Goal: Task Accomplishment & Management: Use online tool/utility

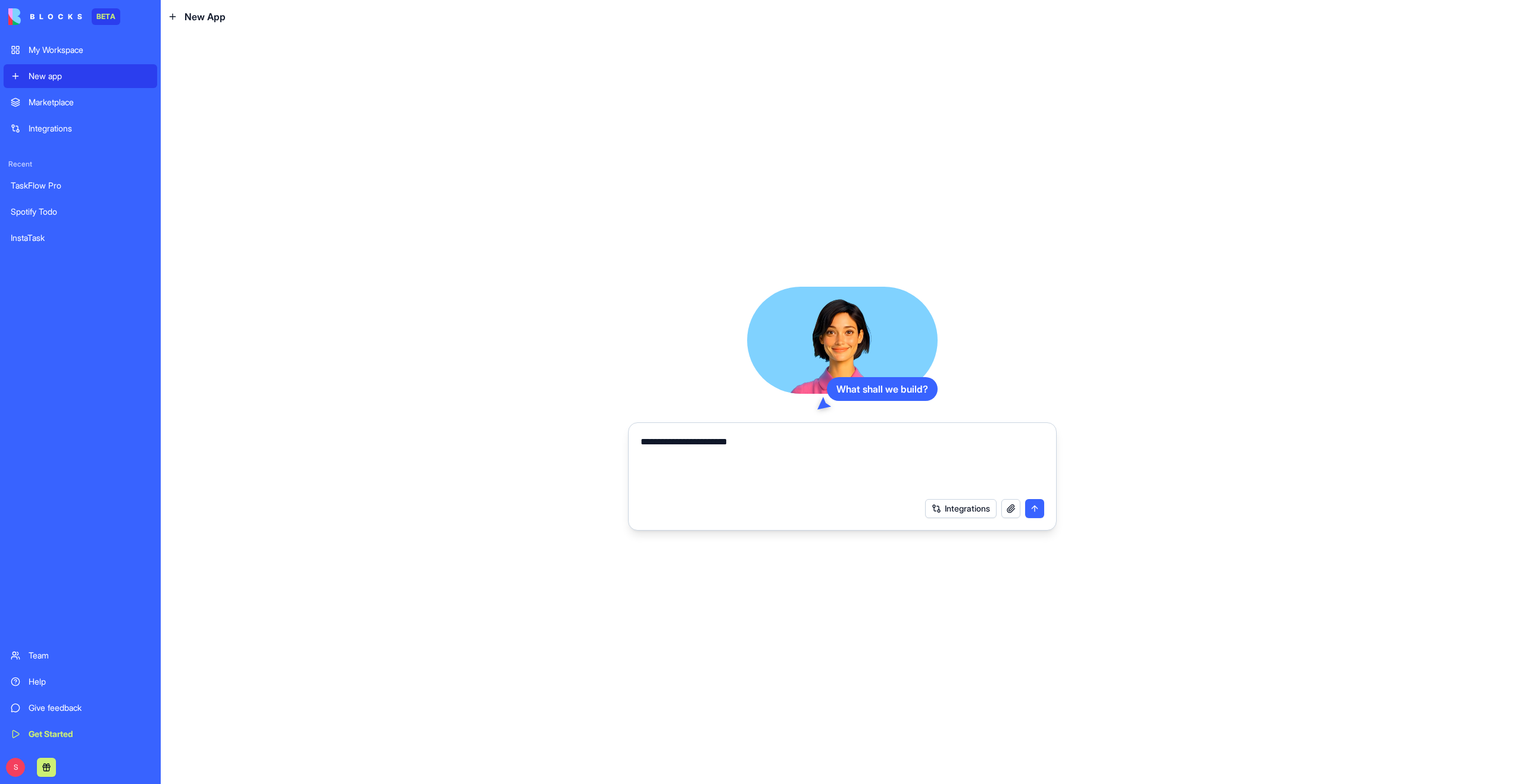
click at [59, 50] on div "My Workspace" at bounding box center [89, 49] width 121 height 12
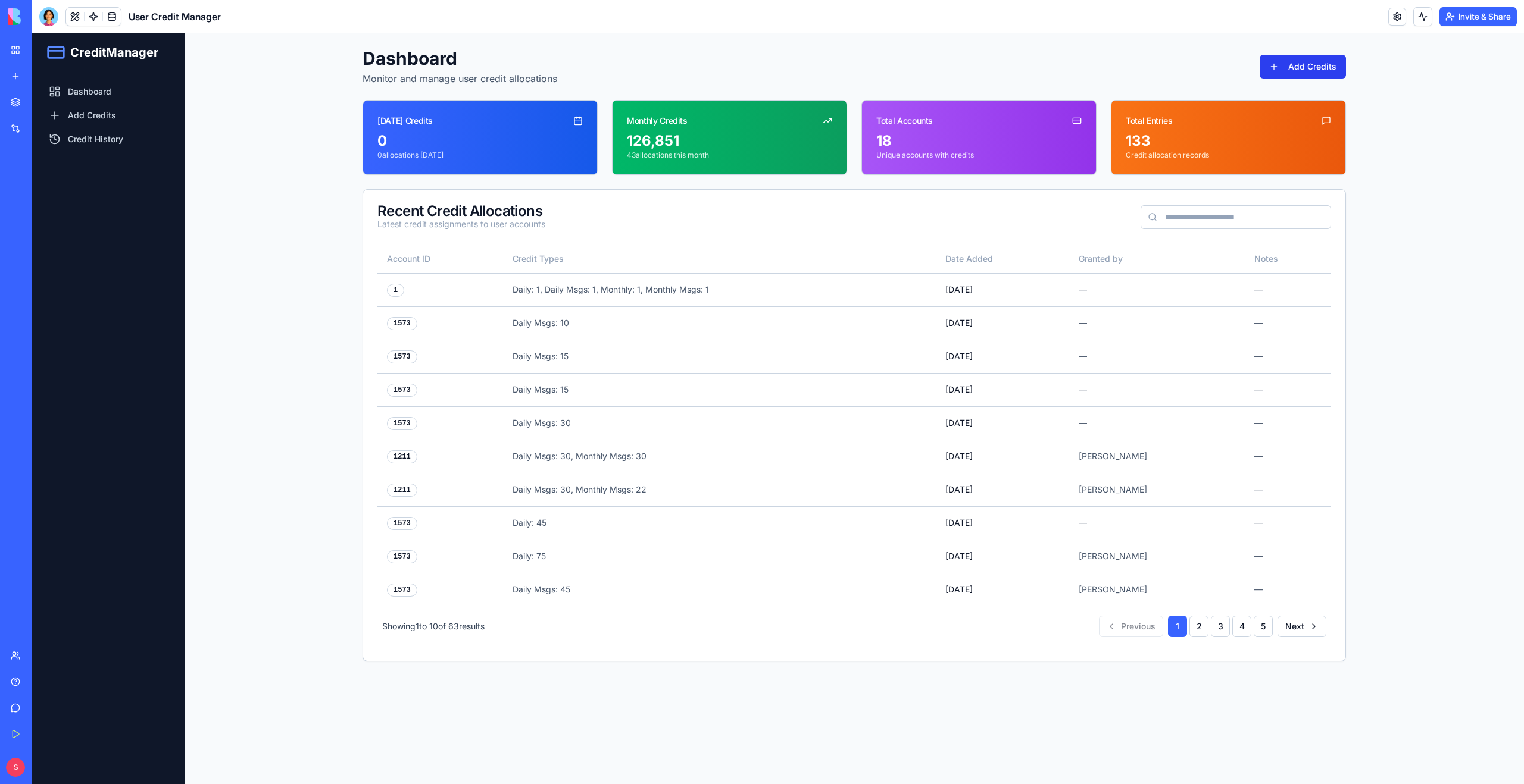
click at [1317, 58] on button "Add Credits" at bounding box center [1303, 66] width 86 height 24
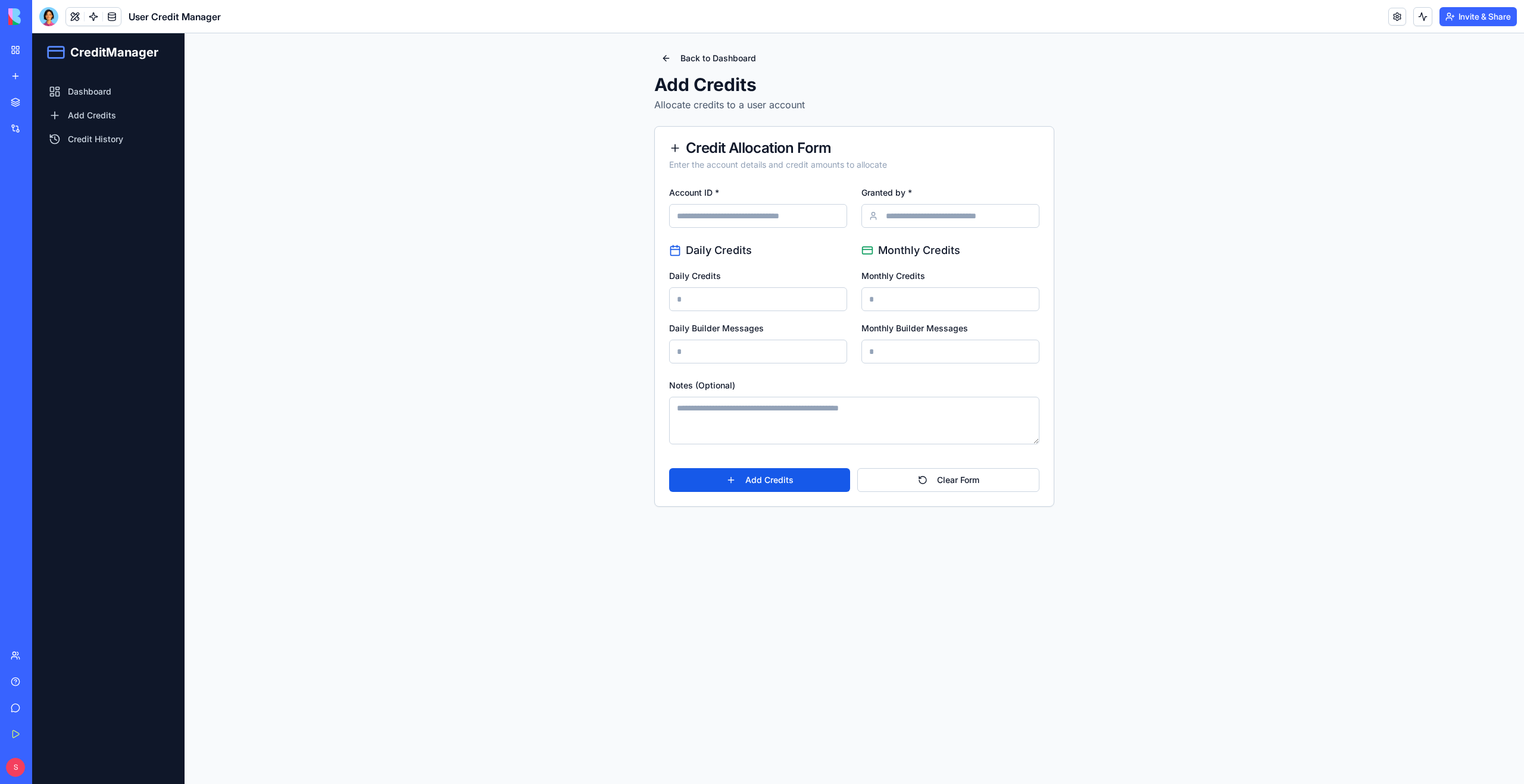
click at [19, 50] on link "My Workspace" at bounding box center [27, 49] width 48 height 24
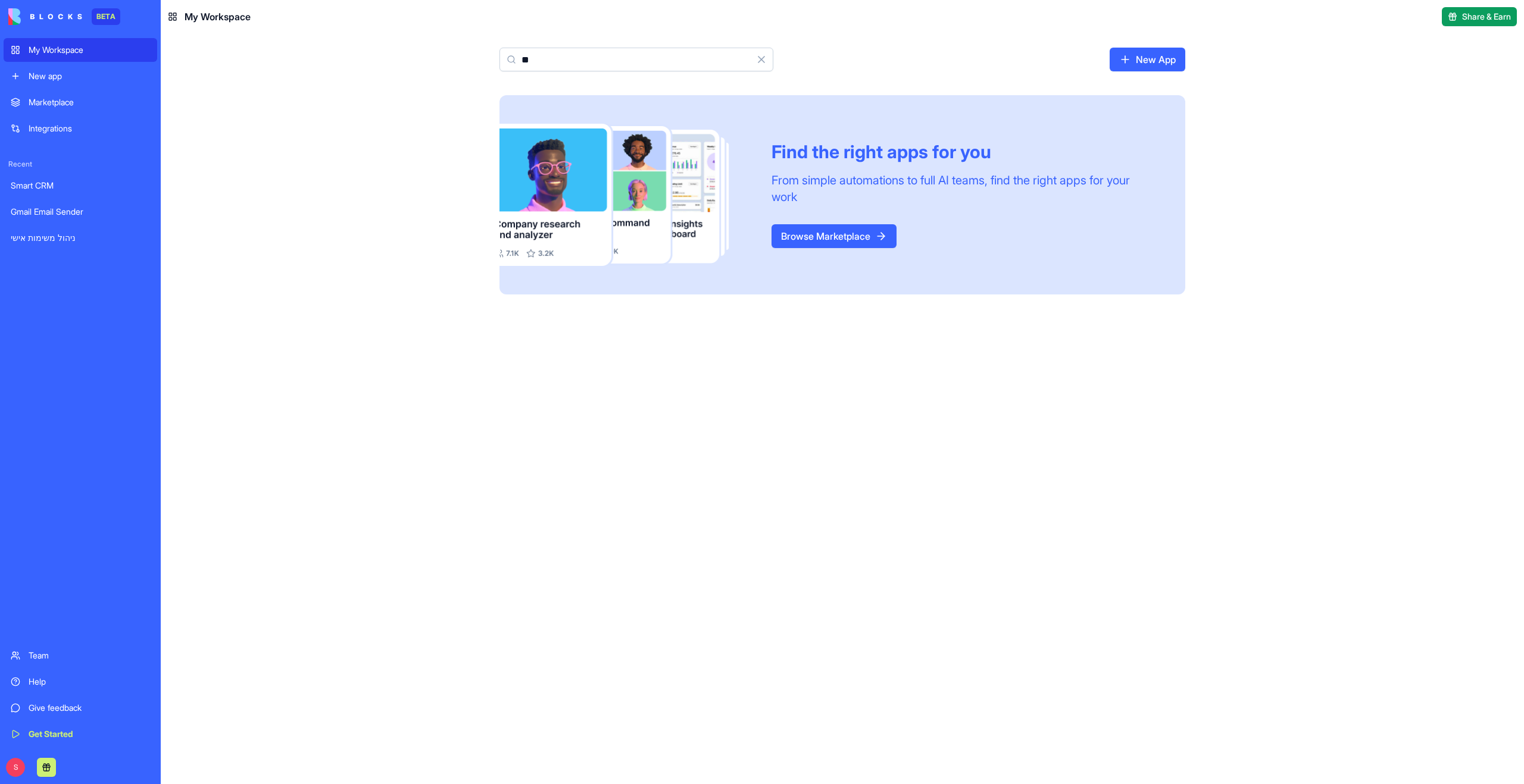
type input "*"
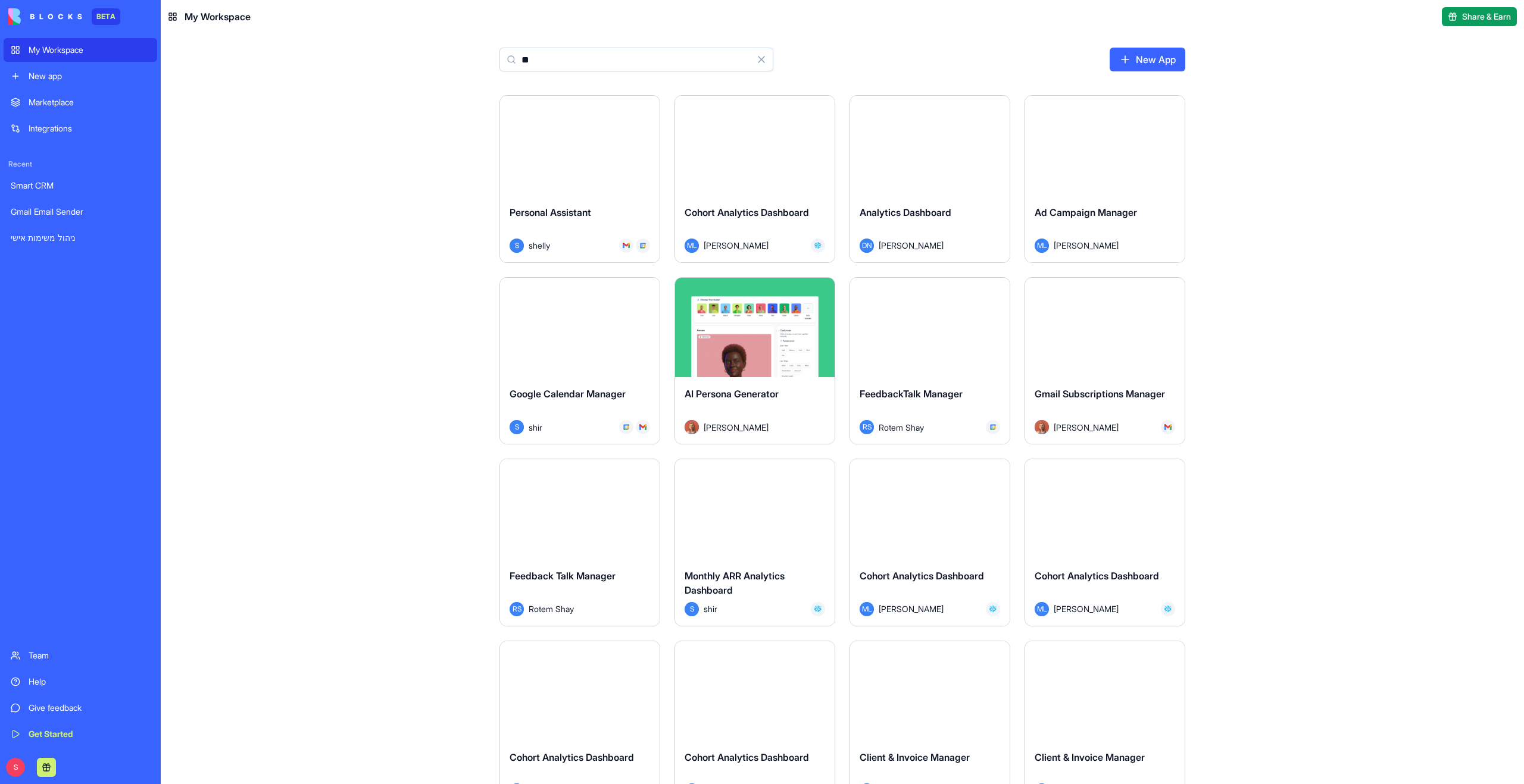
type input "*"
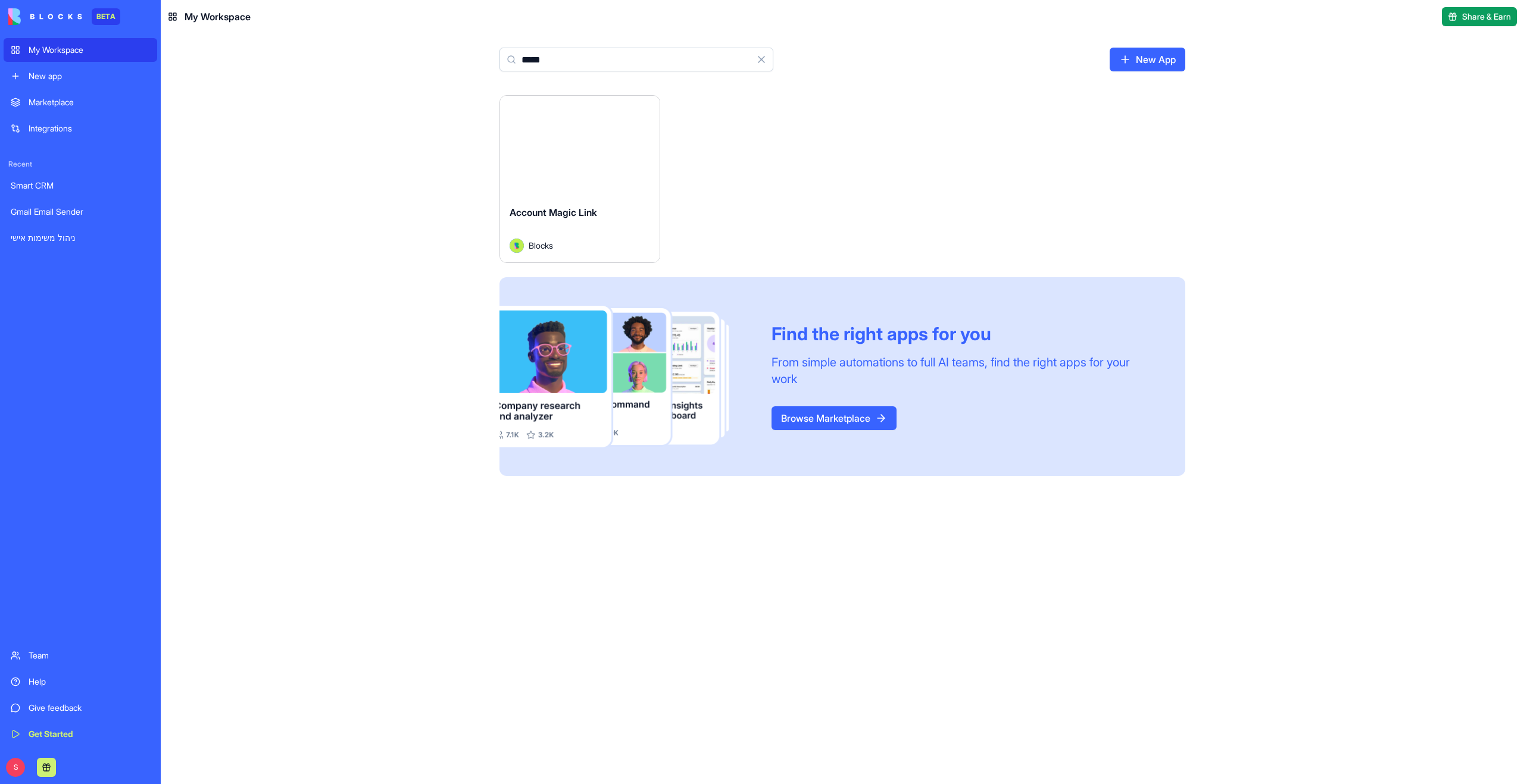
type input "*****"
click at [574, 148] on button "Launch" at bounding box center [580, 145] width 89 height 24
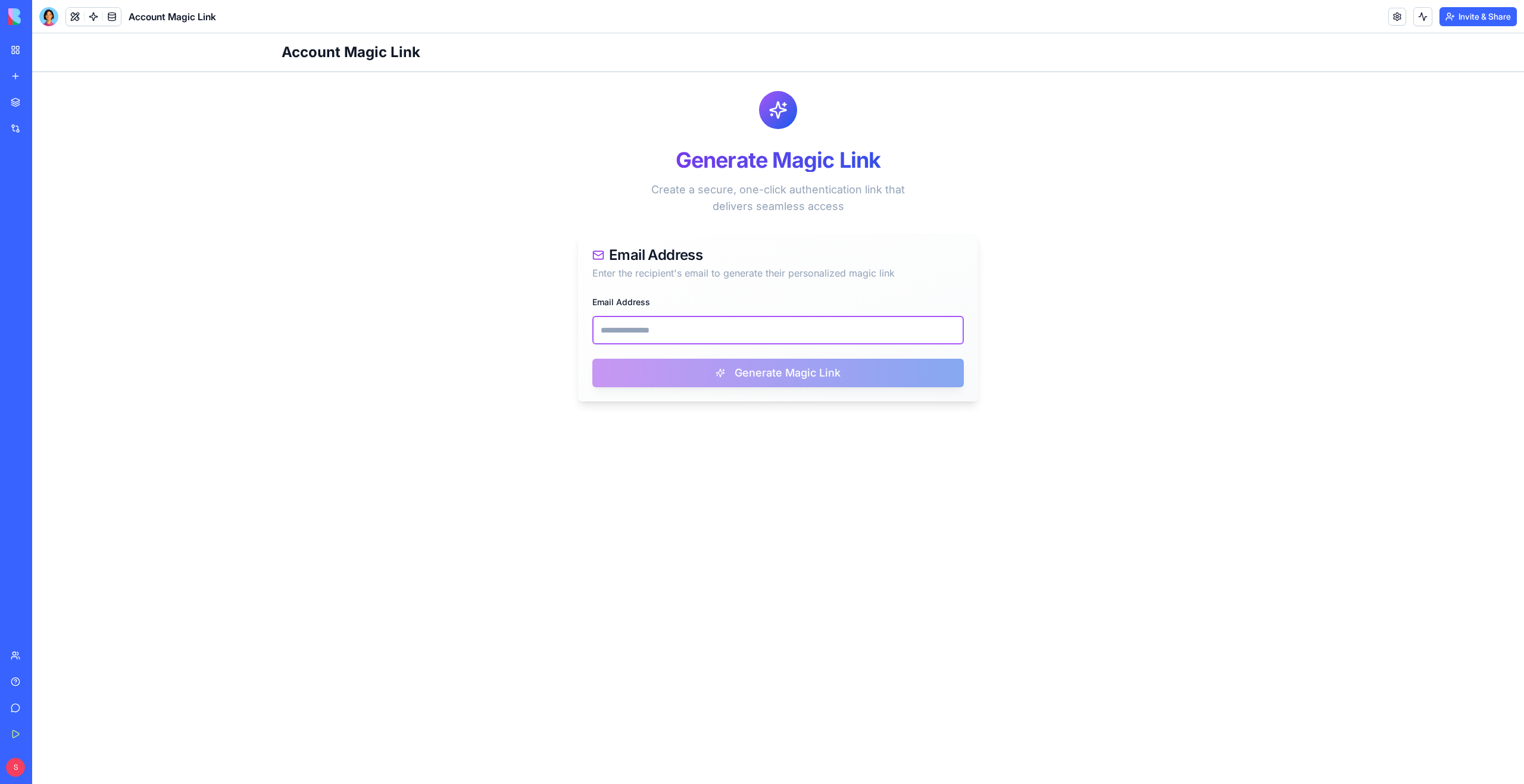
click at [692, 325] on input "Email Address" at bounding box center [778, 330] width 372 height 29
paste input "**********"
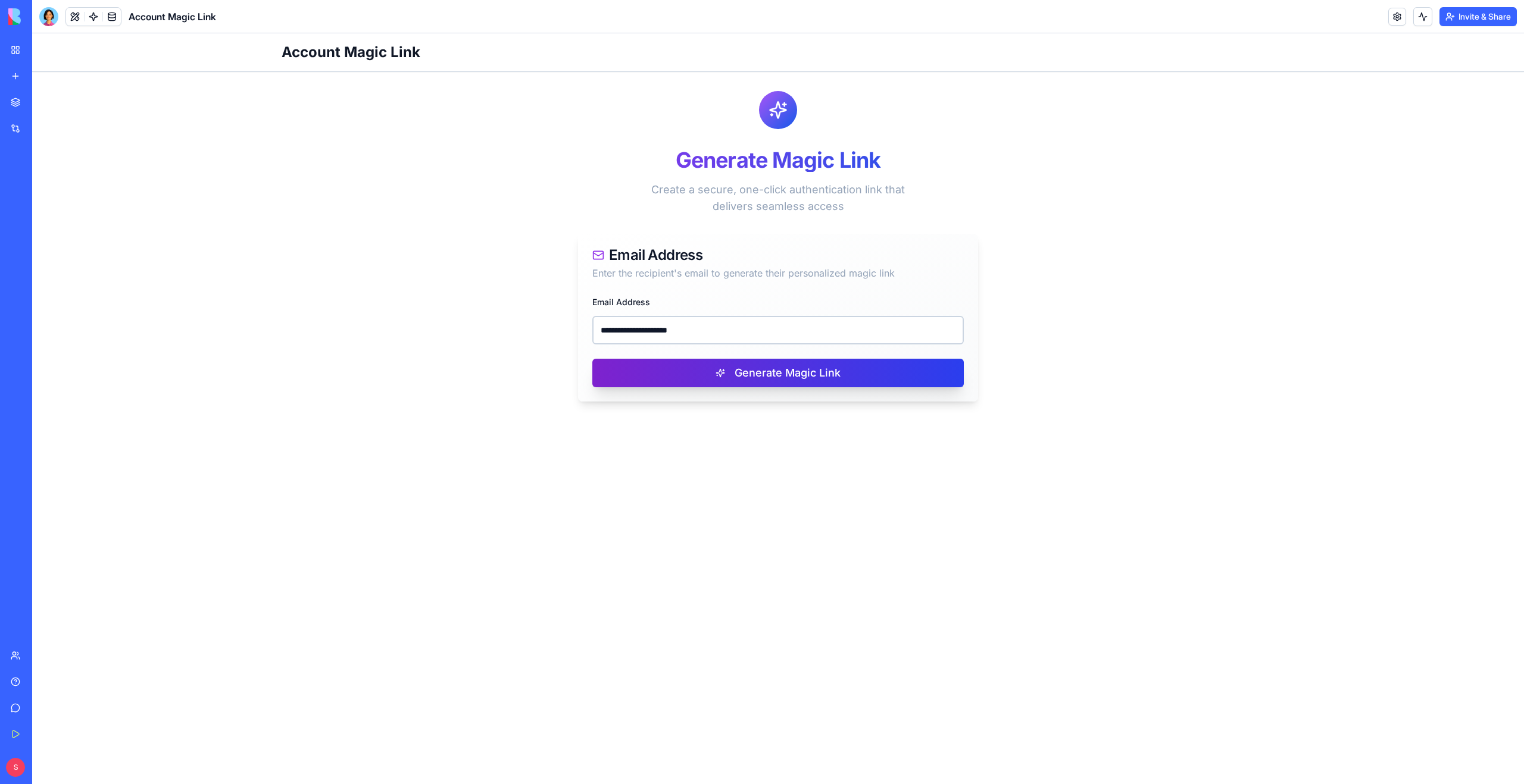
click at [714, 376] on button "Generate Magic Link" at bounding box center [778, 374] width 372 height 29
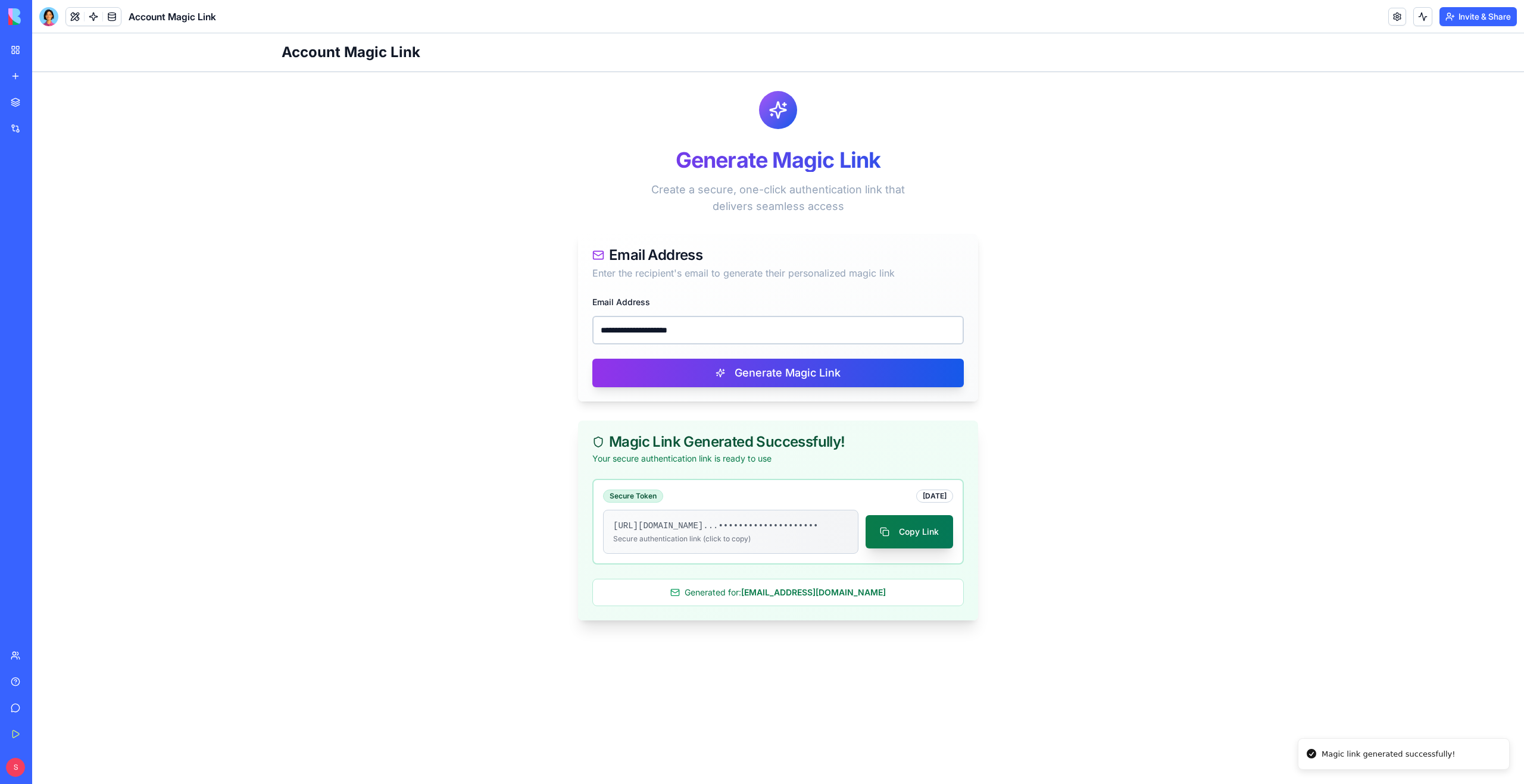
click at [923, 549] on button "Copy Link" at bounding box center [909, 532] width 87 height 33
click at [648, 326] on input "**********" at bounding box center [778, 330] width 372 height 29
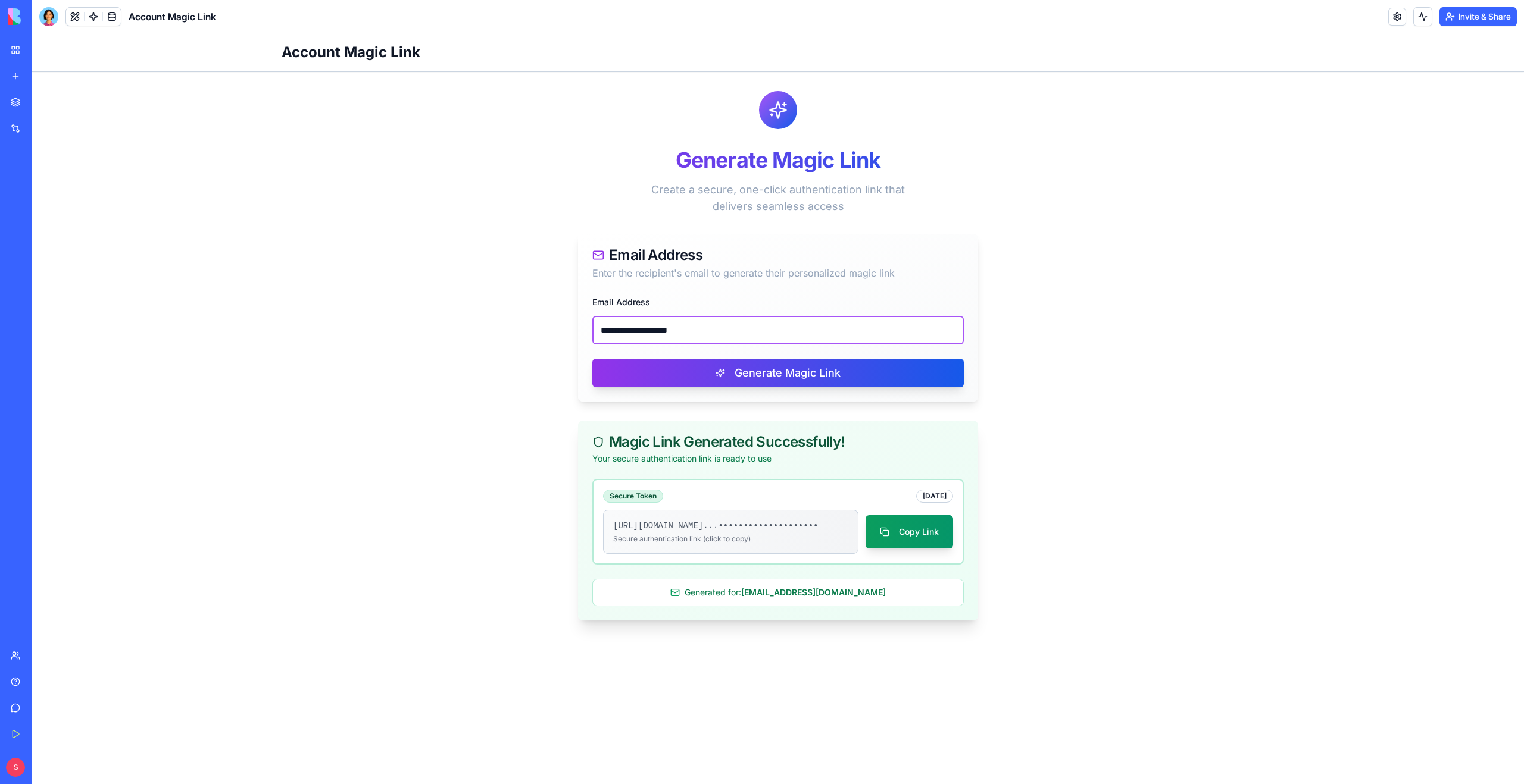
paste input "email"
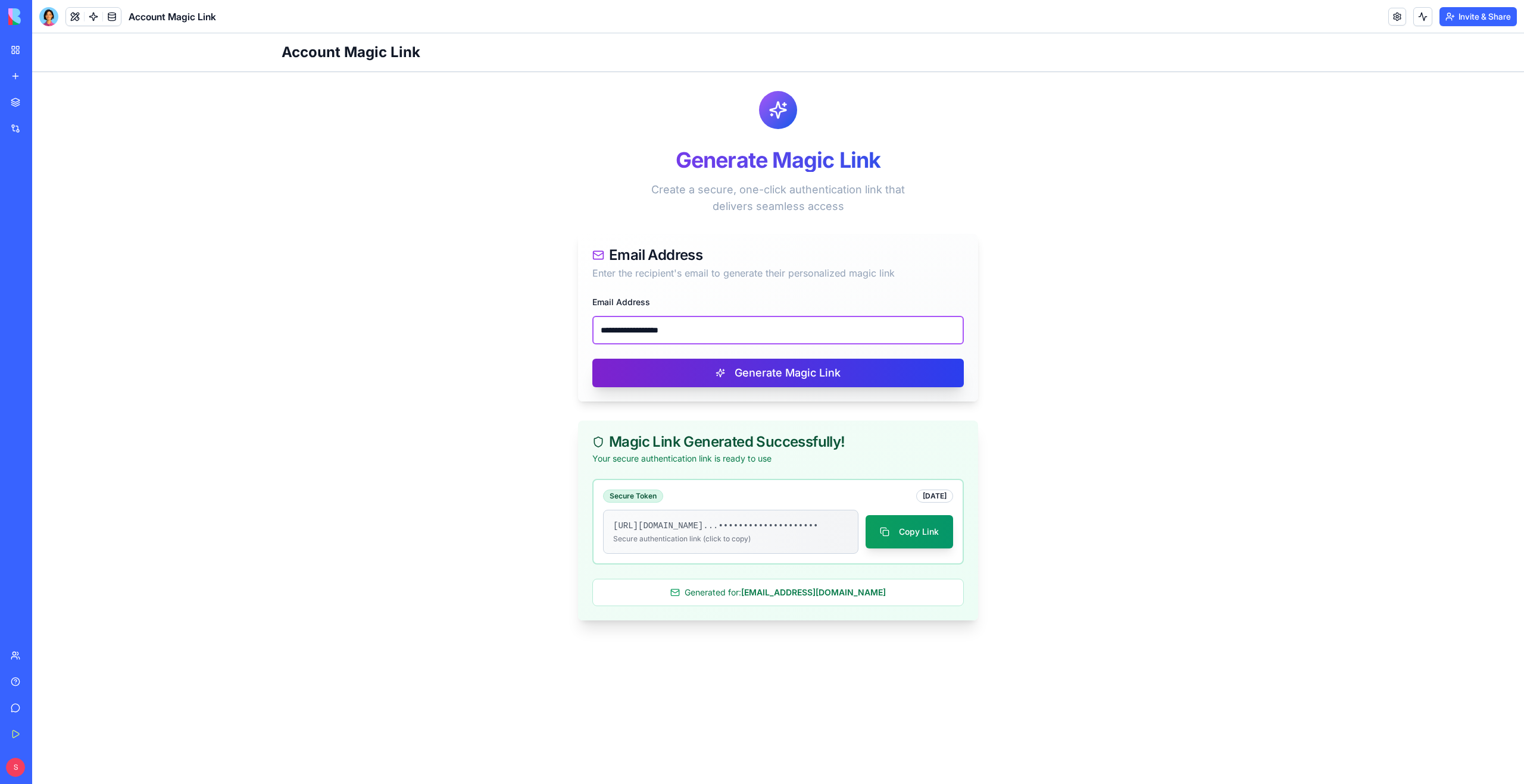
type input "**********"
click at [701, 373] on button "Generate Magic Link" at bounding box center [778, 374] width 372 height 29
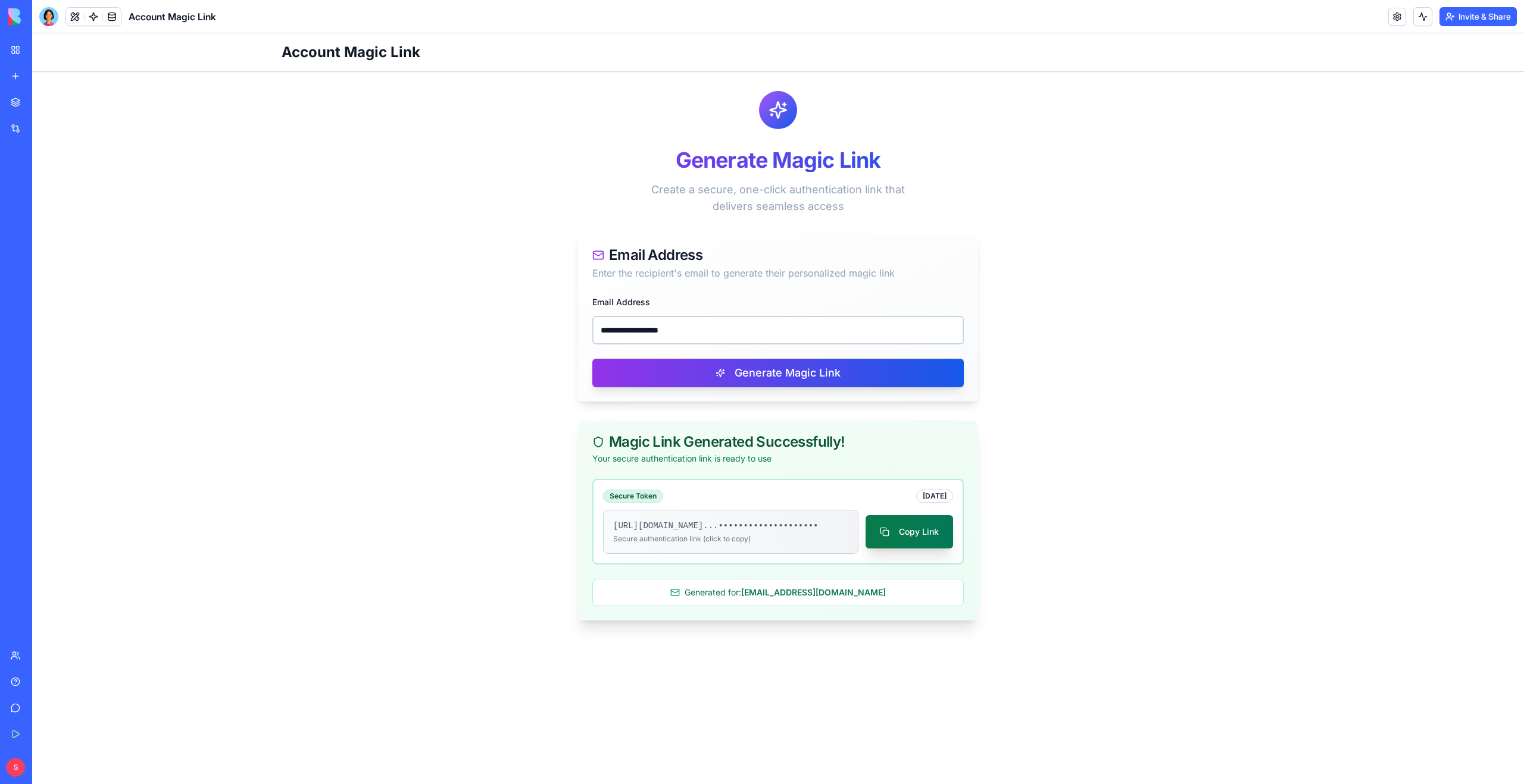
click at [911, 541] on button "Copy Link" at bounding box center [909, 532] width 87 height 33
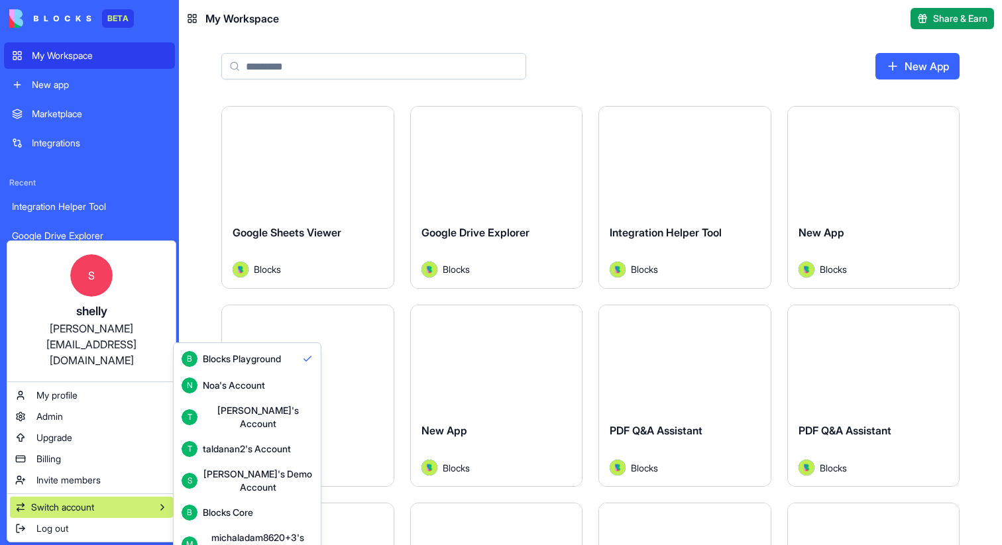
click at [263, 468] on div "[PERSON_NAME]'s Demo Account" at bounding box center [258, 481] width 110 height 27
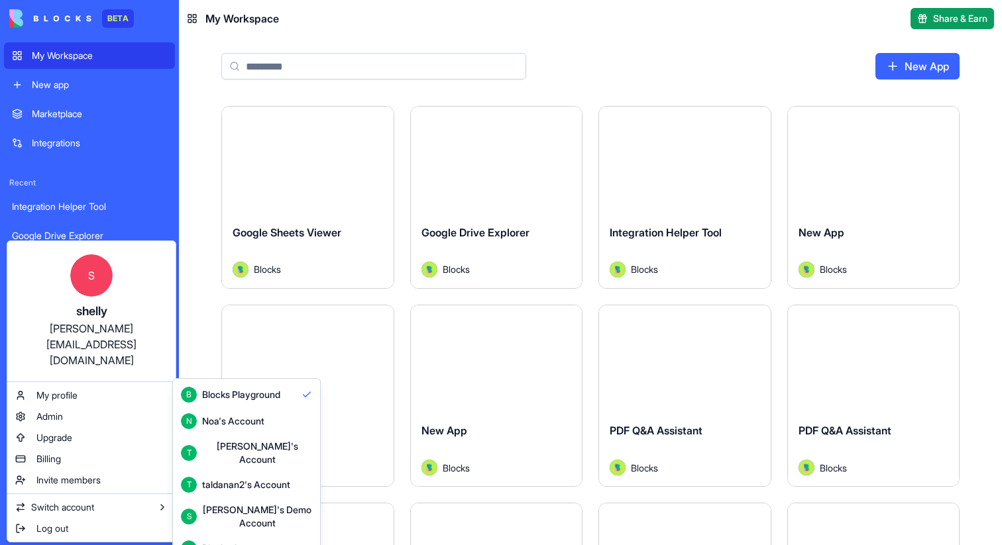
scroll to position [35, 0]
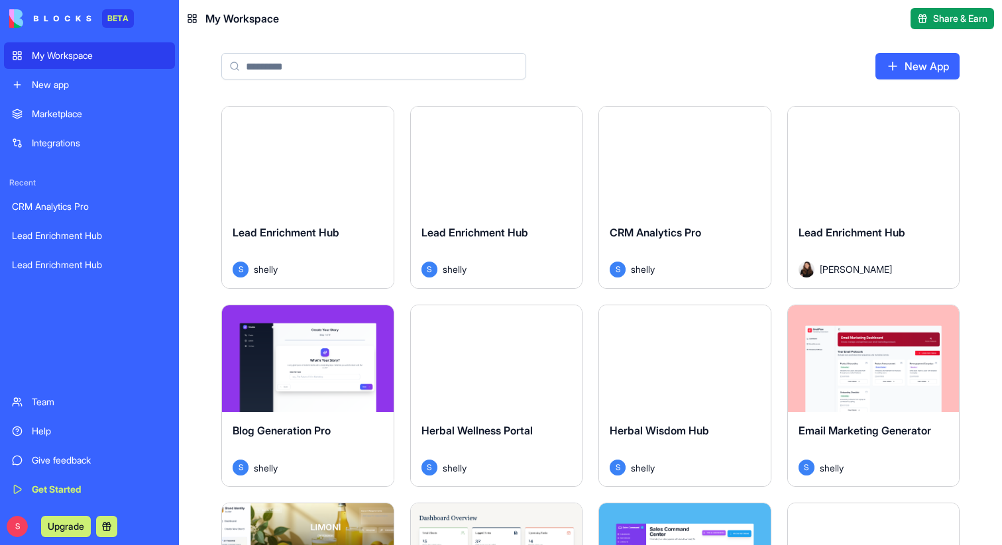
click at [68, 84] on div "New app" at bounding box center [99, 84] width 135 height 13
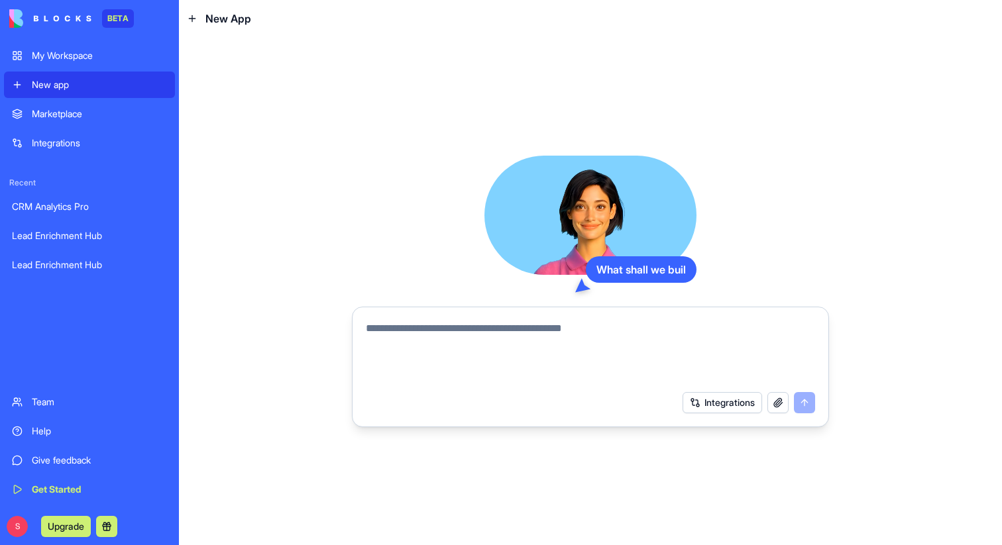
click at [408, 343] on textarea at bounding box center [590, 353] width 449 height 64
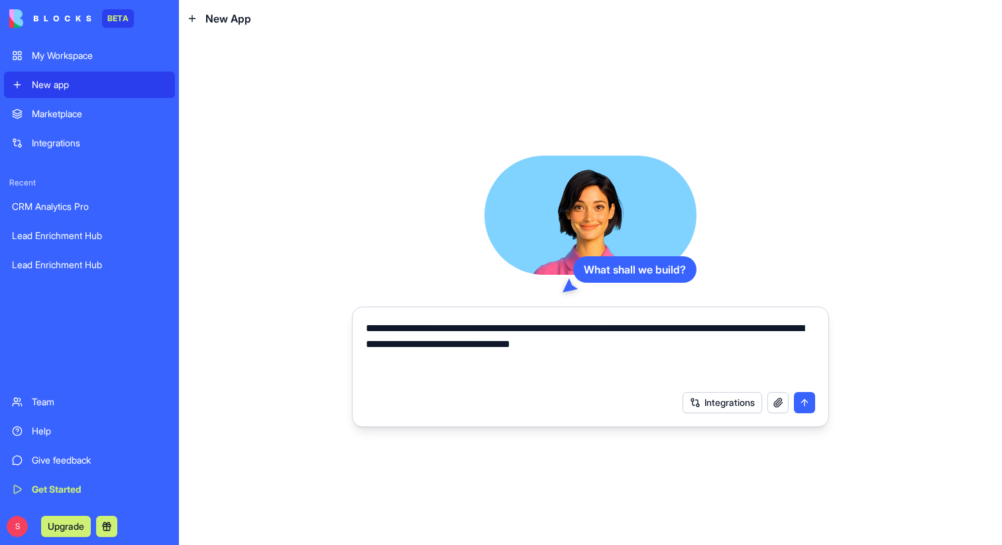
click at [364, 332] on div "**********" at bounding box center [590, 349] width 465 height 72
click at [368, 331] on textarea "**********" at bounding box center [590, 353] width 449 height 64
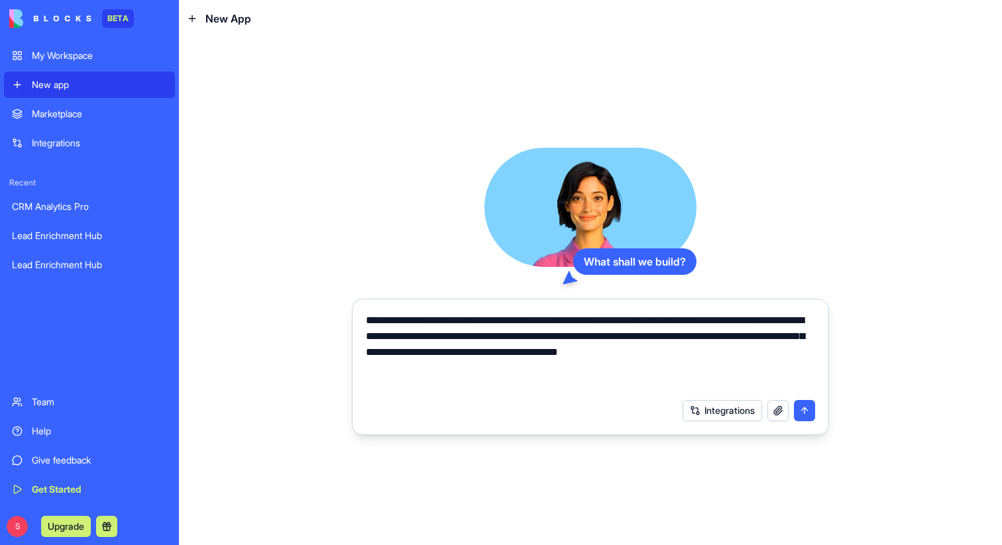
click at [670, 339] on textarea "**********" at bounding box center [590, 353] width 449 height 80
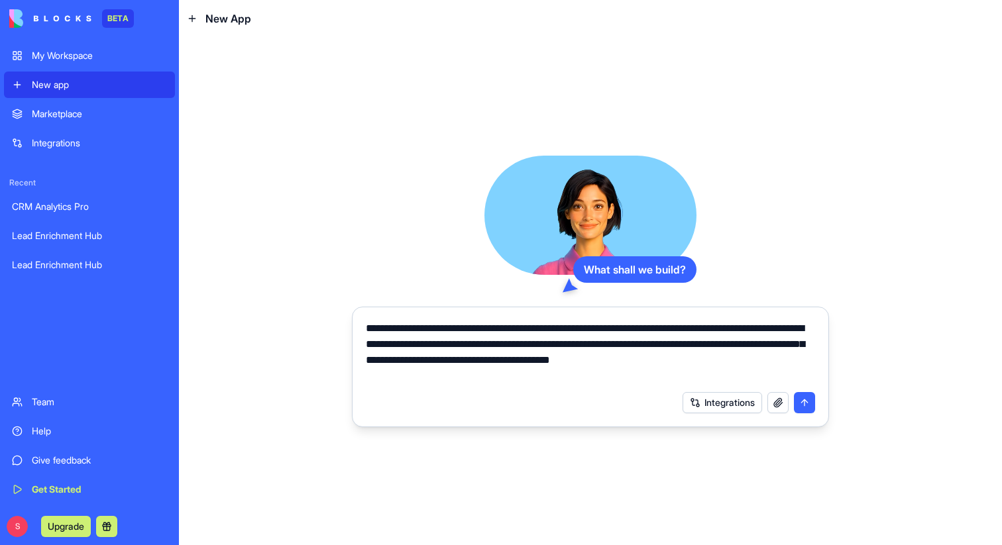
drag, startPoint x: 696, startPoint y: 346, endPoint x: 724, endPoint y: 345, distance: 27.2
click at [724, 345] on textarea "**********" at bounding box center [590, 353] width 449 height 64
click at [732, 345] on textarea "**********" at bounding box center [590, 353] width 449 height 64
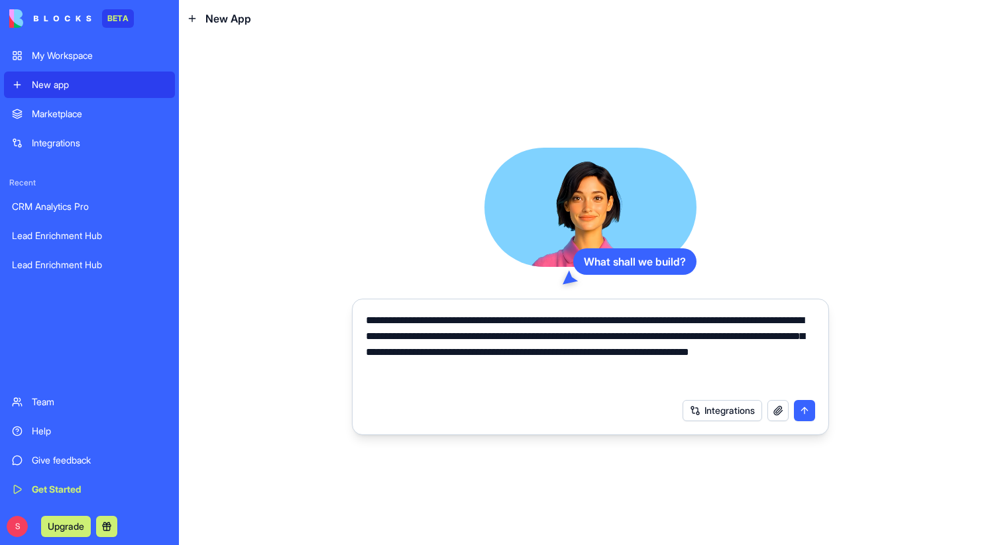
click at [797, 337] on textarea "**********" at bounding box center [590, 353] width 449 height 80
click at [391, 354] on textarea "**********" at bounding box center [590, 353] width 449 height 80
click at [513, 355] on textarea "**********" at bounding box center [590, 353] width 449 height 80
click at [516, 353] on textarea "**********" at bounding box center [590, 353] width 449 height 80
click at [488, 356] on textarea "**********" at bounding box center [590, 353] width 449 height 80
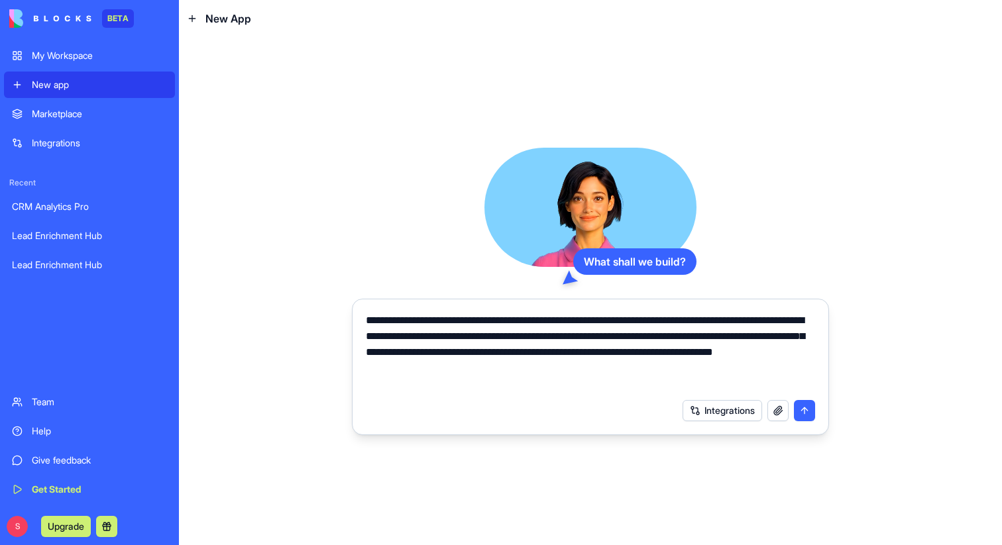
click at [484, 358] on textarea "**********" at bounding box center [590, 353] width 449 height 80
click at [503, 355] on textarea "**********" at bounding box center [590, 353] width 449 height 80
click at [586, 353] on textarea "**********" at bounding box center [590, 353] width 449 height 80
drag, startPoint x: 633, startPoint y: 355, endPoint x: 736, endPoint y: 371, distance: 104.7
click at [736, 371] on textarea "**********" at bounding box center [590, 353] width 449 height 80
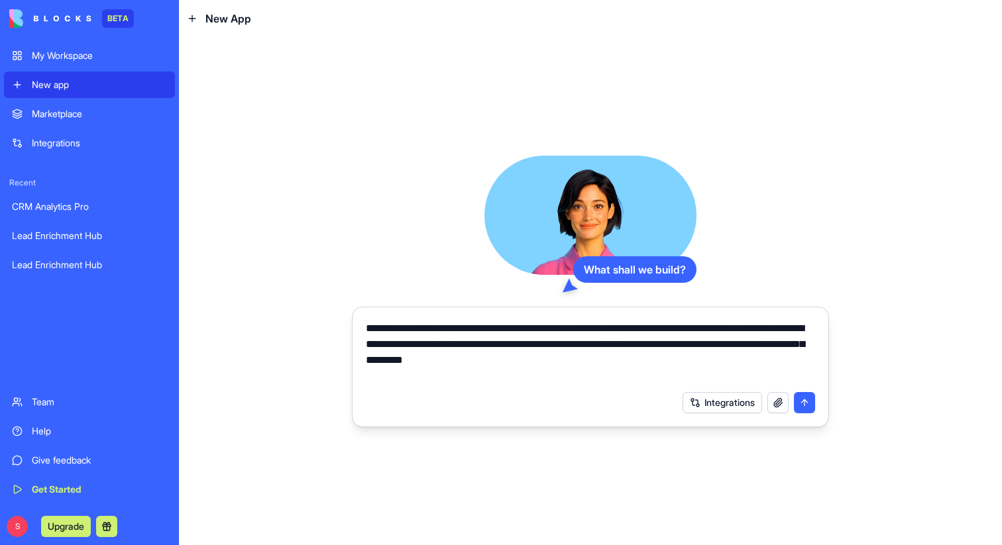
type textarea "**********"
click at [810, 403] on button "submit" at bounding box center [804, 402] width 21 height 21
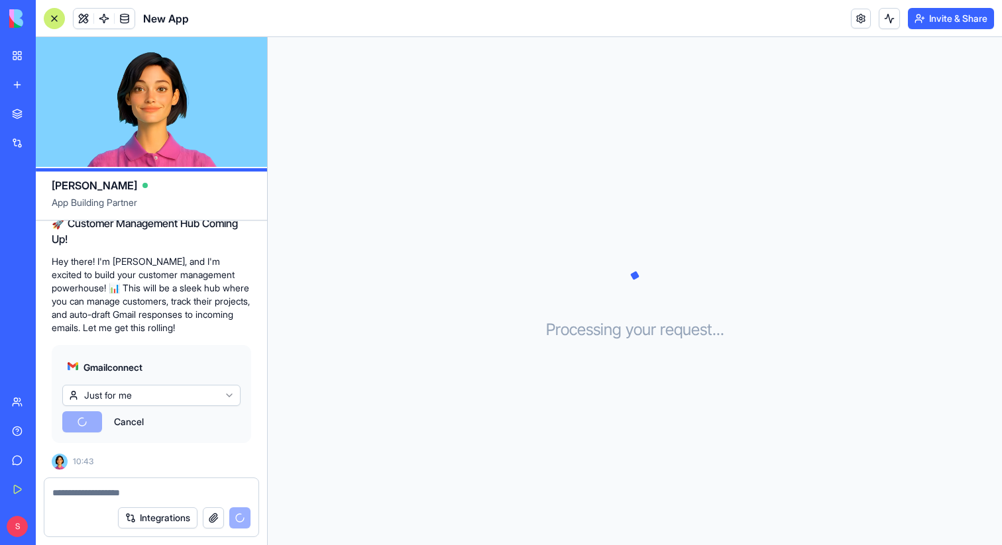
scroll to position [257, 0]
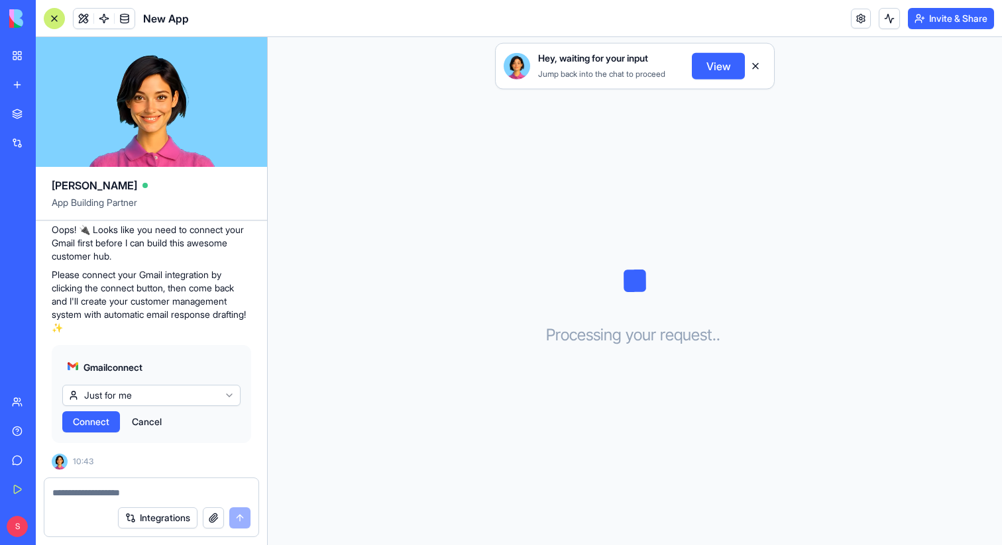
click at [97, 419] on span "Connect" at bounding box center [91, 421] width 36 height 13
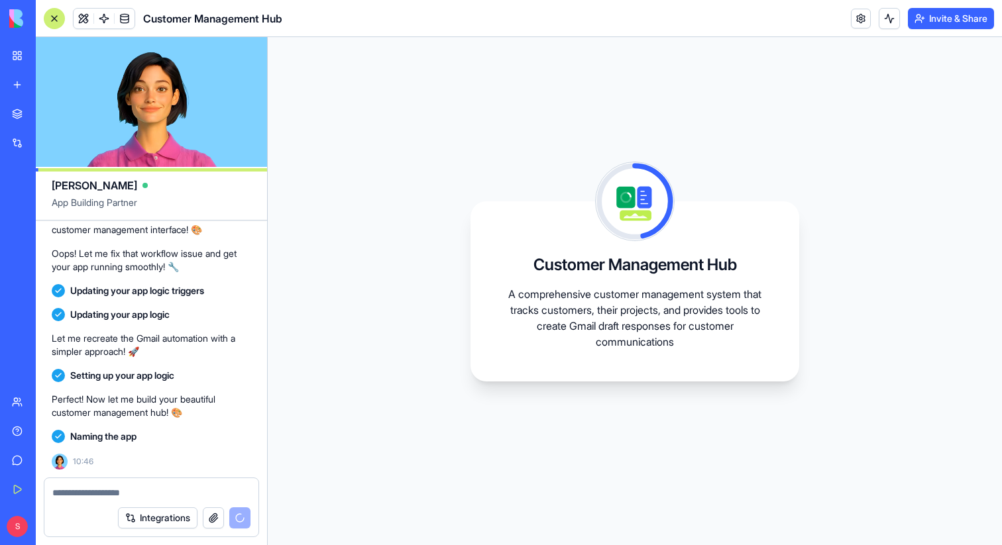
scroll to position [819, 0]
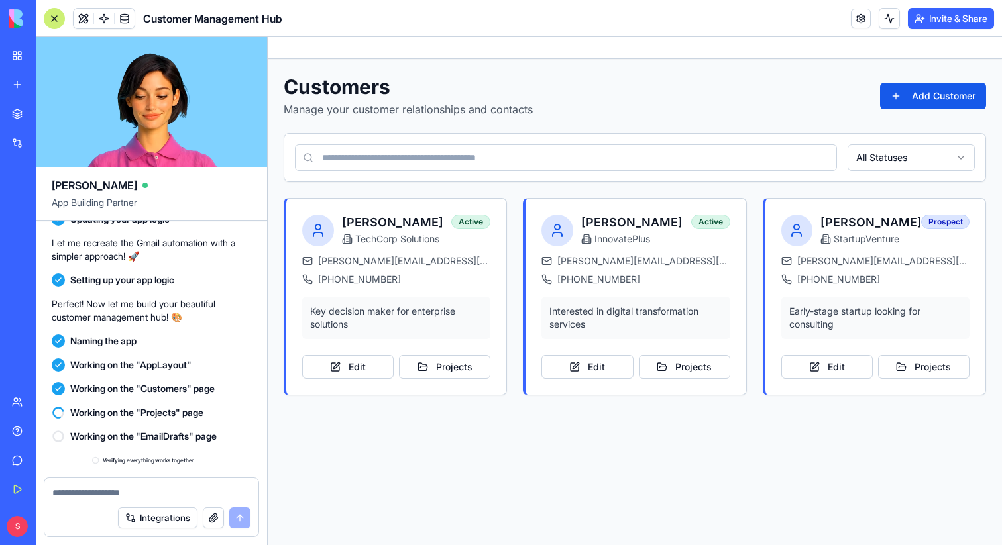
scroll to position [1028, 0]
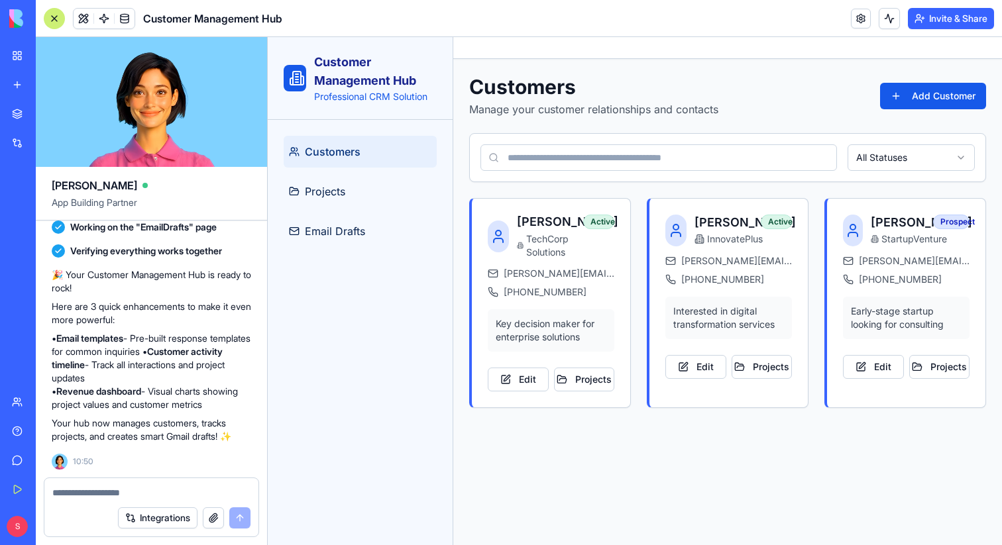
click at [52, 11] on div at bounding box center [54, 18] width 21 height 21
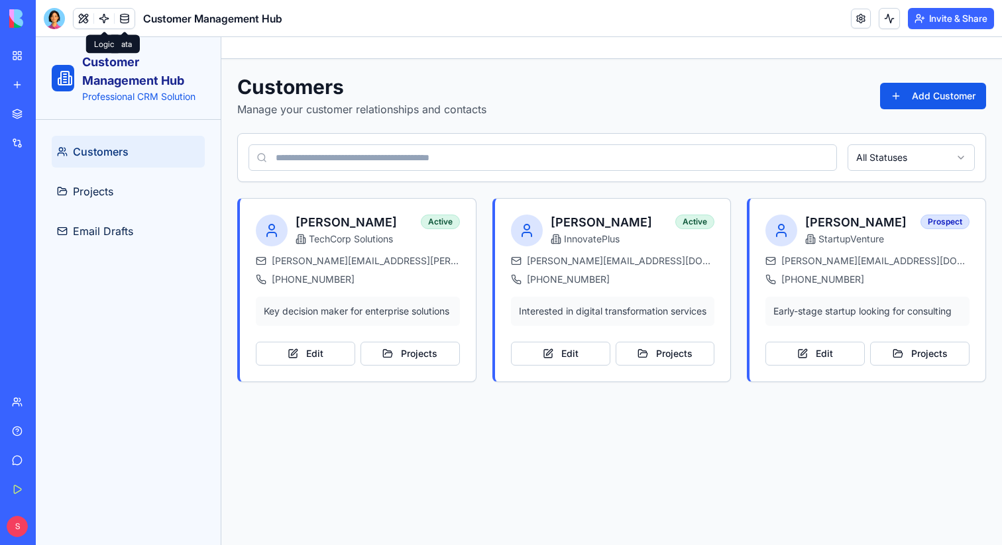
click at [105, 19] on span at bounding box center [103, 18] width 37 height 37
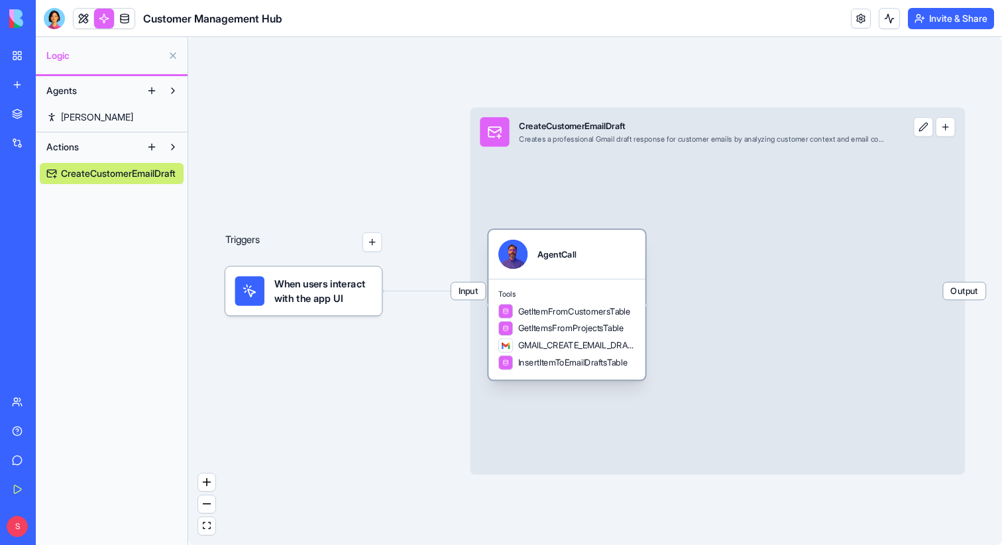
click at [531, 284] on div "Tools GetItemFromCustomersTable GetItemsFromProjectsTable GMAIL_CREATE_EMAIL_DR…" at bounding box center [566, 329] width 157 height 101
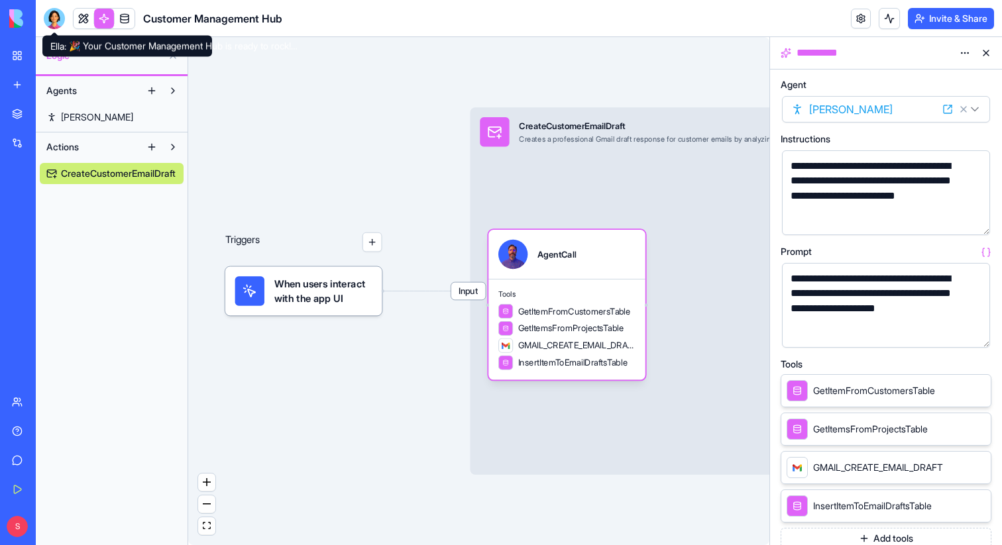
click at [48, 23] on div at bounding box center [54, 18] width 21 height 21
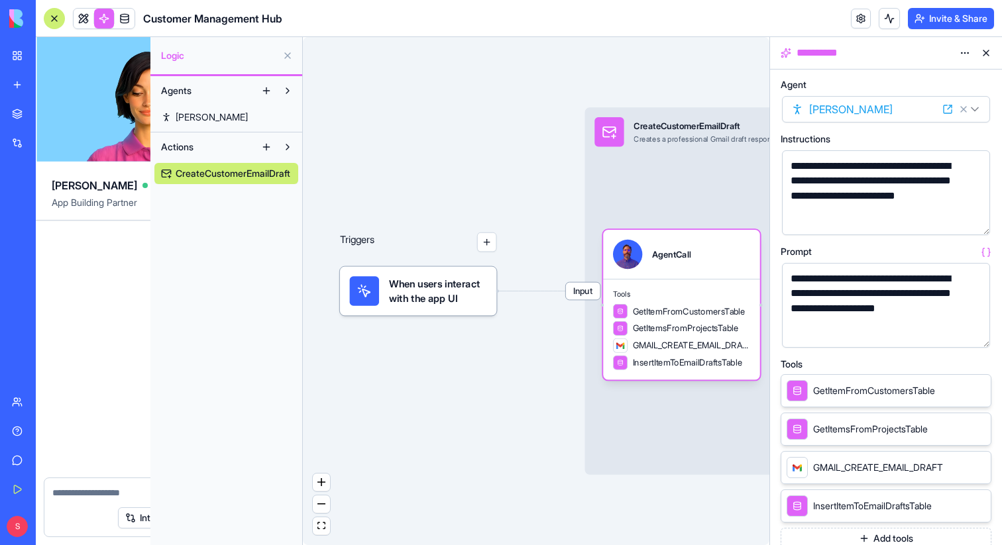
scroll to position [1028, 0]
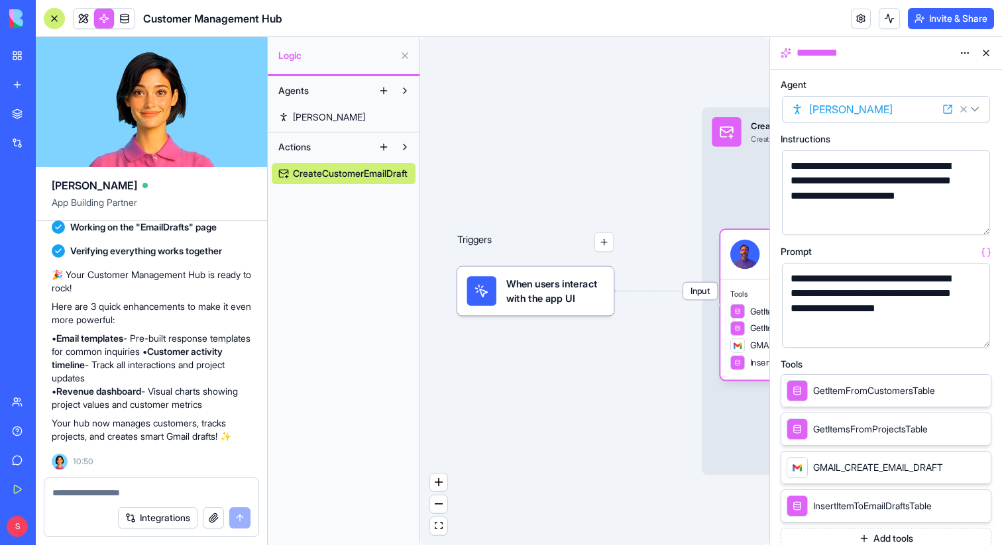
click at [184, 487] on textarea at bounding box center [151, 492] width 198 height 13
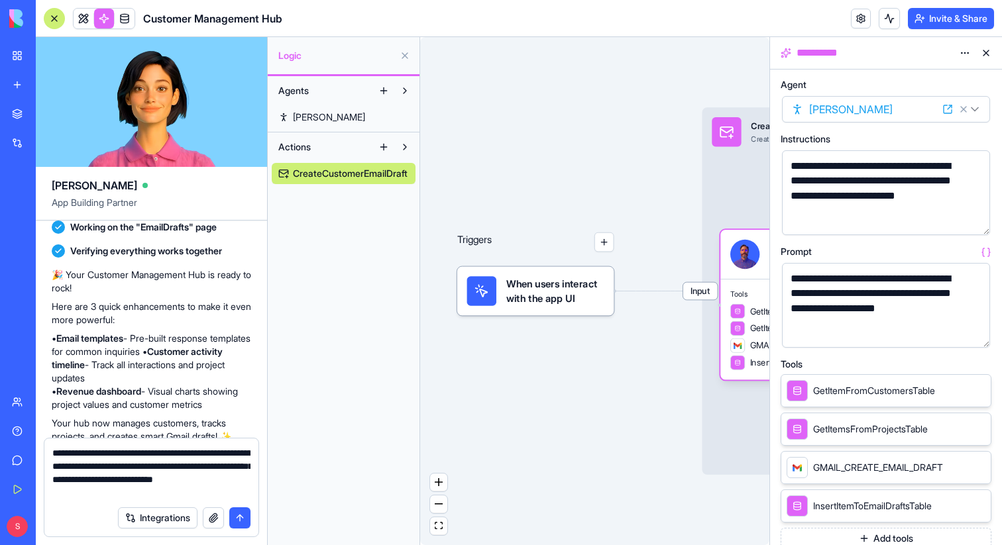
click at [207, 455] on textarea "**********" at bounding box center [151, 473] width 198 height 53
click at [75, 494] on textarea "**********" at bounding box center [151, 473] width 198 height 53
type textarea "**********"
click at [244, 520] on button "submit" at bounding box center [239, 518] width 21 height 21
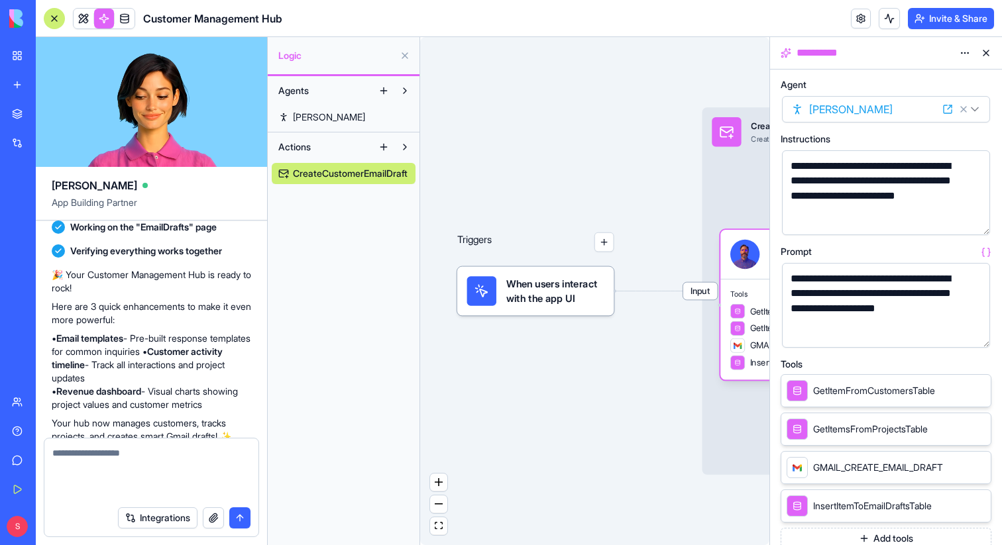
scroll to position [1119, 0]
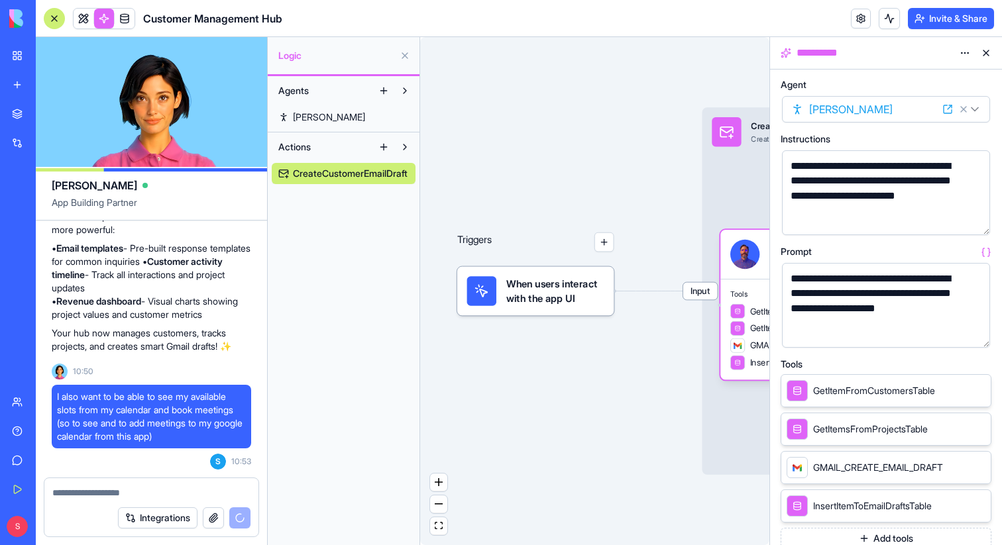
click at [989, 52] on button at bounding box center [985, 52] width 21 height 21
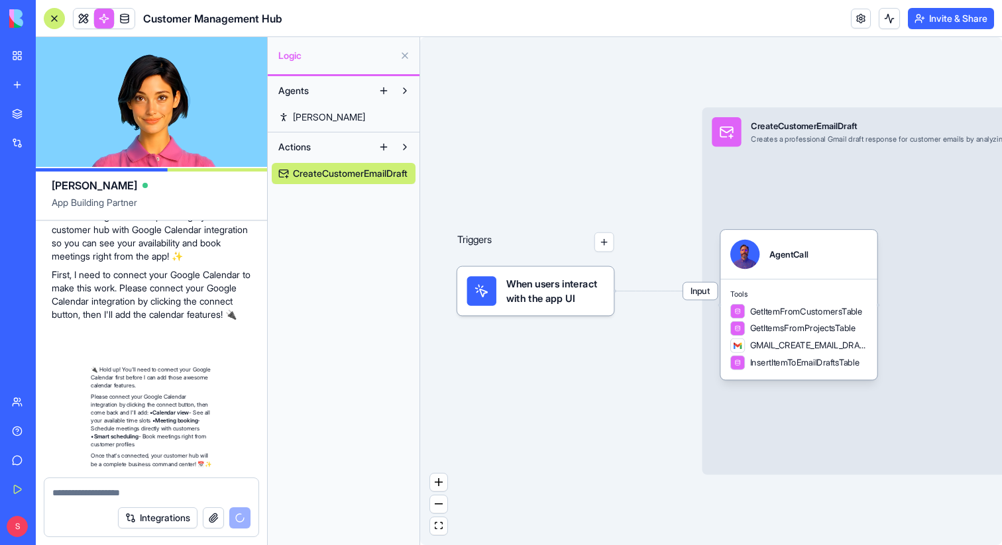
scroll to position [1620, 0]
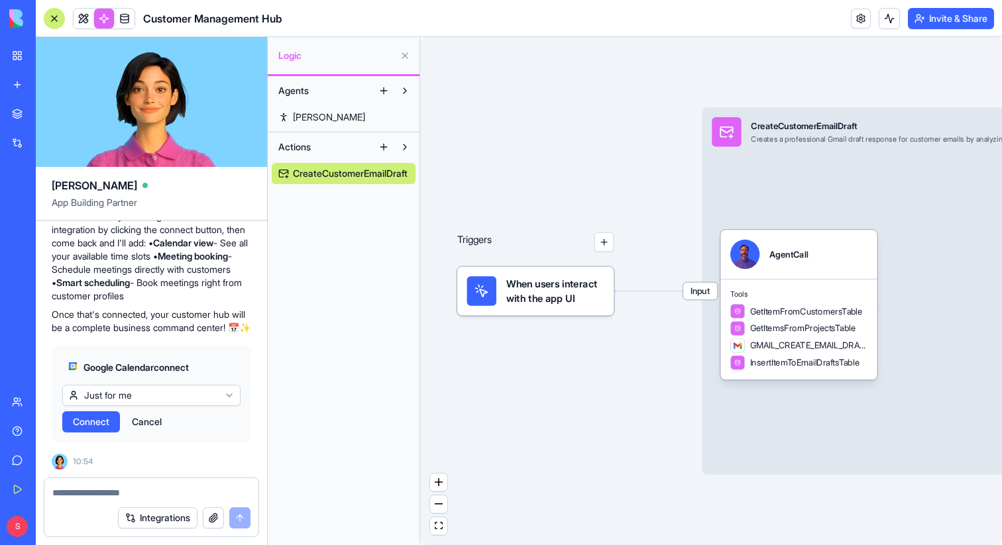
click at [103, 420] on span "Connect" at bounding box center [91, 421] width 36 height 13
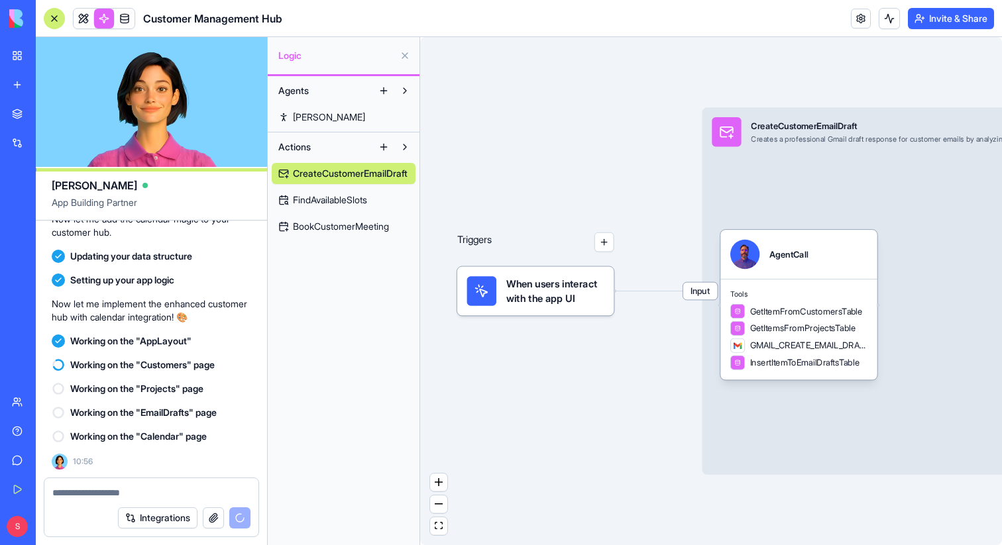
scroll to position [1898, 0]
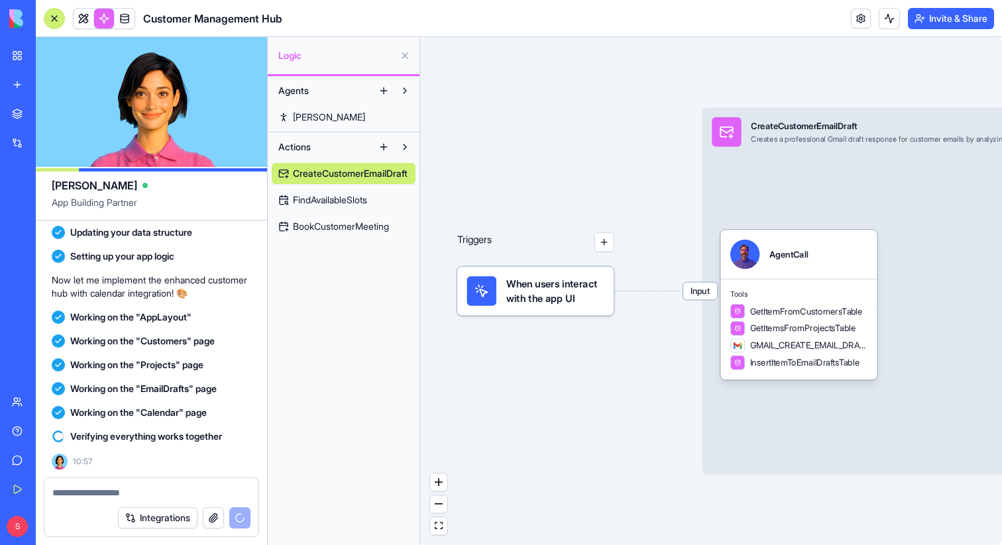
click at [343, 205] on span "FindAvailableSlots" at bounding box center [330, 200] width 74 height 13
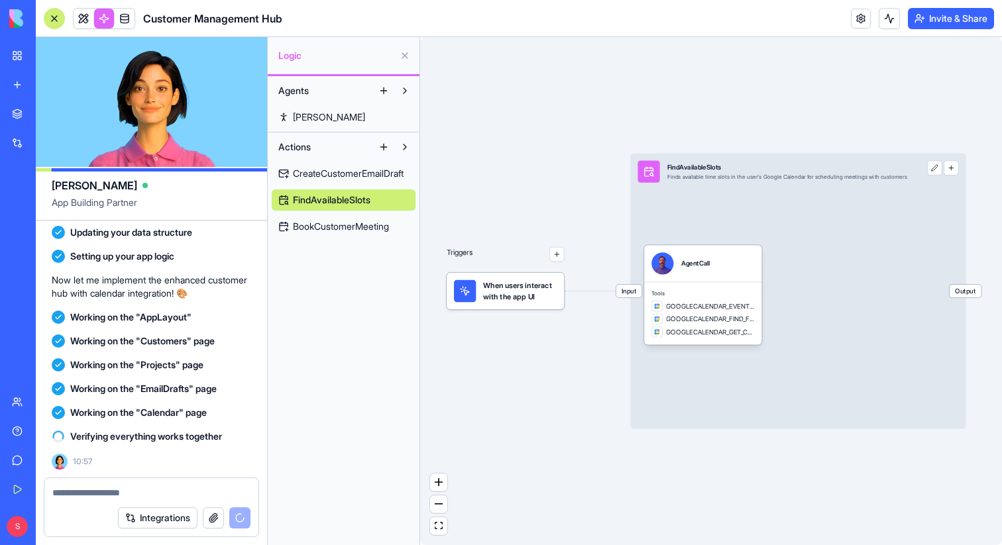
click at [353, 233] on span "BookCustomerMeeting" at bounding box center [341, 226] width 96 height 13
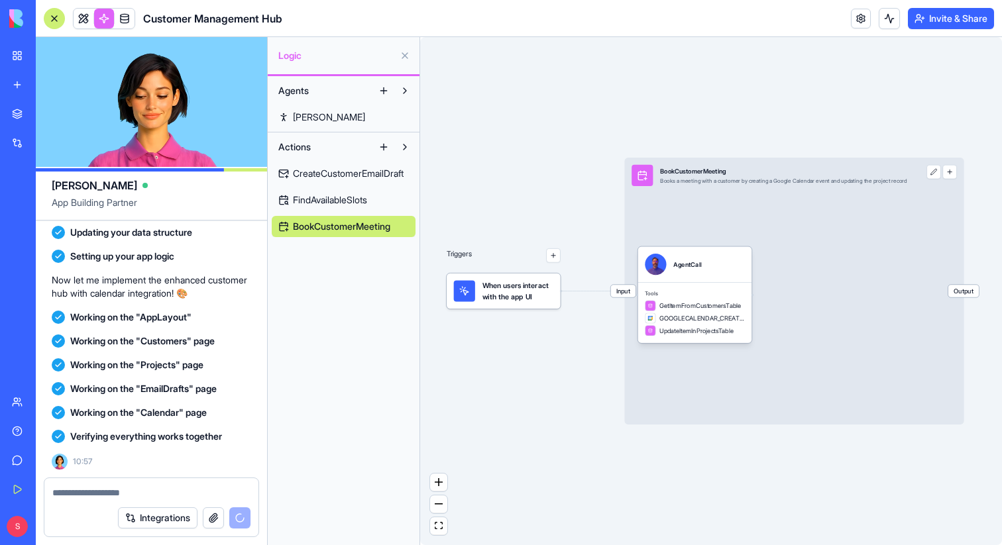
click at [400, 61] on button at bounding box center [404, 55] width 21 height 21
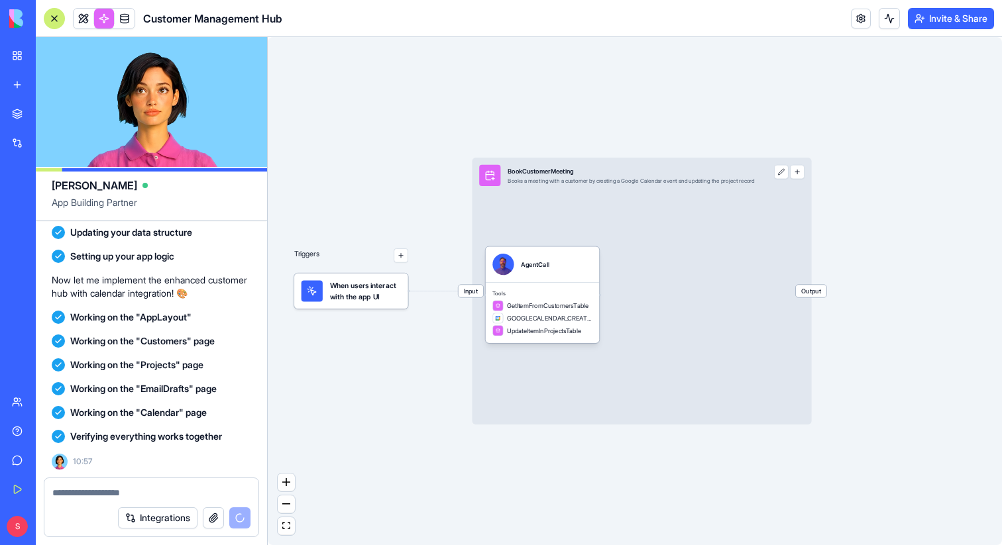
click at [85, 13] on span at bounding box center [83, 18] width 37 height 37
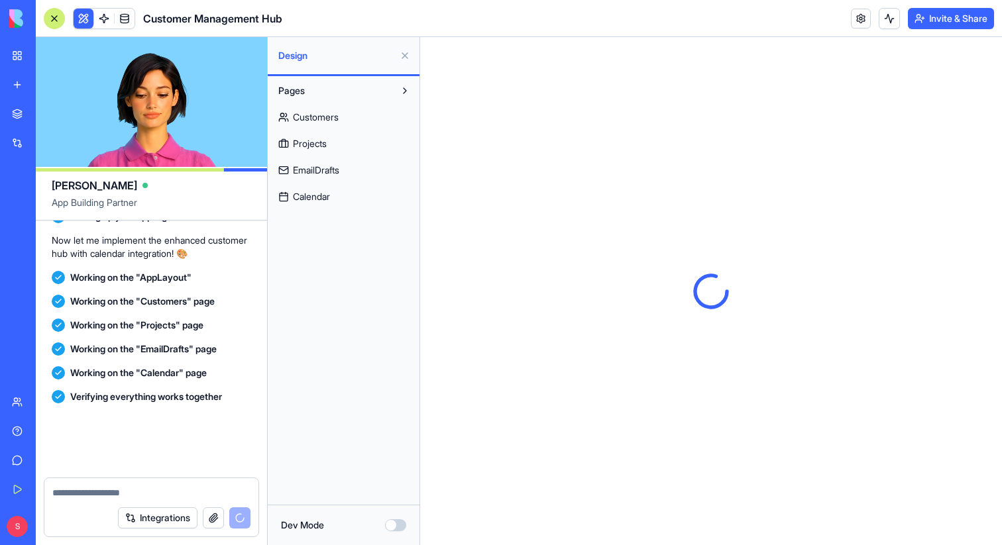
scroll to position [2150, 0]
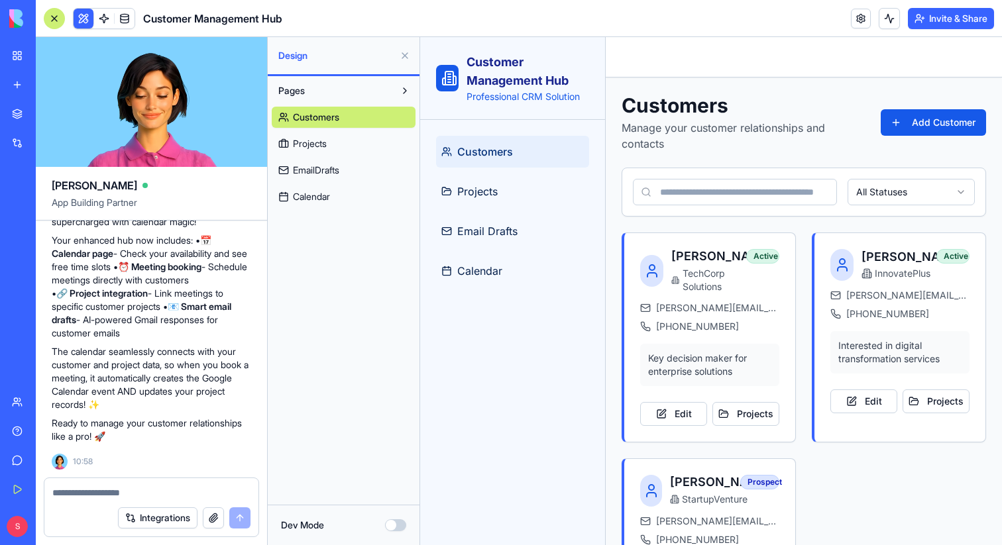
click at [403, 59] on button at bounding box center [404, 55] width 21 height 21
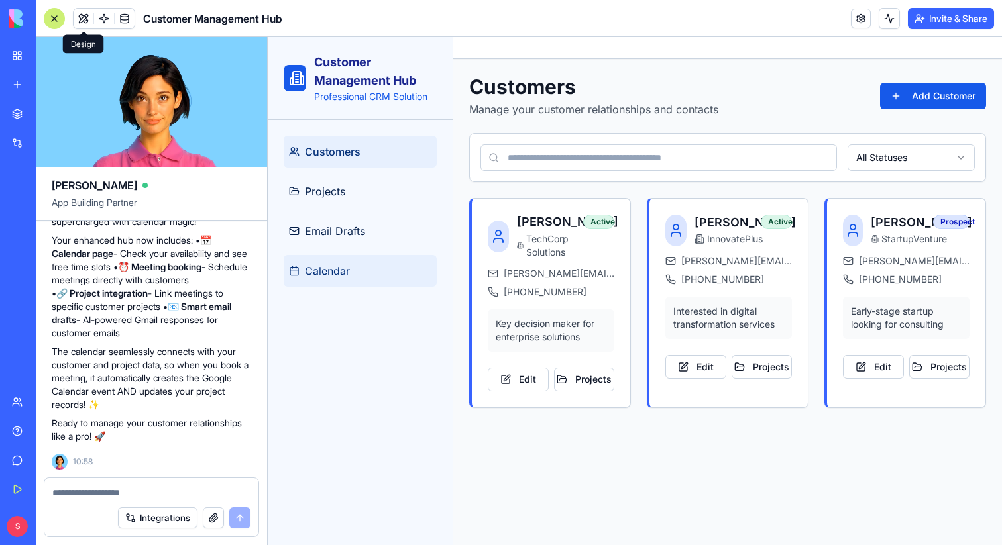
click at [328, 273] on span "Calendar" at bounding box center [327, 271] width 45 height 16
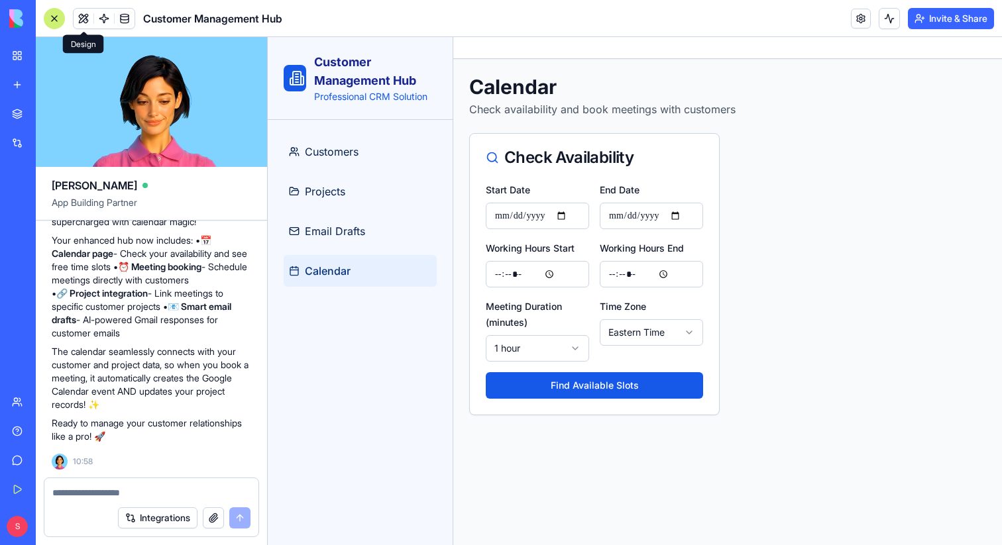
click at [570, 217] on input "**********" at bounding box center [537, 216] width 103 height 27
type input "**********"
click at [687, 217] on input "**********" at bounding box center [651, 216] width 103 height 27
type input "**********"
click at [573, 353] on html "**********" at bounding box center [635, 291] width 734 height 508
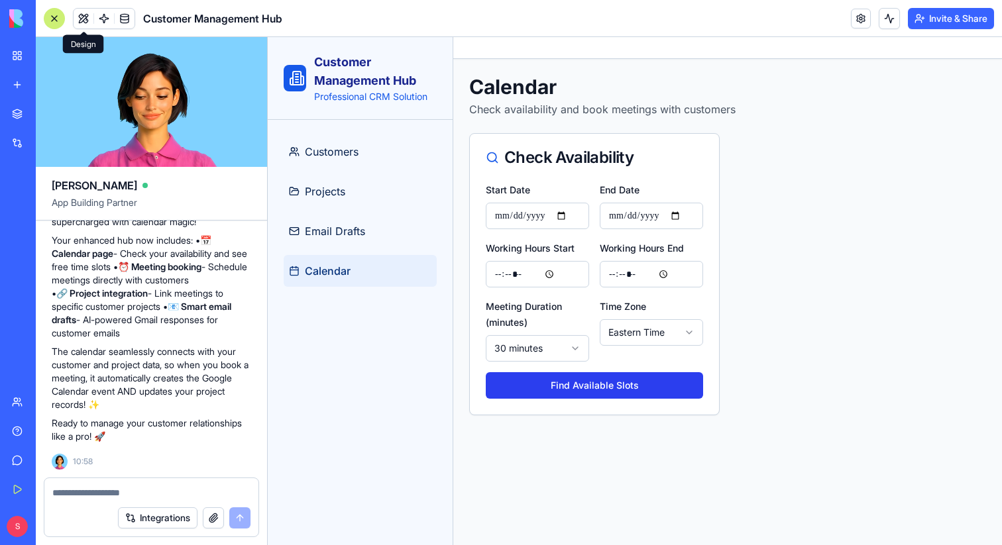
click at [596, 386] on button "Find Available Slots" at bounding box center [594, 385] width 217 height 27
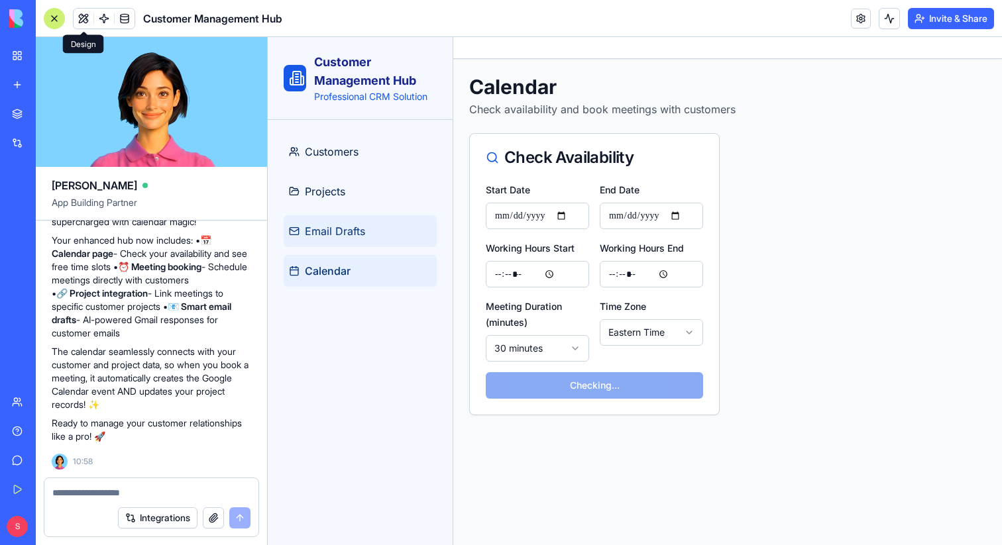
click at [347, 223] on span "Email Drafts" at bounding box center [335, 231] width 60 height 16
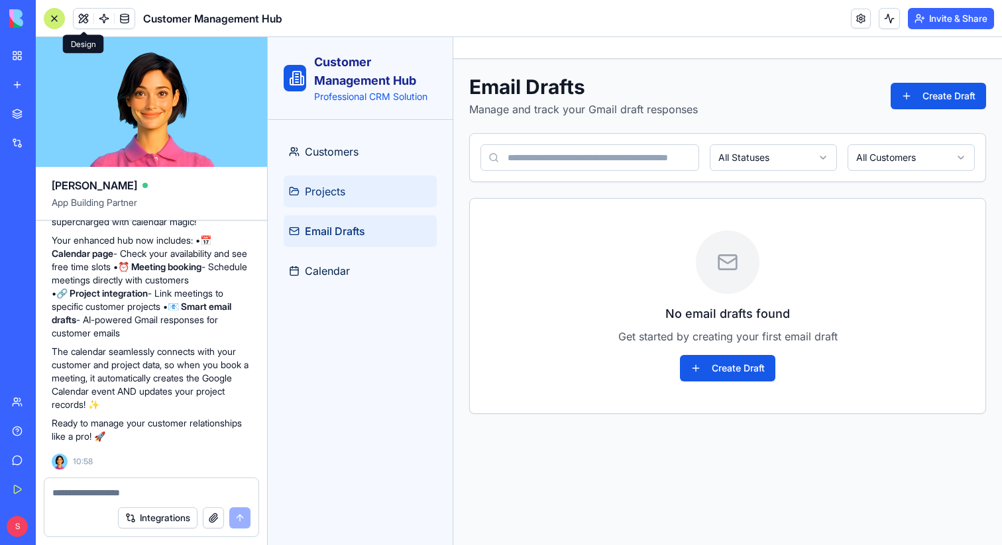
click at [313, 192] on span "Projects" at bounding box center [325, 192] width 40 height 16
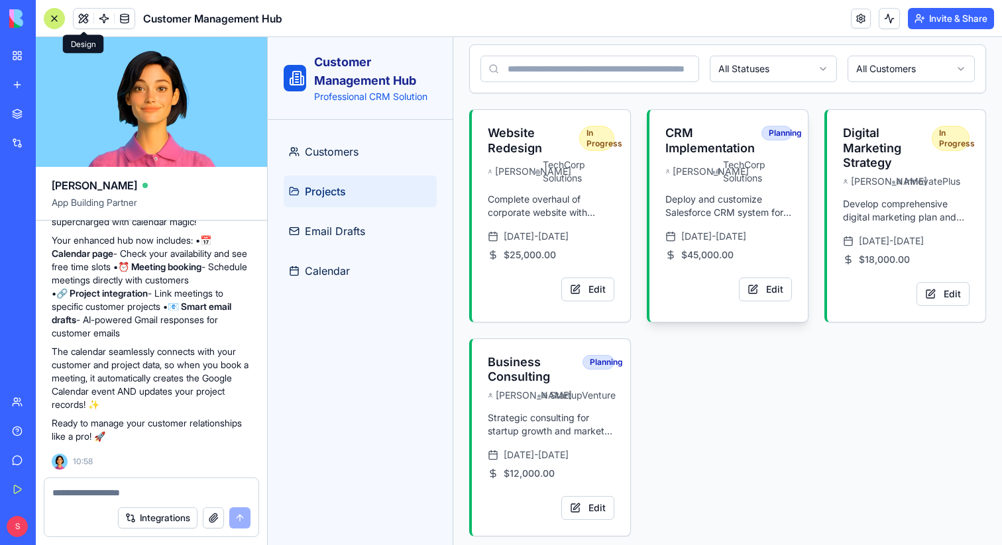
scroll to position [143, 0]
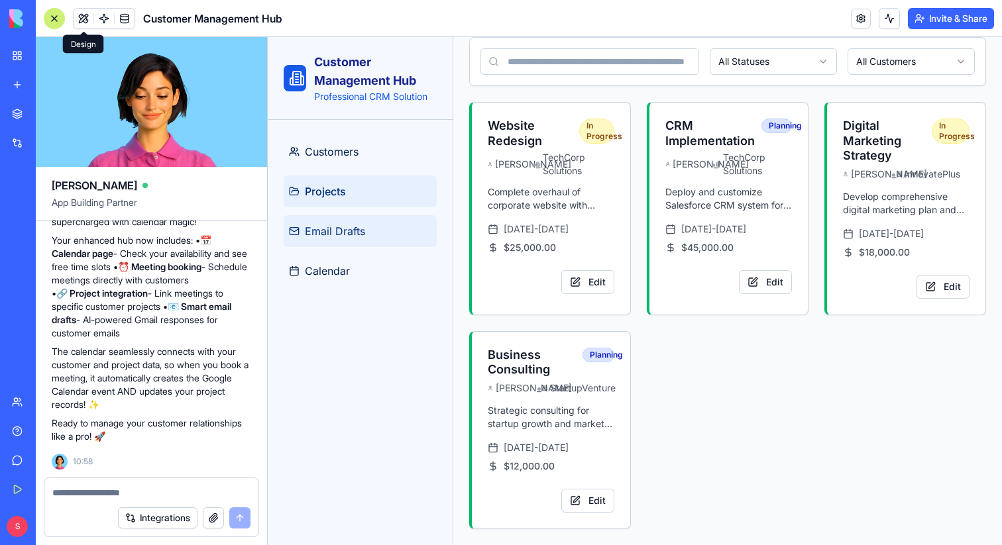
click at [348, 232] on span "Email Drafts" at bounding box center [335, 231] width 60 height 16
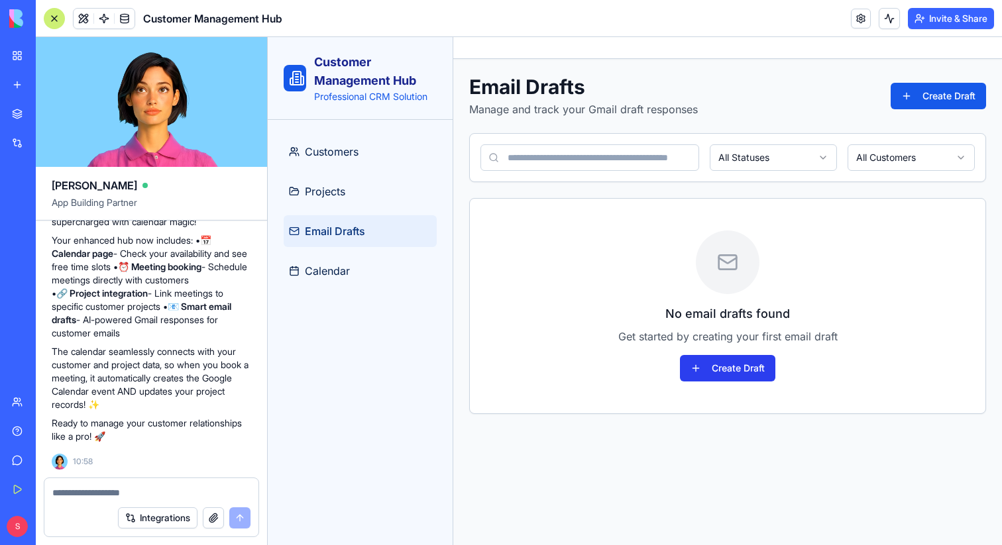
click at [725, 376] on button "Create Draft" at bounding box center [727, 368] width 95 height 27
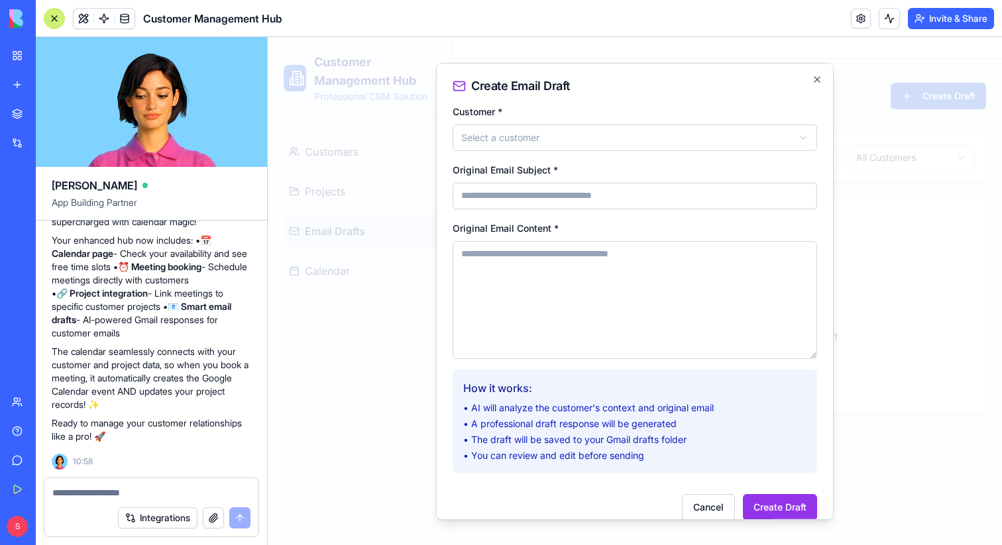
click at [857, 293] on div at bounding box center [635, 291] width 734 height 508
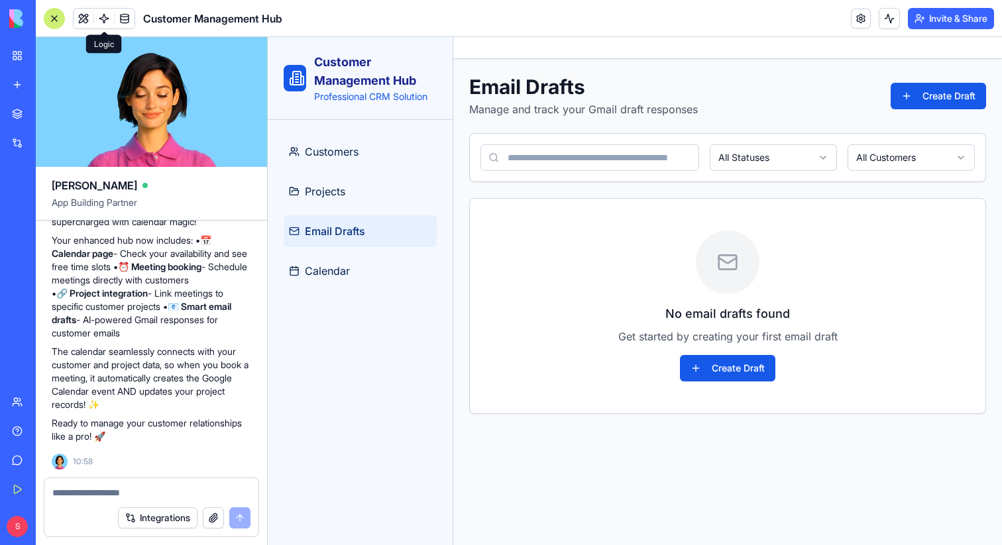
click at [104, 15] on link at bounding box center [104, 19] width 20 height 20
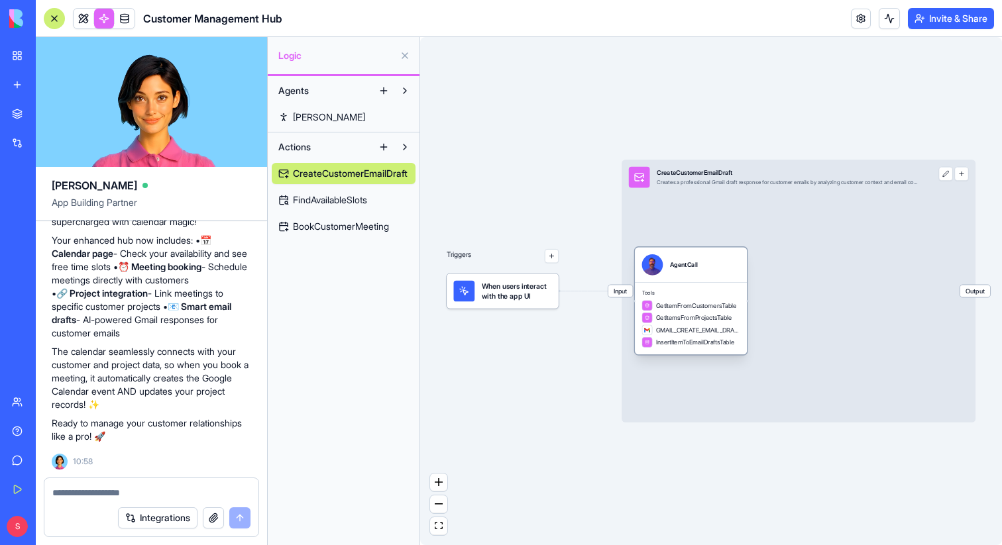
click at [701, 278] on div "AgentCall" at bounding box center [691, 264] width 112 height 35
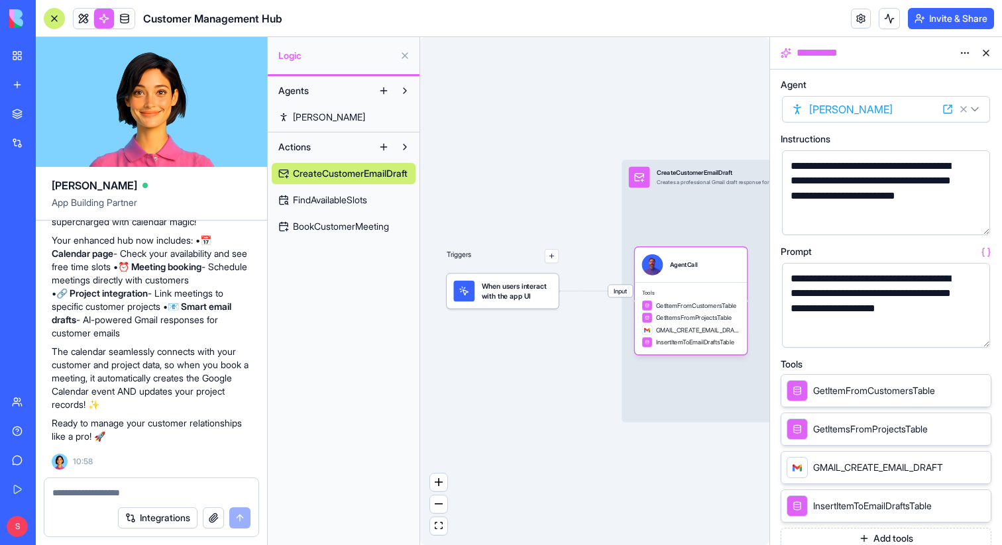
click at [989, 47] on button at bounding box center [985, 52] width 21 height 21
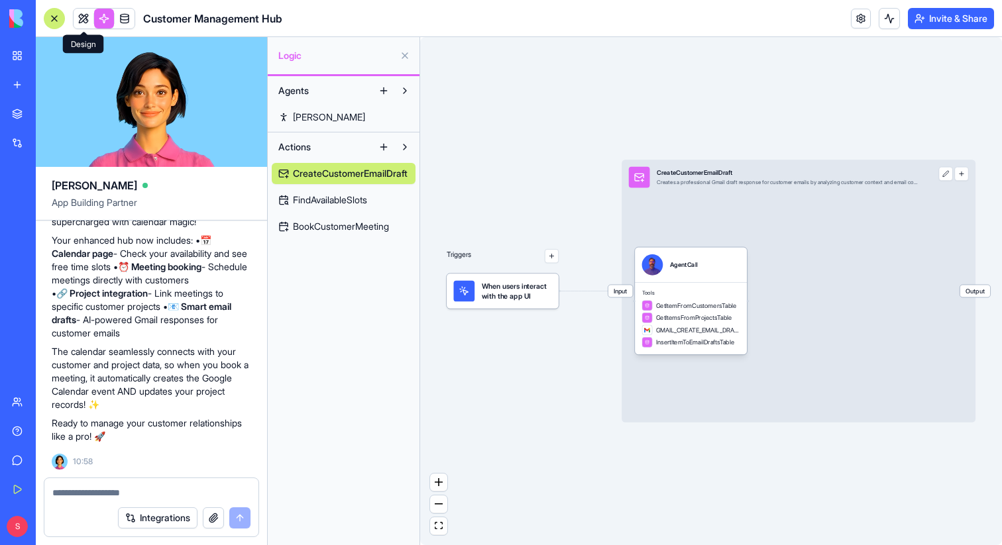
click at [86, 14] on link at bounding box center [84, 19] width 20 height 20
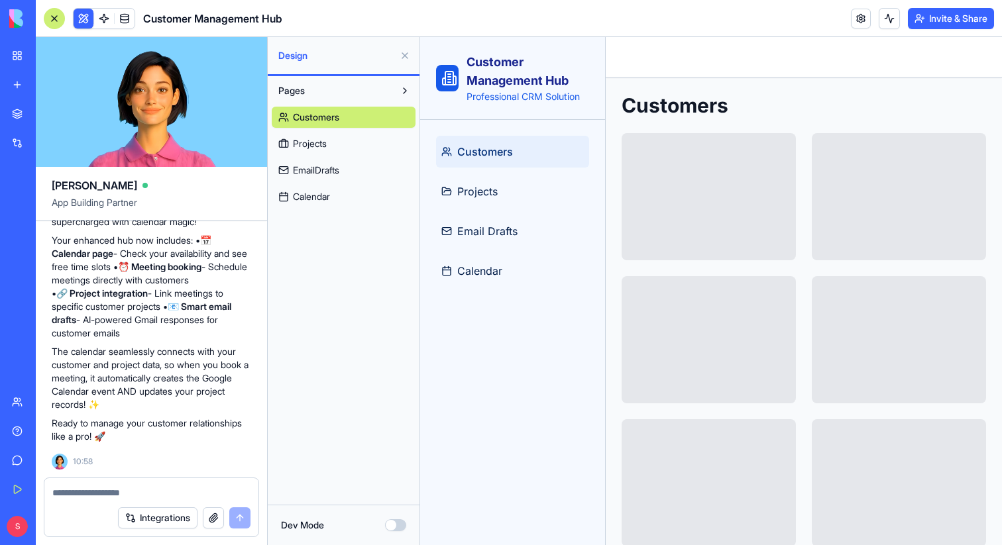
click at [405, 56] on button at bounding box center [404, 55] width 21 height 21
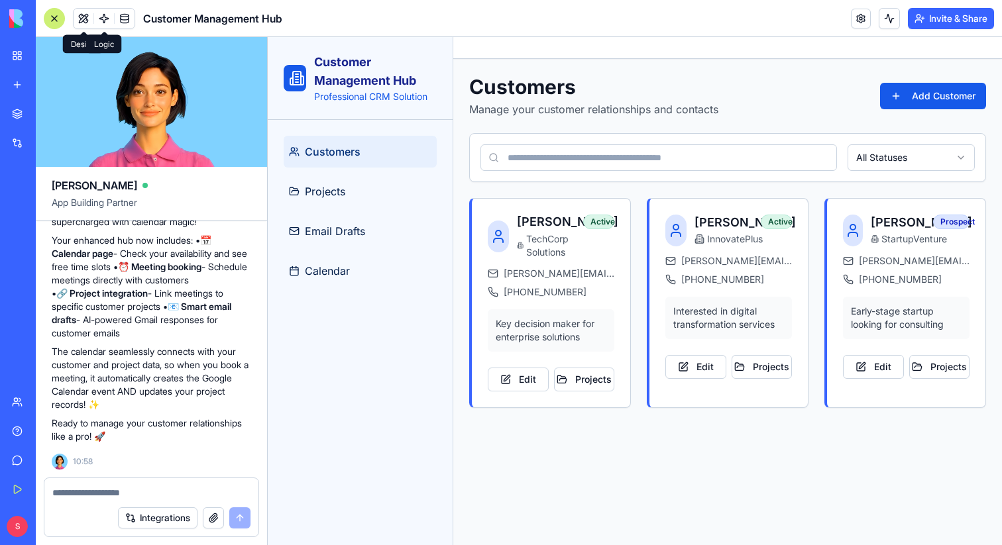
click at [104, 25] on link at bounding box center [104, 19] width 20 height 20
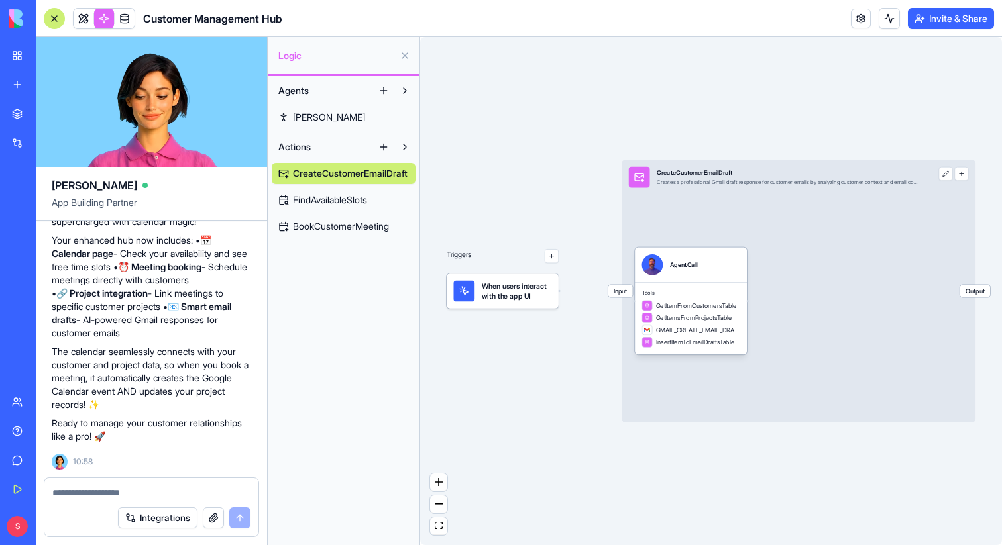
click at [510, 298] on span "When users interact with the app UI" at bounding box center [517, 291] width 70 height 21
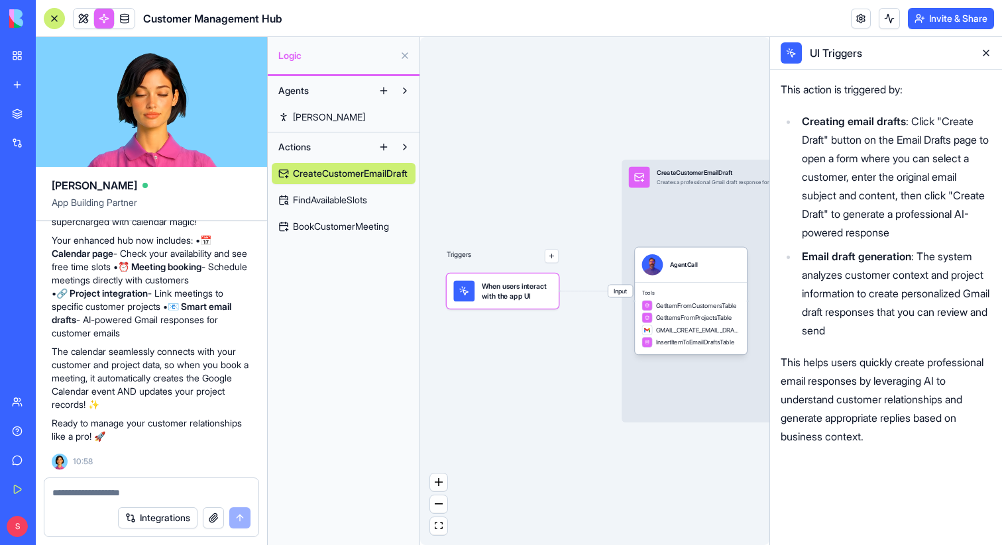
click at [153, 502] on div "Integrations" at bounding box center [151, 518] width 214 height 37
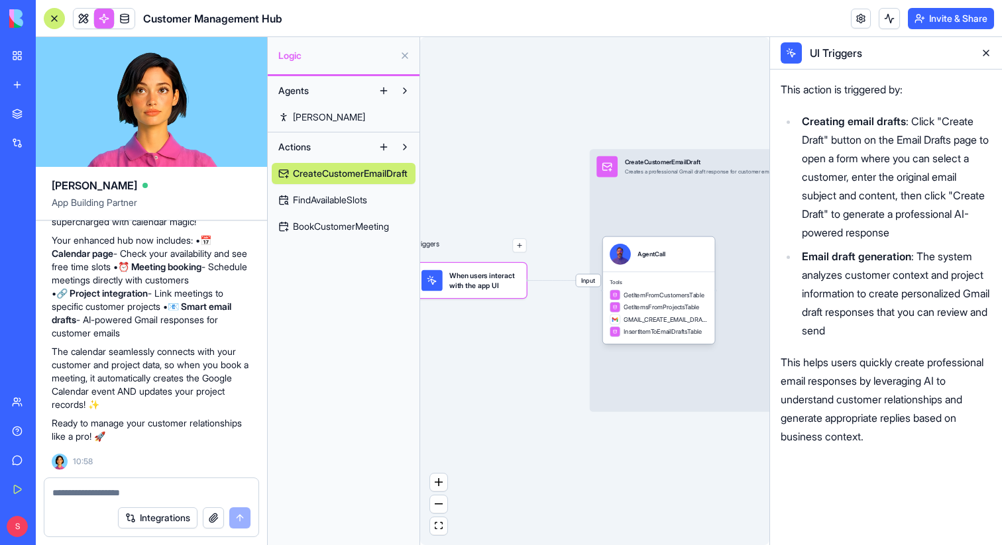
click at [989, 56] on button at bounding box center [985, 52] width 21 height 21
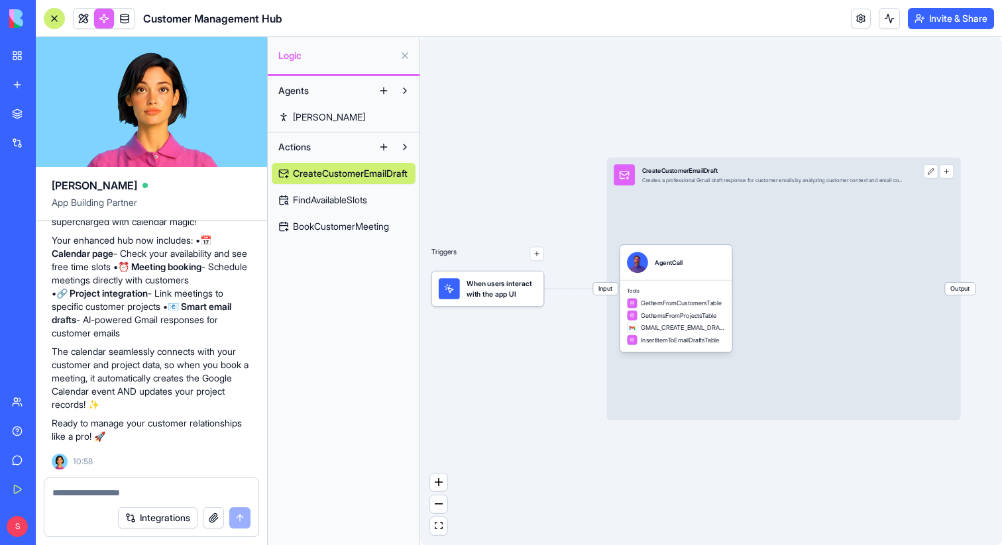
click at [73, 496] on textarea at bounding box center [151, 492] width 198 height 13
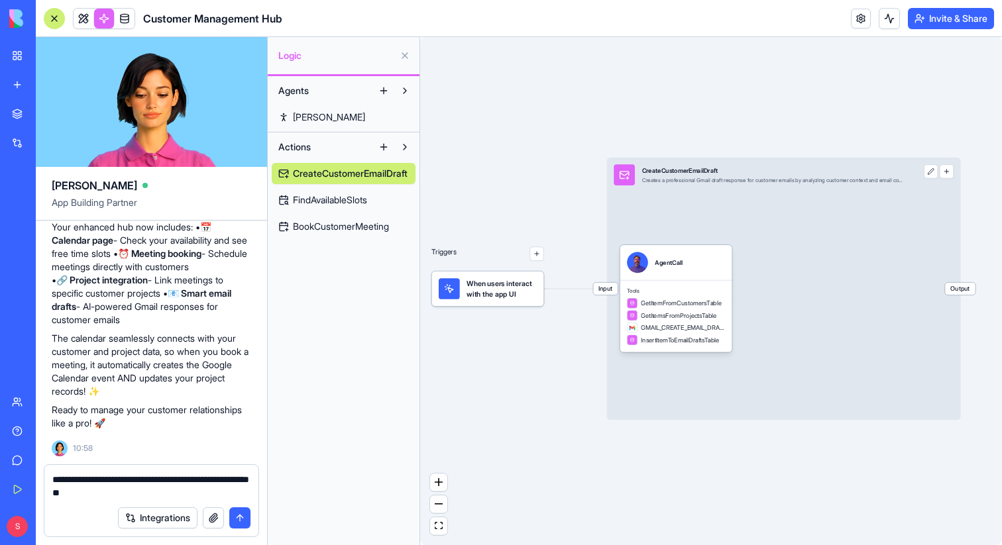
type textarea "**********"
click at [537, 262] on div "Triggers" at bounding box center [487, 262] width 112 height 87
click at [539, 255] on button "button" at bounding box center [536, 254] width 14 height 14
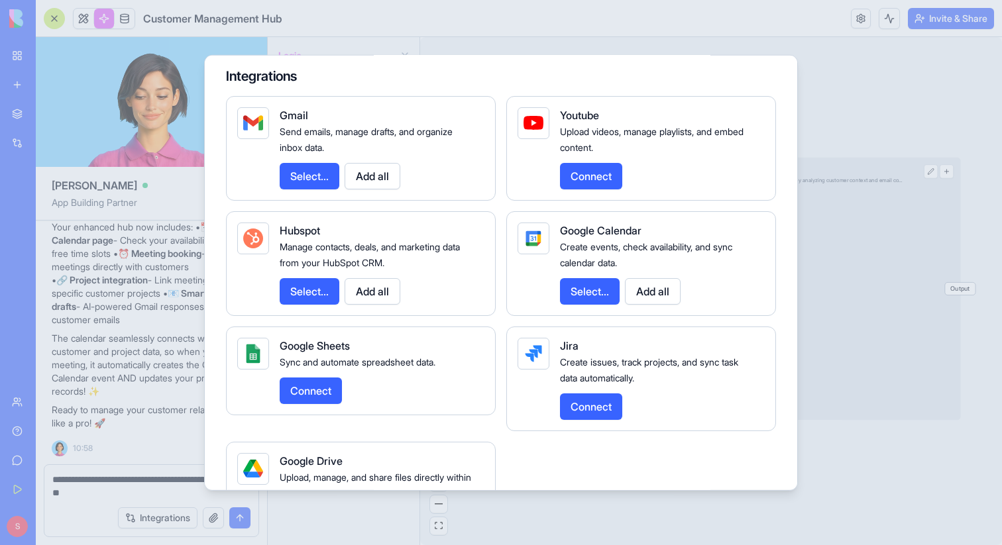
scroll to position [411, 0]
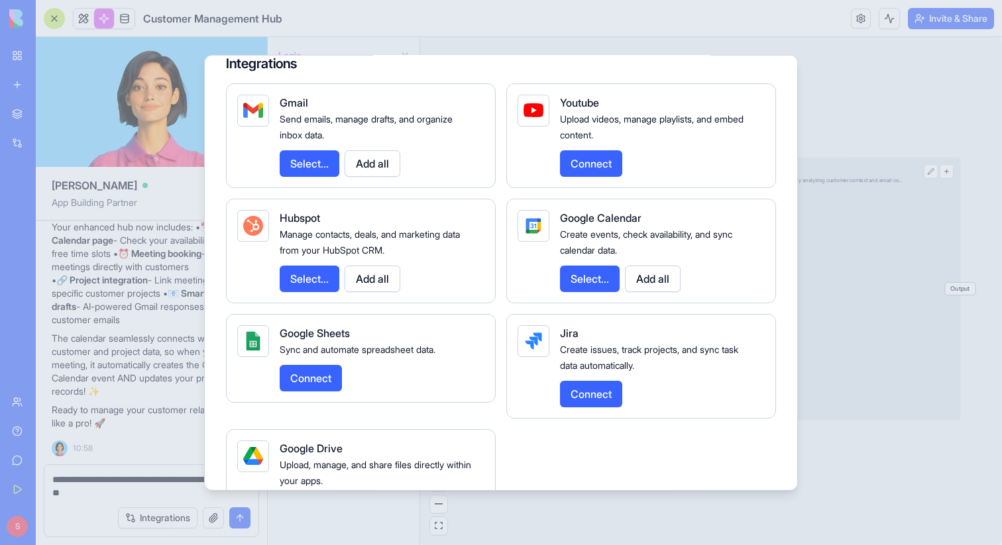
click at [309, 167] on button "Select..." at bounding box center [310, 163] width 60 height 27
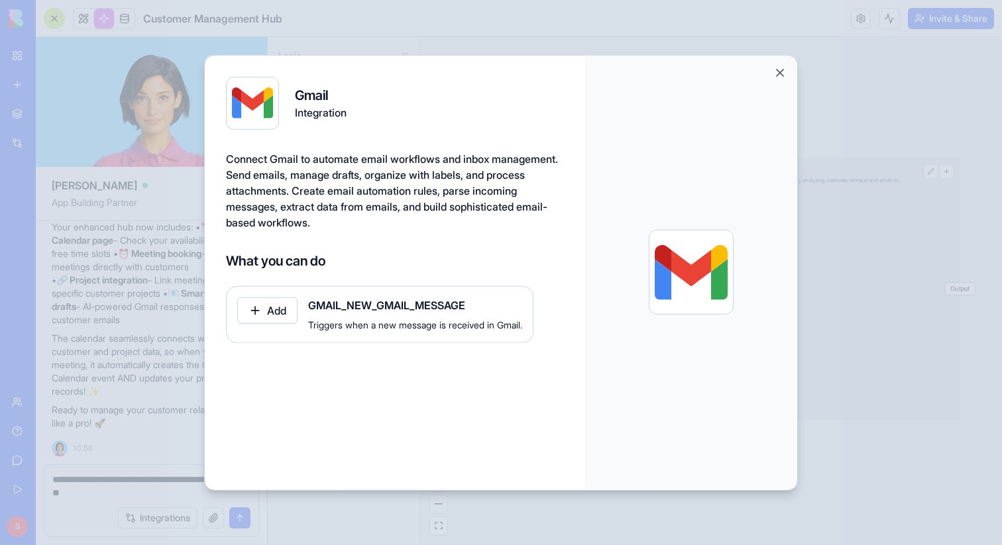
click at [772, 73] on div at bounding box center [691, 272] width 212 height 434
click at [782, 70] on button "Close" at bounding box center [779, 72] width 13 height 13
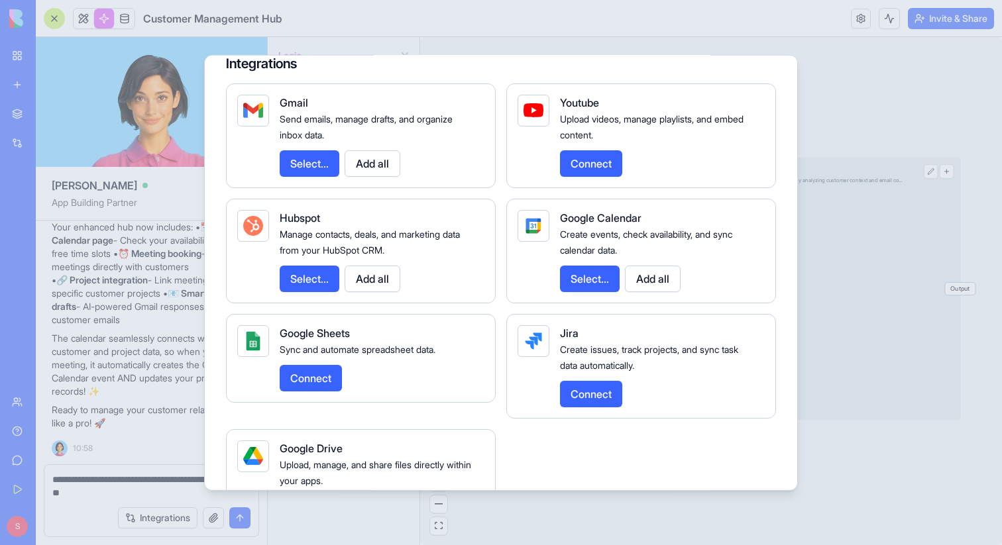
click at [142, 469] on div at bounding box center [501, 272] width 1002 height 545
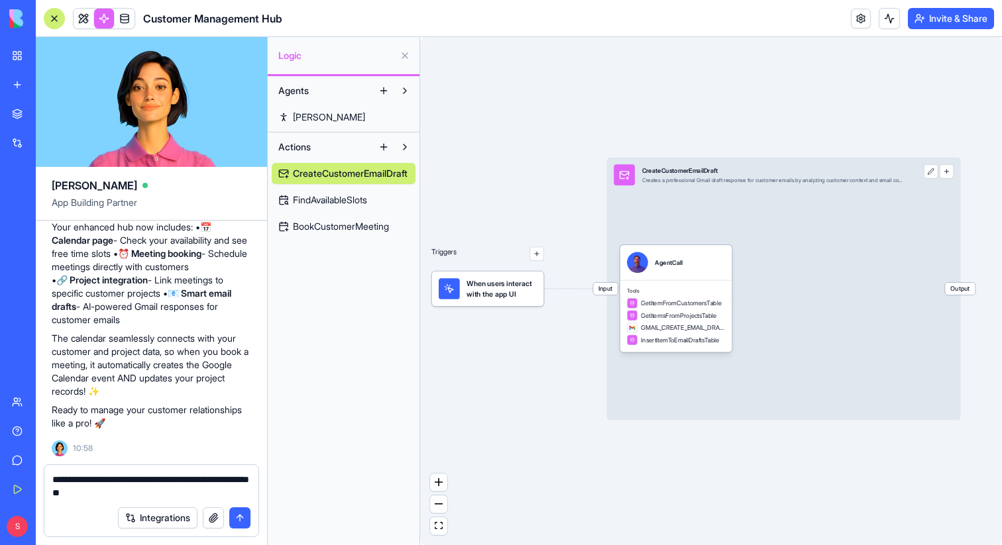
click at [140, 492] on textarea "**********" at bounding box center [151, 486] width 198 height 27
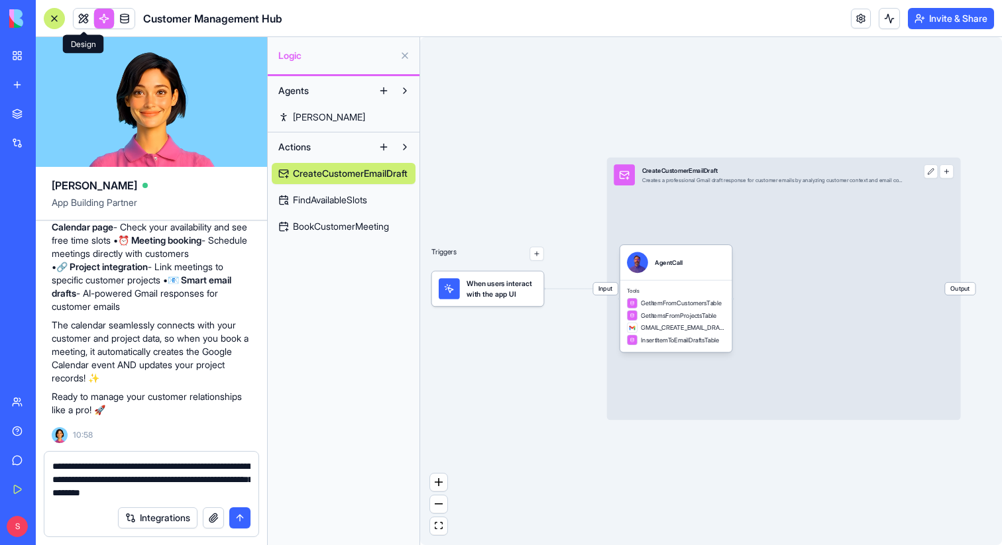
click at [87, 23] on link at bounding box center [84, 19] width 20 height 20
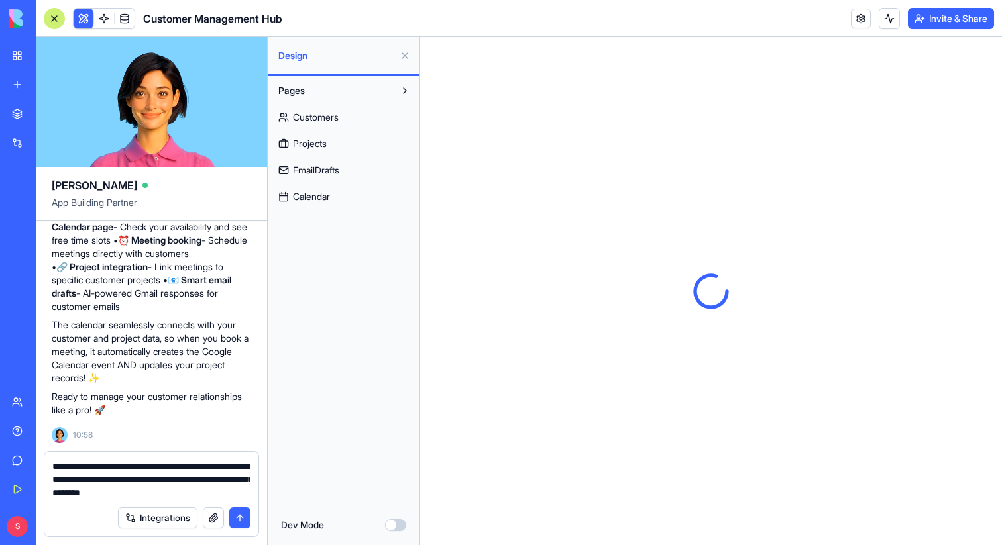
click at [247, 494] on textarea "**********" at bounding box center [151, 480] width 198 height 40
click at [338, 117] on span "Customers" at bounding box center [316, 117] width 46 height 13
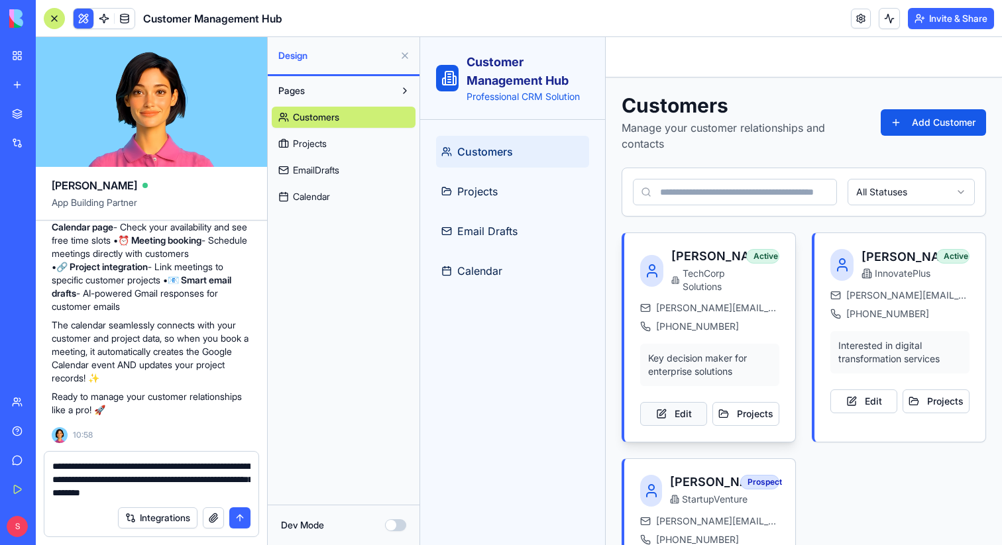
click at [681, 423] on button "Edit" at bounding box center [673, 414] width 67 height 24
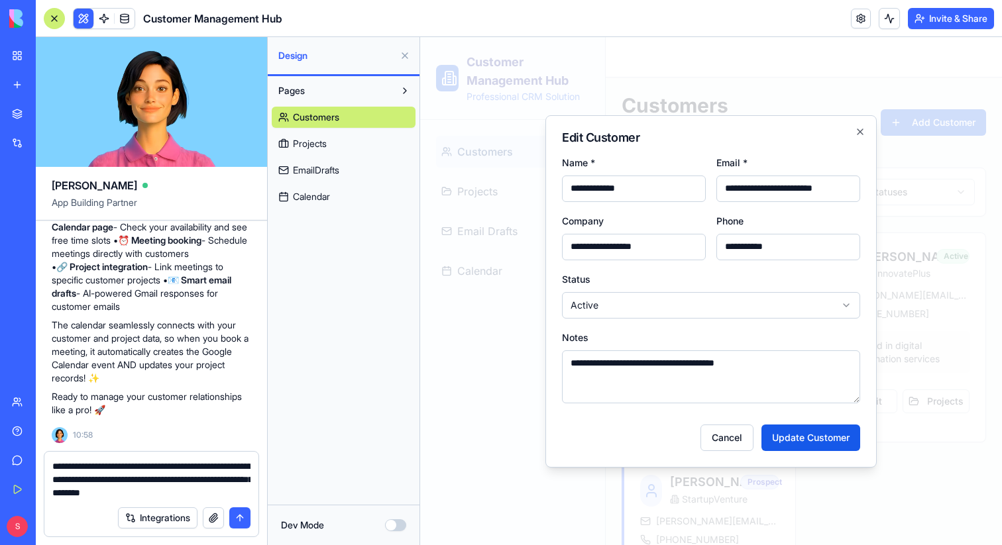
click at [230, 492] on textarea "**********" at bounding box center [151, 480] width 198 height 40
click at [250, 492] on div "**********" at bounding box center [151, 476] width 214 height 48
click at [245, 492] on textarea "**********" at bounding box center [151, 480] width 198 height 40
click at [241, 494] on textarea "**********" at bounding box center [151, 480] width 198 height 40
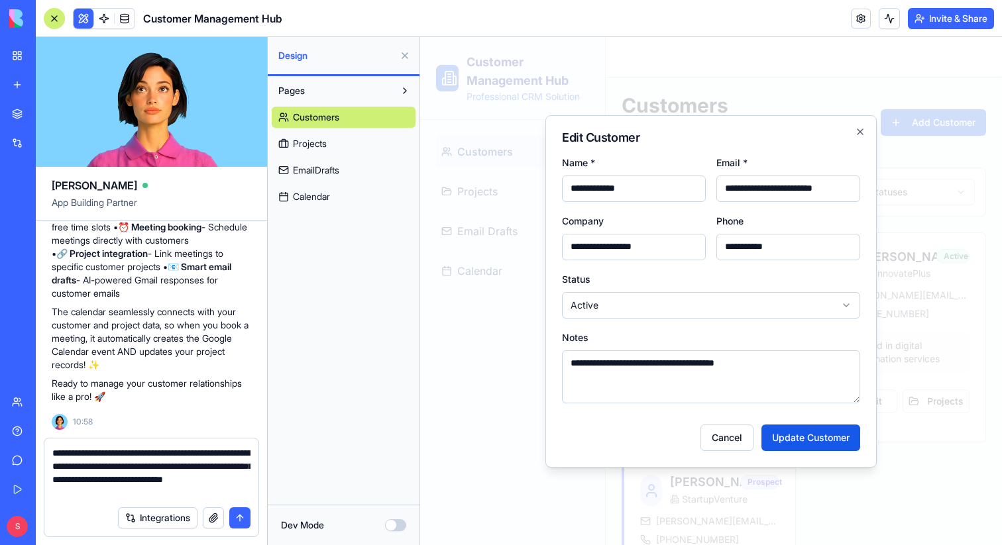
click at [184, 470] on textarea "**********" at bounding box center [151, 473] width 198 height 53
click at [221, 471] on textarea "**********" at bounding box center [151, 473] width 198 height 53
click at [71, 479] on textarea "**********" at bounding box center [151, 473] width 198 height 53
click at [247, 493] on textarea "**********" at bounding box center [151, 473] width 198 height 53
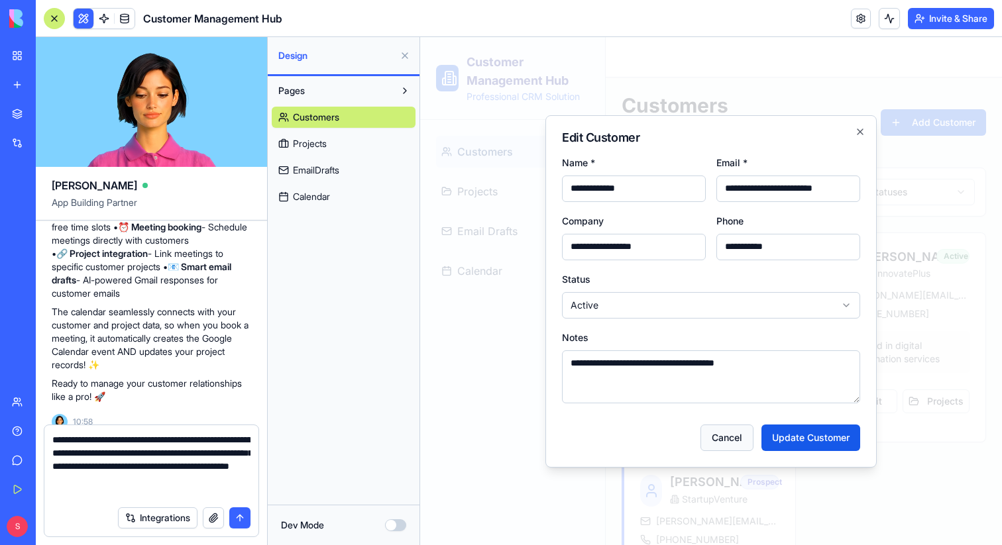
type textarea "**********"
click at [732, 436] on button "Cancel" at bounding box center [726, 438] width 53 height 27
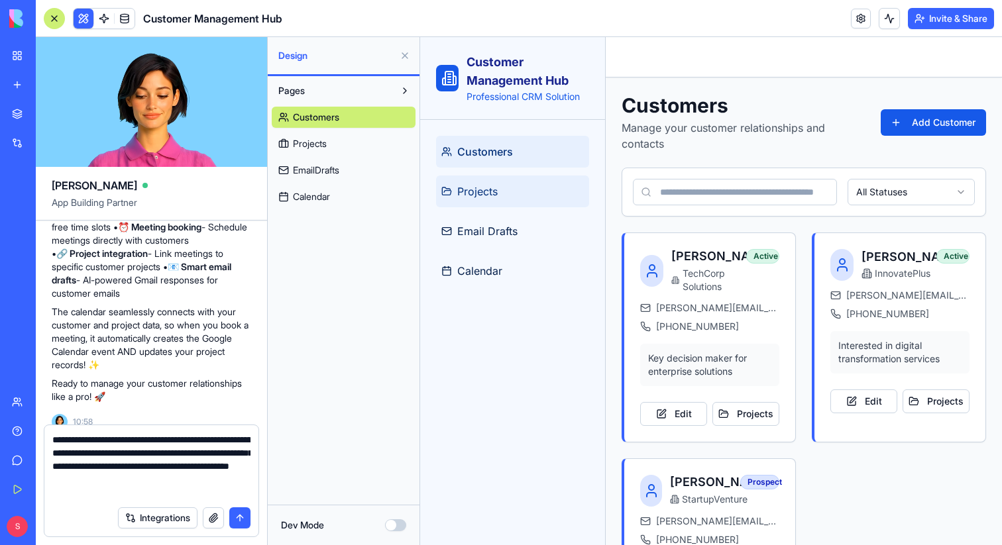
click at [511, 190] on link "Projects" at bounding box center [512, 192] width 153 height 32
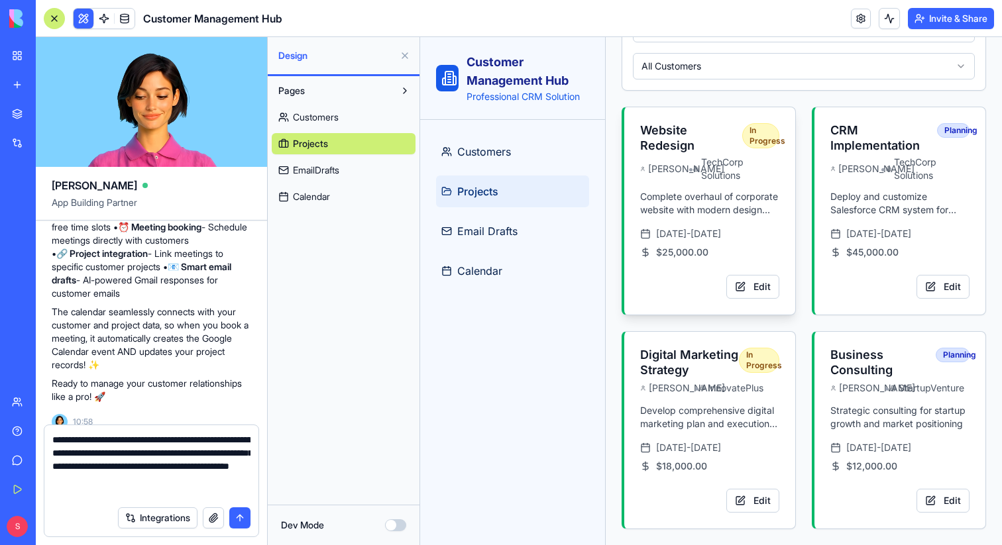
scroll to position [223, 0]
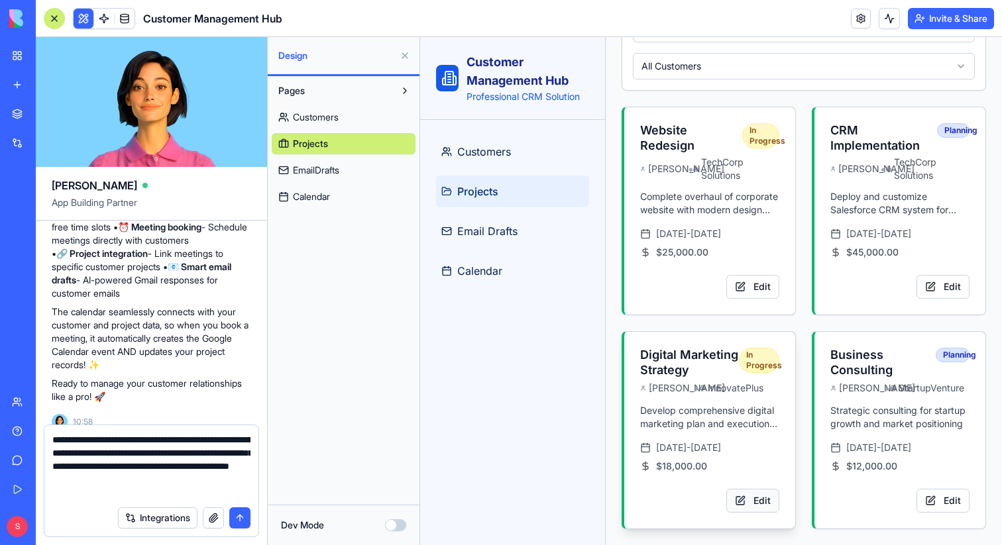
click at [755, 502] on button "Edit" at bounding box center [752, 501] width 53 height 24
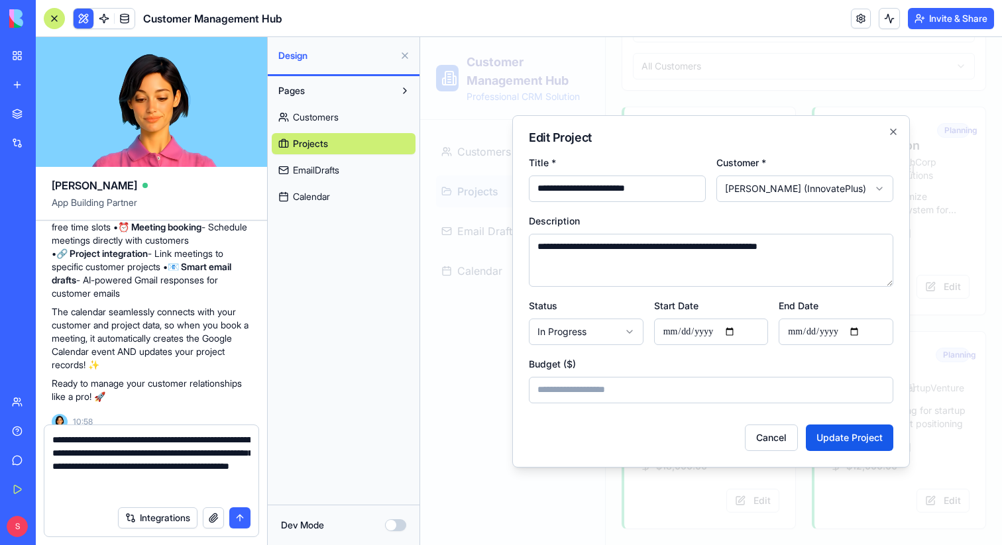
click at [755, 502] on div at bounding box center [711, 291] width 582 height 508
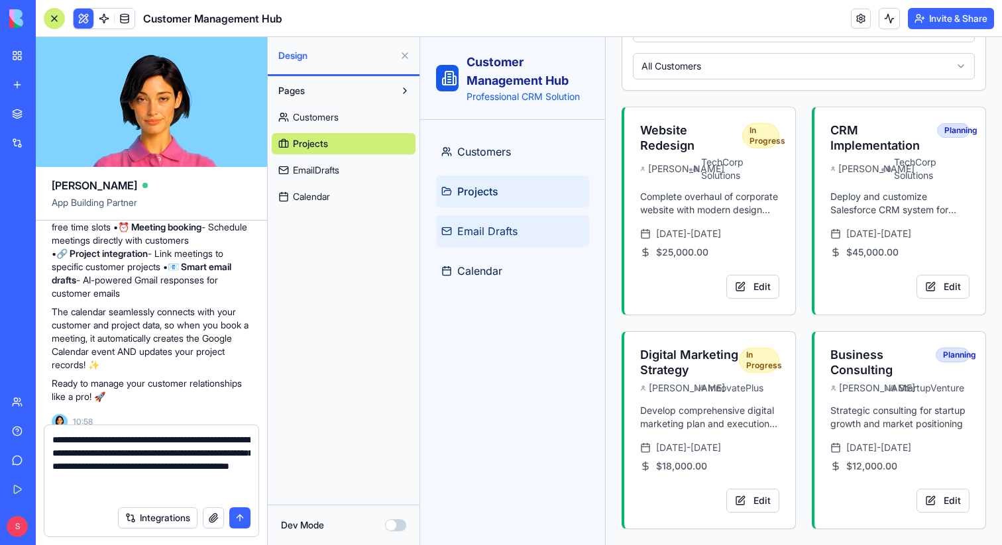
click at [512, 231] on span "Email Drafts" at bounding box center [487, 231] width 60 height 16
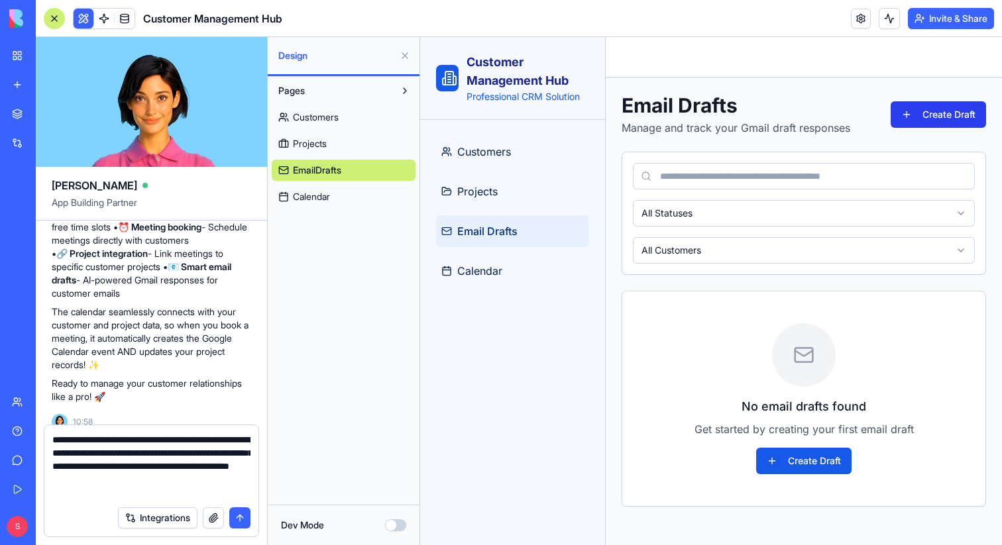
click at [948, 118] on button "Create Draft" at bounding box center [938, 114] width 95 height 27
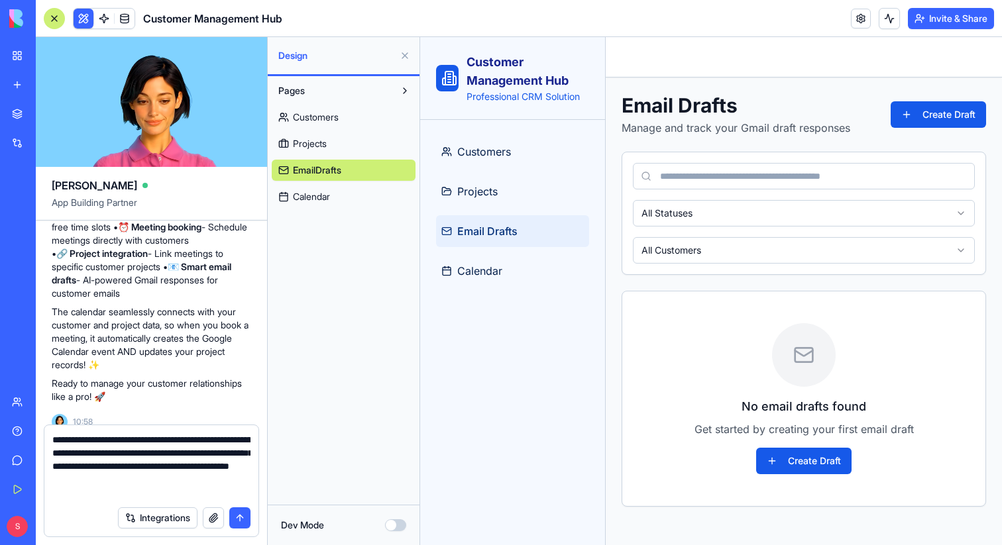
click at [112, 496] on textarea "**********" at bounding box center [151, 466] width 198 height 66
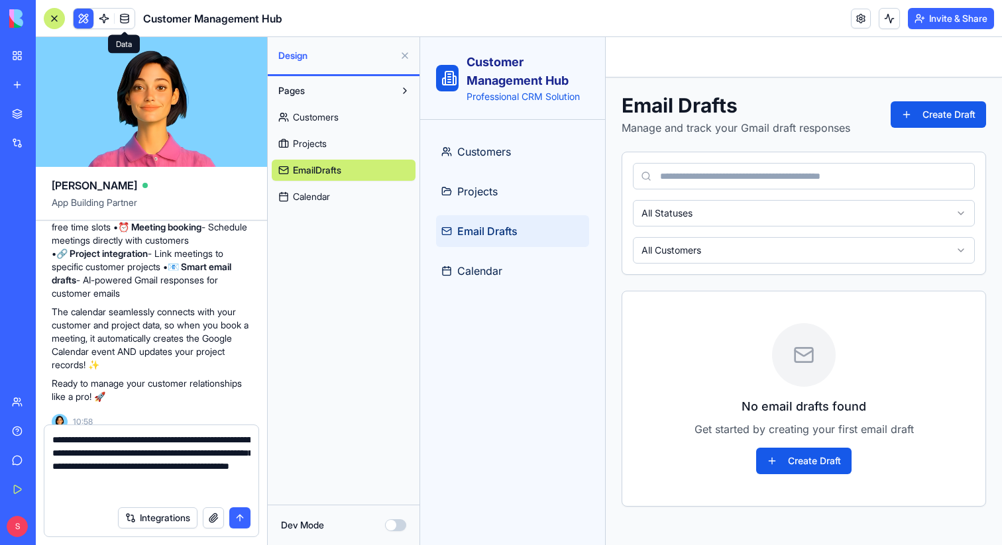
click at [108, 22] on span at bounding box center [124, 18] width 37 height 37
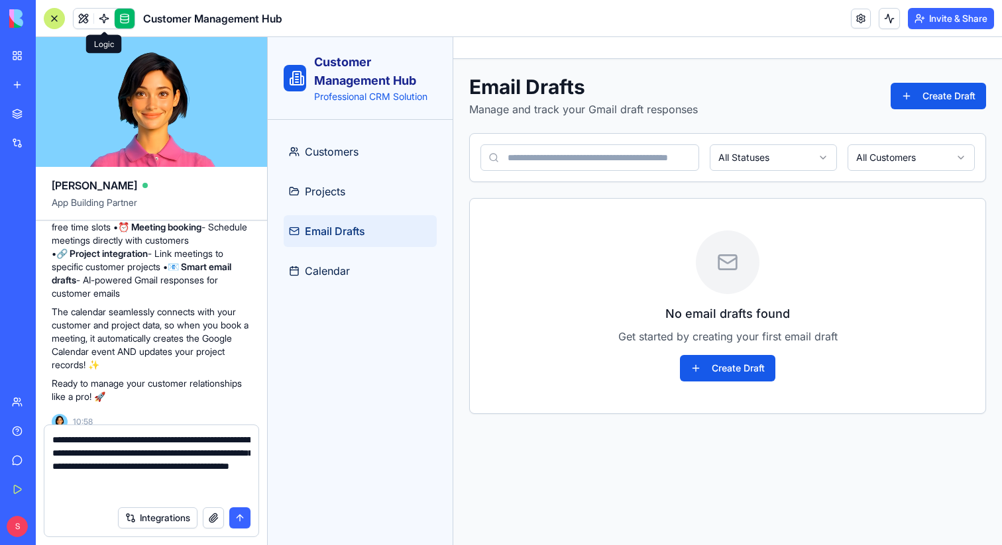
click at [104, 21] on link at bounding box center [104, 19] width 20 height 20
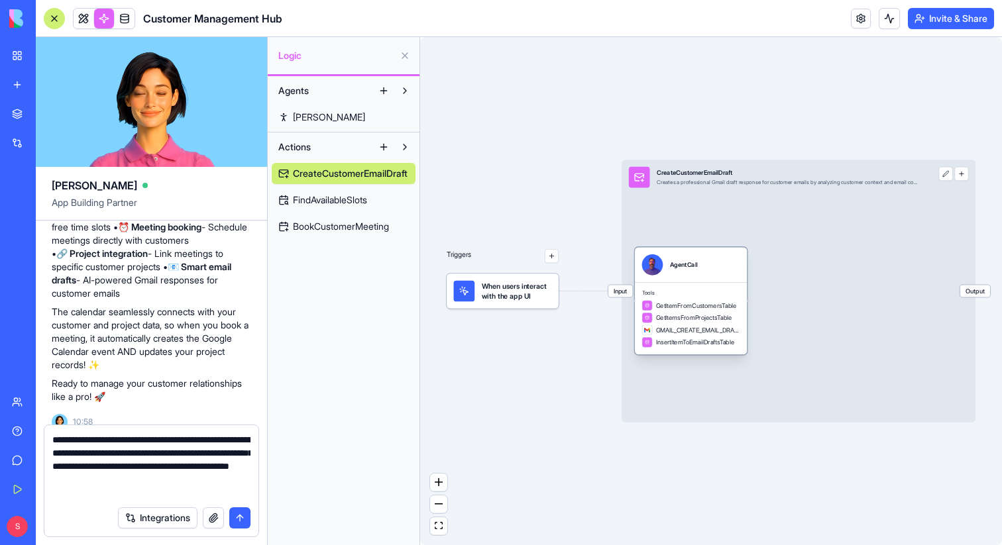
click at [715, 281] on div "AgentCall" at bounding box center [691, 264] width 112 height 35
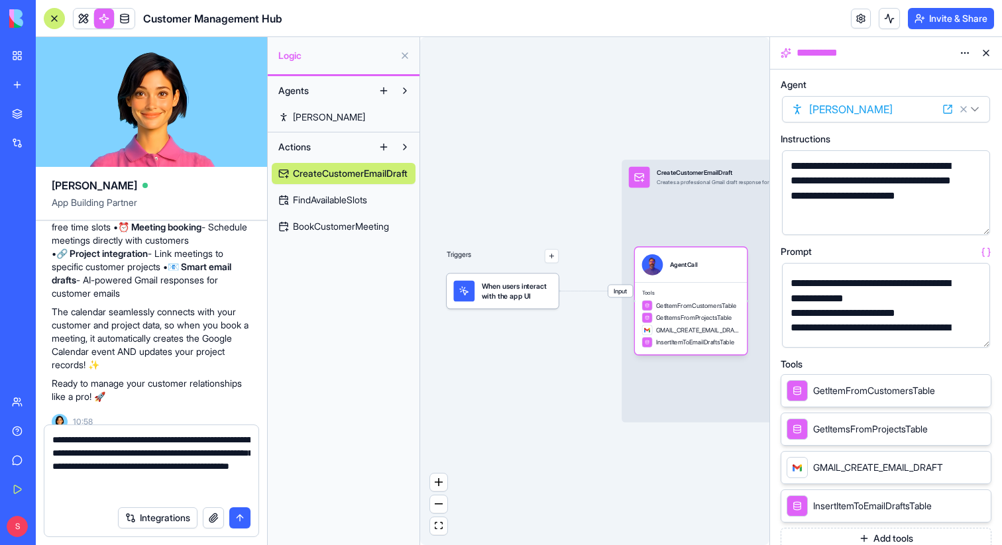
scroll to position [378, 0]
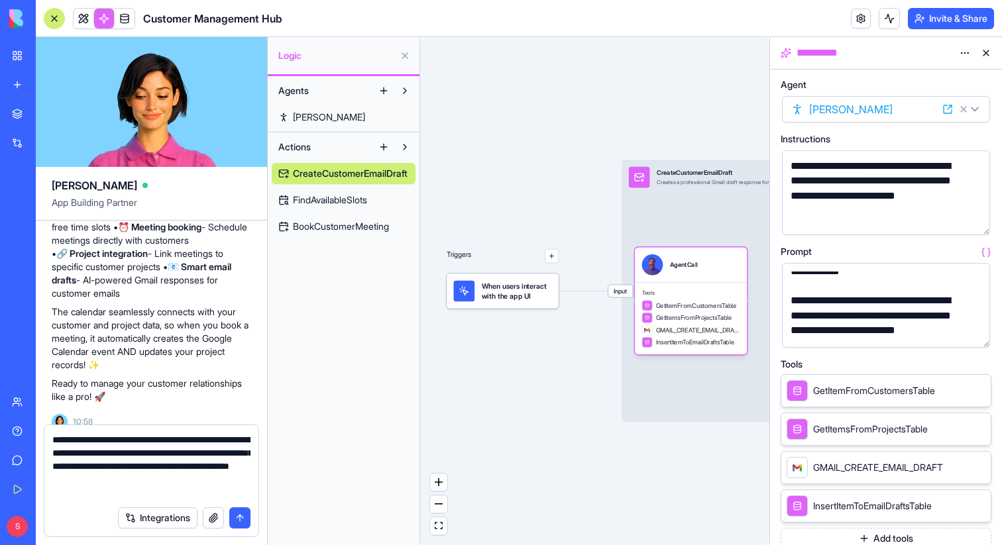
click at [239, 517] on button "submit" at bounding box center [239, 518] width 21 height 21
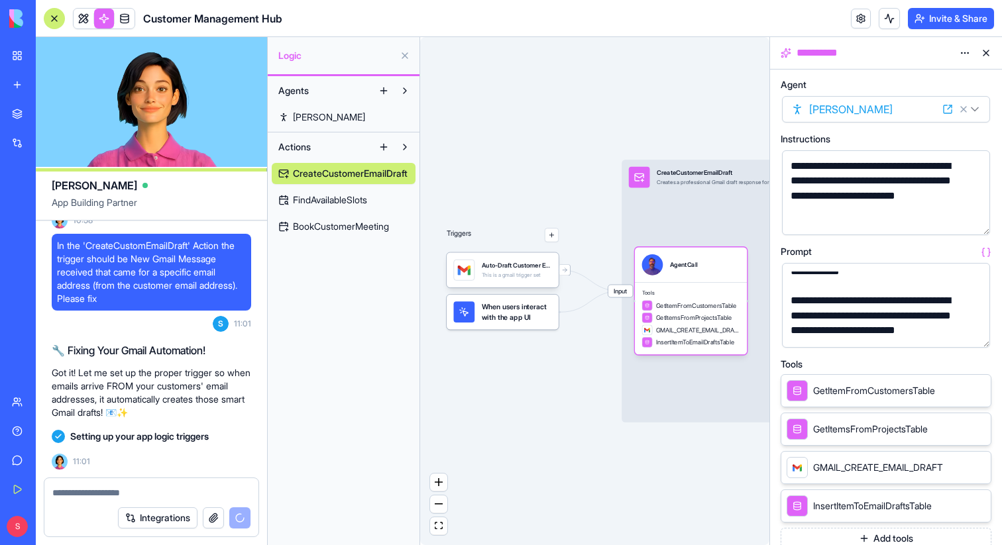
scroll to position [2656, 0]
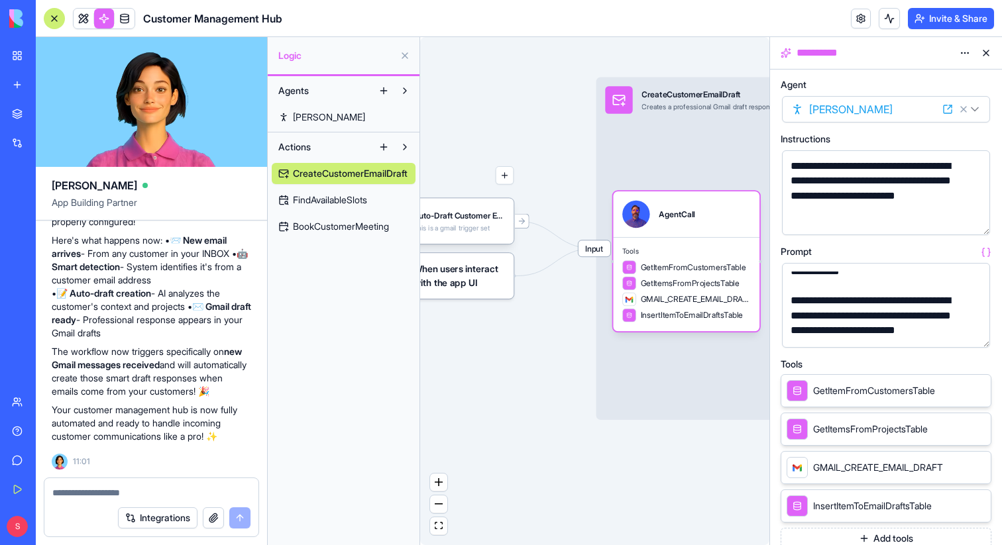
click at [987, 52] on button at bounding box center [985, 52] width 21 height 21
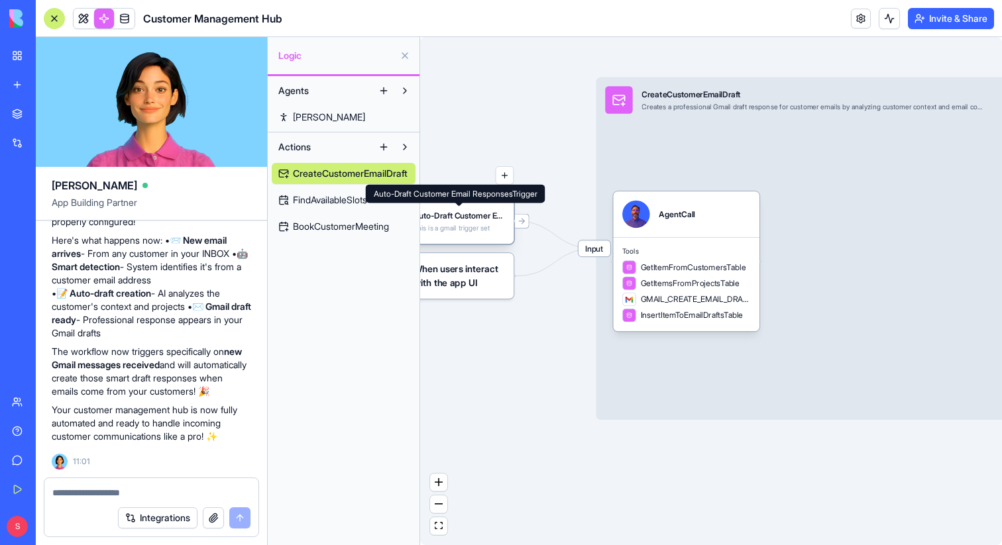
click at [474, 219] on div "Auto-Draft Customer Email ResponsesTrigger" at bounding box center [459, 215] width 91 height 11
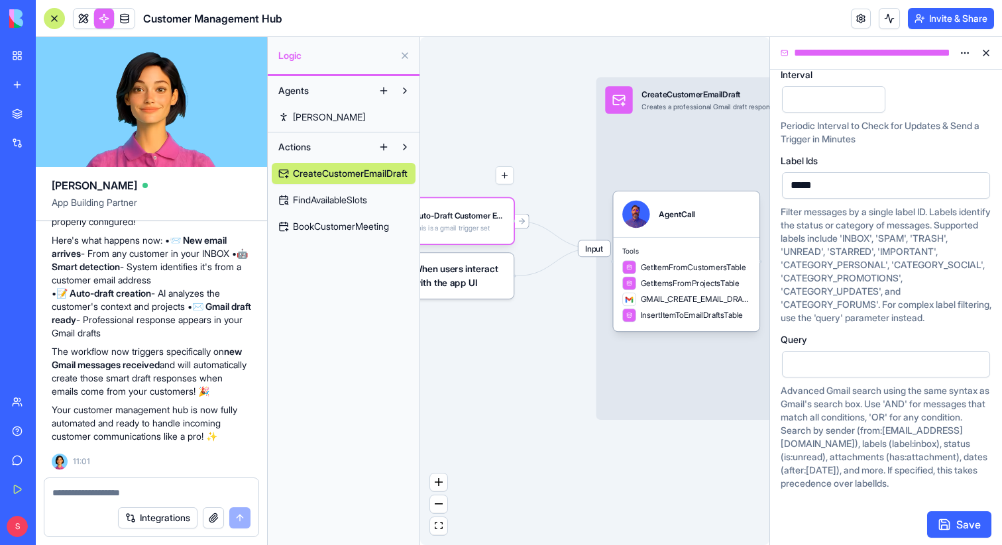
scroll to position [128, 0]
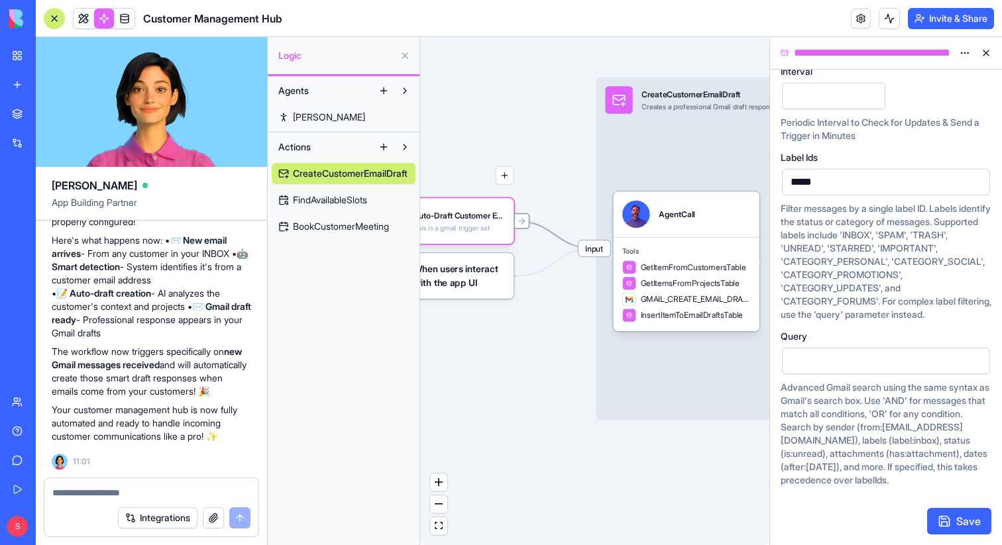
click at [519, 227] on div at bounding box center [522, 221] width 16 height 16
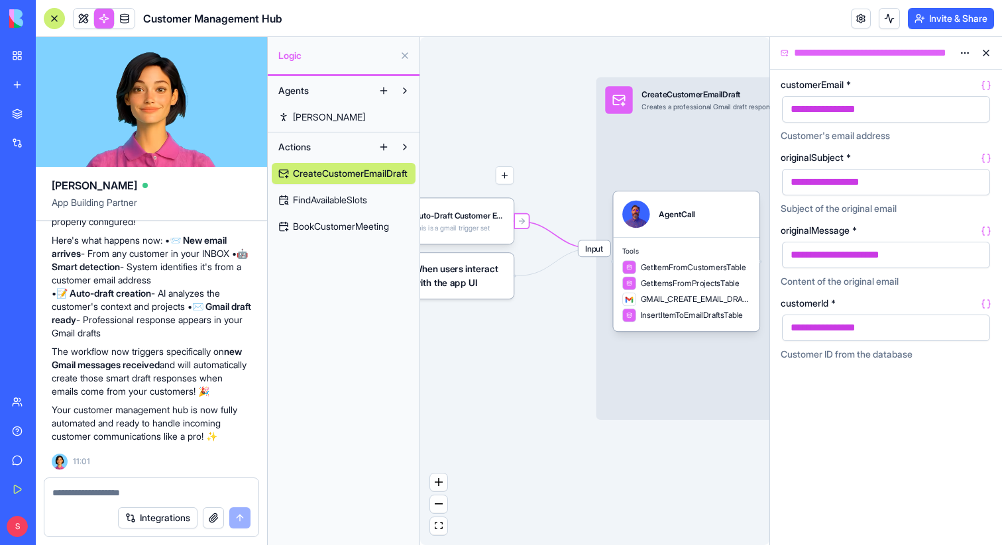
click at [985, 58] on button at bounding box center [985, 52] width 21 height 21
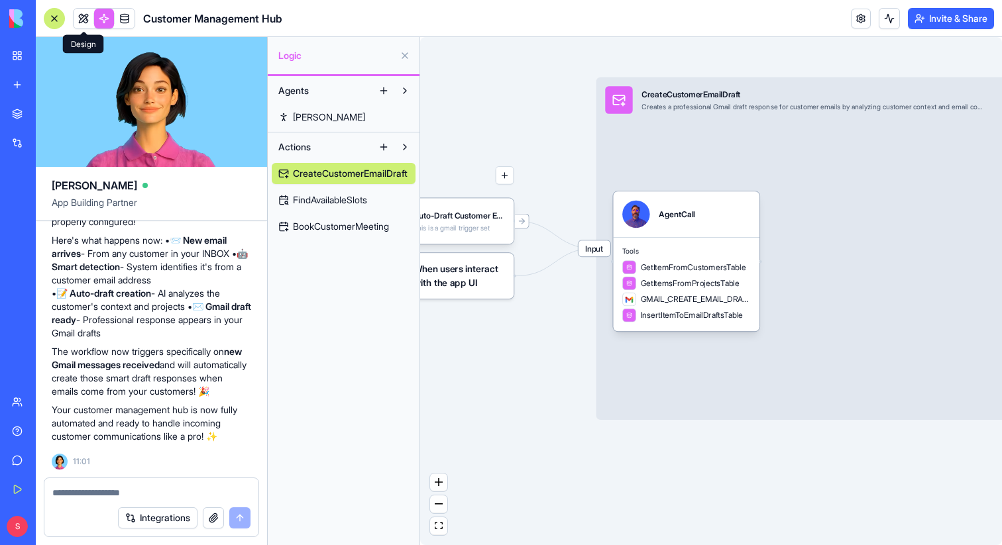
click at [121, 19] on link at bounding box center [125, 19] width 20 height 20
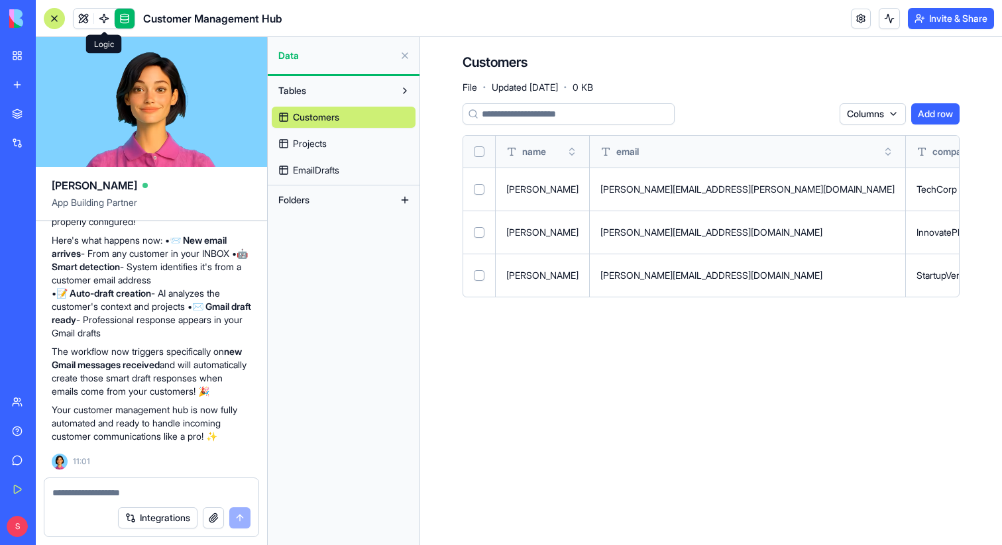
click at [477, 189] on button "Select row" at bounding box center [479, 189] width 11 height 11
click at [477, 229] on button "Select row" at bounding box center [479, 232] width 11 height 11
click at [480, 276] on button "Select row" at bounding box center [479, 275] width 11 height 11
click at [801, 120] on html "BETA My Workspace New app Marketplace Integrations Recent Lead Enrichment Hub L…" at bounding box center [501, 272] width 1002 height 545
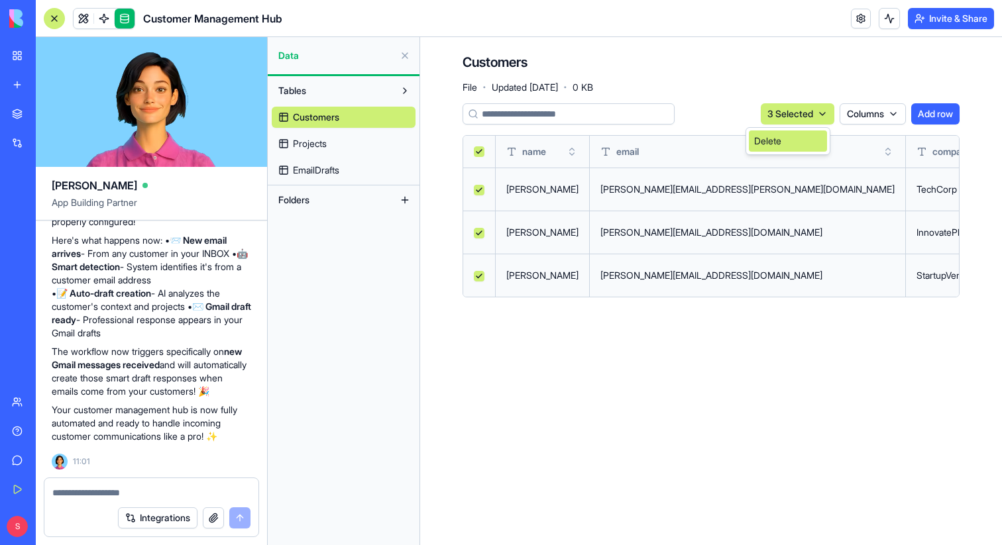
click at [781, 144] on div "Delete" at bounding box center [788, 141] width 78 height 21
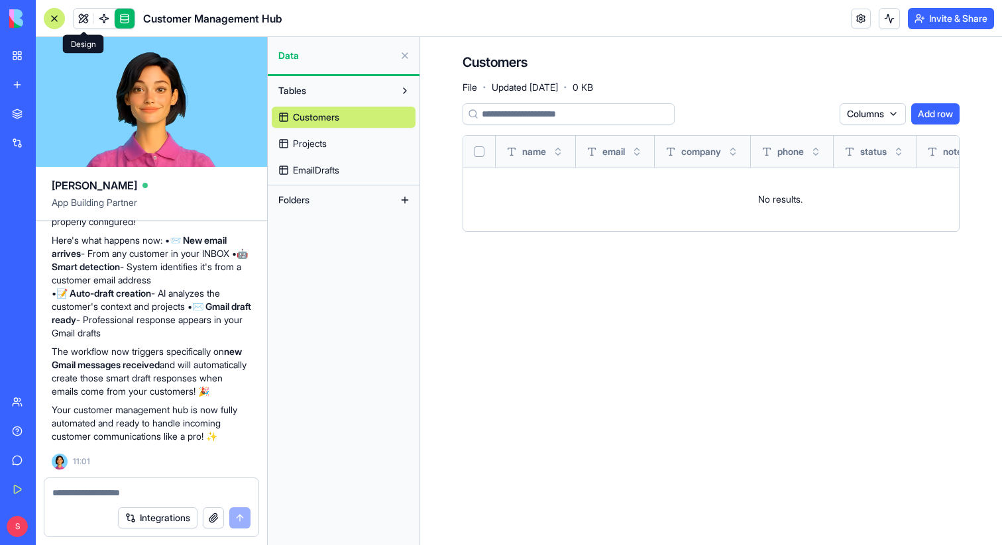
click at [84, 21] on link at bounding box center [84, 19] width 20 height 20
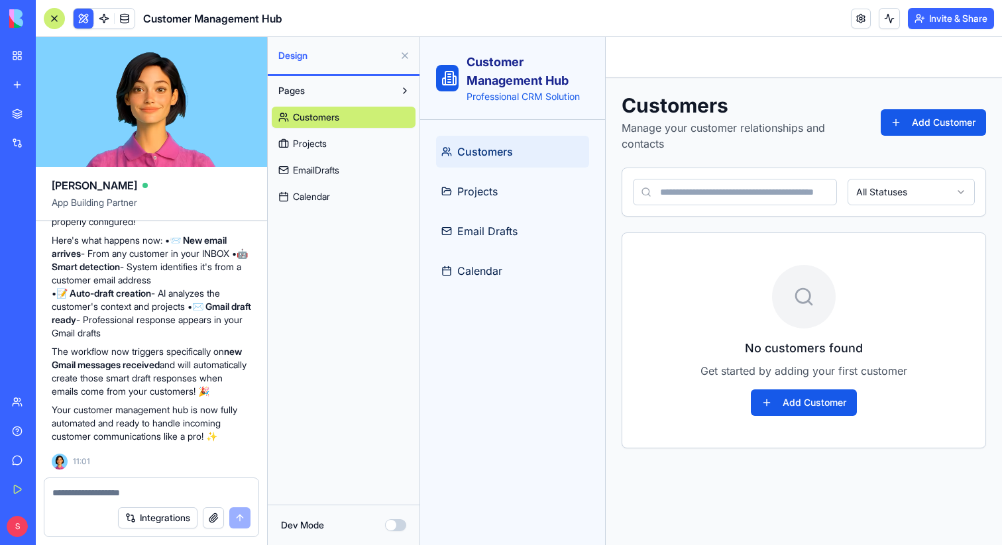
click at [402, 52] on button at bounding box center [404, 55] width 21 height 21
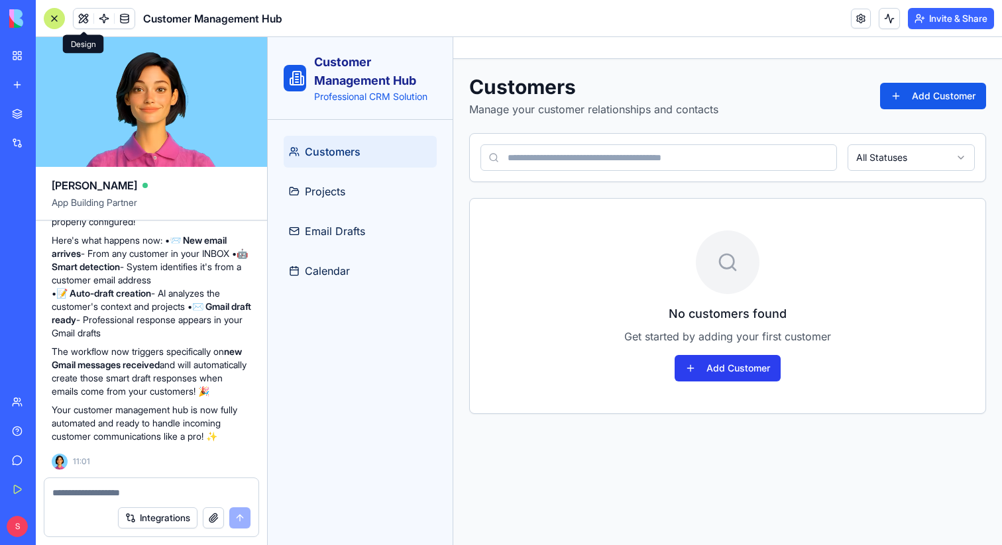
click at [731, 376] on button "Add Customer" at bounding box center [728, 368] width 106 height 27
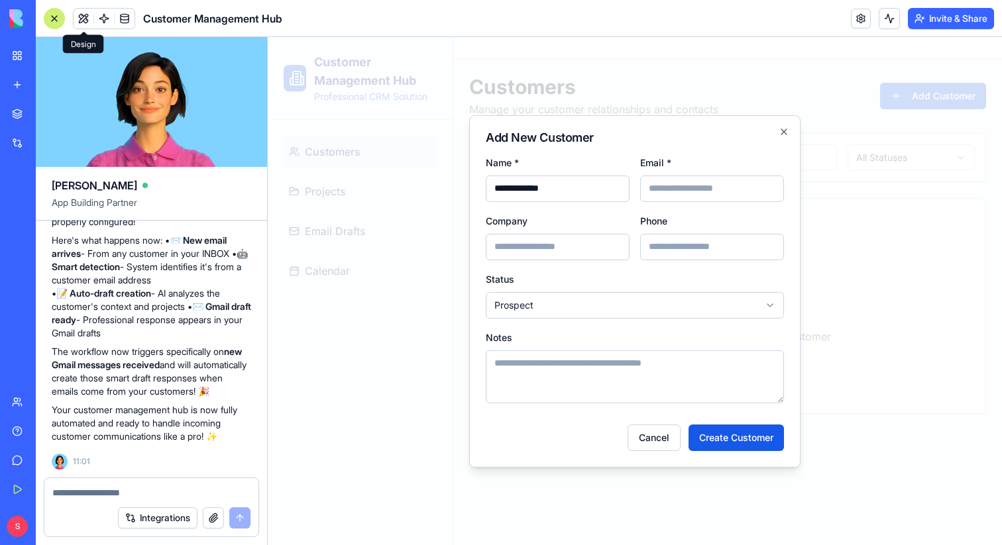
type input "**********"
click at [662, 197] on input "Email *" at bounding box center [712, 189] width 144 height 27
type input "**********"
click at [537, 247] on input "Company" at bounding box center [558, 247] width 144 height 27
type input "******"
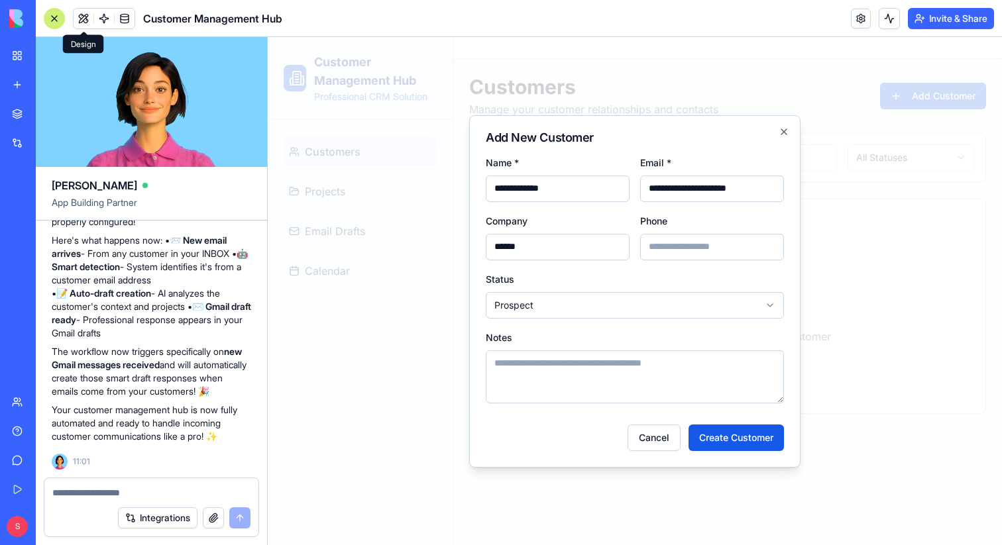
click at [687, 243] on input "Phone" at bounding box center [712, 247] width 144 height 27
type input "**********"
click at [525, 306] on body "**********" at bounding box center [635, 291] width 734 height 508
click at [516, 370] on textarea "Notes" at bounding box center [635, 377] width 298 height 53
click at [742, 442] on button "Create Customer" at bounding box center [736, 438] width 95 height 27
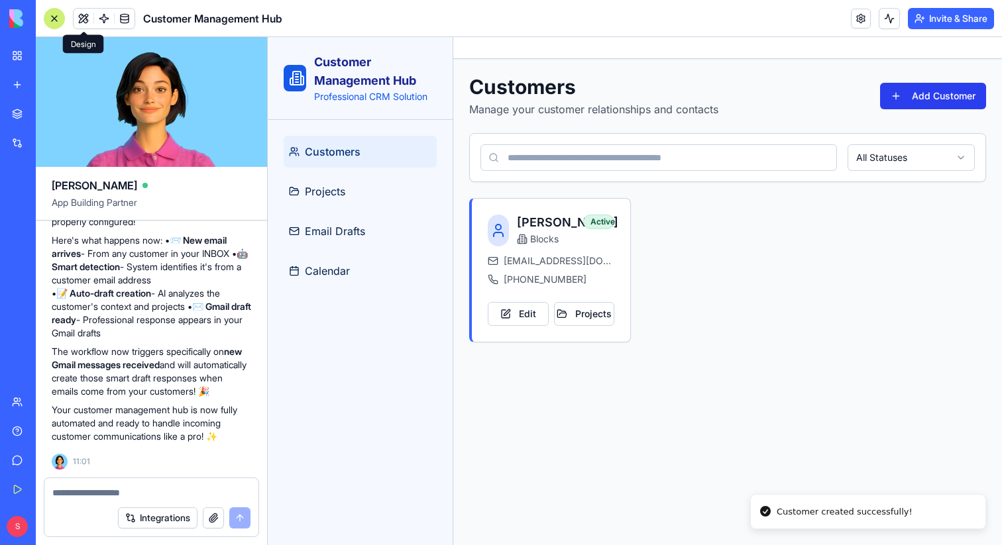
click at [935, 103] on button "Add Customer" at bounding box center [933, 96] width 106 height 27
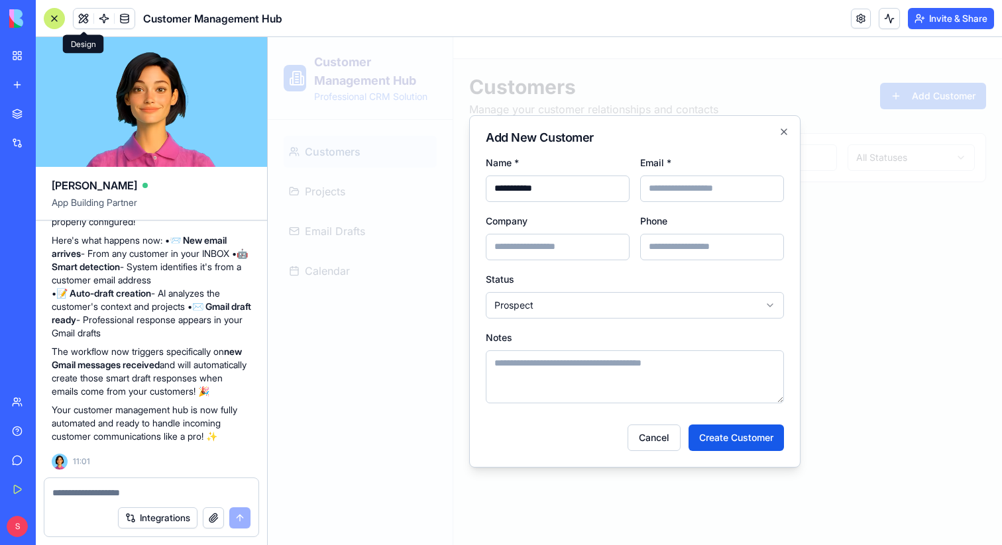
type input "**********"
click at [751, 188] on input "Email *" at bounding box center [712, 189] width 144 height 27
type input "**********"
click at [582, 252] on input "Company" at bounding box center [558, 247] width 144 height 27
type input "******"
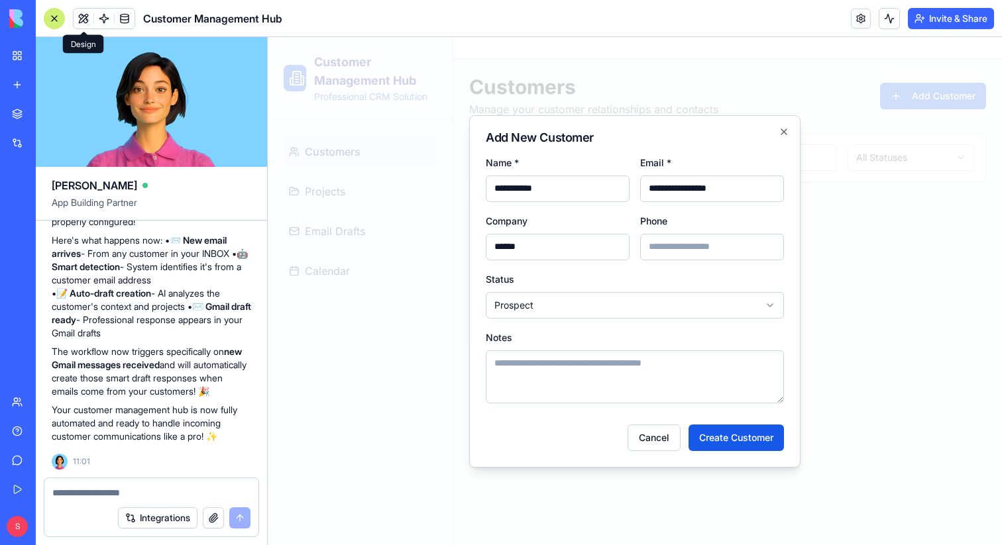
click at [671, 260] on form "**********" at bounding box center [635, 302] width 298 height 297
click at [673, 249] on input "Phone" at bounding box center [712, 247] width 144 height 27
type input "**********"
click at [645, 303] on body "**********" at bounding box center [635, 291] width 734 height 508
click at [732, 433] on button "Create Customer" at bounding box center [736, 438] width 95 height 27
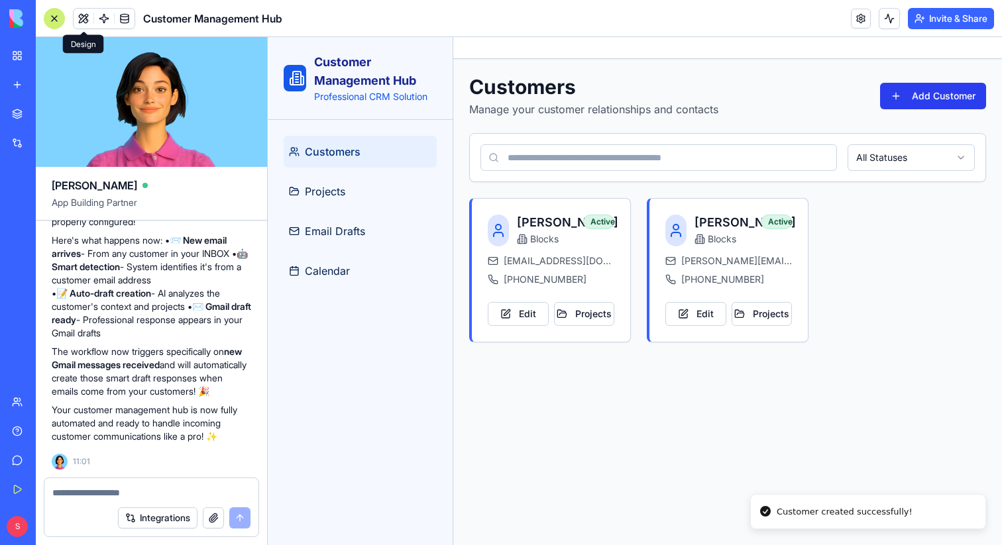
click at [958, 95] on button "Add Customer" at bounding box center [933, 96] width 106 height 27
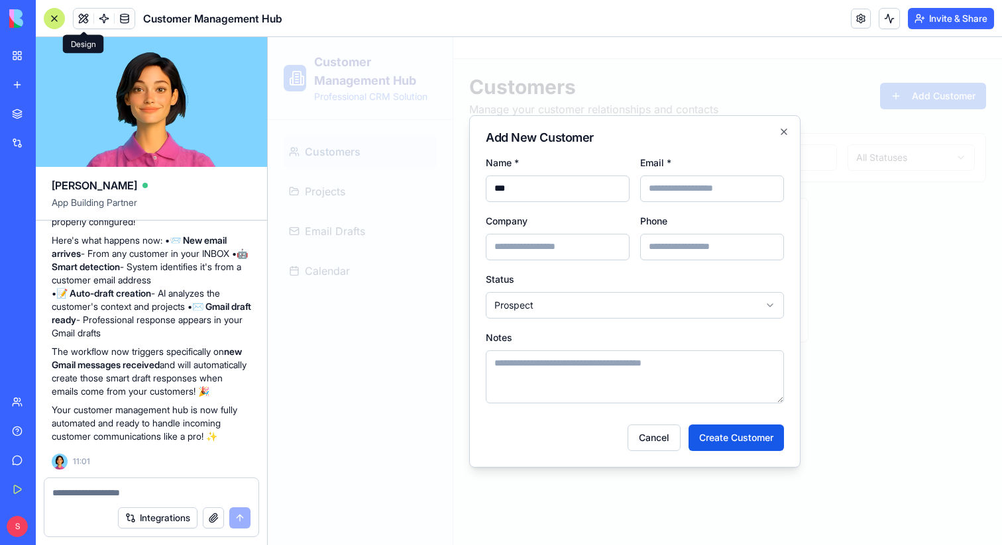
type input "**********"
click at [659, 195] on input "Email *" at bounding box center [712, 189] width 144 height 27
type input "**********"
click at [543, 247] on input "Company" at bounding box center [558, 247] width 144 height 27
type input "******"
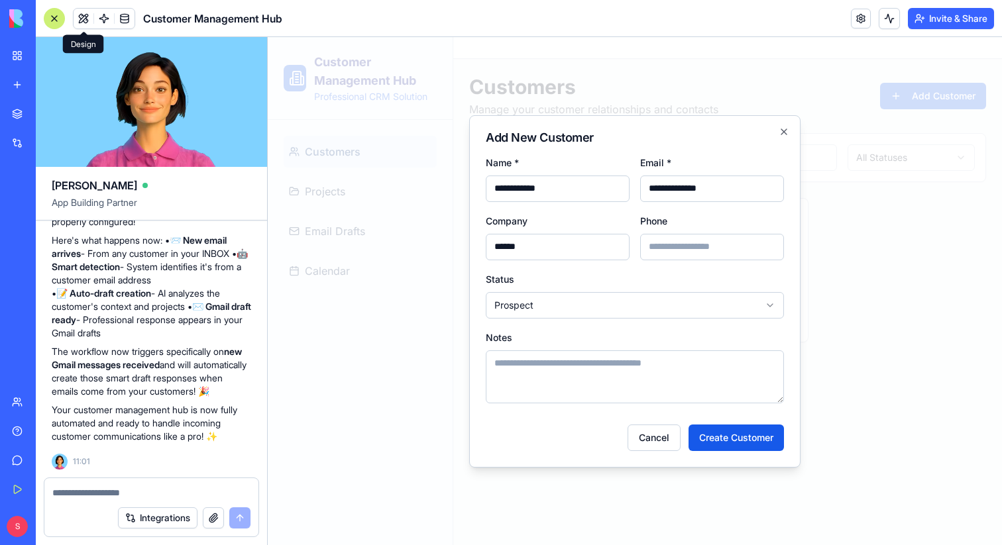
click at [695, 254] on input "Phone" at bounding box center [712, 247] width 144 height 27
type input "**********"
click at [559, 296] on body "**********" at bounding box center [635, 291] width 734 height 508
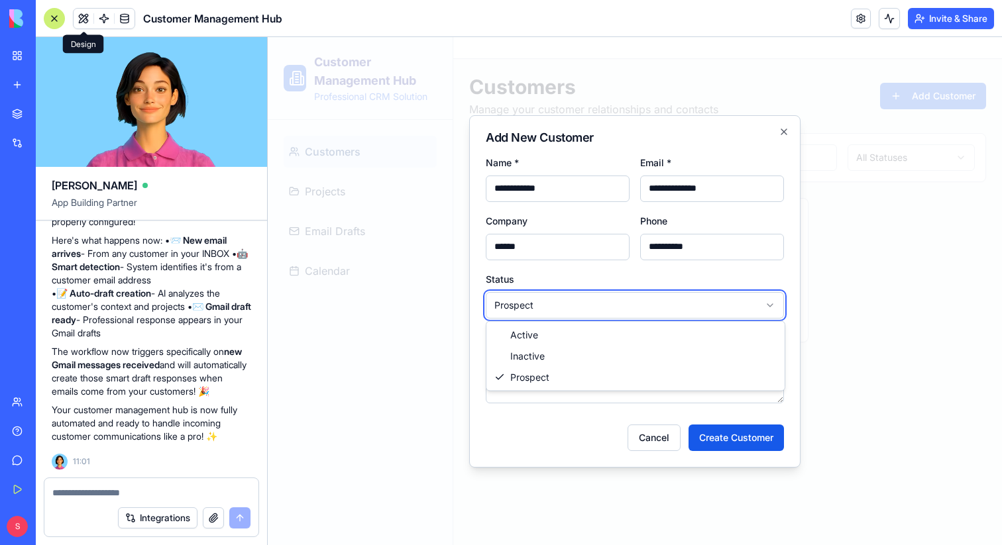
click at [606, 434] on body "**********" at bounding box center [635, 291] width 734 height 508
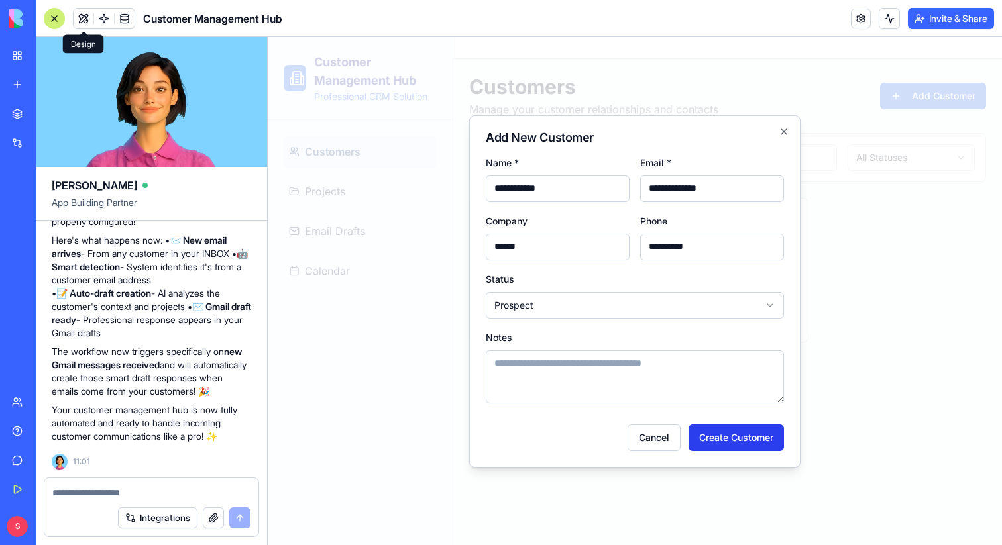
click at [725, 437] on button "Create Customer" at bounding box center [736, 438] width 95 height 27
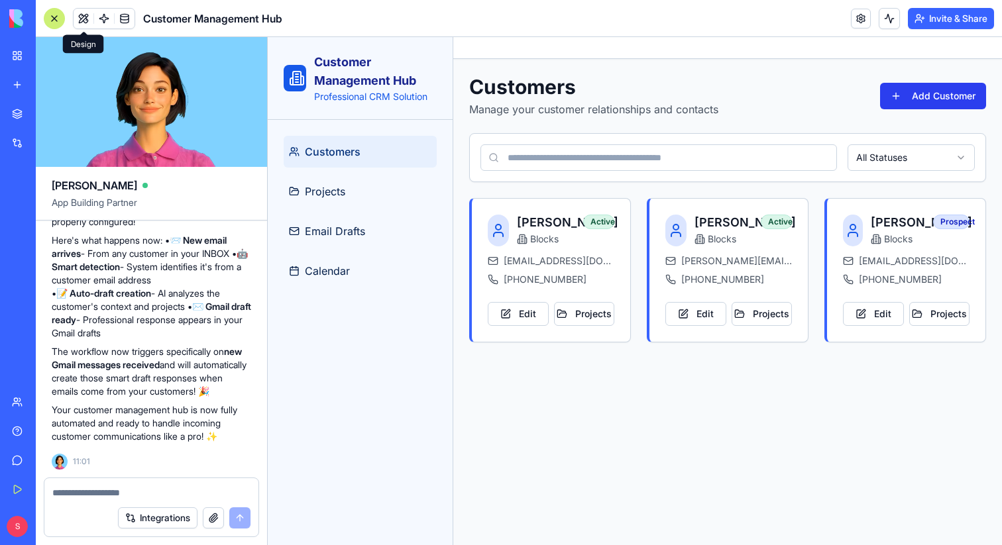
click at [938, 85] on button "Add Customer" at bounding box center [933, 96] width 106 height 27
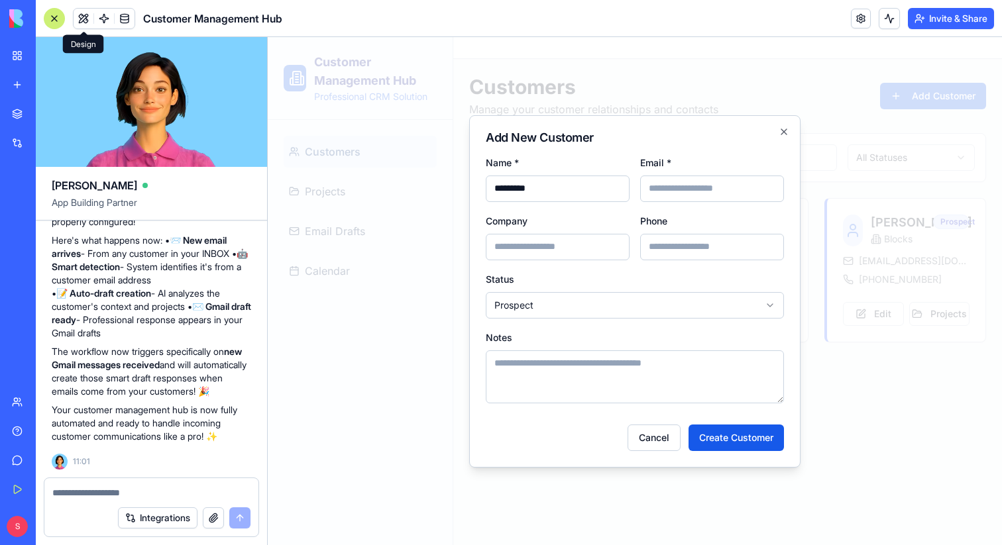
type input "********"
click at [692, 188] on input "Email *" at bounding box center [712, 189] width 144 height 27
type input "**********"
click at [579, 250] on input "Company" at bounding box center [558, 247] width 144 height 27
type input "*******"
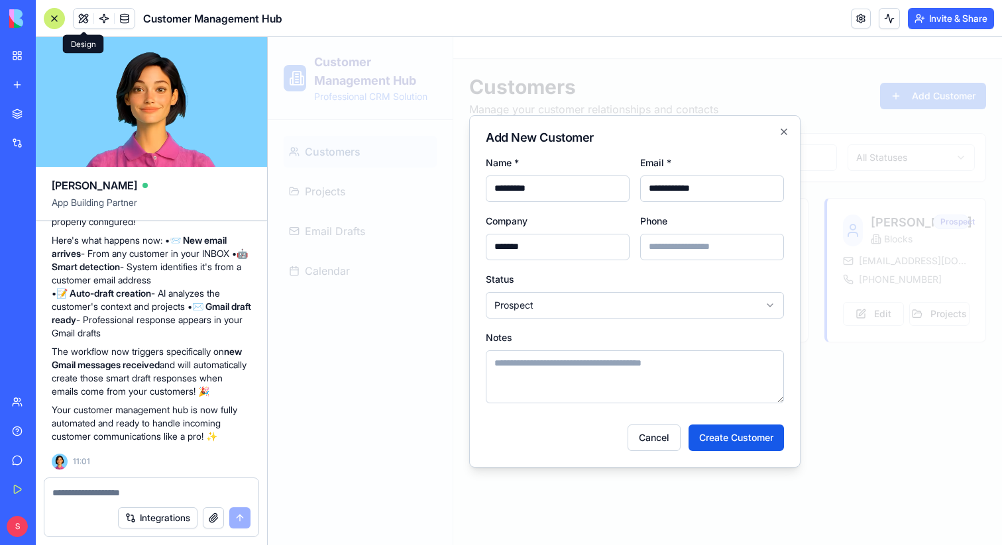
click at [679, 253] on input "Phone" at bounding box center [712, 247] width 144 height 27
type input "**********"
click at [647, 319] on form "**********" at bounding box center [635, 302] width 298 height 297
click at [645, 310] on body "**********" at bounding box center [635, 291] width 734 height 508
click at [730, 440] on button "Create Customer" at bounding box center [736, 438] width 95 height 27
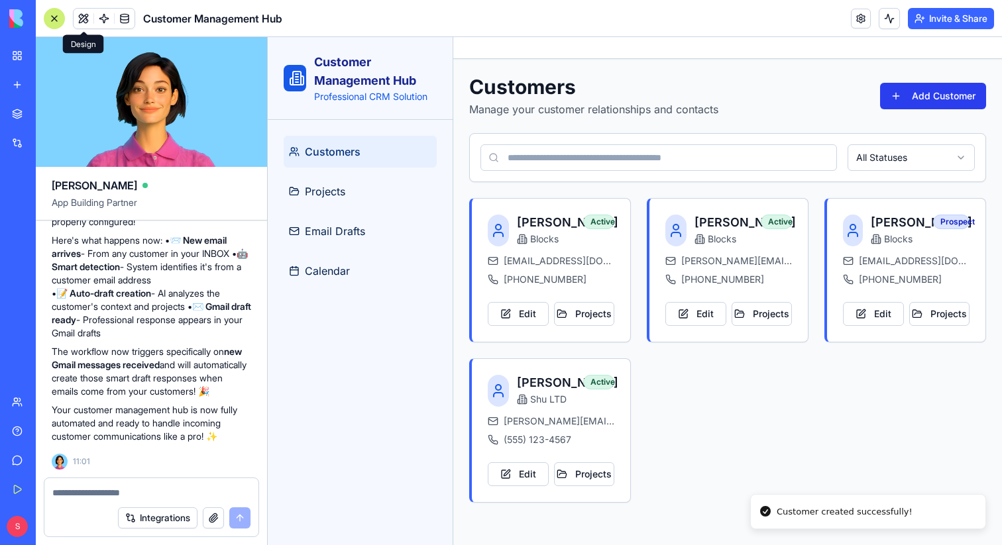
click at [940, 102] on button "Add Customer" at bounding box center [933, 96] width 106 height 27
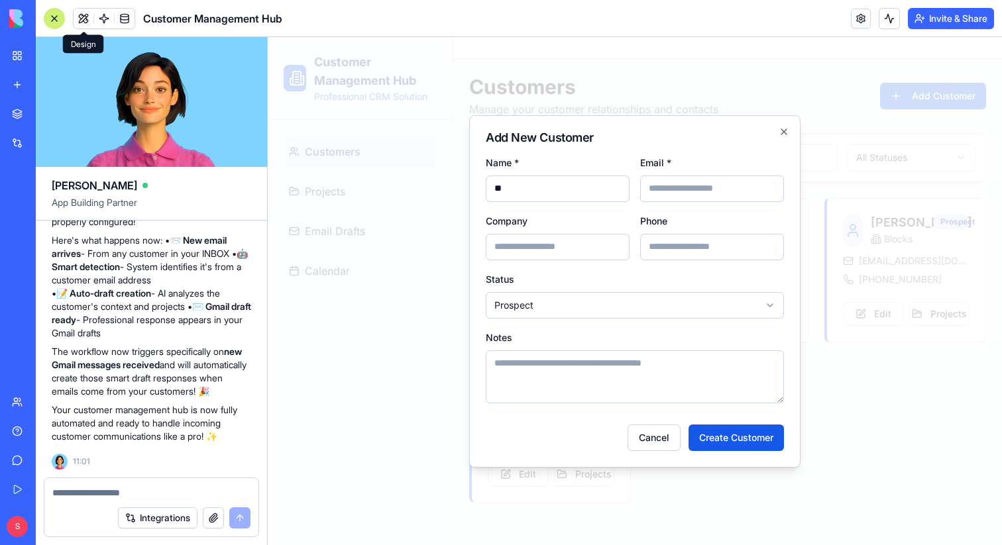
type input "*"
type input "**********"
click at [706, 177] on input "Email *" at bounding box center [712, 189] width 144 height 27
type input "**********"
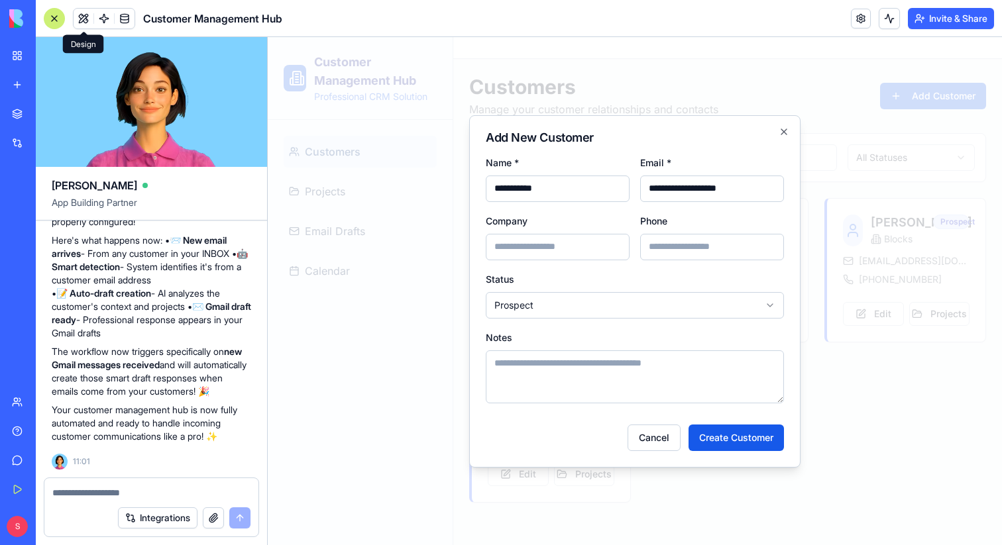
click at [576, 243] on input "Company" at bounding box center [558, 247] width 144 height 27
type input "*"
type input "**********"
click at [673, 244] on input "Phone" at bounding box center [712, 247] width 144 height 27
type input "**********"
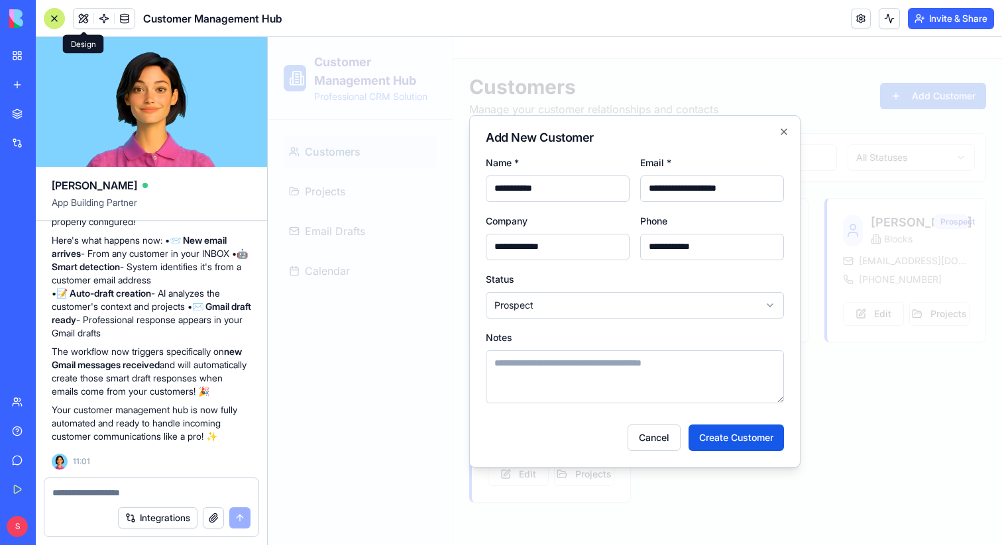
click at [607, 305] on body "**********" at bounding box center [635, 291] width 734 height 508
click at [713, 436] on button "Create Customer" at bounding box center [736, 438] width 95 height 27
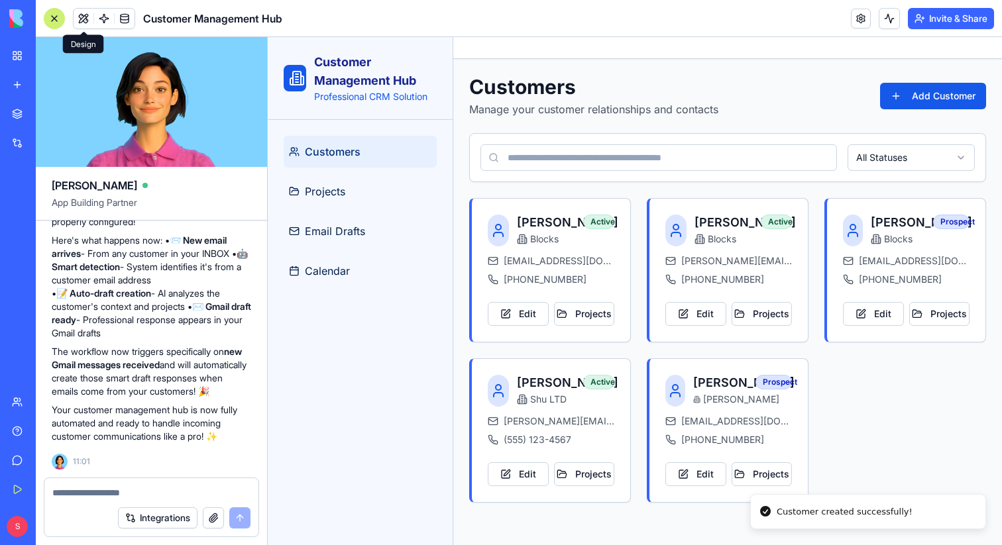
scroll to position [15, 0]
click at [923, 83] on button "Add Customer" at bounding box center [933, 96] width 106 height 27
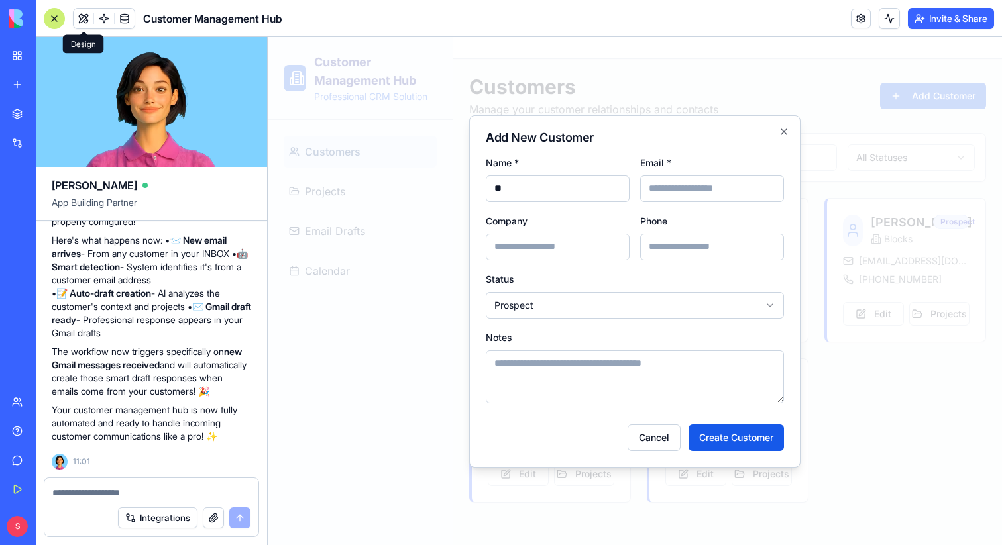
type input "*"
type input "**********"
click at [689, 190] on input "Email *" at bounding box center [712, 189] width 144 height 27
type input "**********"
click at [560, 256] on input "Company" at bounding box center [558, 247] width 144 height 27
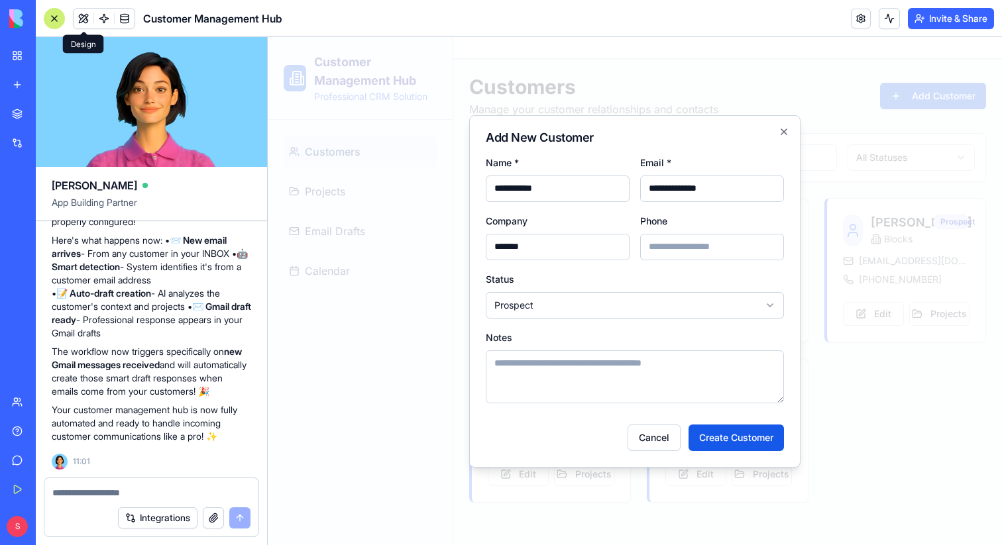
type input "******"
click at [677, 253] on input "Phone" at bounding box center [712, 247] width 144 height 27
type input "**********"
click at [725, 443] on button "Create Customer" at bounding box center [736, 438] width 95 height 27
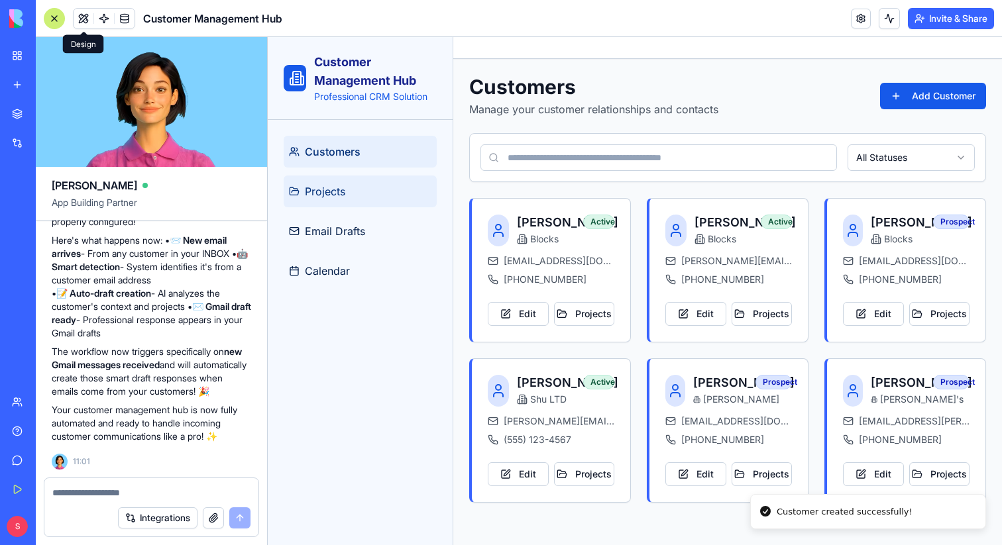
click at [345, 192] on span "Projects" at bounding box center [325, 192] width 40 height 16
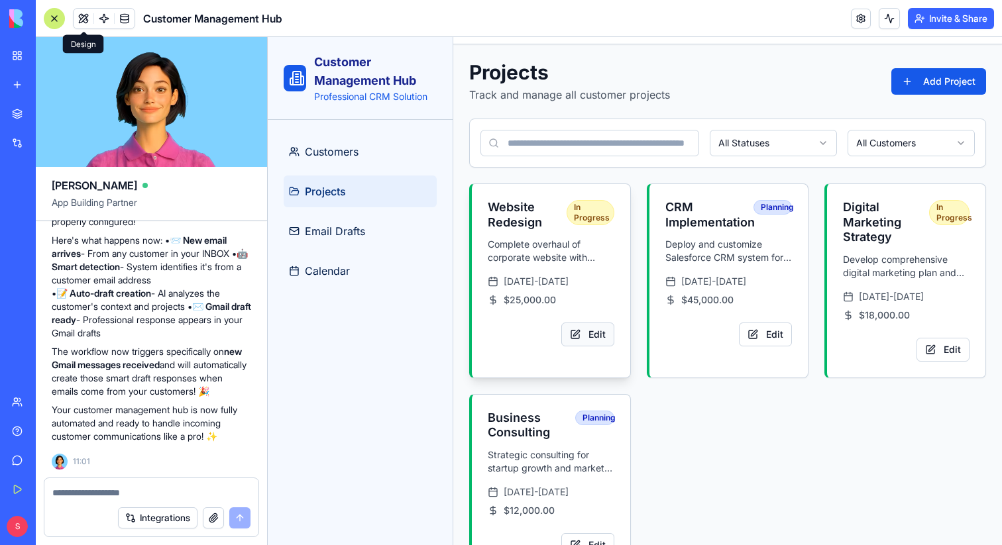
click at [582, 347] on button "Edit" at bounding box center [587, 335] width 53 height 24
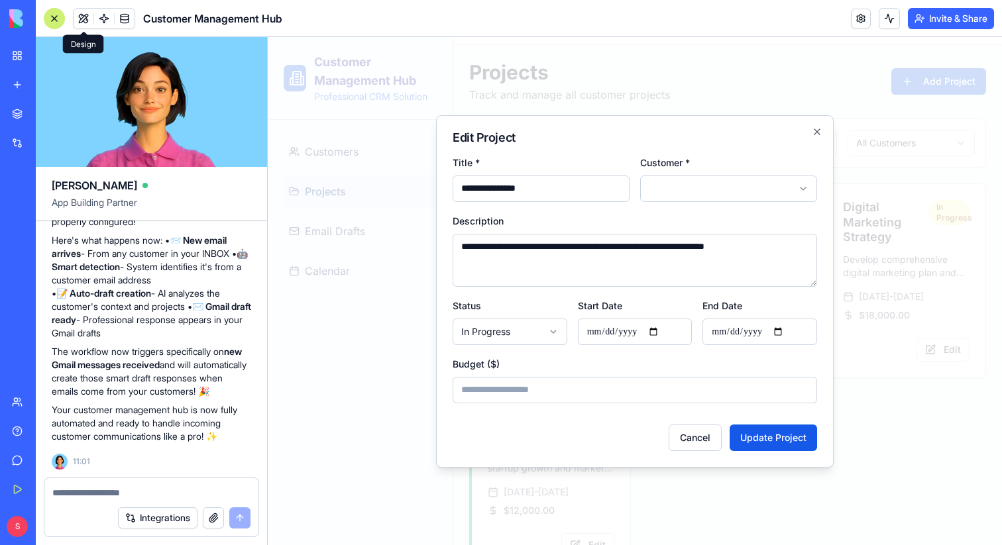
click at [775, 203] on form "**********" at bounding box center [635, 302] width 364 height 297
click at [775, 193] on body "**********" at bounding box center [635, 306] width 734 height 567
click at [783, 443] on button "Update Project" at bounding box center [773, 438] width 87 height 27
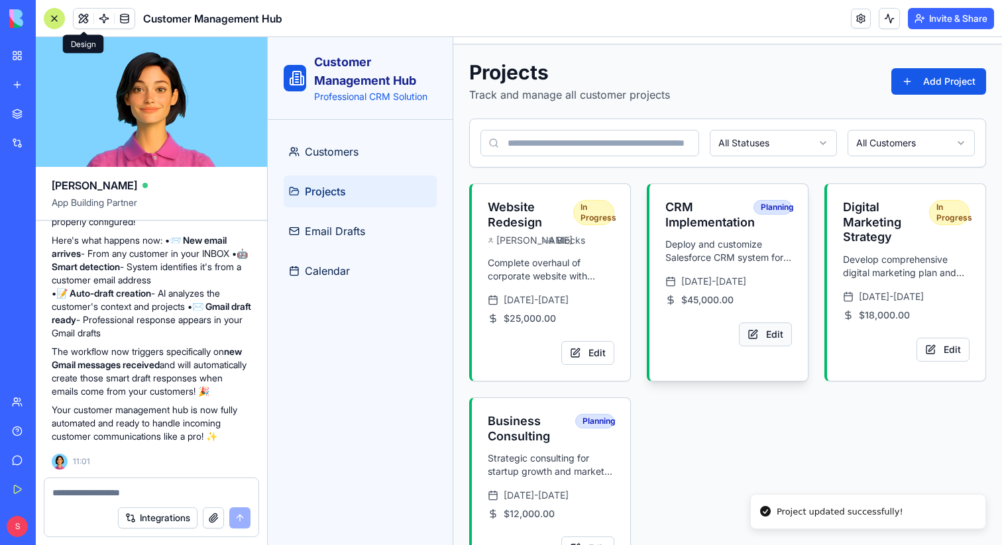
click at [763, 347] on button "Edit" at bounding box center [765, 335] width 53 height 24
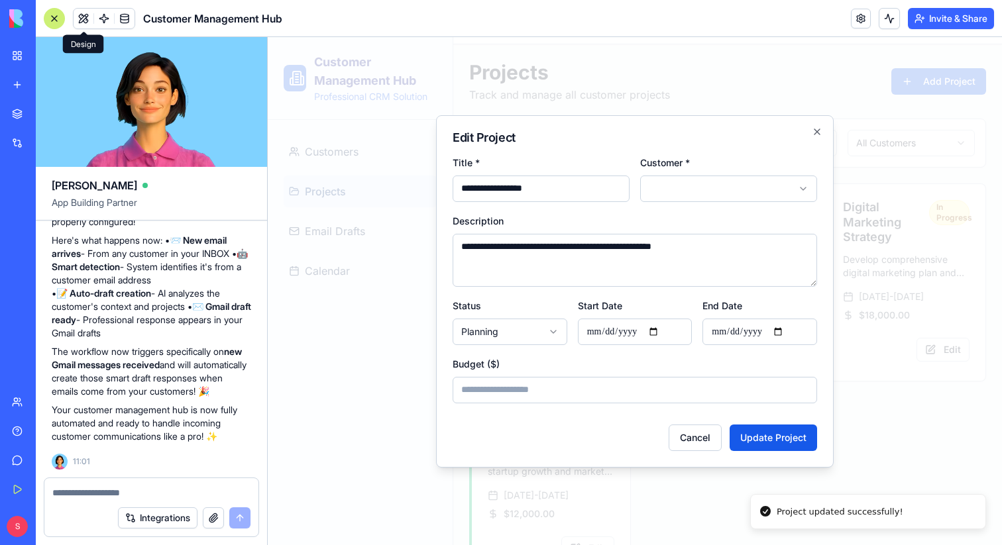
click at [779, 201] on body "**********" at bounding box center [635, 308] width 734 height 571
click at [775, 441] on button "Update Project" at bounding box center [773, 438] width 87 height 27
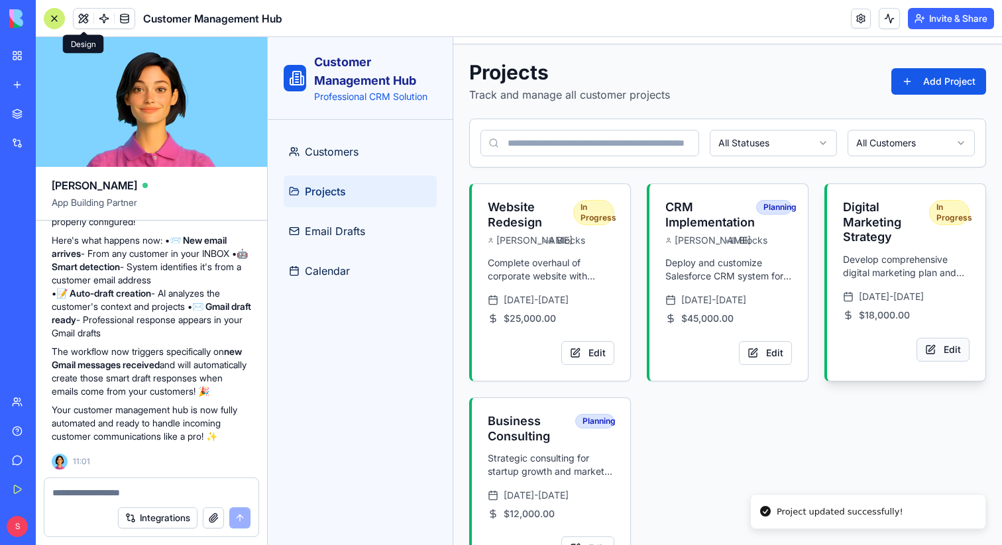
click at [950, 354] on button "Edit" at bounding box center [942, 350] width 53 height 24
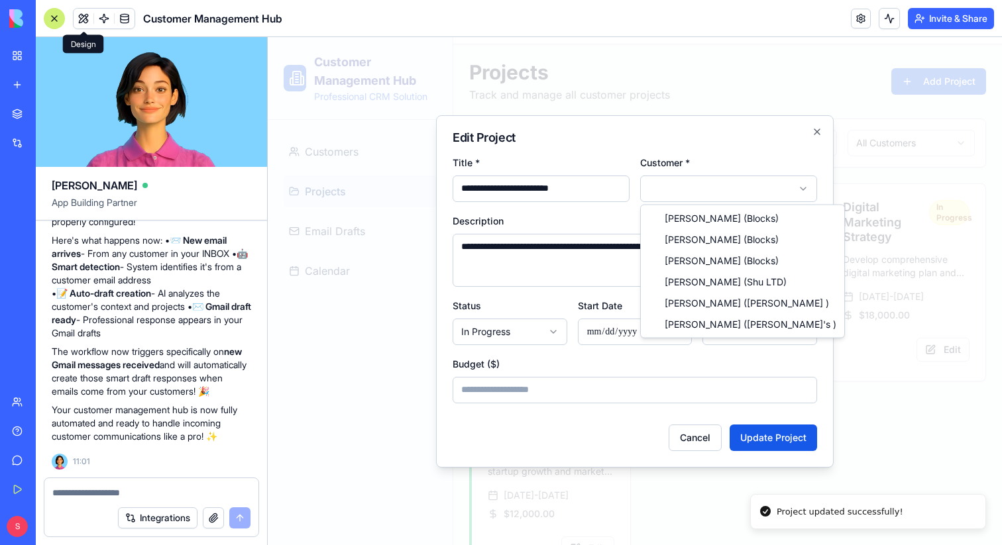
click at [759, 189] on body "**********" at bounding box center [635, 308] width 734 height 571
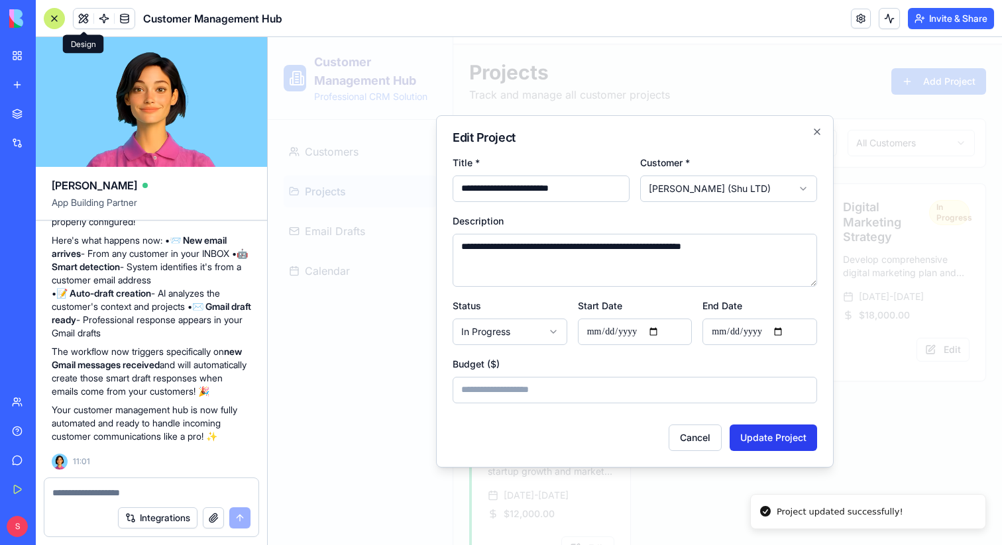
click at [770, 443] on button "Update Project" at bounding box center [773, 438] width 87 height 27
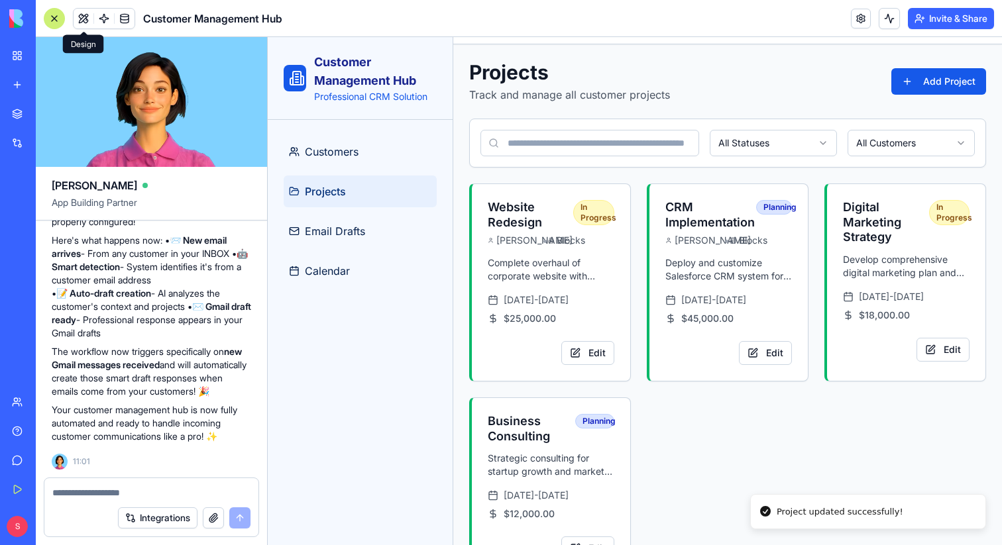
scroll to position [114, 0]
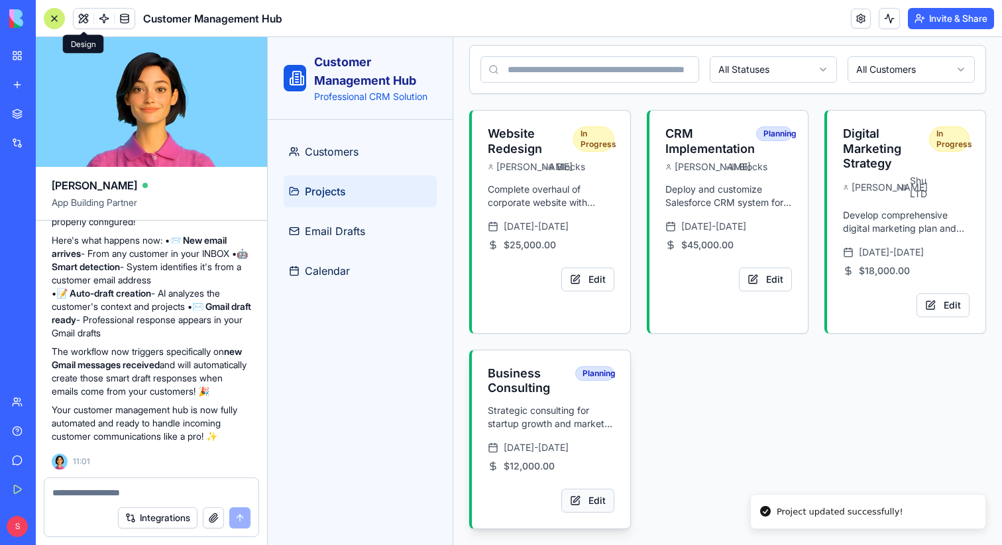
click at [591, 504] on button "Edit" at bounding box center [587, 501] width 53 height 24
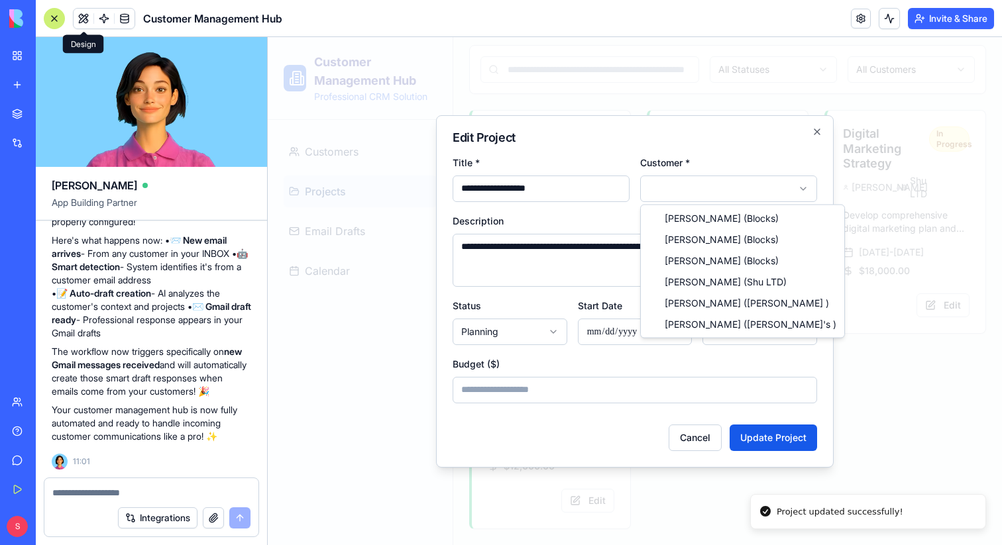
click at [756, 178] on body "**********" at bounding box center [635, 247] width 734 height 596
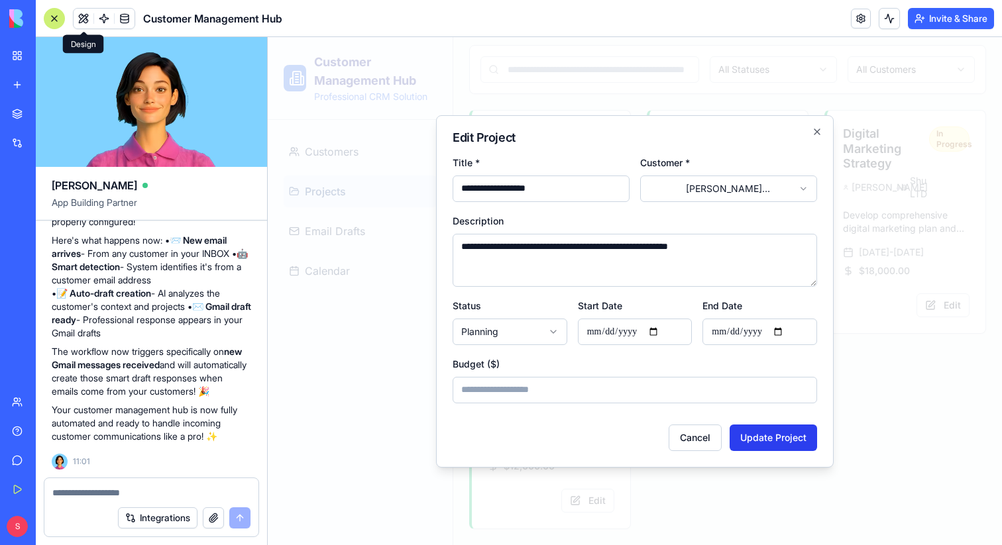
click at [773, 439] on button "Update Project" at bounding box center [773, 438] width 87 height 27
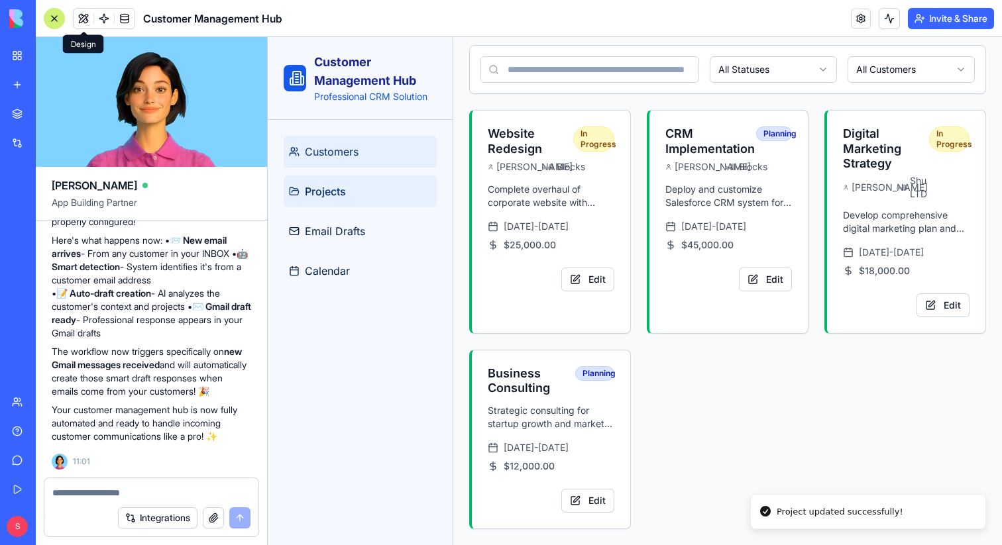
click at [330, 150] on span "Customers" at bounding box center [332, 152] width 54 height 16
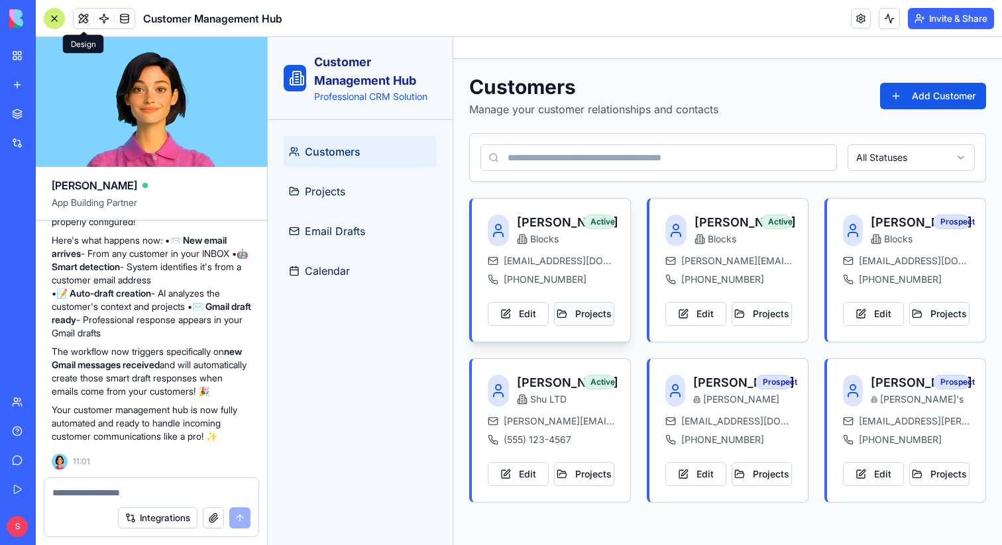
click at [581, 317] on button "Projects" at bounding box center [584, 314] width 61 height 24
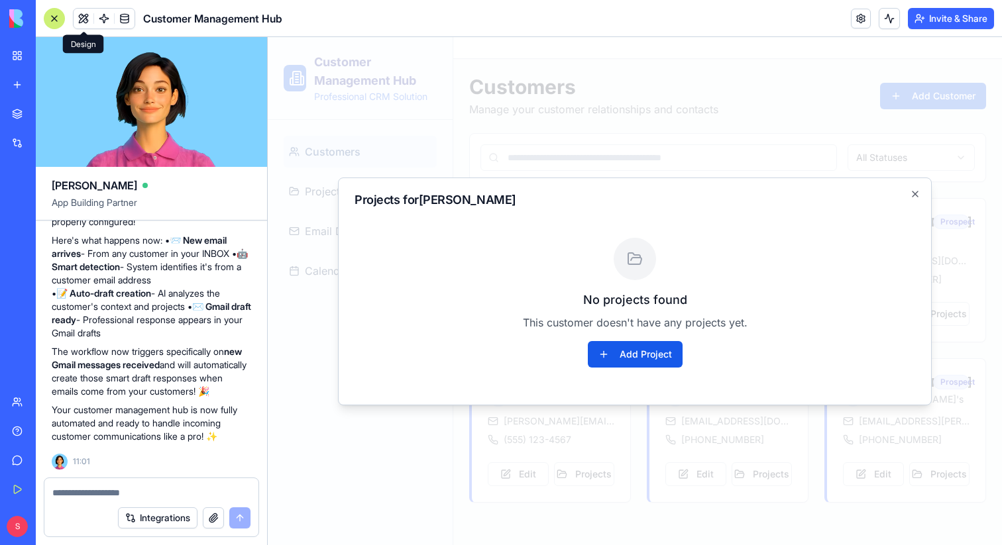
click at [923, 197] on div "Projects for Shelly Gross No projects found This customer doesn't have any proj…" at bounding box center [635, 292] width 594 height 228
click at [922, 197] on div "Projects for Shelly Gross No projects found This customer doesn't have any proj…" at bounding box center [635, 292] width 594 height 228
click at [918, 197] on icon "button" at bounding box center [915, 194] width 11 height 11
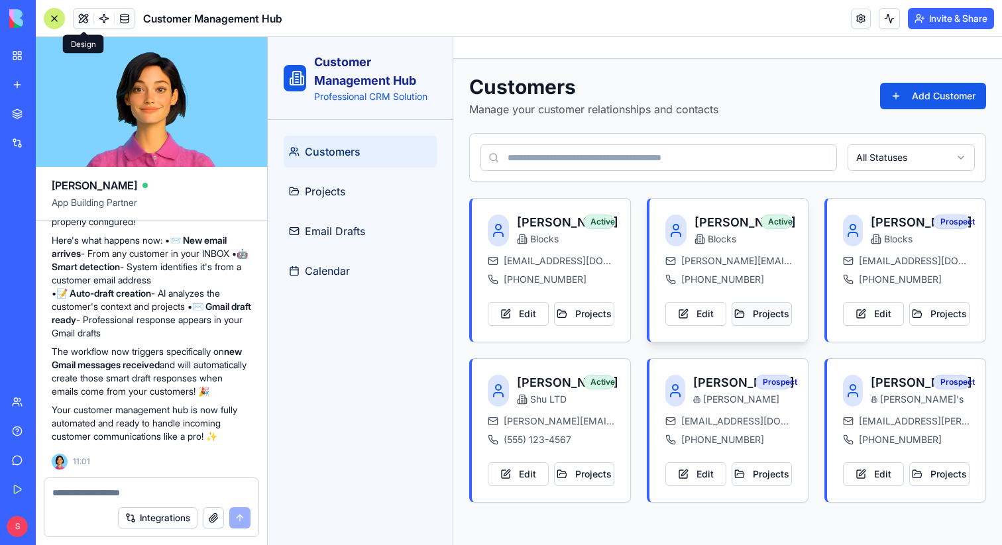
click at [765, 313] on button "Projects" at bounding box center [762, 314] width 61 height 24
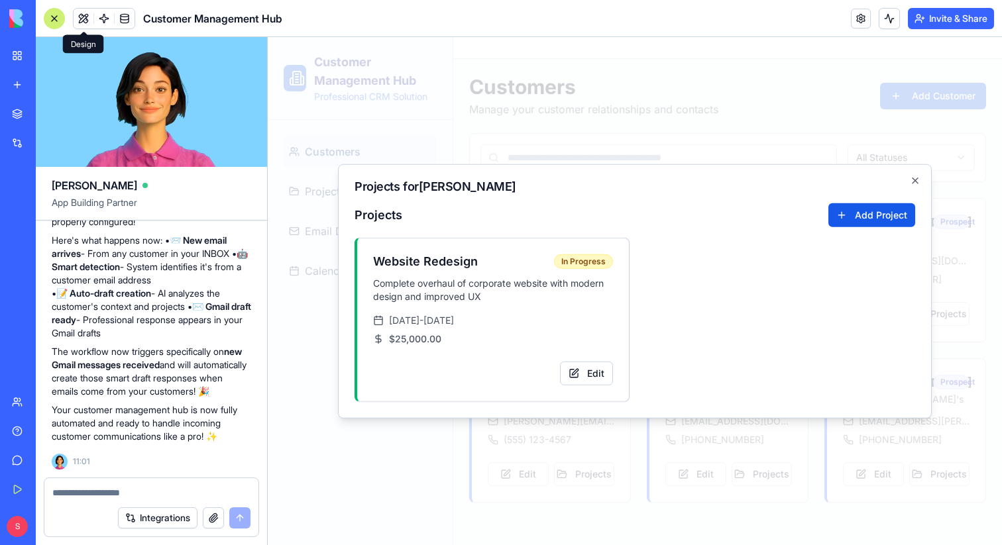
click at [755, 433] on div at bounding box center [635, 291] width 734 height 508
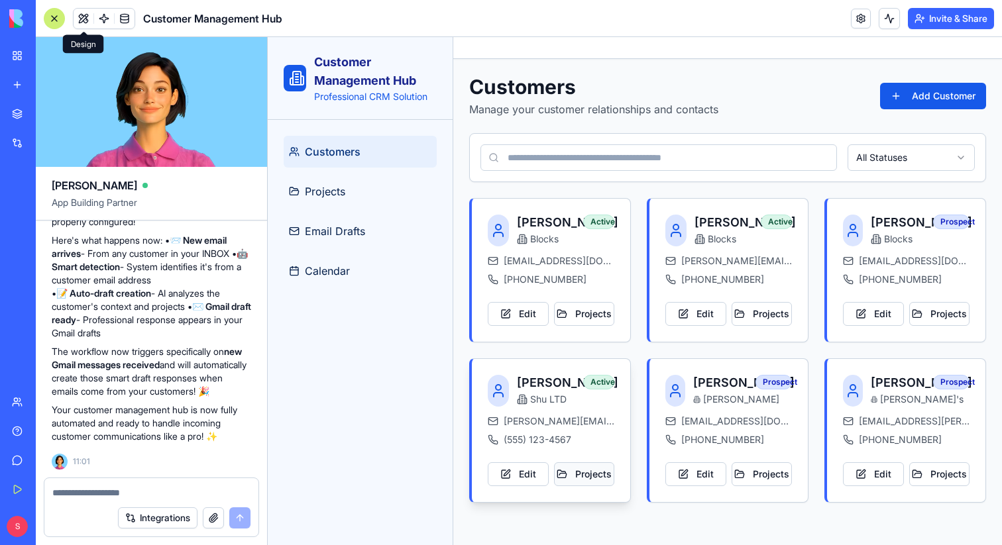
click at [588, 483] on button "Projects" at bounding box center [584, 475] width 61 height 24
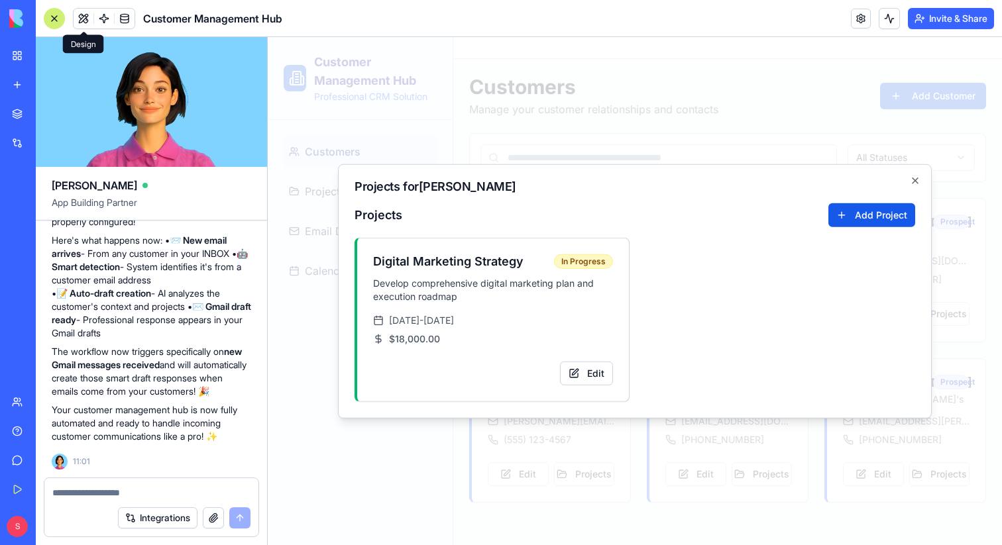
click at [646, 465] on div at bounding box center [635, 291] width 734 height 508
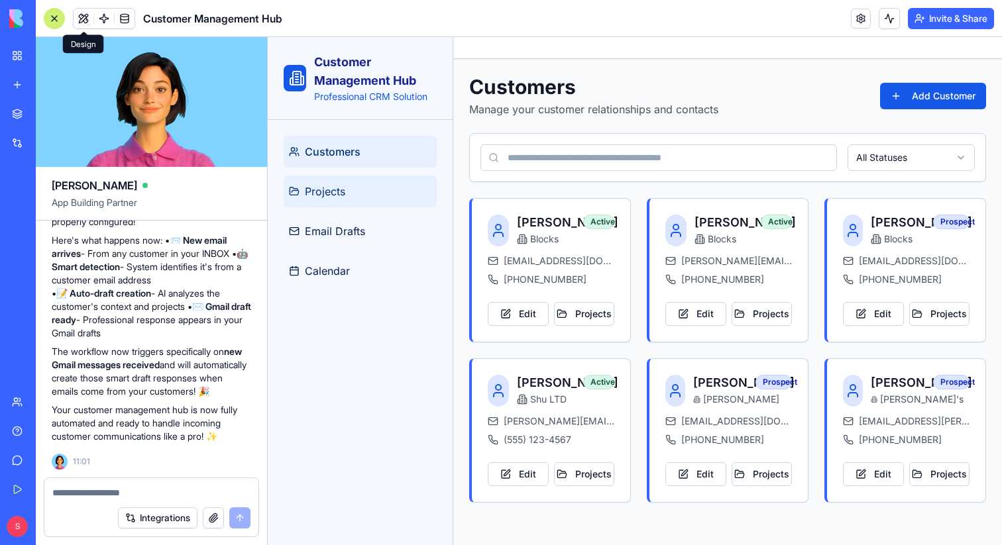
click at [337, 191] on span "Projects" at bounding box center [325, 192] width 40 height 16
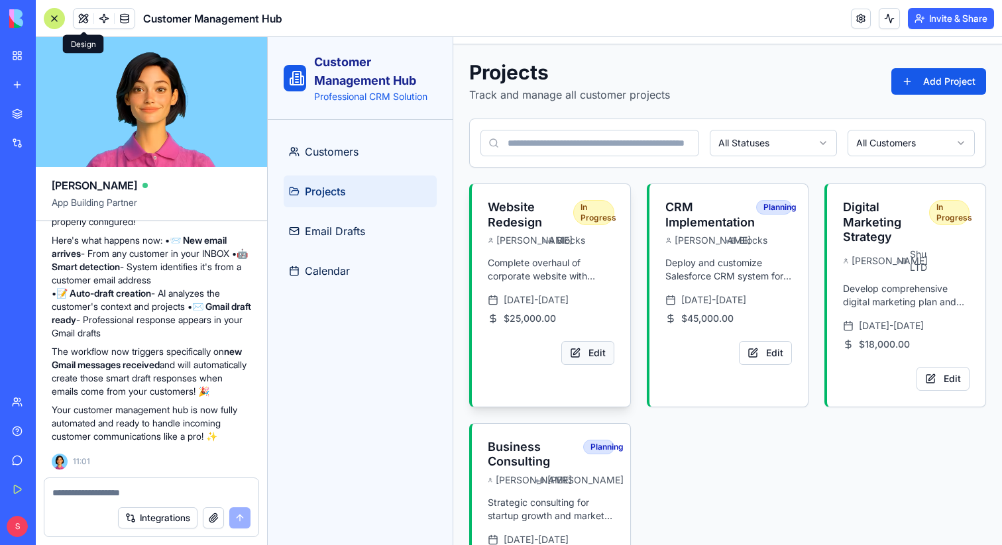
click at [594, 365] on button "Edit" at bounding box center [587, 353] width 53 height 24
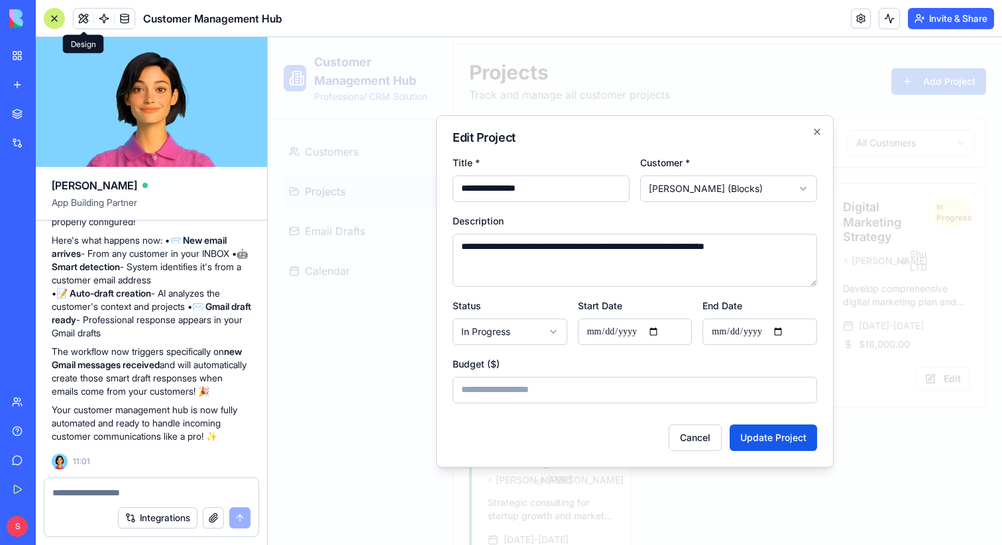
click at [866, 298] on div at bounding box center [635, 291] width 734 height 508
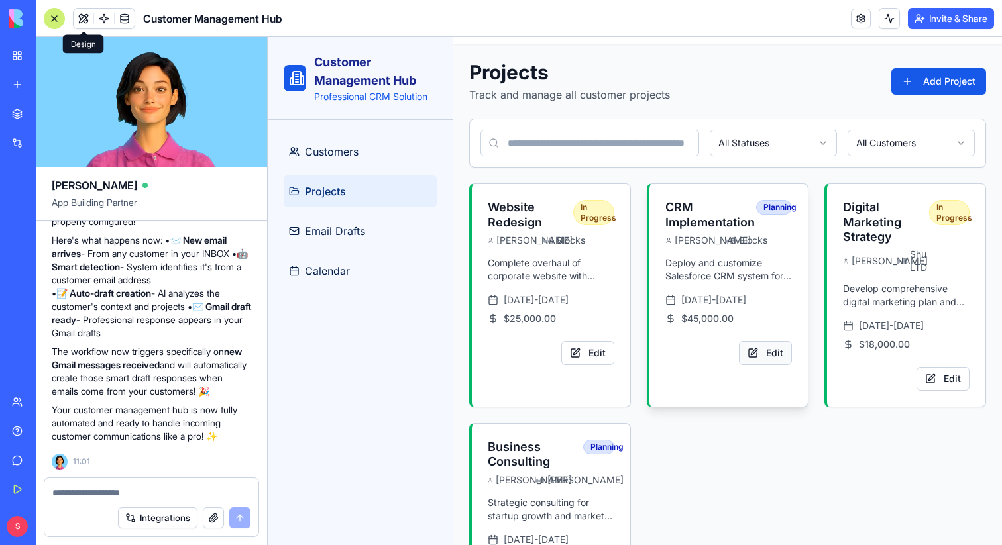
click at [767, 365] on button "Edit" at bounding box center [765, 353] width 53 height 24
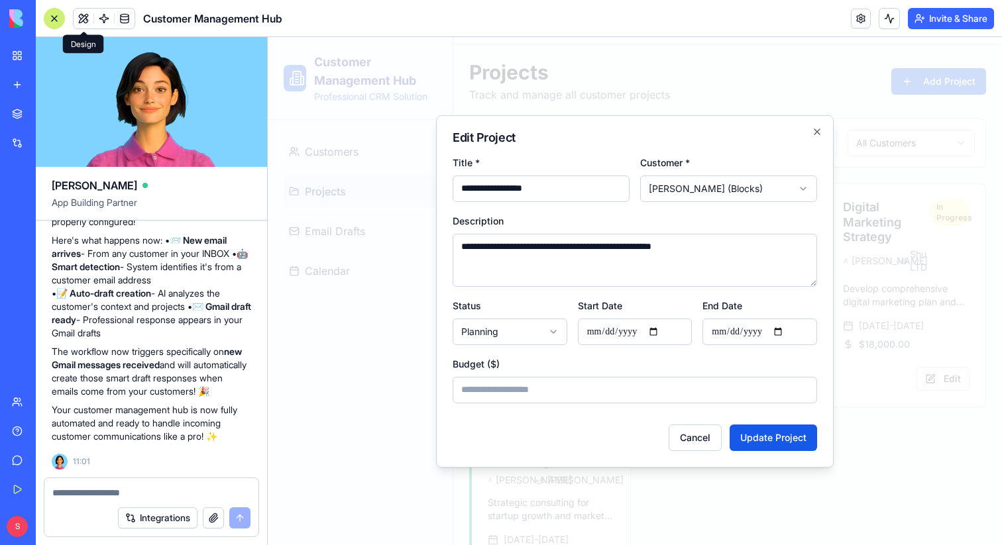
click at [873, 415] on div at bounding box center [635, 291] width 734 height 508
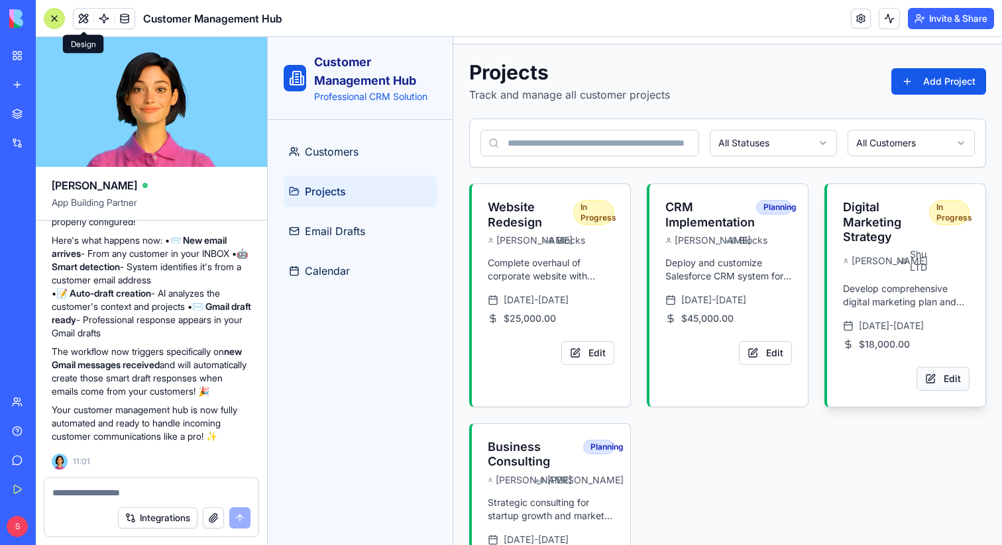
click at [937, 391] on button "Edit" at bounding box center [942, 379] width 53 height 24
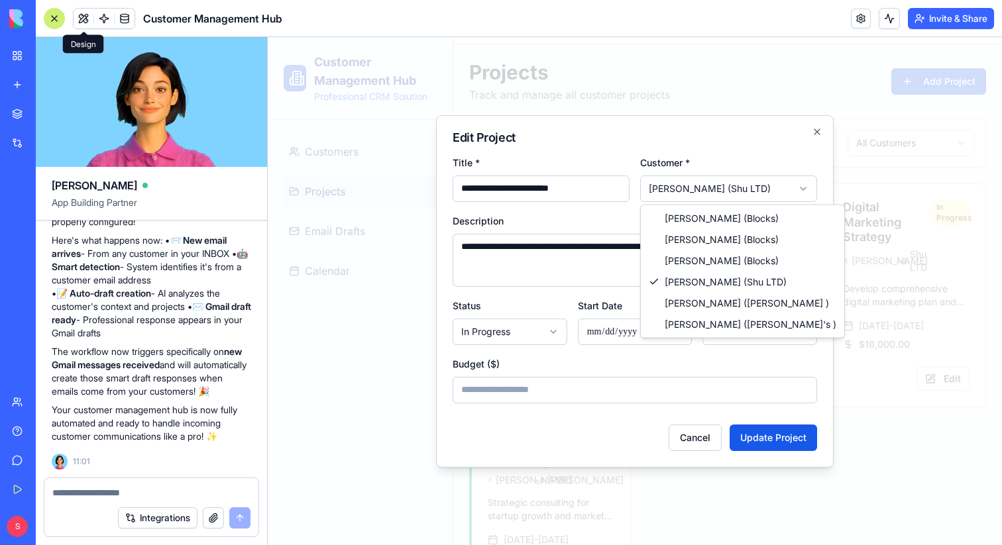
click at [746, 190] on body "**********" at bounding box center [635, 330] width 734 height 615
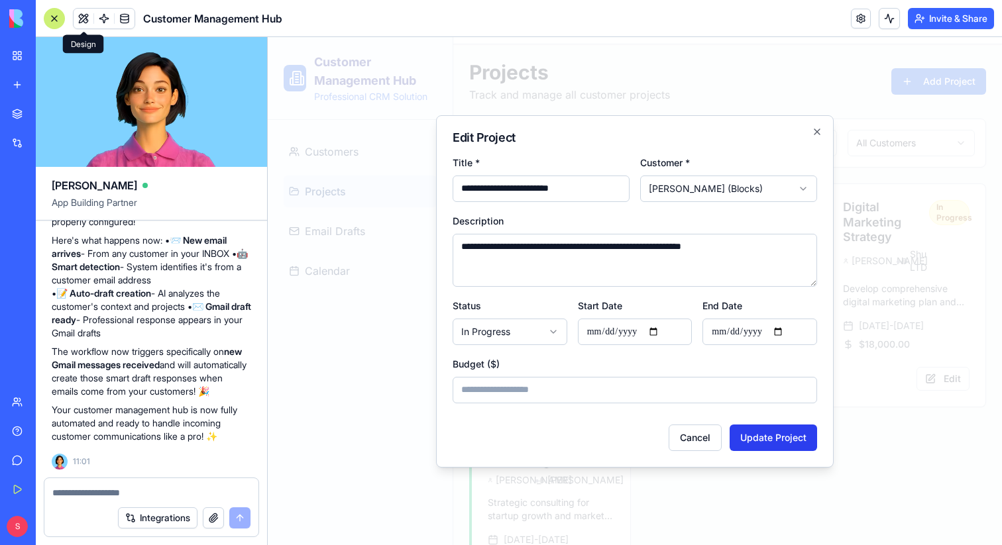
click at [783, 436] on button "Update Project" at bounding box center [773, 438] width 87 height 27
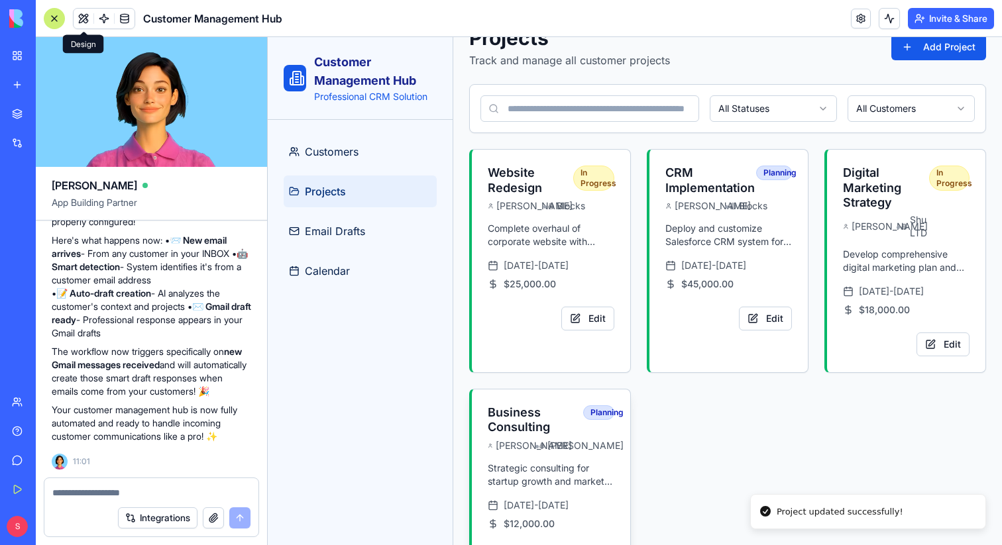
scroll to position [143, 0]
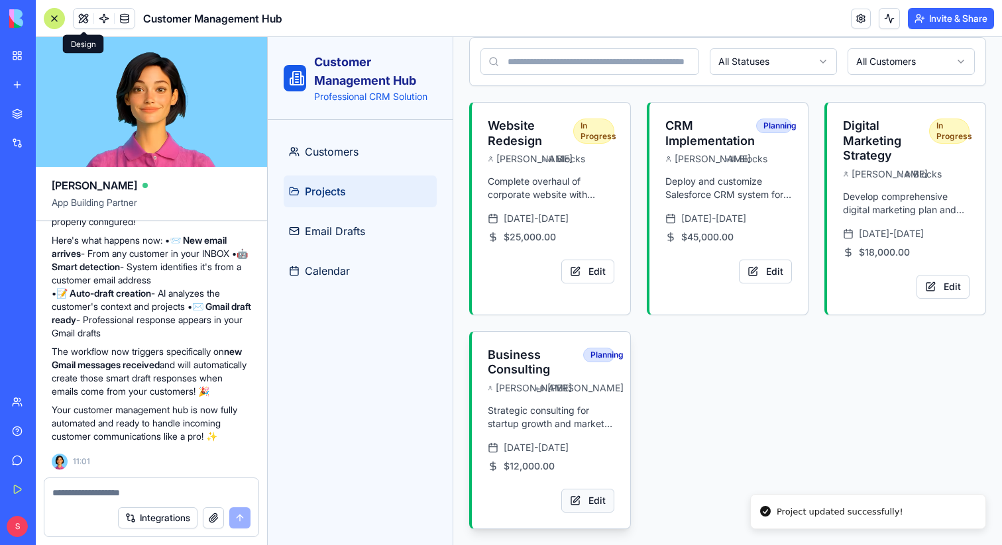
click at [596, 502] on button "Edit" at bounding box center [587, 501] width 53 height 24
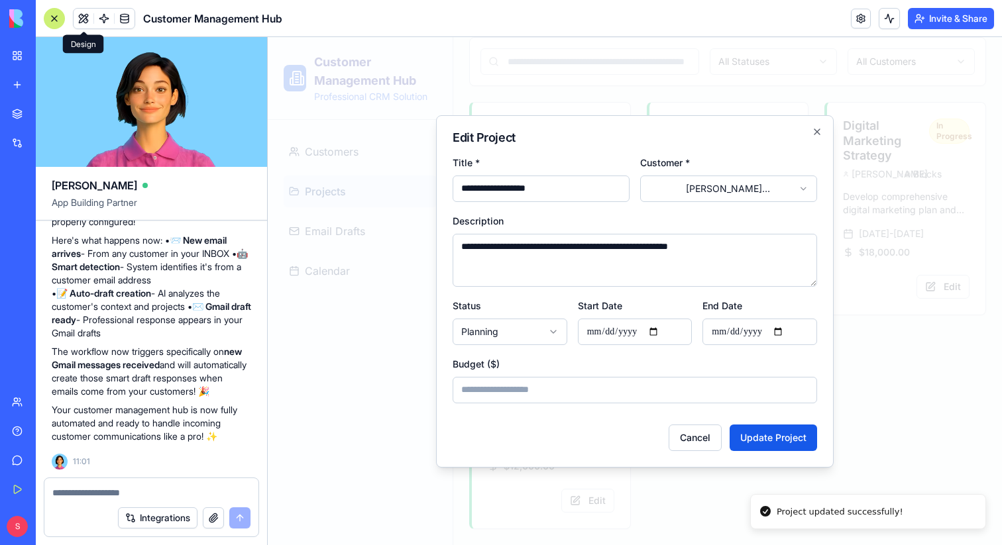
click at [740, 180] on body "**********" at bounding box center [635, 243] width 734 height 604
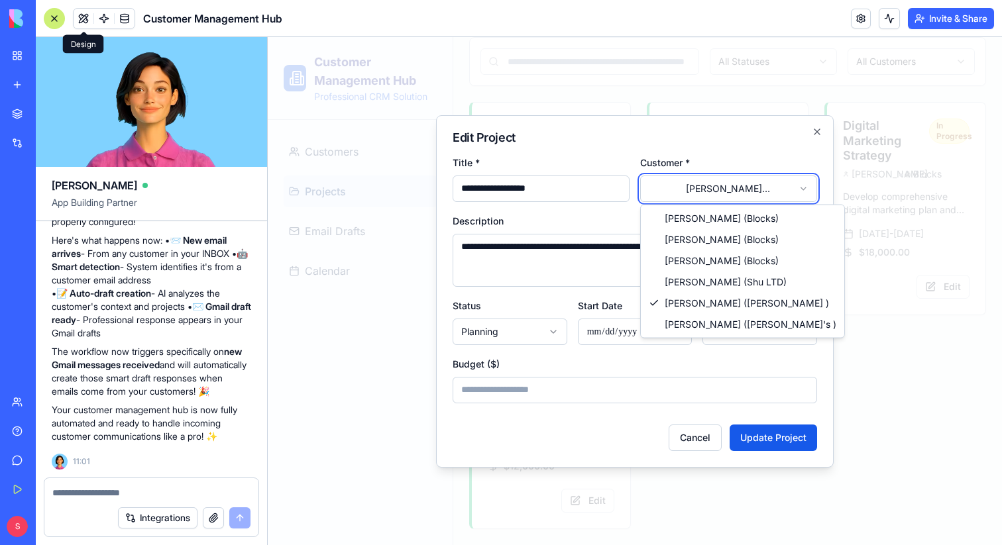
click at [897, 312] on div at bounding box center [635, 291] width 734 height 508
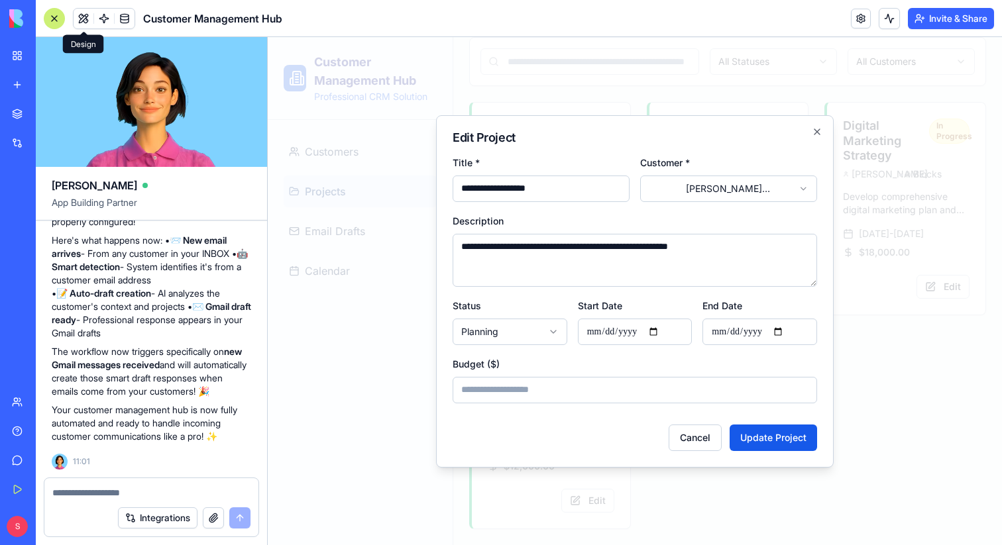
click at [882, 302] on div at bounding box center [635, 291] width 734 height 508
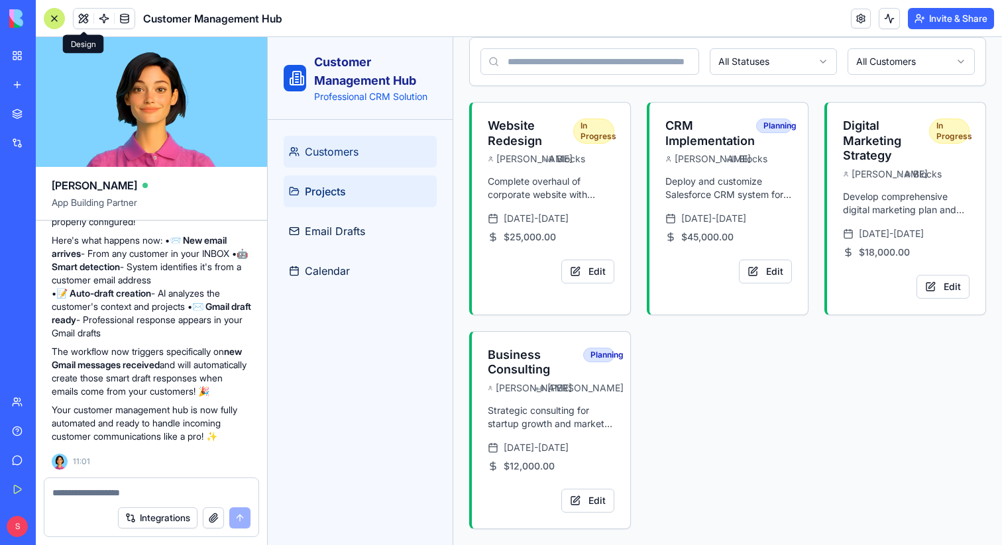
click at [337, 156] on span "Customers" at bounding box center [332, 152] width 54 height 16
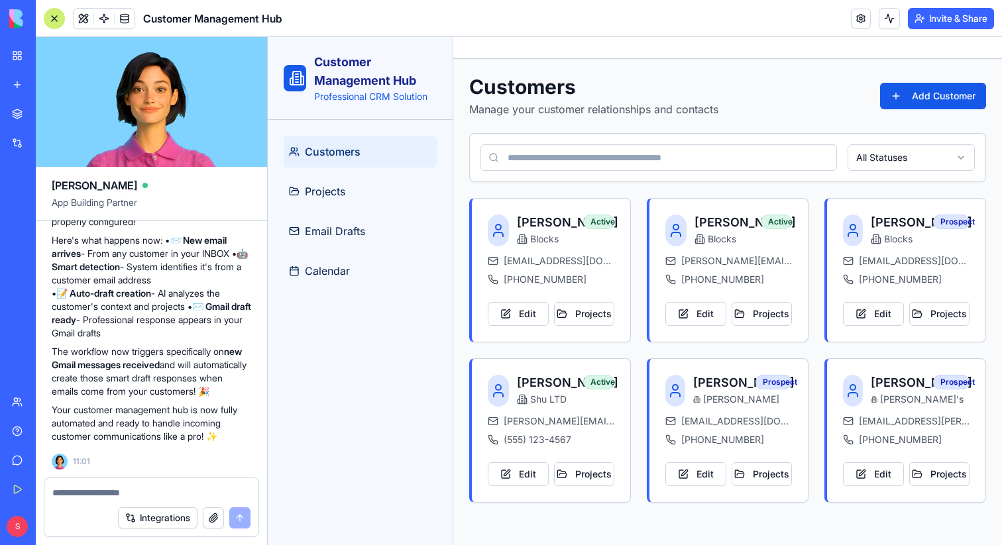
click at [51, 21] on div at bounding box center [54, 18] width 21 height 21
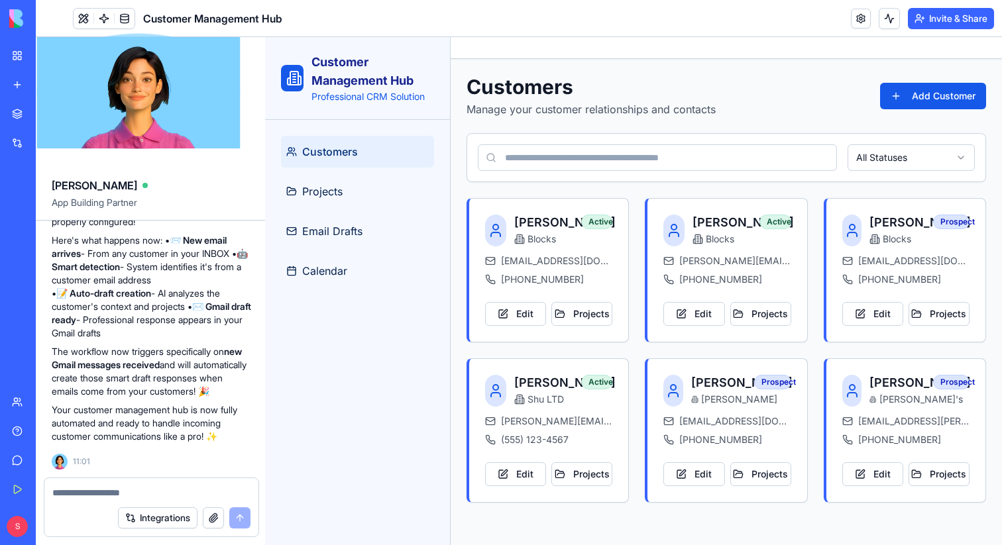
scroll to position [0, 0]
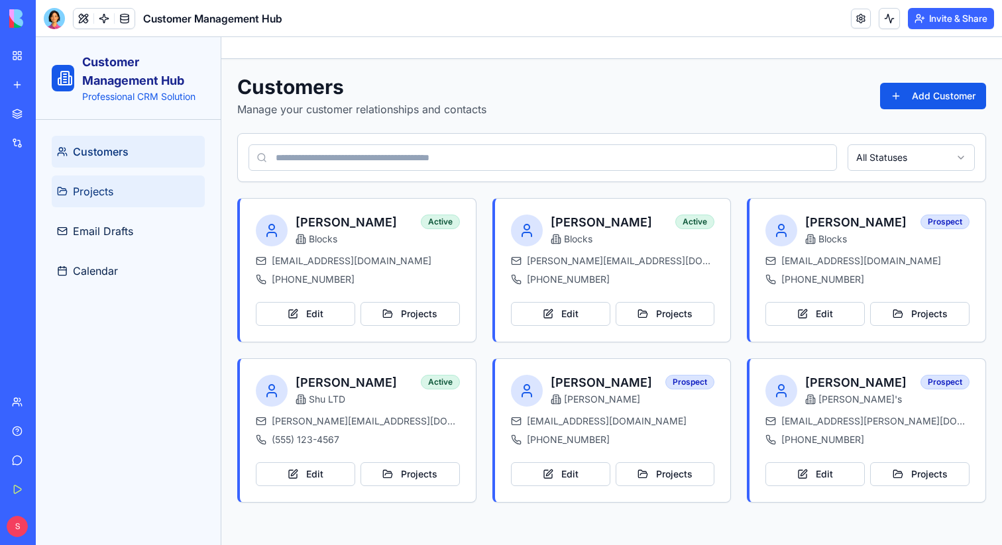
click at [118, 199] on link "Projects" at bounding box center [128, 192] width 153 height 32
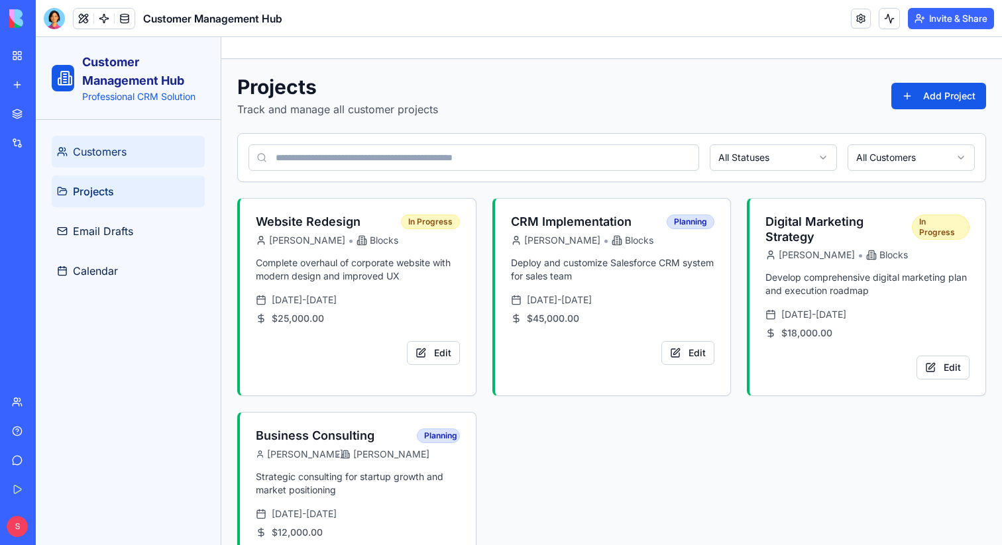
click at [110, 150] on span "Customers" at bounding box center [100, 152] width 54 height 16
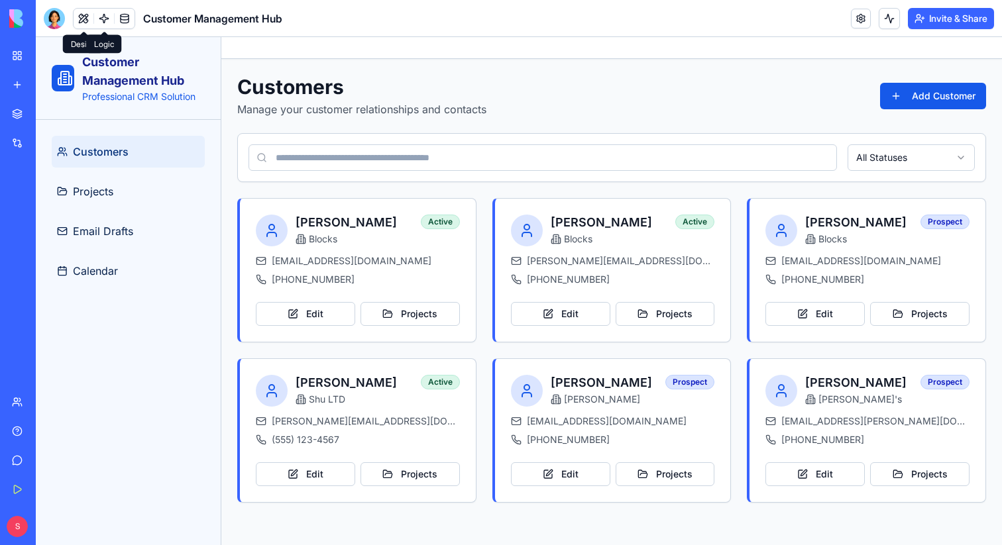
click at [104, 26] on link at bounding box center [104, 19] width 20 height 20
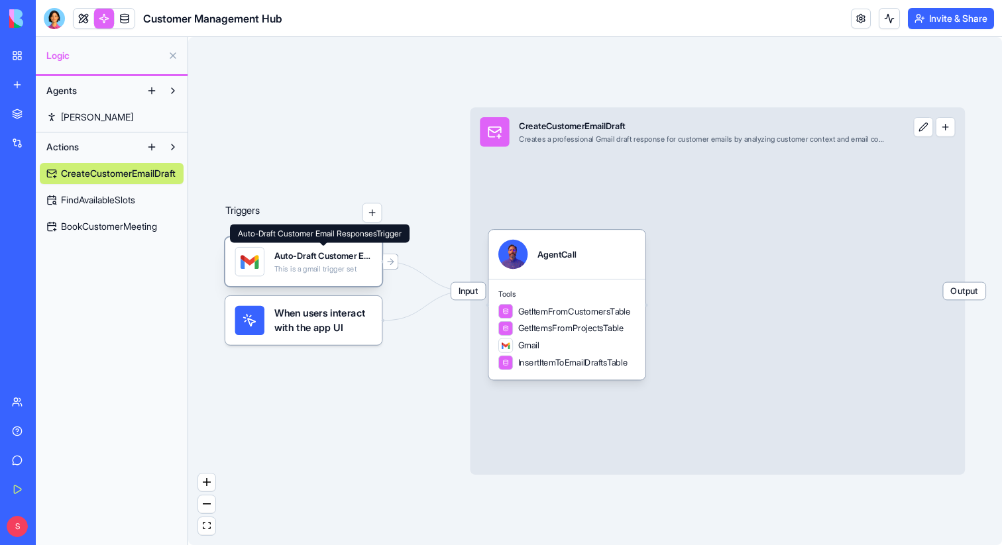
click at [291, 258] on div "Auto-Draft Customer Email ResponsesTrigger" at bounding box center [323, 256] width 98 height 12
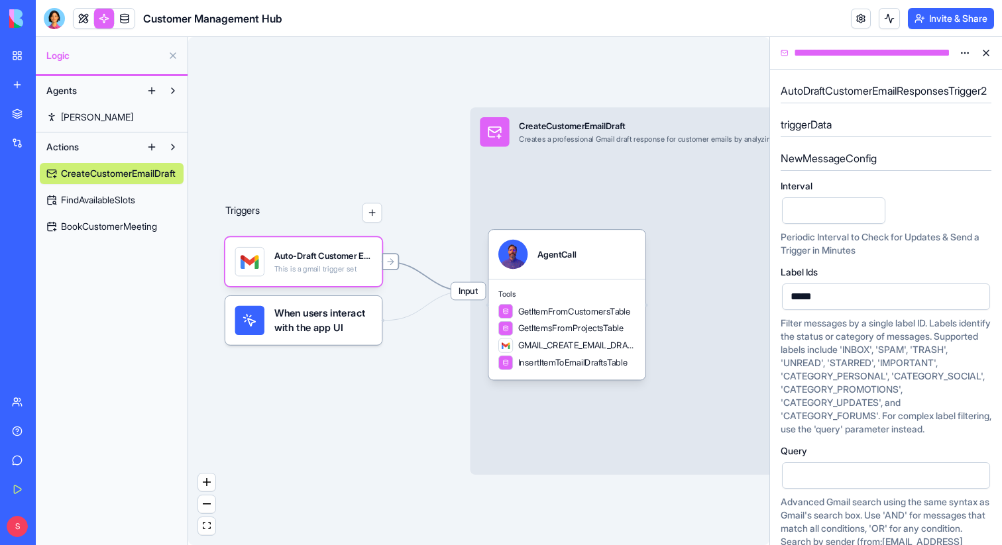
click at [391, 263] on icon at bounding box center [391, 262] width 10 height 10
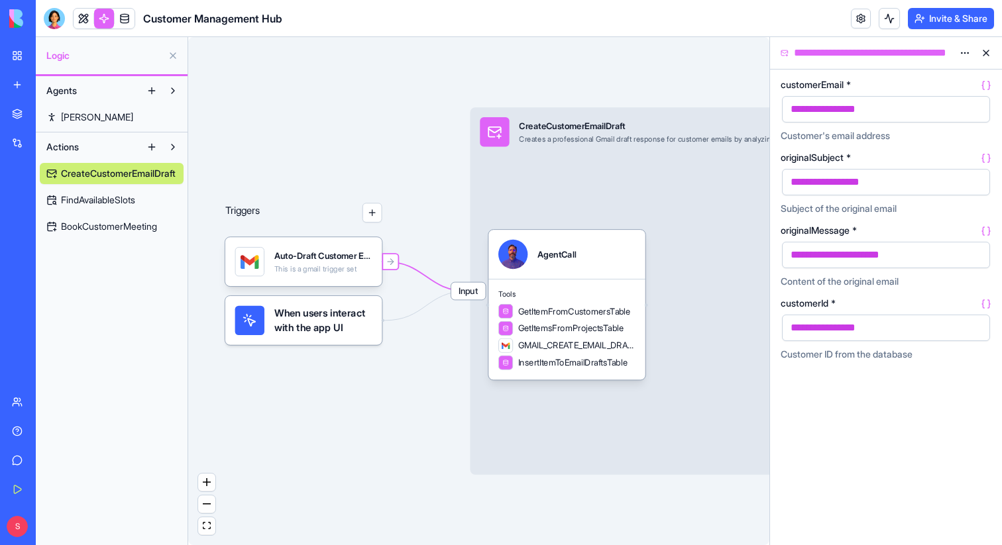
click at [984, 52] on button at bounding box center [985, 52] width 21 height 21
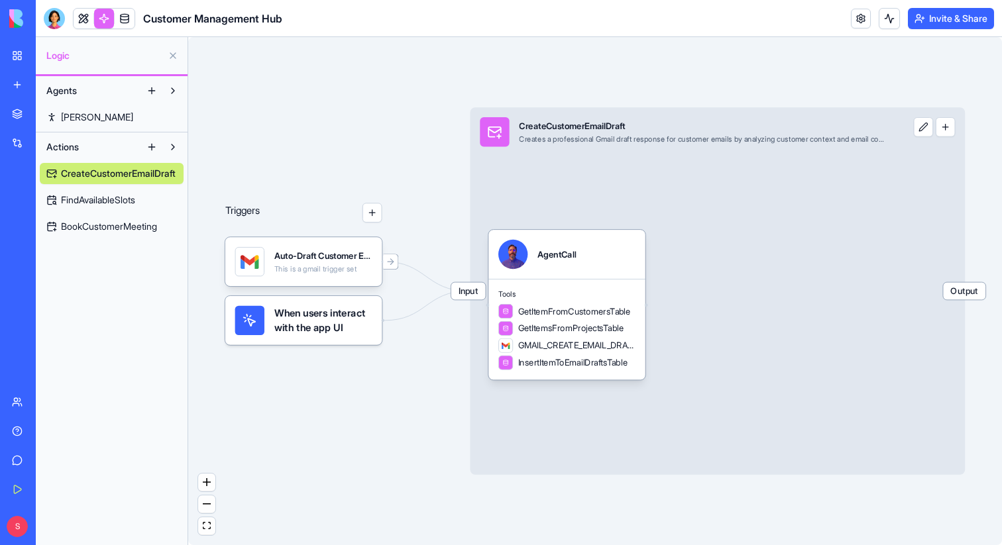
click at [895, 28] on button at bounding box center [889, 18] width 21 height 21
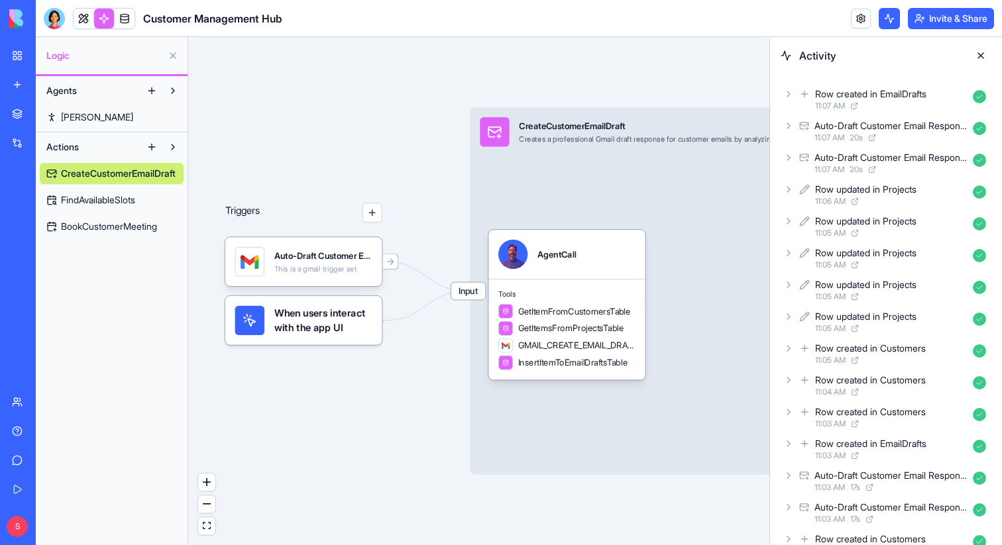
click at [785, 125] on icon at bounding box center [788, 126] width 11 height 11
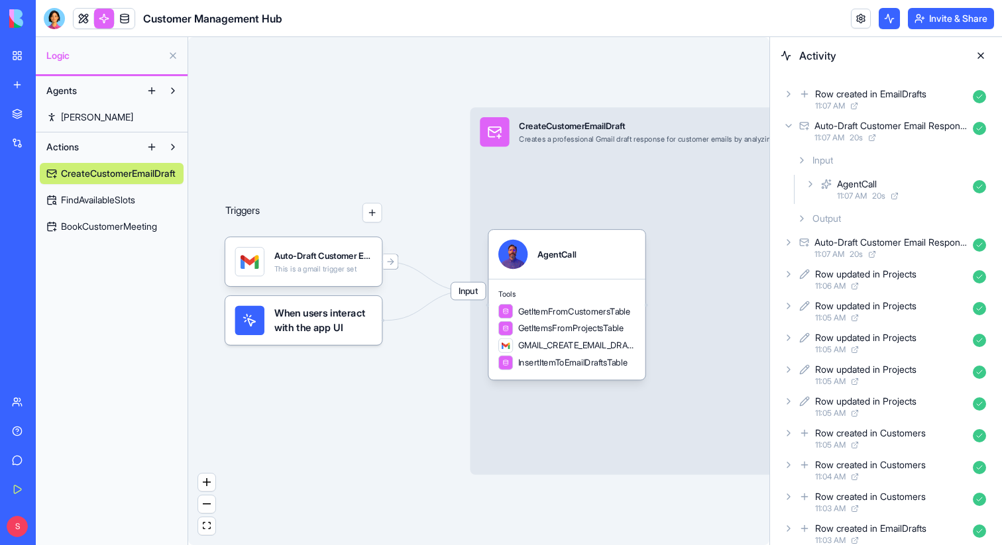
click at [803, 161] on icon at bounding box center [802, 160] width 11 height 11
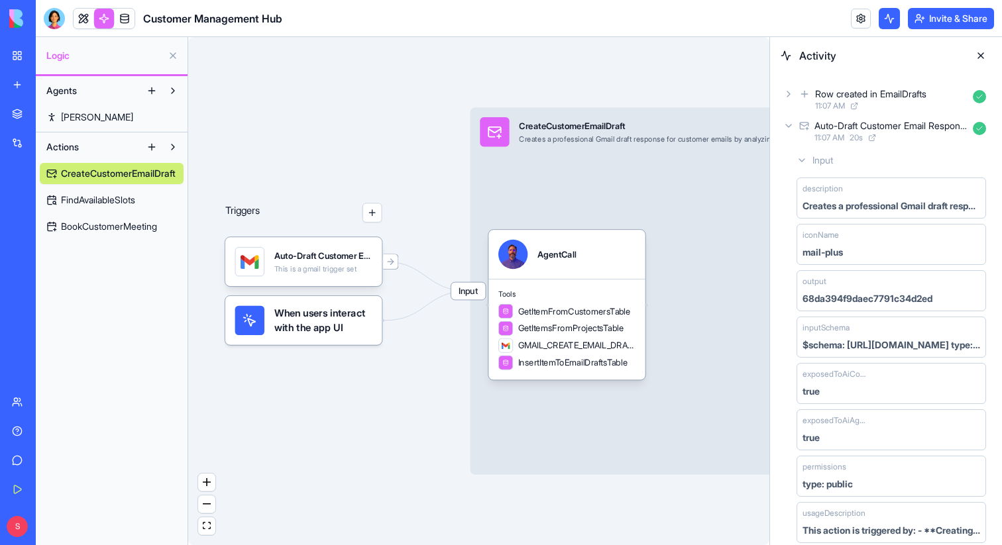
click at [803, 160] on icon at bounding box center [801, 160] width 5 height 3
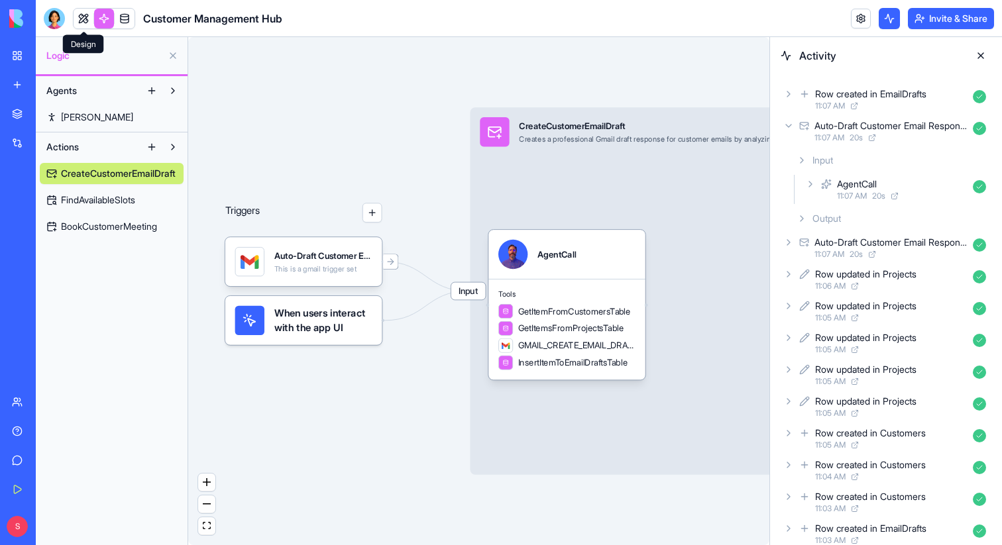
click at [86, 21] on link at bounding box center [84, 19] width 20 height 20
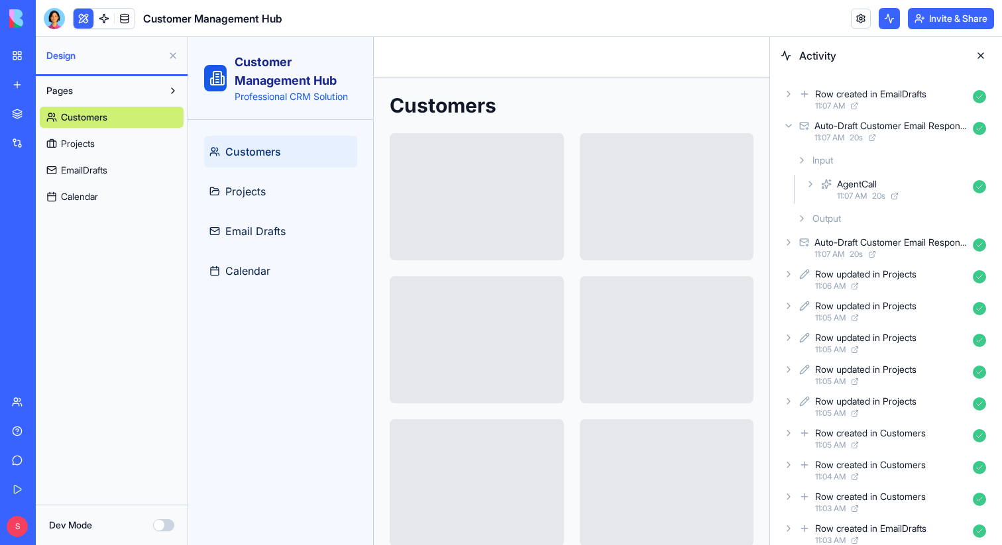
click at [96, 167] on span "EmailDrafts" at bounding box center [84, 170] width 46 height 13
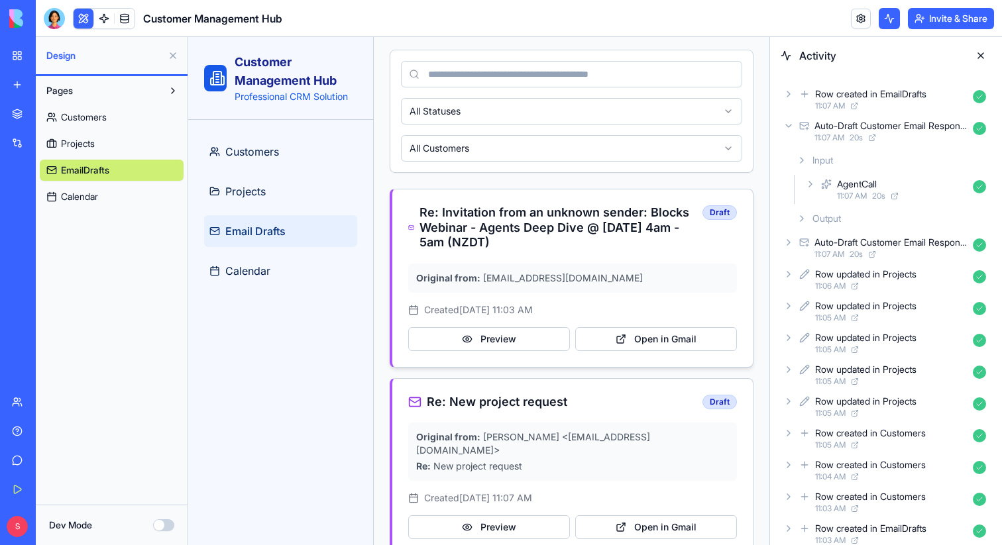
scroll to position [115, 0]
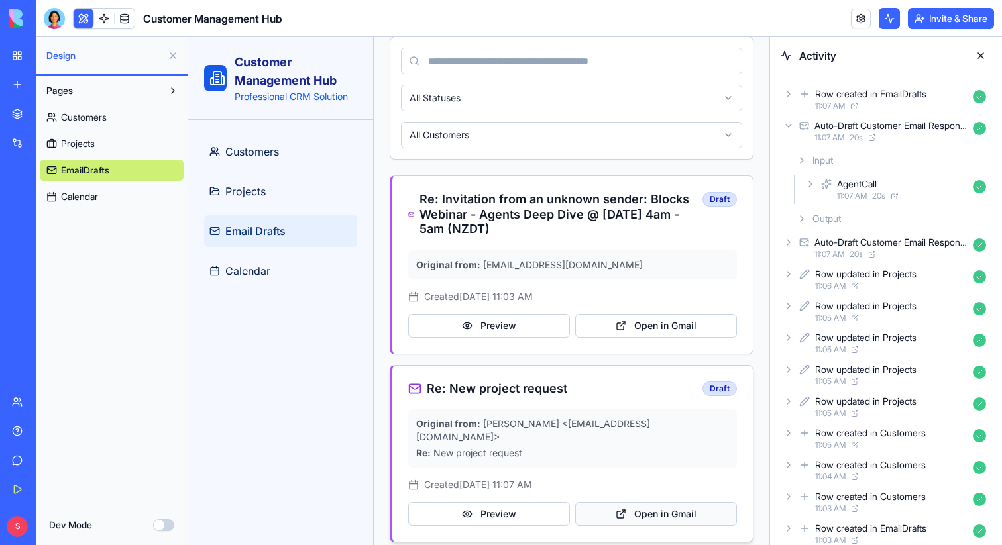
click at [657, 504] on button "Open in Gmail" at bounding box center [656, 514] width 162 height 24
click at [50, 26] on div at bounding box center [54, 18] width 21 height 21
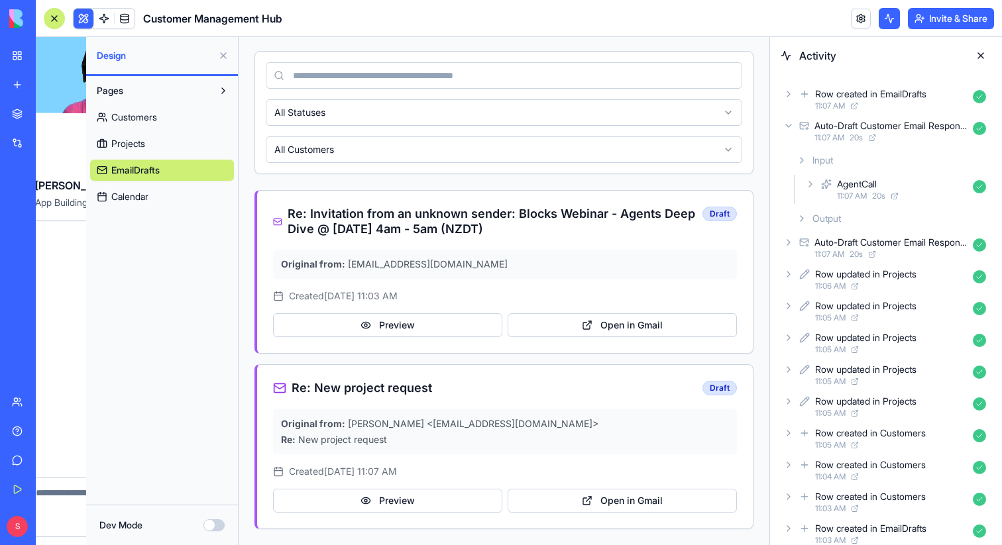
scroll to position [0, 0]
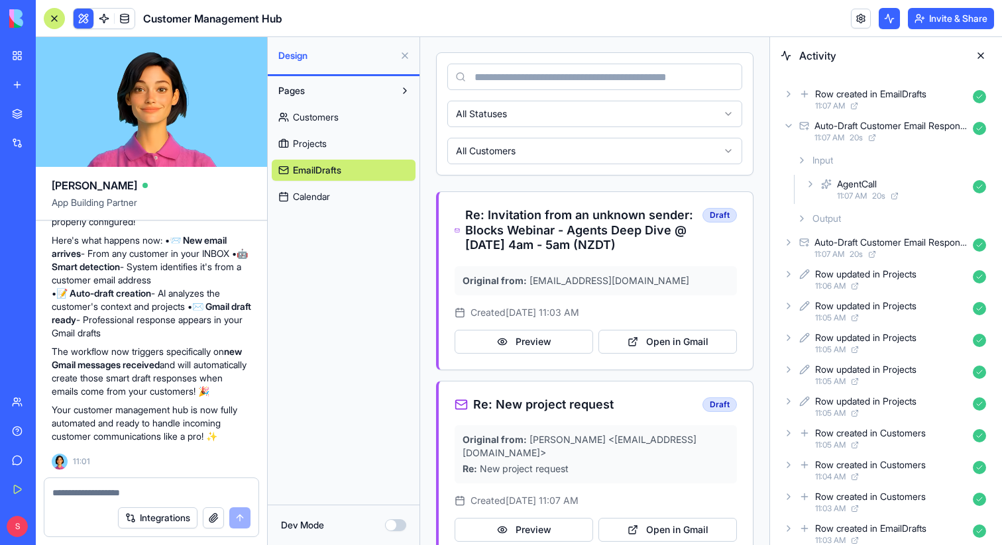
click at [101, 481] on div at bounding box center [151, 488] width 214 height 21
click at [103, 494] on textarea at bounding box center [151, 492] width 198 height 13
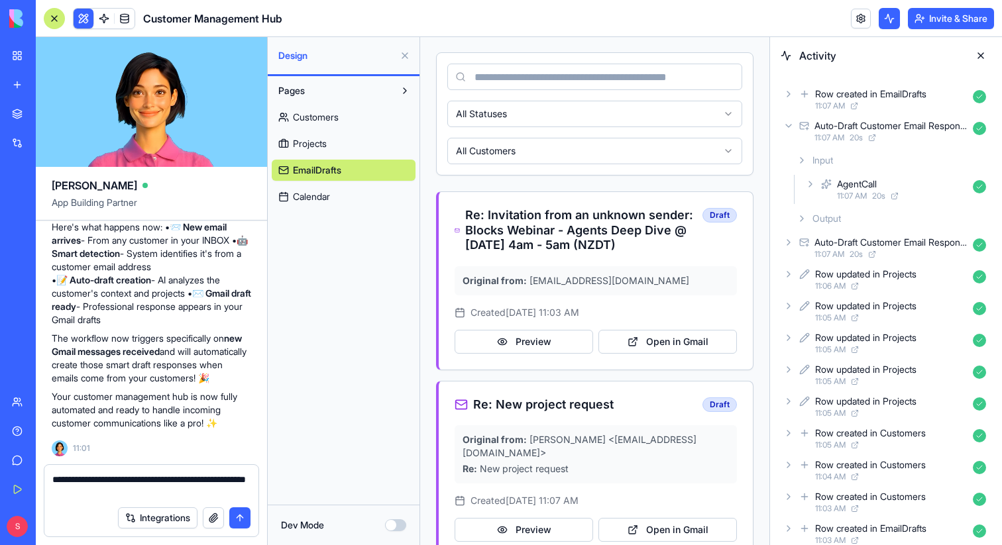
click at [323, 117] on span "Customers" at bounding box center [316, 117] width 46 height 13
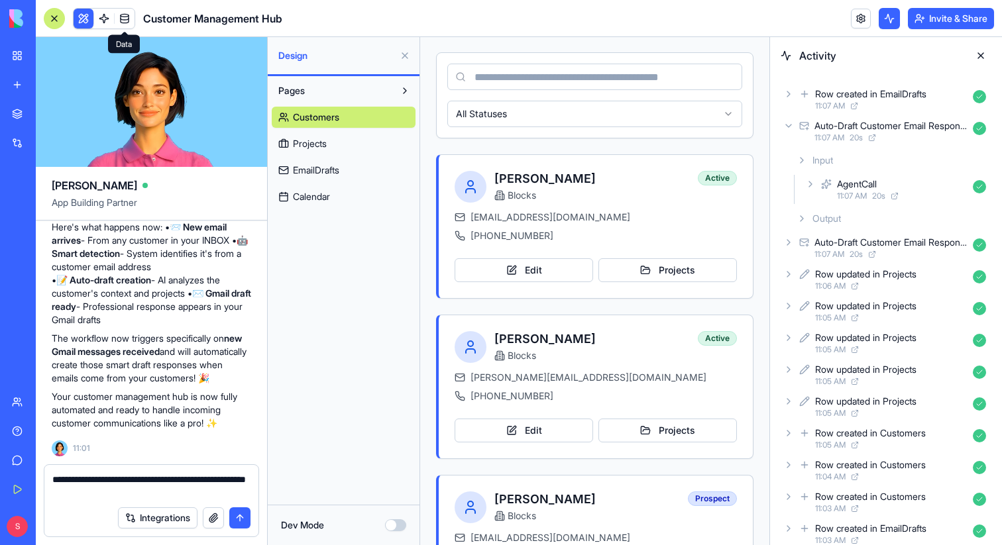
click at [127, 13] on link at bounding box center [125, 19] width 20 height 20
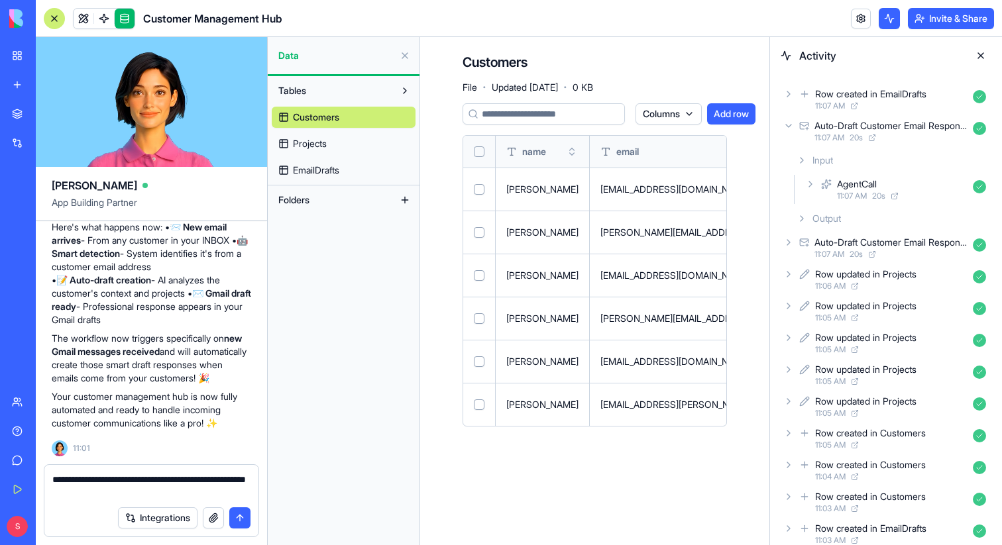
click at [140, 490] on textarea "**********" at bounding box center [151, 486] width 198 height 27
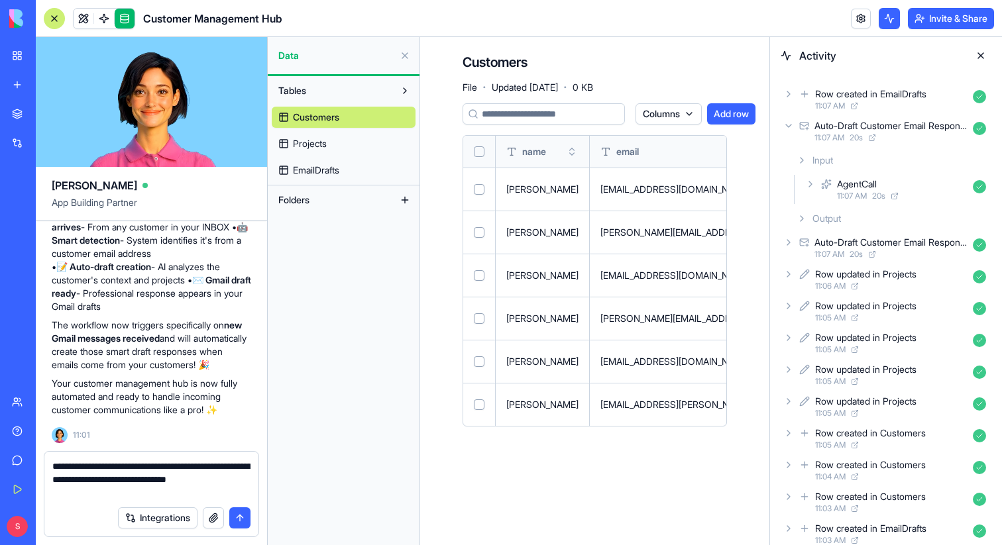
click at [201, 483] on textarea "**********" at bounding box center [151, 480] width 198 height 40
drag, startPoint x: 121, startPoint y: 494, endPoint x: 201, endPoint y: 478, distance: 81.0
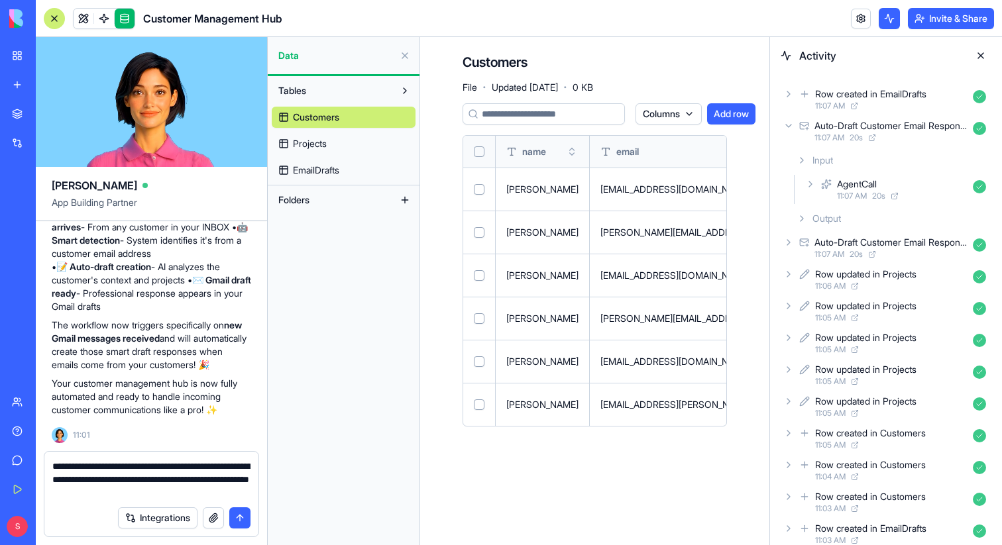
click at [201, 478] on textarea "**********" at bounding box center [151, 480] width 198 height 40
click at [54, 495] on textarea "**********" at bounding box center [151, 480] width 198 height 40
click at [207, 494] on textarea "**********" at bounding box center [151, 480] width 198 height 40
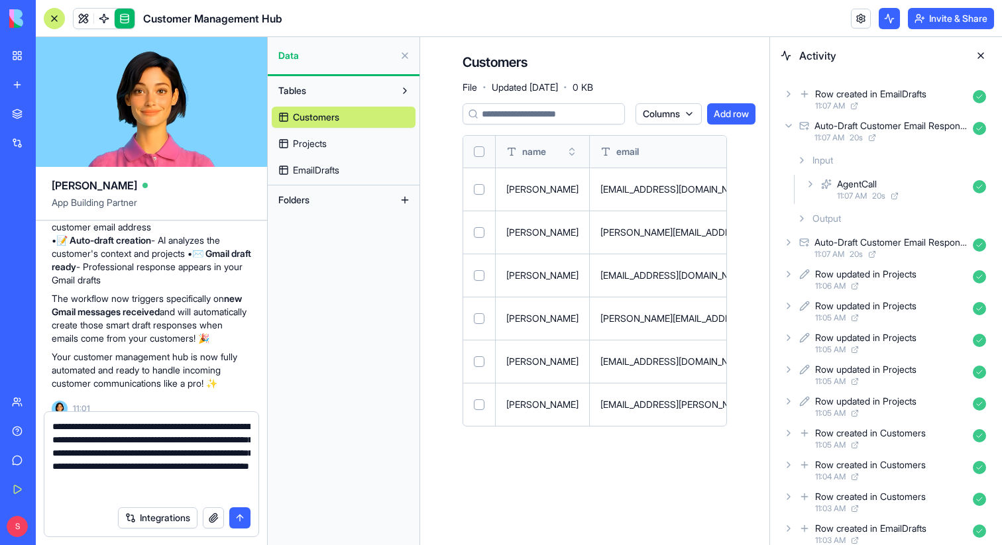
click at [194, 483] on textarea "**********" at bounding box center [151, 460] width 198 height 80
type textarea "**********"
click at [245, 517] on button "submit" at bounding box center [239, 518] width 21 height 21
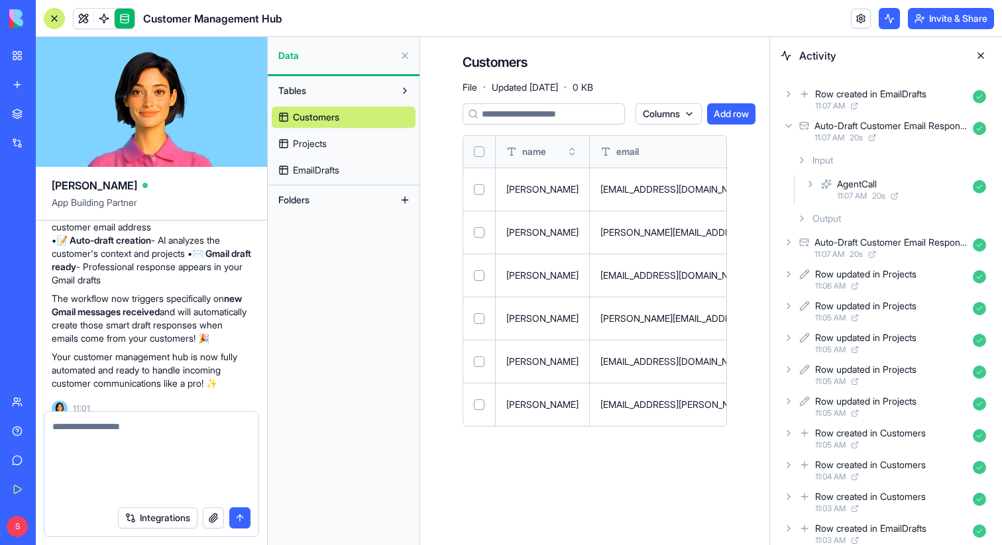
scroll to position [2773, 0]
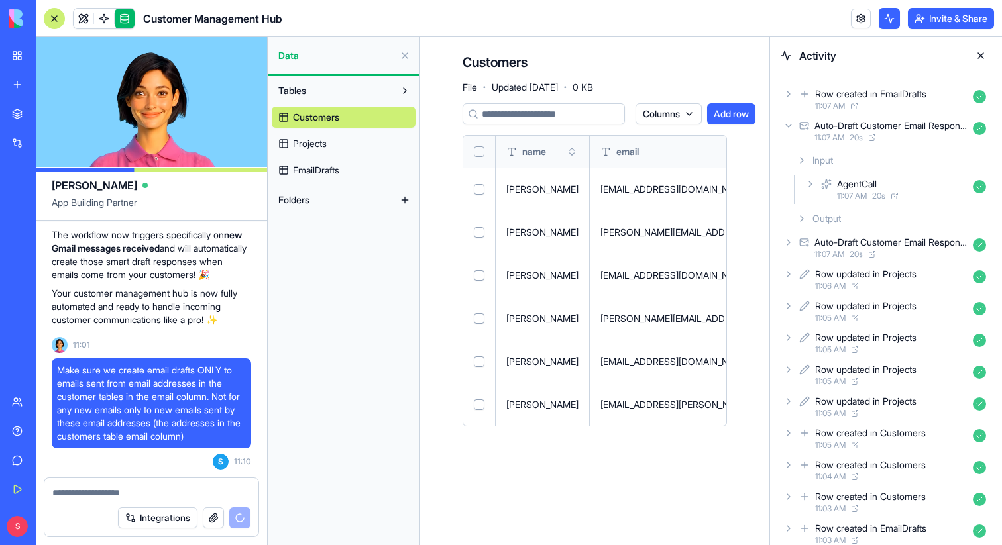
click at [980, 53] on button at bounding box center [980, 55] width 21 height 21
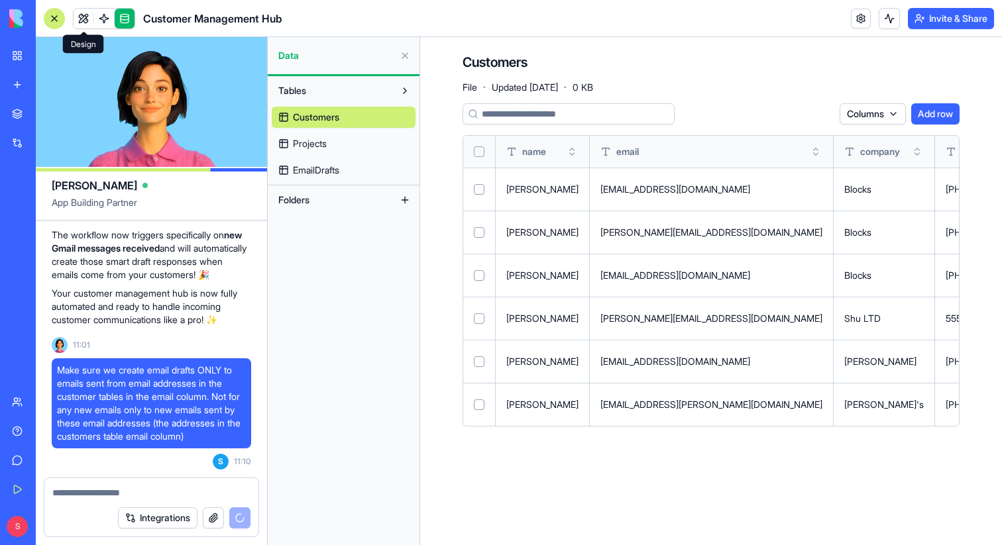
click at [90, 17] on link at bounding box center [84, 19] width 20 height 20
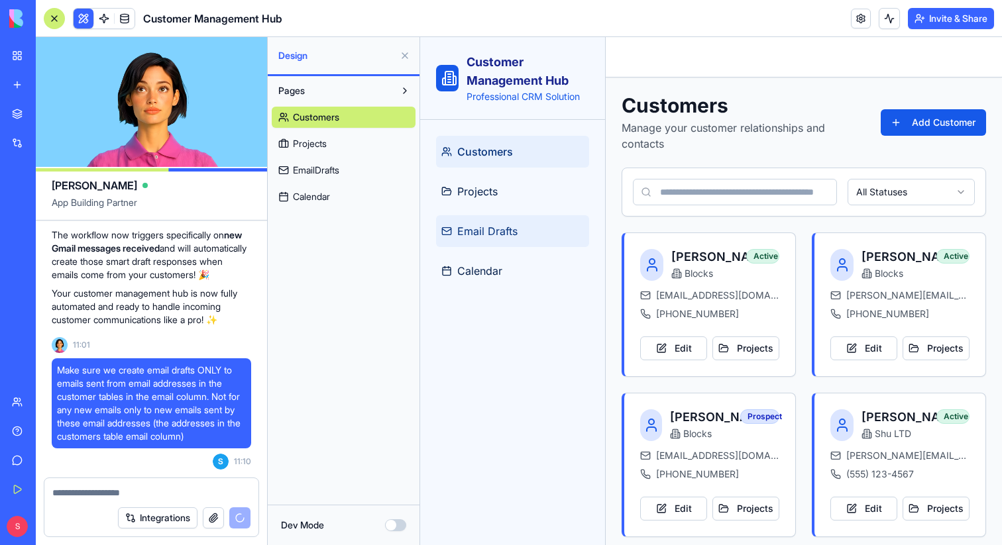
click at [512, 221] on link "Email Drafts" at bounding box center [512, 231] width 153 height 32
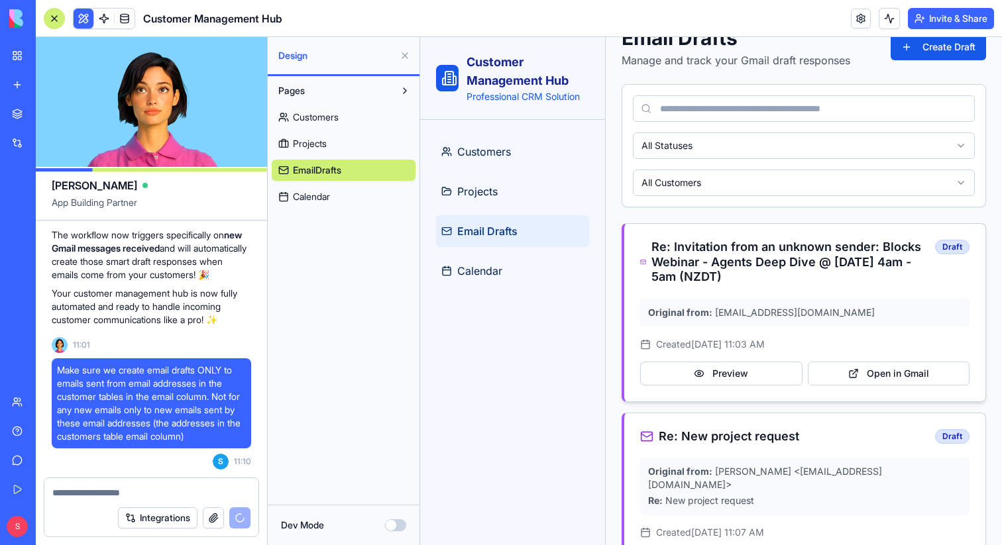
scroll to position [115, 0]
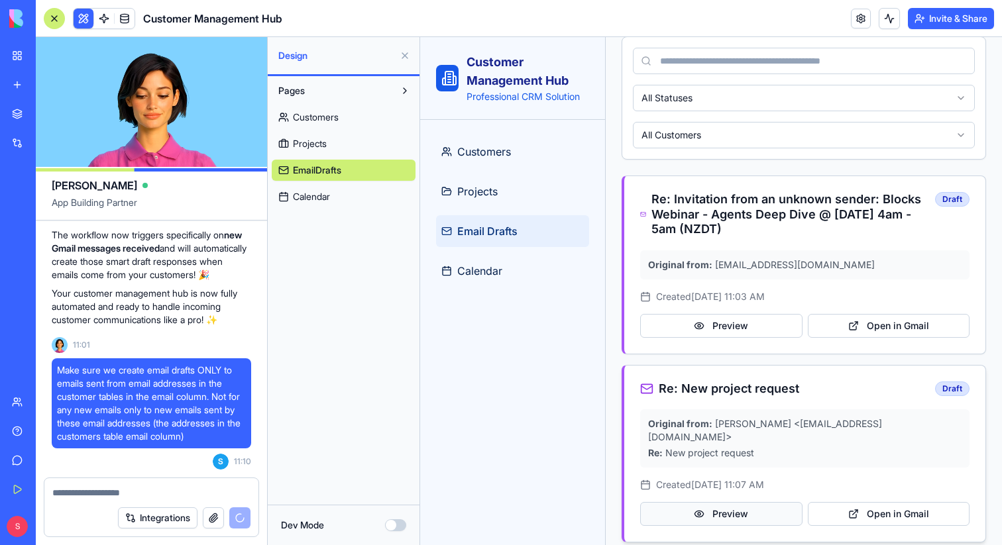
click at [747, 502] on button "Preview" at bounding box center [721, 514] width 162 height 24
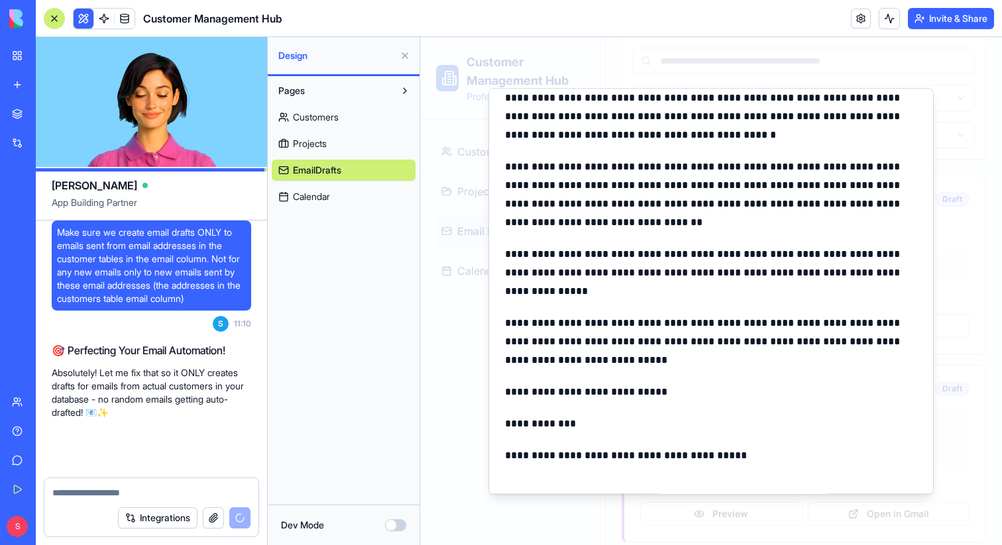
scroll to position [0, 0]
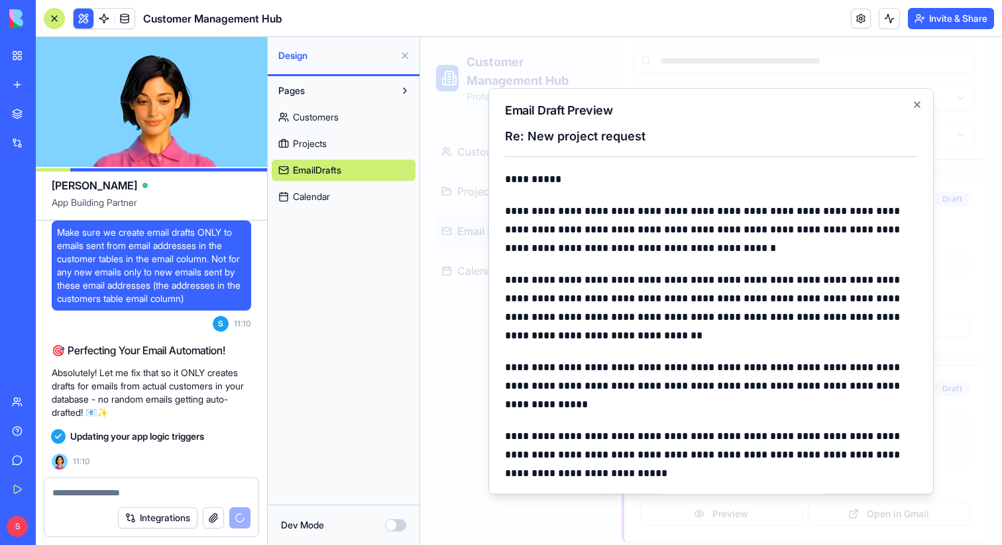
click at [970, 472] on div at bounding box center [711, 291] width 582 height 508
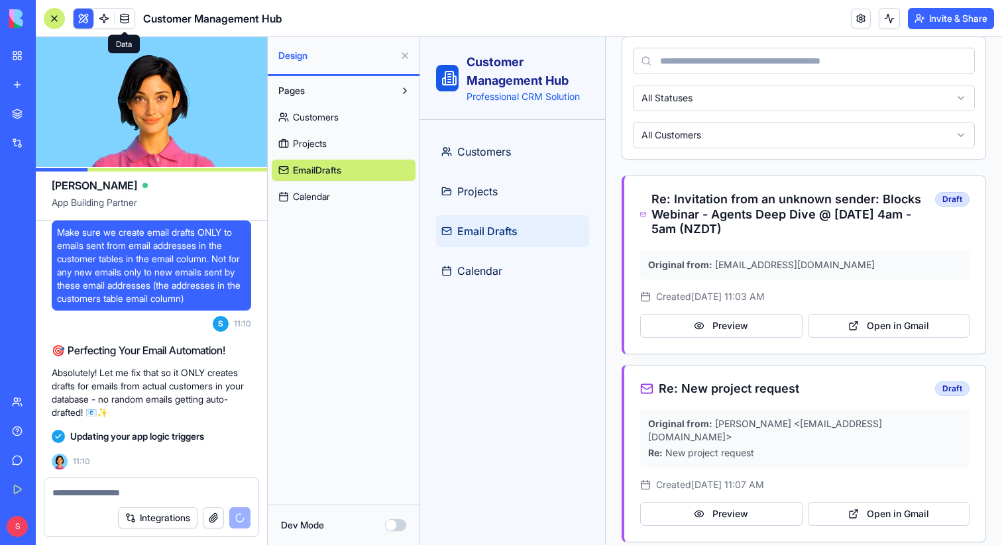
click at [130, 19] on link at bounding box center [125, 19] width 20 height 20
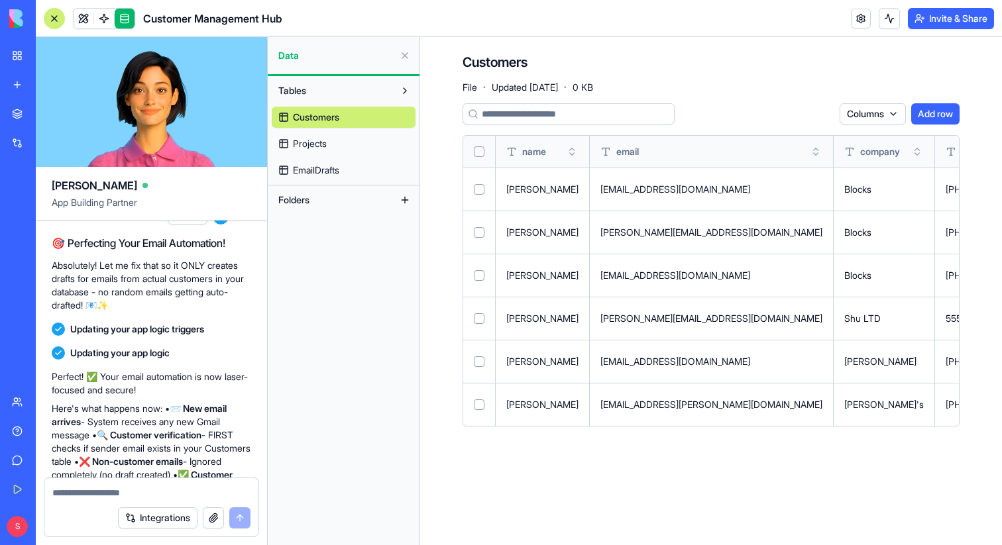
scroll to position [3213, 0]
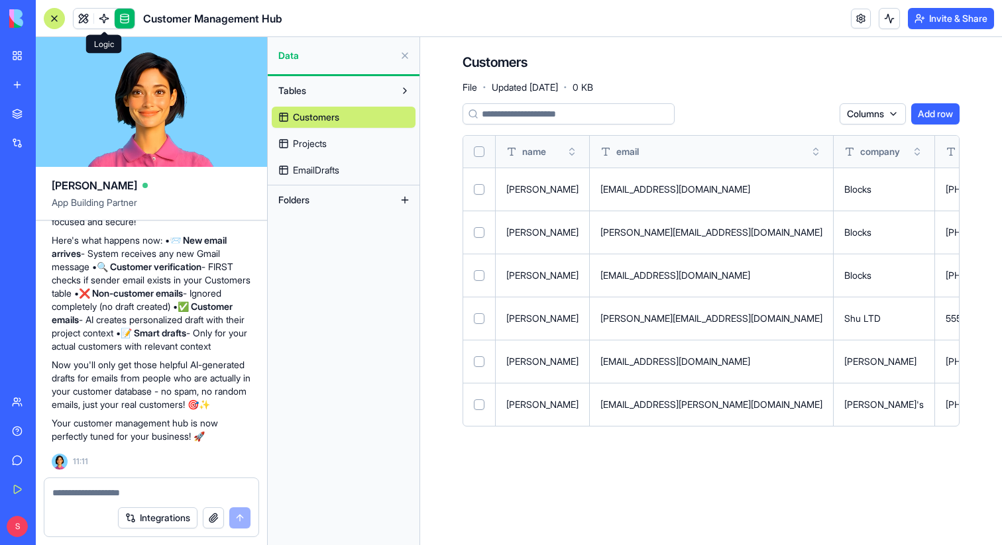
click at [85, 17] on span at bounding box center [103, 18] width 37 height 37
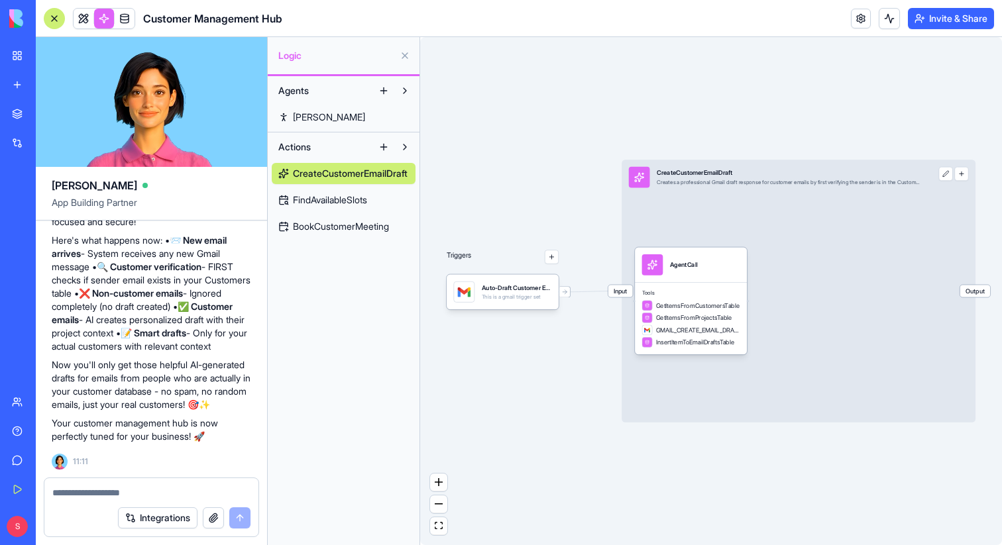
click at [405, 53] on button at bounding box center [404, 55] width 21 height 21
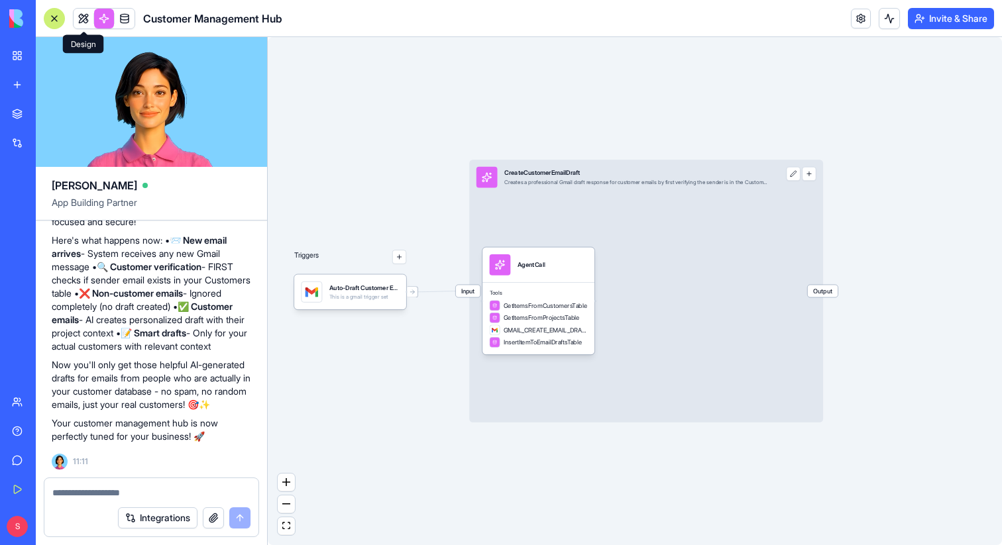
click at [86, 20] on link at bounding box center [84, 19] width 20 height 20
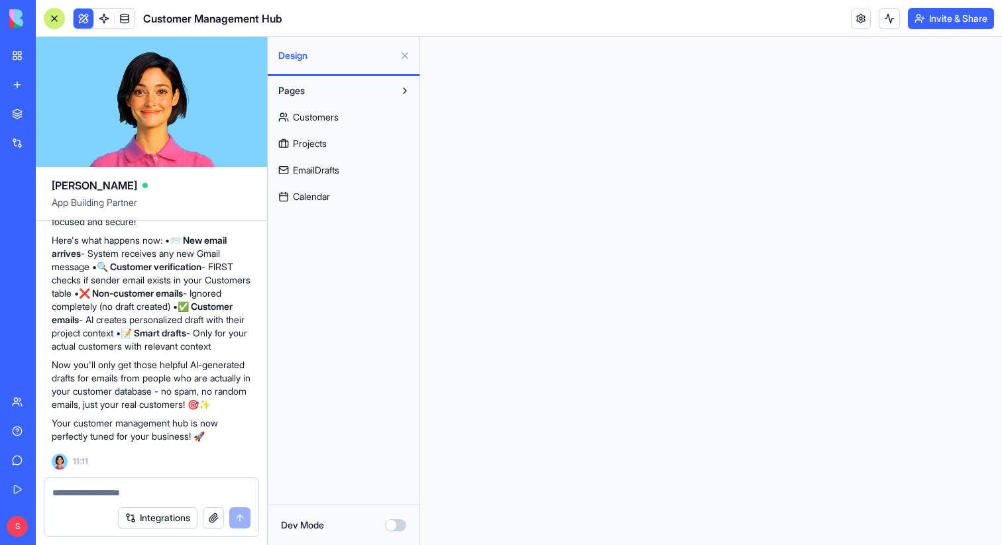
click at [54, 24] on div at bounding box center [54, 18] width 21 height 21
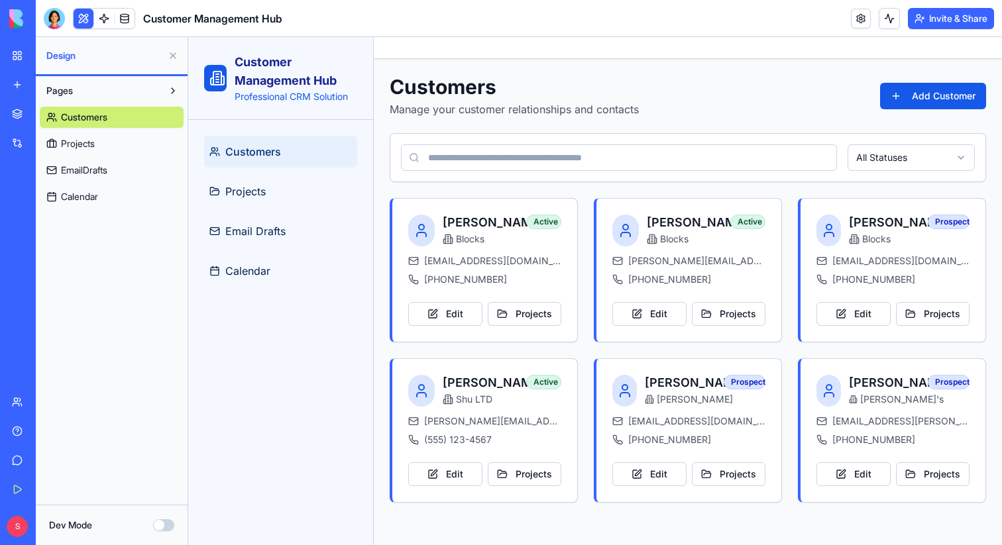
click at [172, 53] on button at bounding box center [172, 55] width 21 height 21
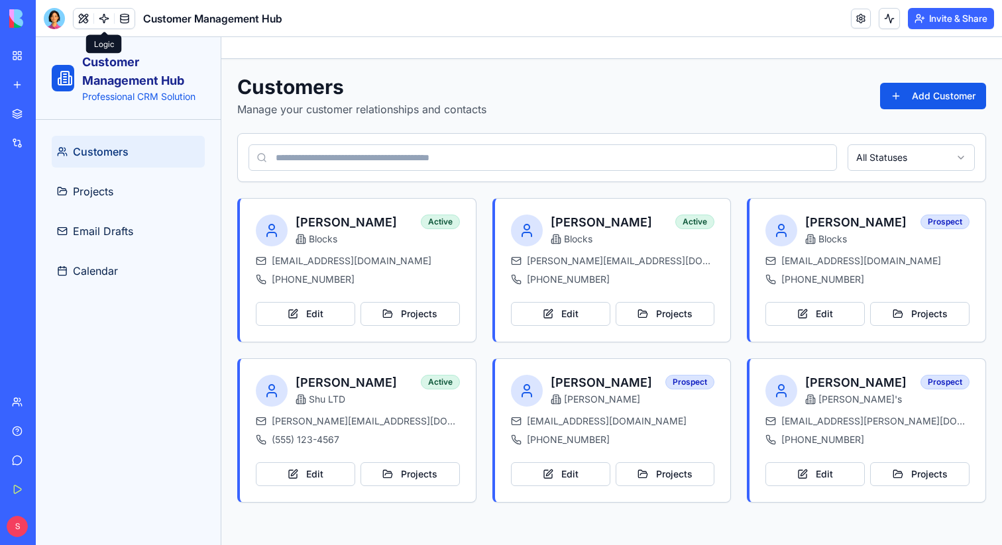
click at [99, 19] on link at bounding box center [104, 19] width 20 height 20
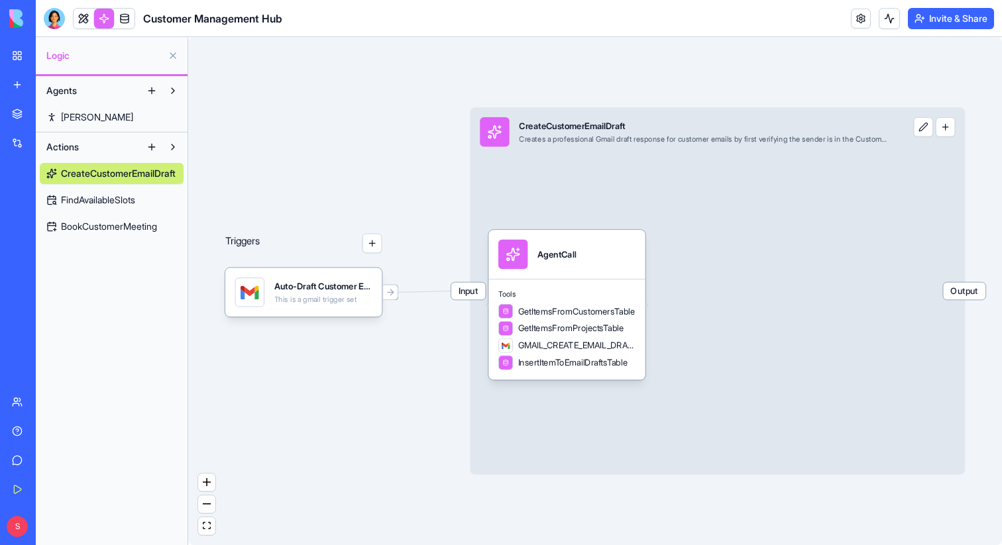
click at [107, 202] on span "FindAvailableSlots" at bounding box center [98, 200] width 74 height 13
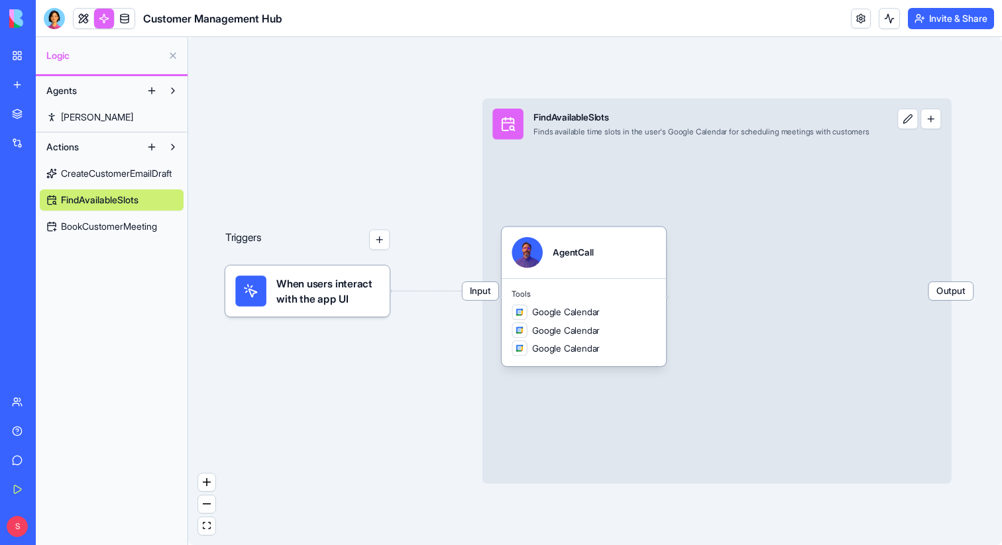
click at [111, 235] on link "BookCustomerMeeting" at bounding box center [112, 226] width 144 height 21
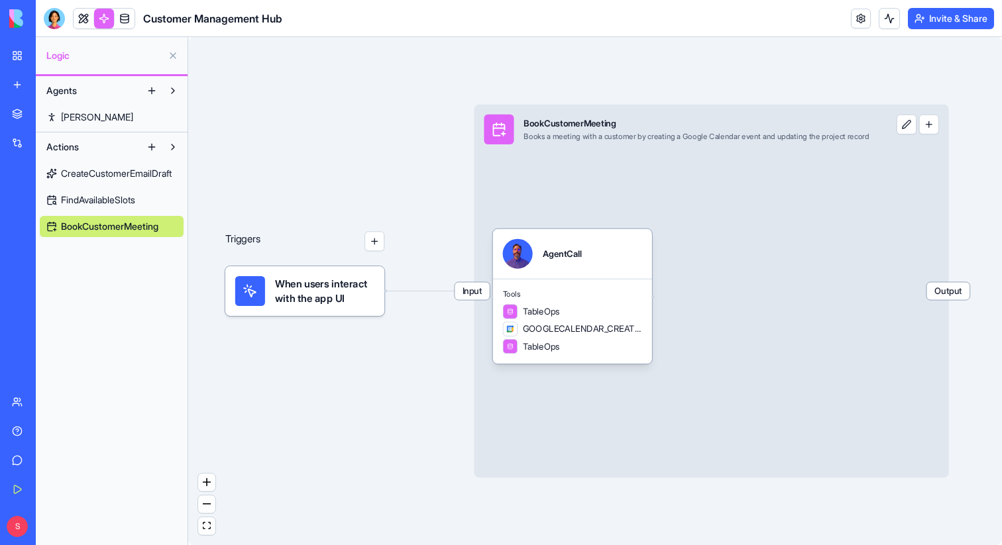
click at [103, 166] on link "CreateCustomerEmailDraft" at bounding box center [112, 173] width 144 height 21
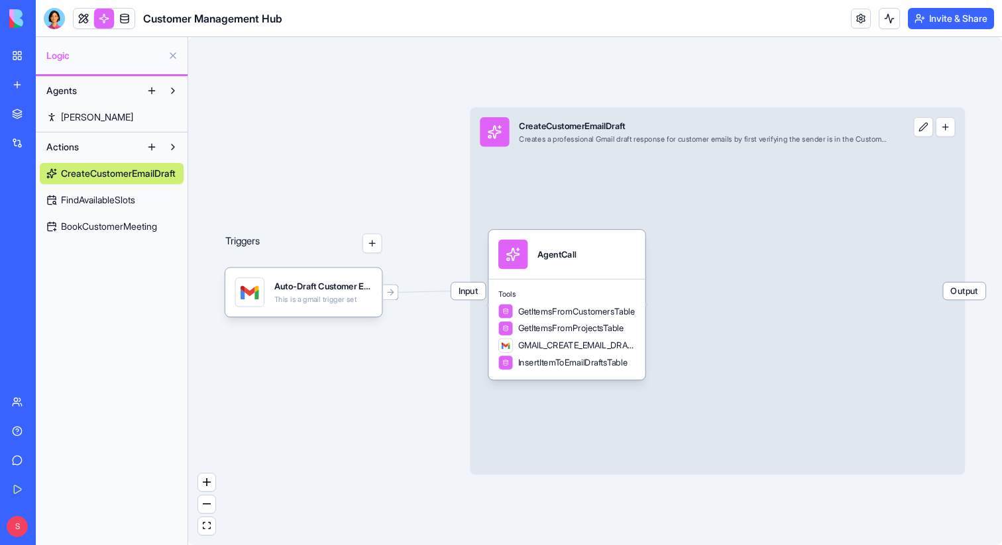
click at [80, 113] on link "Ron" at bounding box center [112, 117] width 144 height 21
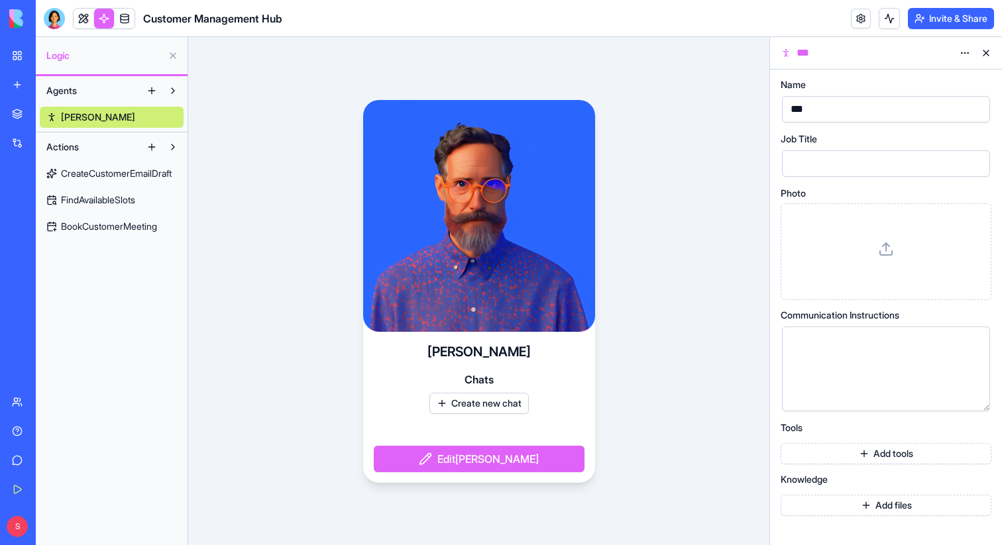
click at [985, 54] on button at bounding box center [985, 52] width 21 height 21
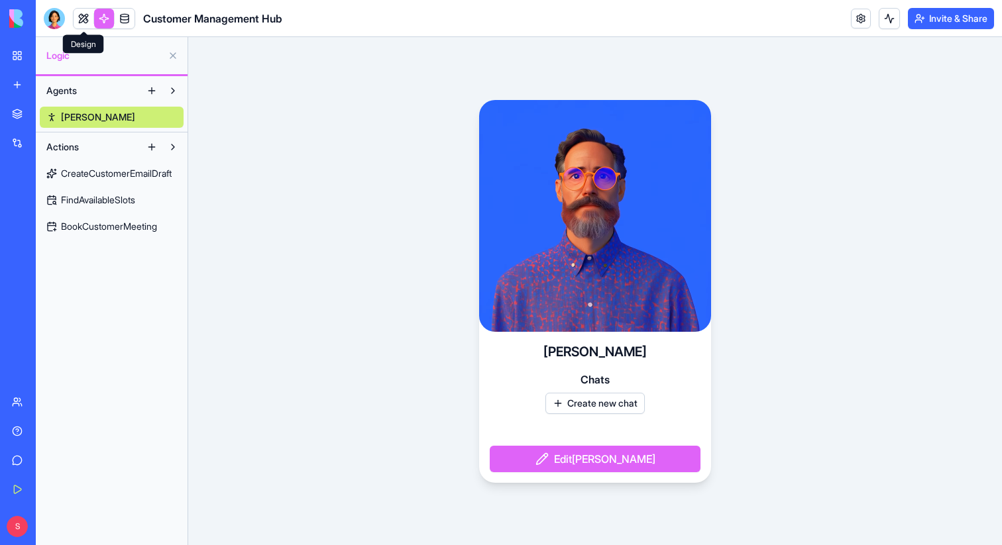
click at [83, 21] on link at bounding box center [84, 19] width 20 height 20
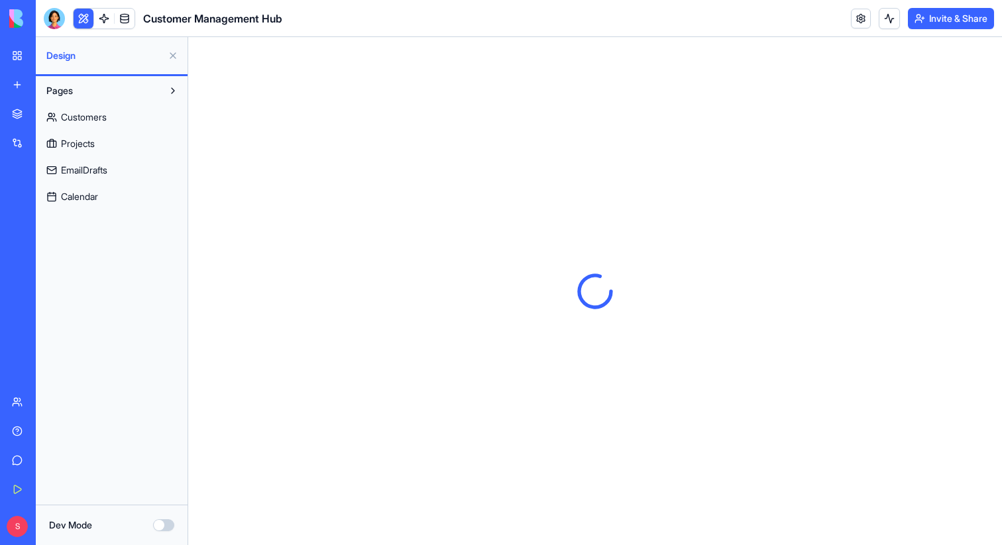
click at [172, 49] on button at bounding box center [172, 55] width 21 height 21
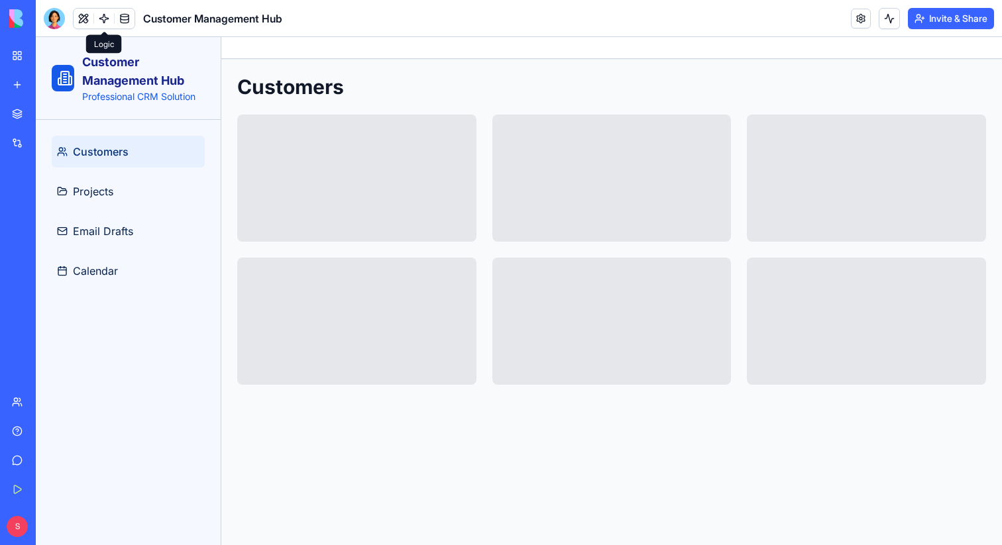
click at [106, 17] on link at bounding box center [104, 19] width 20 height 20
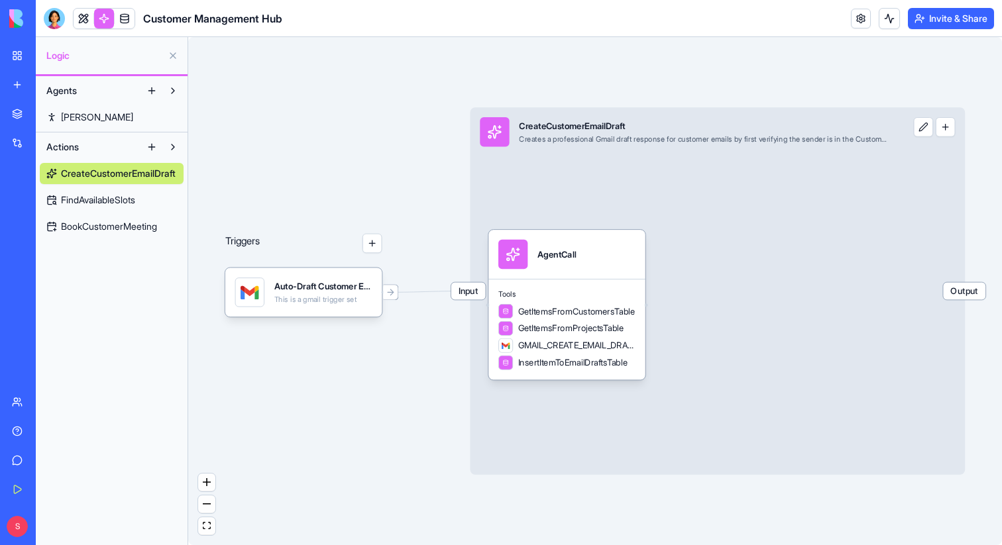
click at [89, 112] on link "Ron" at bounding box center [112, 117] width 144 height 21
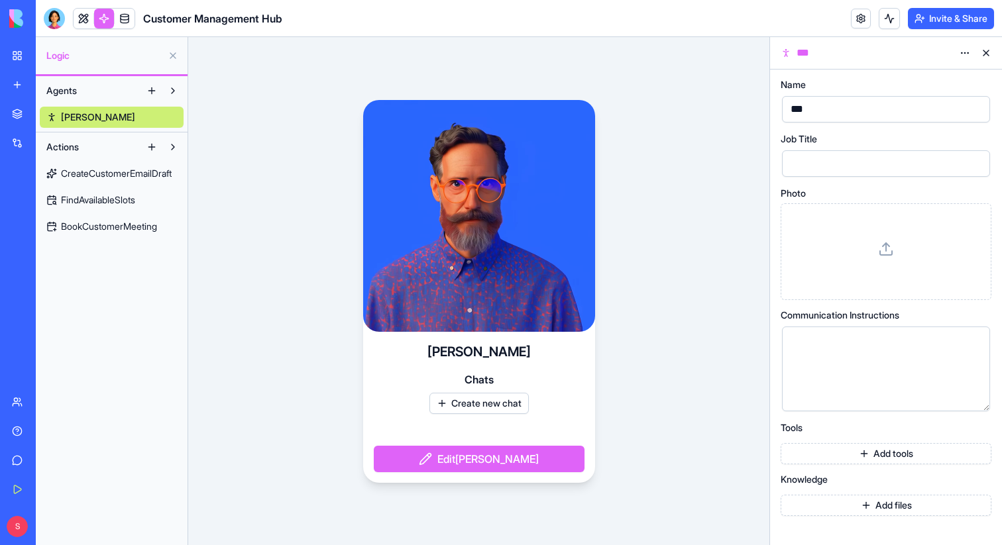
click at [90, 174] on span "CreateCustomerEmailDraft" at bounding box center [116, 173] width 111 height 13
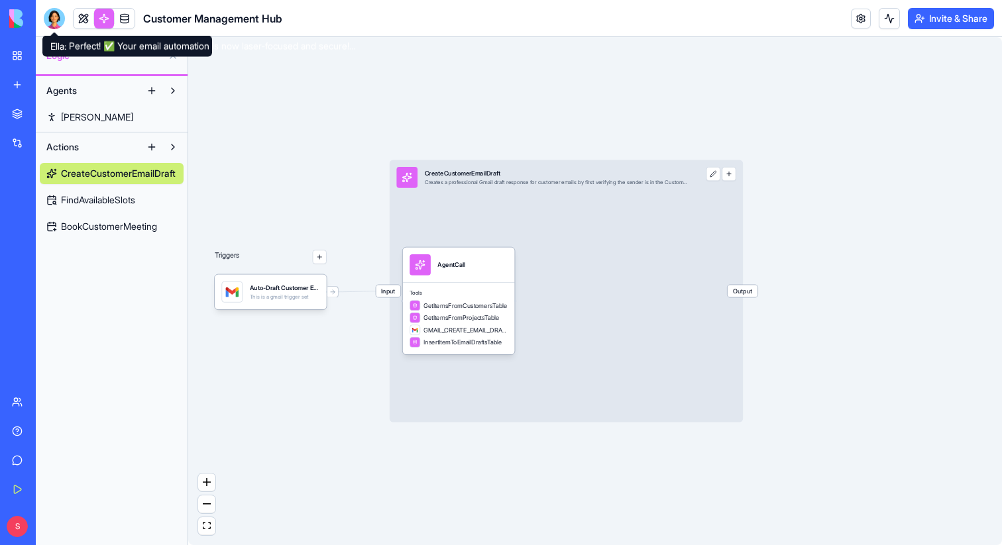
click at [52, 21] on div at bounding box center [54, 18] width 21 height 21
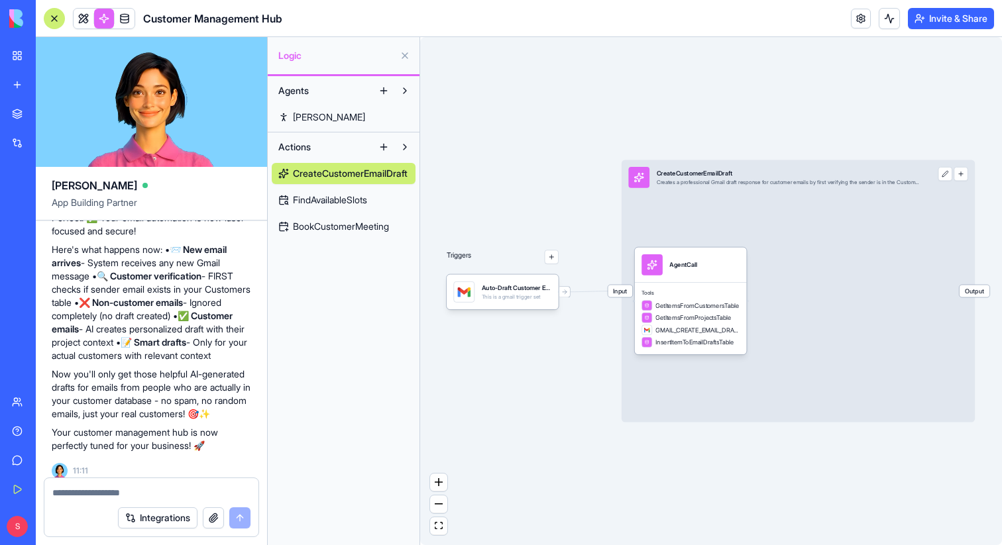
scroll to position [3213, 0]
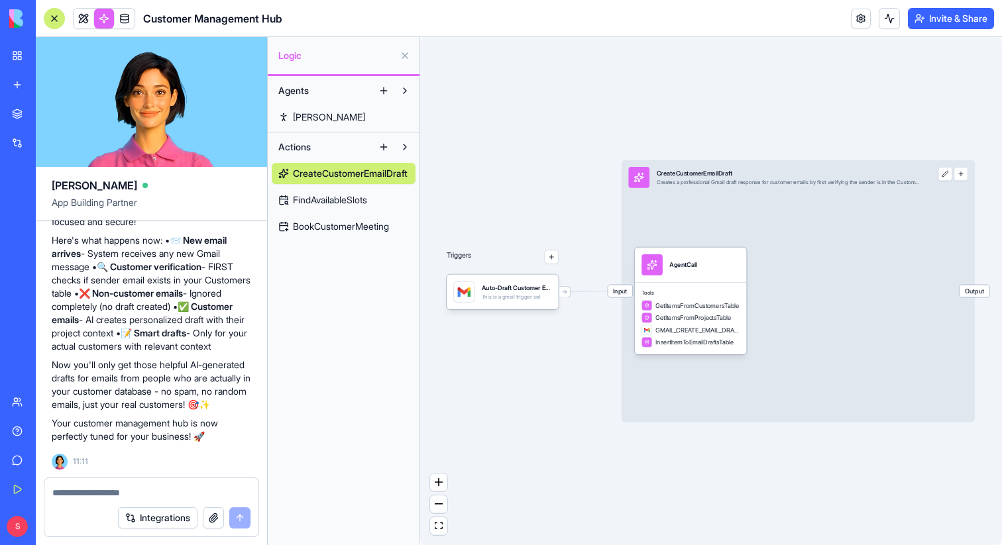
click at [54, 15] on div at bounding box center [54, 18] width 21 height 21
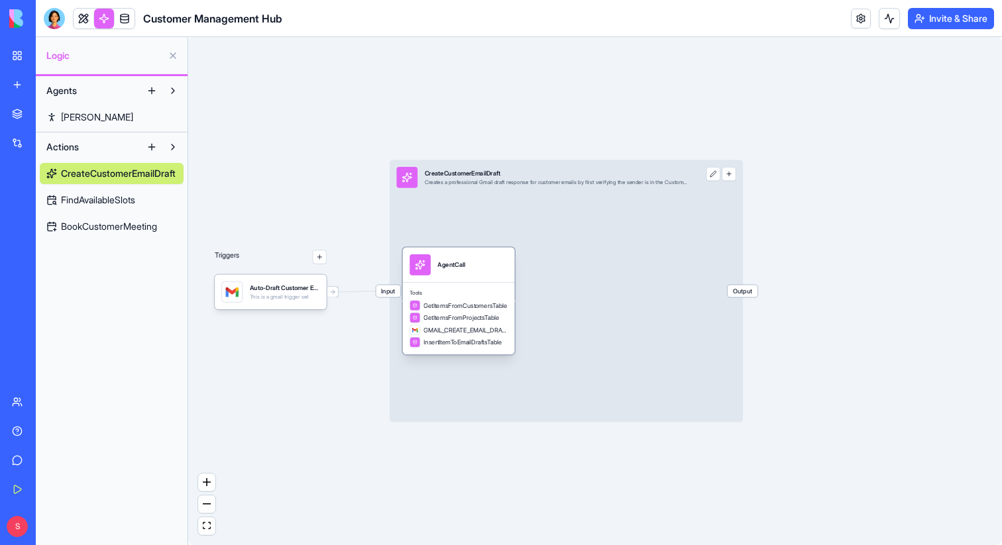
click at [429, 267] on div at bounding box center [420, 264] width 21 height 21
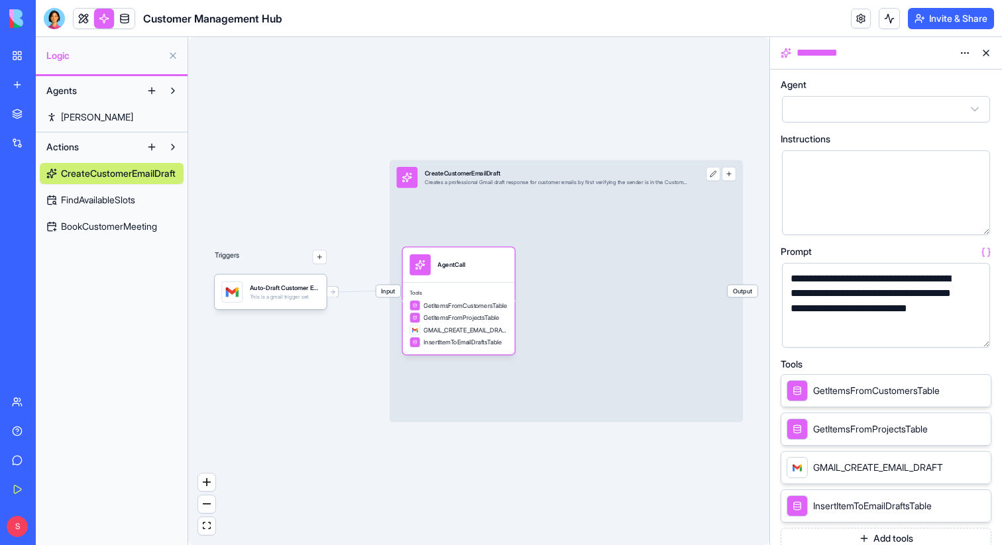
click at [983, 51] on button at bounding box center [985, 52] width 21 height 21
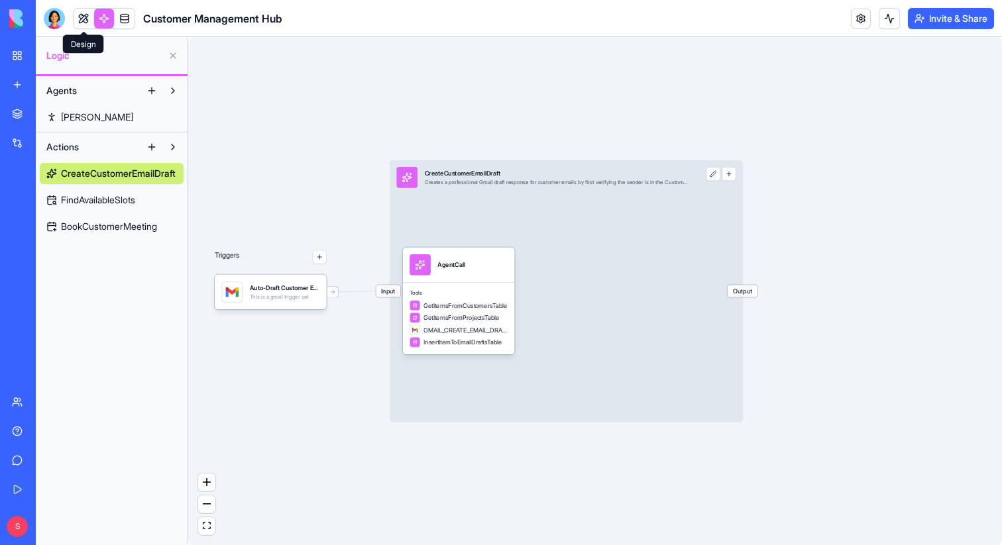
click at [87, 19] on link at bounding box center [84, 19] width 20 height 20
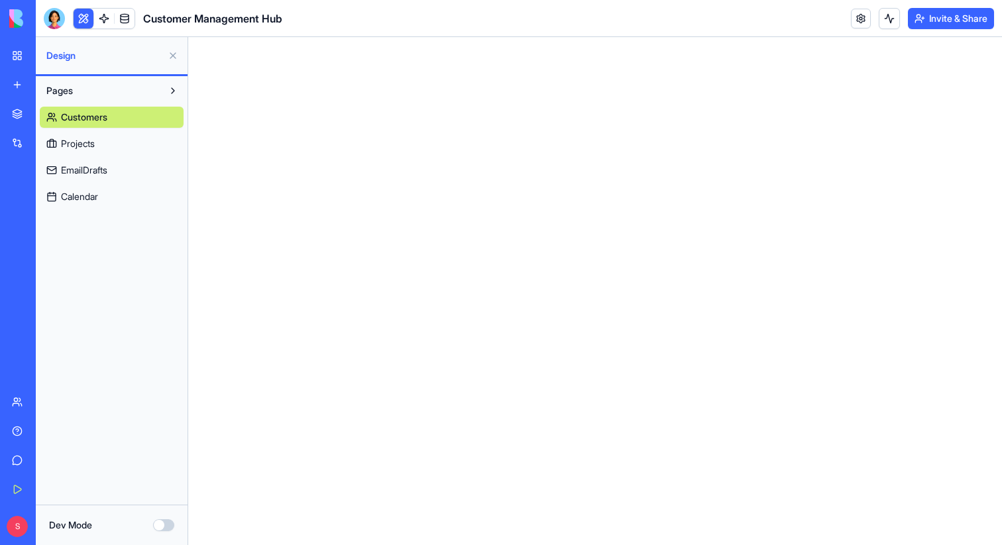
click at [172, 60] on button at bounding box center [172, 55] width 21 height 21
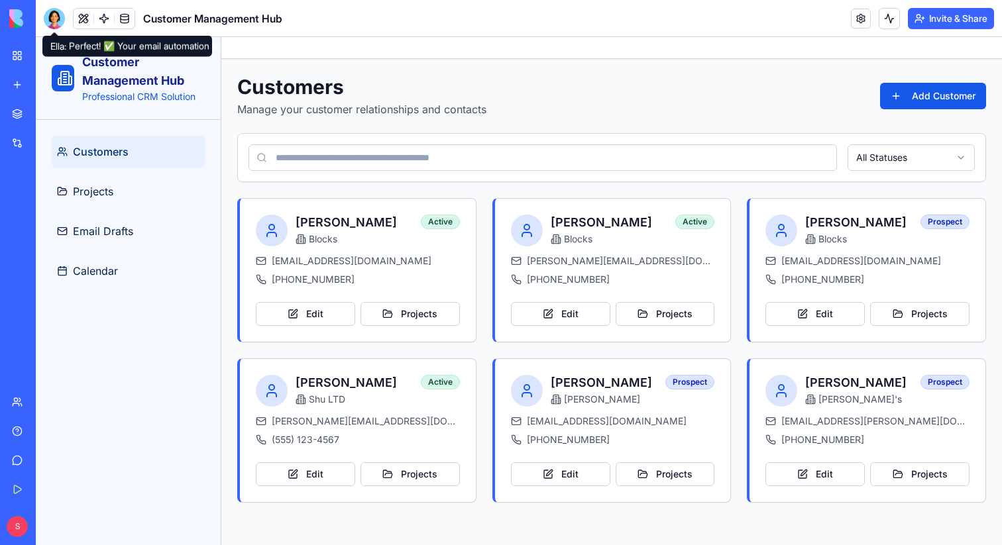
click at [52, 20] on div at bounding box center [54, 18] width 21 height 21
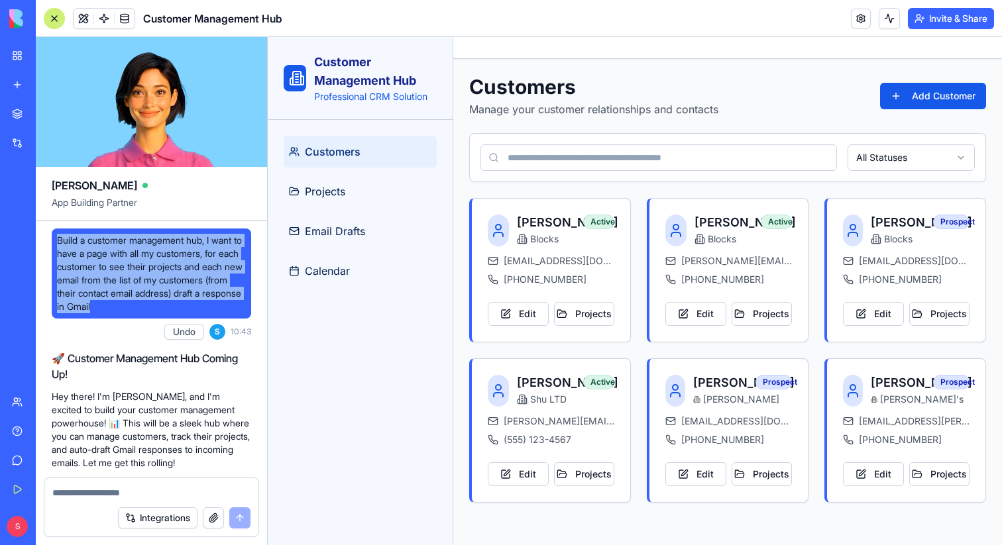
drag, startPoint x: 56, startPoint y: 241, endPoint x: 223, endPoint y: 305, distance: 178.9
click at [223, 305] on div "Build a customer management hub, I want to have a page with all my customers, f…" at bounding box center [151, 274] width 199 height 90
copy span "Build a customer management hub, I want to have a page with all my customers, f…"
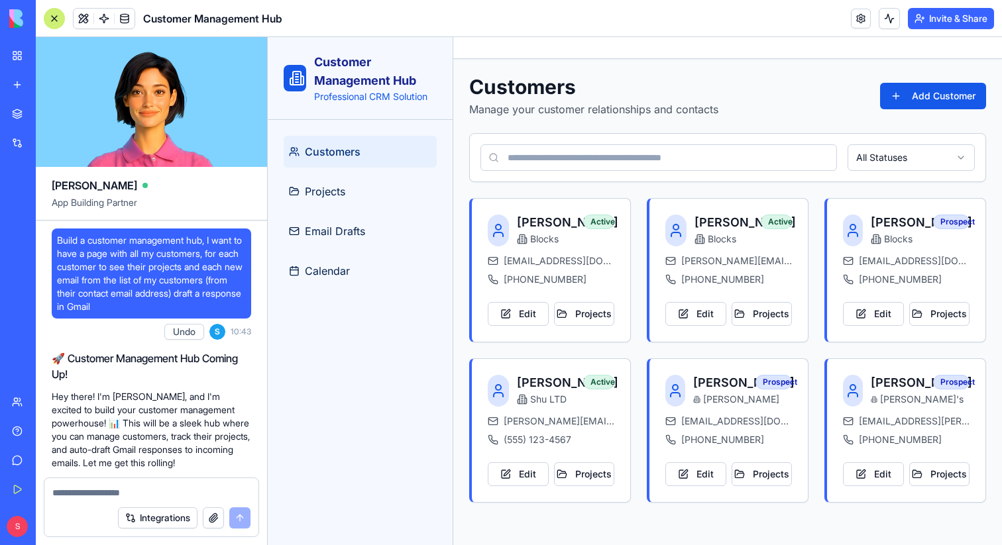
click at [131, 365] on h2 "🚀 Customer Management Hub Coming Up!" at bounding box center [151, 367] width 199 height 32
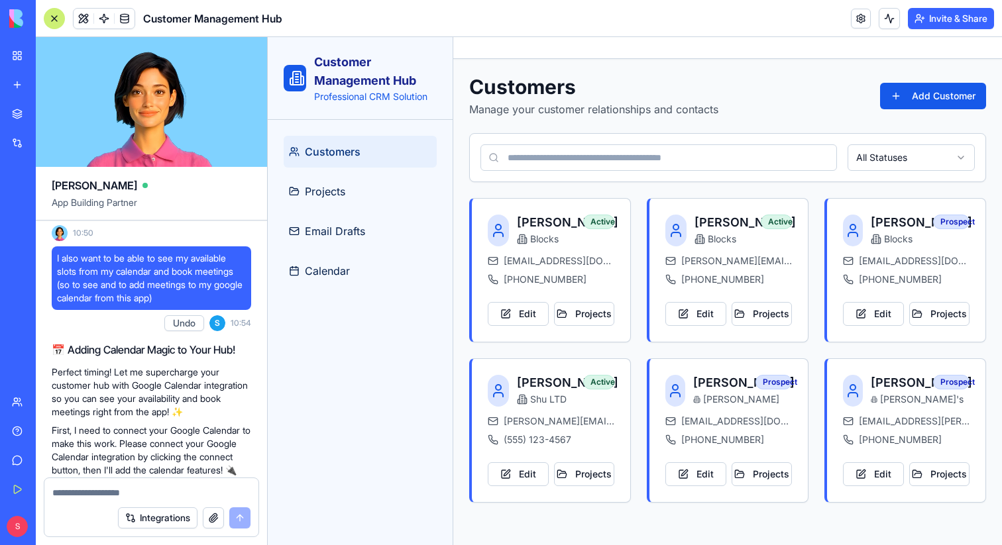
scroll to position [1250, 0]
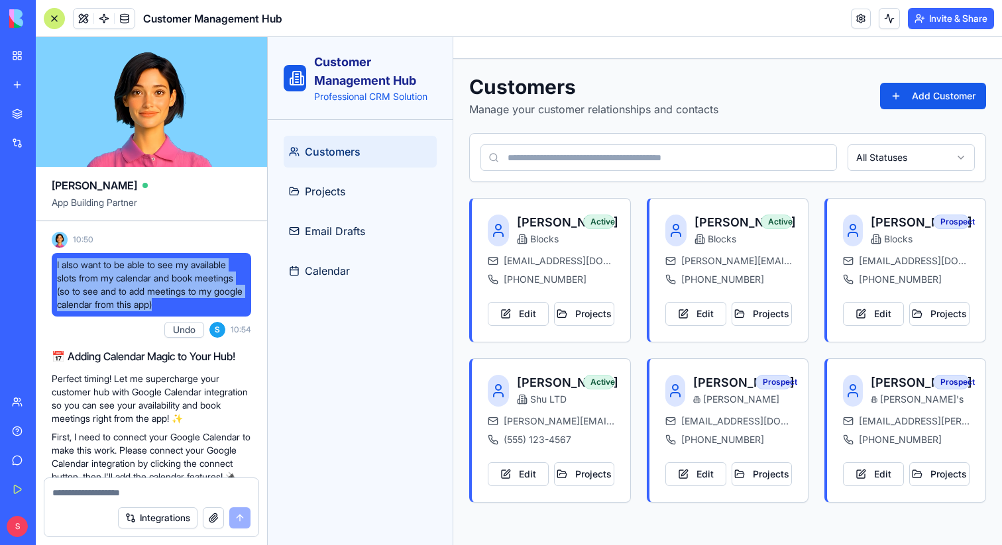
drag, startPoint x: 56, startPoint y: 266, endPoint x: 219, endPoint y: 302, distance: 167.0
click at [219, 303] on div "I also want to be able to see my available slots from my calendar and book meet…" at bounding box center [151, 285] width 199 height 64
copy span "I also want to be able to see my available slots from my calendar and book meet…"
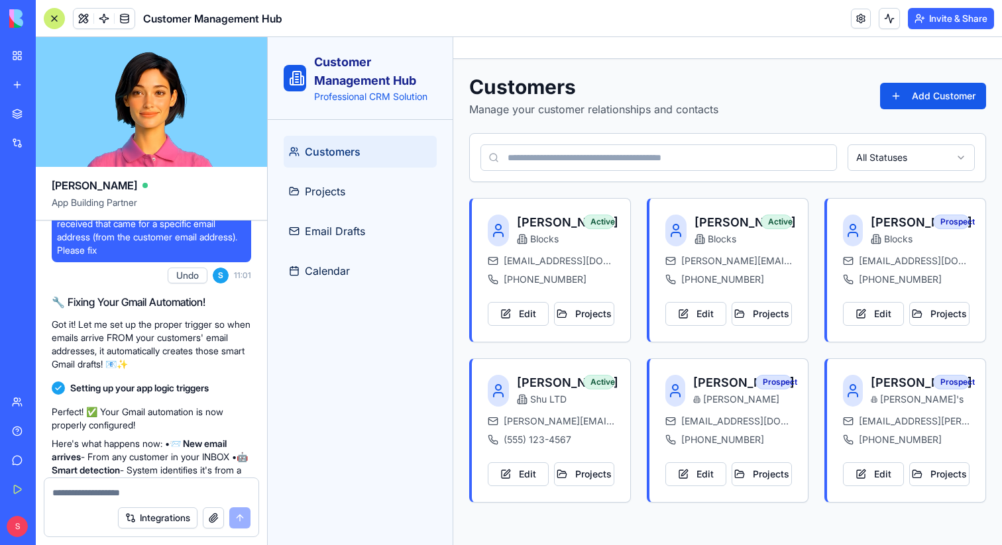
scroll to position [2394, 0]
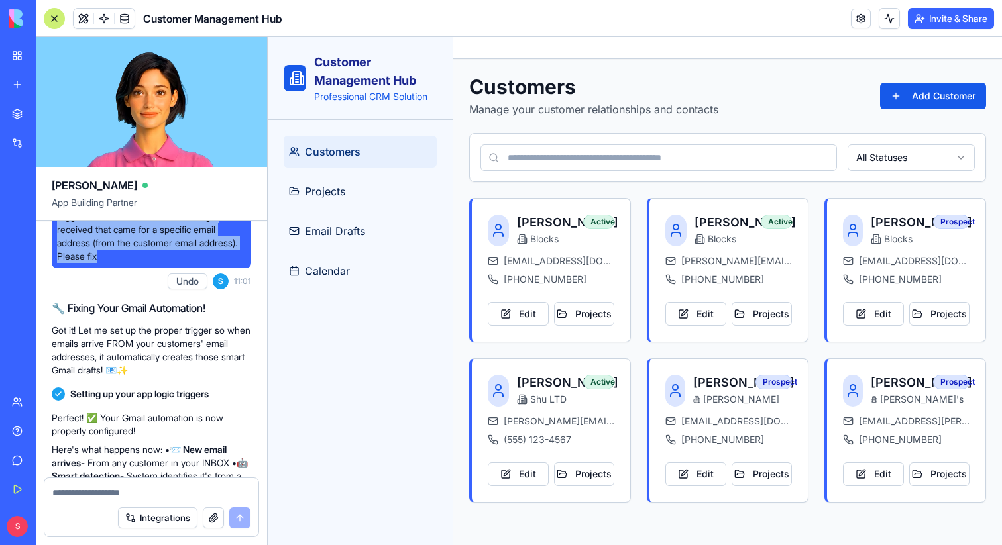
drag, startPoint x: 57, startPoint y: 245, endPoint x: 192, endPoint y: 295, distance: 143.6
click at [192, 263] on span "In the 'CreateCustomEmailDraft' Action the trigger should be New Gmail Message …" at bounding box center [151, 230] width 189 height 66
copy span "In the 'CreateCustomEmailDraft' Action the trigger should be New Gmail Message …"
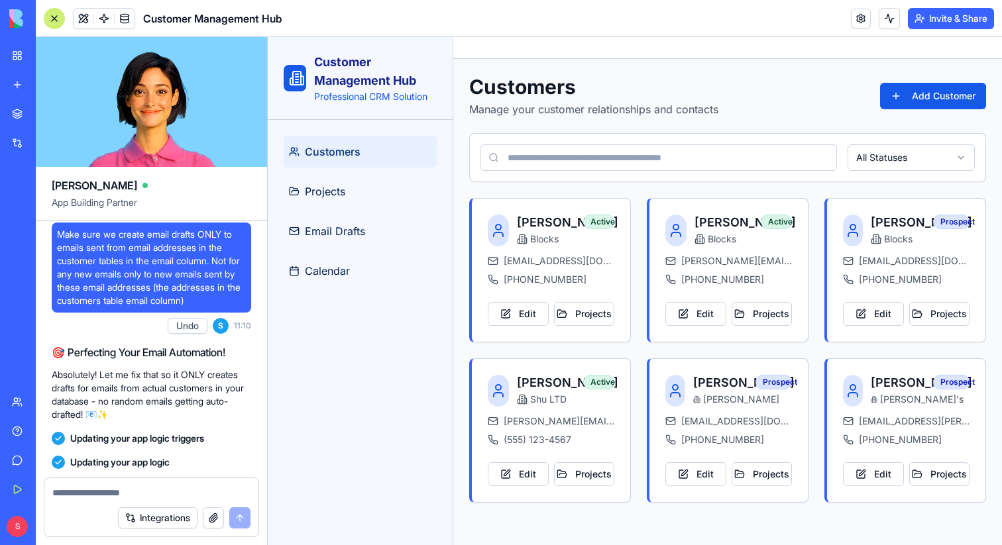
scroll to position [2857, 0]
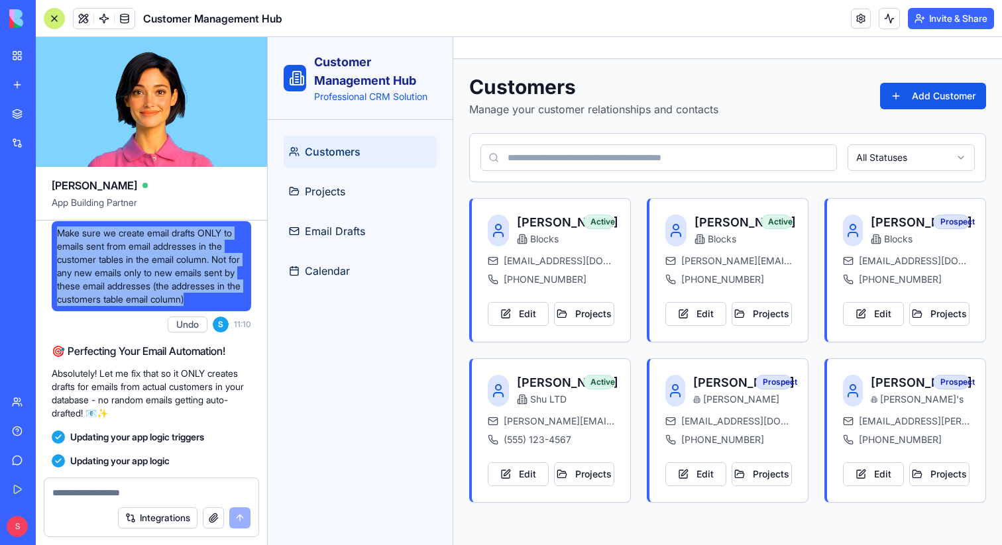
drag, startPoint x: 58, startPoint y: 286, endPoint x: 247, endPoint y: 354, distance: 200.6
click at [247, 311] on div "Make sure we create email drafts ONLY to emails sent from email addresses in th…" at bounding box center [151, 266] width 199 height 90
copy span "Make sure we create email drafts ONLY to emails sent from email addresses in th…"
click at [158, 306] on span "Make sure we create email drafts ONLY to emails sent from email addresses in th…" at bounding box center [151, 267] width 189 height 80
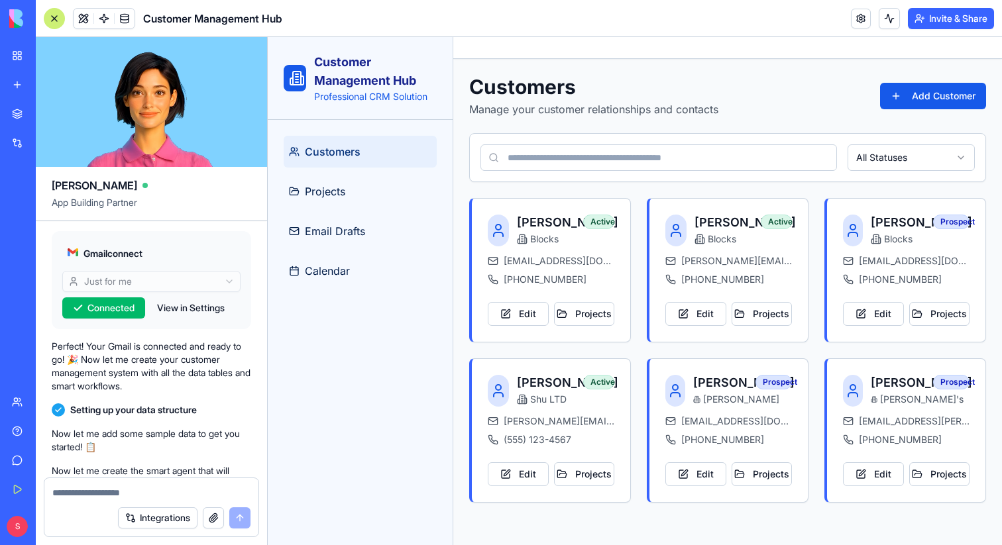
scroll to position [0, 0]
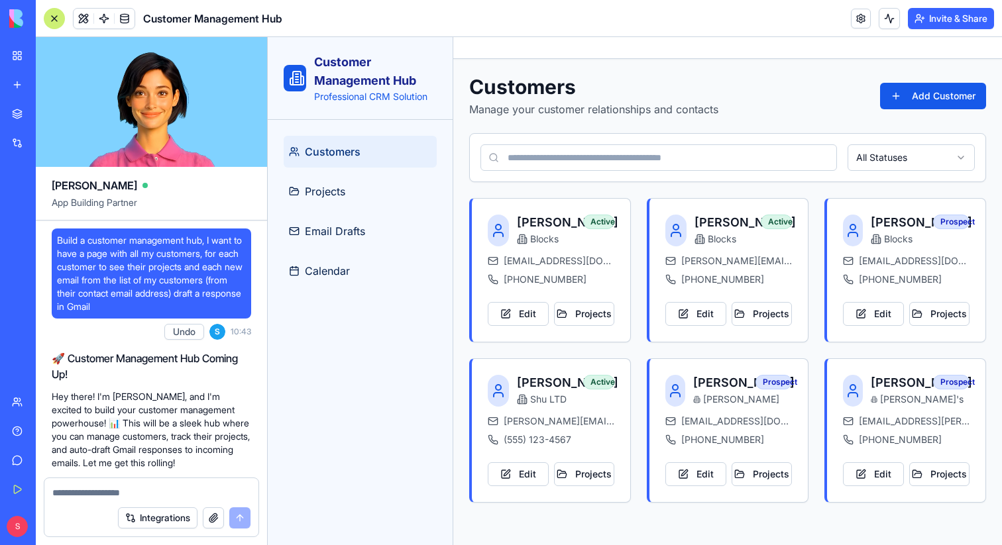
click at [50, 17] on div at bounding box center [54, 18] width 21 height 21
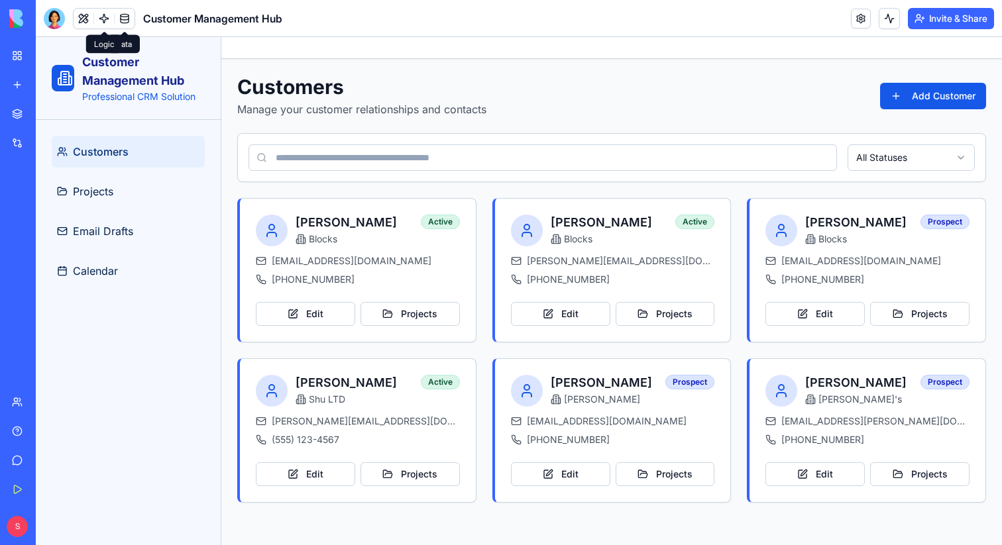
click at [107, 21] on link at bounding box center [104, 19] width 20 height 20
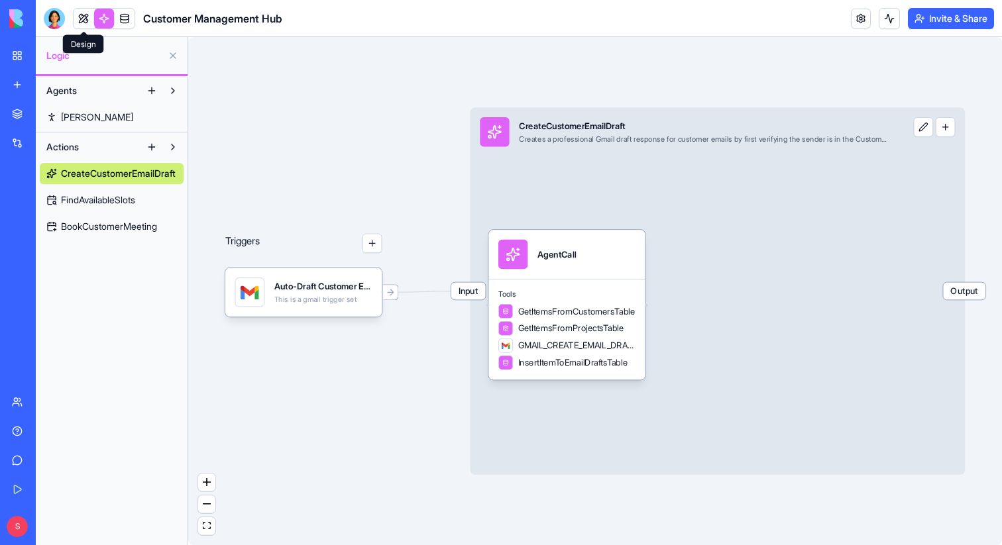
click at [83, 19] on link at bounding box center [84, 19] width 20 height 20
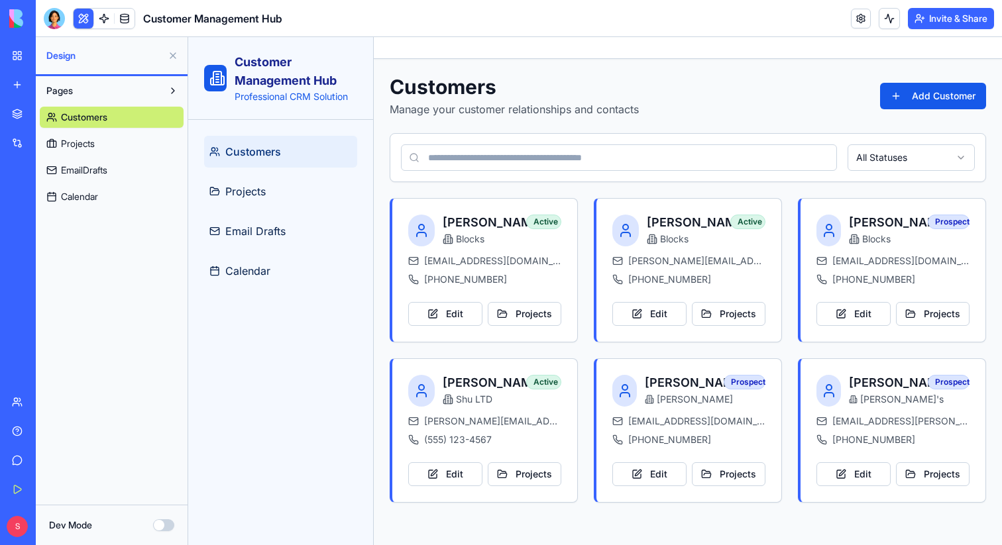
click at [172, 57] on button at bounding box center [172, 55] width 21 height 21
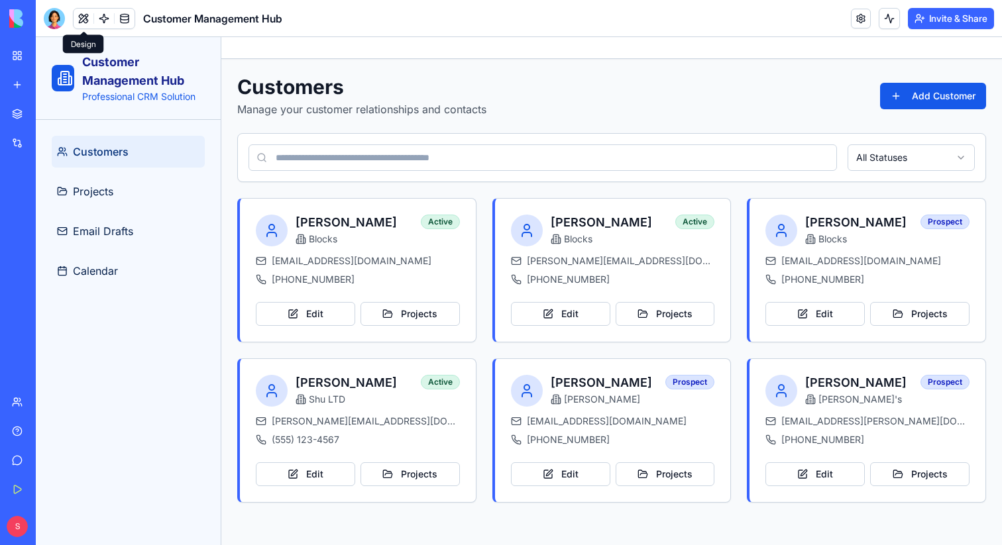
click at [151, 333] on div "Customers Projects Email Drafts Calendar" at bounding box center [128, 332] width 185 height 425
click at [880, 19] on button at bounding box center [889, 18] width 21 height 21
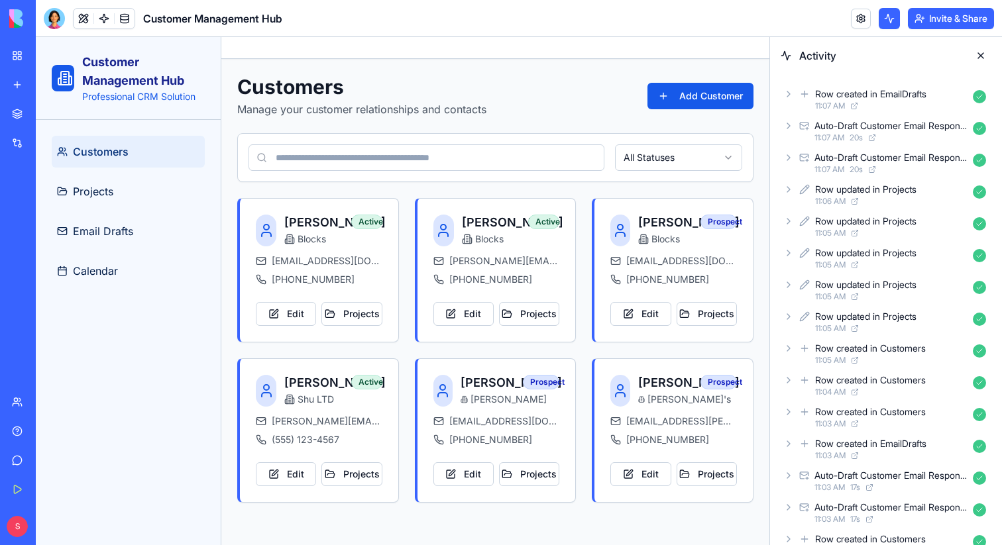
click at [981, 55] on button at bounding box center [980, 55] width 21 height 21
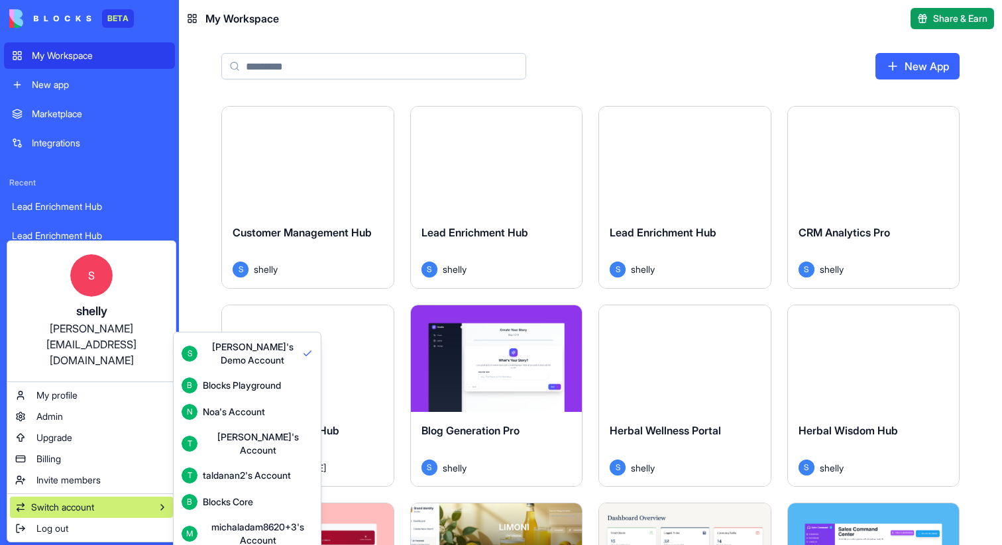
click at [239, 496] on div "Blocks Core" at bounding box center [228, 502] width 50 height 13
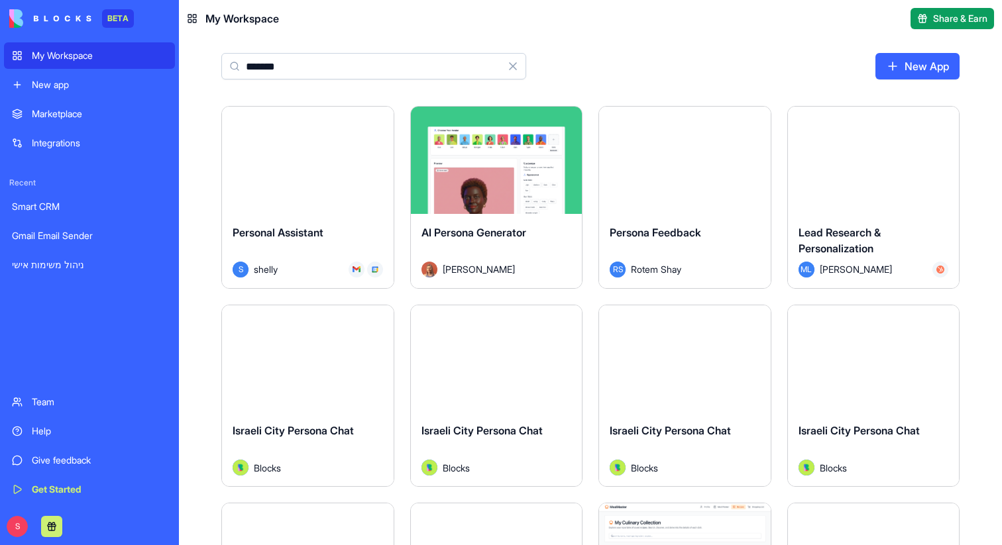
click at [300, 68] on input "*******" at bounding box center [373, 66] width 305 height 27
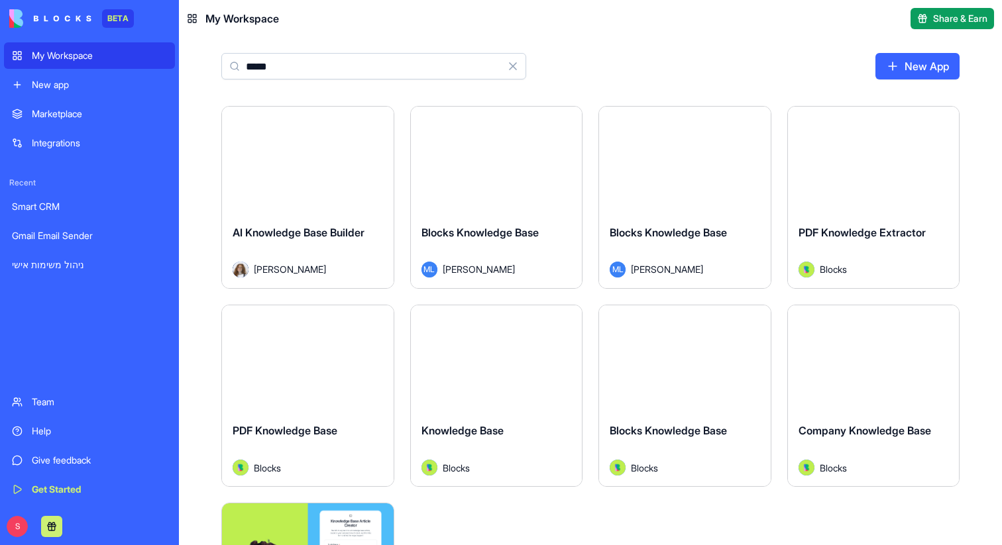
type input "*****"
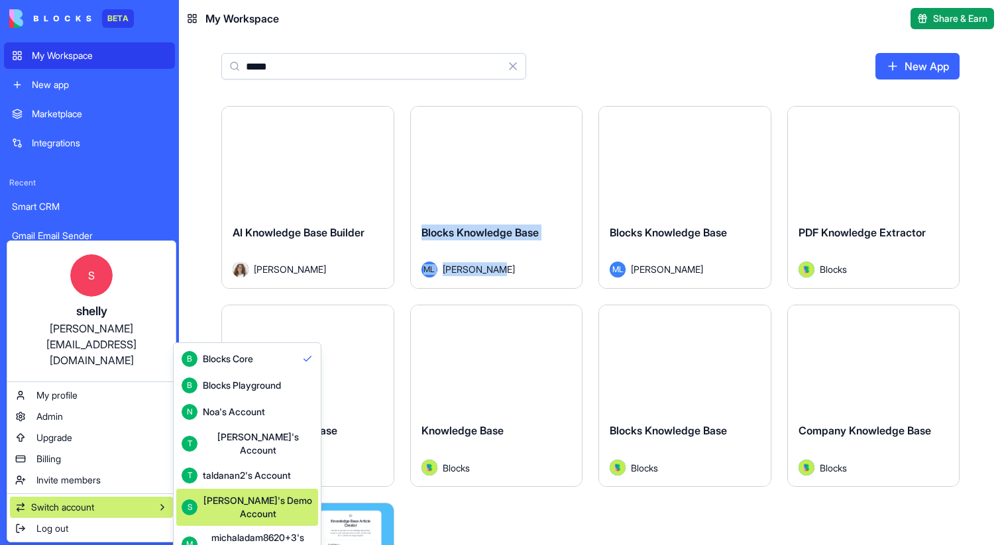
click at [250, 497] on div "[PERSON_NAME]'s Demo Account" at bounding box center [258, 507] width 110 height 27
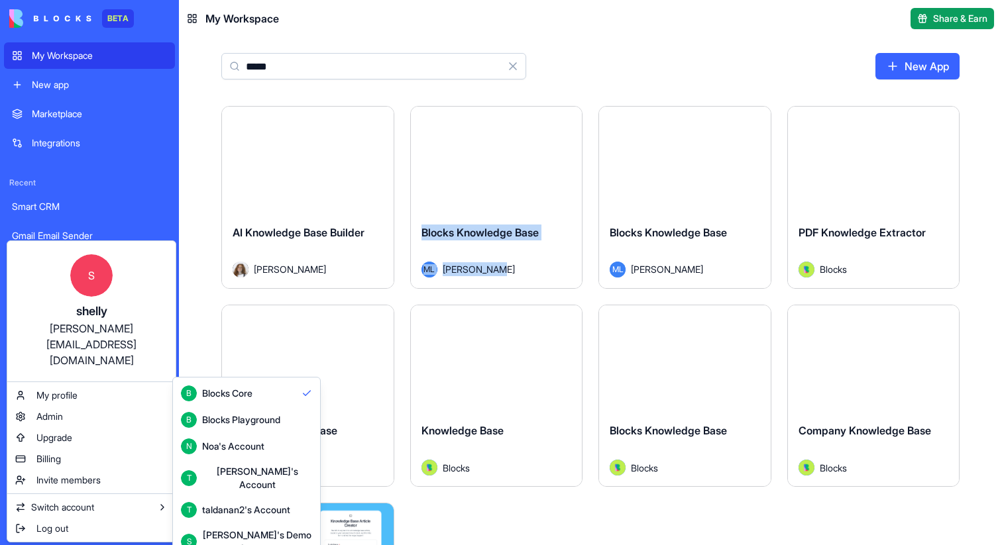
scroll to position [35, 0]
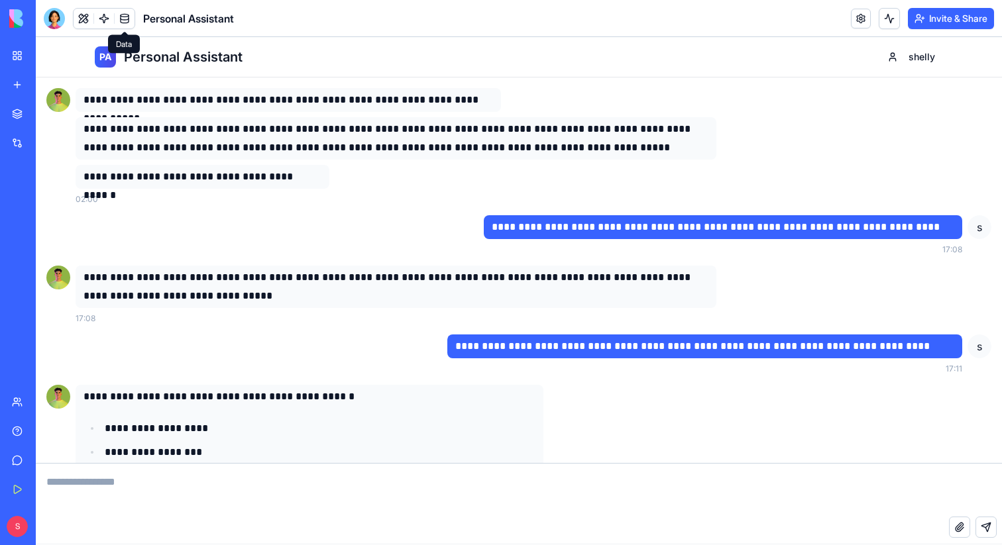
click at [129, 19] on link at bounding box center [125, 19] width 20 height 20
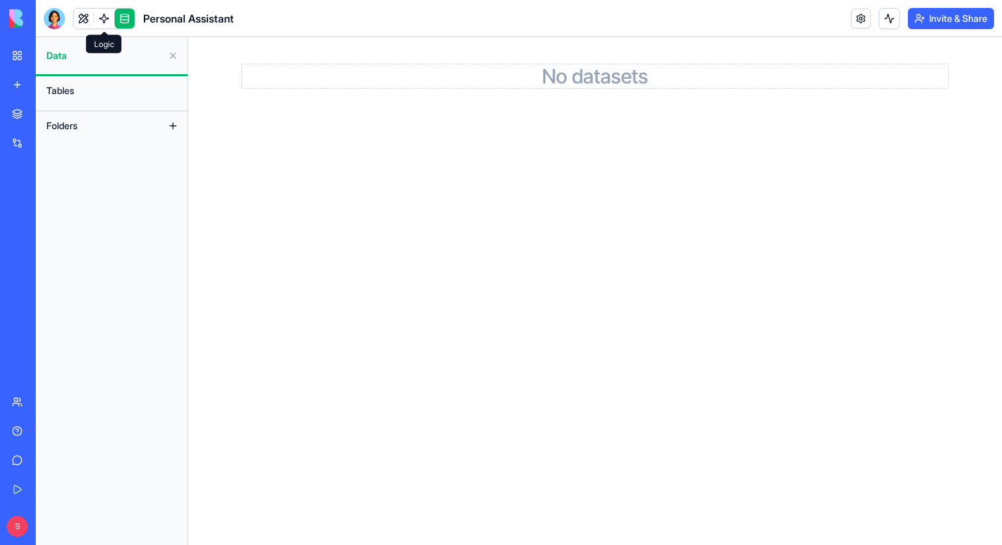
click at [109, 21] on link at bounding box center [104, 19] width 20 height 20
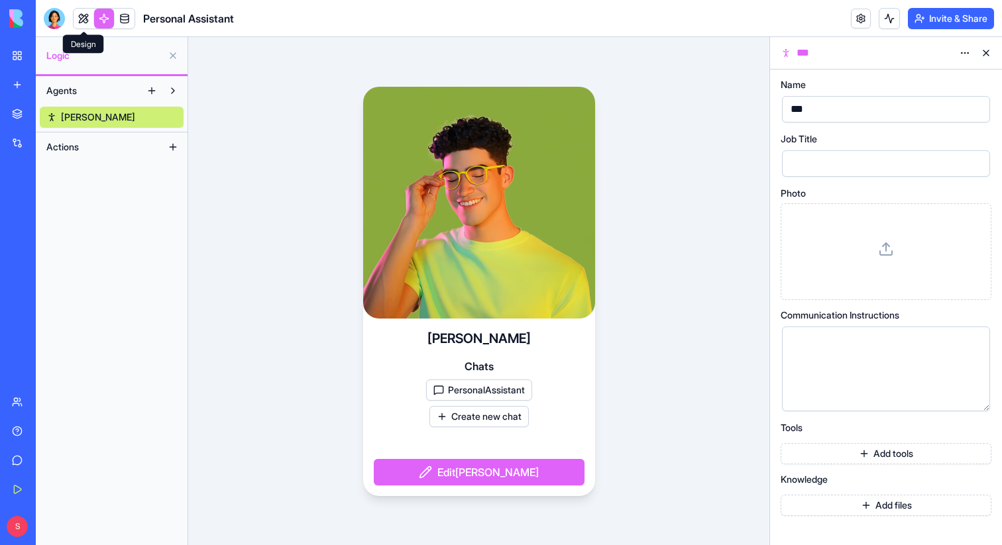
click at [80, 18] on link at bounding box center [84, 19] width 20 height 20
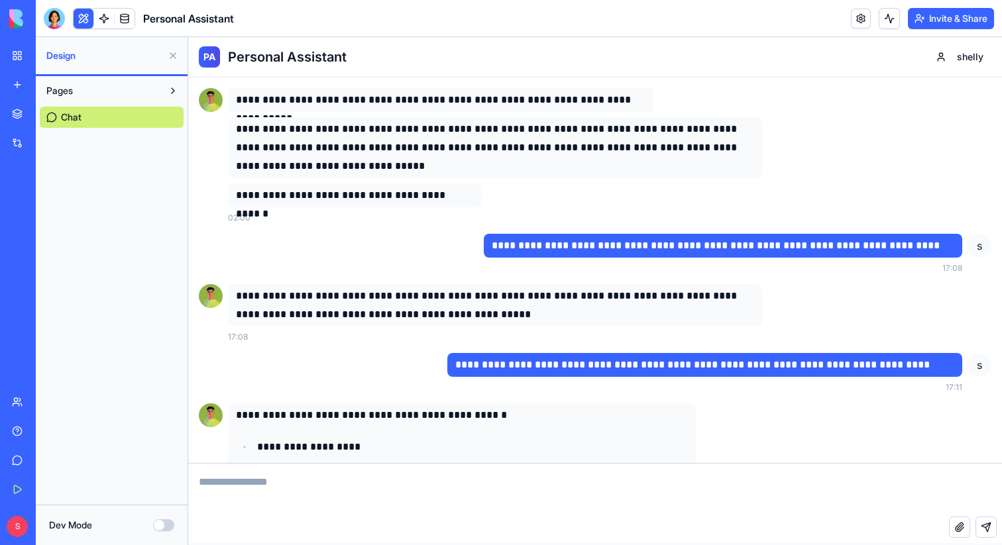
scroll to position [150, 0]
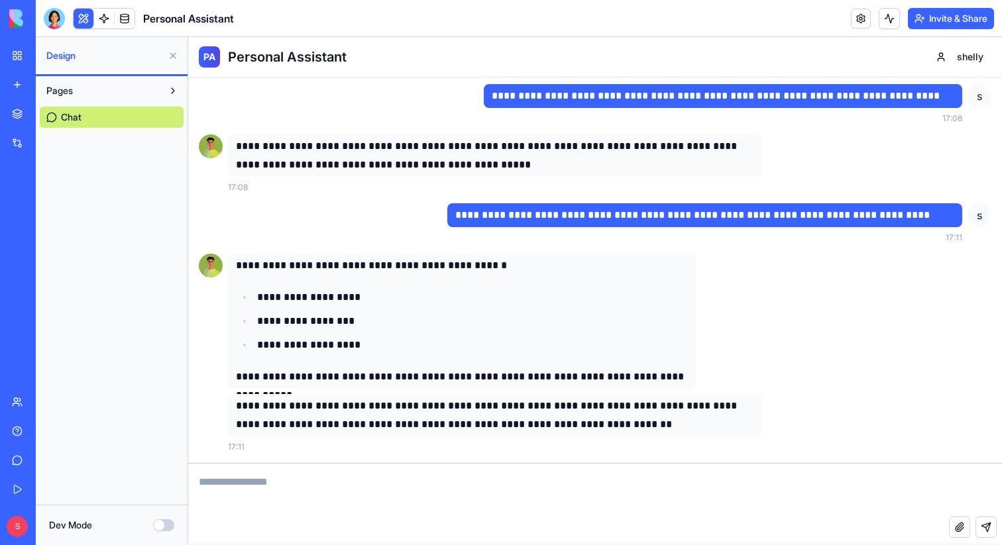
click at [381, 500] on textarea at bounding box center [595, 490] width 814 height 53
click at [47, 20] on div at bounding box center [54, 18] width 21 height 21
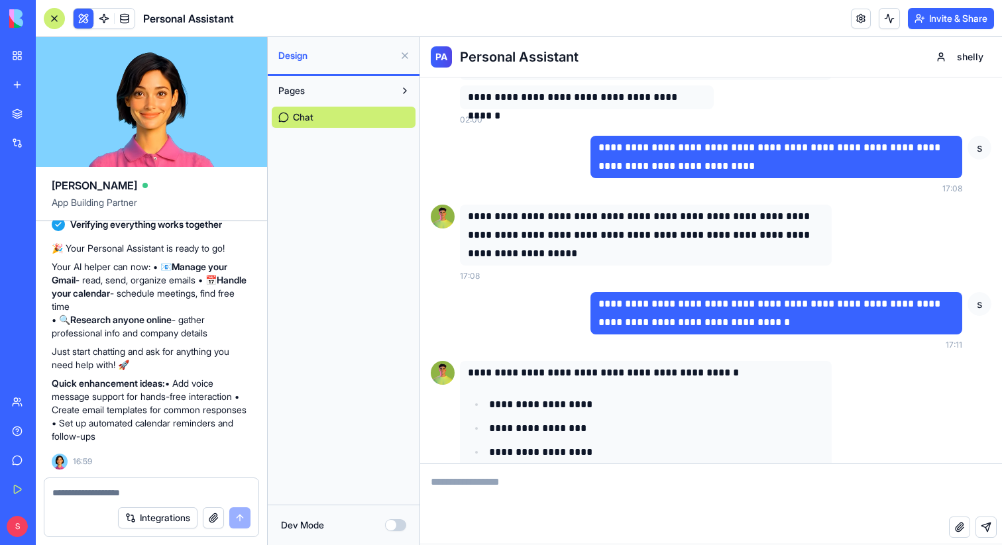
scroll to position [133, 0]
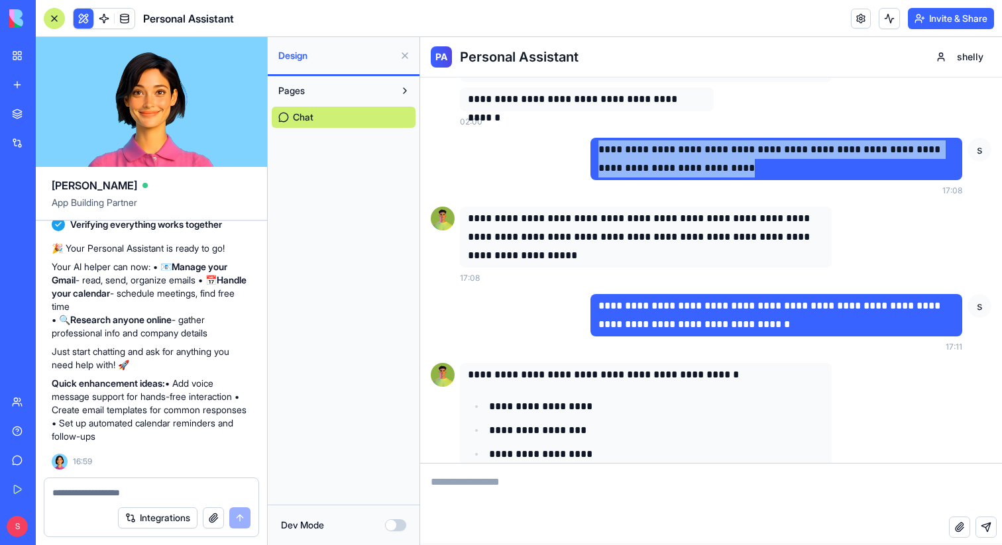
drag, startPoint x: 716, startPoint y: 166, endPoint x: 592, endPoint y: 144, distance: 126.4
click at [592, 144] on div "**********" at bounding box center [776, 159] width 372 height 42
copy p "**********"
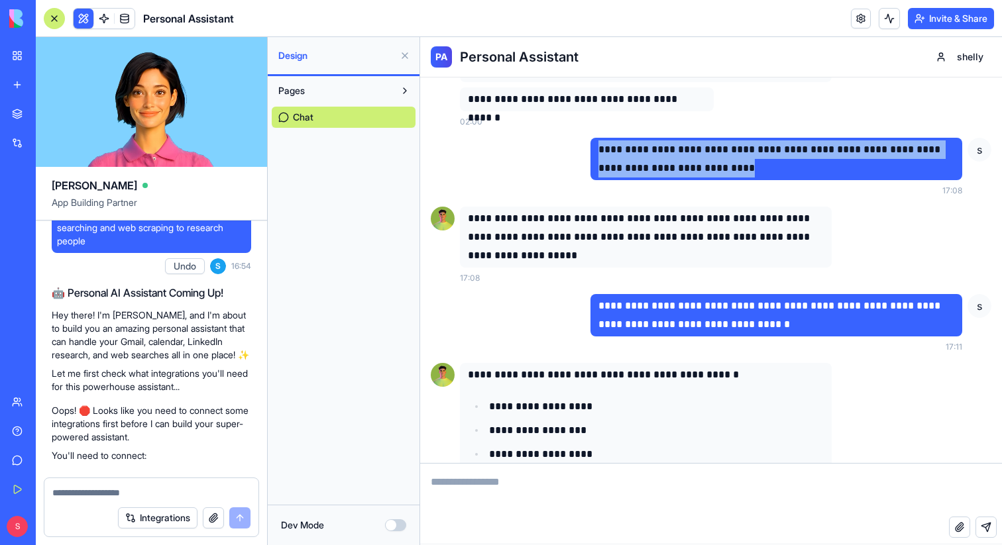
scroll to position [0, 0]
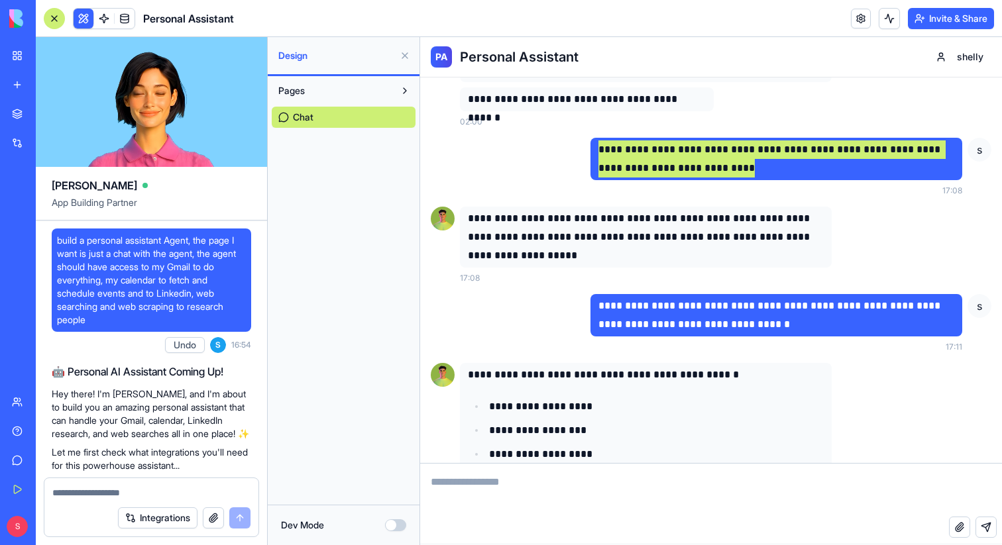
drag, startPoint x: 57, startPoint y: 240, endPoint x: 218, endPoint y: 318, distance: 179.0
click at [218, 318] on span "build a personal assistant Agent, the page I want is just a chat with the agent…" at bounding box center [151, 280] width 189 height 93
copy span "build a personal assistant Agent, the page I want is just a chat with the agent…"
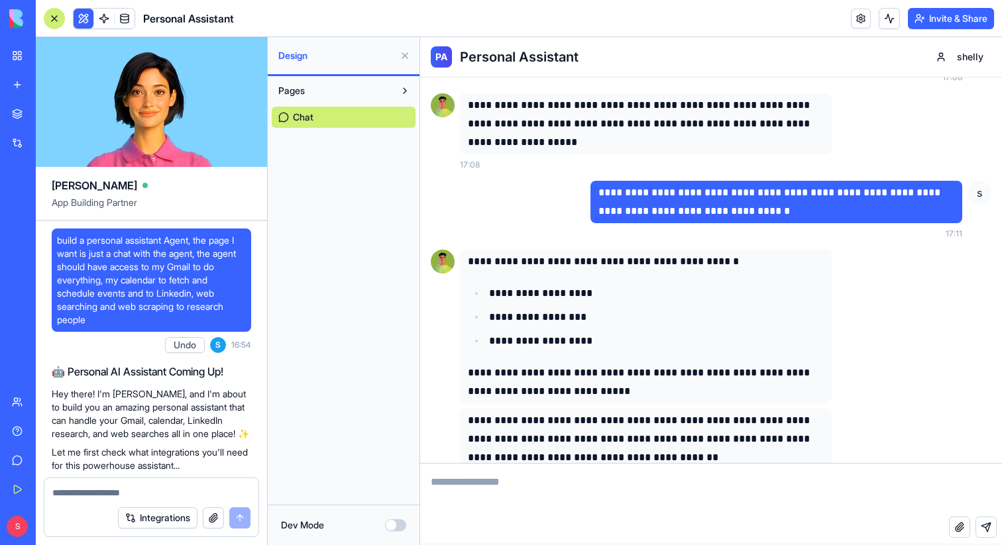
scroll to position [280, 0]
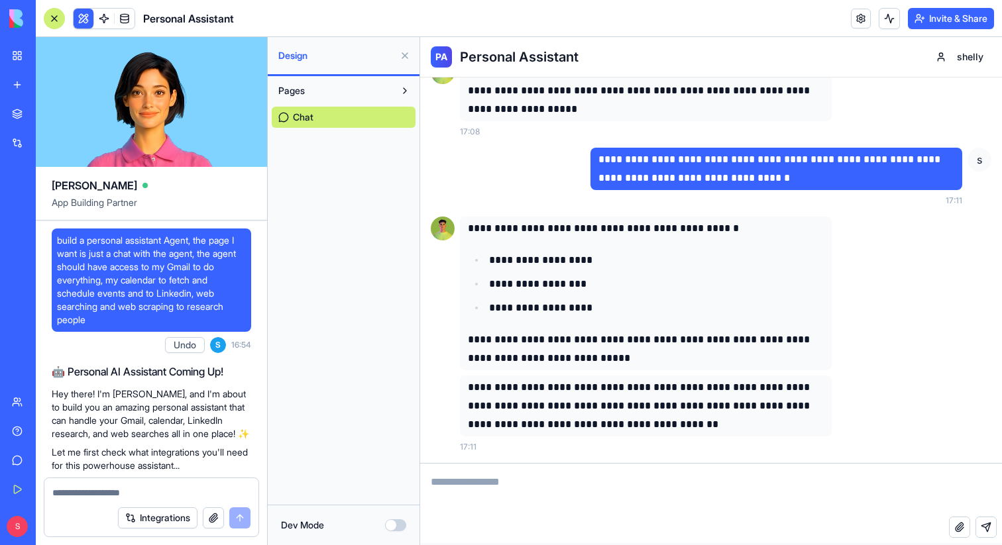
click at [406, 57] on button at bounding box center [404, 55] width 21 height 21
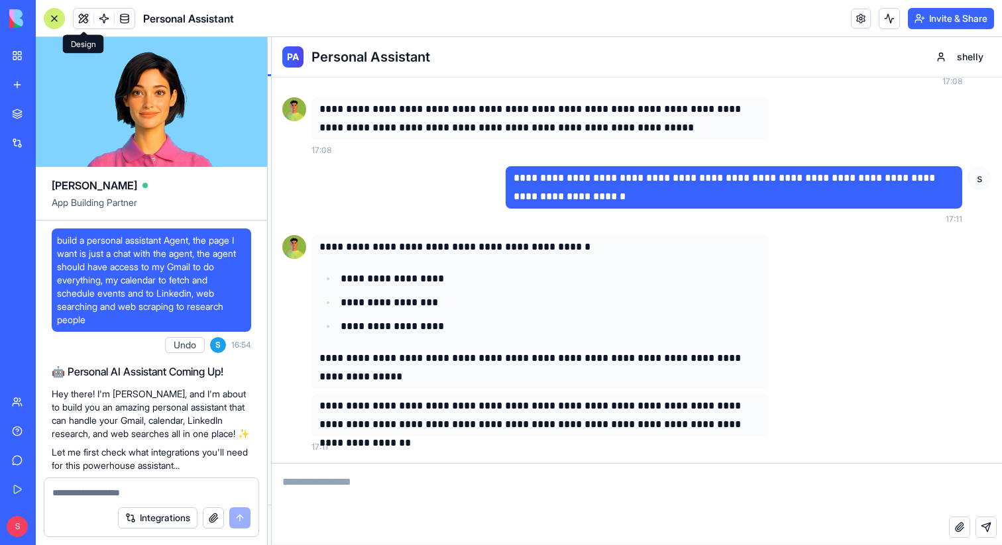
scroll to position [168, 0]
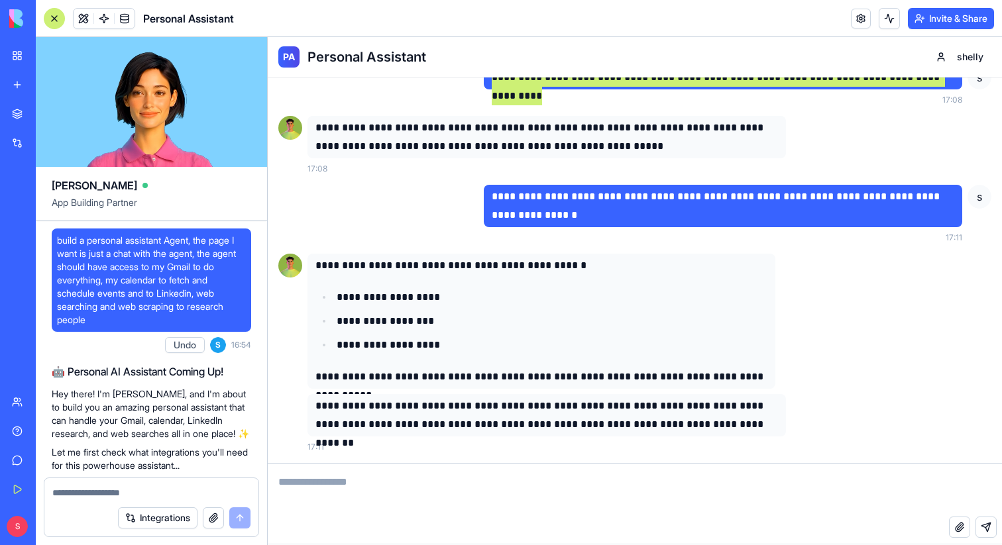
click at [176, 309] on span "build a personal assistant Agent, the page I want is just a chat with the agent…" at bounding box center [151, 280] width 189 height 93
click at [56, 15] on div at bounding box center [54, 18] width 21 height 21
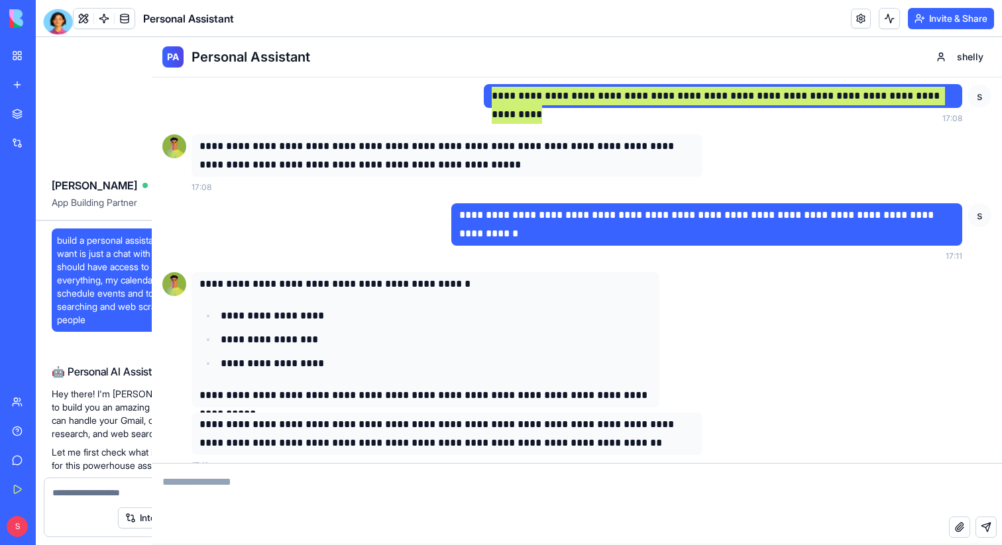
scroll to position [131, 0]
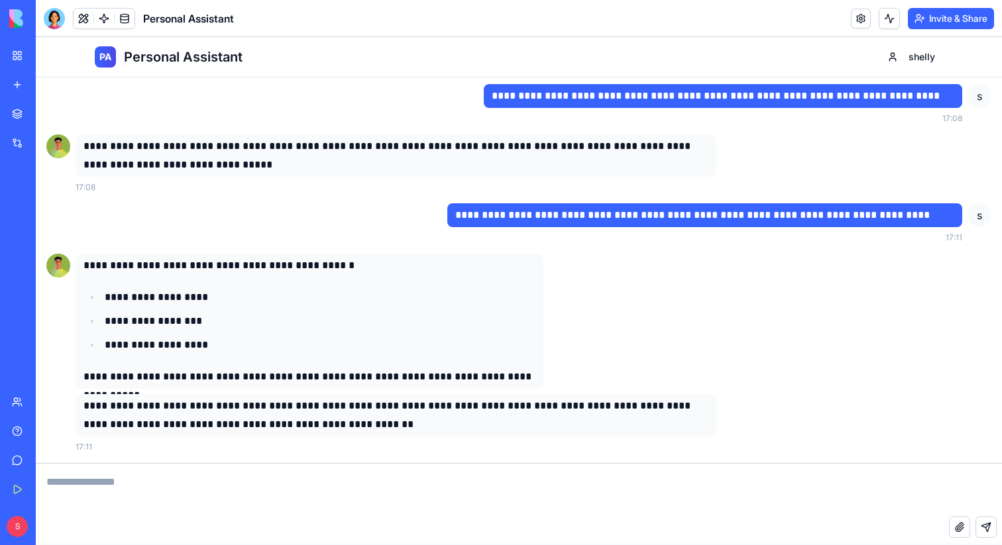
click at [693, 258] on div "**********" at bounding box center [534, 321] width 916 height 135
click at [378, 474] on textarea at bounding box center [519, 490] width 966 height 53
drag, startPoint x: 602, startPoint y: 97, endPoint x: 696, endPoint y: 97, distance: 94.1
click at [696, 97] on p "**********" at bounding box center [723, 96] width 463 height 19
copy p "**********"
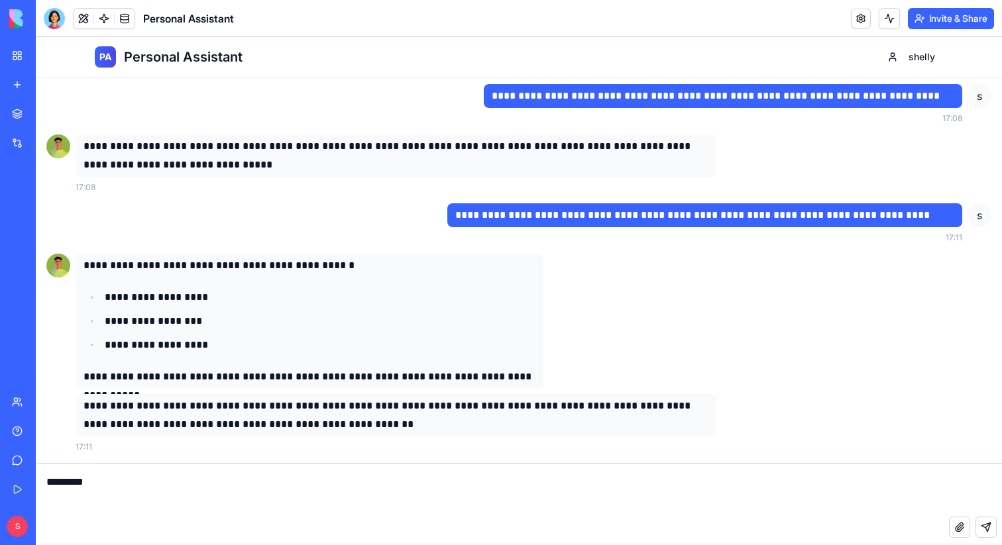
click at [151, 482] on textarea "********" at bounding box center [519, 490] width 966 height 53
paste textarea "**********"
type textarea "**********"
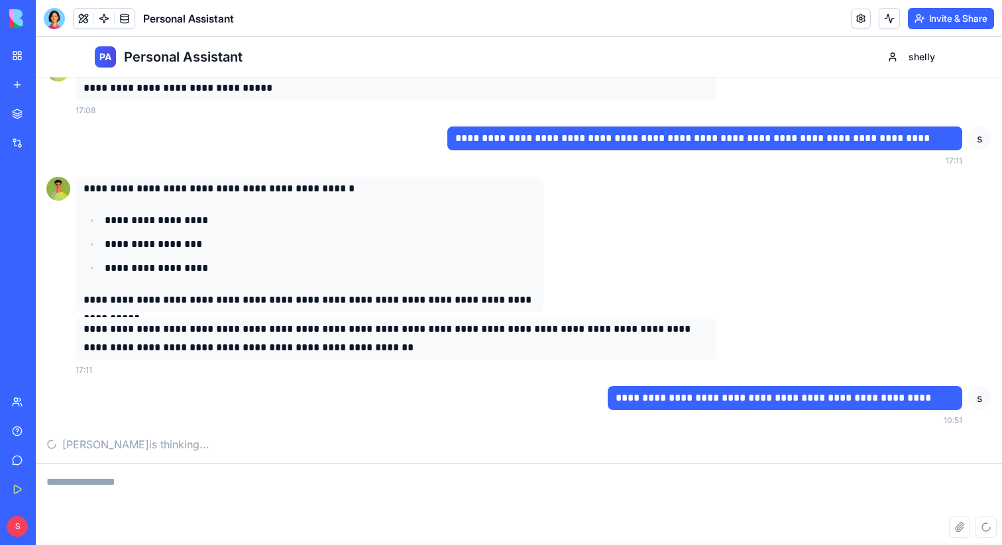
click at [641, 400] on p "**********" at bounding box center [785, 398] width 339 height 19
copy p "**********"
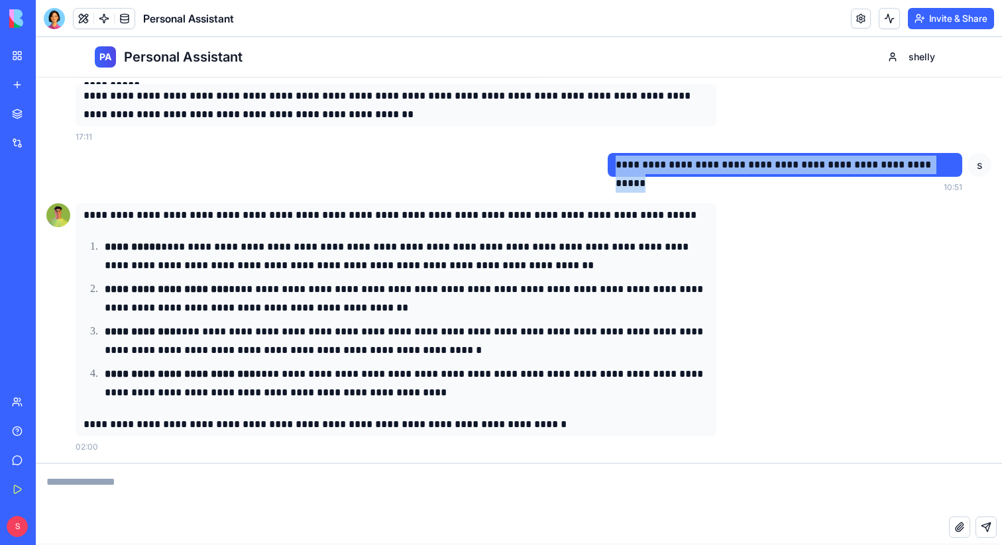
scroll to position [441, 0]
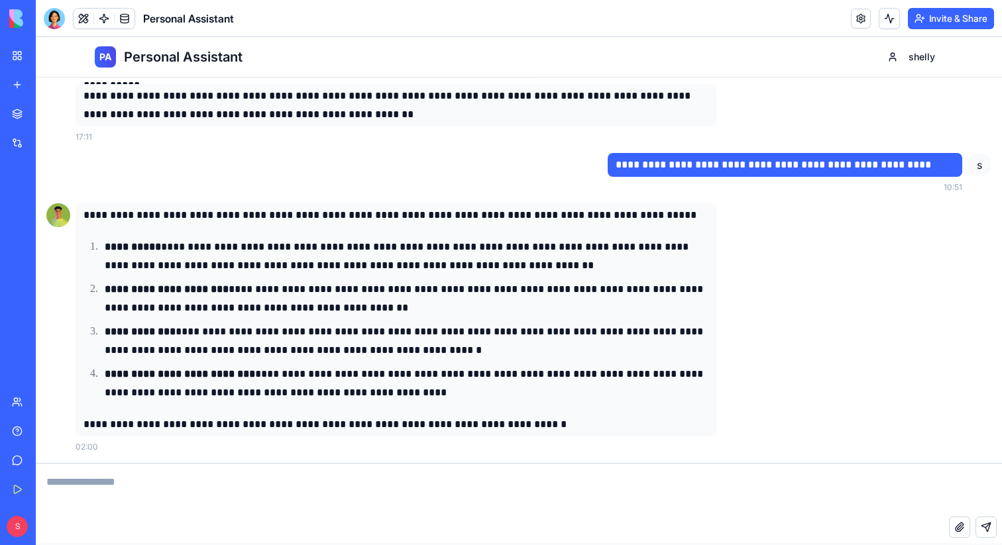
click at [288, 241] on p "**********" at bounding box center [407, 256] width 604 height 37
click at [345, 250] on p "**********" at bounding box center [407, 256] width 604 height 37
click at [298, 488] on textarea at bounding box center [519, 490] width 966 height 53
click at [104, 15] on link at bounding box center [104, 19] width 20 height 20
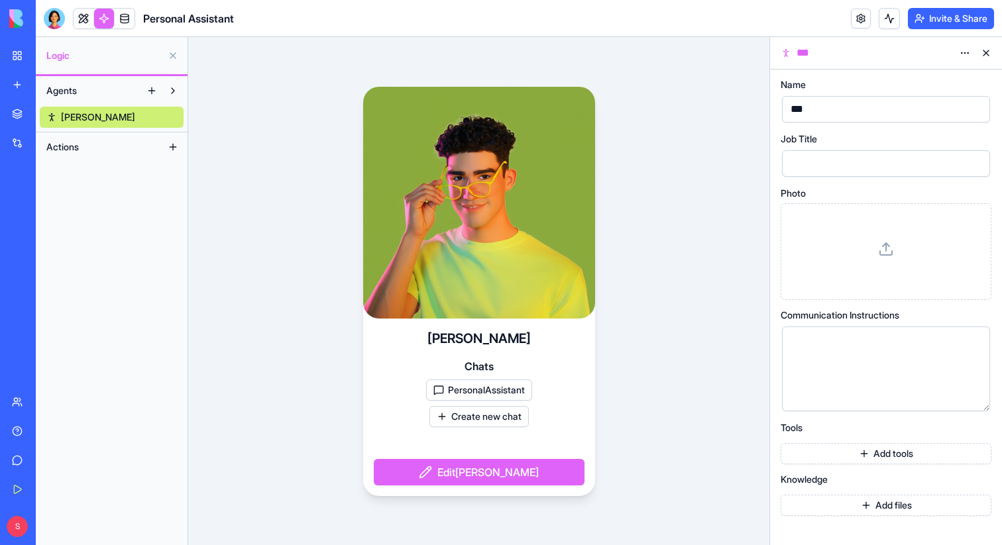
click at [506, 388] on button "PersonalAssistant" at bounding box center [479, 390] width 106 height 21
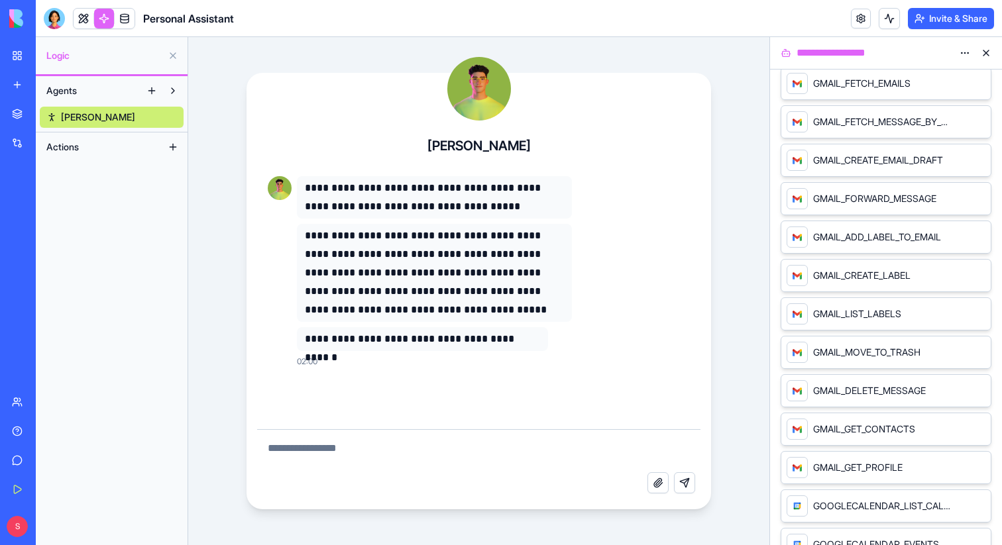
scroll to position [19, 0]
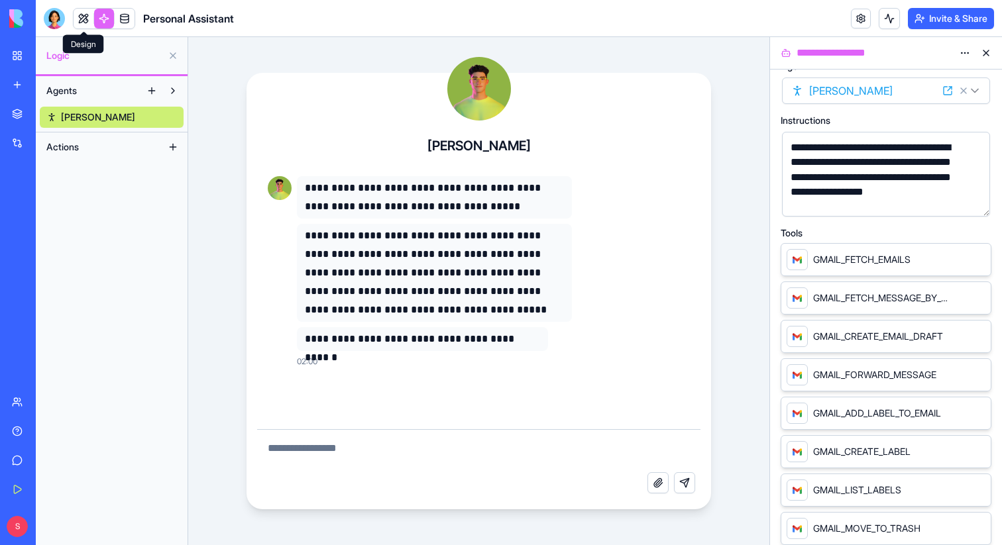
click at [85, 23] on link at bounding box center [84, 19] width 20 height 20
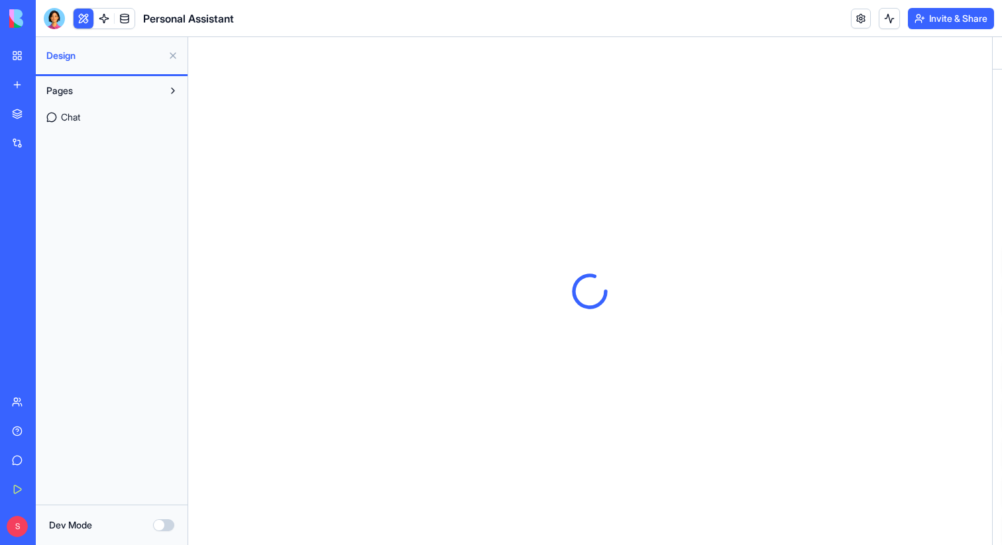
click at [170, 55] on button at bounding box center [172, 55] width 21 height 21
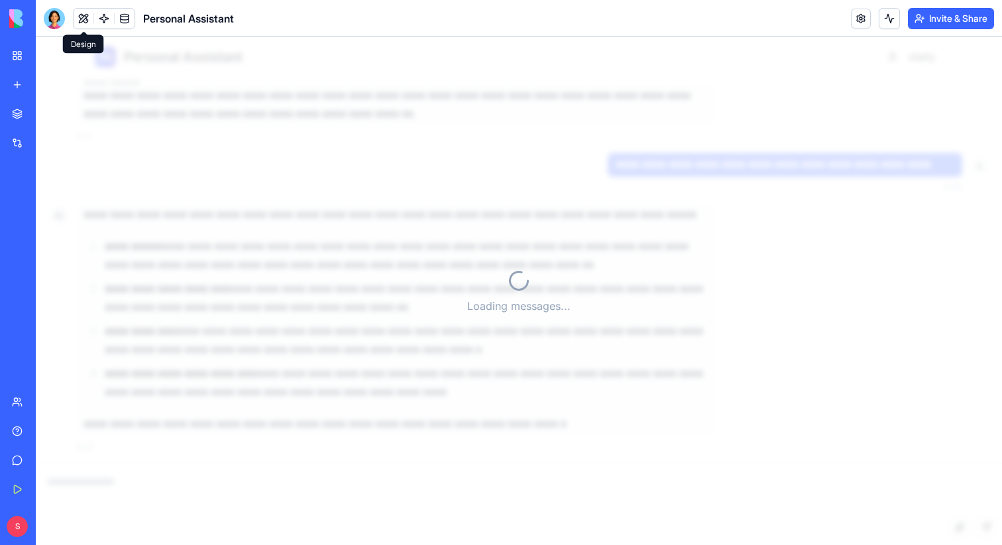
scroll to position [441, 0]
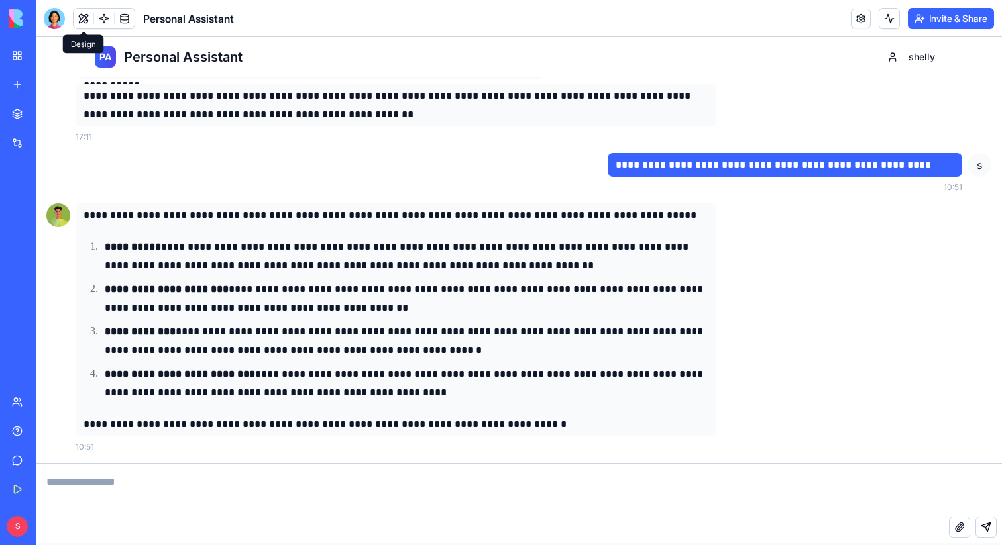
click at [471, 491] on textarea at bounding box center [519, 490] width 966 height 53
type textarea "*"
paste textarea "**********"
click at [252, 483] on textarea "**********" at bounding box center [519, 490] width 966 height 53
drag, startPoint x: 490, startPoint y: 485, endPoint x: 302, endPoint y: 486, distance: 188.9
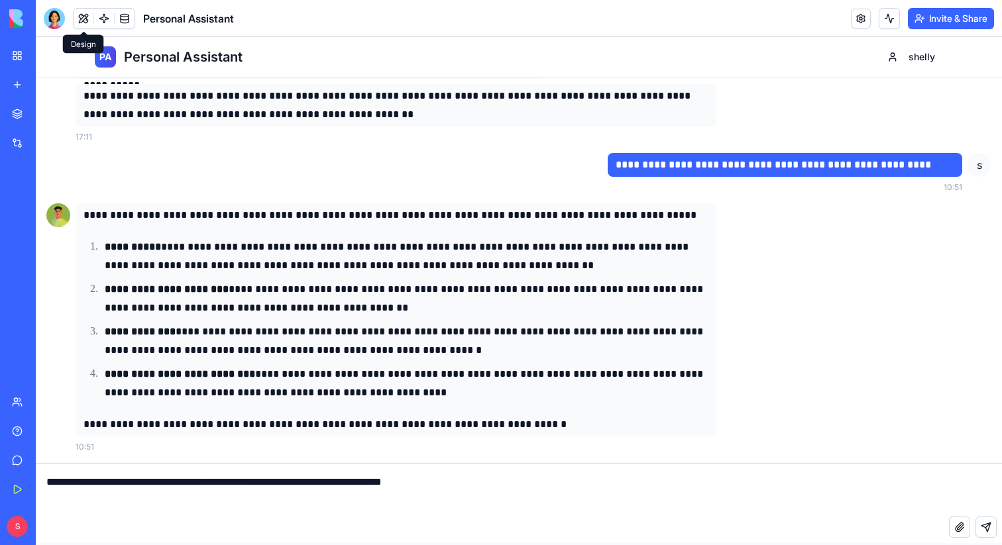
click at [302, 487] on textarea "**********" at bounding box center [519, 490] width 966 height 53
click at [201, 484] on textarea "**********" at bounding box center [519, 490] width 966 height 53
click at [318, 484] on textarea "**********" at bounding box center [519, 490] width 966 height 53
paste textarea "**********"
drag, startPoint x: 297, startPoint y: 482, endPoint x: 457, endPoint y: 482, distance: 160.4
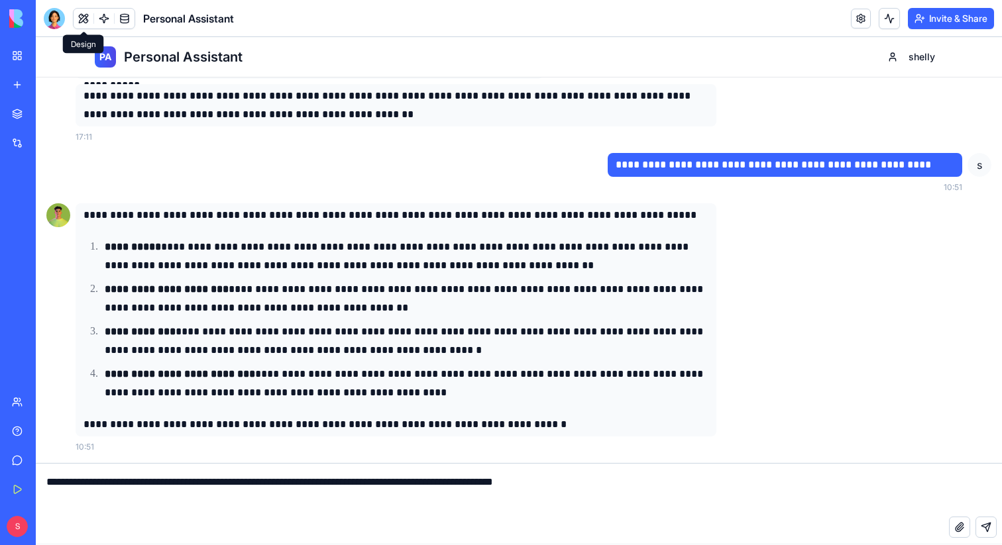
click at [457, 482] on textarea "**********" at bounding box center [519, 490] width 966 height 53
click at [482, 484] on textarea "**********" at bounding box center [519, 490] width 966 height 53
click at [596, 484] on textarea "**********" at bounding box center [519, 490] width 966 height 53
click at [614, 484] on textarea "**********" at bounding box center [519, 490] width 966 height 53
click at [644, 482] on textarea "**********" at bounding box center [519, 490] width 966 height 53
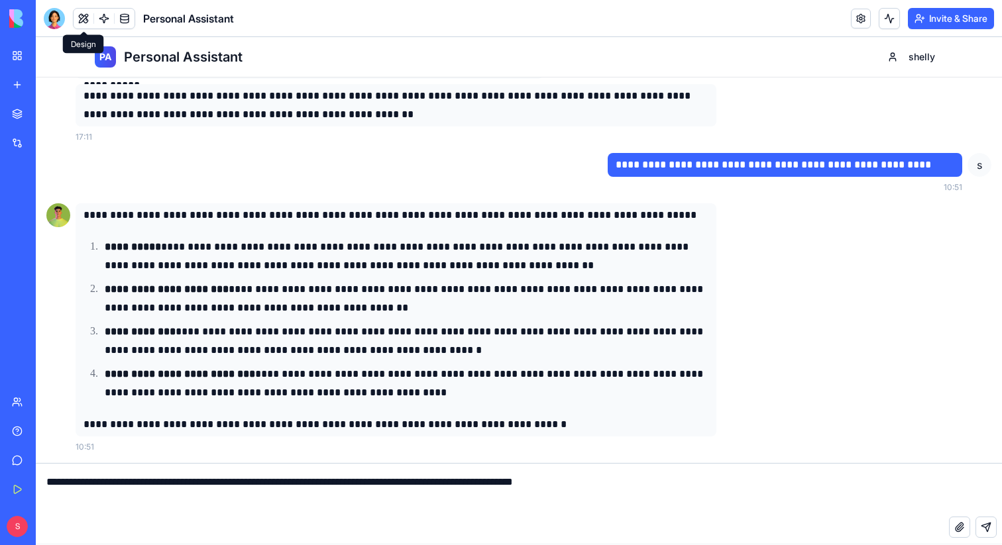
click at [644, 482] on textarea "**********" at bounding box center [519, 490] width 966 height 53
click at [633, 482] on textarea "**********" at bounding box center [519, 490] width 966 height 53
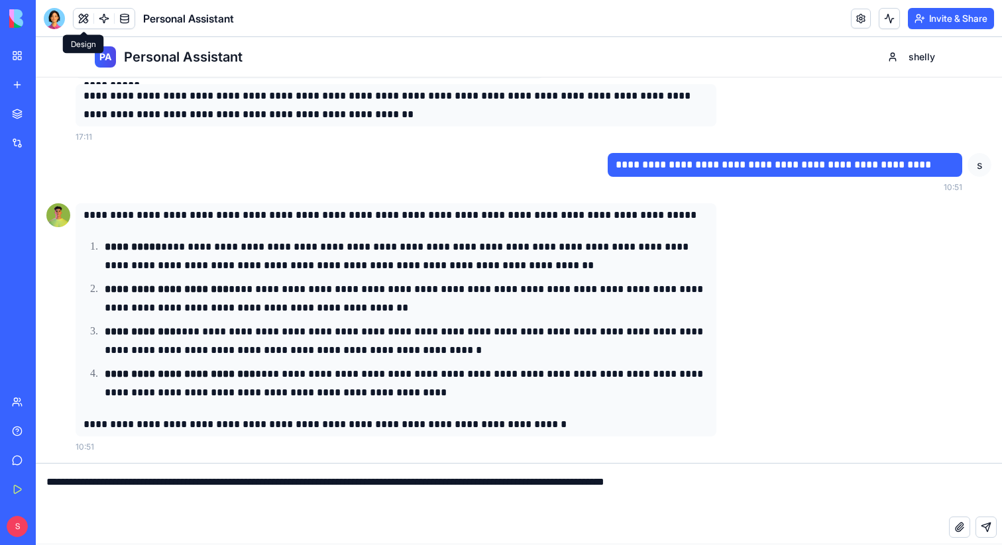
type textarea "**********"
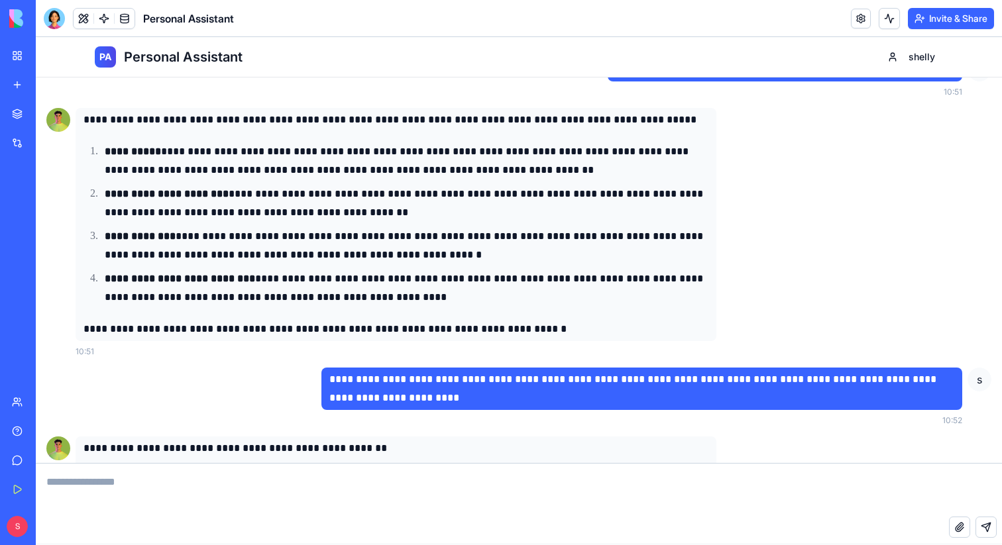
scroll to position [844, 0]
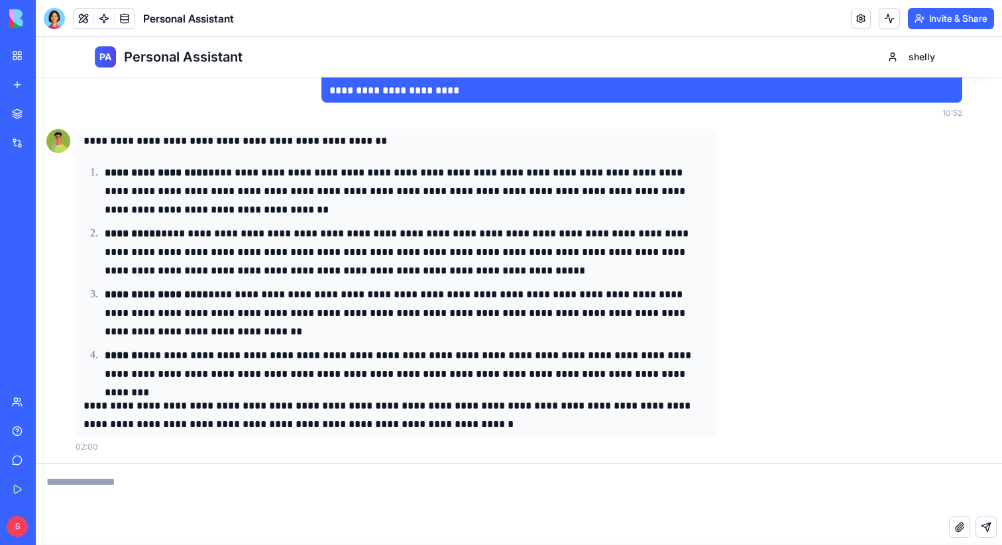
click at [360, 496] on textarea at bounding box center [519, 490] width 966 height 53
click at [400, 494] on textarea at bounding box center [519, 490] width 966 height 53
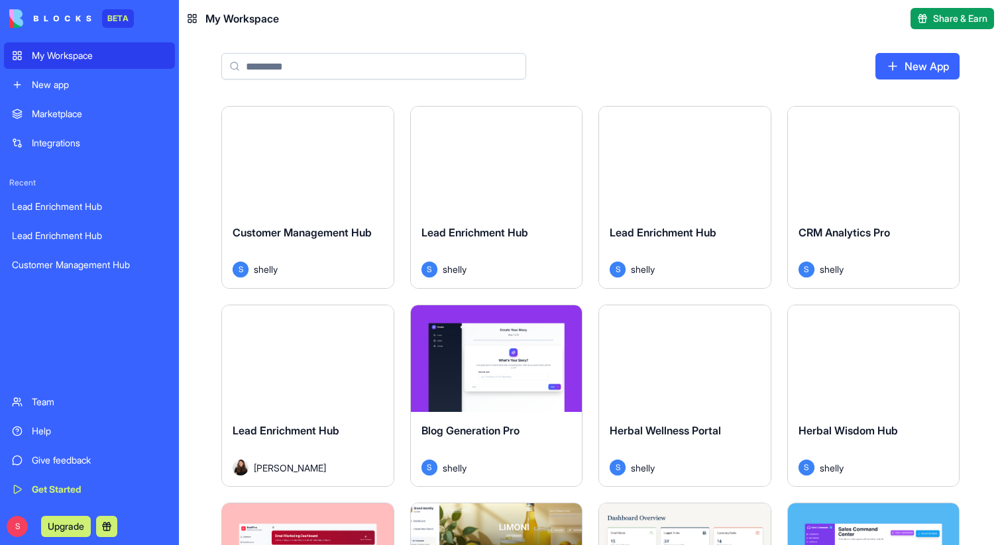
click at [73, 87] on div "New app" at bounding box center [99, 84] width 135 height 13
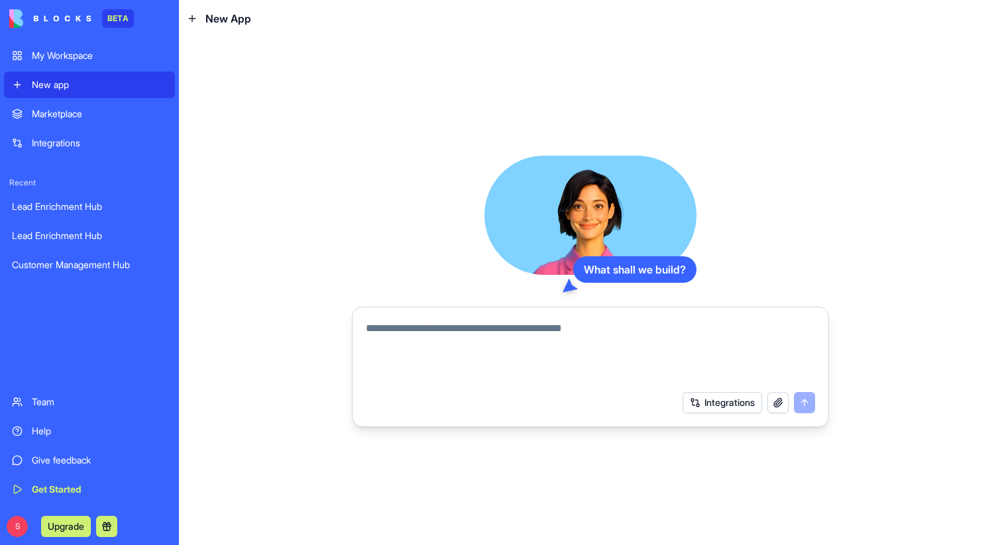
click at [425, 321] on textarea at bounding box center [590, 353] width 449 height 64
paste textarea "**********"
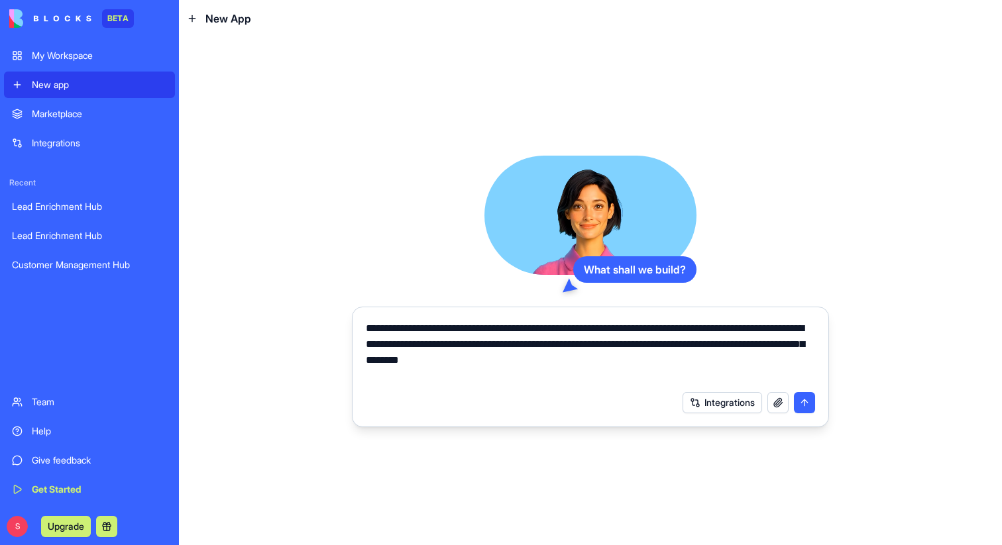
type textarea "**********"
click at [804, 404] on button "submit" at bounding box center [804, 402] width 21 height 21
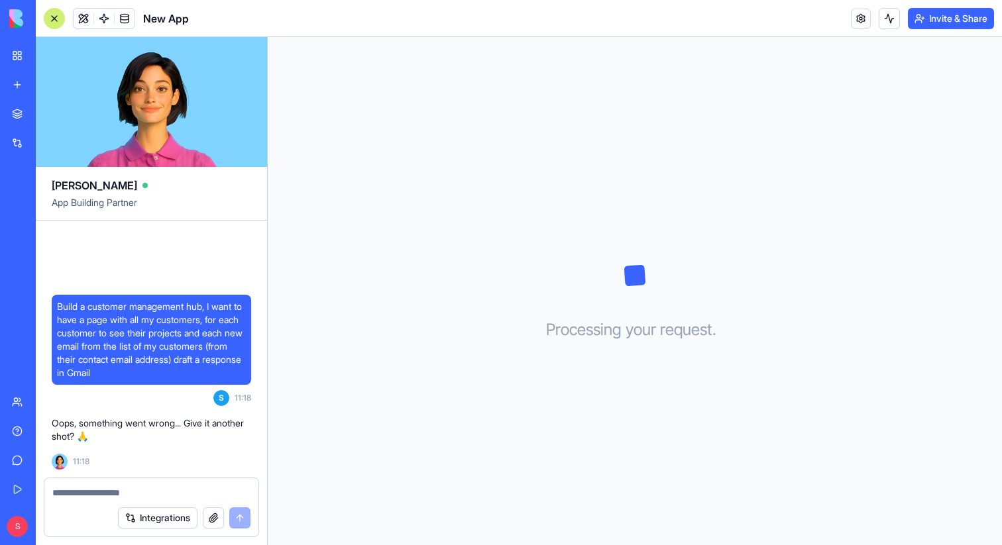
click at [76, 492] on textarea at bounding box center [151, 492] width 198 height 13
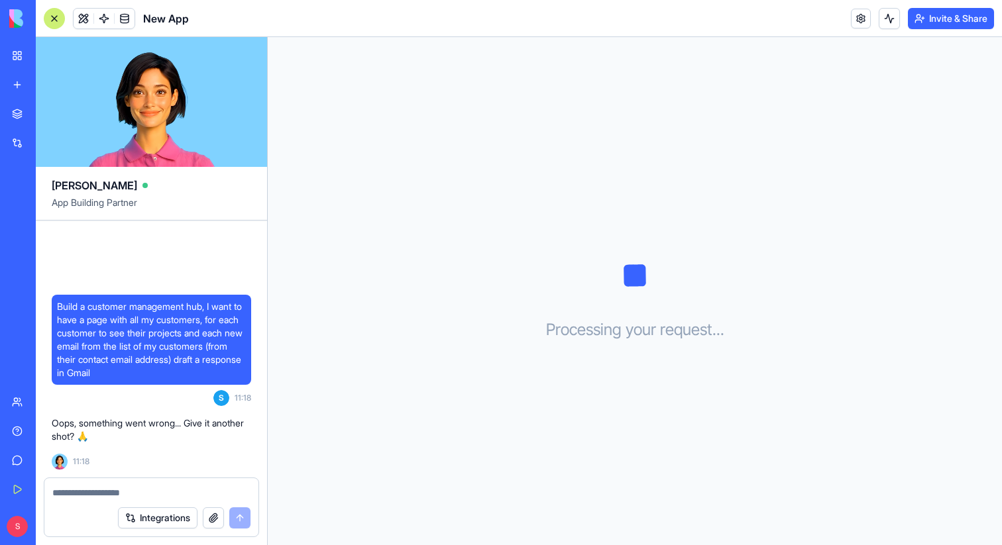
type textarea "**********"
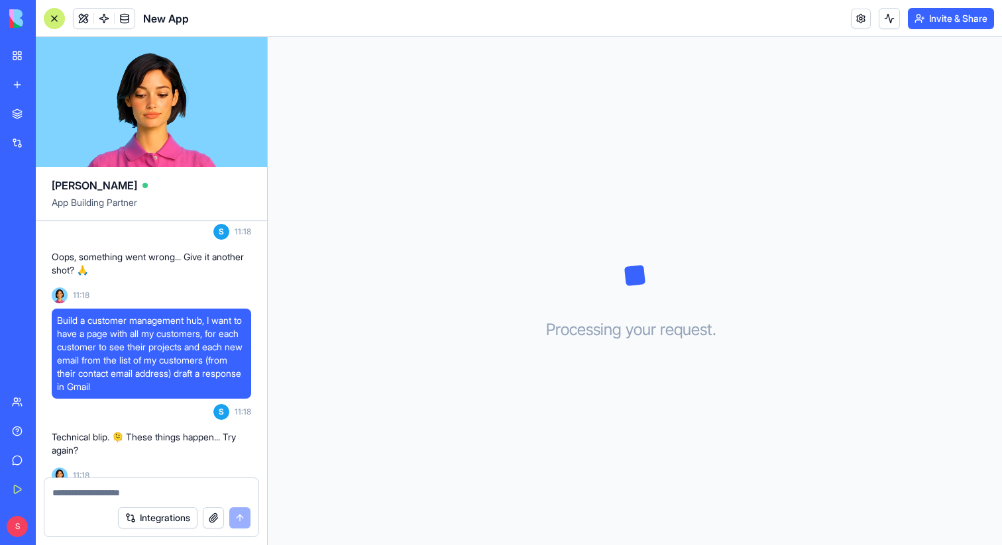
scroll to position [103, 0]
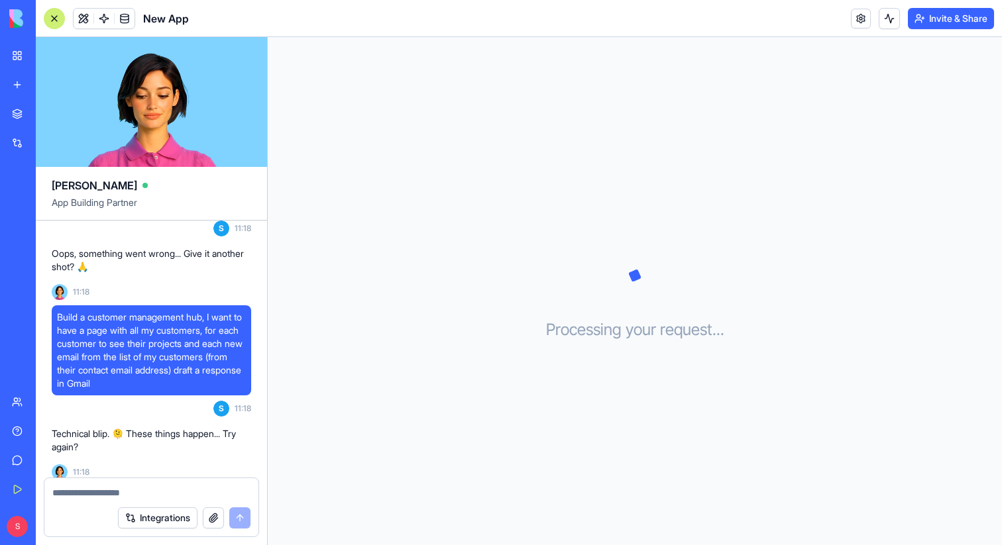
click at [44, 80] on div "New app" at bounding box center [40, 84] width 17 height 13
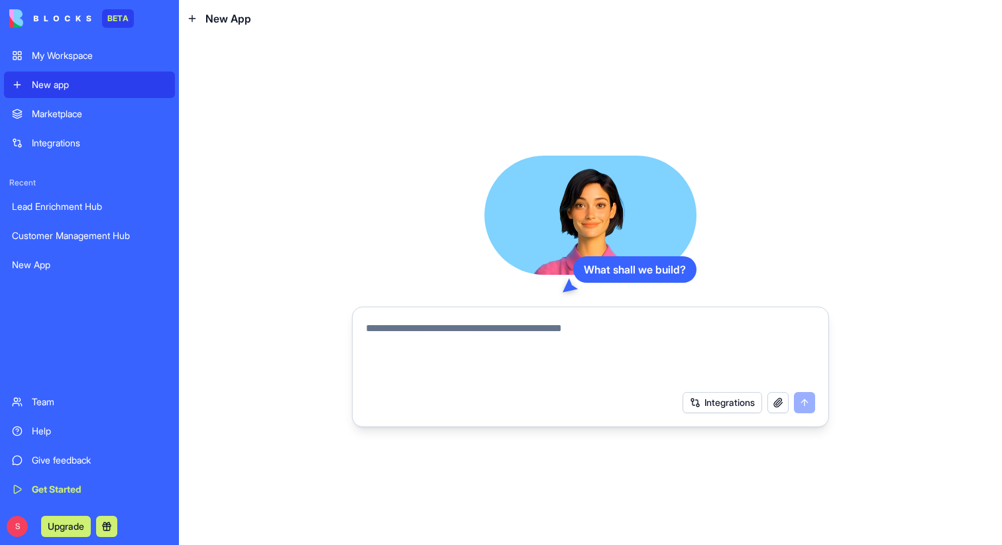
click at [436, 341] on textarea at bounding box center [590, 353] width 449 height 64
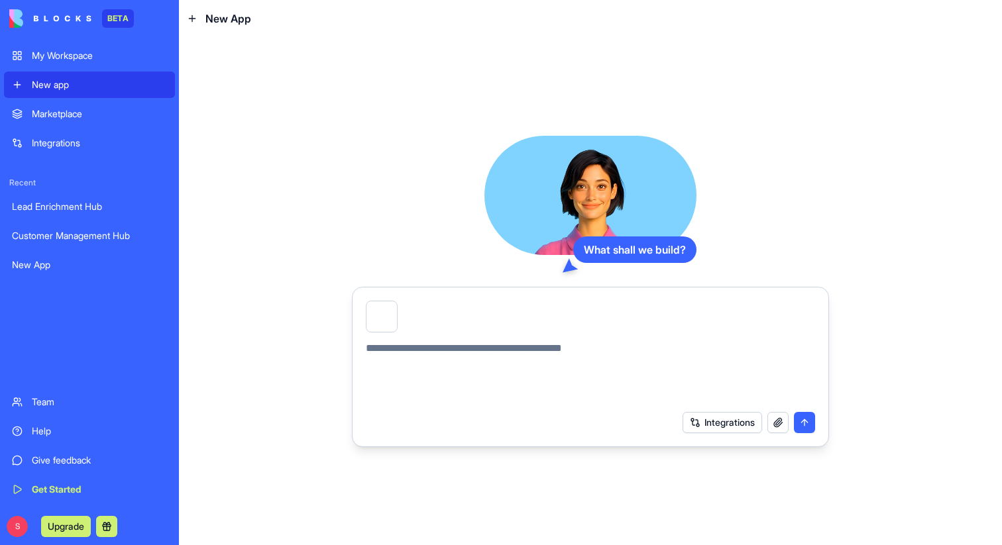
click at [396, 304] on div at bounding box center [396, 304] width 0 height 0
click at [396, 304] on button "button" at bounding box center [396, 304] width 0 height 0
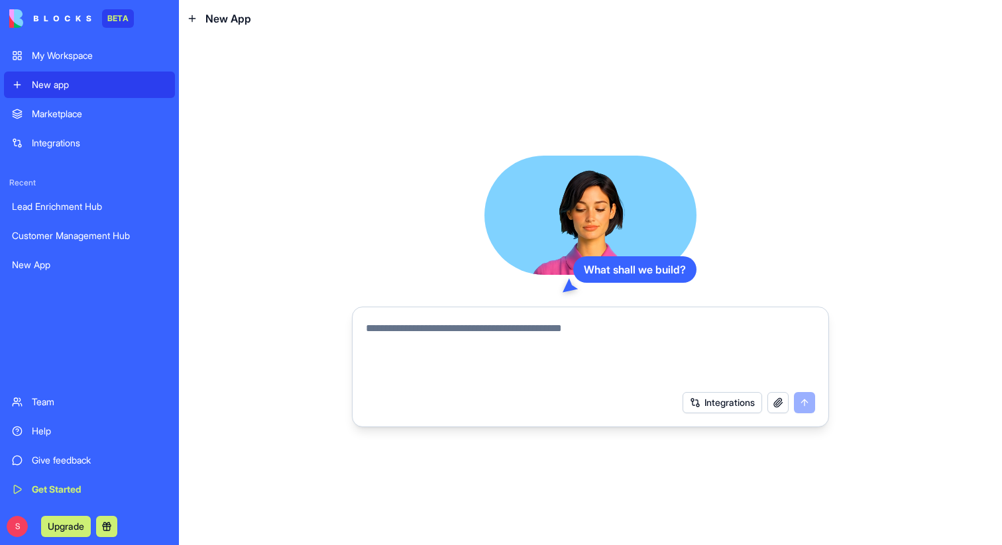
click at [414, 334] on textarea at bounding box center [590, 353] width 449 height 64
paste textarea "**********"
type textarea "**********"
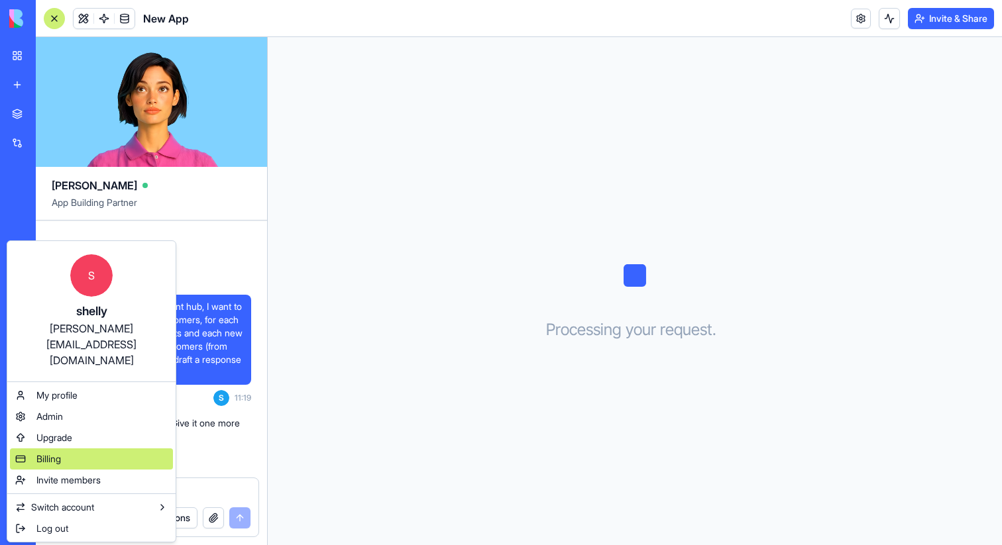
click at [52, 453] on span "Billing" at bounding box center [48, 459] width 25 height 13
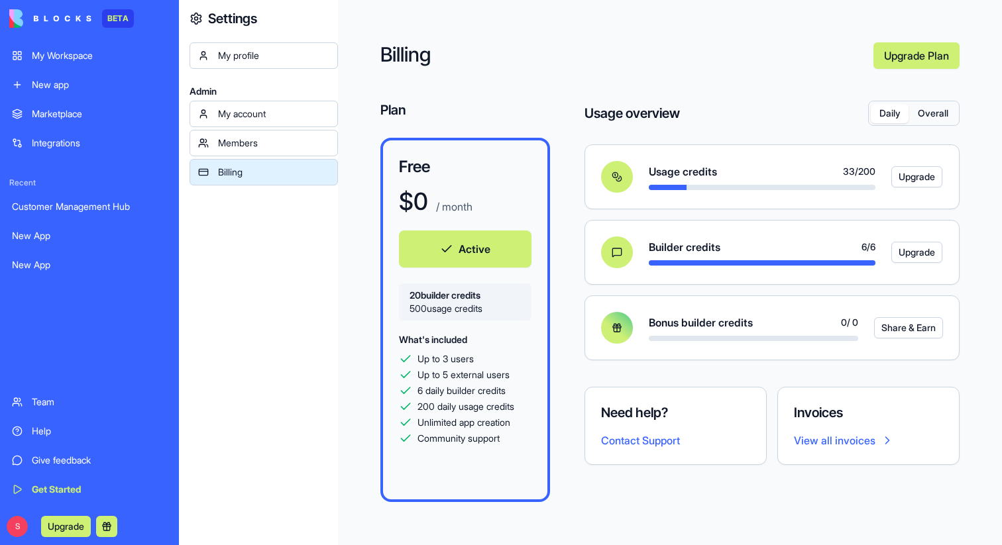
click at [923, 121] on button "Overall" at bounding box center [933, 113] width 48 height 19
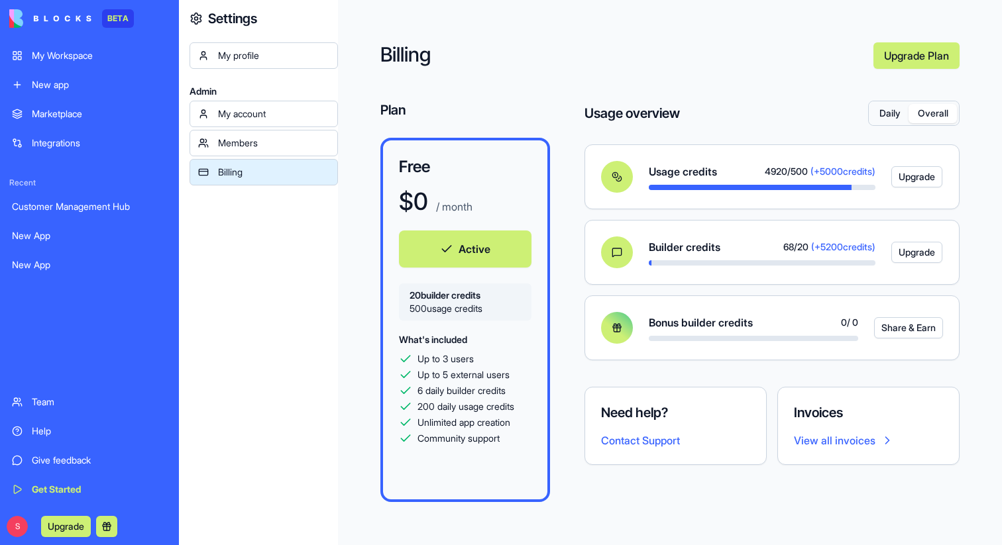
click at [895, 114] on button "Daily" at bounding box center [890, 113] width 38 height 19
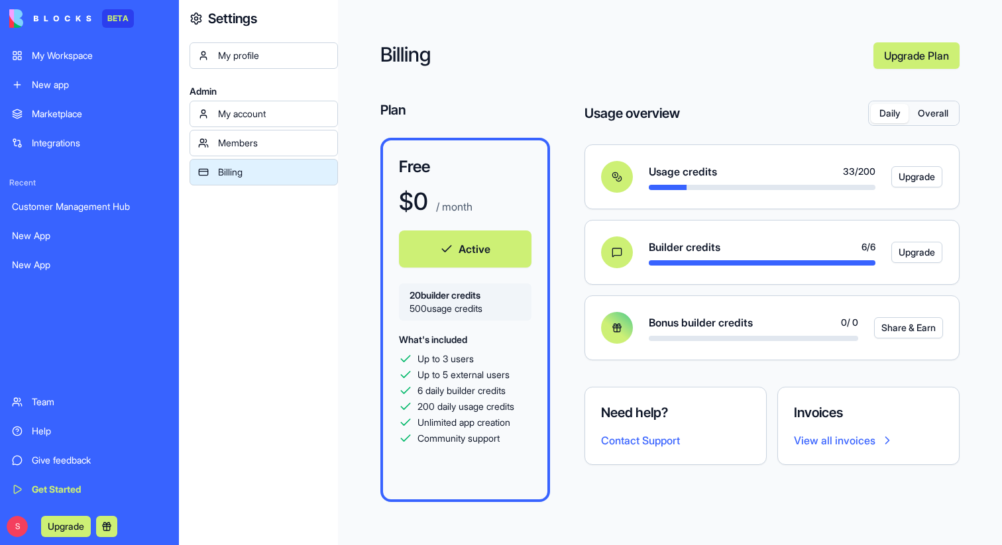
click at [931, 112] on button "Overall" at bounding box center [933, 113] width 48 height 19
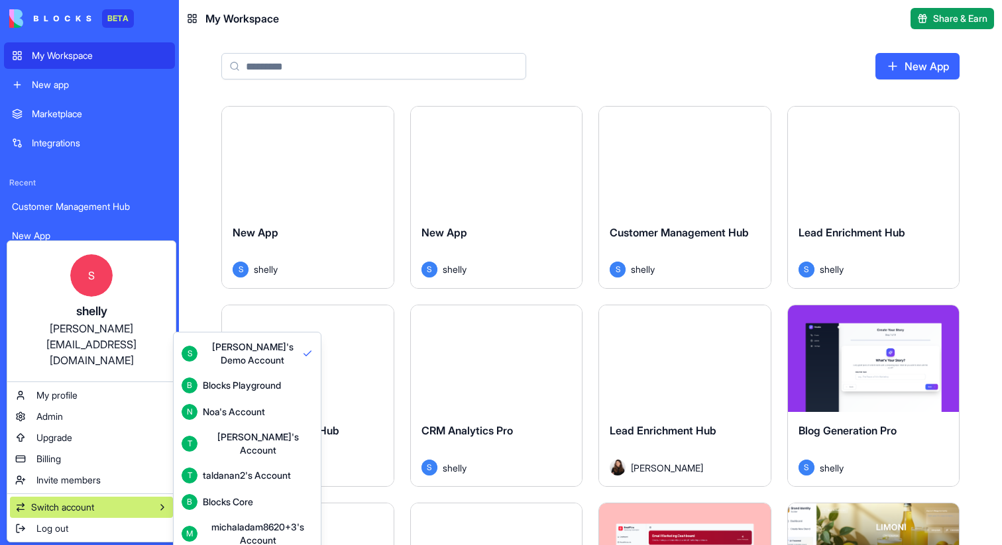
click at [242, 386] on div "Blocks Playground" at bounding box center [242, 385] width 78 height 13
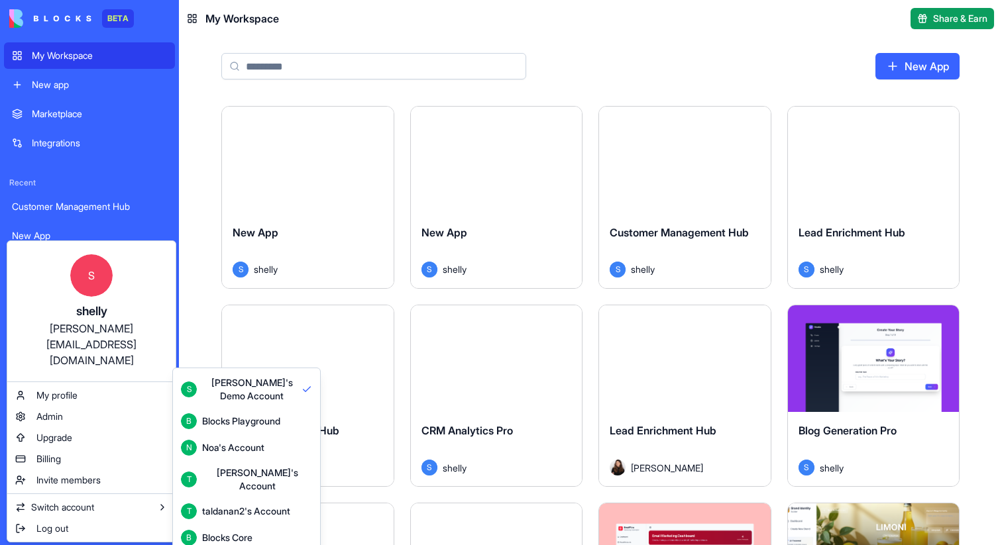
scroll to position [35, 0]
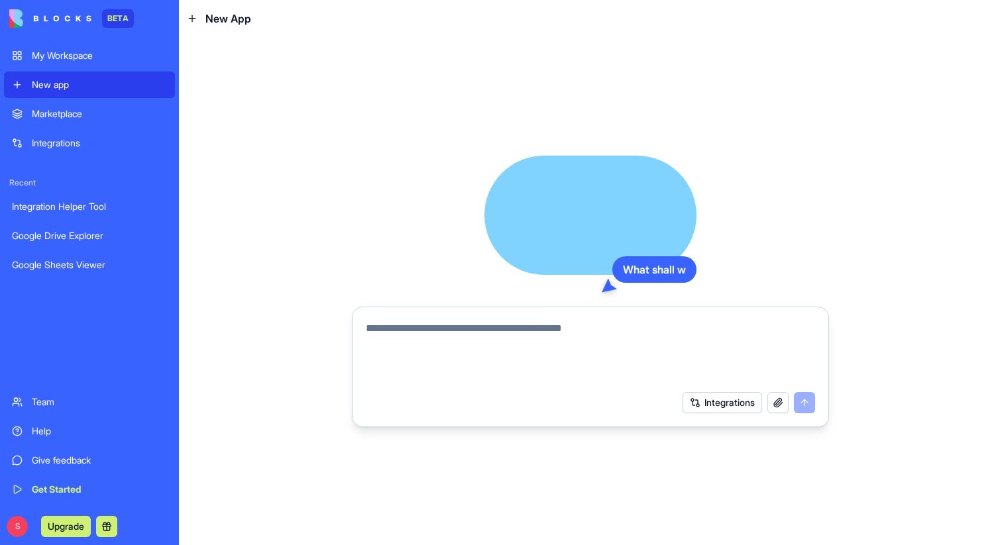
click at [435, 321] on textarea at bounding box center [590, 353] width 449 height 64
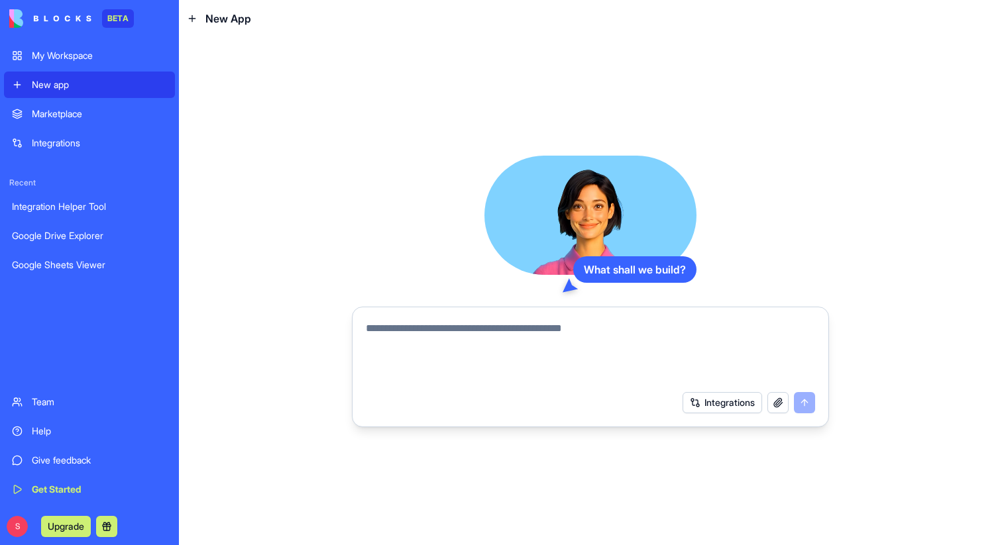
type textarea "**********"
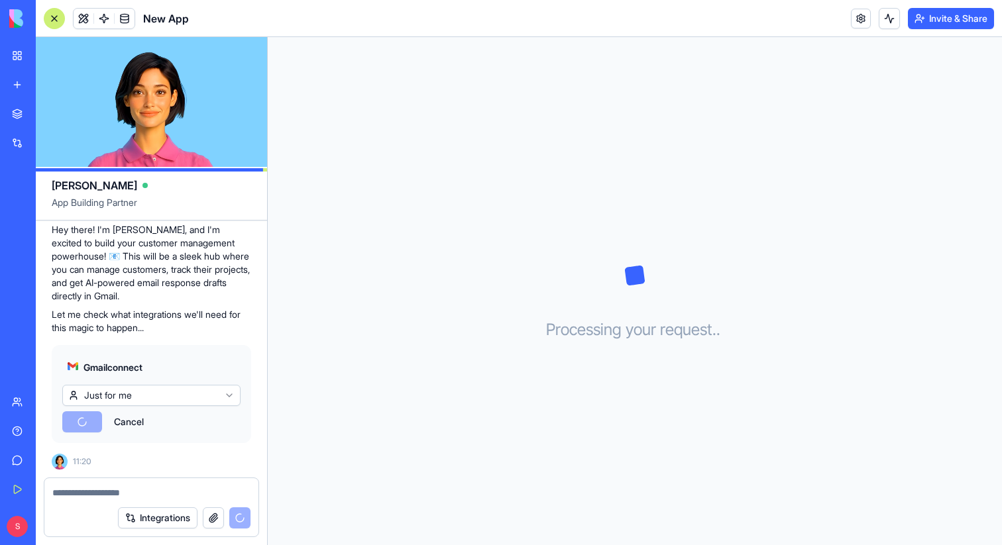
scroll to position [262, 0]
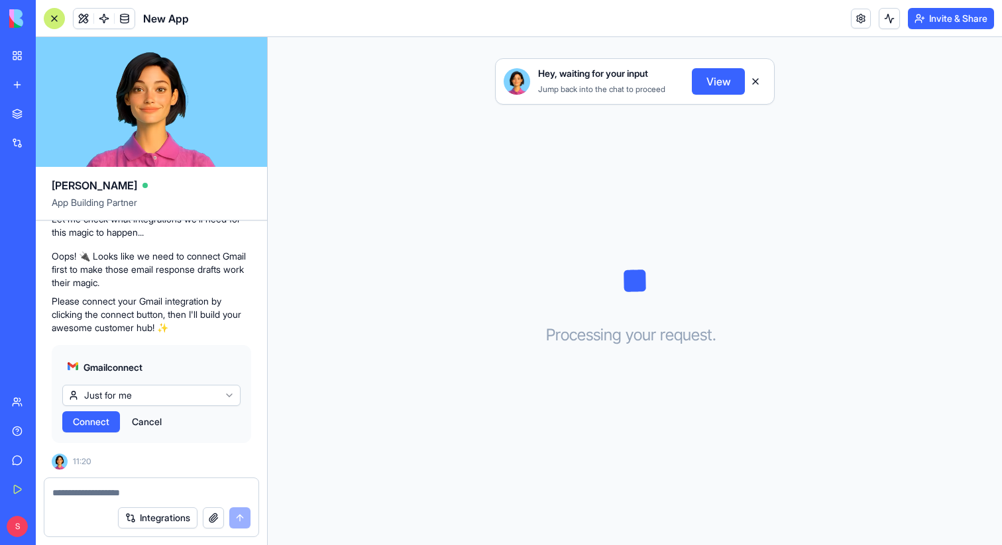
click at [101, 425] on span "Connect" at bounding box center [91, 421] width 36 height 13
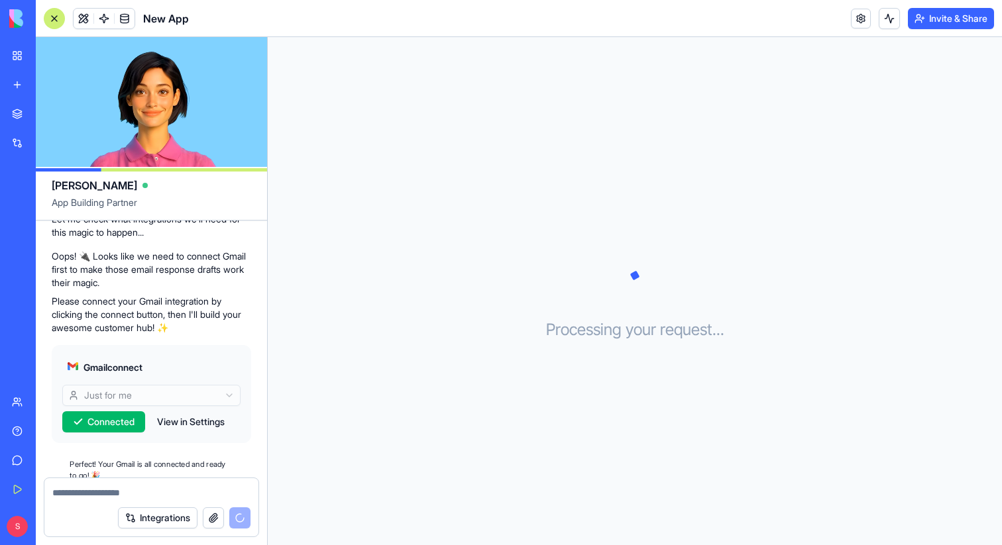
scroll to position [355, 0]
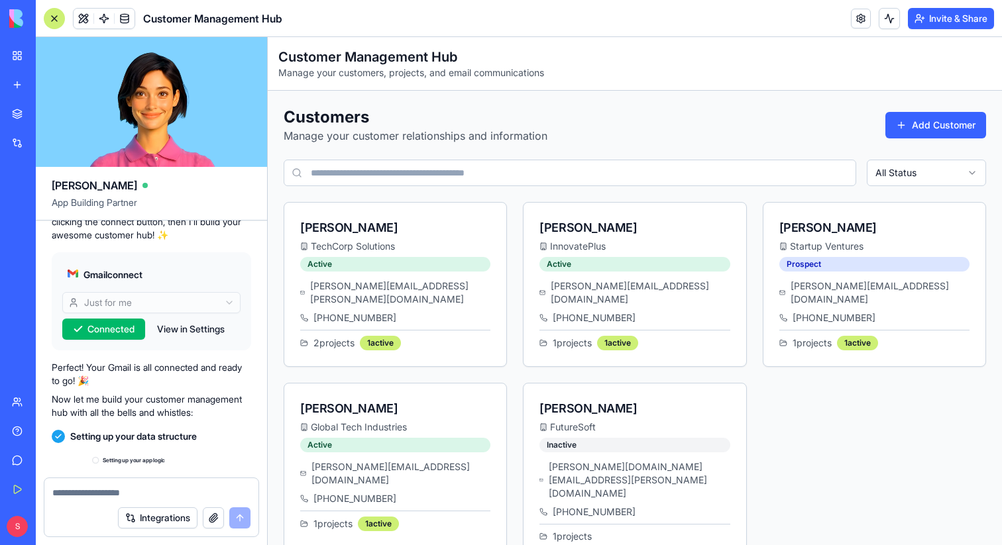
scroll to position [732, 0]
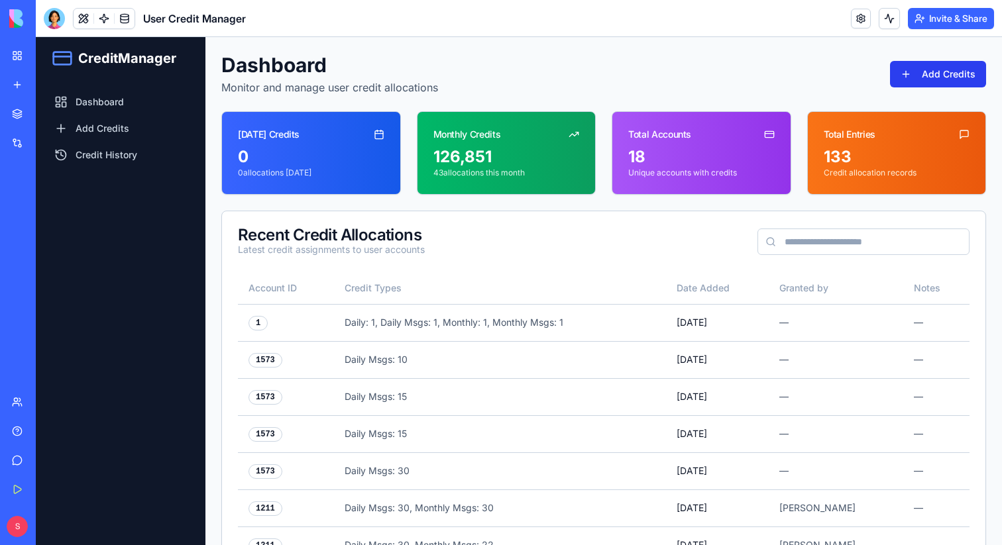
click at [930, 77] on button "Add Credits" at bounding box center [938, 74] width 96 height 27
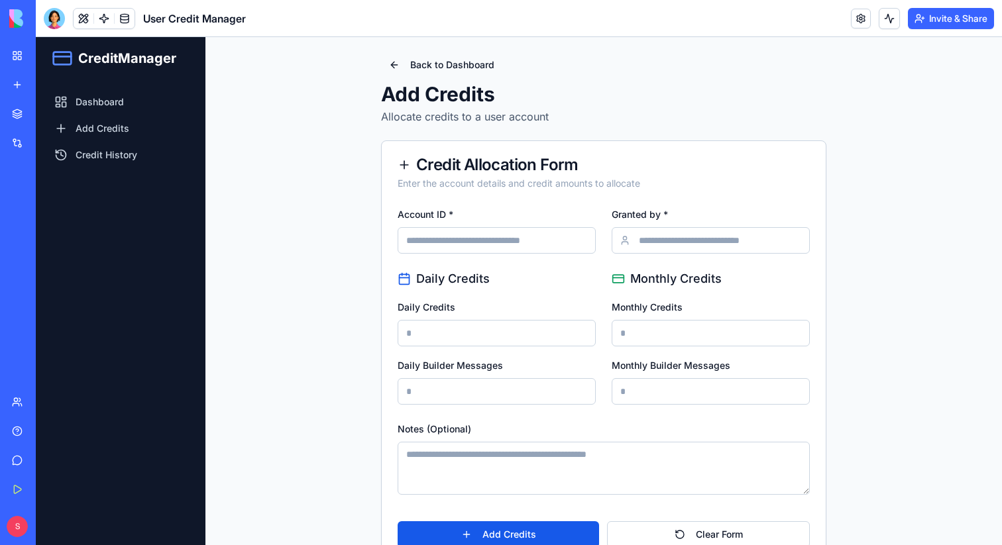
click at [464, 239] on input "Account ID *" at bounding box center [497, 240] width 198 height 27
paste input "****"
type input "****"
click at [666, 239] on input "Granted by *" at bounding box center [711, 240] width 198 height 27
type input "******"
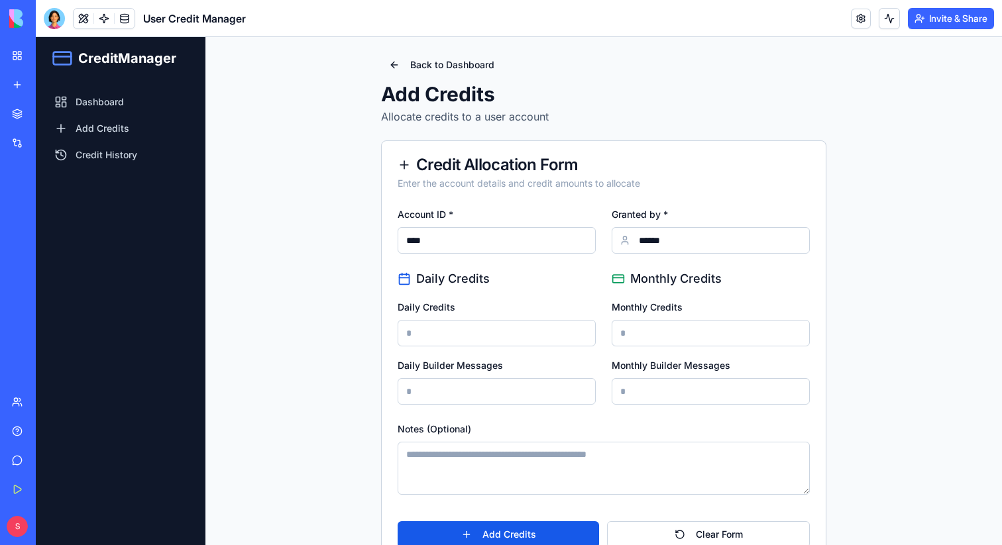
click at [480, 325] on input "Daily Credits" at bounding box center [497, 333] width 198 height 27
type input "****"
click at [636, 327] on input "Monthly Credits" at bounding box center [711, 333] width 198 height 27
type input "****"
click at [529, 390] on input "Daily Builder Messages" at bounding box center [497, 391] width 198 height 27
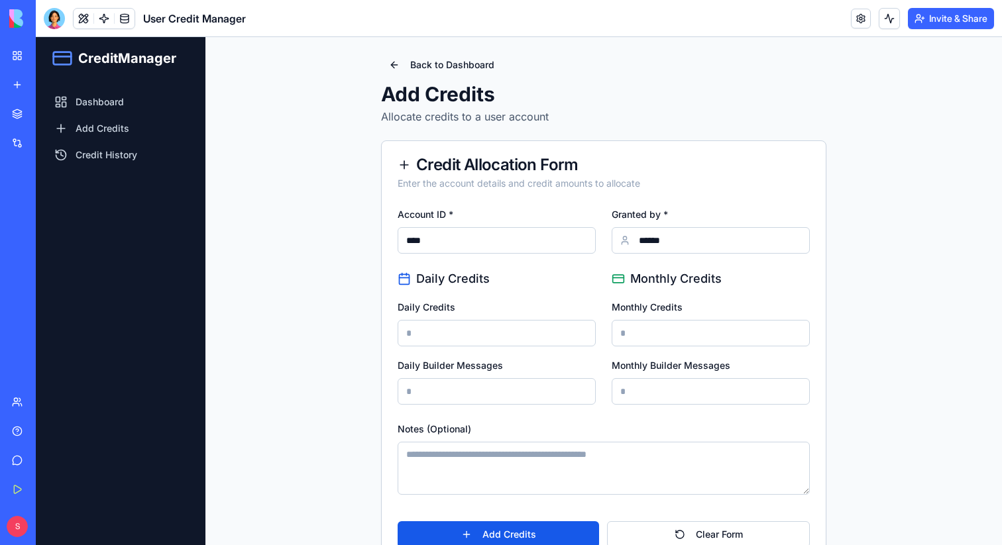
type input "***"
click at [659, 398] on input "Monthly Builder Messages" at bounding box center [711, 391] width 198 height 27
type input "***"
click at [547, 536] on button "Add Credits" at bounding box center [498, 535] width 201 height 27
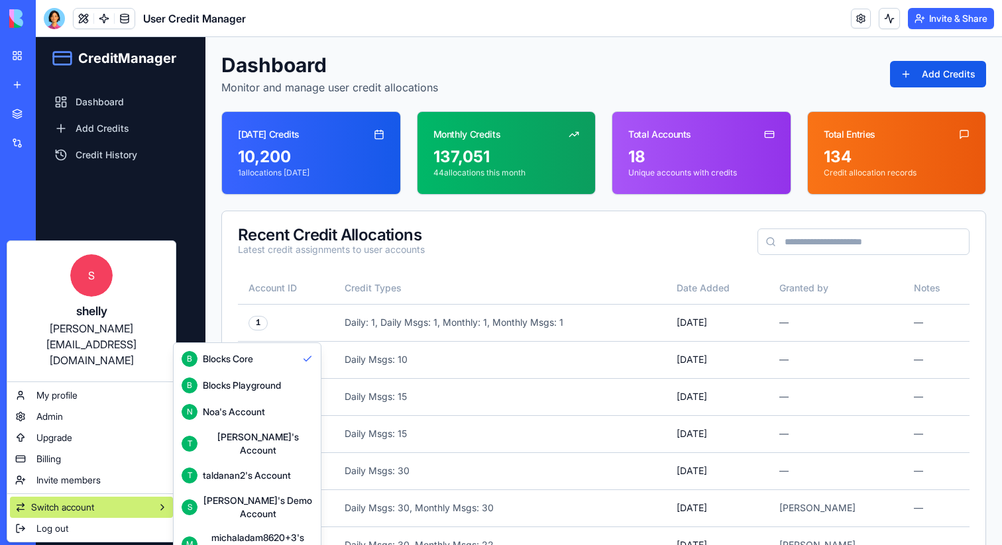
click at [239, 494] on div "Shelly's Demo Account" at bounding box center [258, 507] width 110 height 27
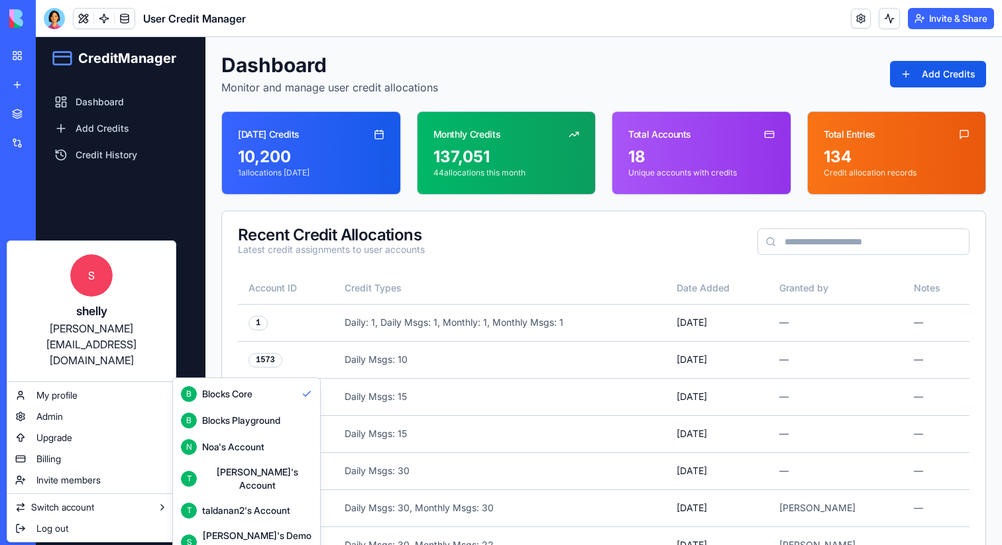
scroll to position [35, 0]
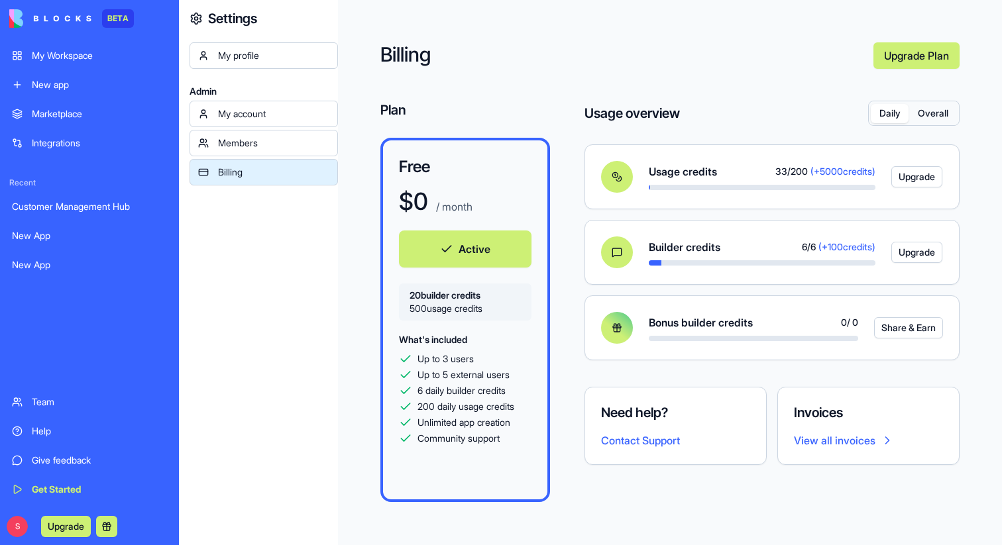
click at [54, 76] on link "New app" at bounding box center [89, 85] width 171 height 27
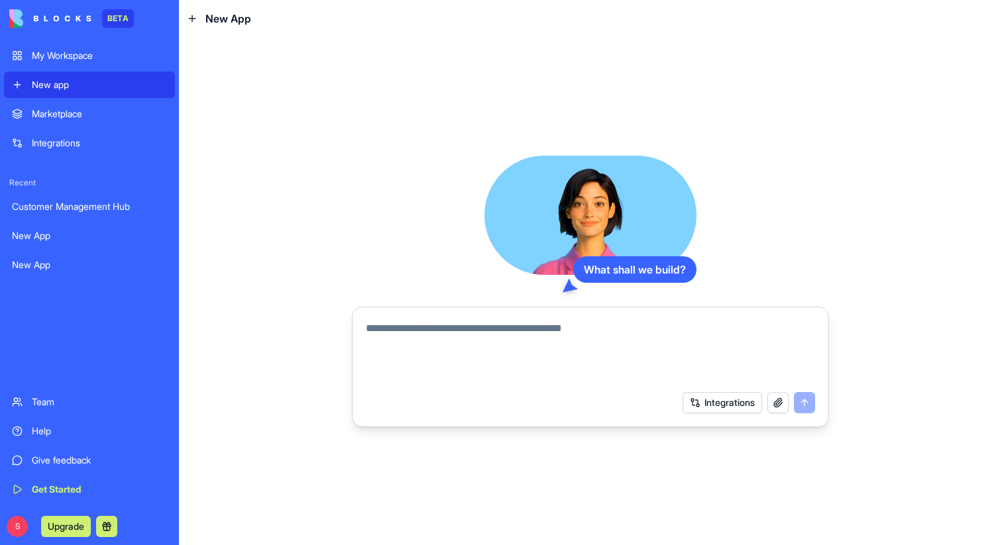
type textarea "****"
paste textarea "**********"
type textarea "**********"
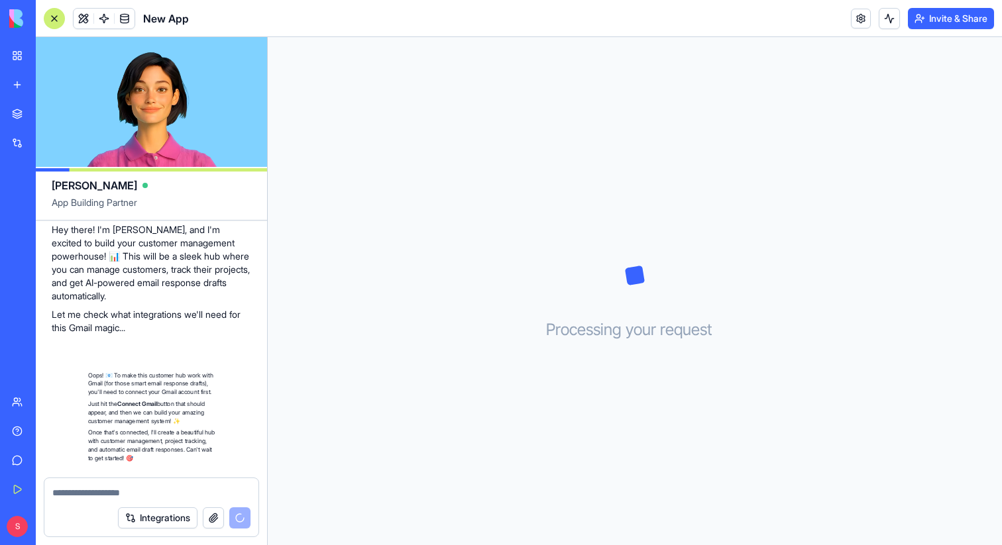
scroll to position [334, 0]
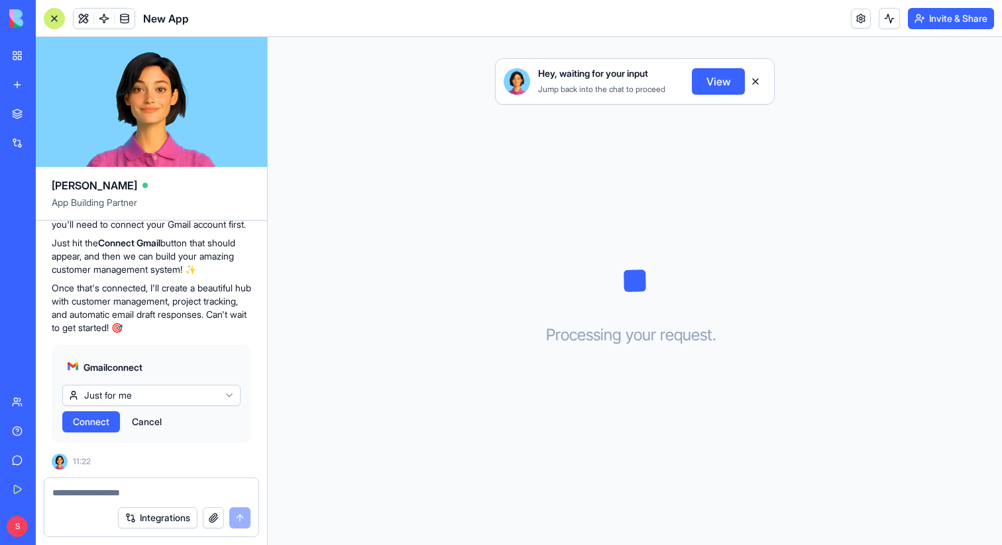
click at [91, 427] on span "Connect" at bounding box center [91, 421] width 36 height 13
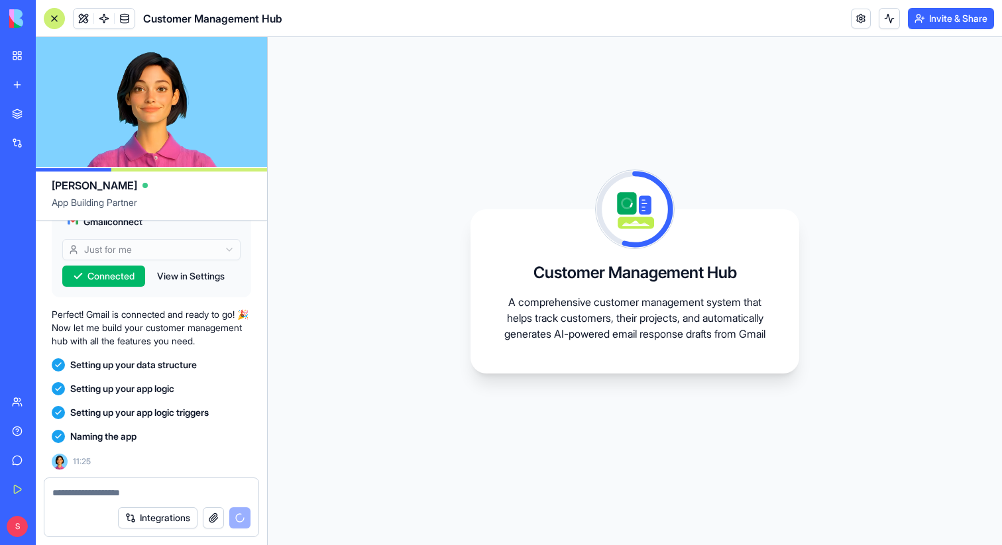
scroll to position [588, 0]
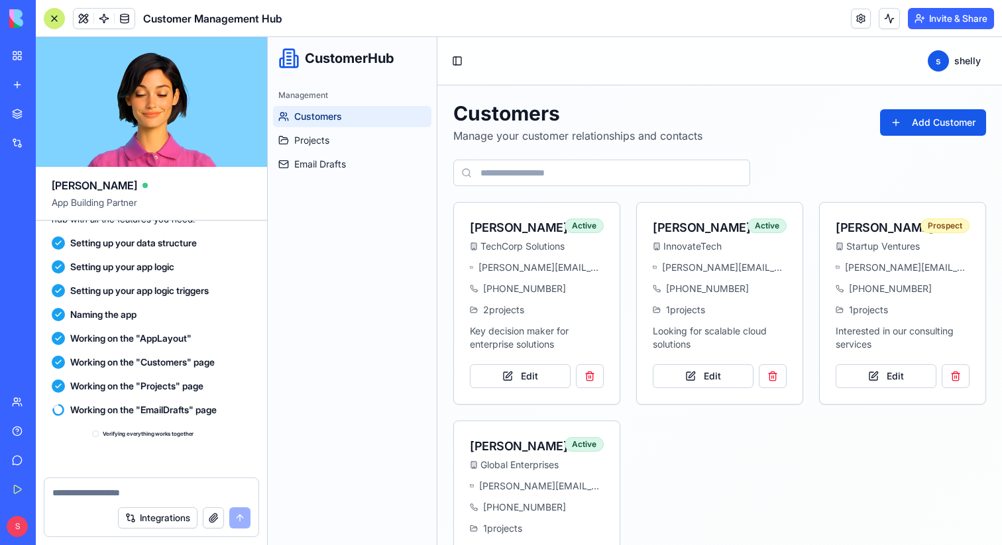
scroll to position [806, 0]
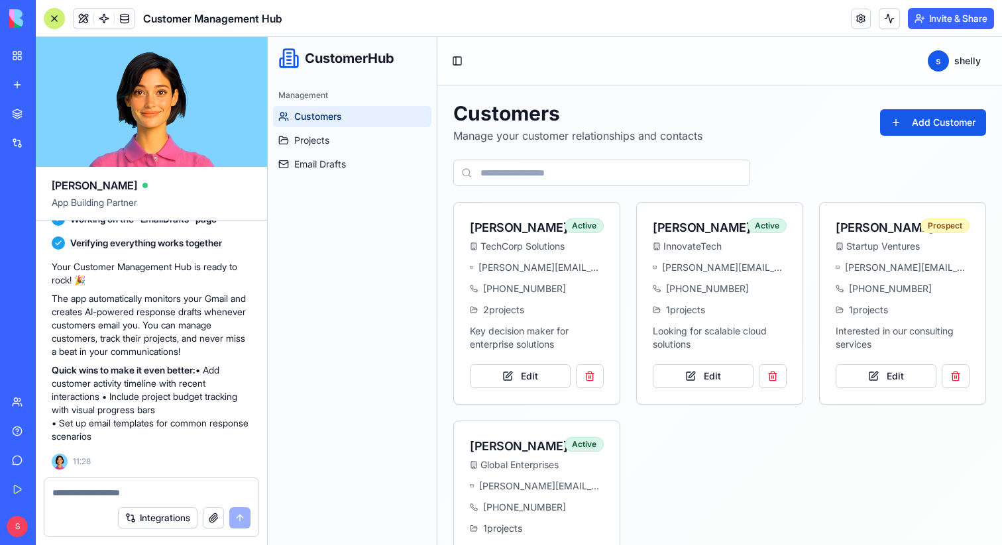
click at [50, 15] on div at bounding box center [54, 18] width 21 height 21
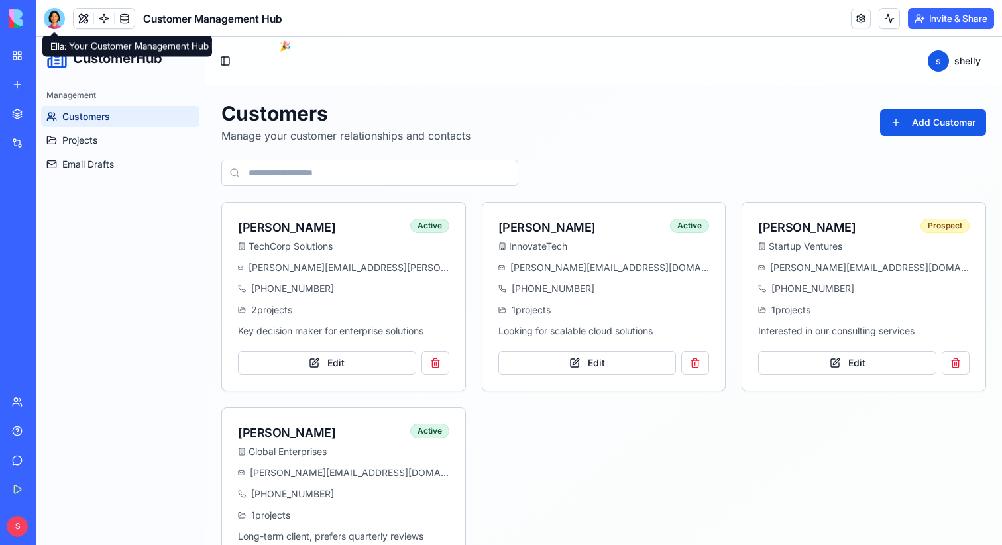
click at [55, 21] on div at bounding box center [54, 18] width 21 height 21
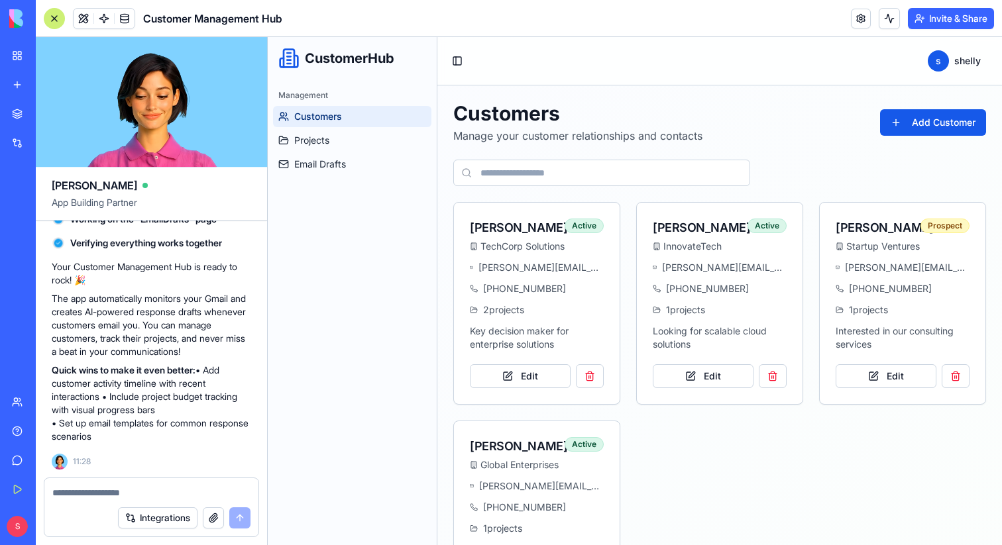
scroll to position [0, 0]
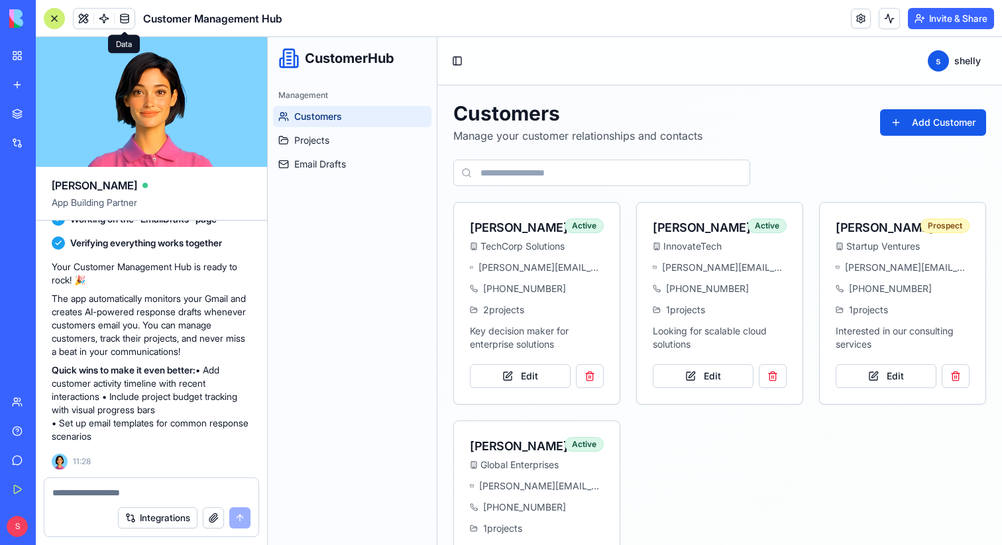
click at [109, 19] on span at bounding box center [124, 18] width 37 height 37
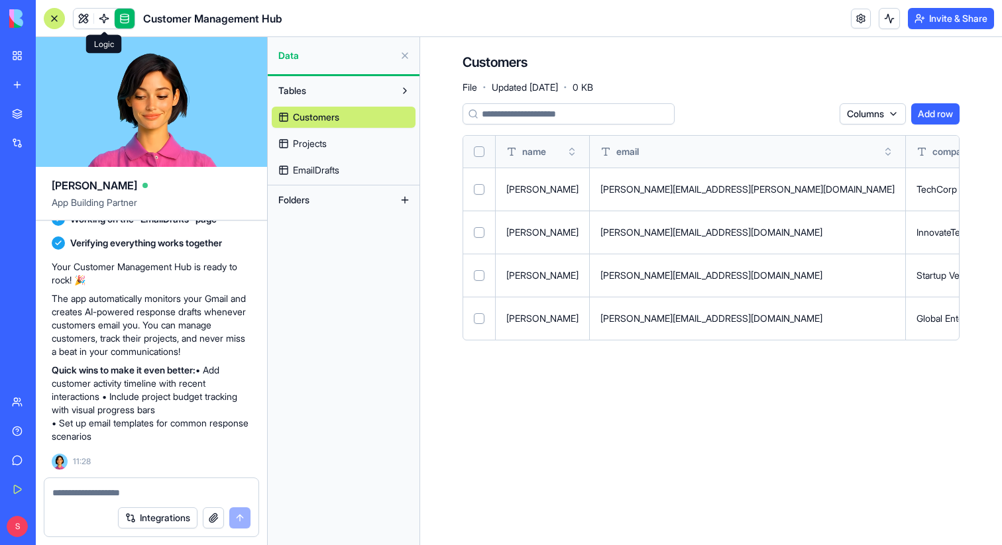
click at [105, 23] on span at bounding box center [103, 18] width 37 height 37
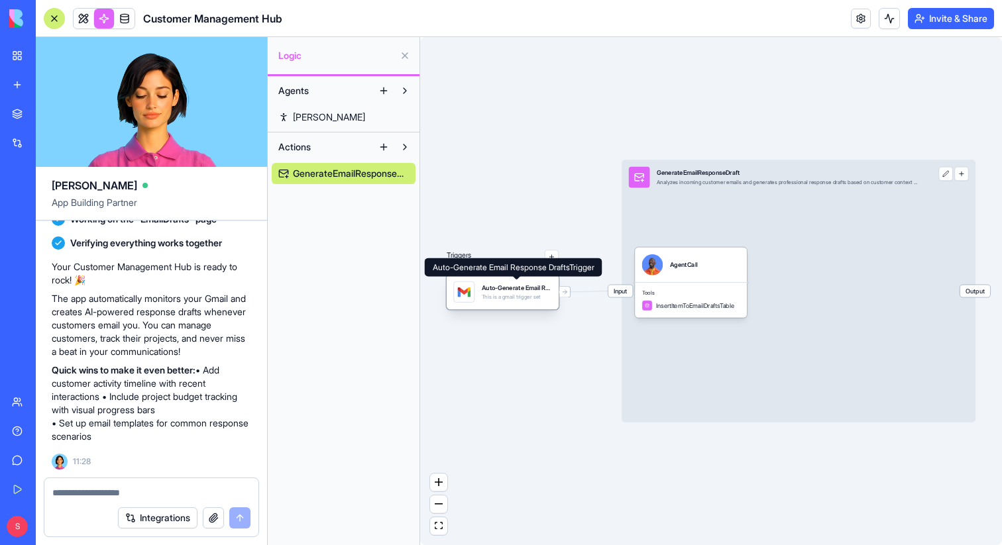
click at [512, 289] on div "Auto-Generate Email Response DraftsTrigger" at bounding box center [517, 288] width 70 height 9
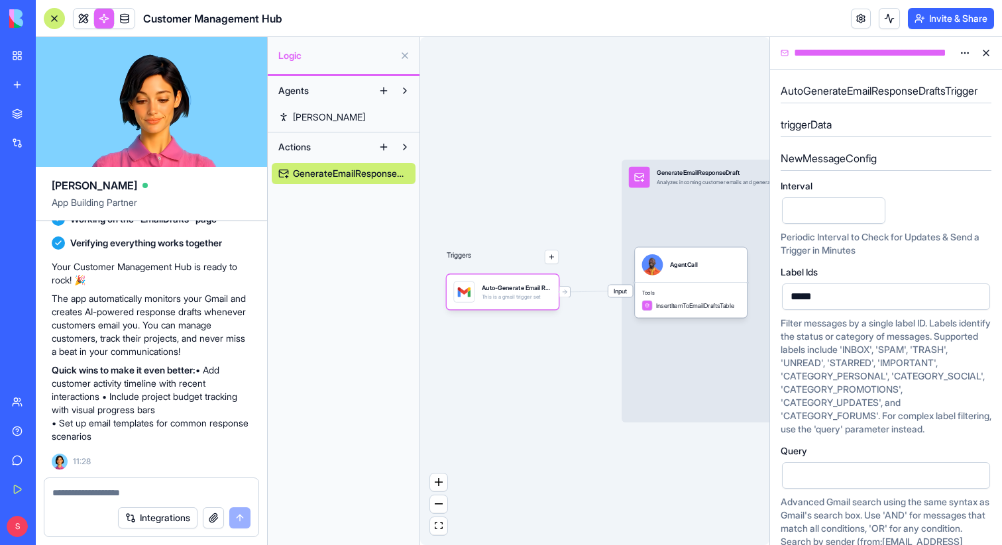
click at [987, 53] on button at bounding box center [985, 52] width 21 height 21
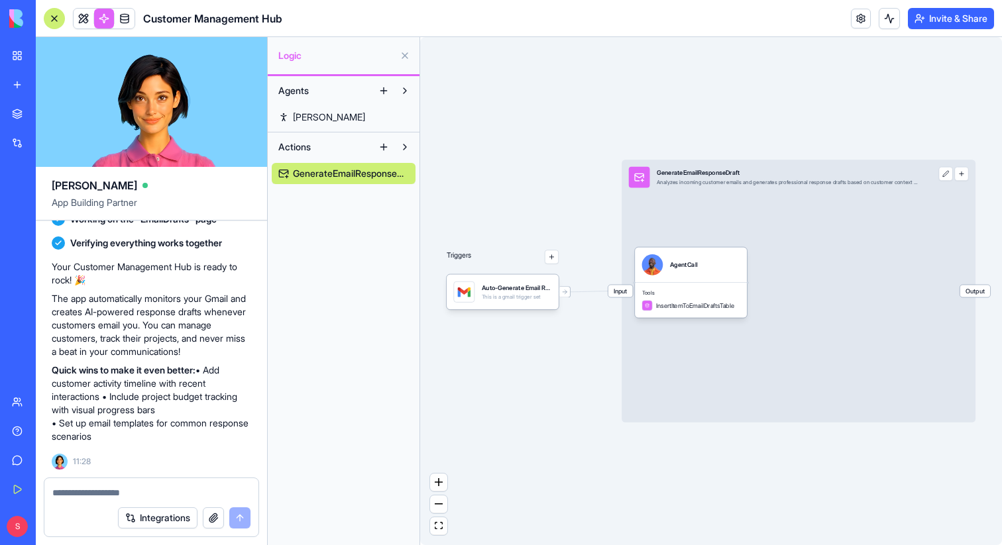
click at [123, 25] on link at bounding box center [125, 19] width 20 height 20
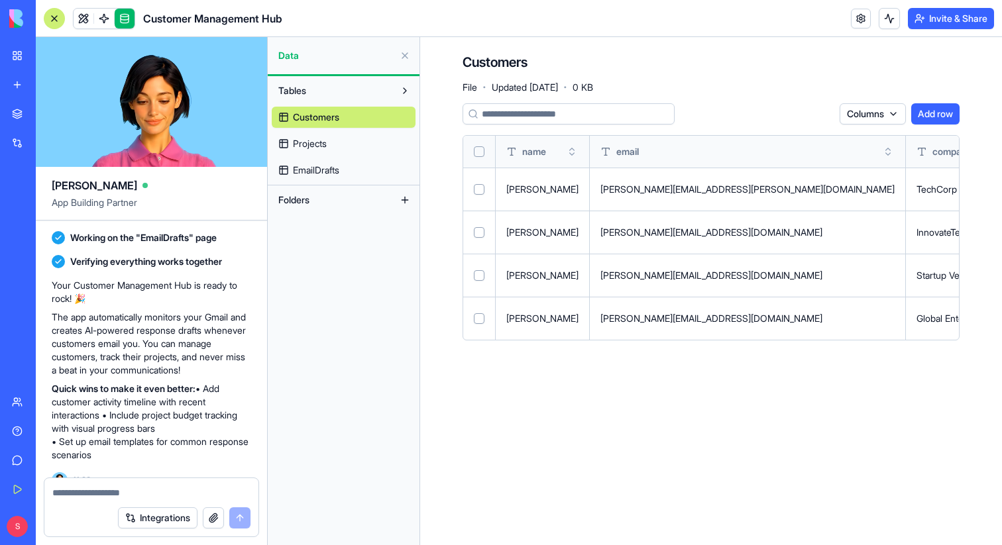
scroll to position [806, 0]
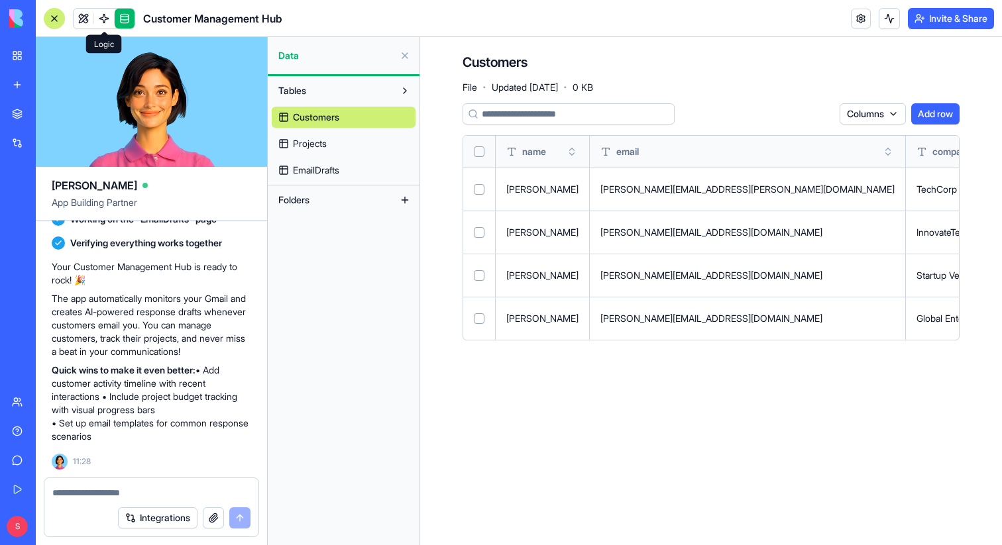
click at [103, 19] on link at bounding box center [104, 19] width 20 height 20
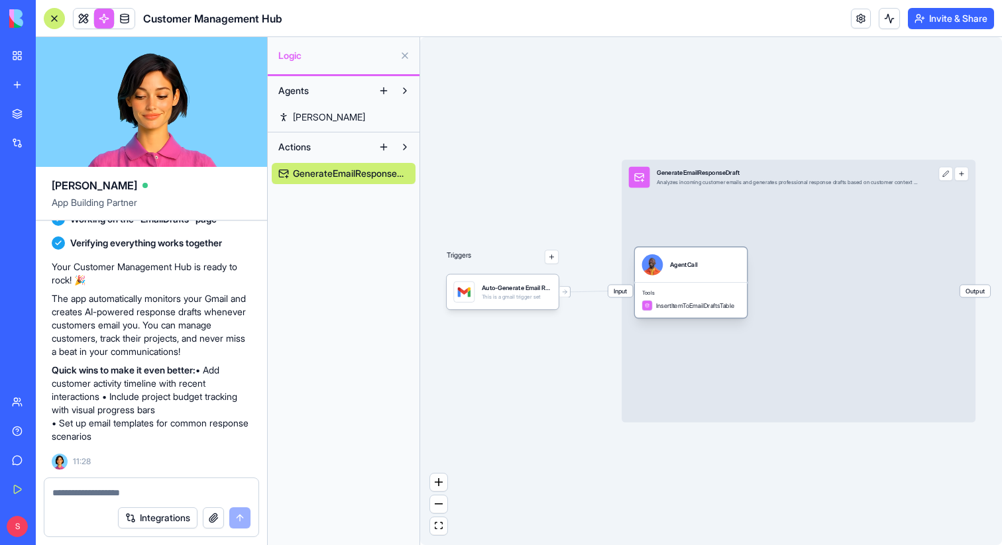
click at [665, 290] on span "Tools" at bounding box center [691, 293] width 98 height 7
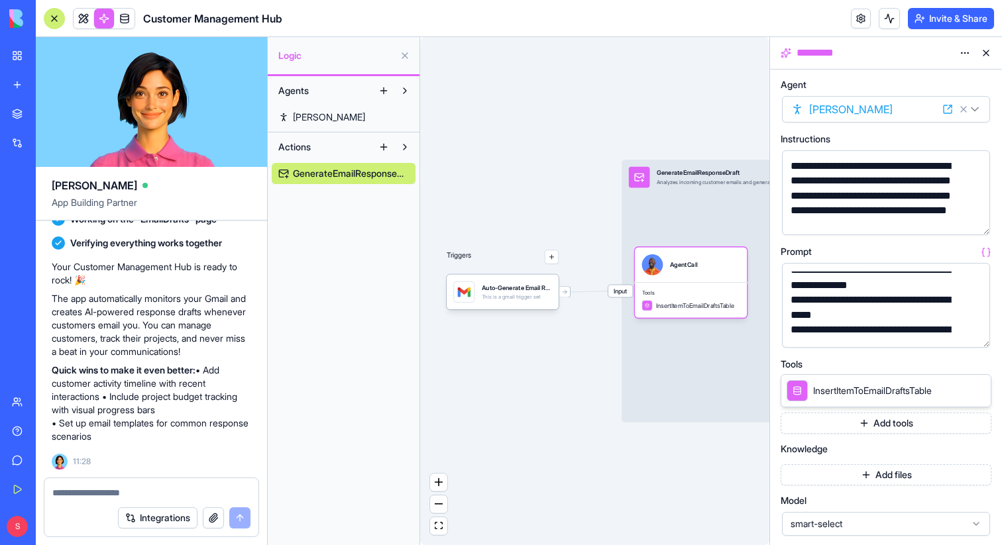
scroll to position [457, 0]
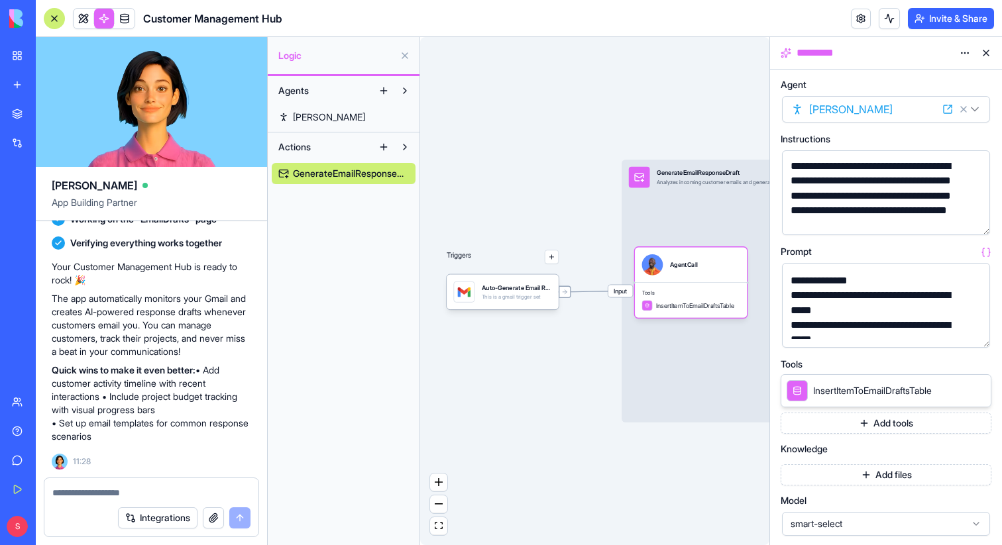
click at [565, 290] on icon at bounding box center [566, 292] width 2 height 4
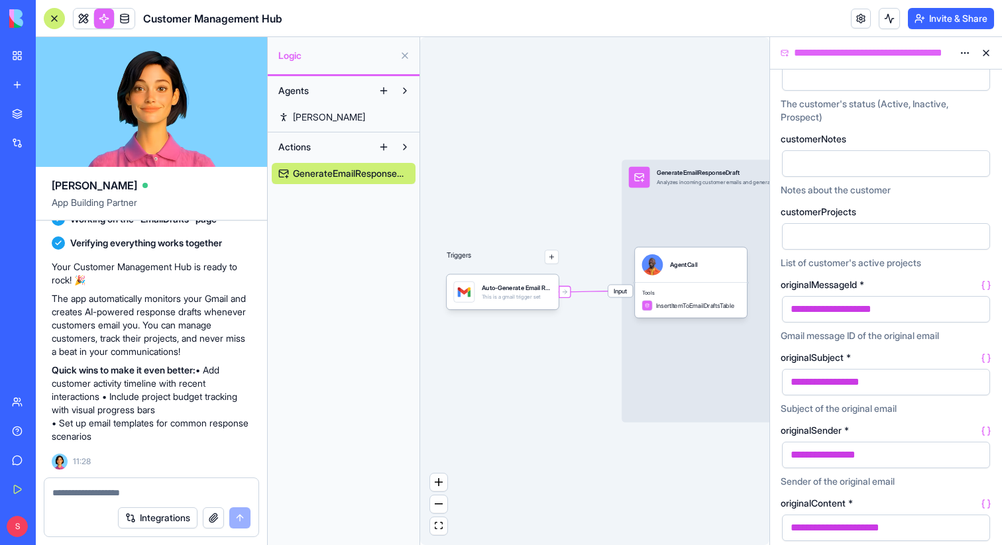
scroll to position [0, 0]
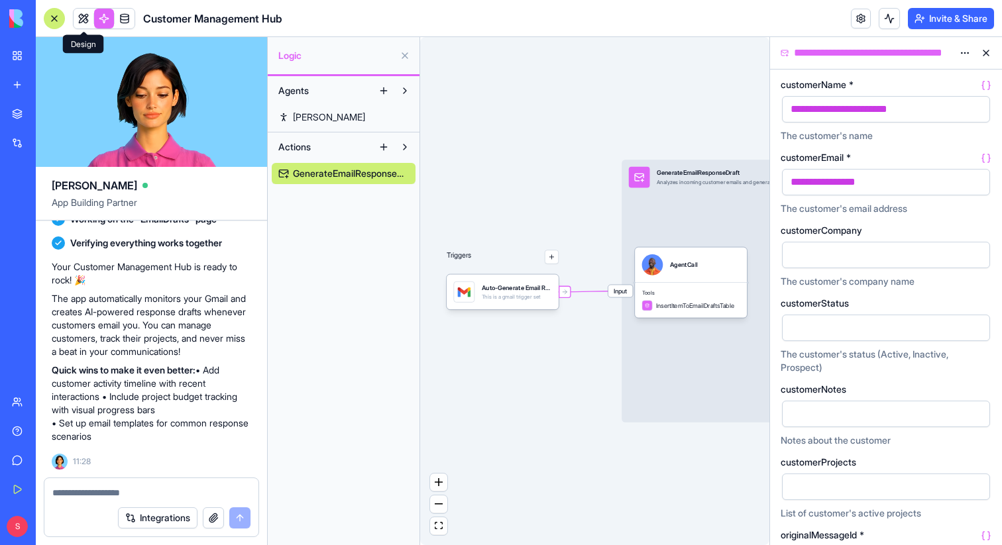
click at [86, 22] on link at bounding box center [84, 19] width 20 height 20
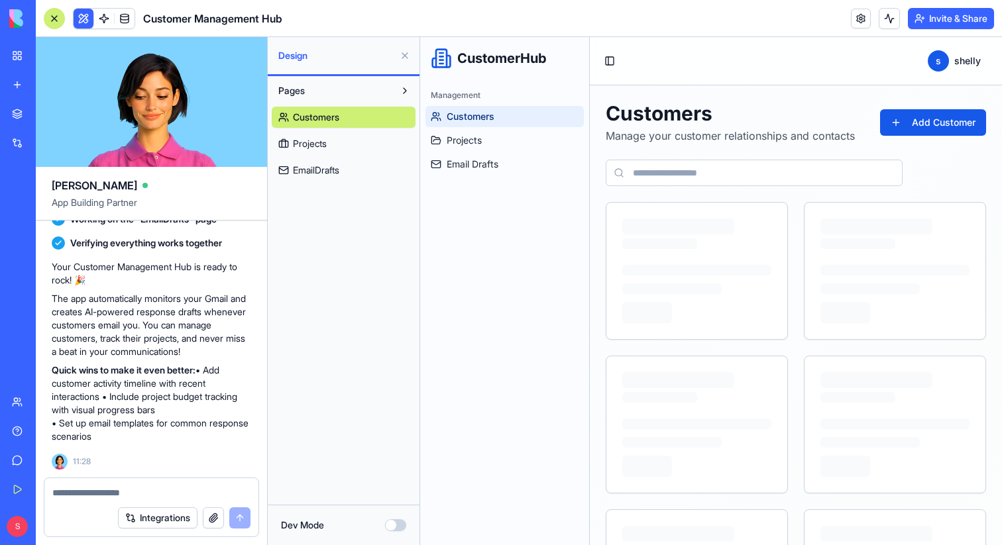
click at [329, 172] on span "EmailDrafts" at bounding box center [316, 170] width 46 height 13
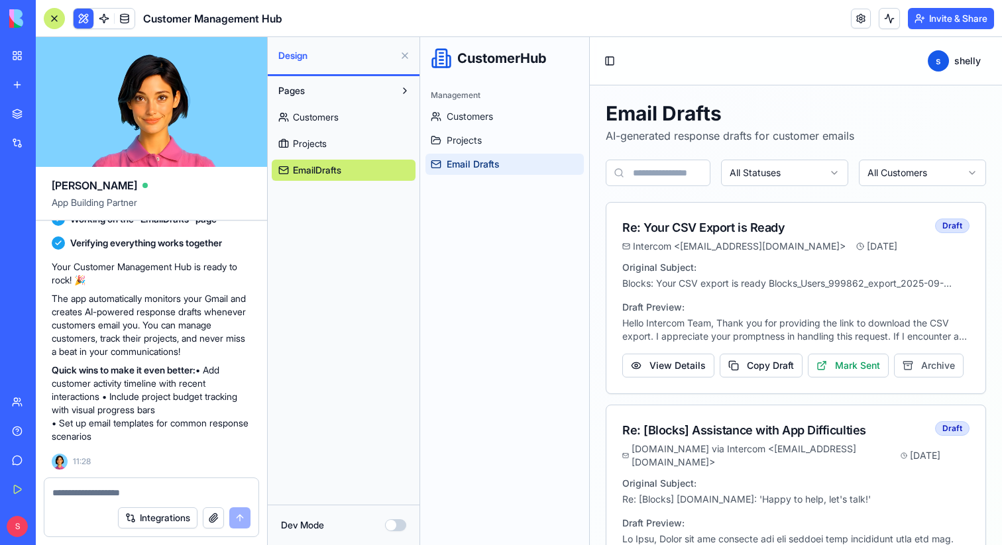
click at [405, 56] on button at bounding box center [404, 55] width 21 height 21
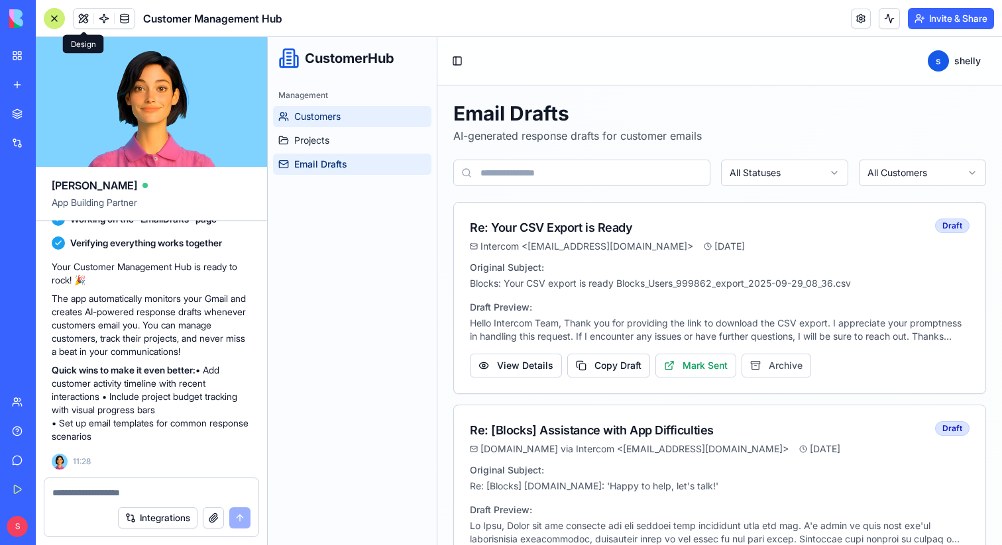
click at [329, 113] on span "Customers" at bounding box center [317, 116] width 46 height 13
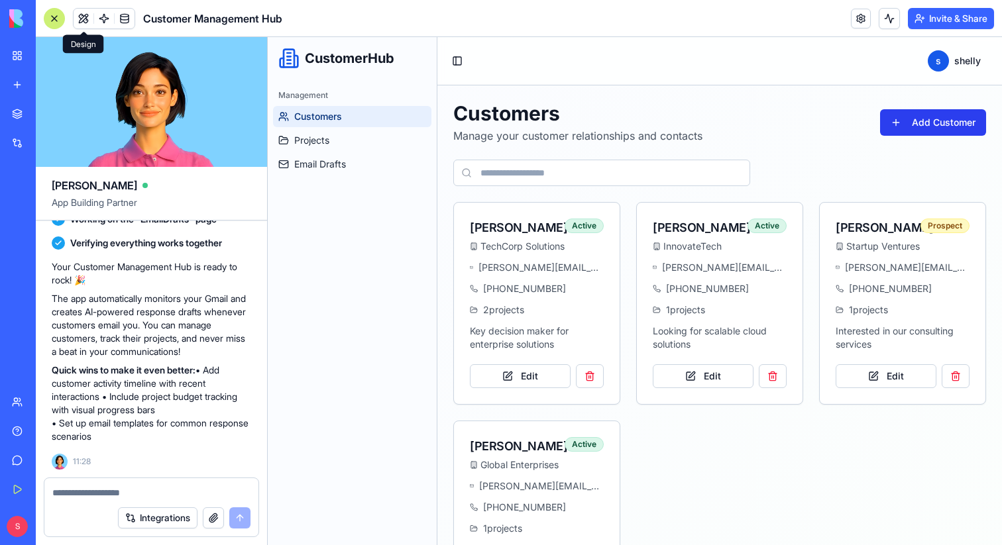
click at [901, 131] on button "Add Customer" at bounding box center [933, 122] width 106 height 27
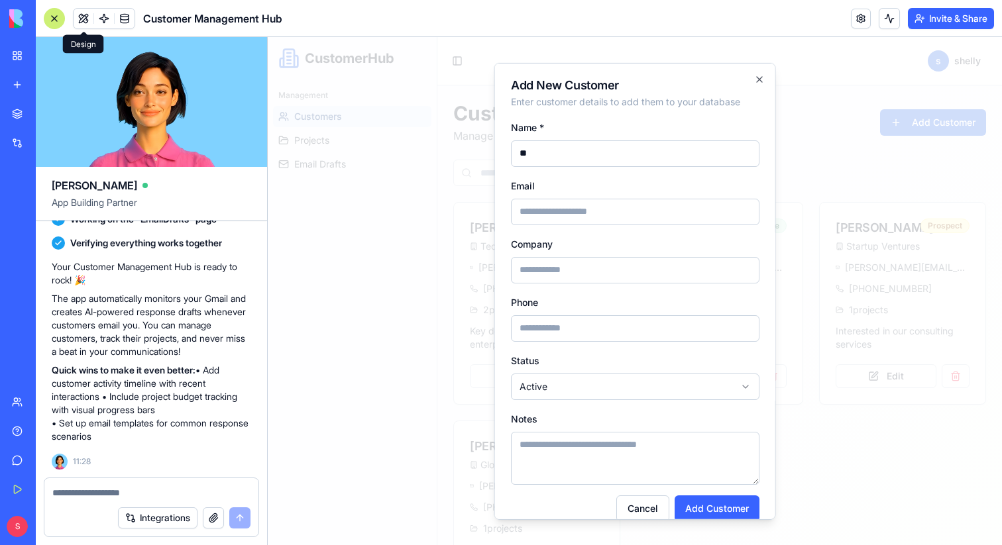
type input "*"
type input "**********"
click at [594, 215] on input "Email" at bounding box center [635, 211] width 249 height 27
type input "**********"
click at [539, 282] on input "Company" at bounding box center [635, 269] width 249 height 27
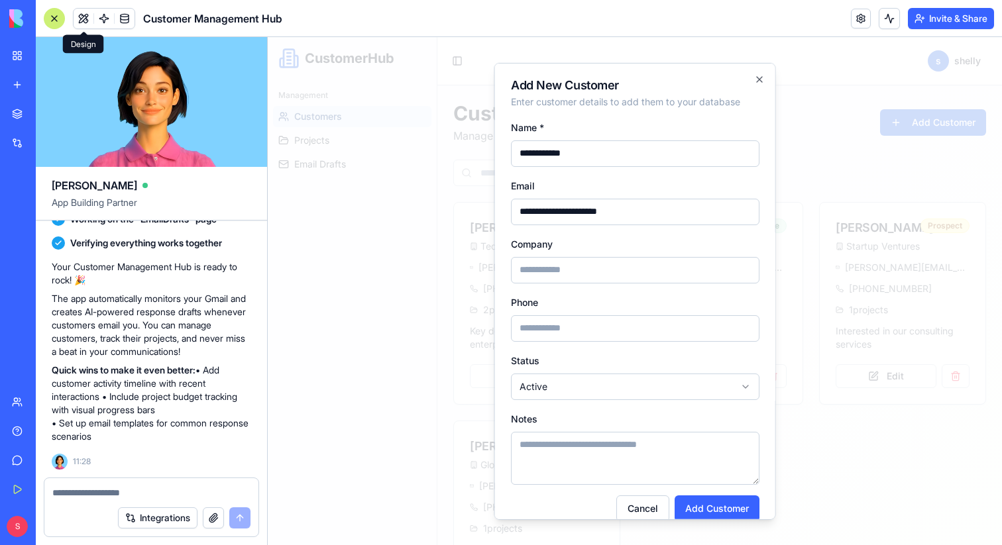
type input "******"
click at [579, 390] on body "**********" at bounding box center [635, 338] width 734 height 602
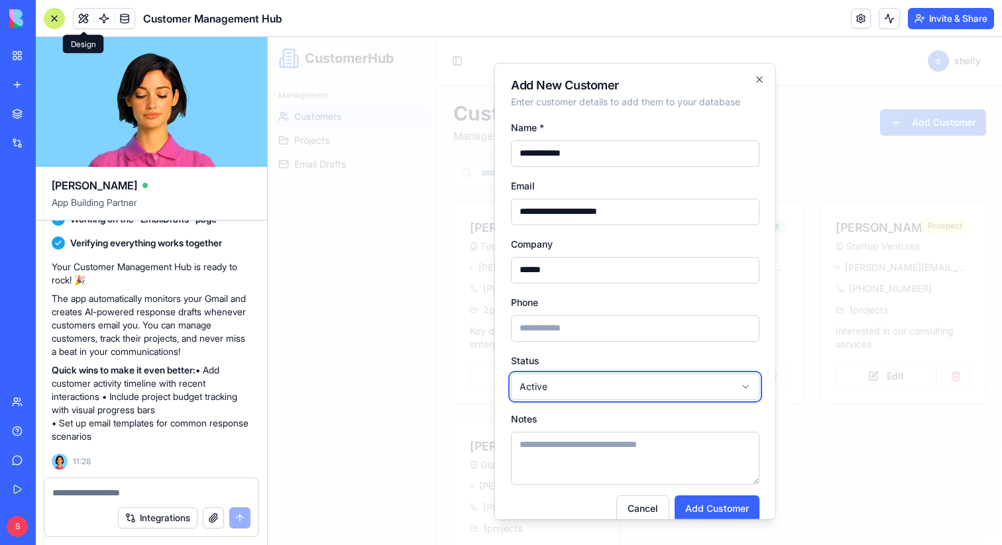
click at [579, 390] on body "**********" at bounding box center [635, 338] width 734 height 602
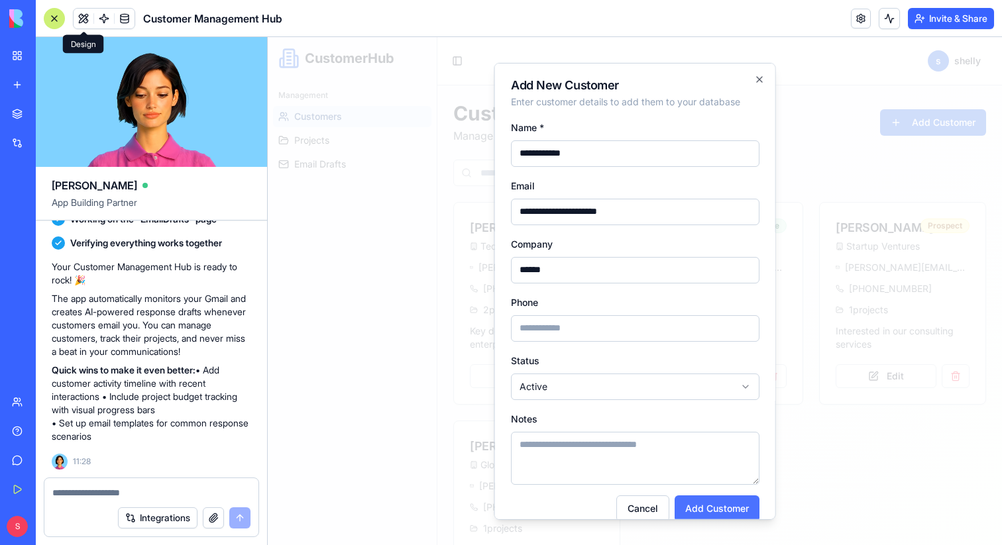
click at [708, 502] on button "Add Customer" at bounding box center [717, 508] width 85 height 27
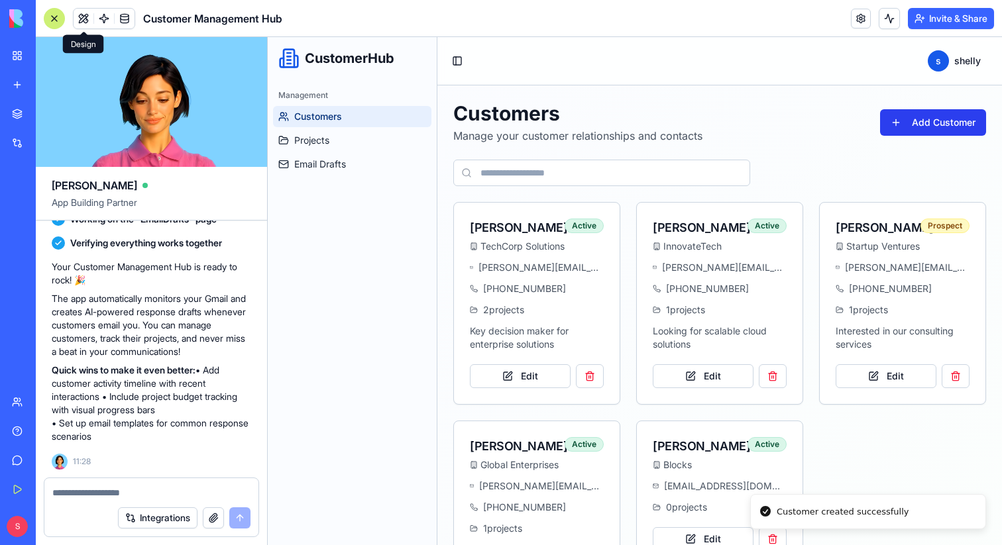
click at [924, 121] on button "Add Customer" at bounding box center [933, 122] width 106 height 27
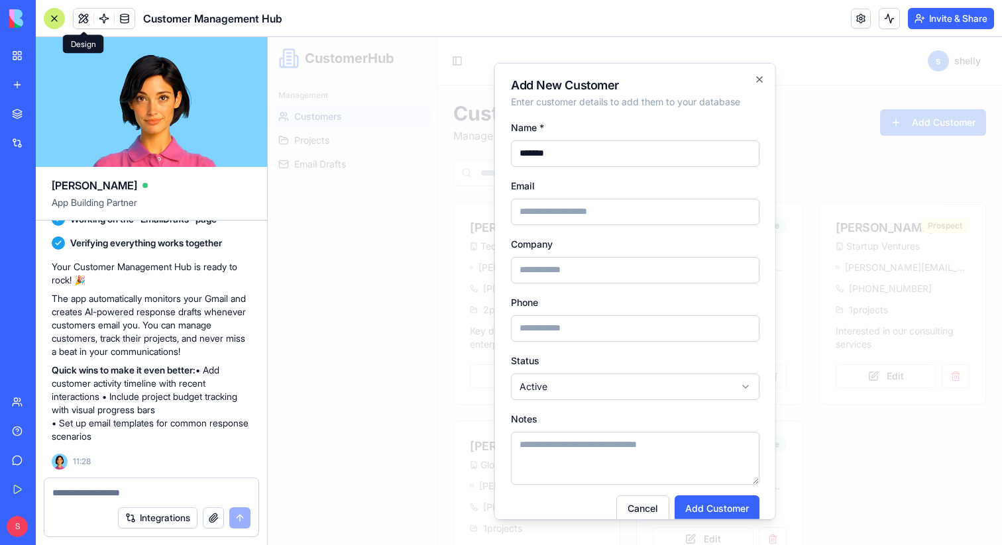
type input "**********"
click at [632, 209] on input "Email" at bounding box center [635, 211] width 249 height 27
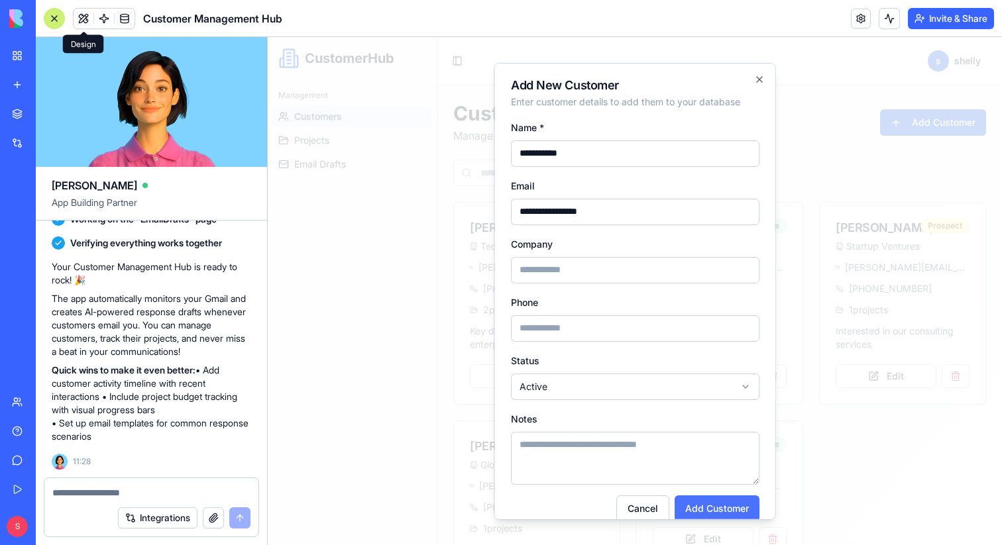
type input "**********"
click at [709, 509] on button "Add Customer" at bounding box center [717, 508] width 85 height 27
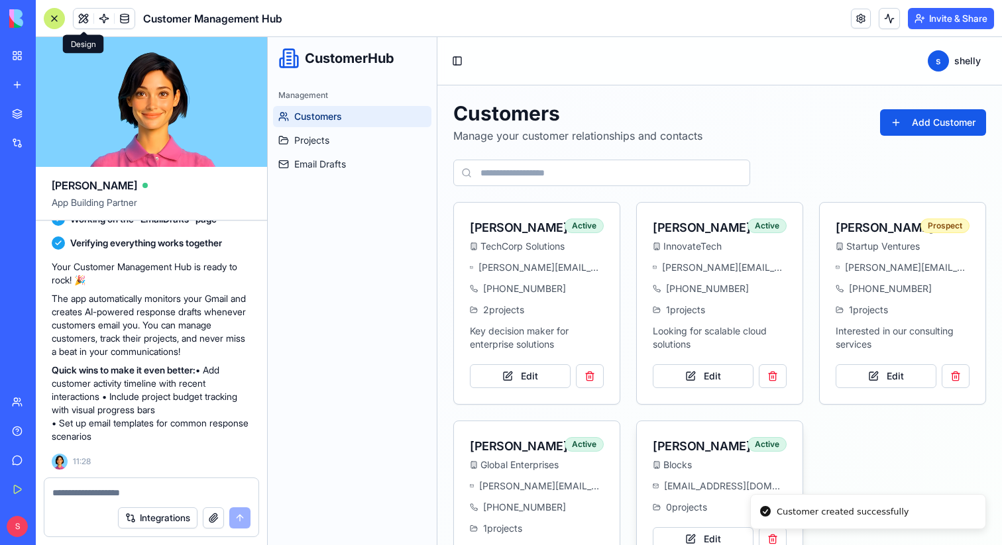
scroll to position [113, 0]
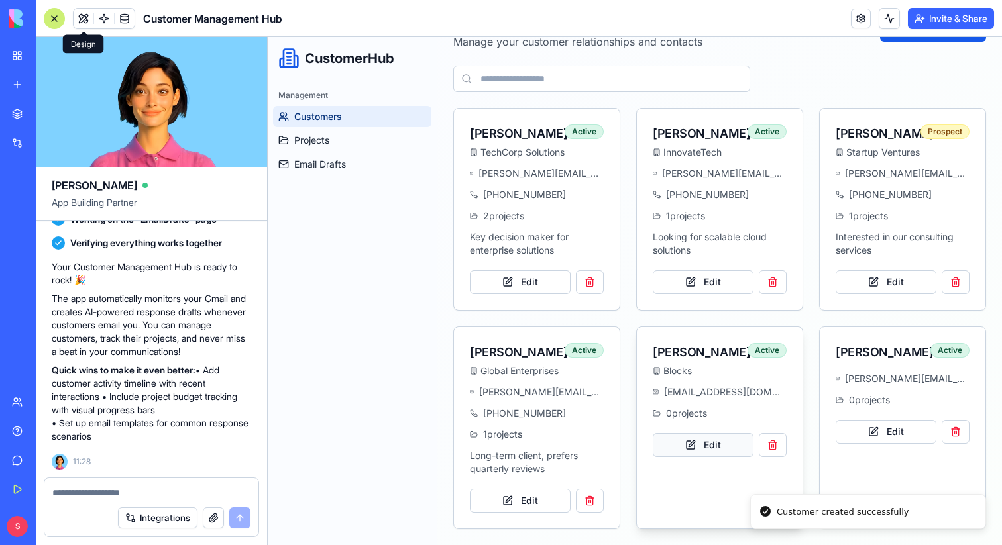
click at [725, 440] on button "Edit" at bounding box center [703, 445] width 101 height 24
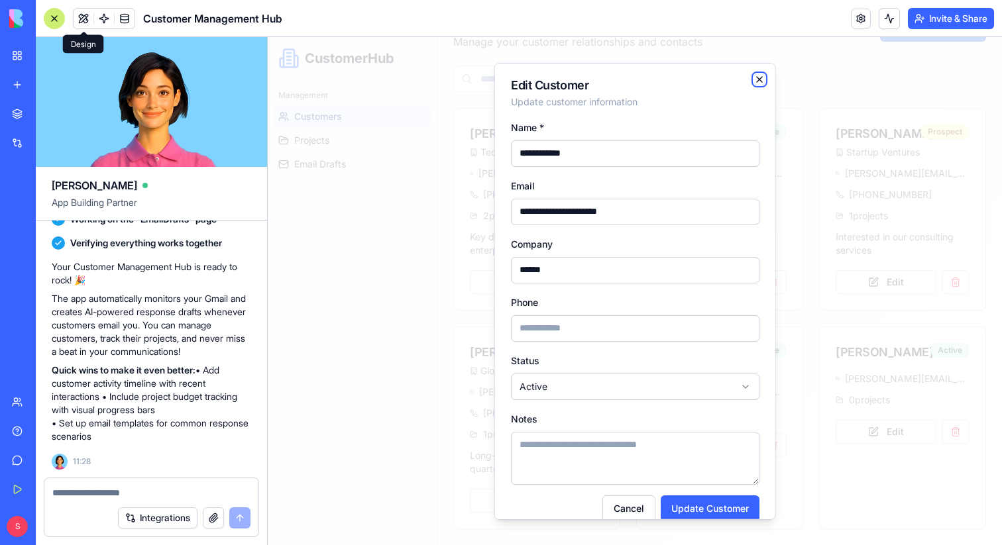
click at [758, 79] on icon "button" at bounding box center [759, 79] width 11 height 11
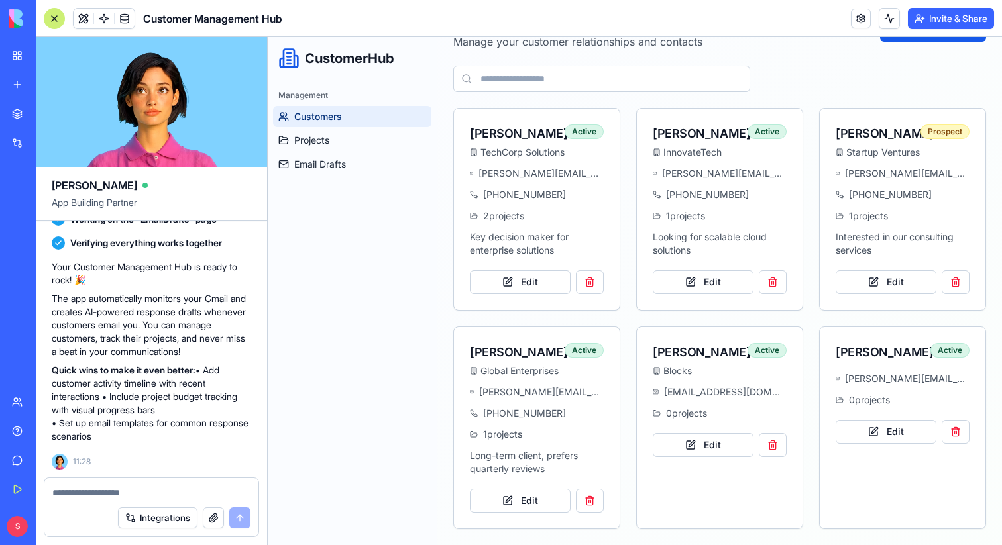
click at [885, 16] on button at bounding box center [889, 18] width 21 height 21
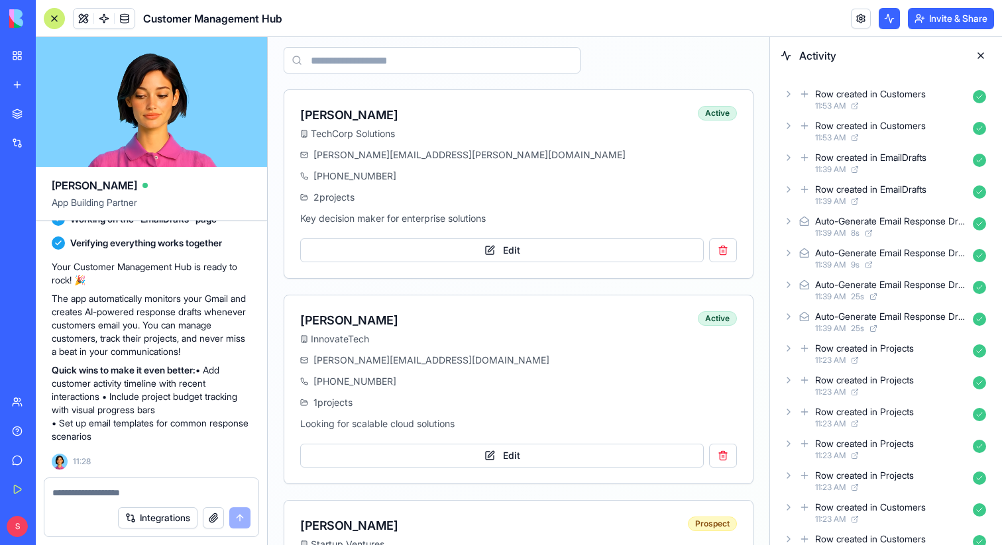
click at [885, 15] on button at bounding box center [889, 18] width 21 height 21
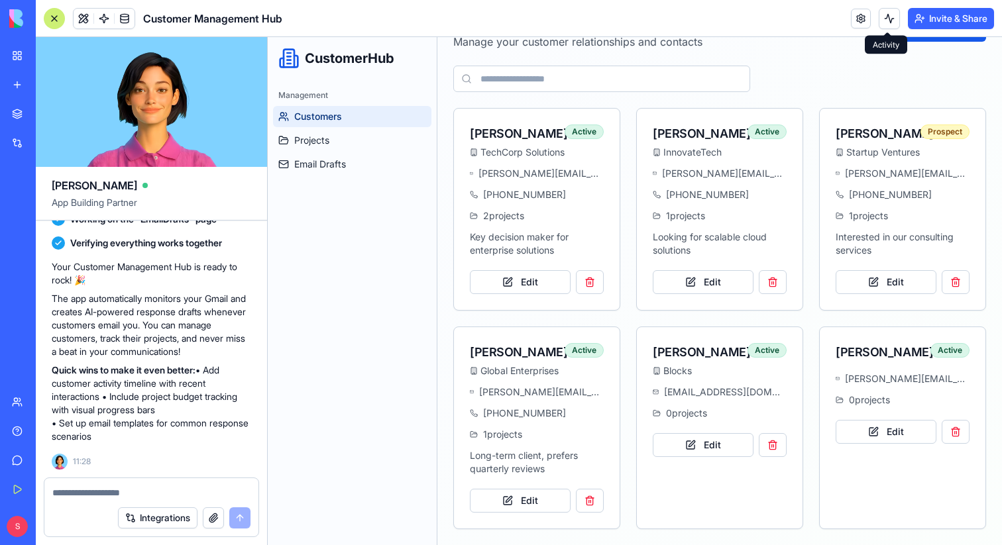
click at [881, 19] on button at bounding box center [889, 18] width 21 height 21
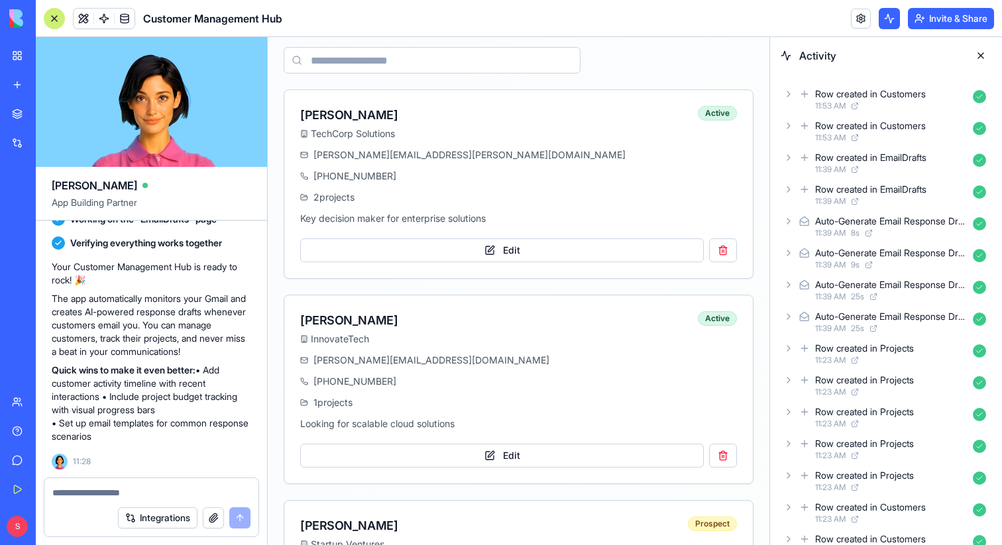
click at [881, 19] on button at bounding box center [889, 18] width 21 height 21
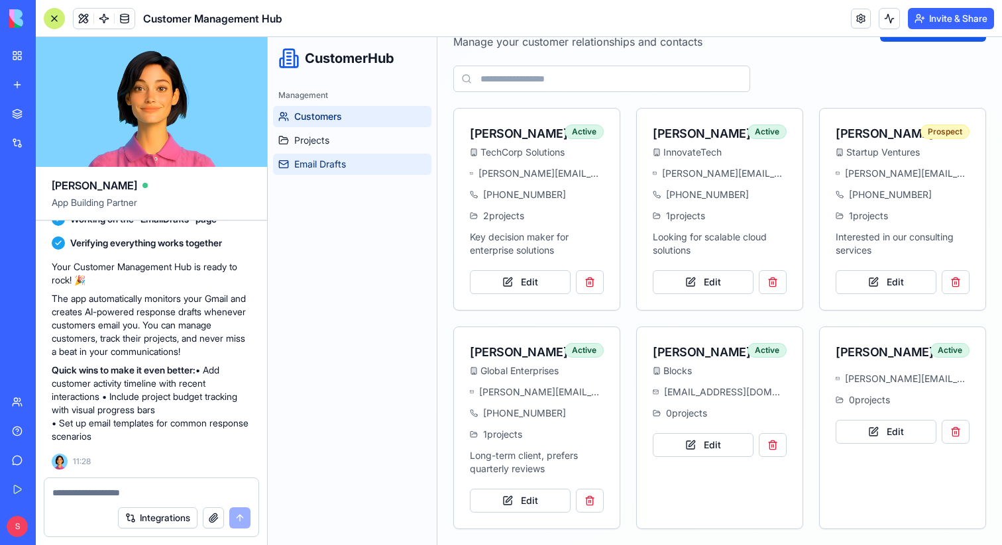
click at [318, 168] on span "Email Drafts" at bounding box center [320, 164] width 52 height 13
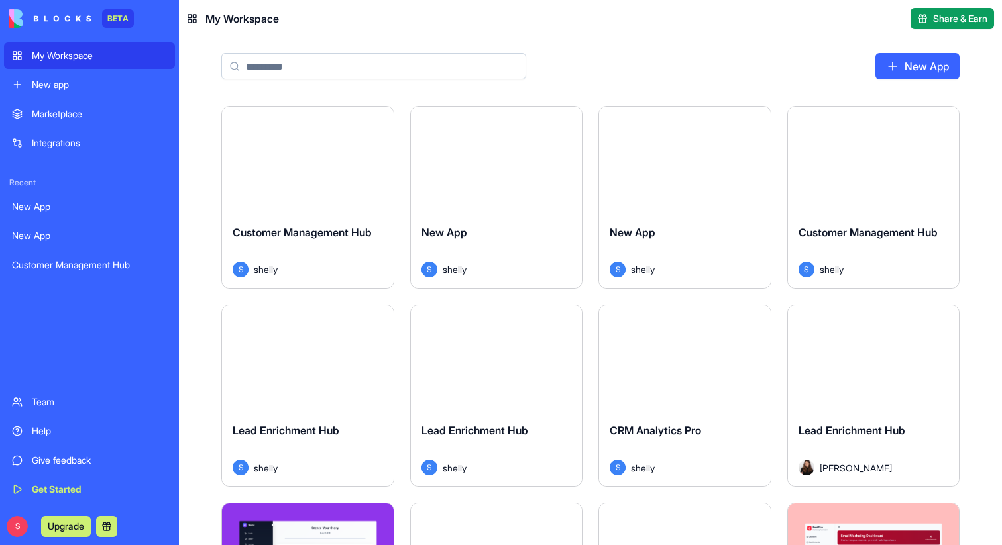
click at [72, 83] on div "New app" at bounding box center [99, 84] width 135 height 13
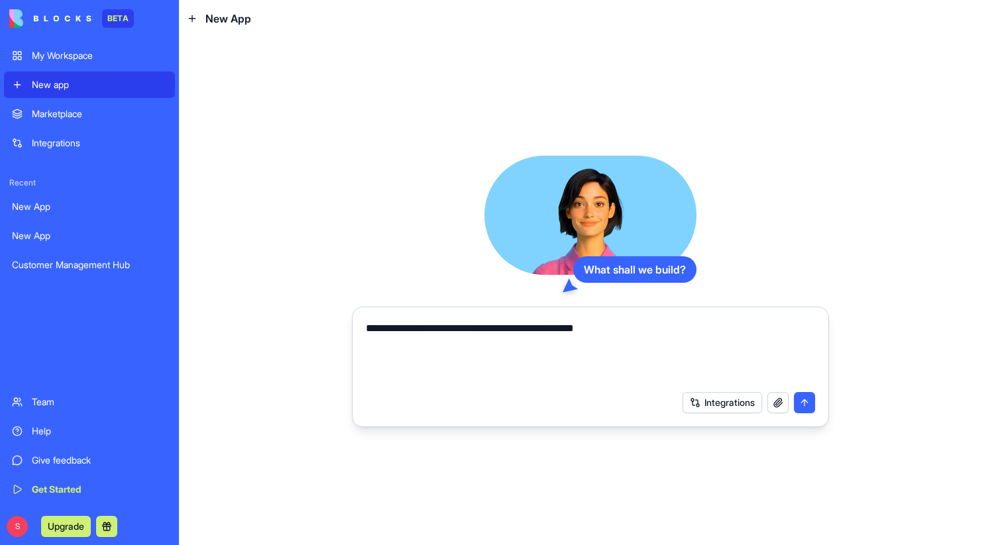
type textarea "**********"
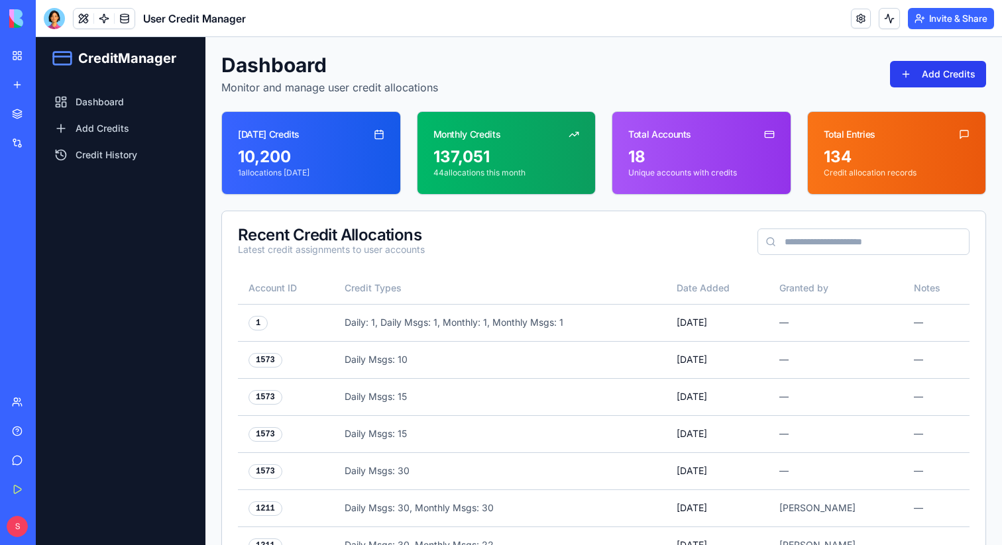
click at [911, 70] on button "Add Credits" at bounding box center [938, 74] width 96 height 27
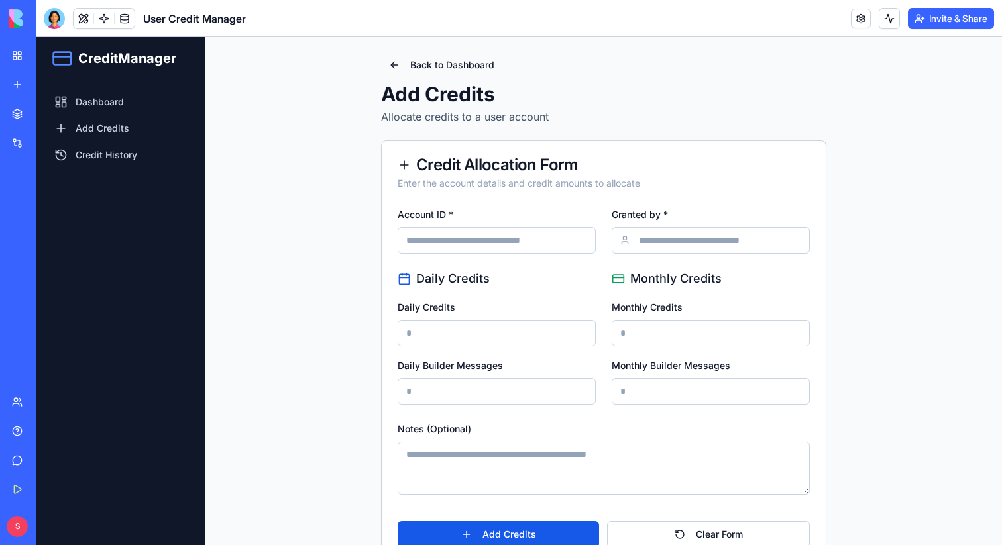
click at [449, 236] on input "Account ID *" at bounding box center [497, 240] width 198 height 27
paste input "****"
type input "****"
click at [697, 243] on input "Granted by *" at bounding box center [711, 240] width 198 height 27
type input "******"
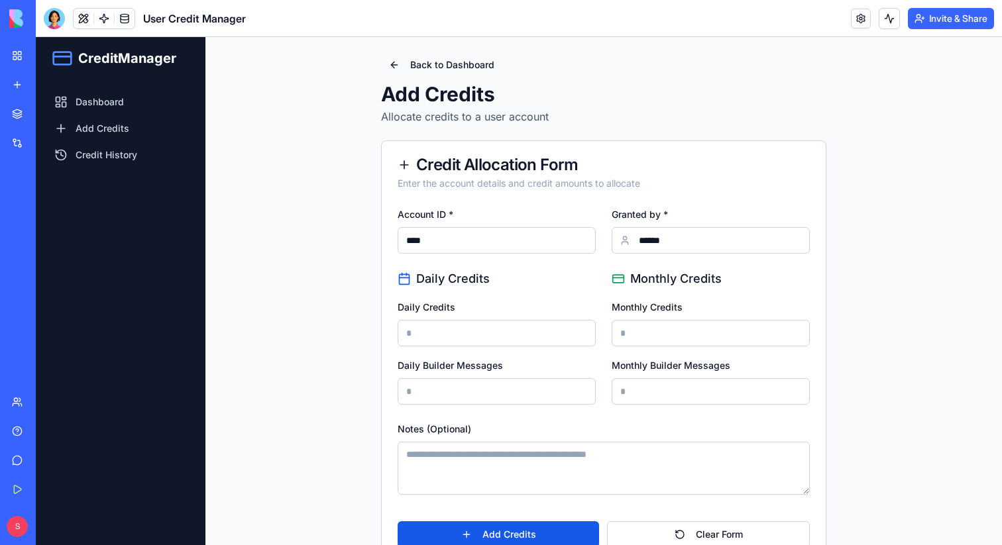
click at [510, 333] on input "Daily Credits" at bounding box center [497, 333] width 198 height 27
type input "*****"
click at [662, 329] on input "Monthly Credits" at bounding box center [711, 333] width 198 height 27
type input "*****"
click at [524, 390] on input "Daily Builder Messages" at bounding box center [497, 391] width 198 height 27
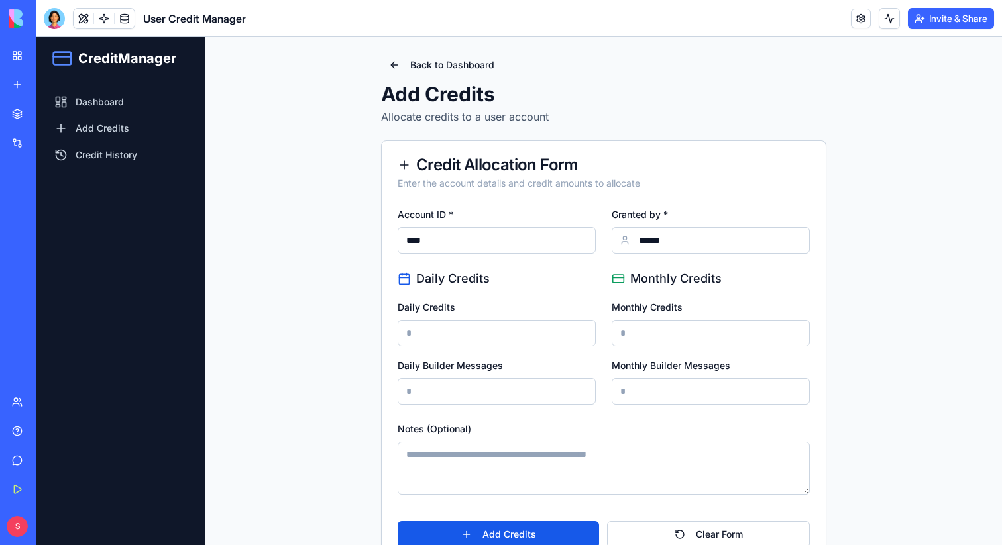
type input "**"
click at [639, 396] on input "Monthly Builder Messages" at bounding box center [711, 391] width 198 height 27
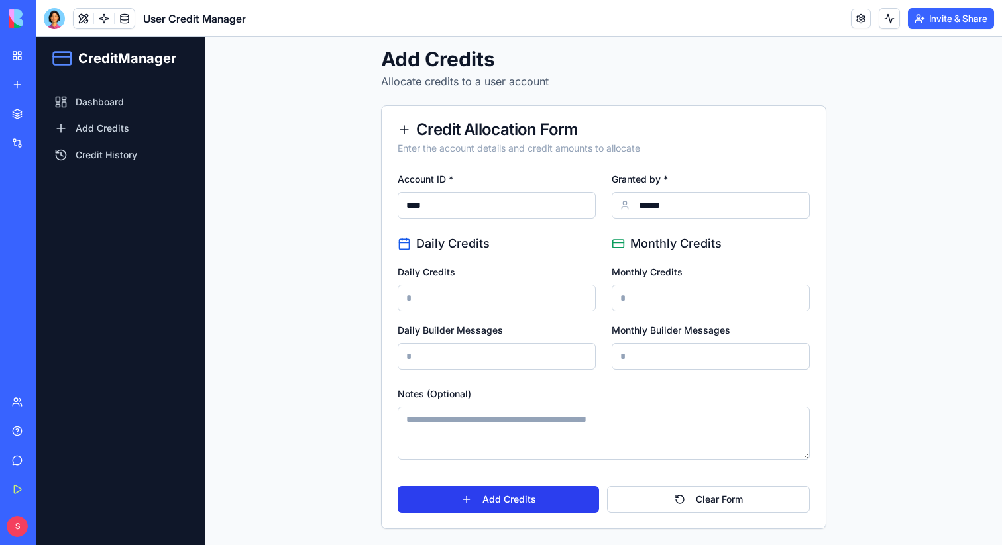
type input "**"
click at [512, 502] on button "Add Credits" at bounding box center [498, 499] width 201 height 27
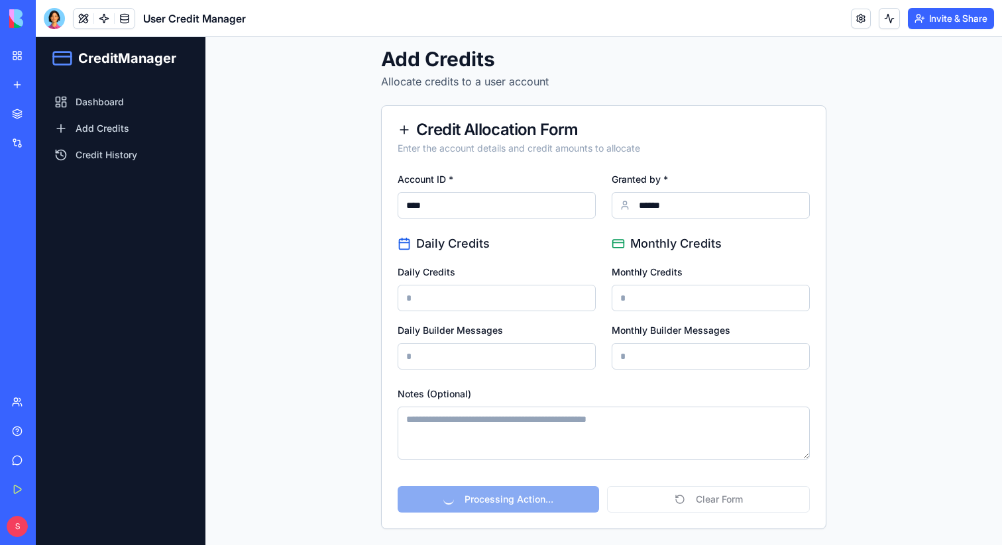
scroll to position [0, 0]
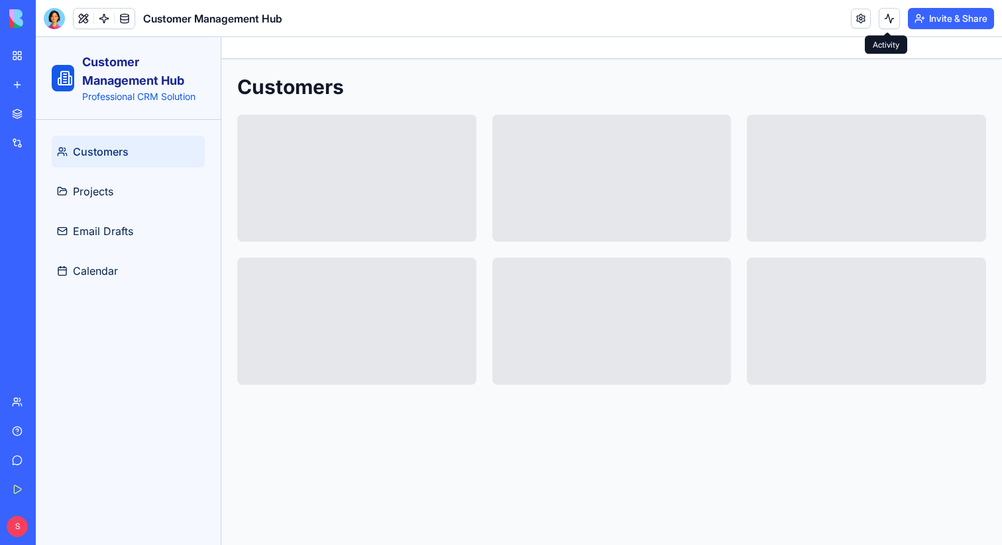
click at [891, 27] on button at bounding box center [889, 18] width 21 height 21
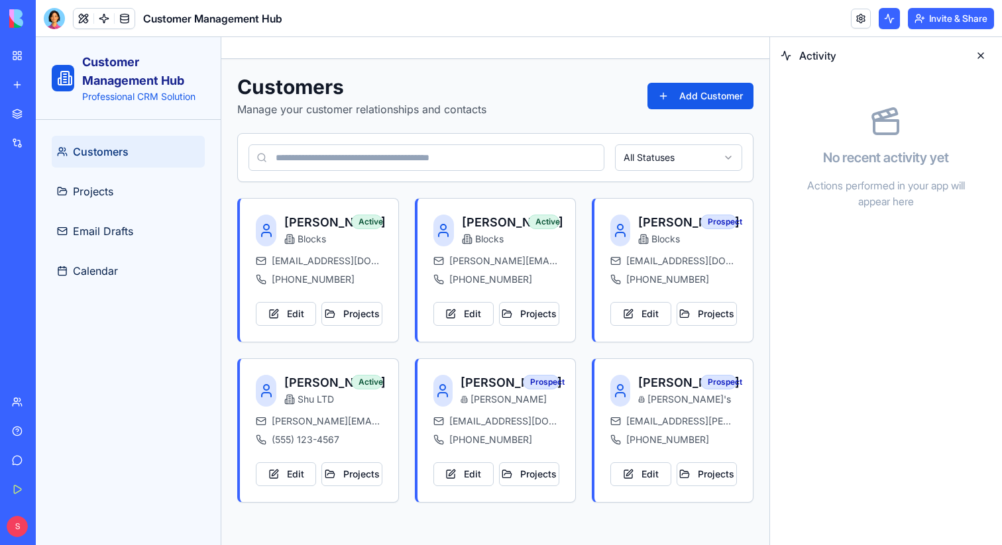
click at [891, 27] on button at bounding box center [889, 18] width 21 height 21
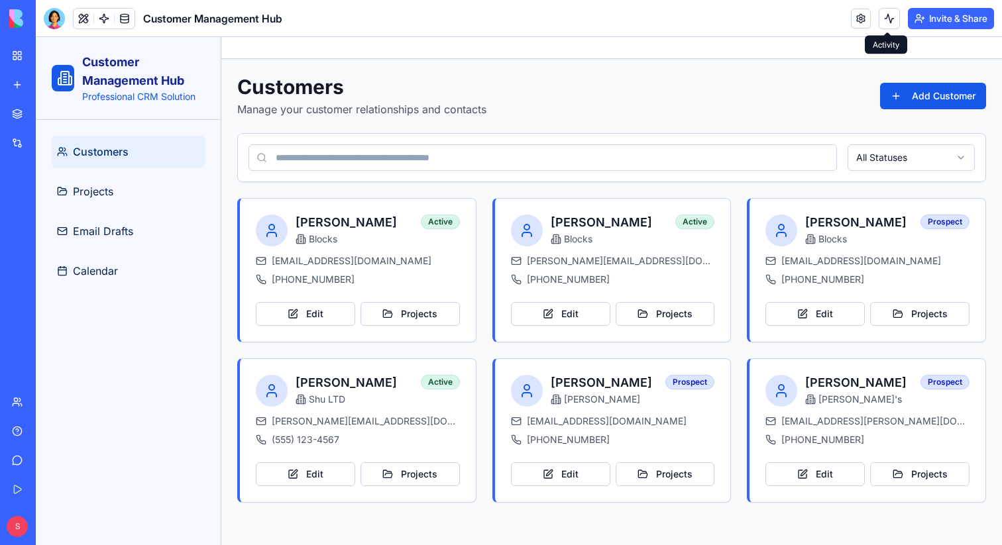
click at [888, 29] on span at bounding box center [887, 32] width 7 height 7
click at [887, 25] on body "BETA My Workspace New app Marketplace Integrations Recent New App New App Custo…" at bounding box center [501, 272] width 1002 height 545
click at [885, 19] on button at bounding box center [889, 18] width 21 height 21
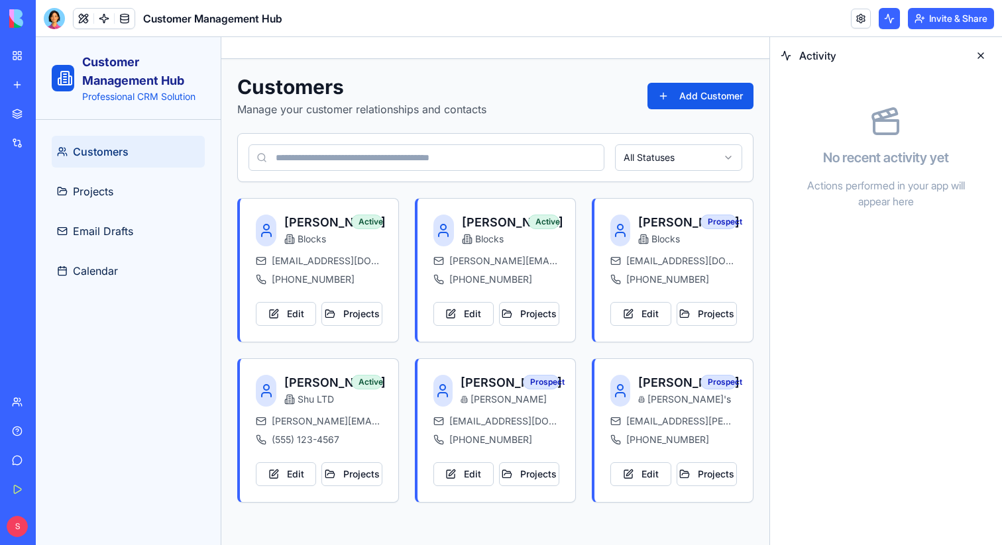
click at [885, 19] on button at bounding box center [889, 18] width 21 height 21
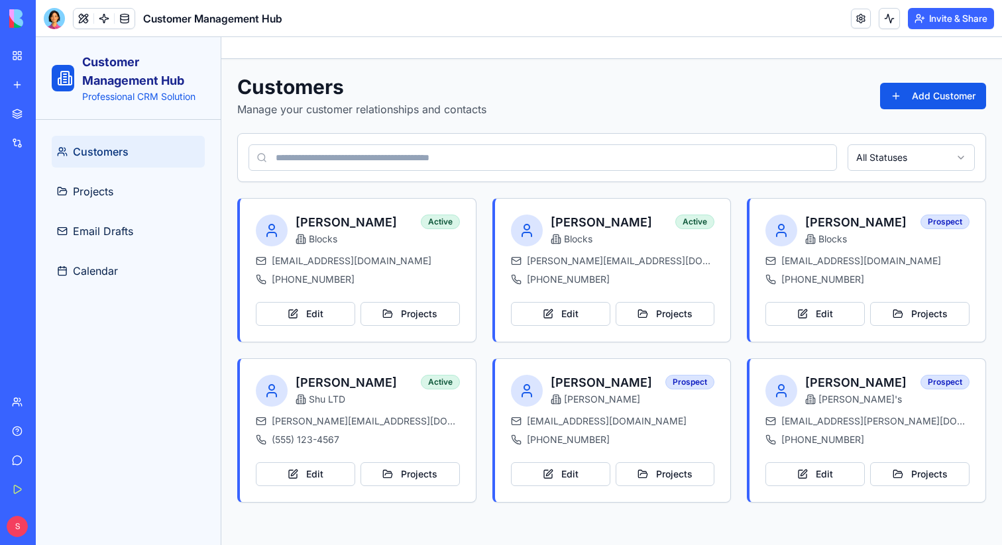
click at [106, 17] on link at bounding box center [104, 19] width 20 height 20
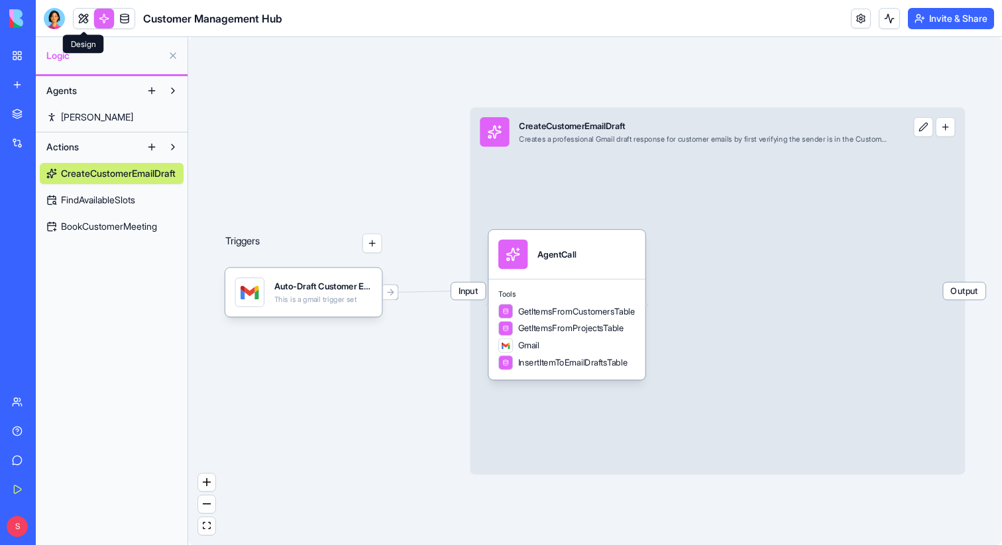
click at [73, 21] on div at bounding box center [104, 18] width 62 height 21
click at [75, 21] on link at bounding box center [84, 19] width 20 height 20
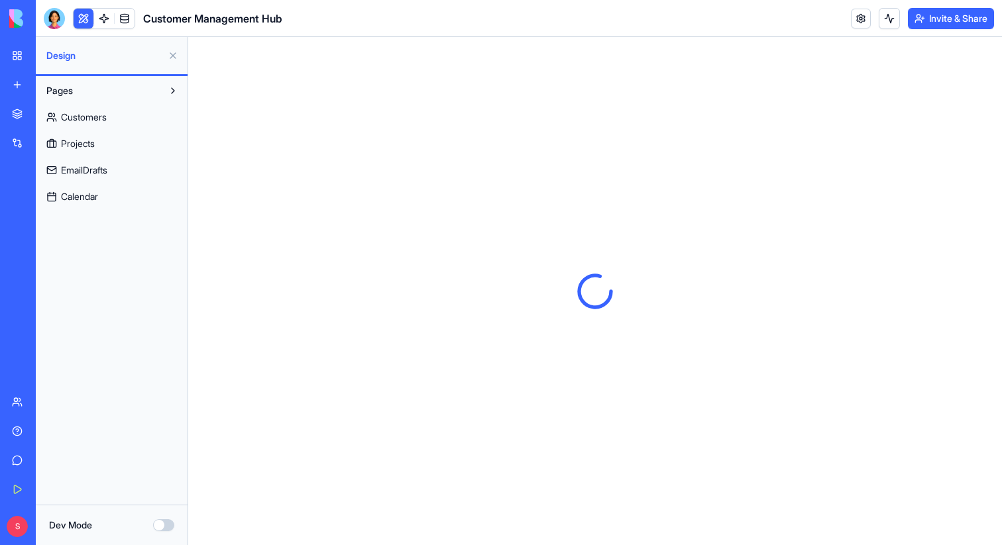
click at [70, 171] on span "EmailDrafts" at bounding box center [84, 170] width 46 height 13
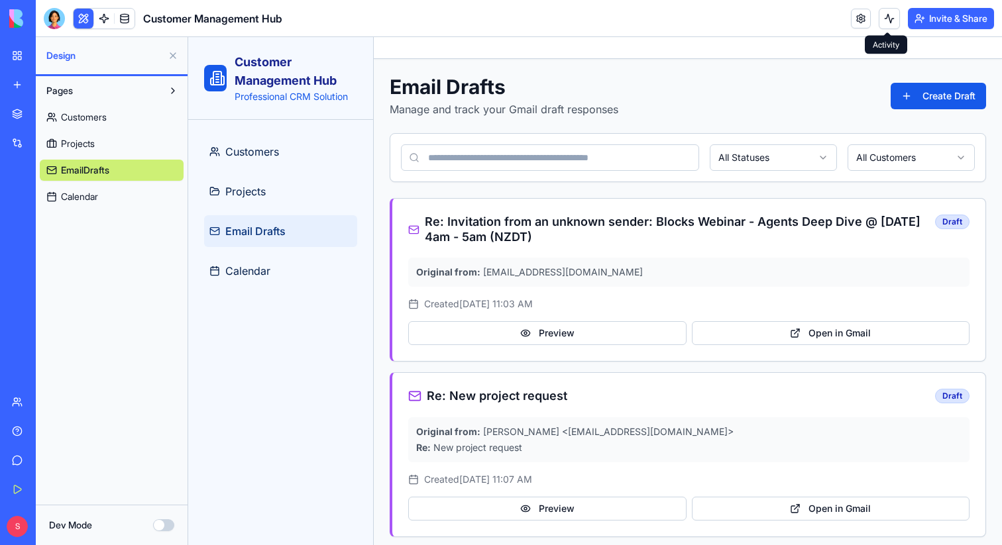
click at [881, 25] on button at bounding box center [889, 18] width 21 height 21
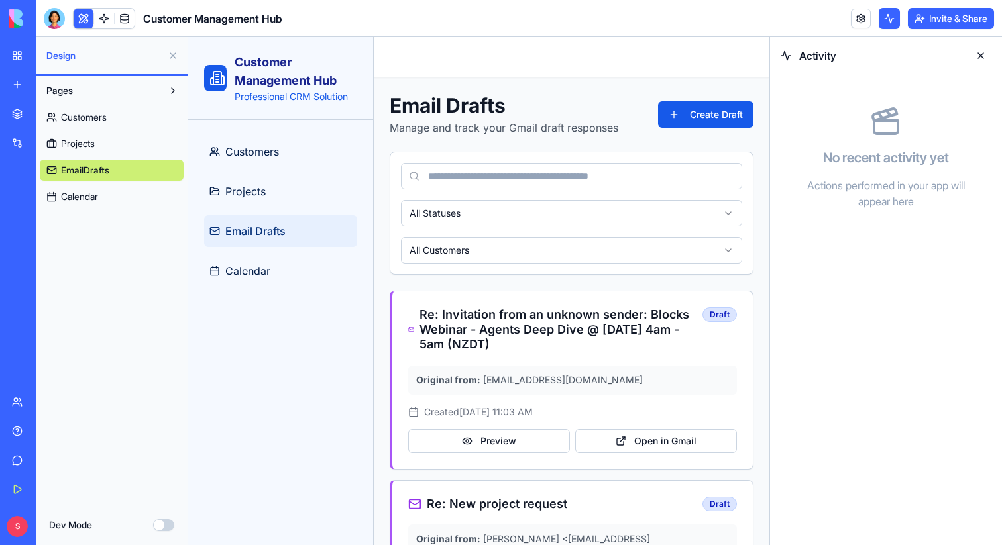
click at [983, 54] on button at bounding box center [980, 55] width 21 height 21
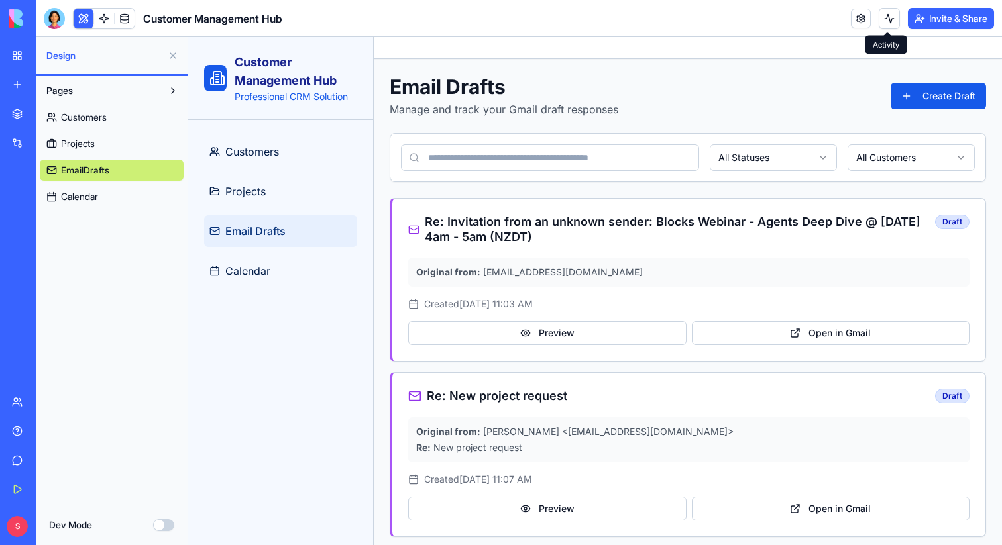
click at [884, 19] on button at bounding box center [889, 18] width 21 height 21
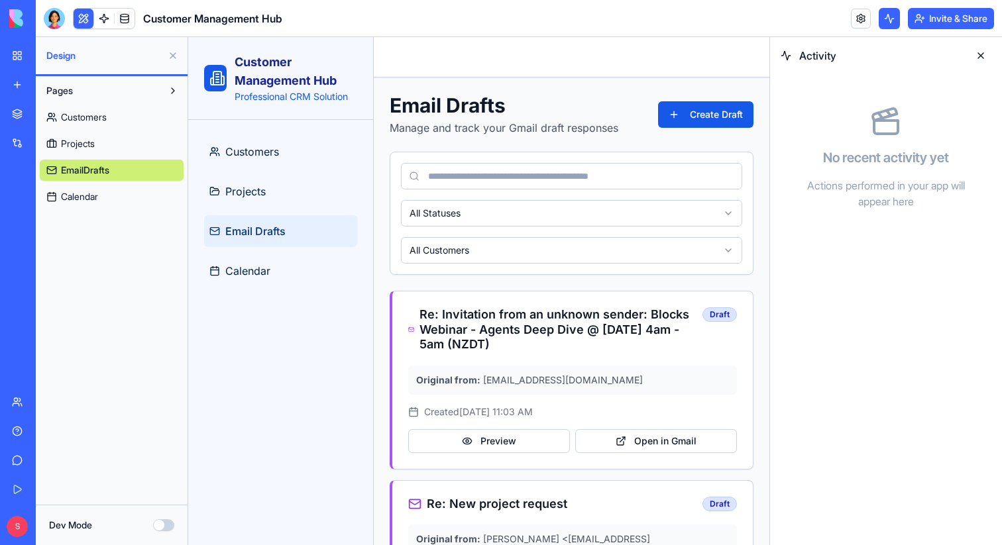
click at [884, 19] on button at bounding box center [889, 18] width 21 height 21
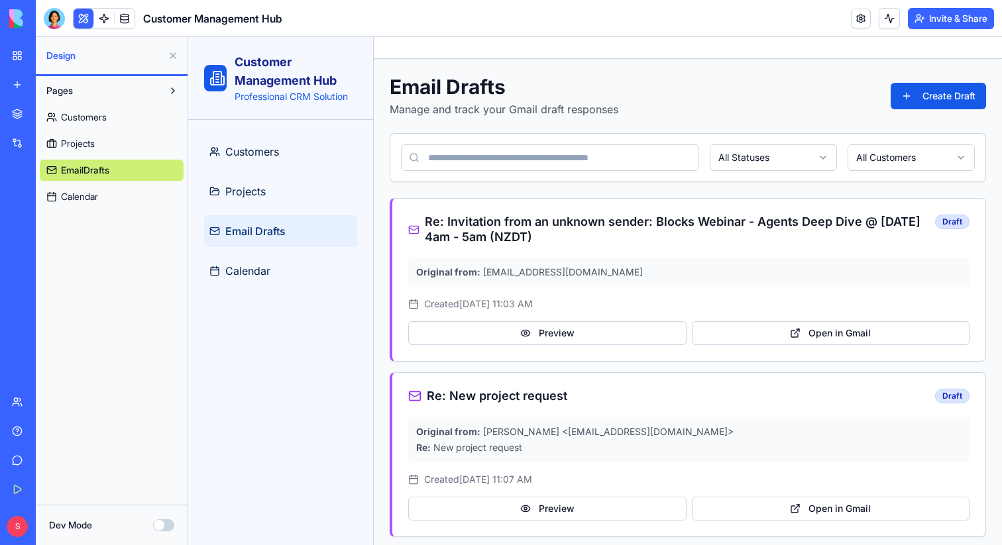
click at [170, 48] on button at bounding box center [172, 55] width 21 height 21
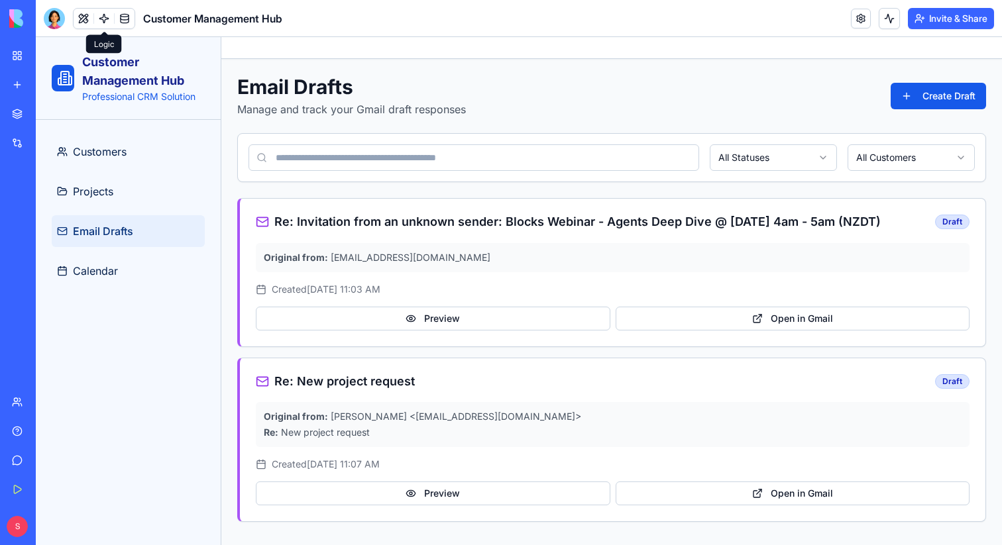
click at [98, 12] on link at bounding box center [104, 19] width 20 height 20
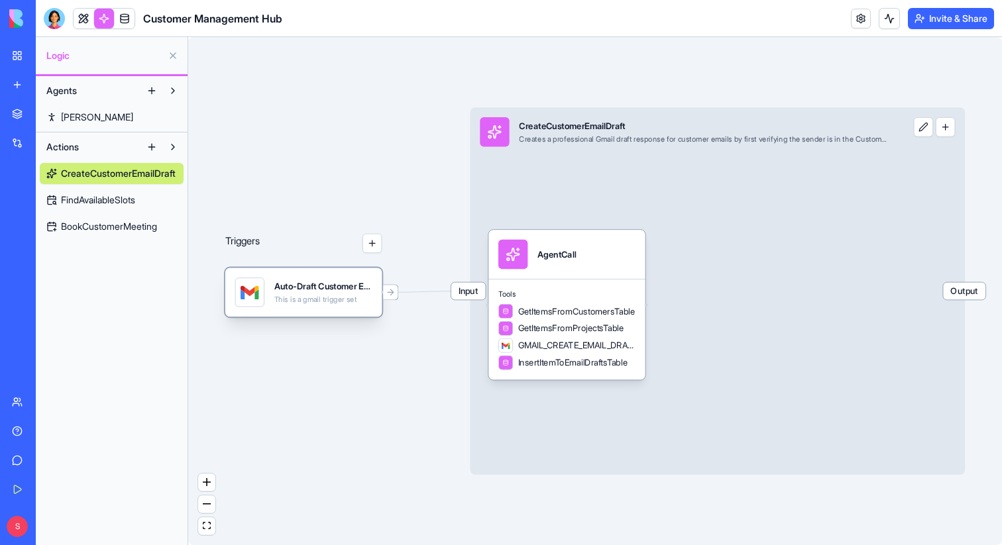
click at [288, 303] on div "This is a gmail trigger set" at bounding box center [323, 300] width 98 height 10
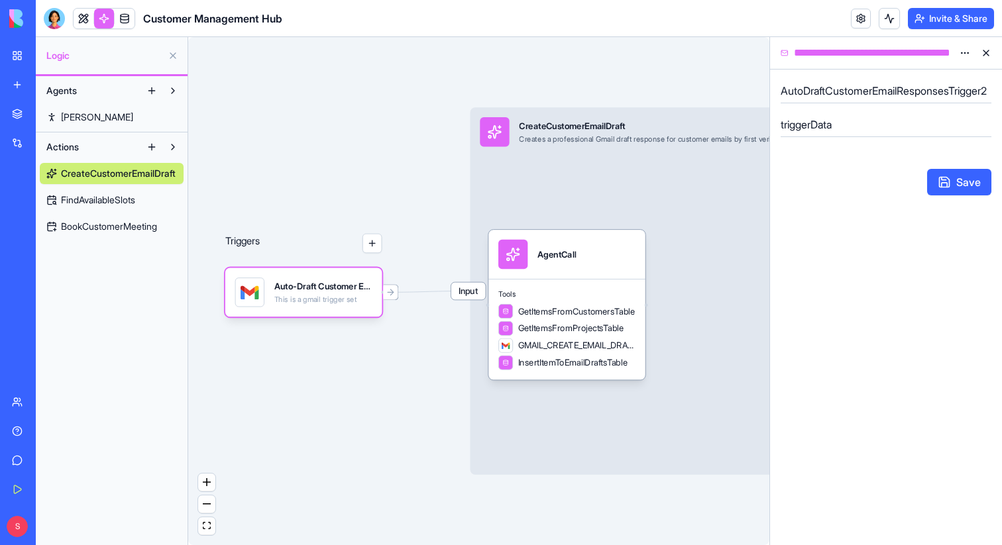
click at [857, 89] on h5 "AutoDraftCustomerEmailResponsesTrigger2" at bounding box center [886, 91] width 211 height 16
click at [837, 124] on h5 "triggerData" at bounding box center [886, 125] width 211 height 16
click at [396, 292] on div at bounding box center [390, 292] width 17 height 17
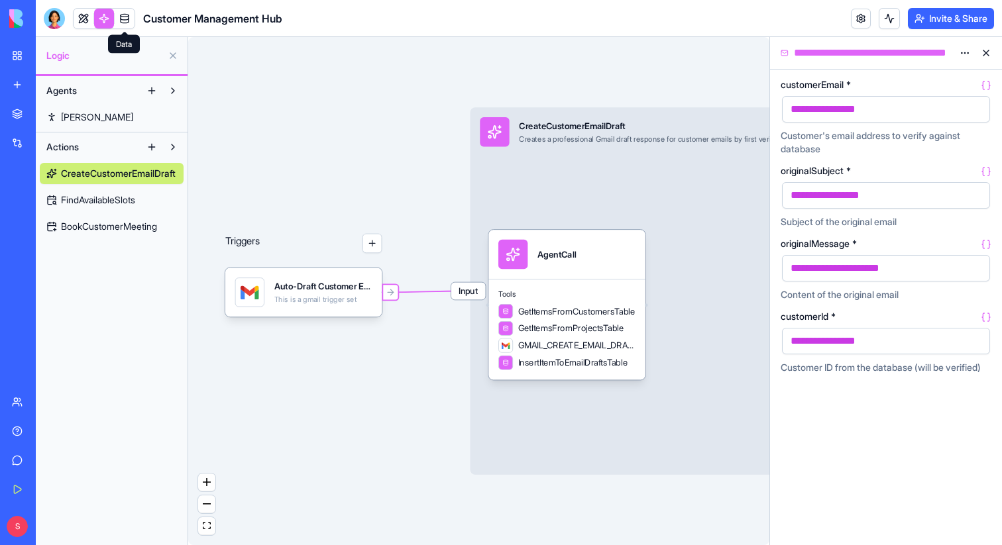
click at [134, 15] on link at bounding box center [125, 19] width 20 height 20
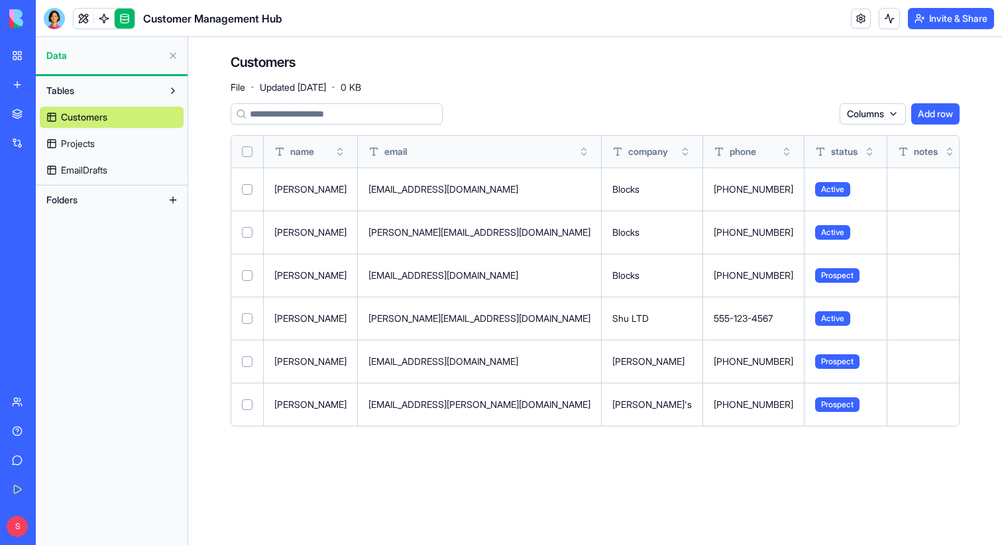
click at [78, 169] on span "EmailDrafts" at bounding box center [84, 170] width 46 height 13
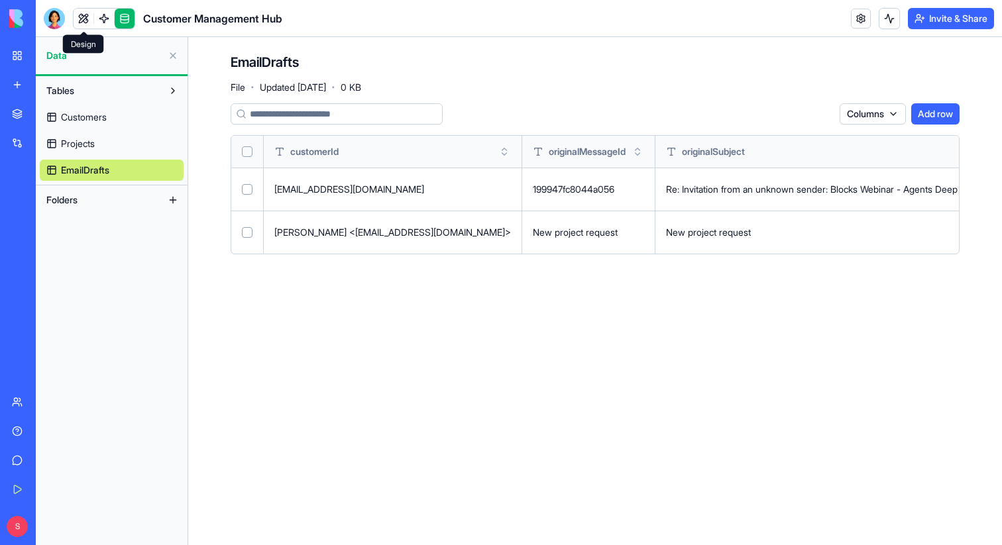
click at [78, 19] on link at bounding box center [84, 19] width 20 height 20
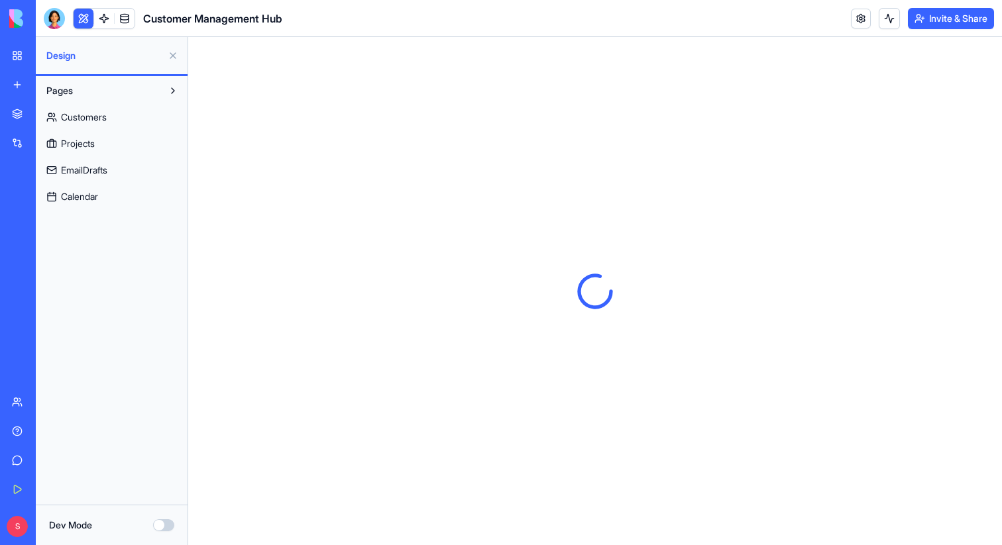
click at [889, 16] on button at bounding box center [889, 18] width 21 height 21
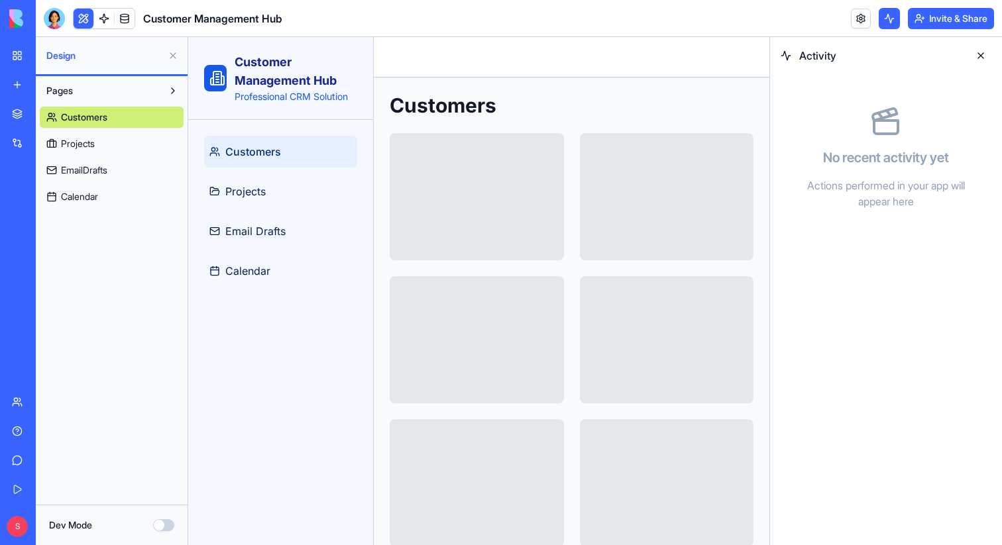
click at [978, 56] on button at bounding box center [980, 55] width 21 height 21
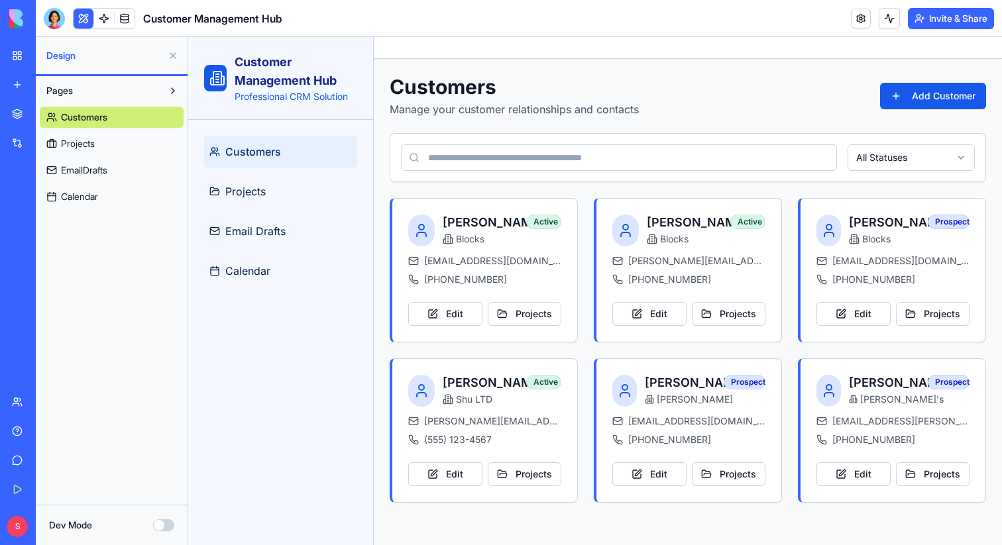
click at [172, 55] on button at bounding box center [172, 55] width 21 height 21
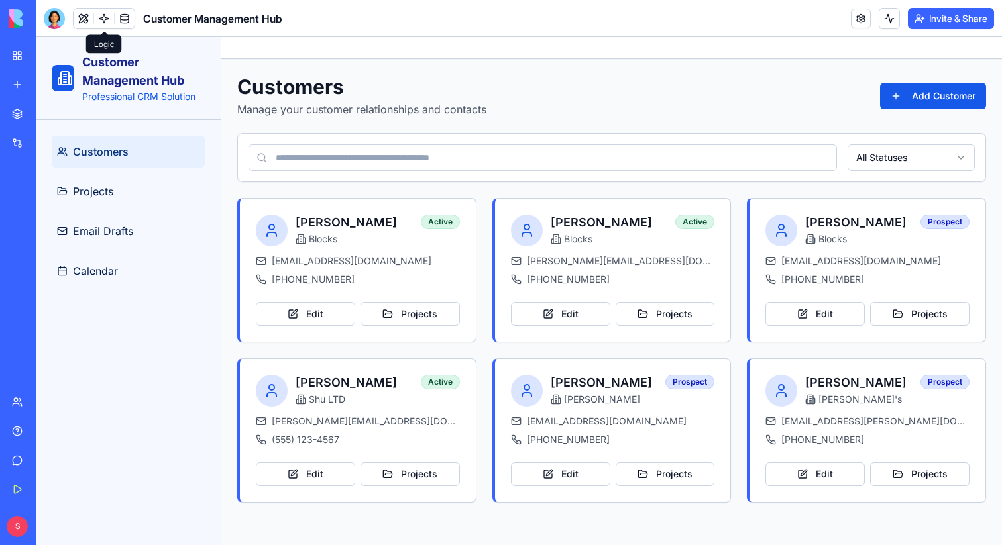
click at [105, 19] on link at bounding box center [104, 19] width 20 height 20
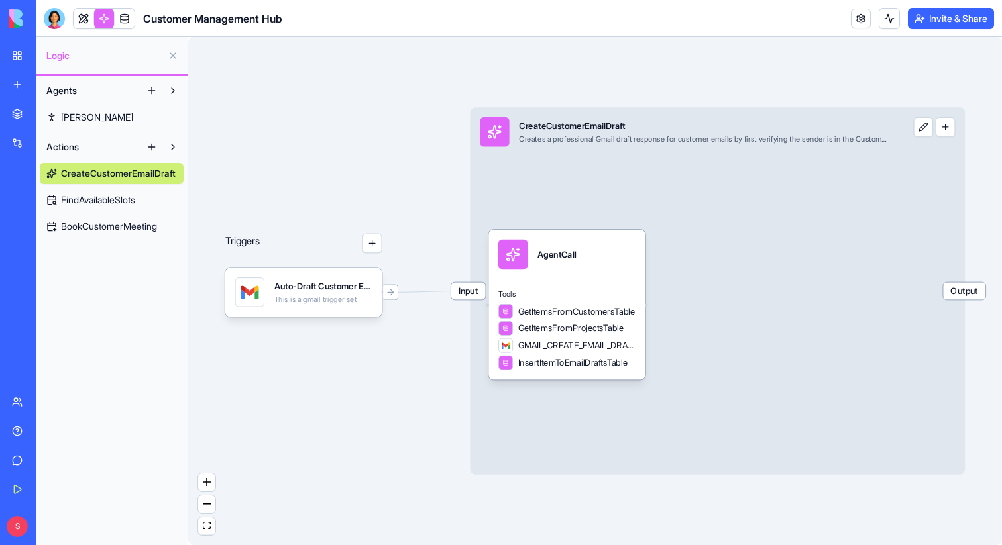
click at [83, 112] on link "Ron" at bounding box center [112, 117] width 144 height 21
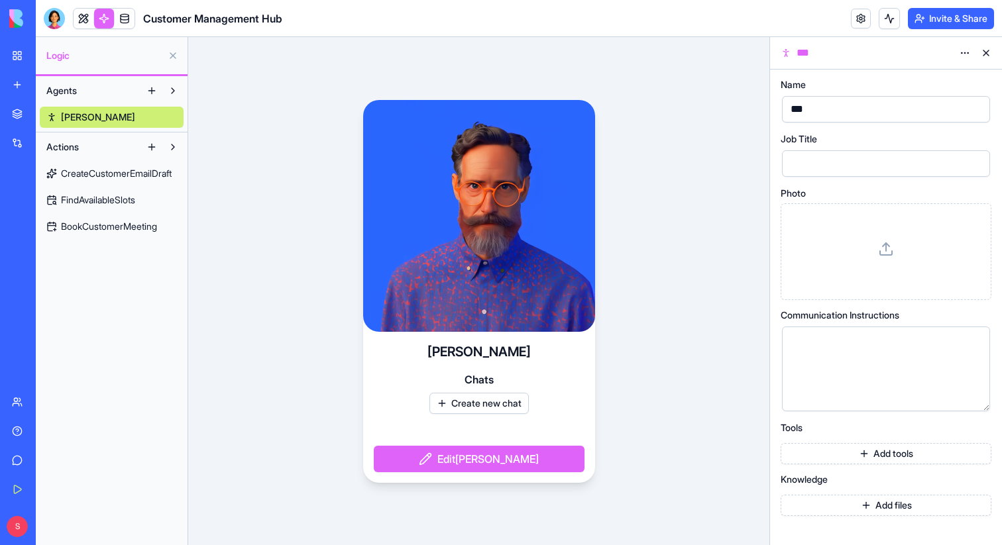
click at [106, 172] on span "CreateCustomerEmailDraft" at bounding box center [116, 173] width 111 height 13
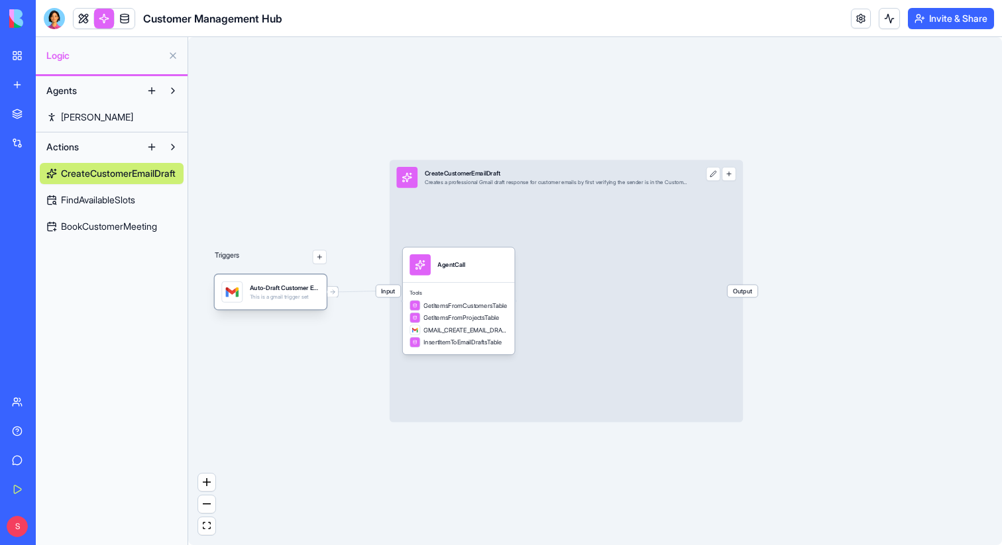
click at [298, 305] on div "Auto-Draft Customer Email ResponsesTrigger This is a gmail trigger set" at bounding box center [271, 291] width 112 height 35
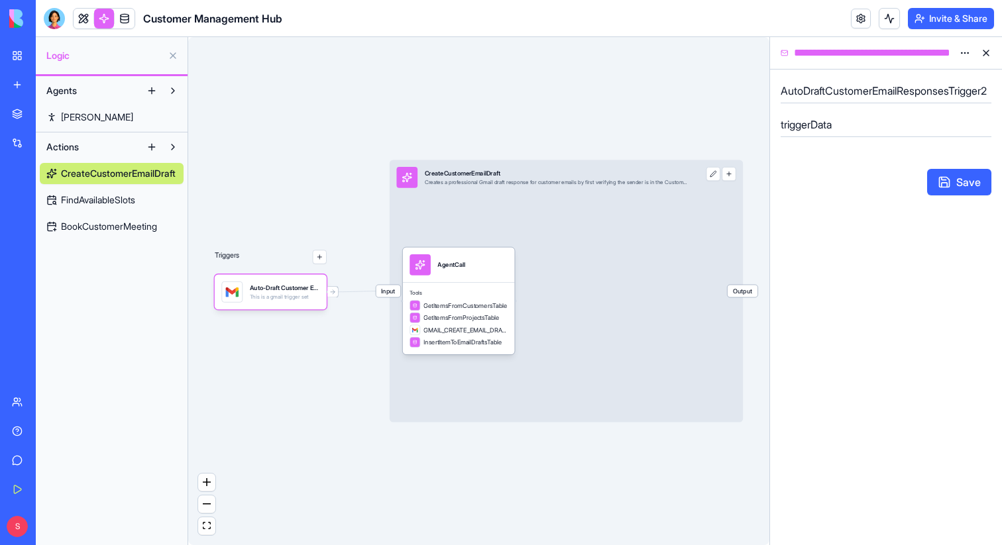
click at [989, 52] on button at bounding box center [985, 52] width 21 height 21
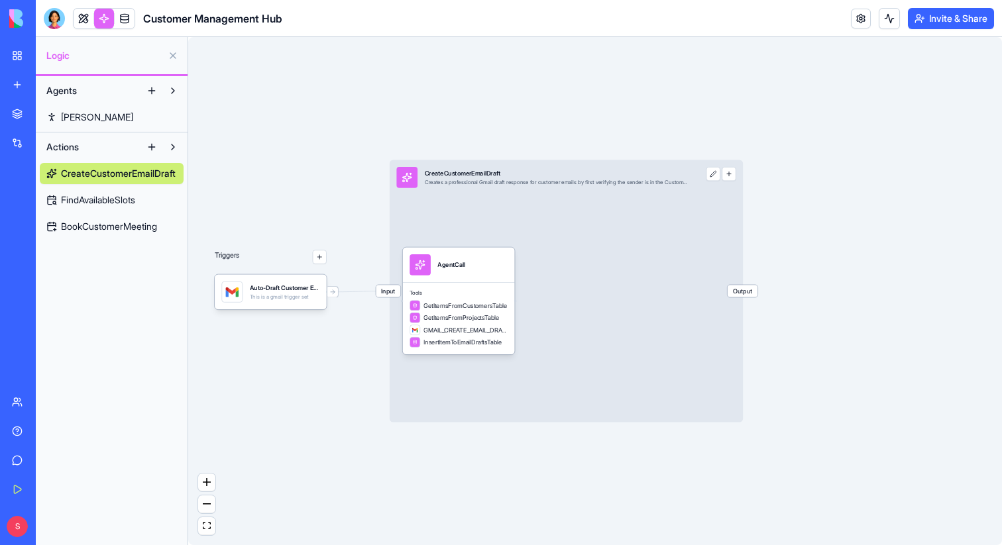
click at [95, 113] on link "Ron" at bounding box center [112, 117] width 144 height 21
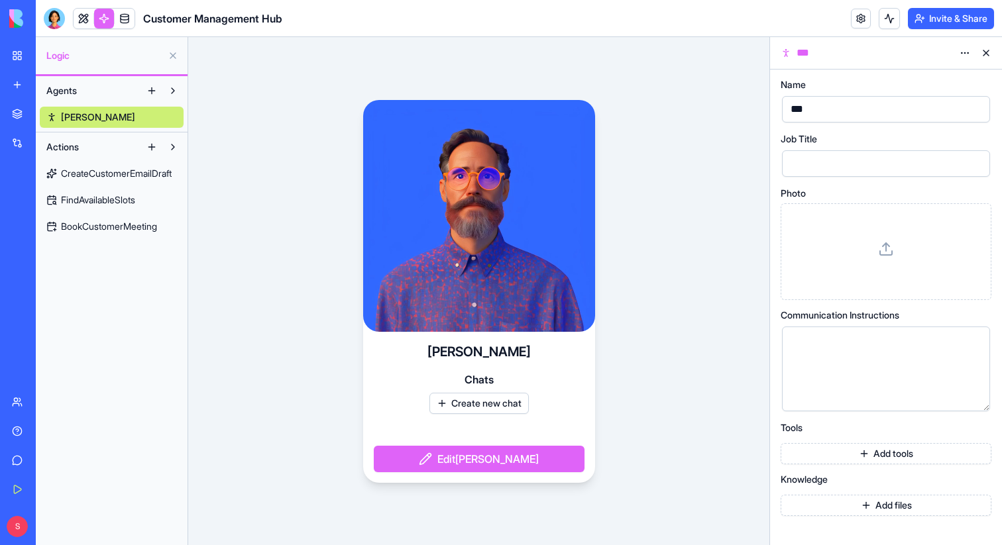
click at [482, 404] on button "Create new chat" at bounding box center [478, 403] width 99 height 21
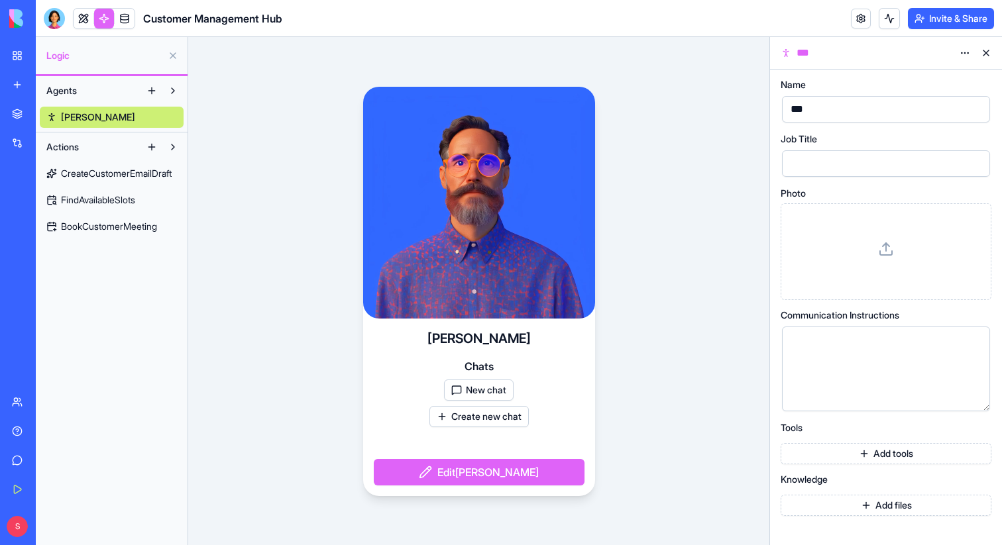
click at [493, 395] on button "New chat" at bounding box center [479, 390] width 70 height 21
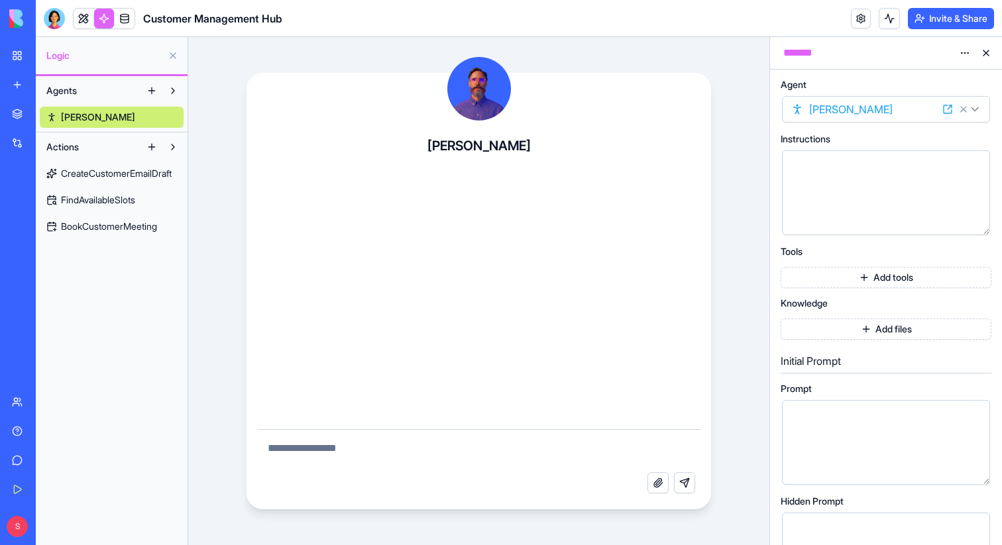
click at [462, 453] on textarea at bounding box center [479, 451] width 444 height 42
click at [72, 117] on span "Ron" at bounding box center [98, 117] width 74 height 13
click at [107, 180] on span "CreateCustomerEmailDraft" at bounding box center [116, 173] width 111 height 13
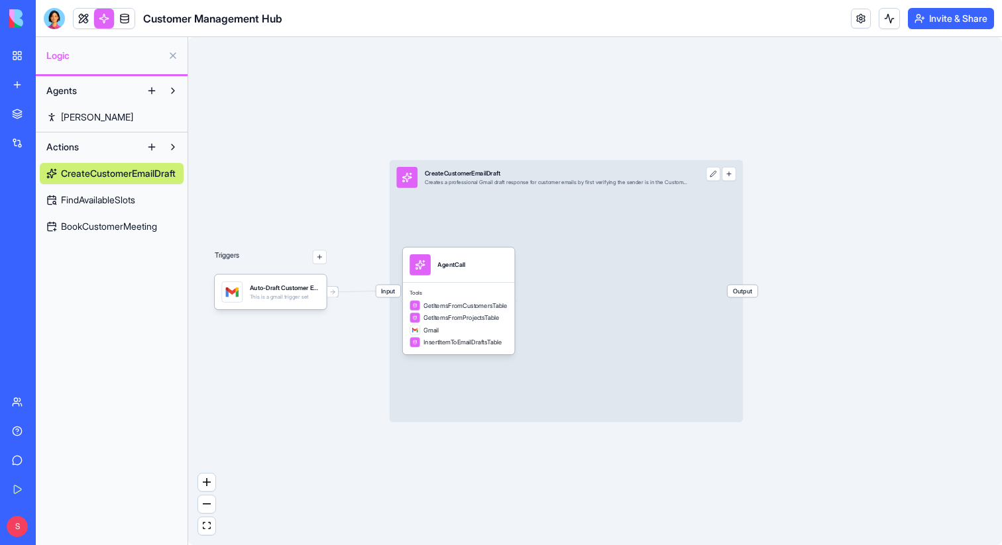
click at [72, 122] on span "Ron" at bounding box center [97, 117] width 72 height 13
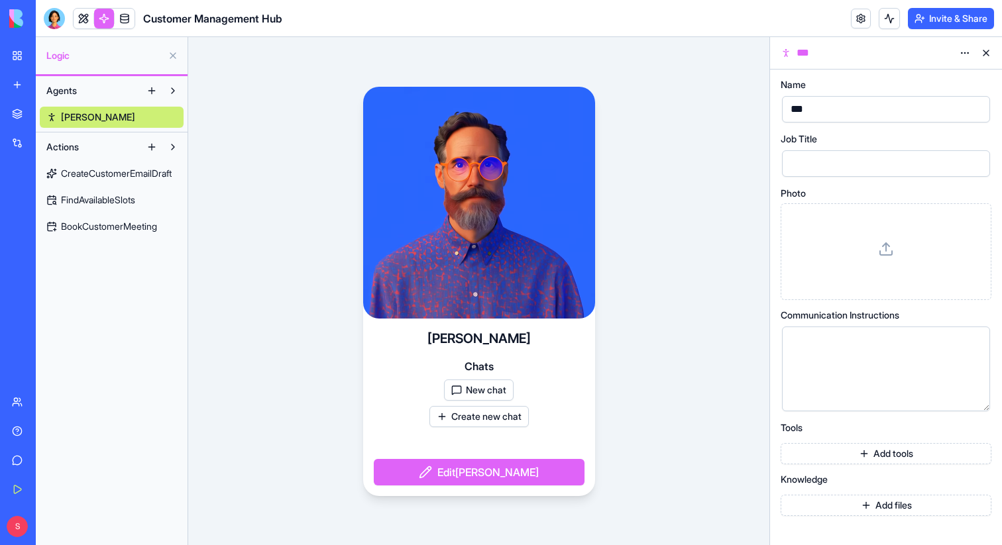
click at [542, 378] on div "Ron Chats New chat Create new chat Edit Ron" at bounding box center [479, 408] width 232 height 178
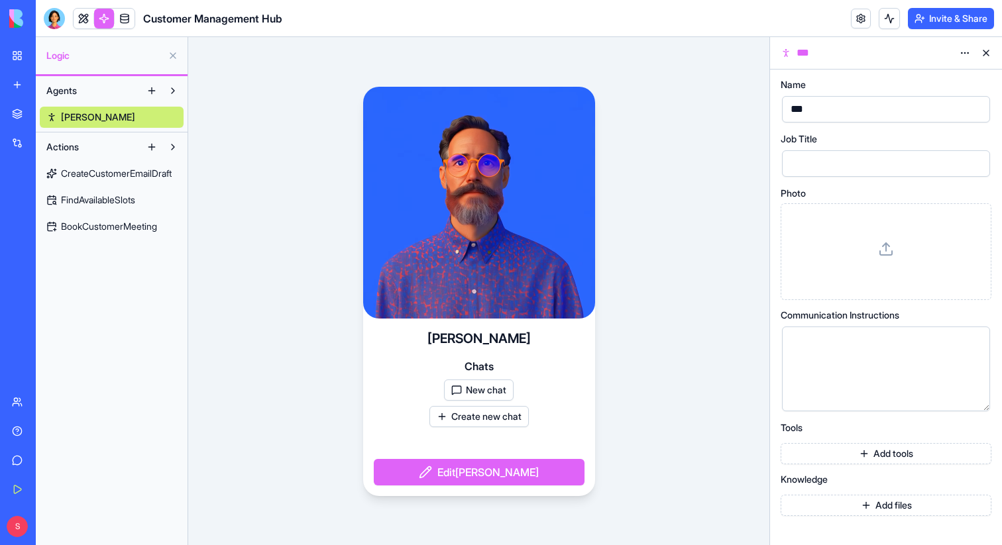
click at [502, 387] on button "New chat" at bounding box center [479, 390] width 70 height 21
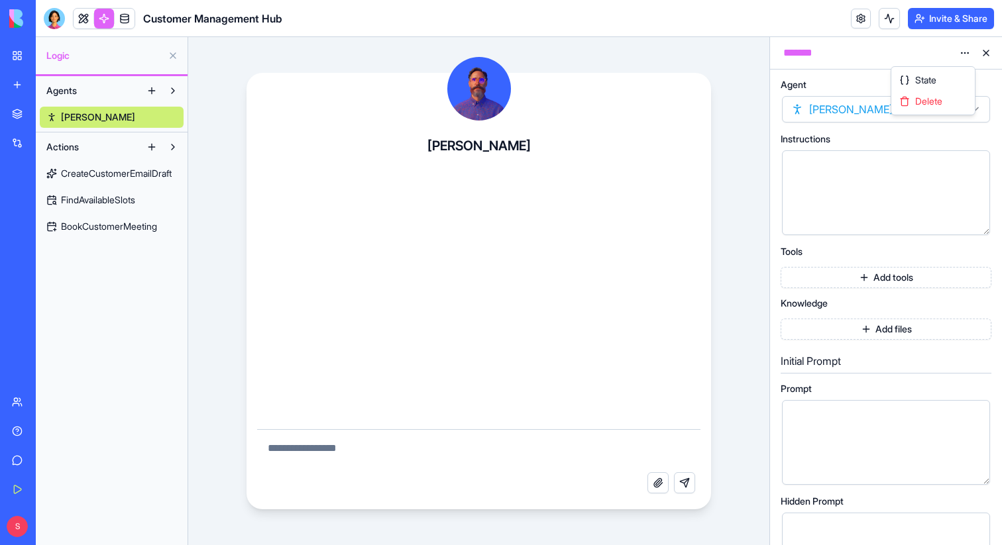
click at [961, 51] on html "BETA My Workspace New app Marketplace Integrations Recent New App New App Custo…" at bounding box center [501, 272] width 1002 height 545
click at [924, 104] on span "Delete" at bounding box center [928, 101] width 27 height 13
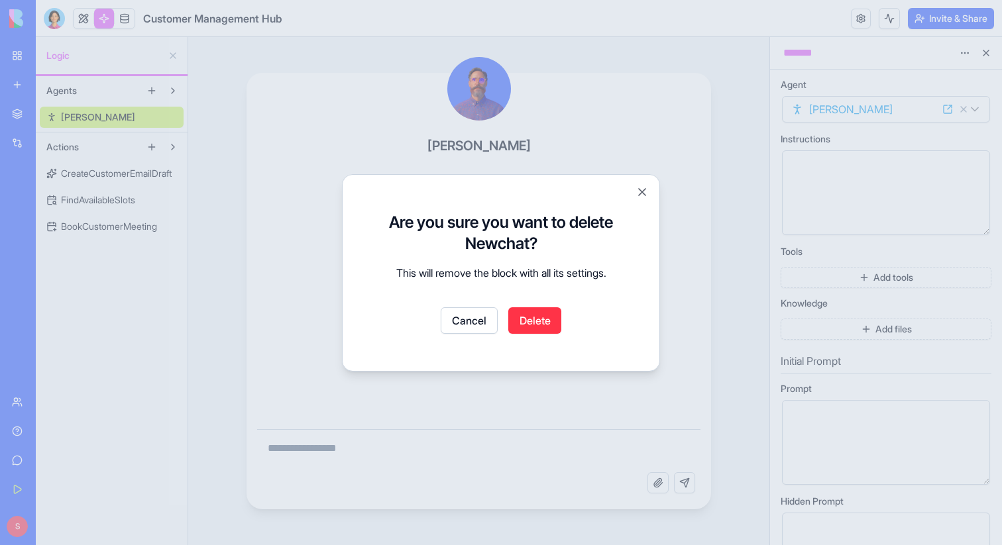
click at [535, 325] on button "Delete" at bounding box center [534, 320] width 53 height 27
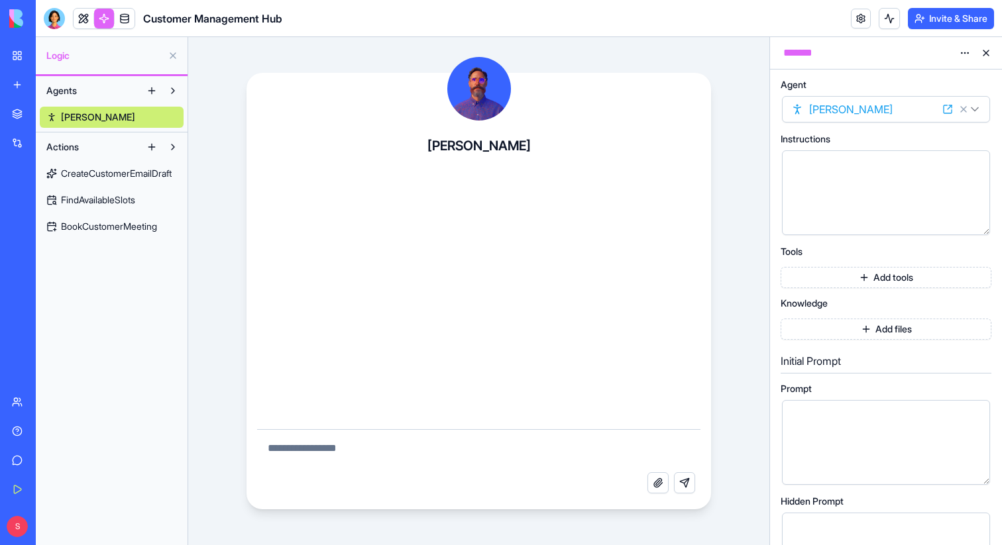
click at [83, 171] on span "CreateCustomerEmailDraft" at bounding box center [116, 173] width 111 height 13
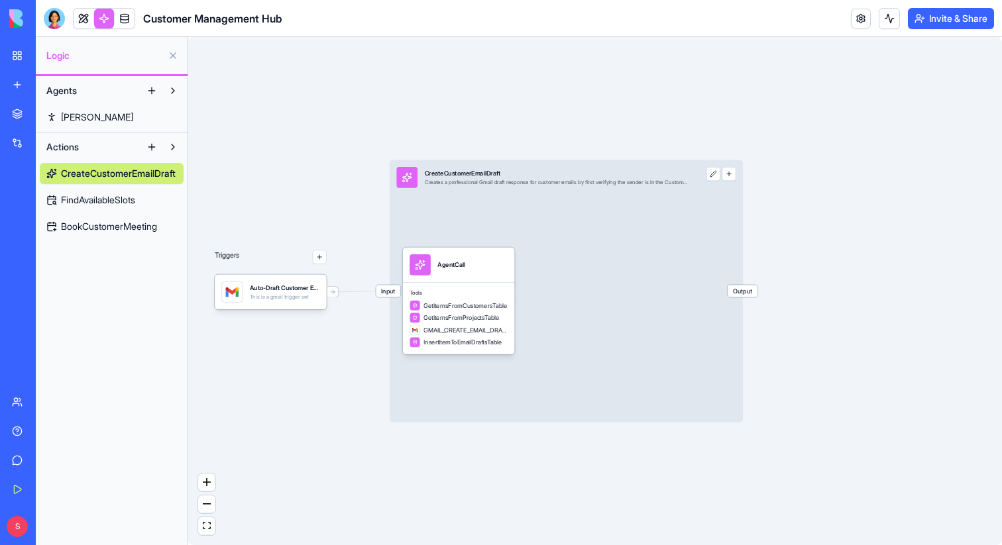
click at [85, 110] on link "Ron" at bounding box center [112, 117] width 144 height 21
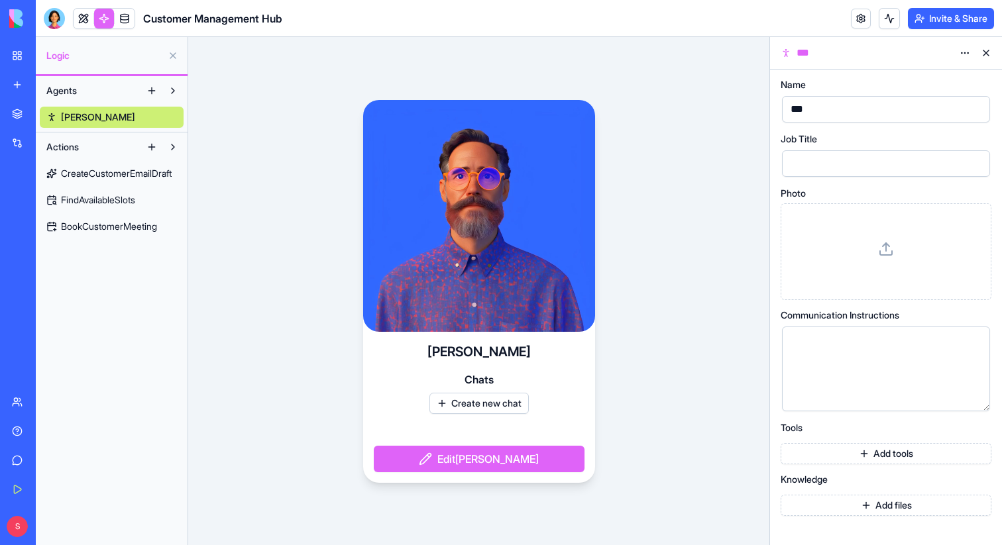
click at [136, 180] on link "CreateCustomerEmailDraft" at bounding box center [112, 173] width 144 height 21
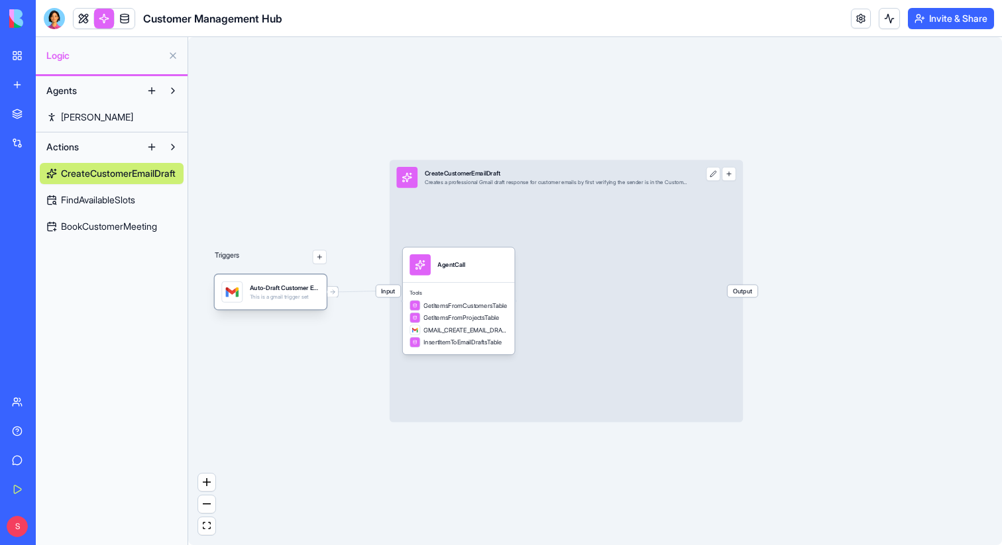
click at [274, 302] on div "Auto-Draft Customer Email ResponsesTrigger This is a gmail trigger set" at bounding box center [285, 292] width 70 height 21
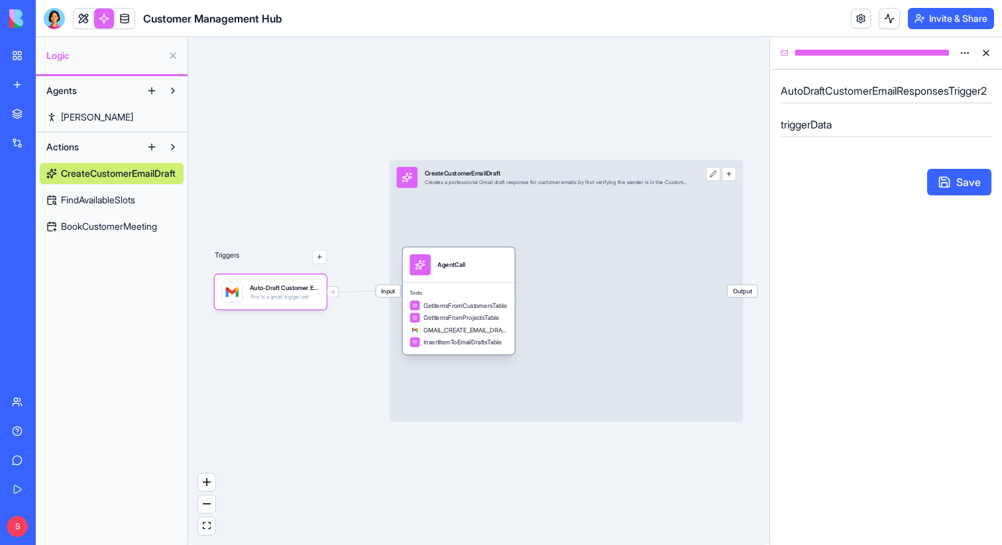
click at [445, 274] on div "AgentCall" at bounding box center [451, 264] width 28 height 21
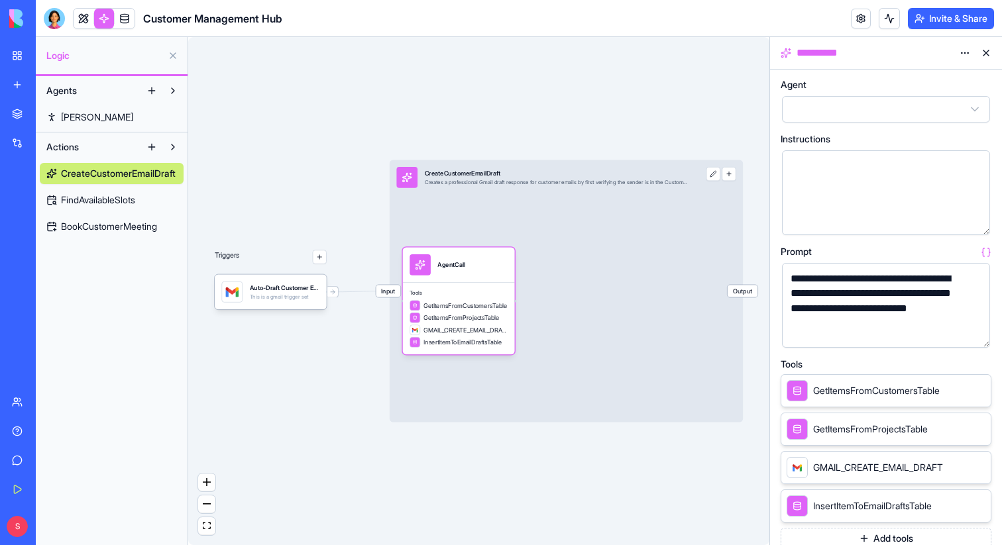
click at [100, 199] on span "FindAvailableSlots" at bounding box center [98, 200] width 74 height 13
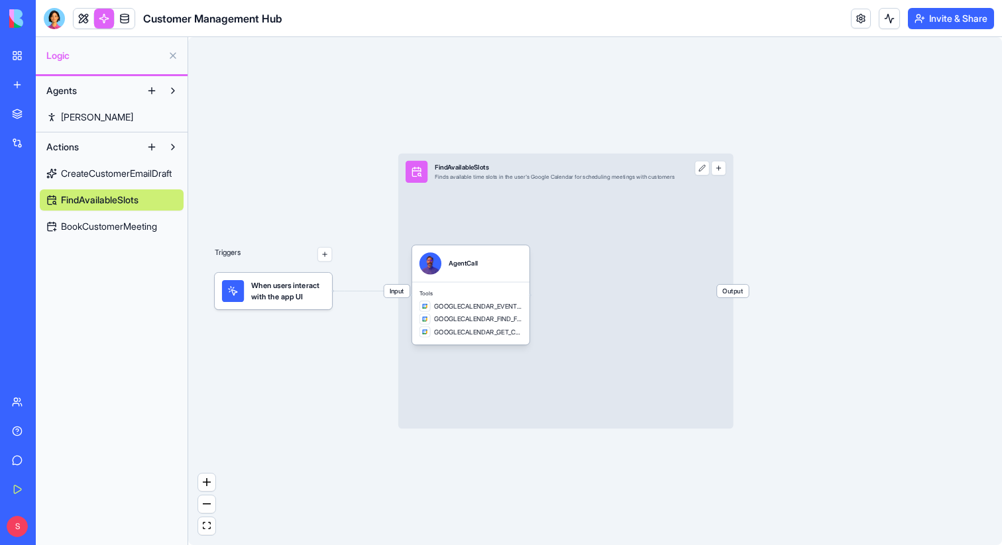
click at [278, 295] on span "When users interact with the app UI" at bounding box center [288, 291] width 74 height 22
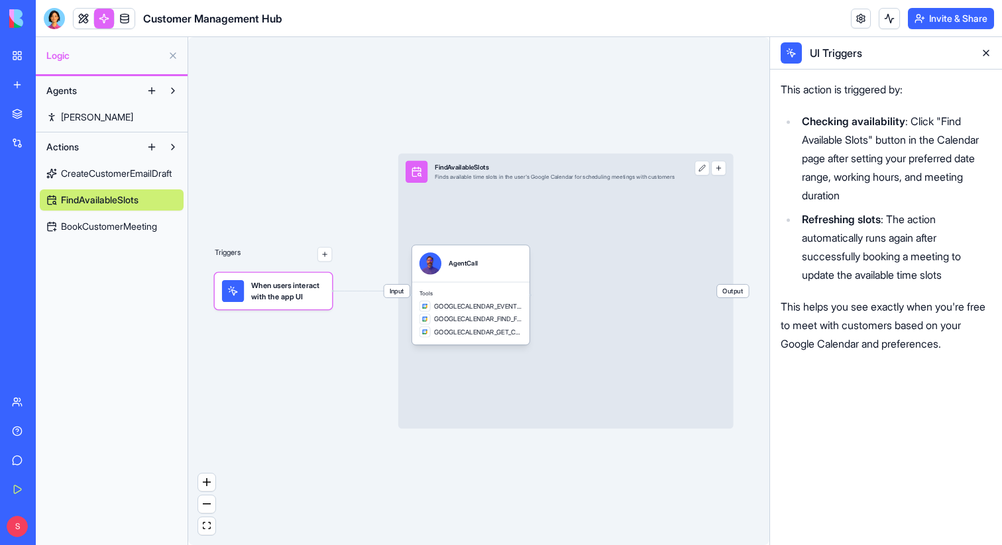
click at [989, 52] on button at bounding box center [985, 52] width 21 height 21
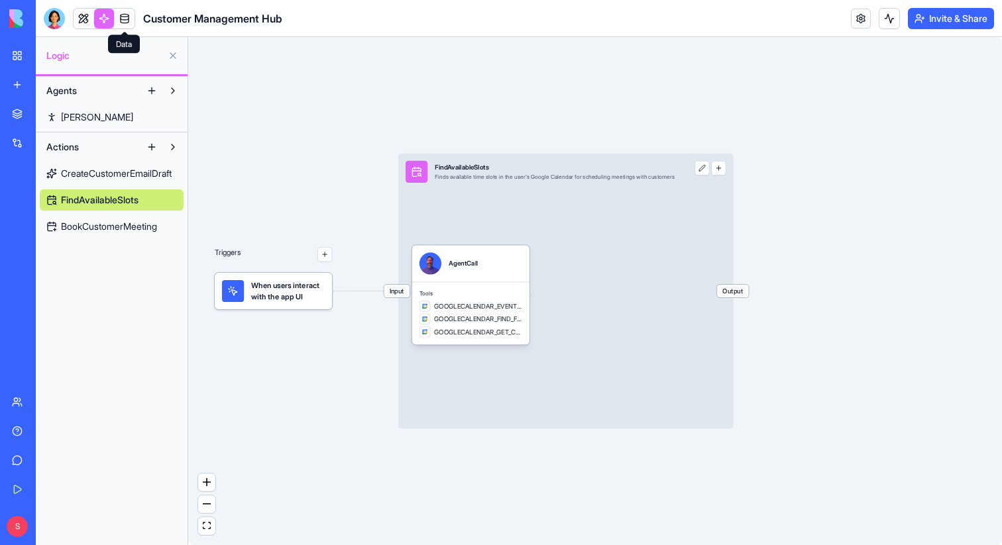
click at [123, 19] on link at bounding box center [125, 19] width 20 height 20
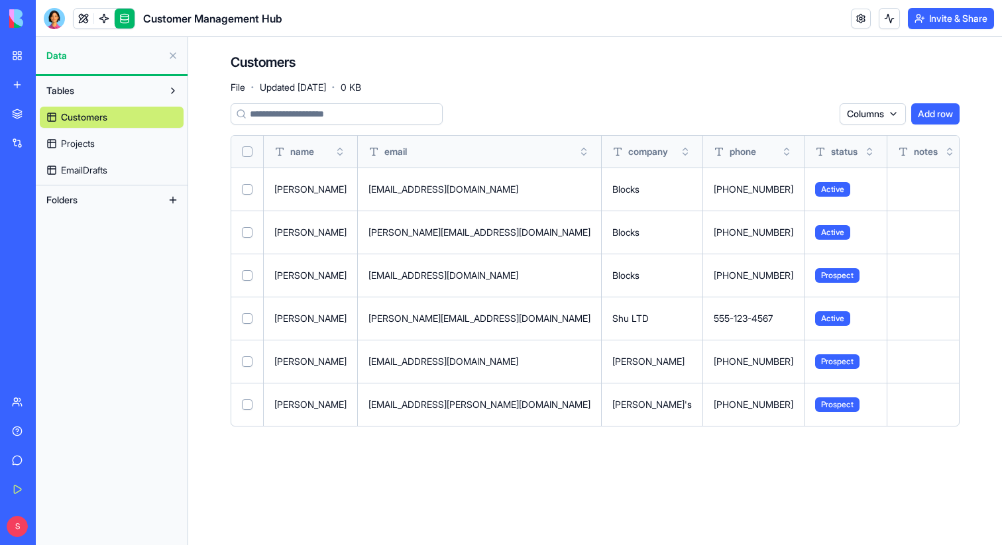
click at [87, 165] on span "EmailDrafts" at bounding box center [84, 170] width 46 height 13
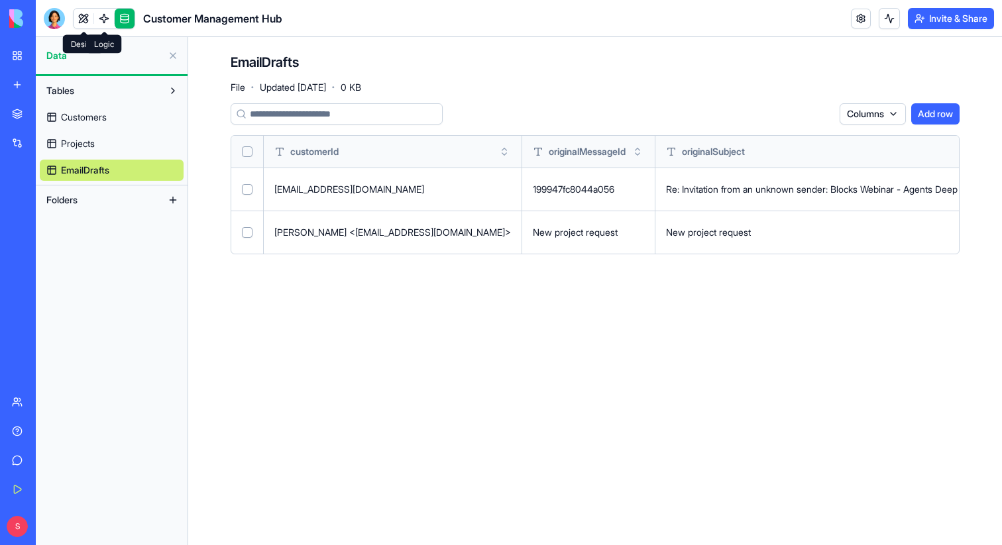
click at [100, 21] on link at bounding box center [104, 19] width 20 height 20
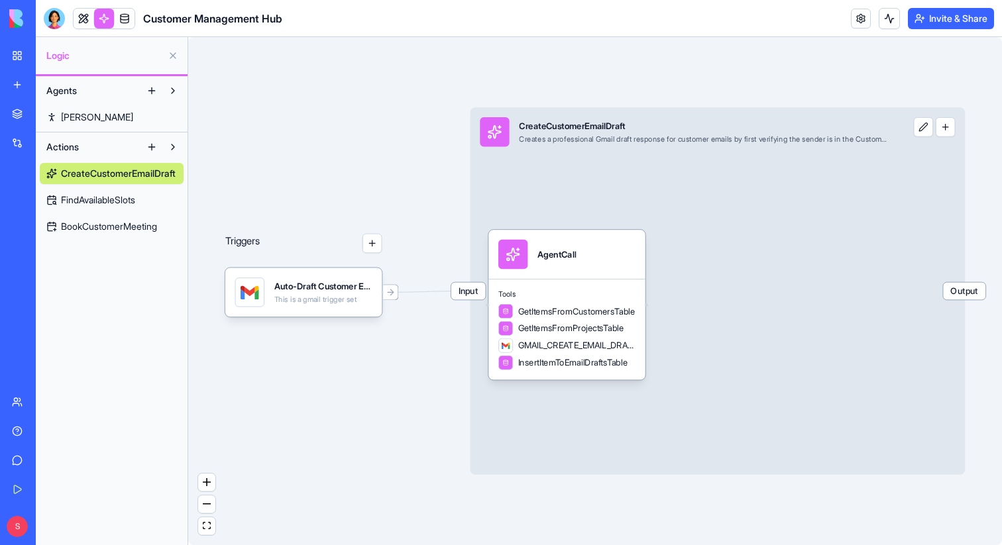
click at [106, 198] on span "FindAvailableSlots" at bounding box center [98, 200] width 74 height 13
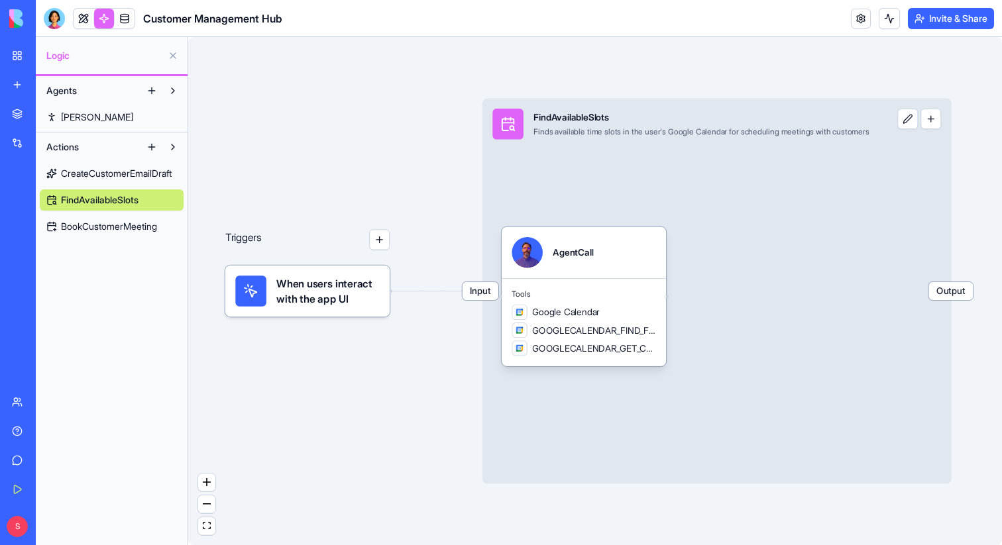
click at [378, 245] on button "button" at bounding box center [379, 239] width 21 height 21
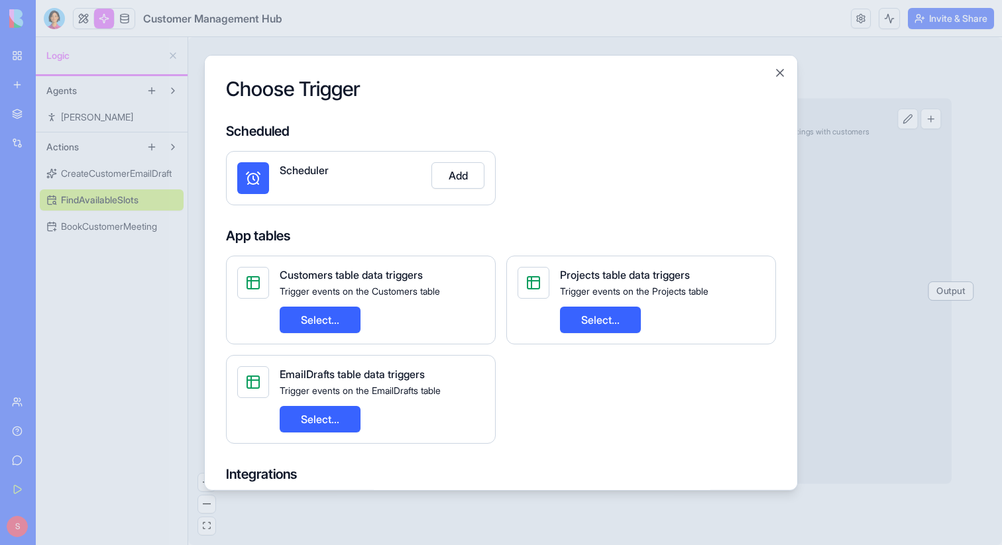
click at [323, 414] on button "Select..." at bounding box center [320, 419] width 81 height 27
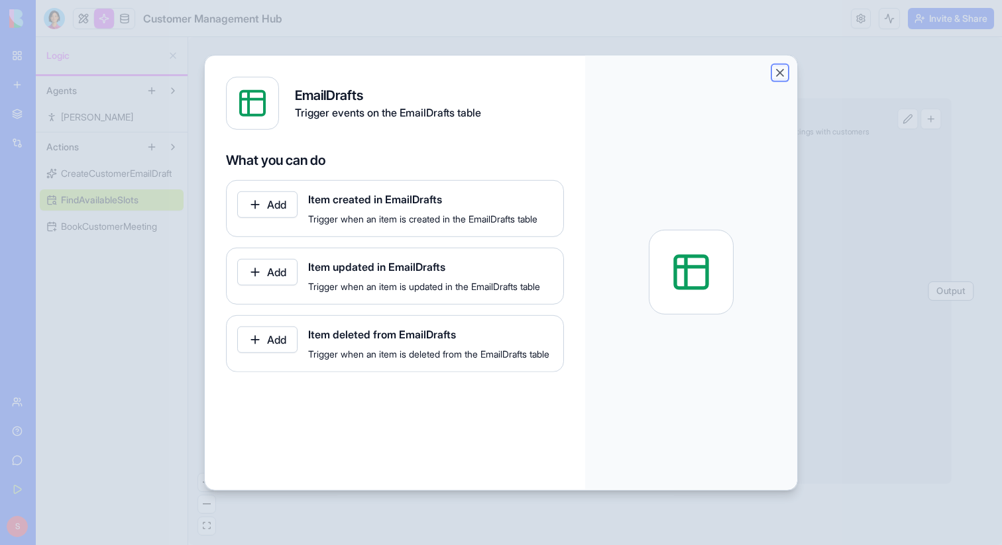
click at [781, 76] on button "Close" at bounding box center [779, 72] width 13 height 13
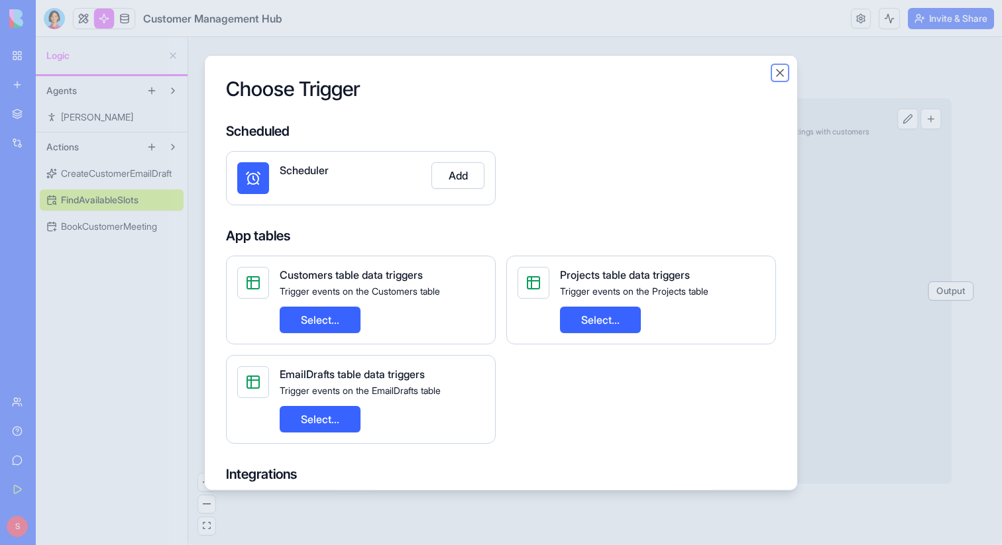
click at [783, 69] on button "Close" at bounding box center [779, 72] width 13 height 13
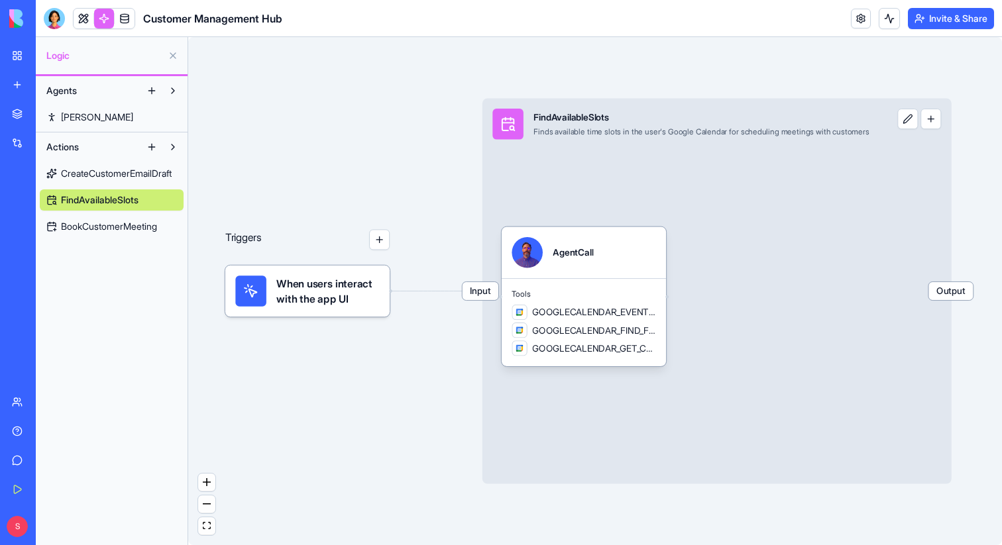
click at [136, 231] on span "BookCustomerMeeting" at bounding box center [109, 226] width 96 height 13
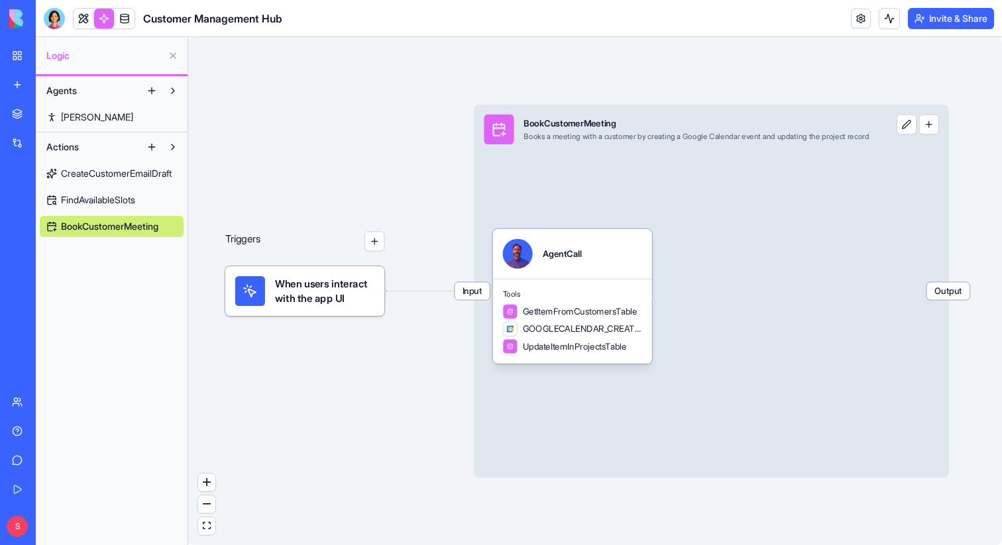
click at [130, 199] on span "FindAvailableSlots" at bounding box center [98, 200] width 74 height 13
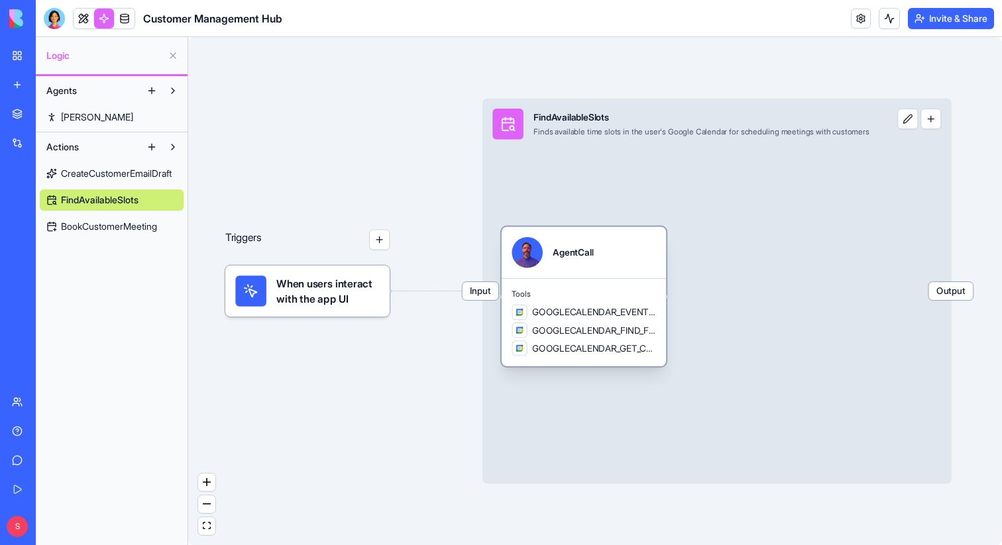
click at [555, 307] on span "GOOGLECALENDAR_EVENTS_LIST" at bounding box center [593, 312] width 123 height 13
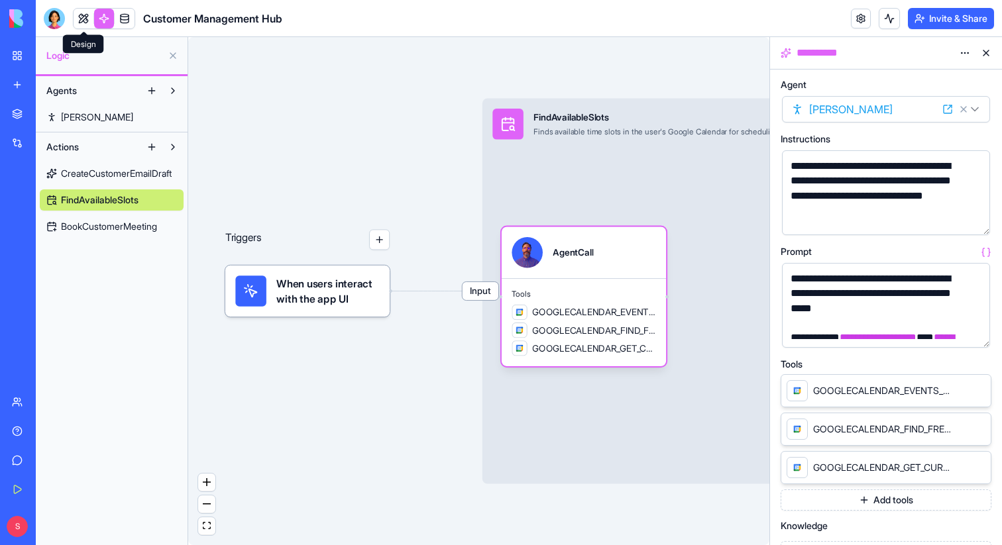
click at [79, 19] on link at bounding box center [84, 19] width 20 height 20
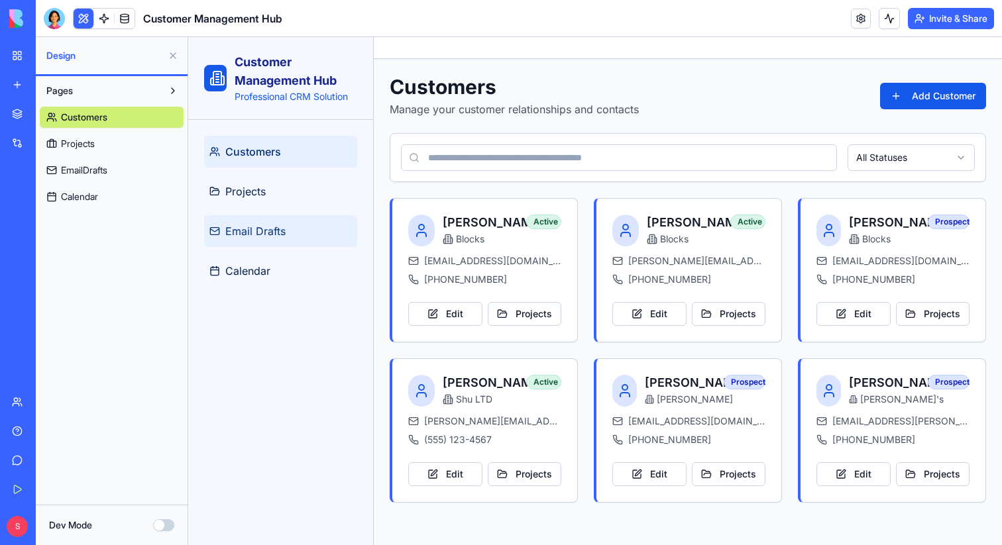
click at [231, 234] on span "Email Drafts" at bounding box center [255, 231] width 60 height 16
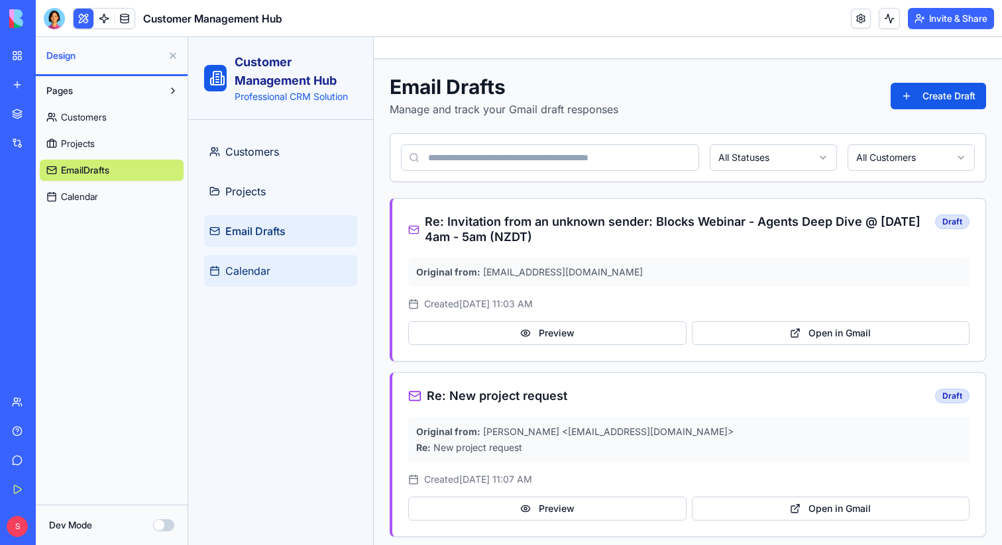
click at [241, 262] on link "Calendar" at bounding box center [280, 271] width 153 height 32
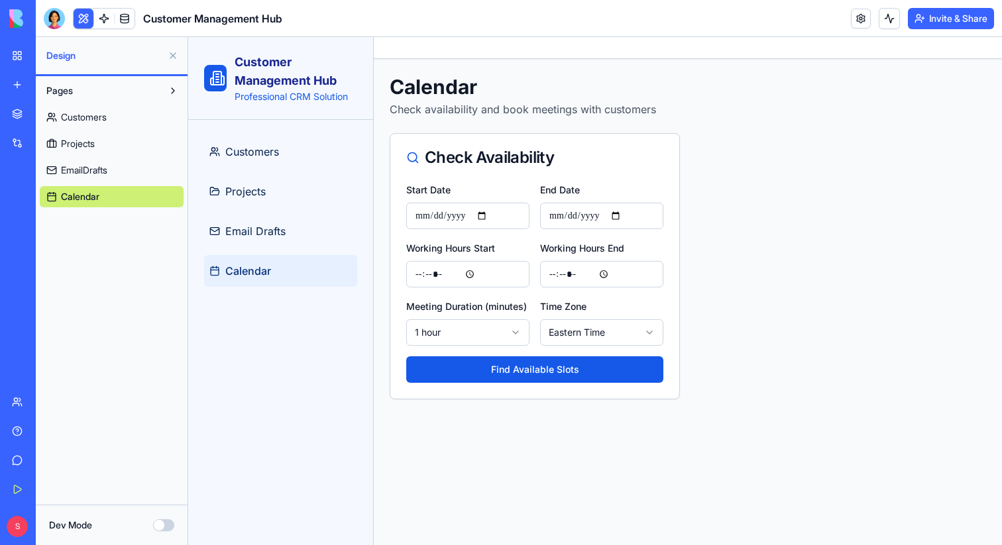
click at [171, 54] on button at bounding box center [172, 55] width 21 height 21
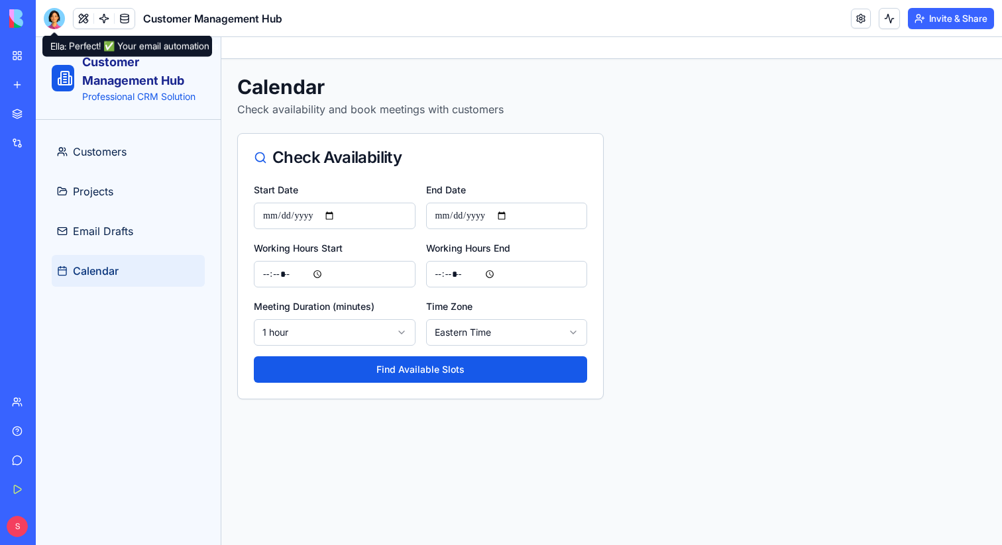
click at [56, 17] on div at bounding box center [54, 18] width 21 height 21
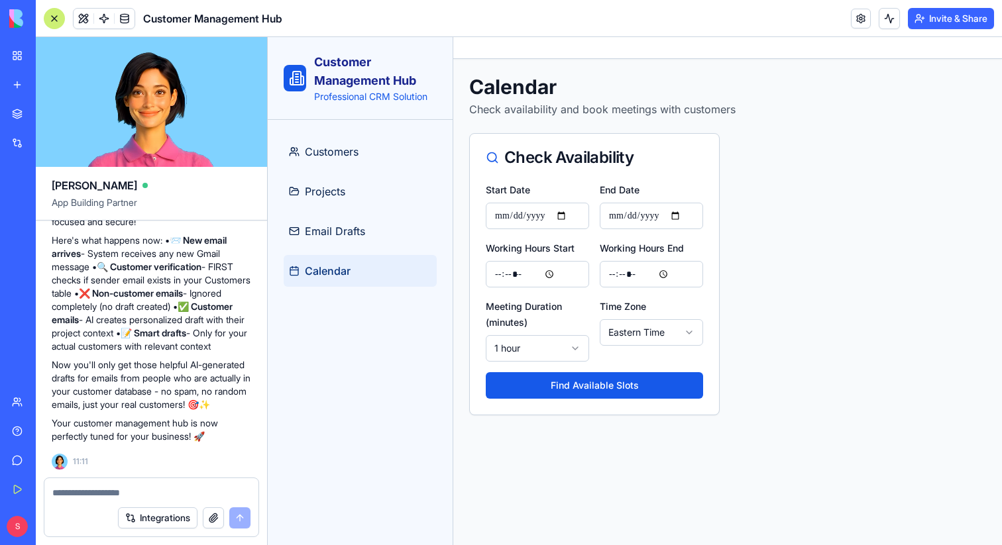
click at [145, 495] on textarea at bounding box center [151, 492] width 198 height 13
type textarea "*"
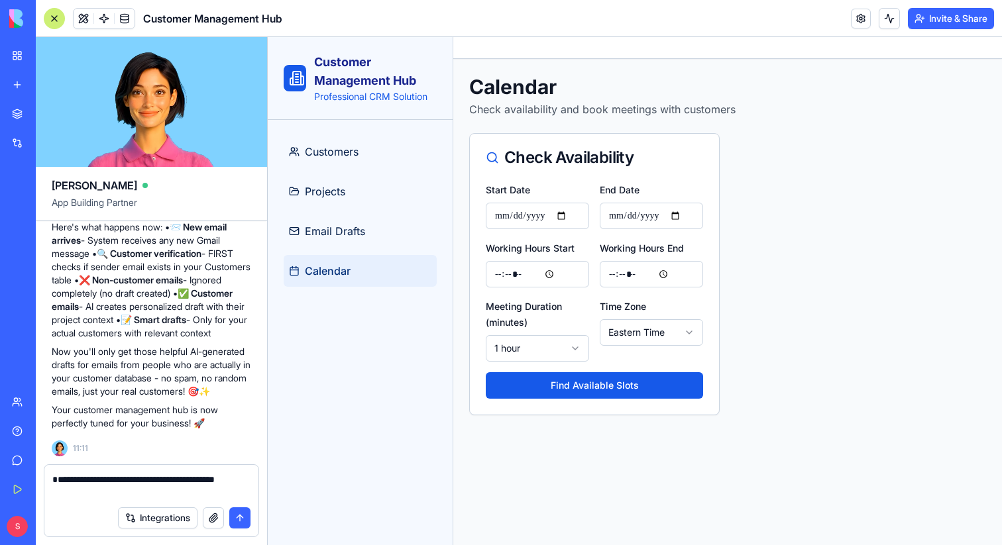
type textarea "**********"
drag, startPoint x: 82, startPoint y: 490, endPoint x: 41, endPoint y: 485, distance: 41.3
click at [41, 485] on div "**********" at bounding box center [151, 505] width 231 height 81
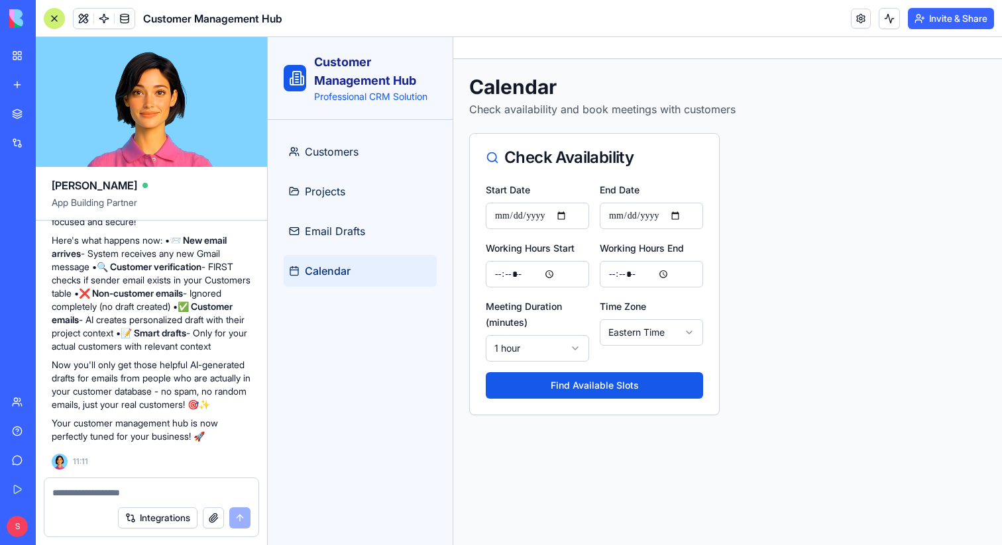
click at [48, 18] on div at bounding box center [54, 18] width 21 height 21
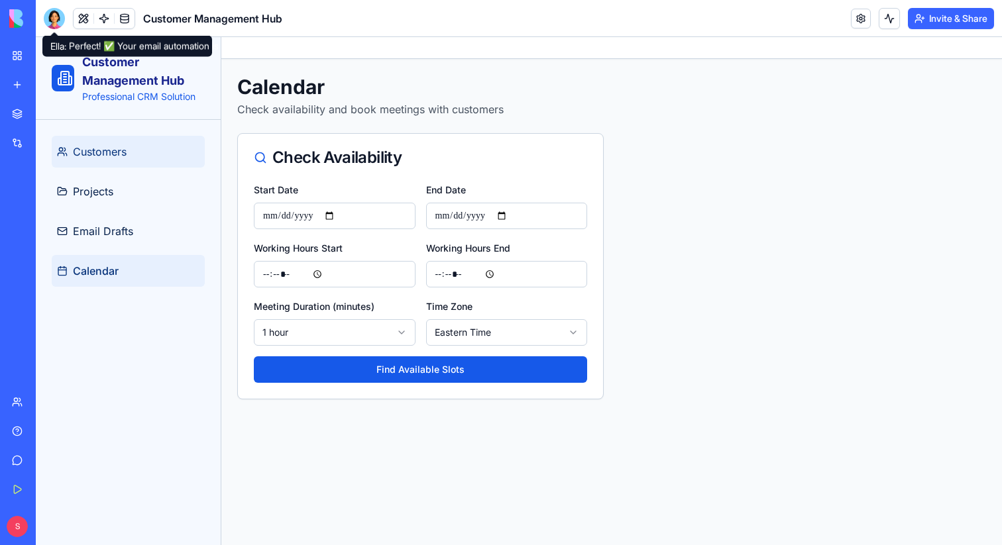
click at [112, 144] on span "Customers" at bounding box center [100, 152] width 54 height 16
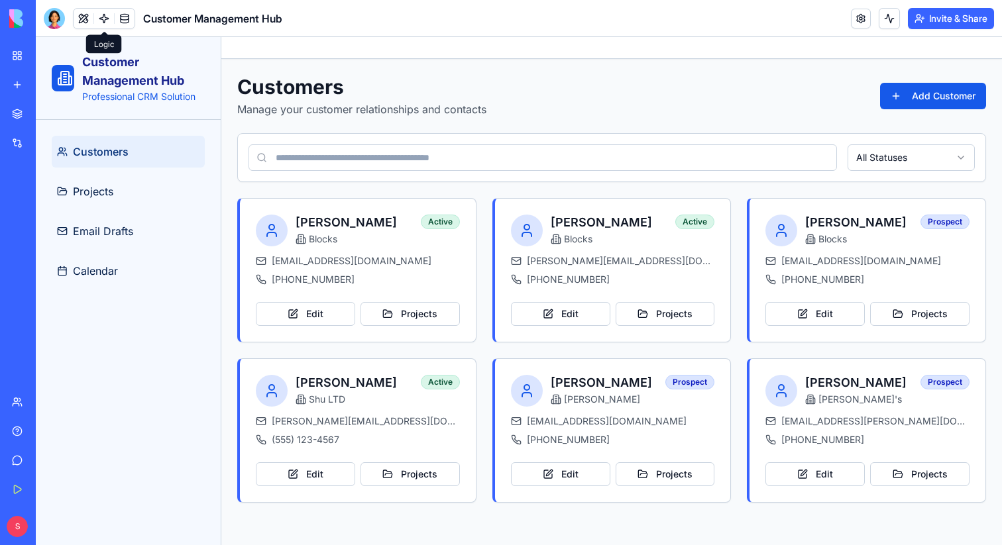
click at [107, 22] on link at bounding box center [104, 19] width 20 height 20
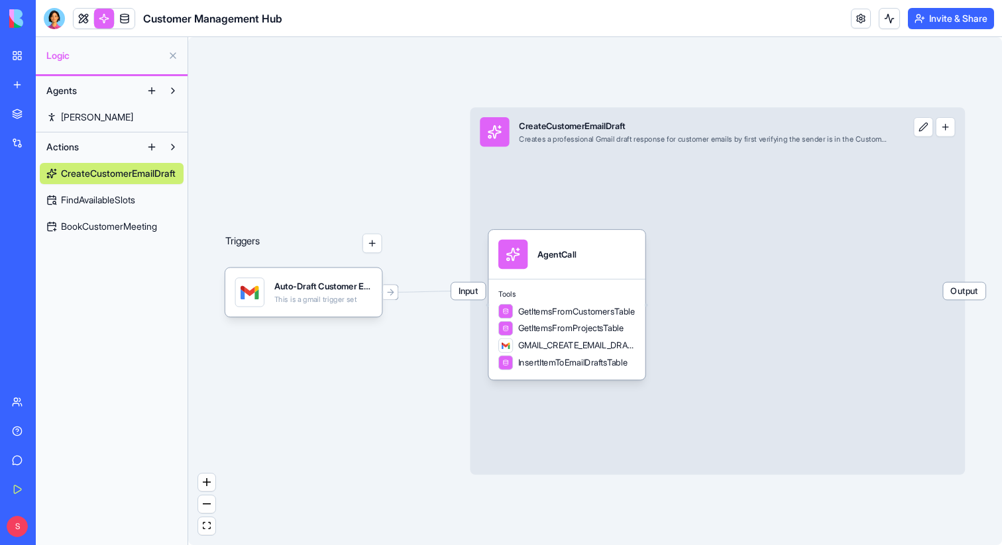
click at [174, 56] on button at bounding box center [172, 55] width 21 height 21
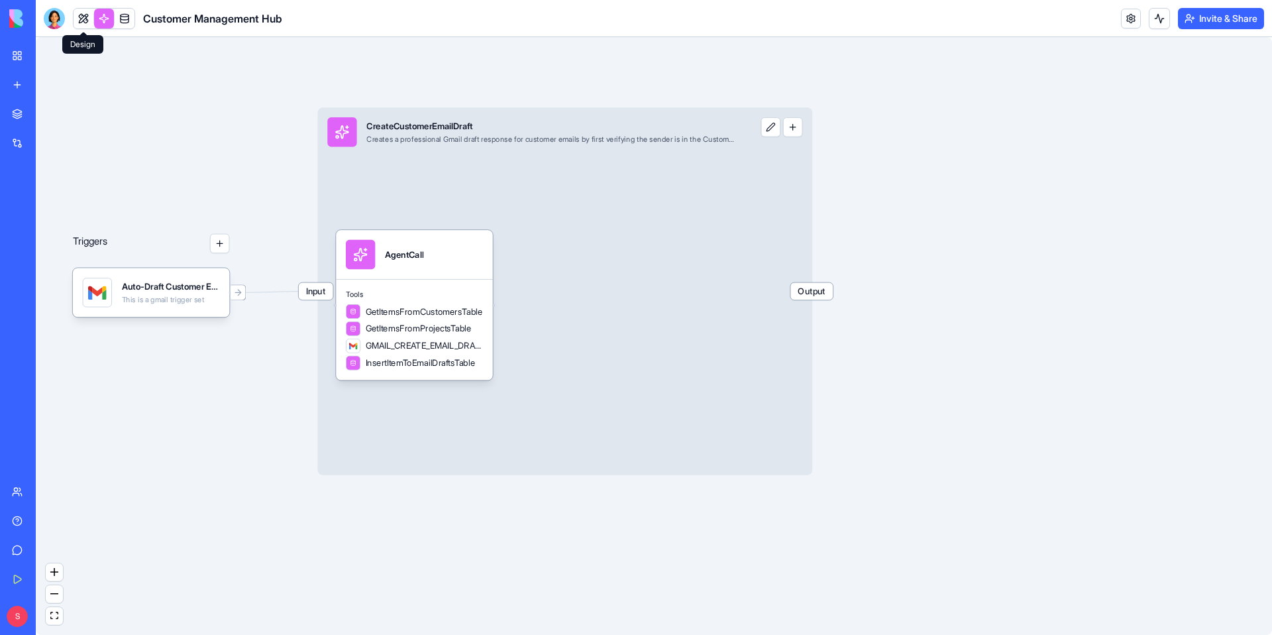
click at [82, 23] on link at bounding box center [84, 19] width 20 height 20
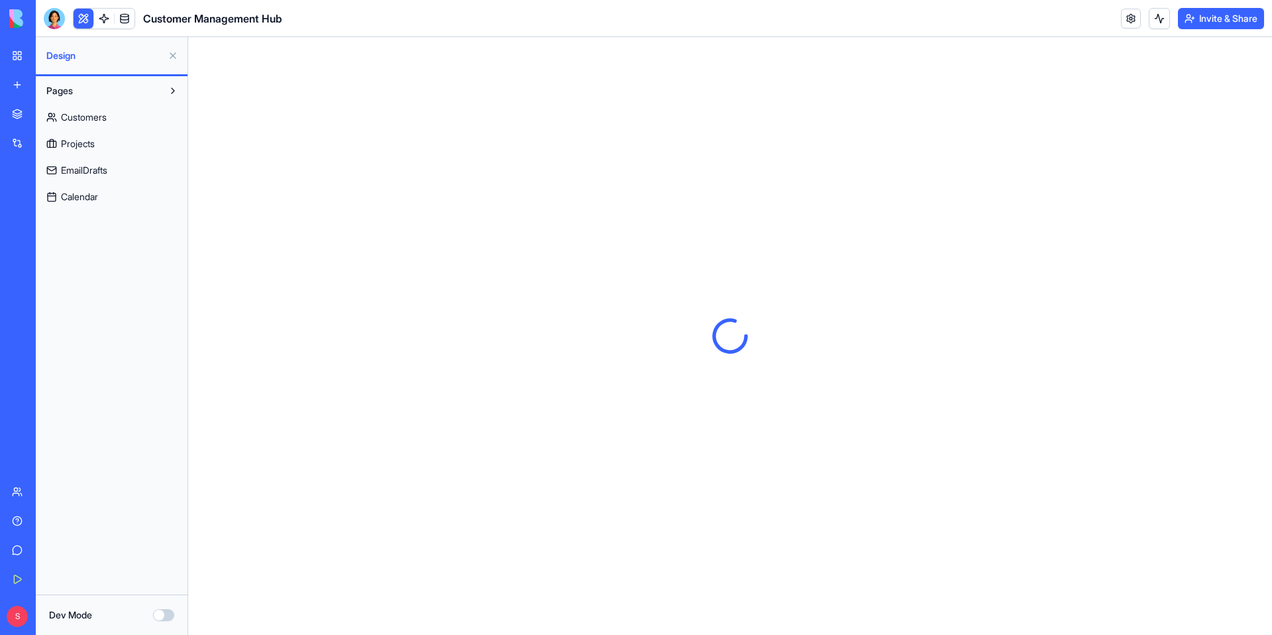
click at [173, 56] on button at bounding box center [172, 55] width 21 height 21
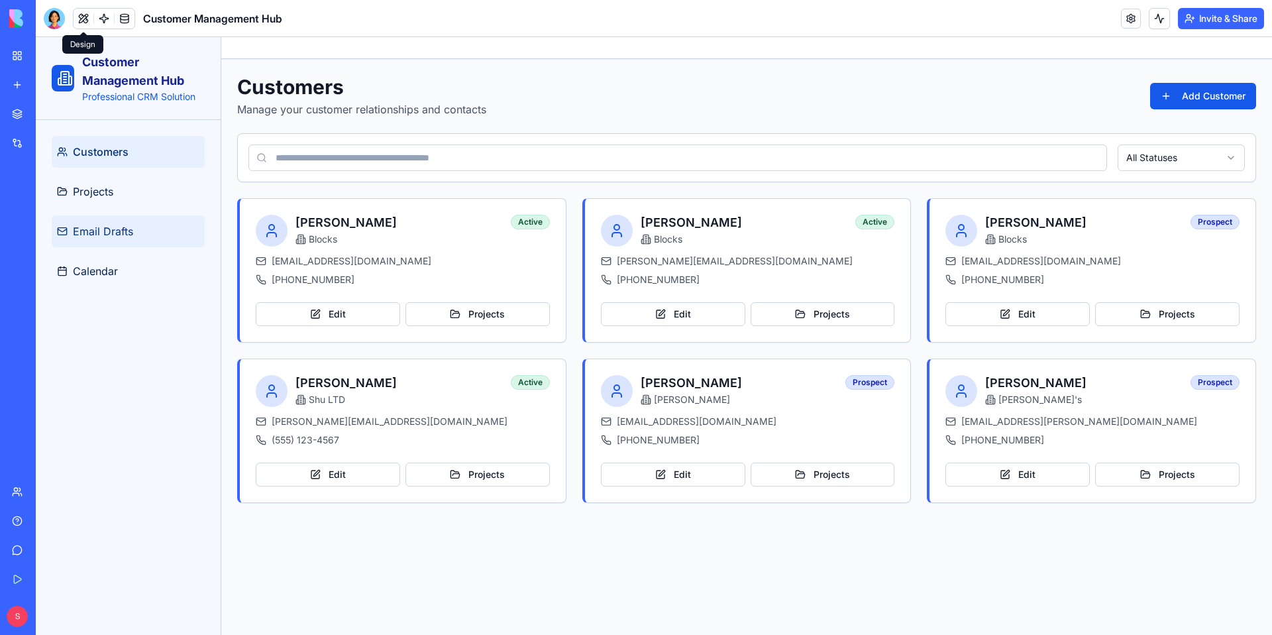
click at [124, 225] on span "Email Drafts" at bounding box center [103, 231] width 60 height 16
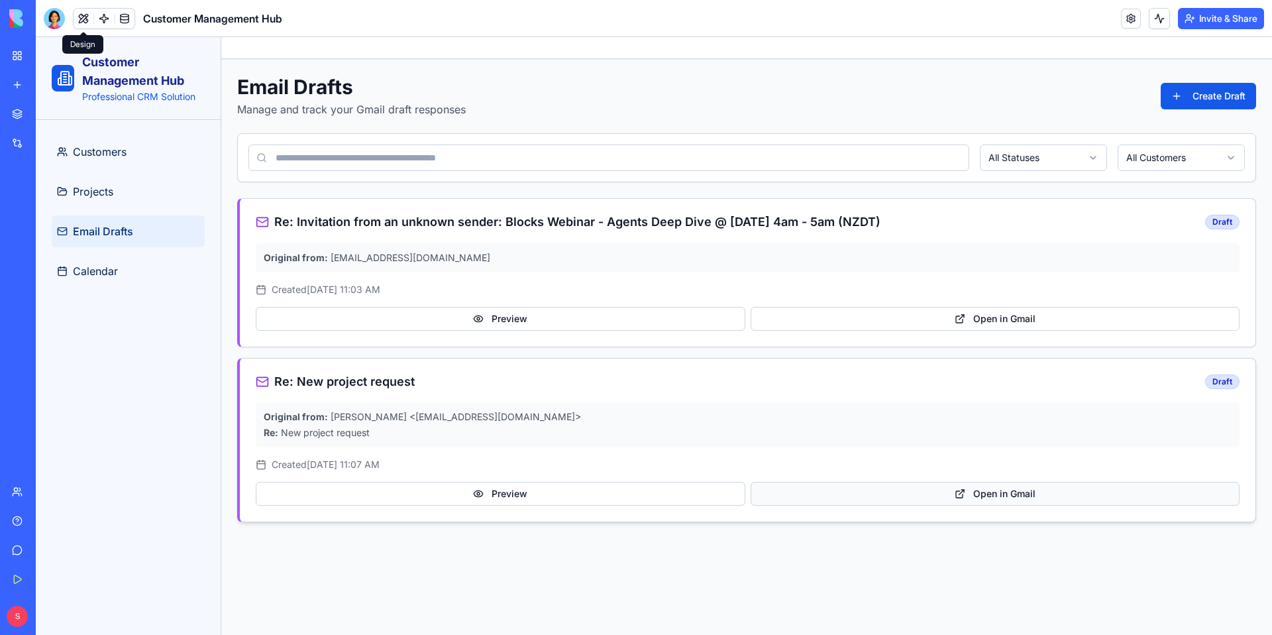
click at [1001, 492] on button "Open in Gmail" at bounding box center [996, 494] width 490 height 24
click at [156, 150] on link "Customers" at bounding box center [128, 152] width 153 height 32
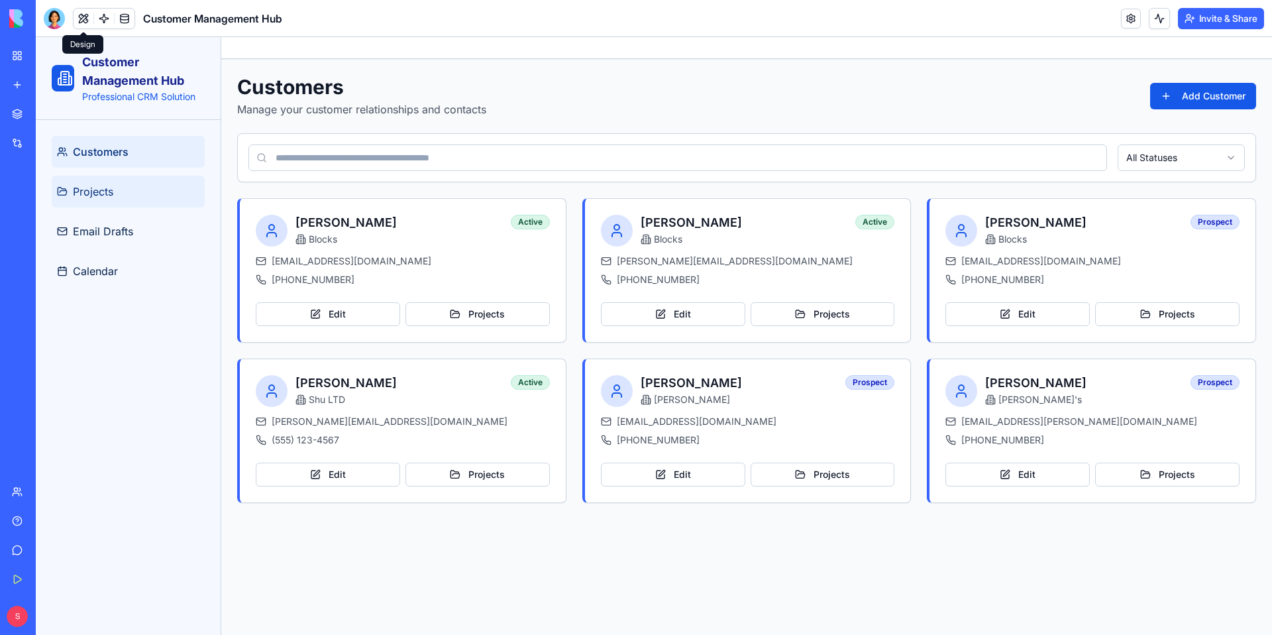
click at [133, 202] on link "Projects" at bounding box center [128, 192] width 153 height 32
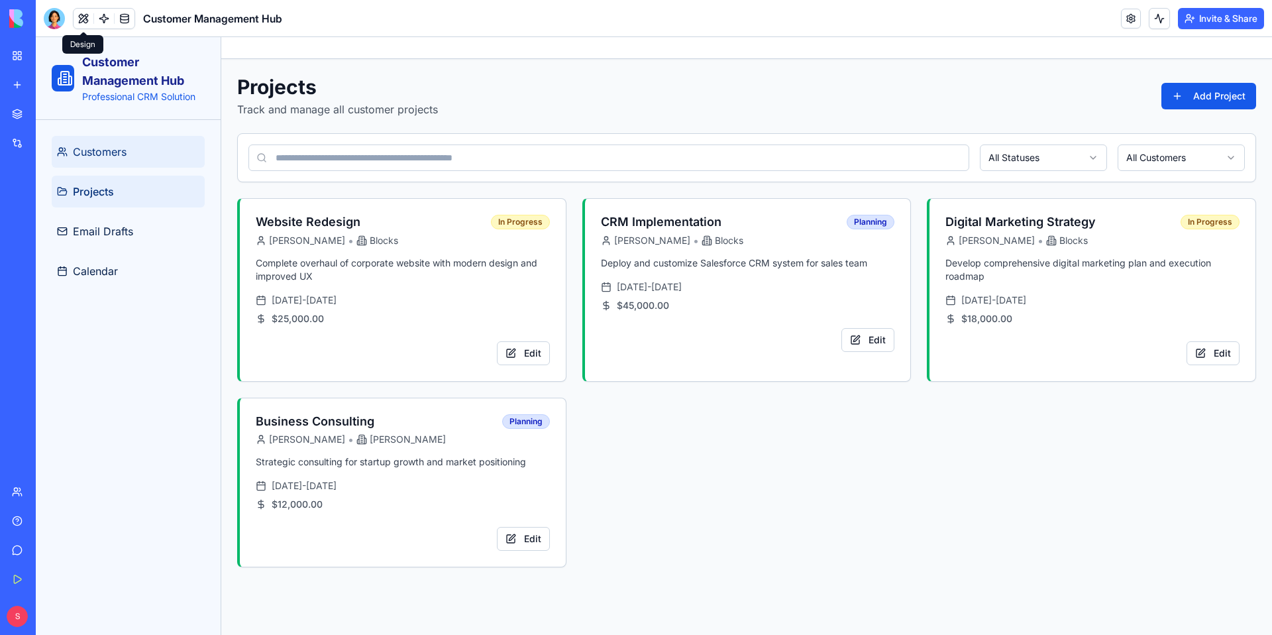
click at [144, 156] on link "Customers" at bounding box center [128, 152] width 153 height 32
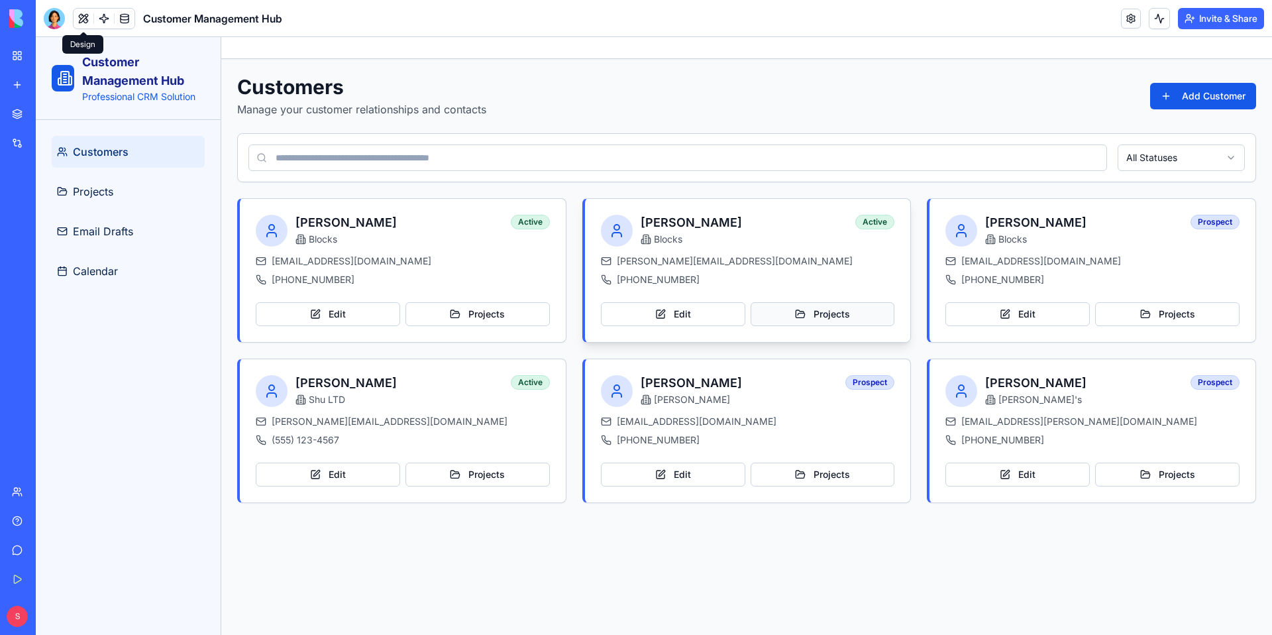
click at [786, 313] on button "Projects" at bounding box center [823, 314] width 144 height 24
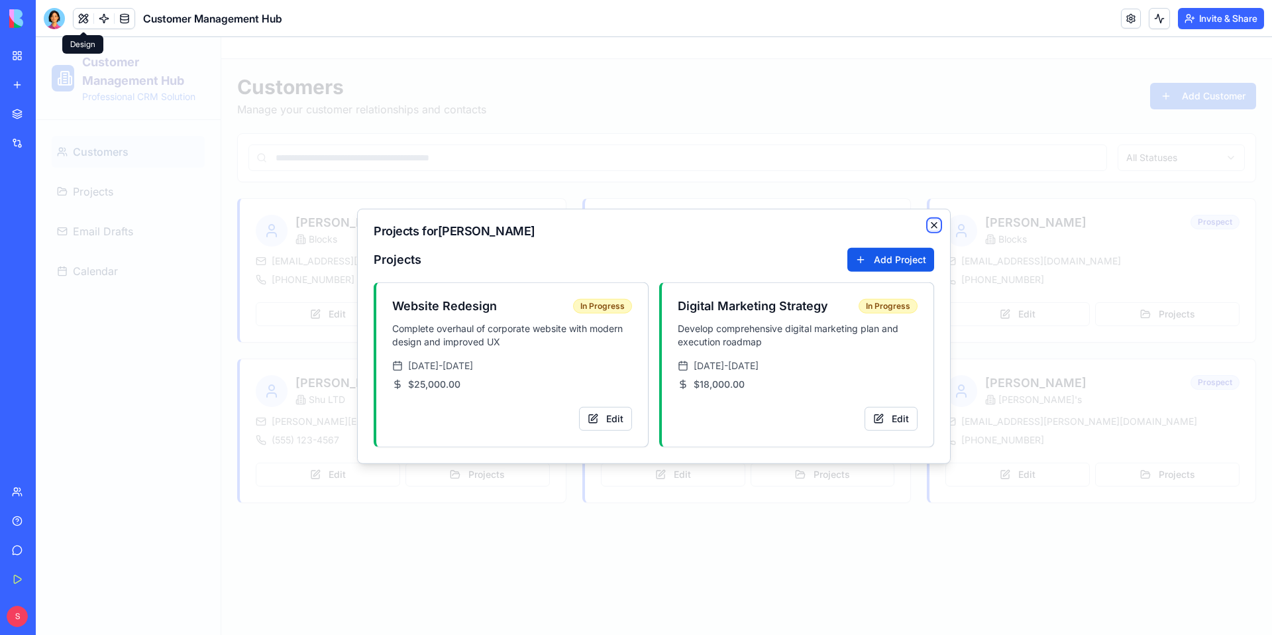
click at [936, 225] on icon "button" at bounding box center [934, 225] width 11 height 11
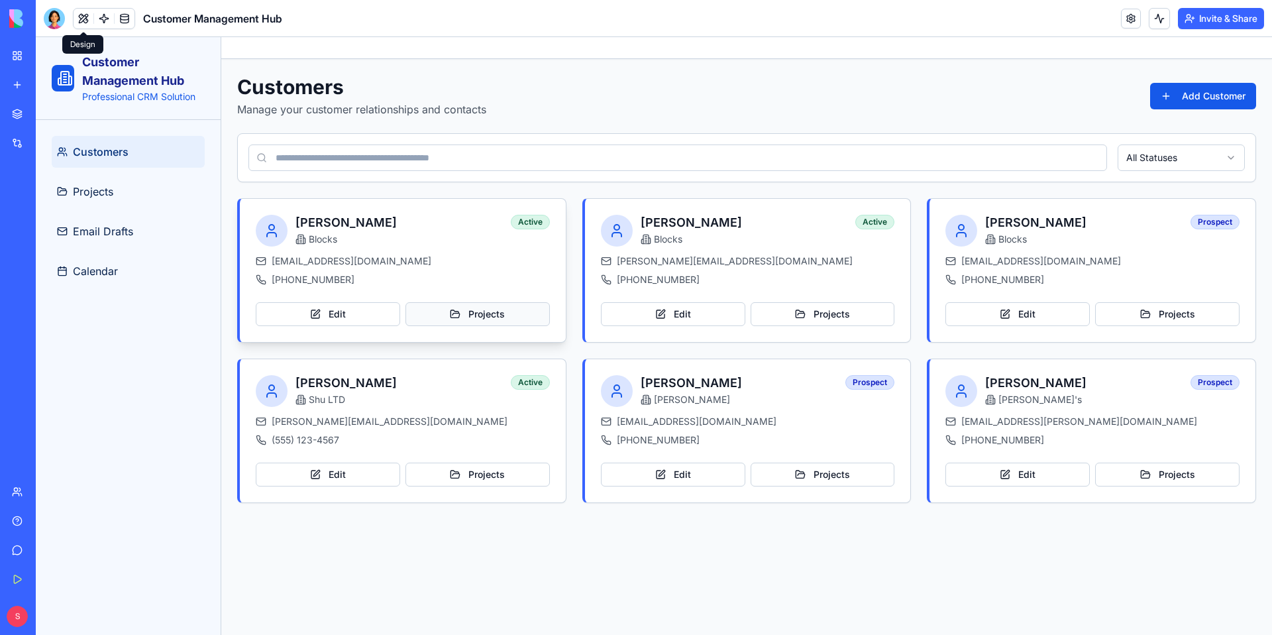
click at [482, 311] on button "Projects" at bounding box center [478, 314] width 144 height 24
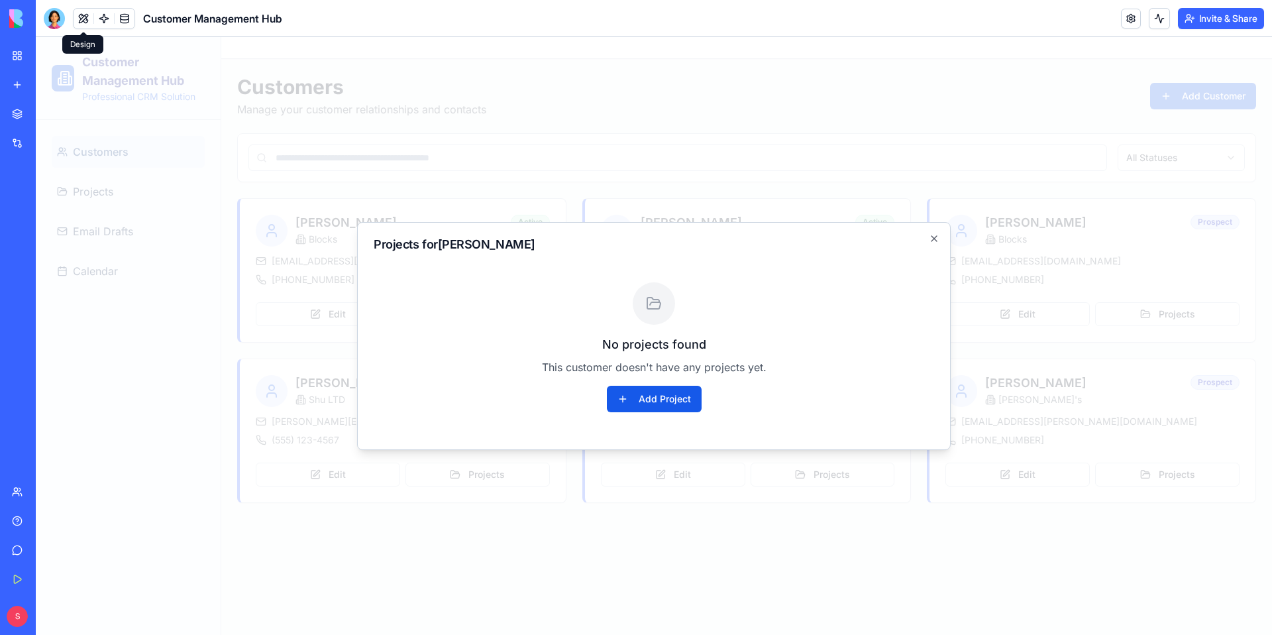
click at [885, 264] on div "No projects found This customer doesn't have any projects yet. Add Project" at bounding box center [654, 347] width 561 height 172
click at [930, 241] on icon "button" at bounding box center [934, 238] width 11 height 11
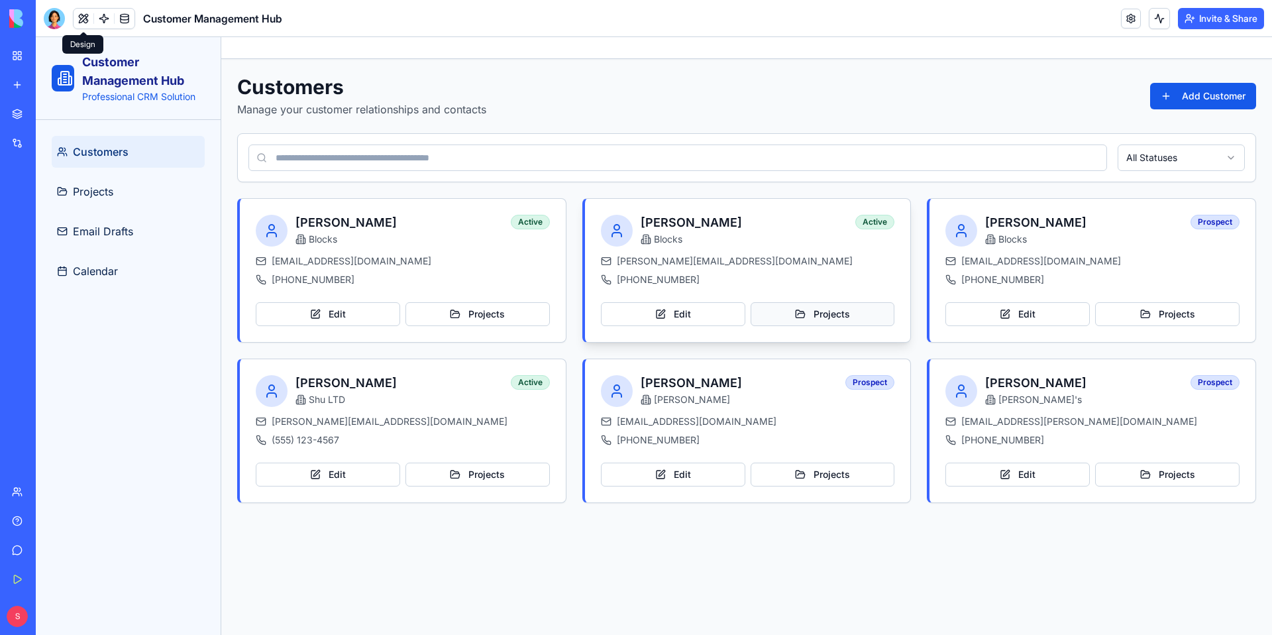
click at [869, 319] on button "Projects" at bounding box center [823, 314] width 144 height 24
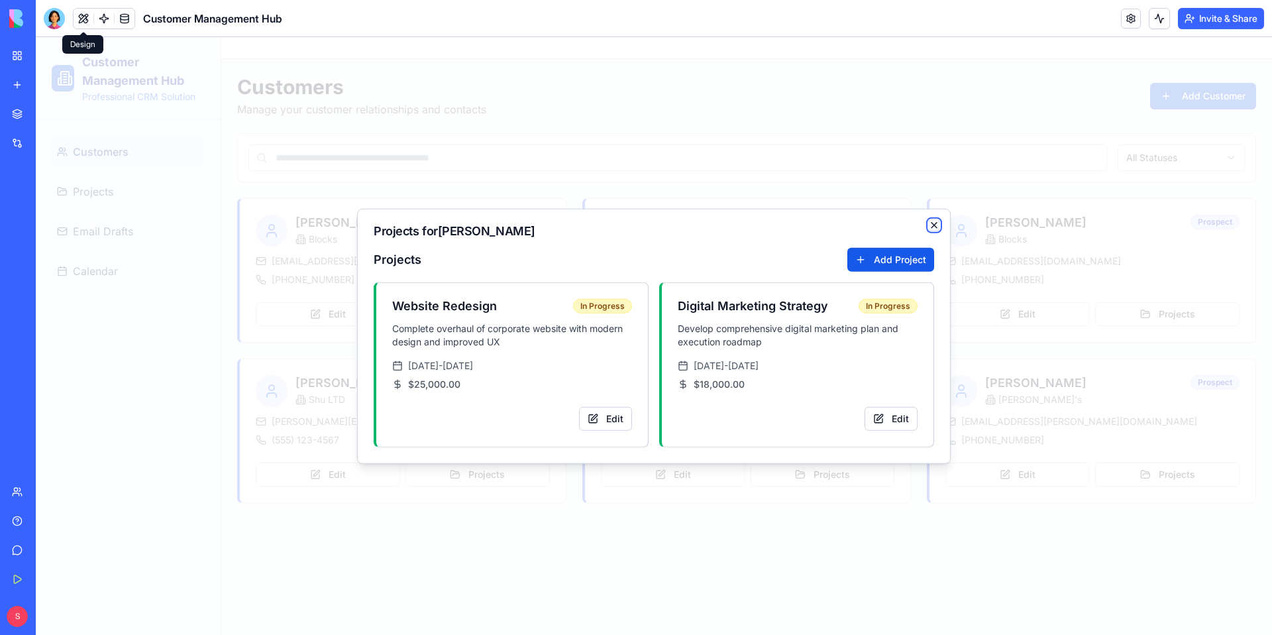
click at [937, 223] on icon "button" at bounding box center [934, 225] width 5 height 5
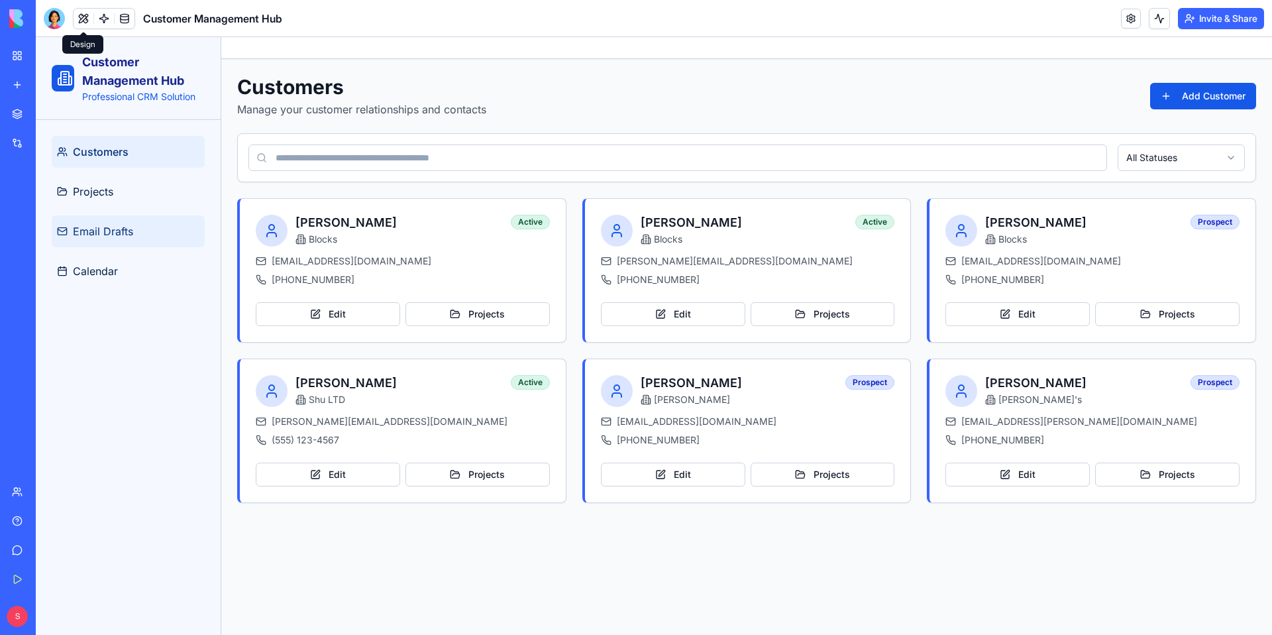
click at [130, 236] on span "Email Drafts" at bounding box center [103, 231] width 60 height 16
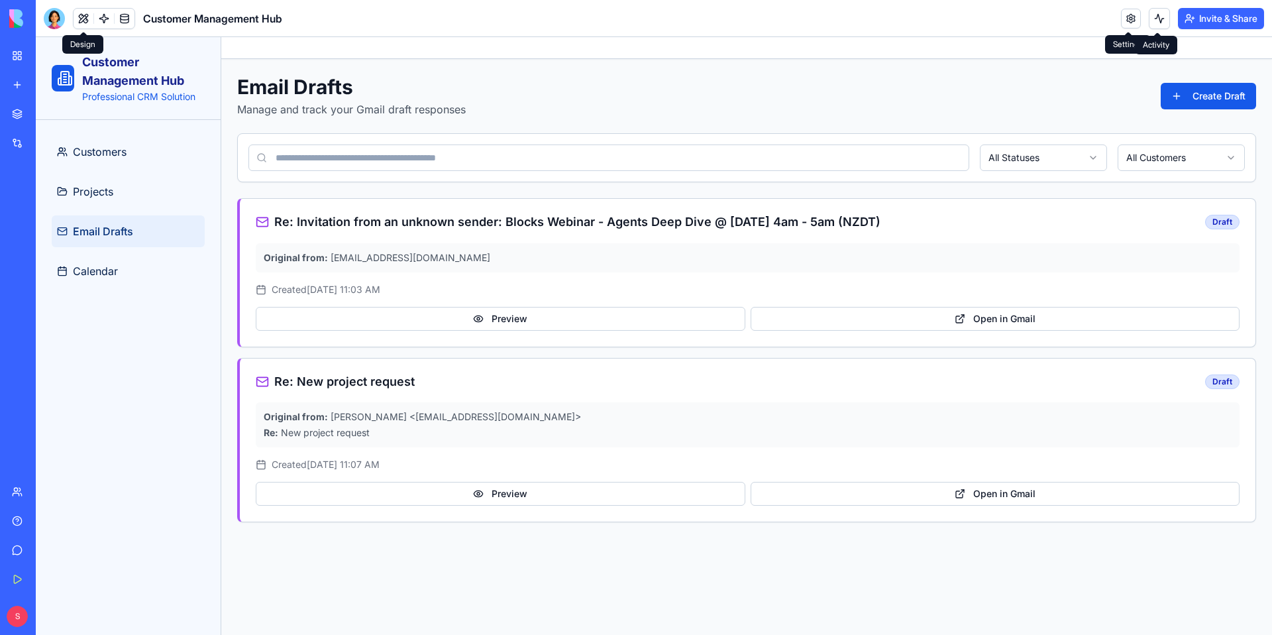
click at [1001, 17] on button at bounding box center [1159, 18] width 21 height 21
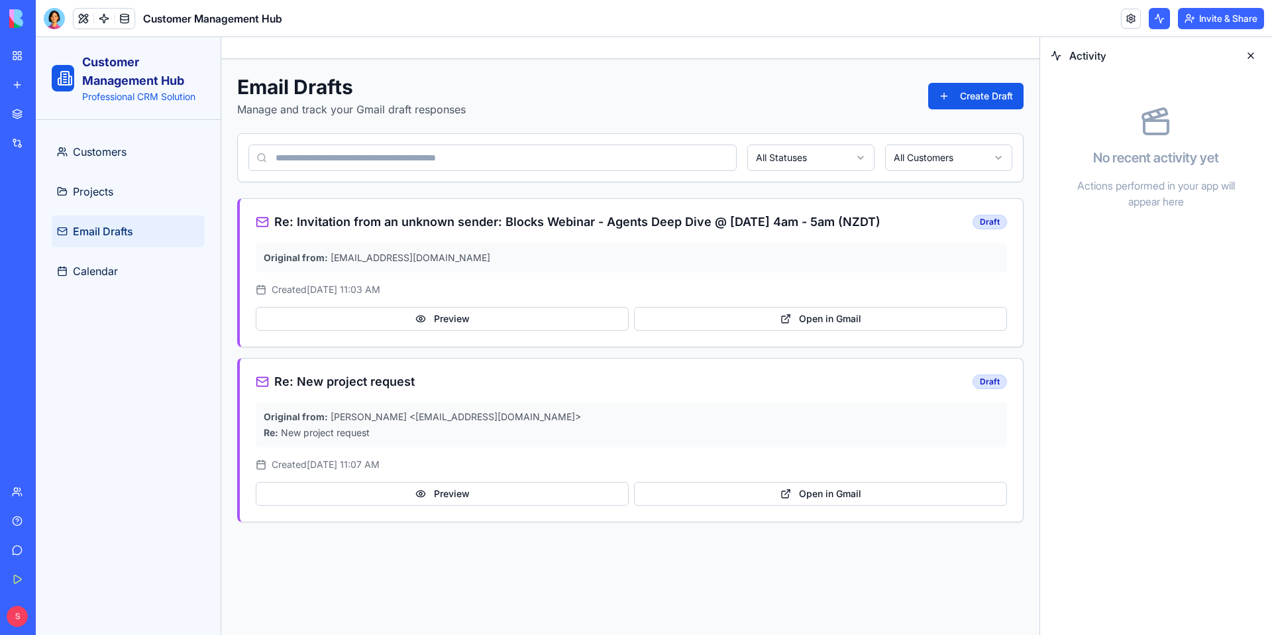
click at [1001, 57] on button at bounding box center [1251, 55] width 21 height 21
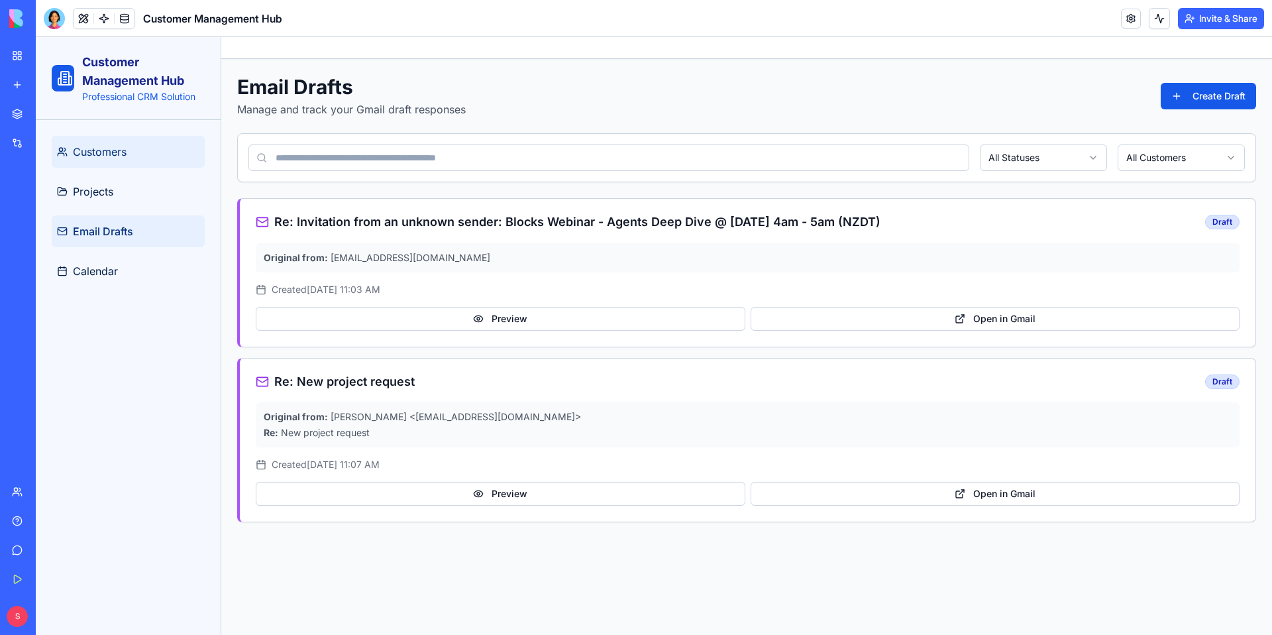
click at [123, 147] on span "Customers" at bounding box center [100, 152] width 54 height 16
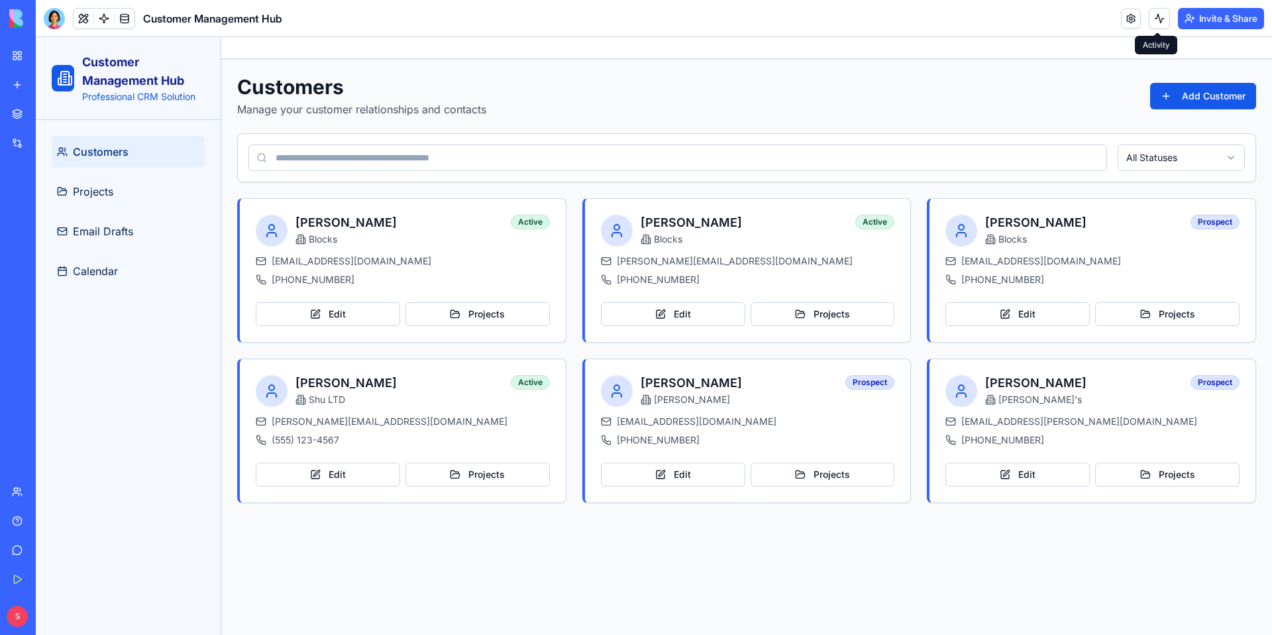
click at [1001, 15] on button at bounding box center [1159, 18] width 21 height 21
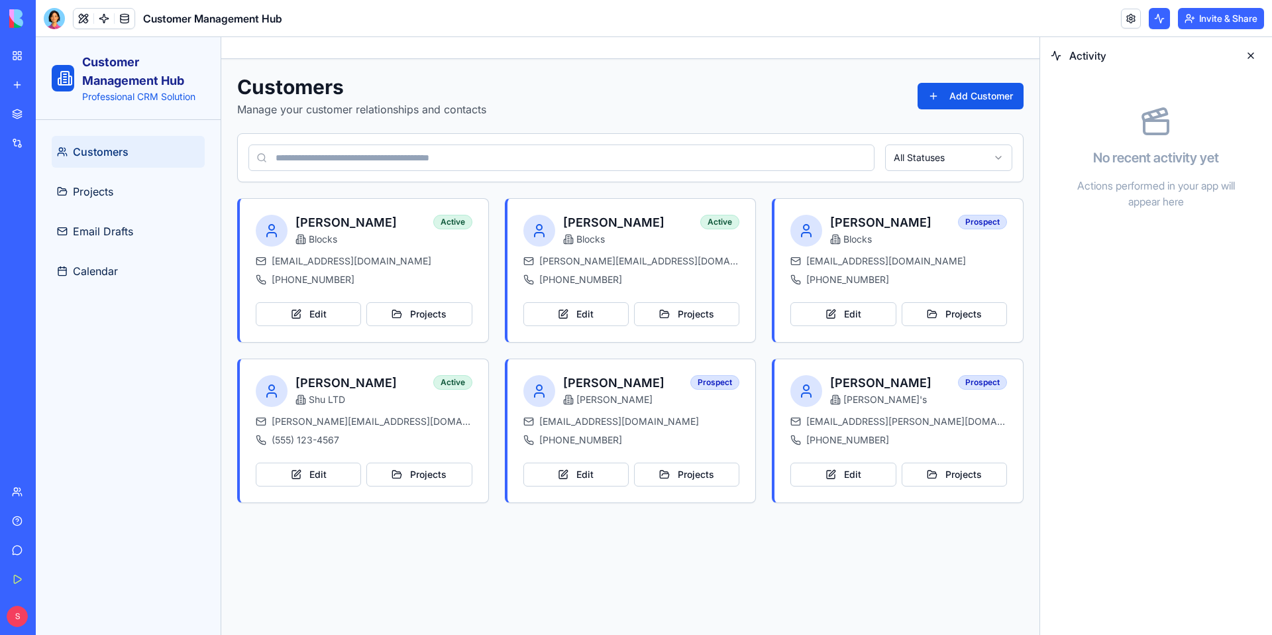
click at [1001, 52] on button at bounding box center [1251, 55] width 21 height 21
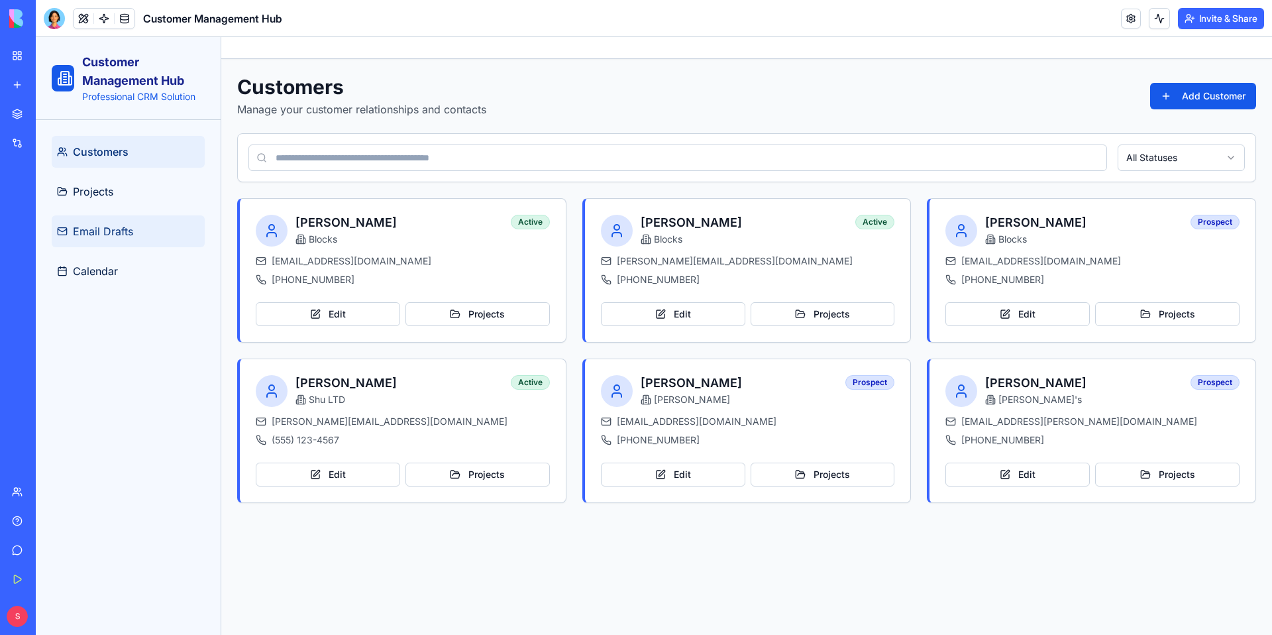
click at [100, 231] on span "Email Drafts" at bounding box center [103, 231] width 60 height 16
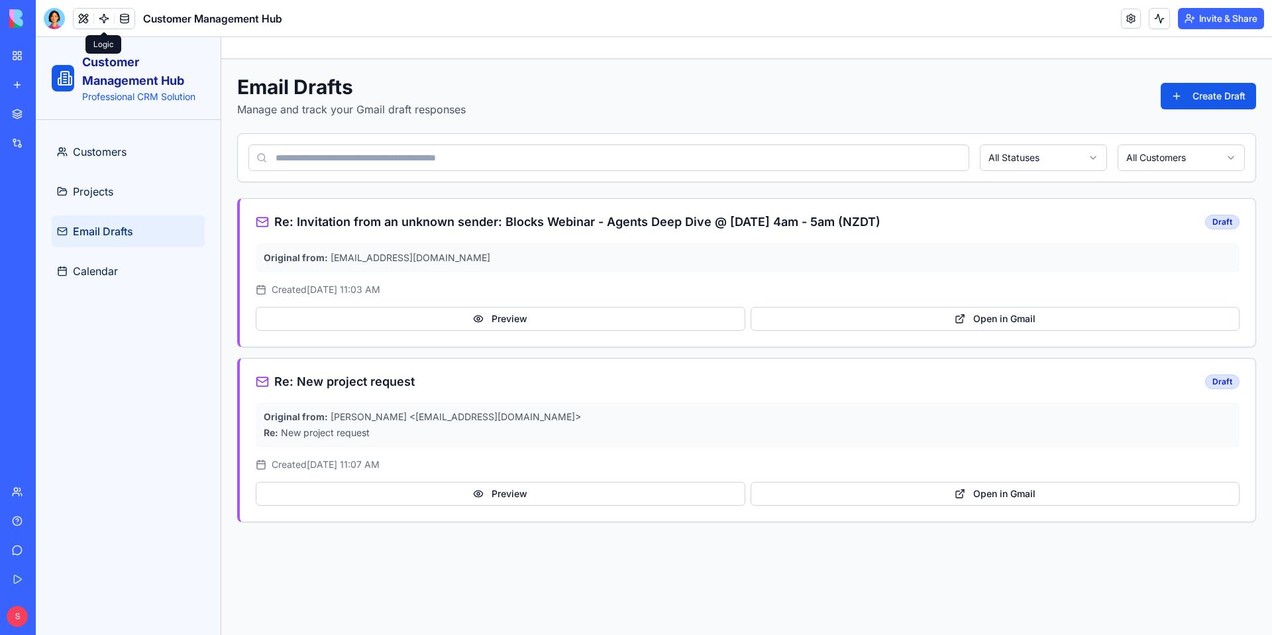
click at [104, 26] on link at bounding box center [104, 19] width 20 height 20
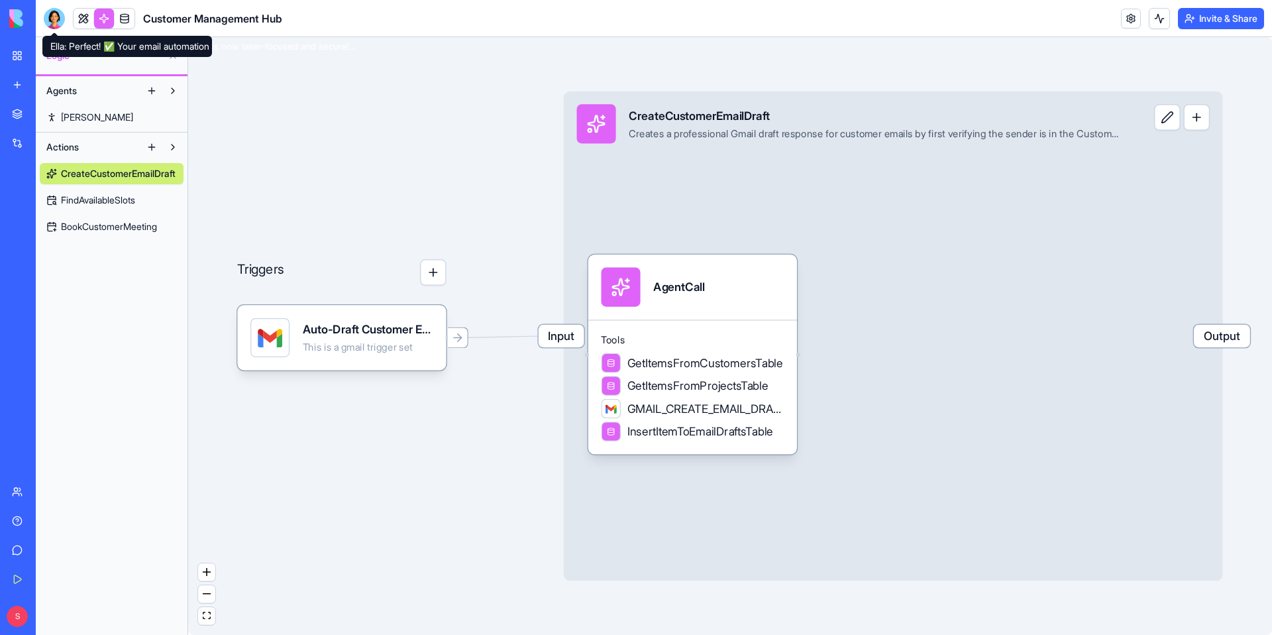
click at [54, 24] on div at bounding box center [54, 18] width 21 height 21
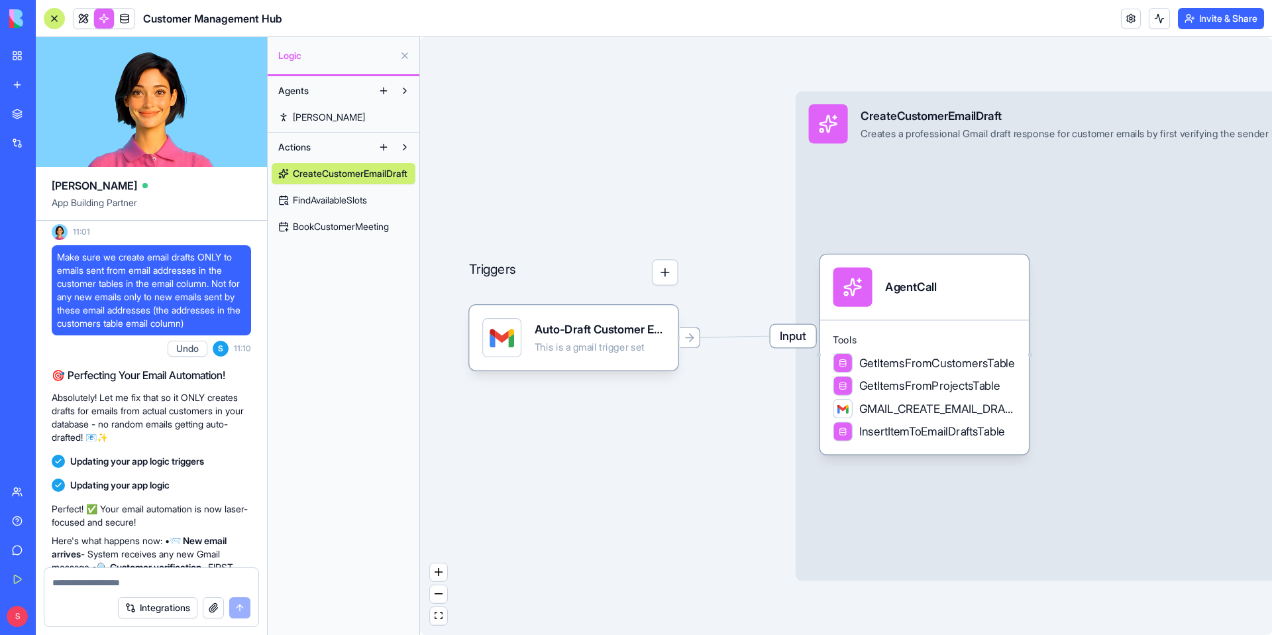
scroll to position [2820, 0]
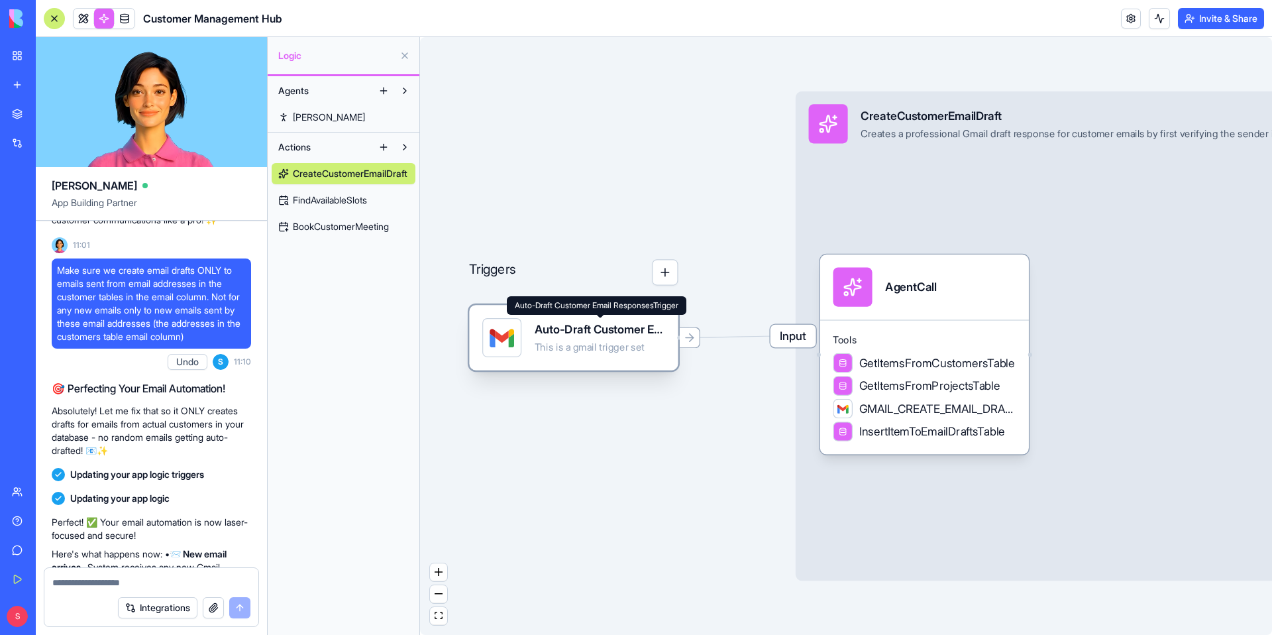
click at [556, 325] on div "Auto-Draft Customer Email ResponsesTrigger" at bounding box center [600, 329] width 131 height 17
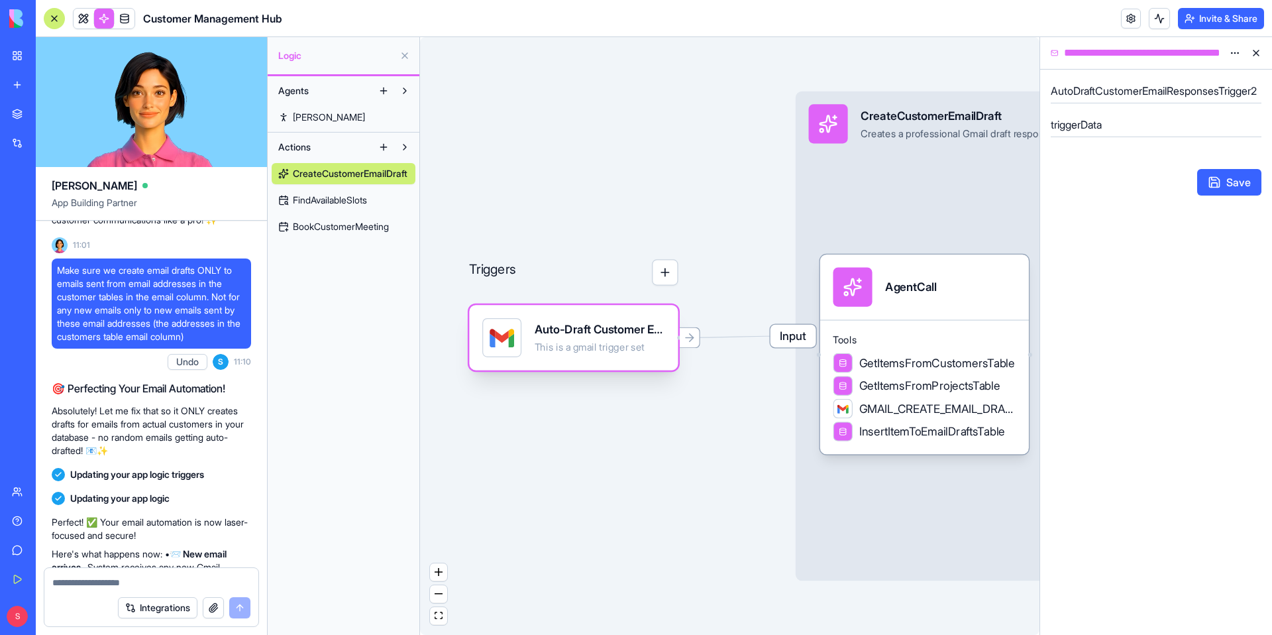
click at [556, 325] on div "Auto-Draft Customer Email ResponsesTrigger" at bounding box center [600, 329] width 131 height 17
click at [607, 334] on div "Auto-Draft Customer Email ResponsesTrigger" at bounding box center [600, 329] width 131 height 17
click at [695, 341] on icon at bounding box center [689, 337] width 13 height 13
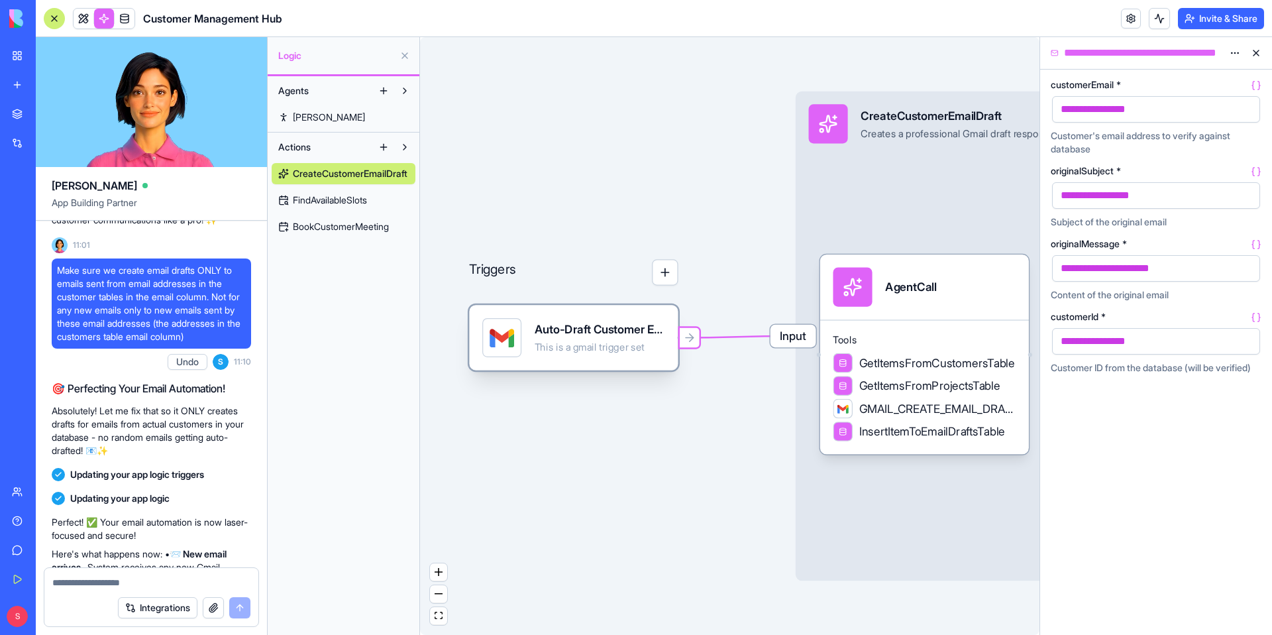
click at [654, 351] on div "This is a gmail trigger set" at bounding box center [600, 347] width 131 height 13
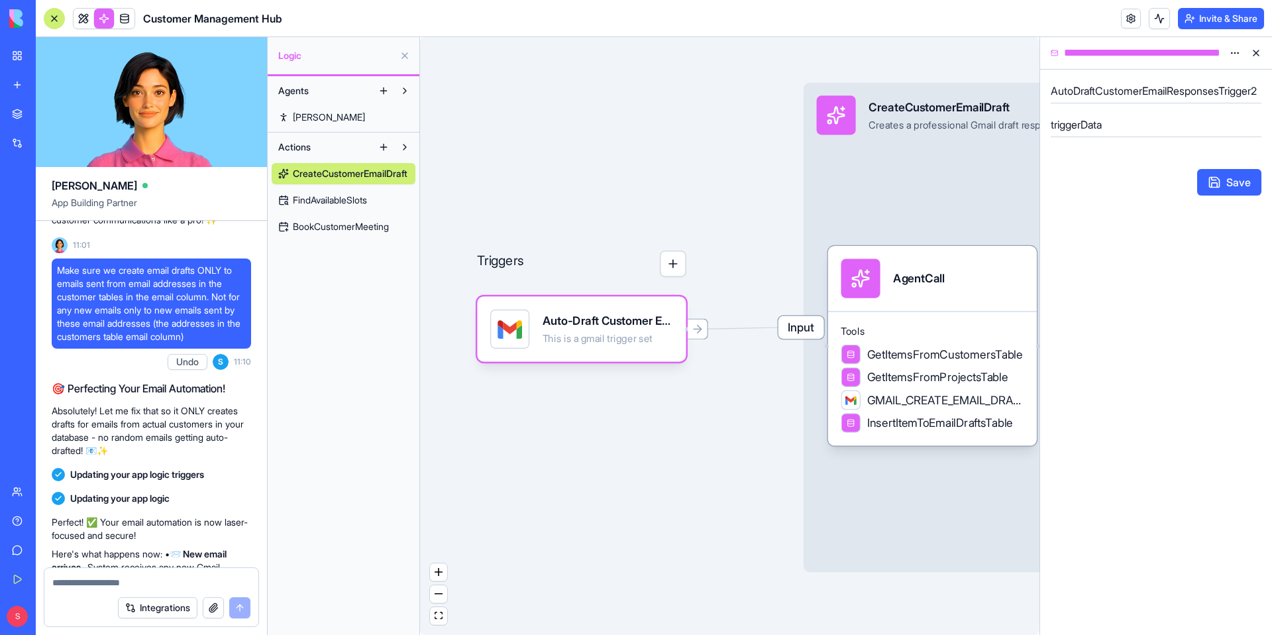
click at [666, 268] on button "button" at bounding box center [673, 263] width 26 height 26
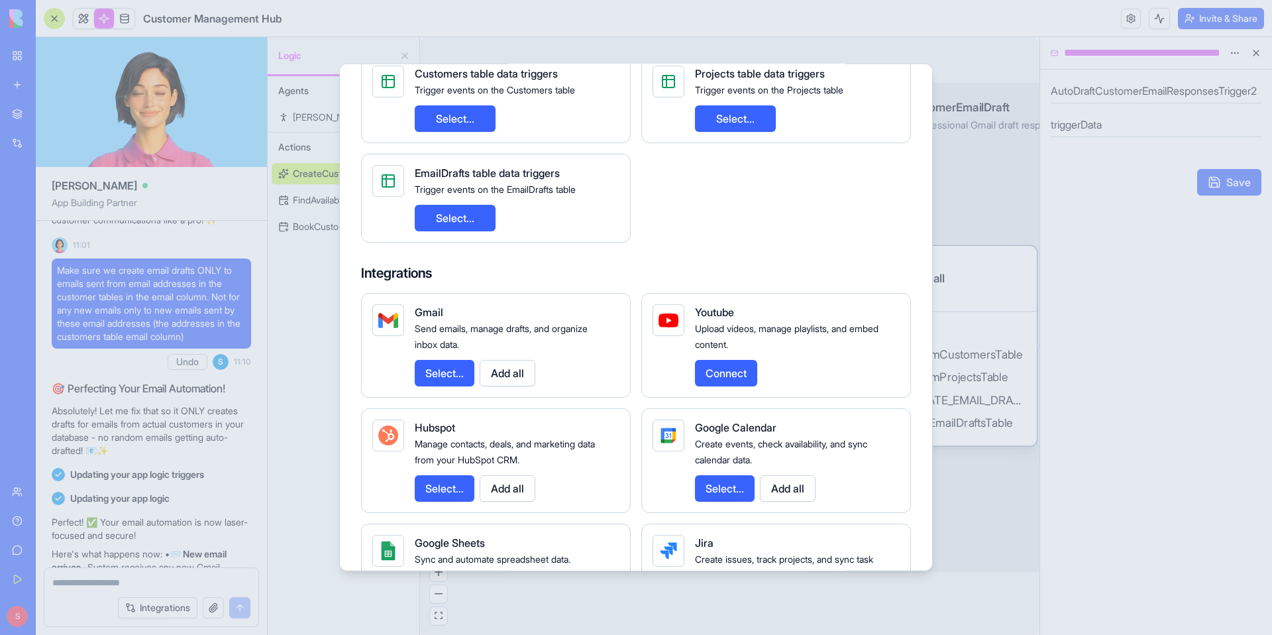
scroll to position [325, 0]
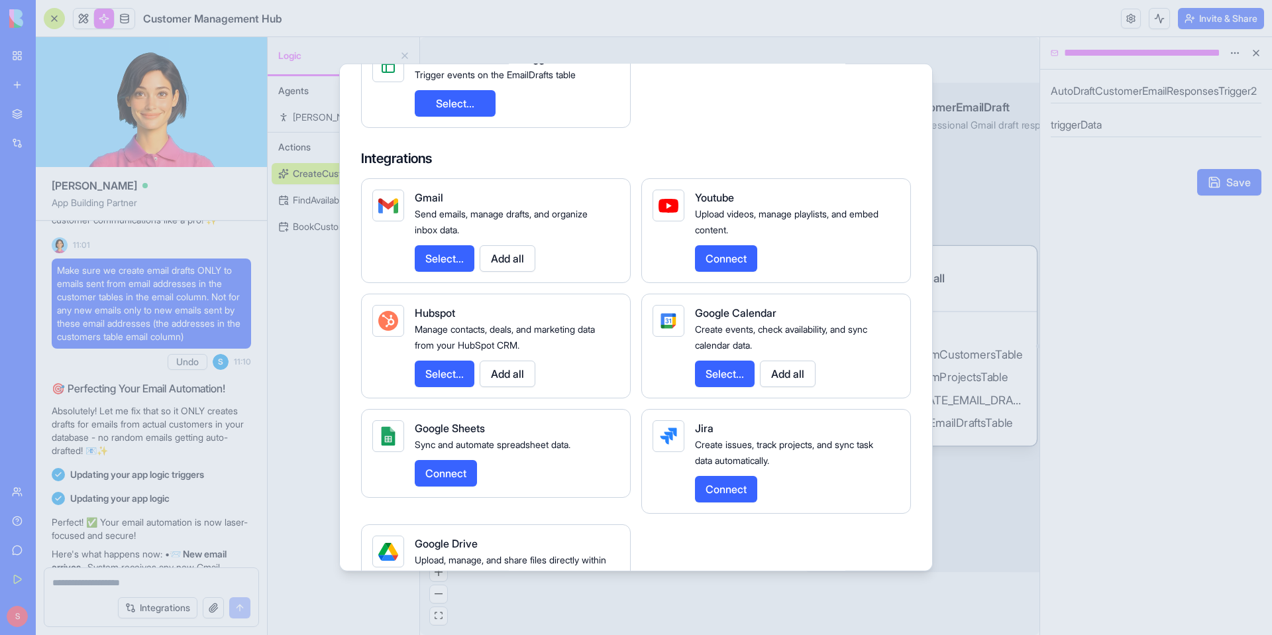
click at [474, 262] on button "Select..." at bounding box center [445, 258] width 60 height 27
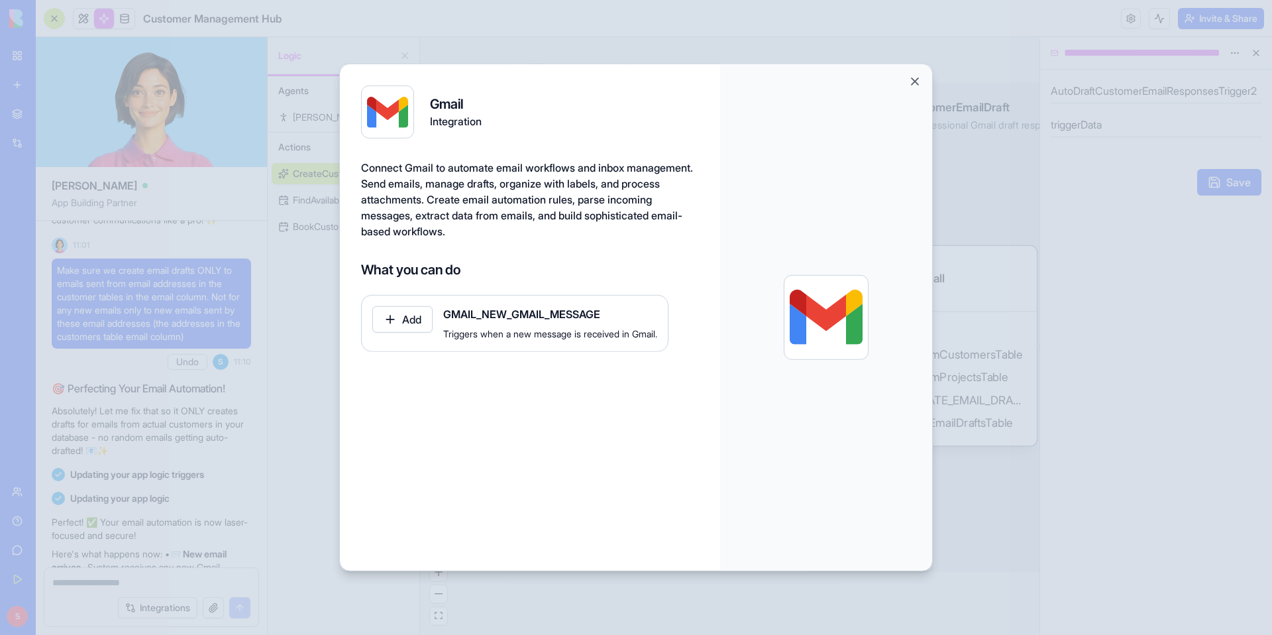
click at [916, 82] on button "Close" at bounding box center [915, 81] width 13 height 13
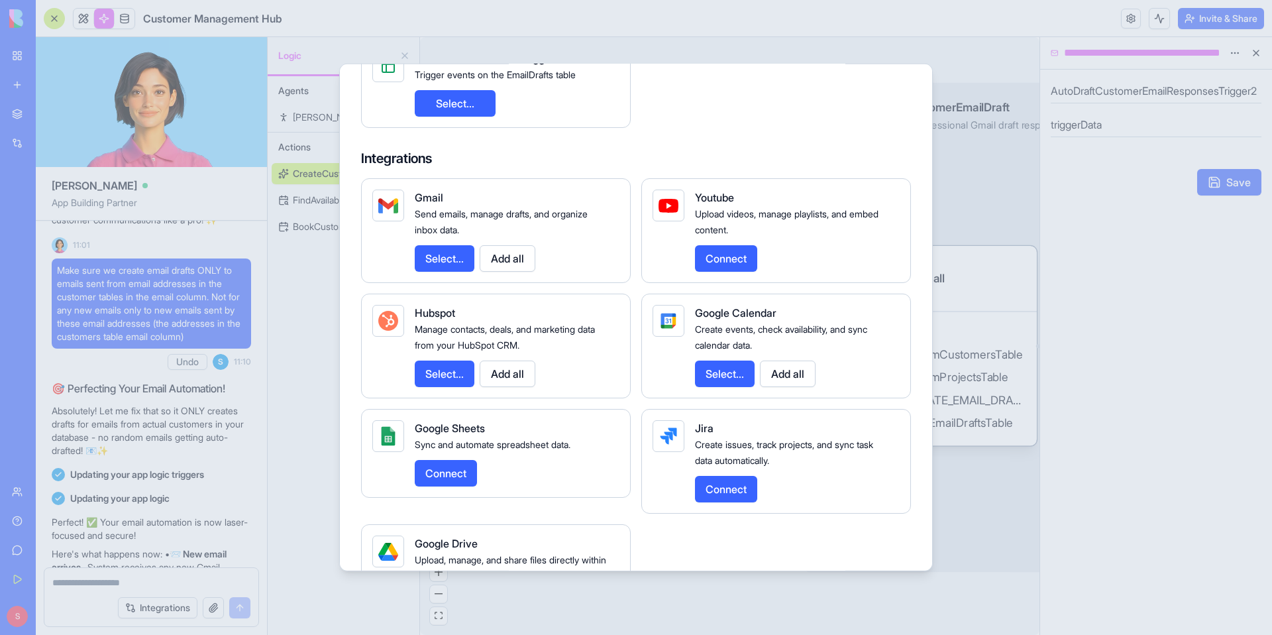
click at [956, 113] on div at bounding box center [636, 317] width 1272 height 635
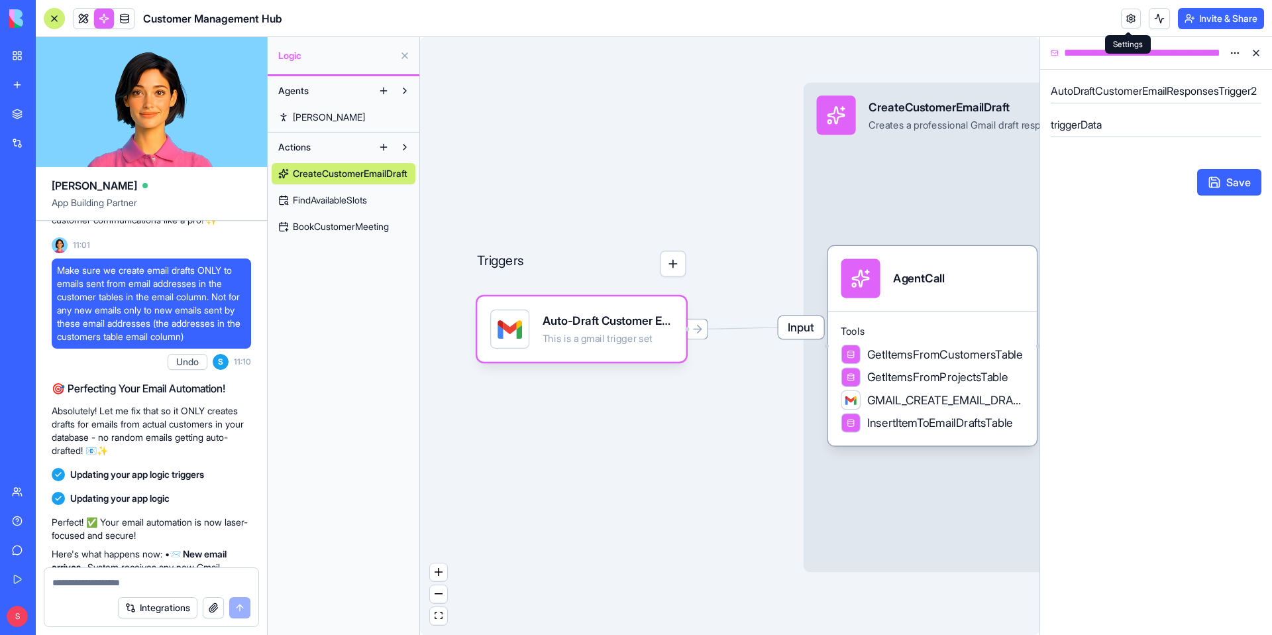
click at [1001, 17] on link at bounding box center [1131, 19] width 20 height 20
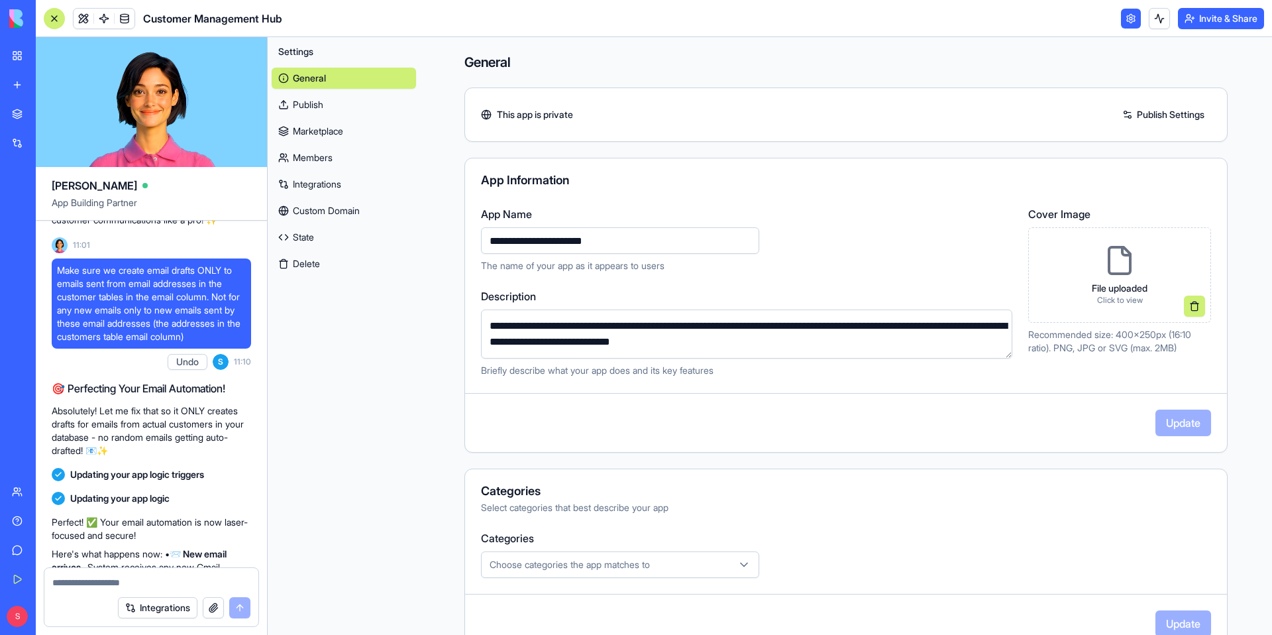
click at [342, 187] on link "Integrations" at bounding box center [344, 184] width 144 height 21
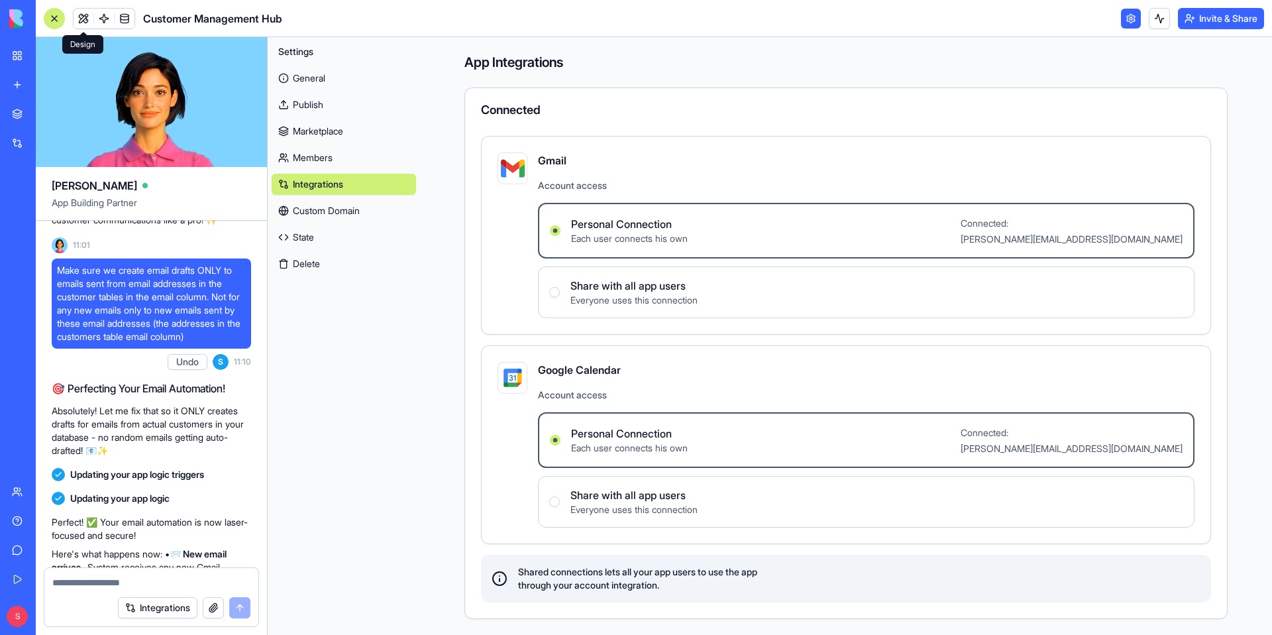
click at [89, 19] on link at bounding box center [84, 19] width 20 height 20
click at [100, 21] on link at bounding box center [104, 19] width 20 height 20
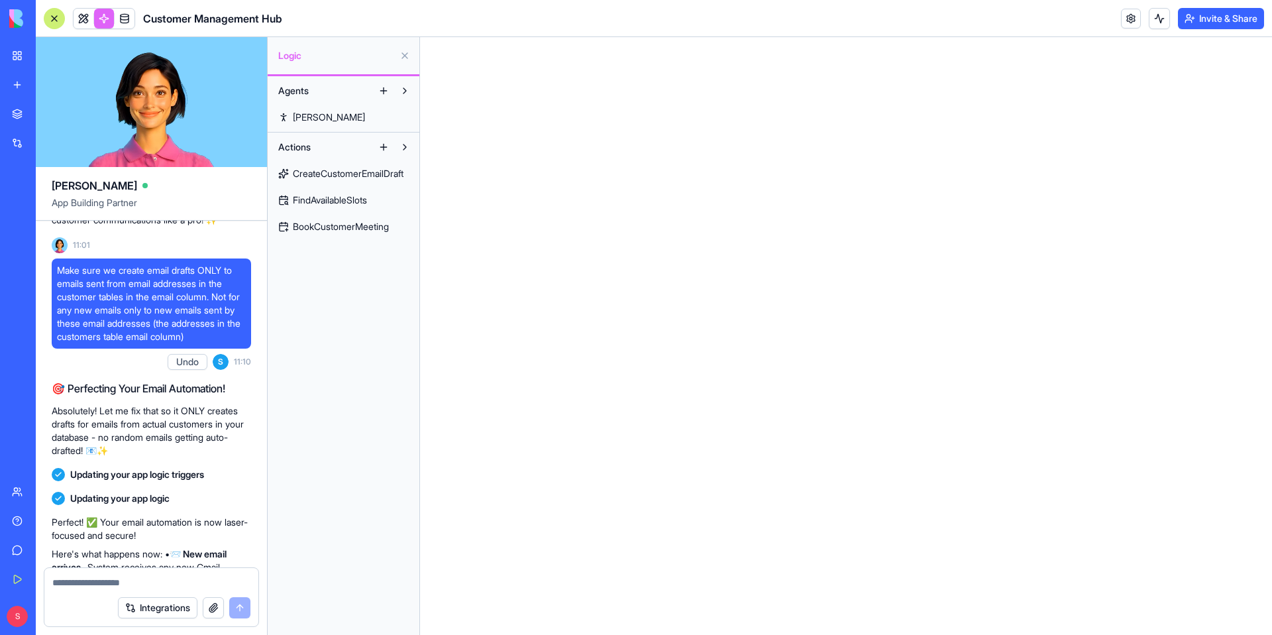
click at [100, 21] on link at bounding box center [104, 19] width 20 height 20
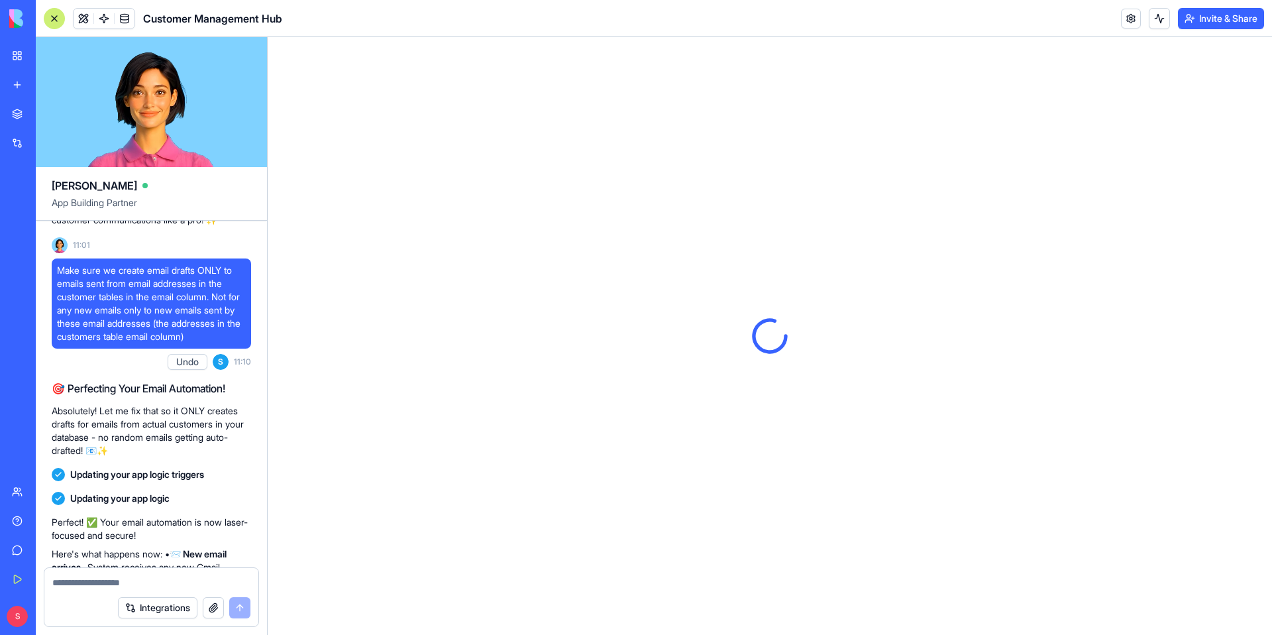
click at [100, 21] on link at bounding box center [104, 19] width 20 height 20
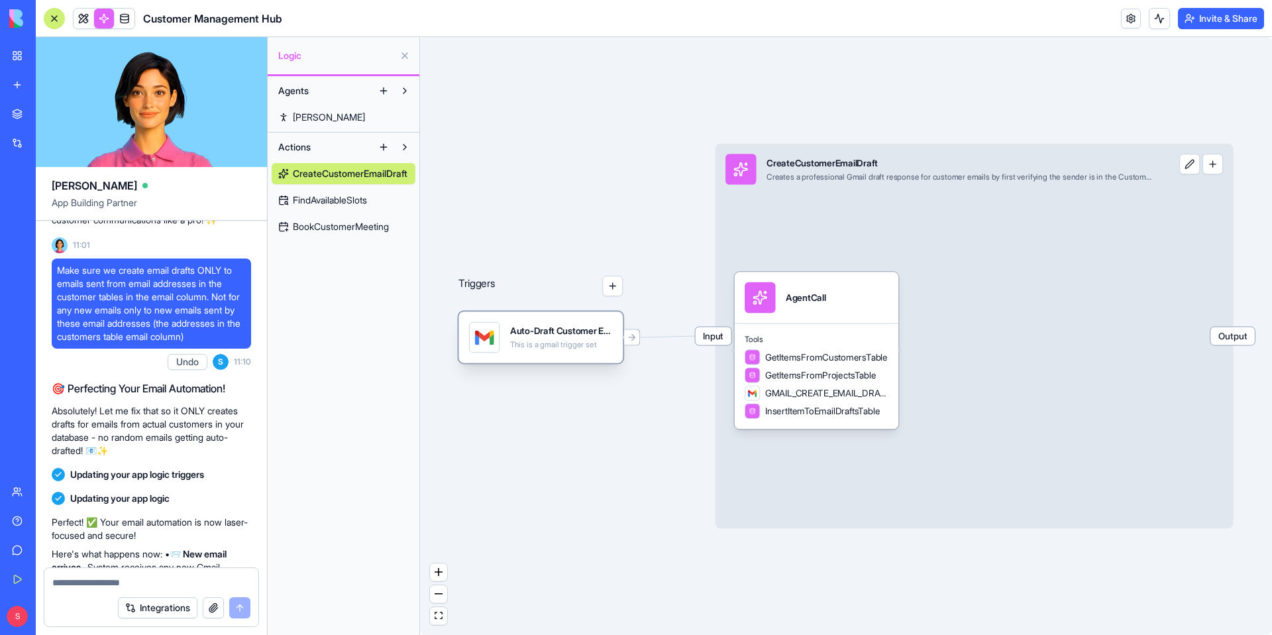
click at [590, 347] on div "This is a gmail trigger set" at bounding box center [561, 345] width 103 height 10
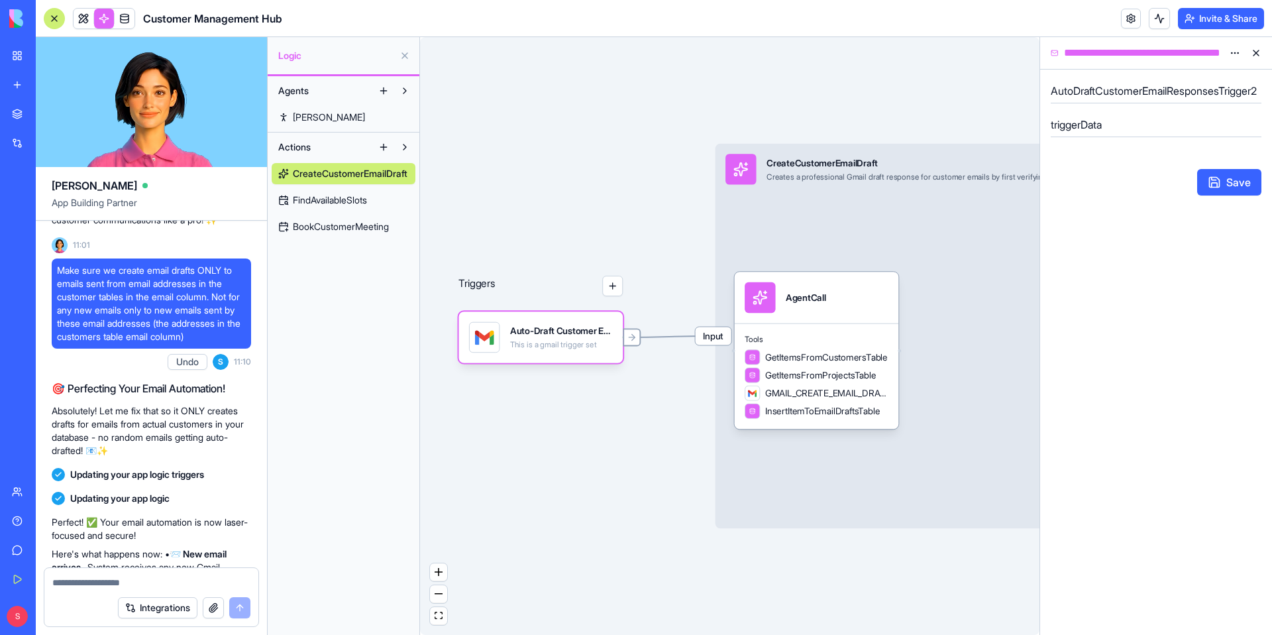
click at [632, 339] on icon at bounding box center [632, 337] width 10 height 10
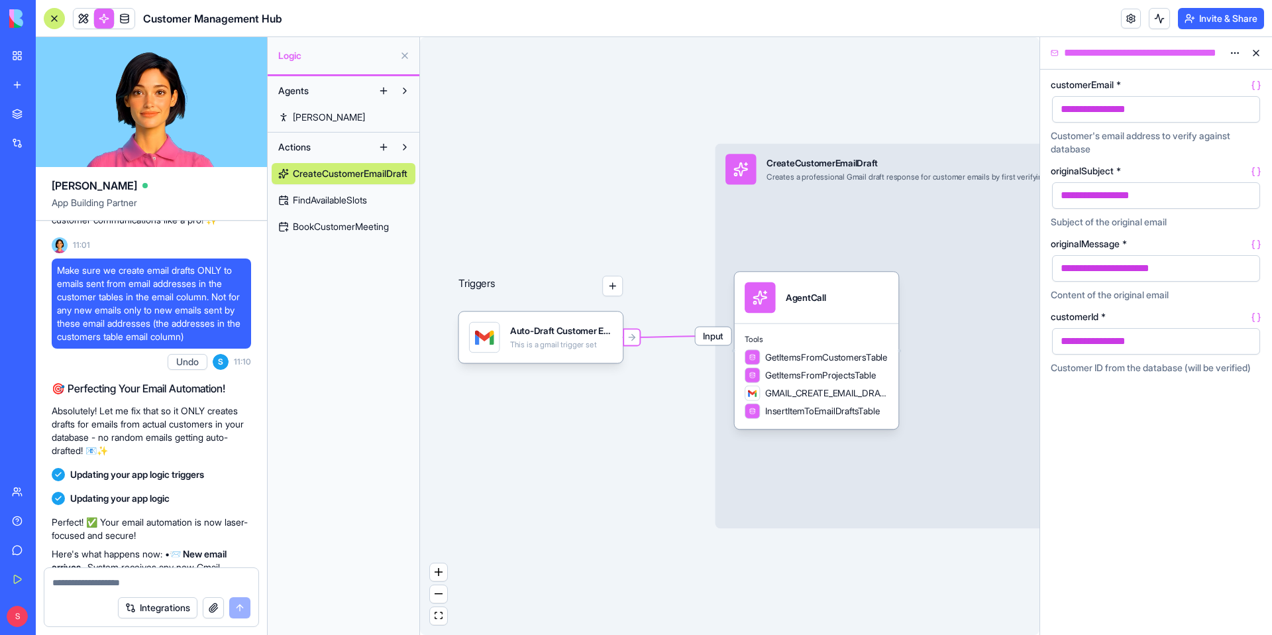
click at [704, 337] on span "Input" at bounding box center [714, 336] width 36 height 18
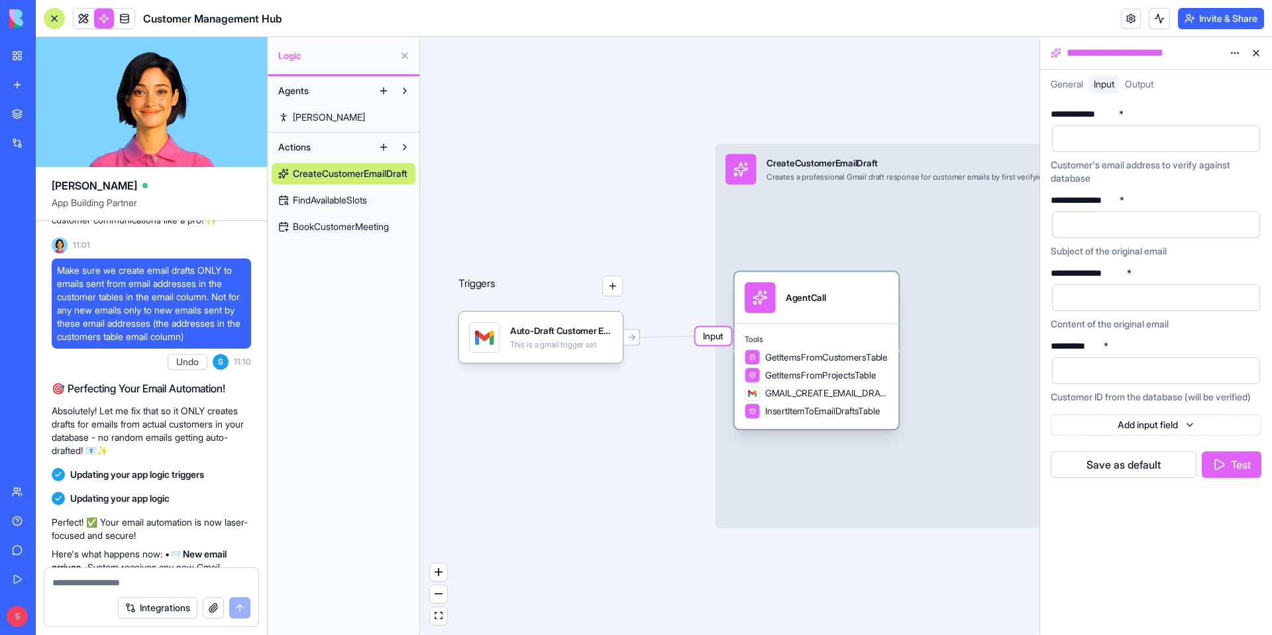
click at [755, 337] on span "Tools" at bounding box center [817, 339] width 144 height 10
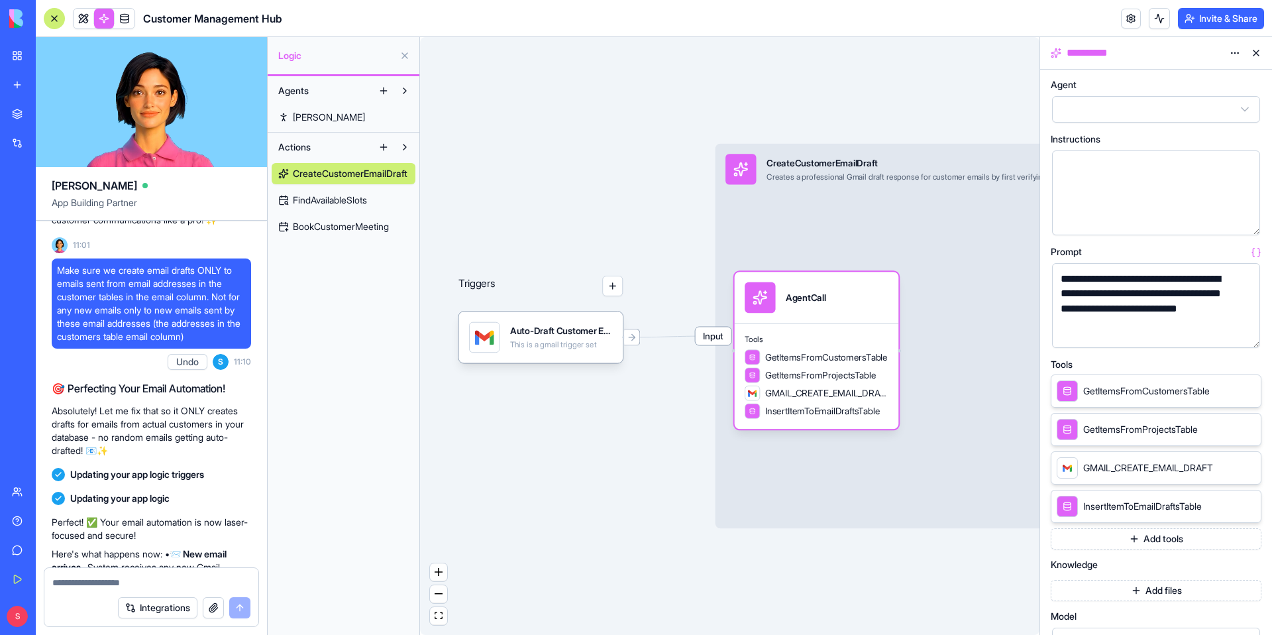
click at [930, 331] on div "Input CreateCustomerEmailDraft Creates a professional Gmail draft response for …" at bounding box center [975, 336] width 518 height 385
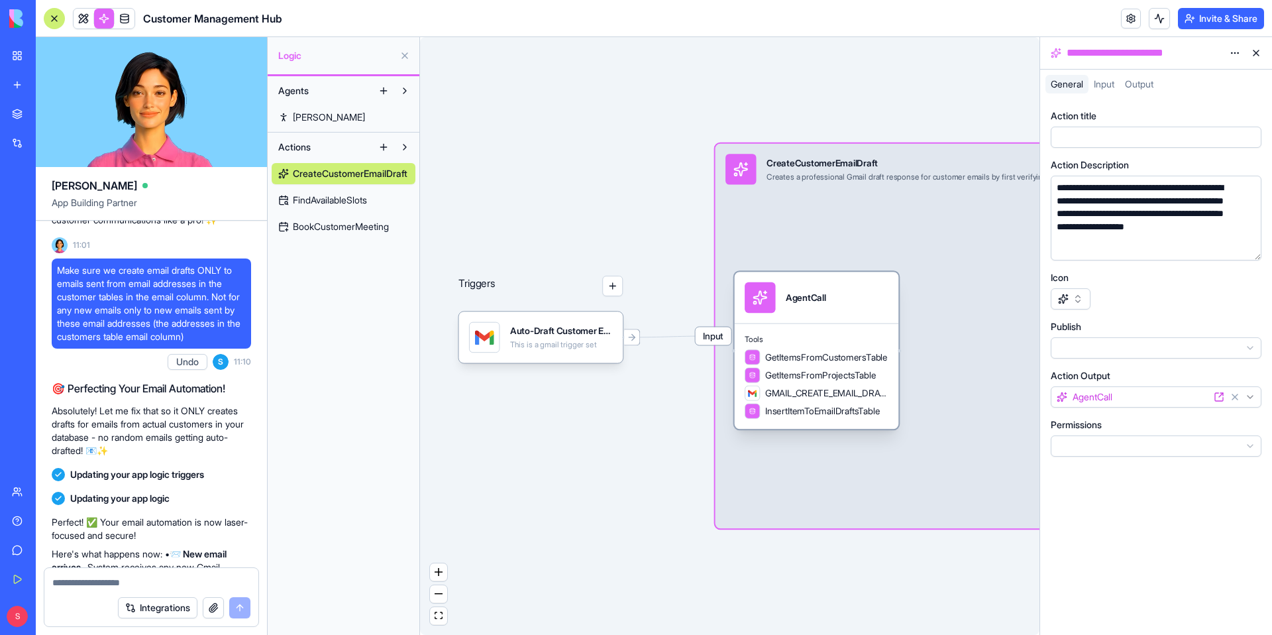
click at [887, 327] on div "Tools GetItemsFromCustomersTable GetItemsFromProjectsTable GMAIL_CREATE_EMAIL_D…" at bounding box center [817, 376] width 164 height 106
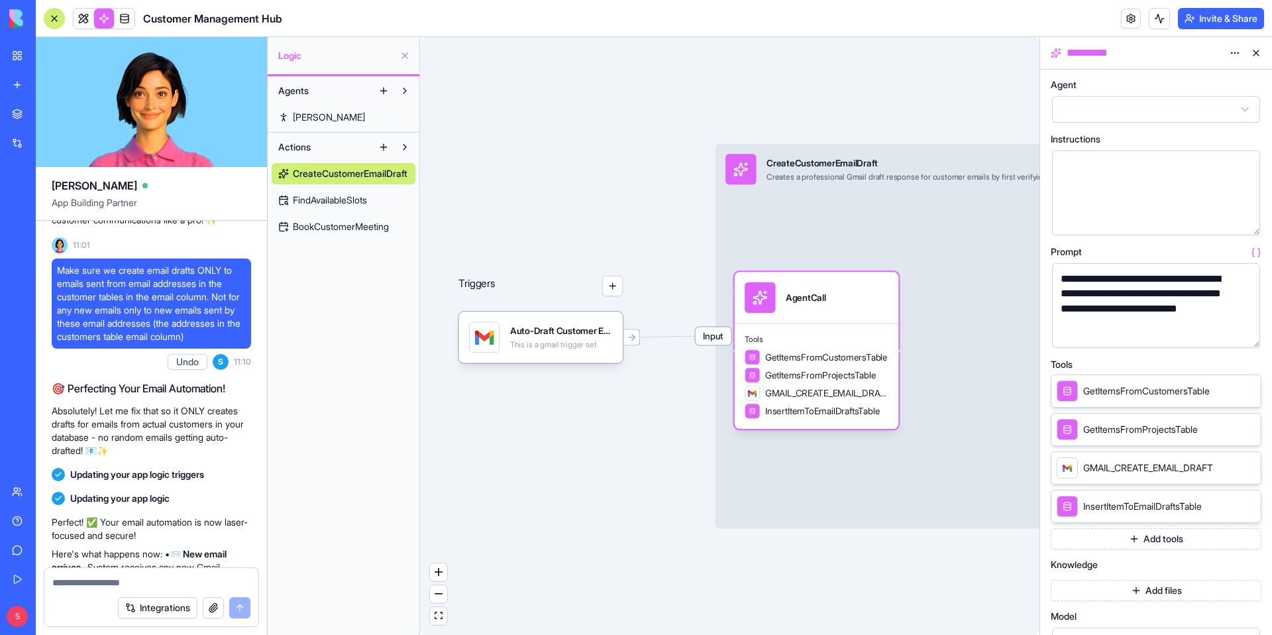
click at [1001, 332] on button "button" at bounding box center [1247, 334] width 21 height 21
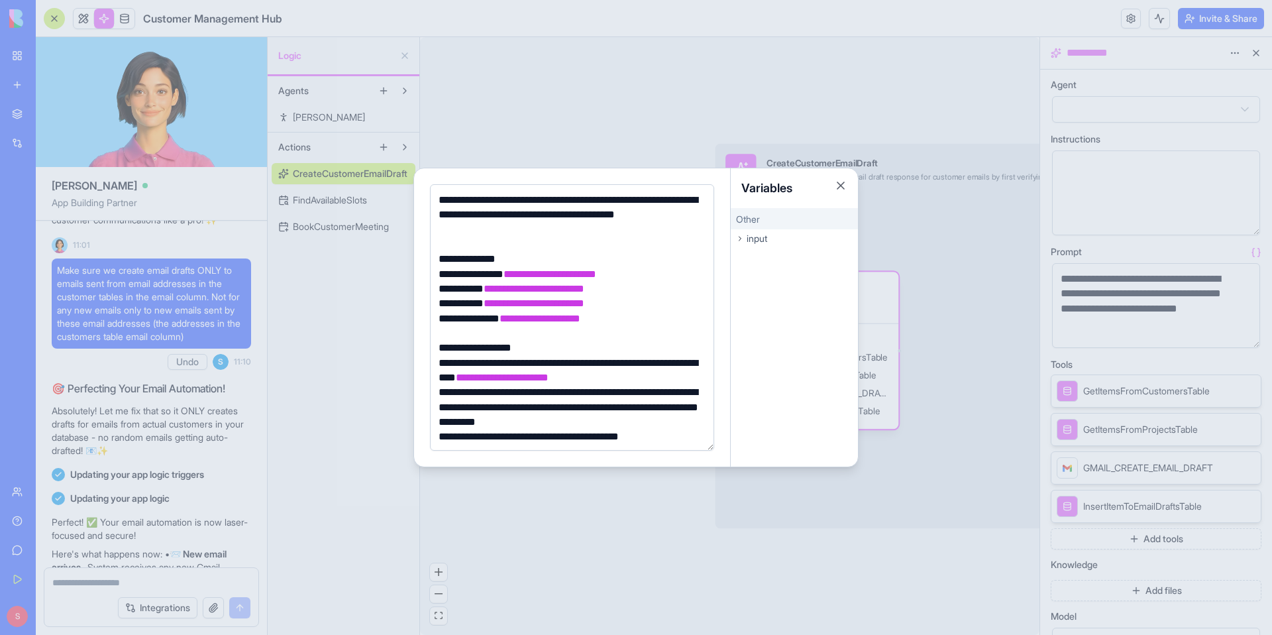
click at [620, 494] on div at bounding box center [636, 317] width 1272 height 635
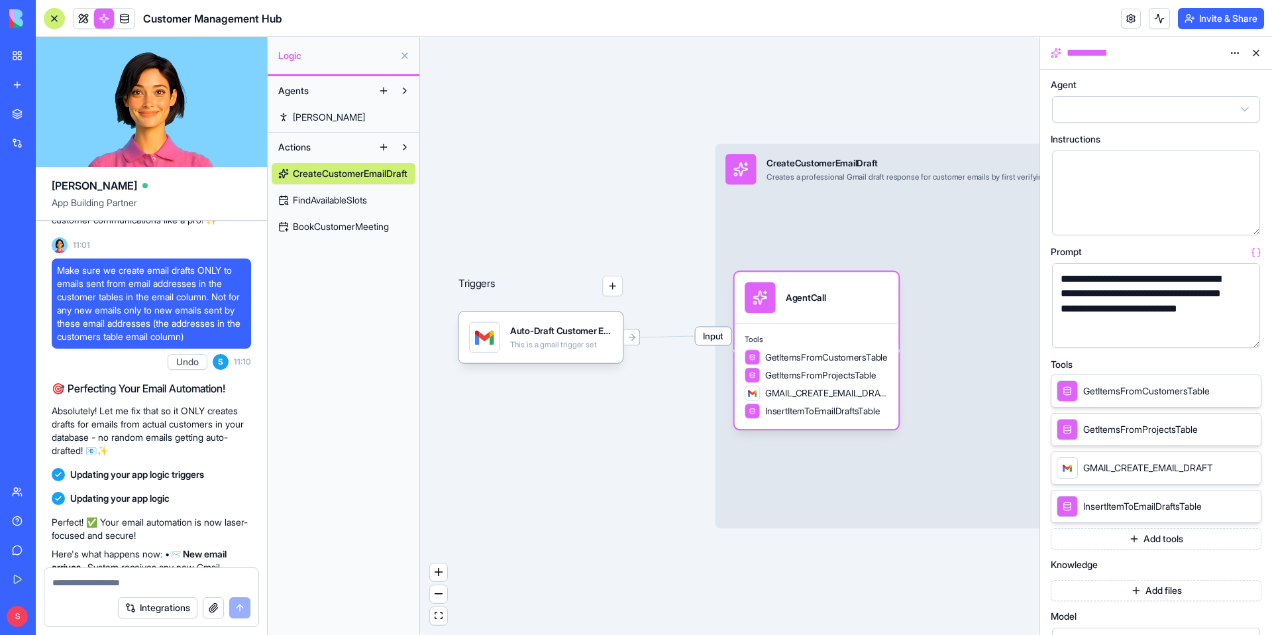
click at [187, 370] on button "Undo" at bounding box center [188, 362] width 40 height 16
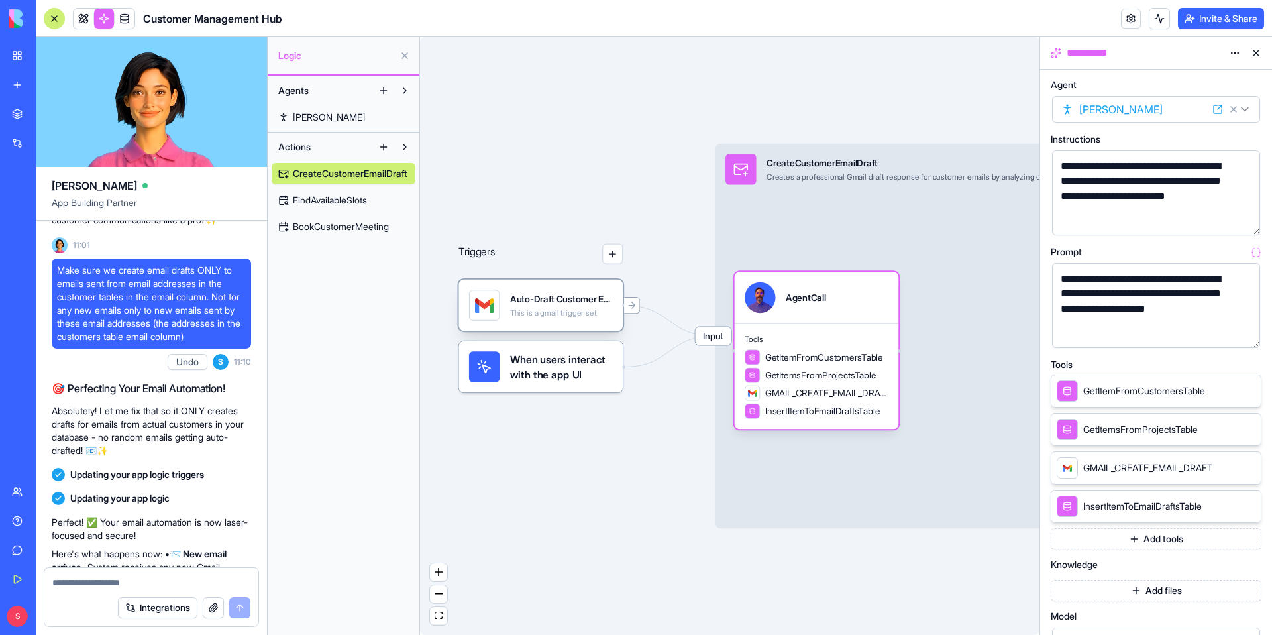
click at [562, 319] on div "Auto-Draft Customer Email ResponsesTrigger This is a gmail trigger set" at bounding box center [561, 305] width 103 height 30
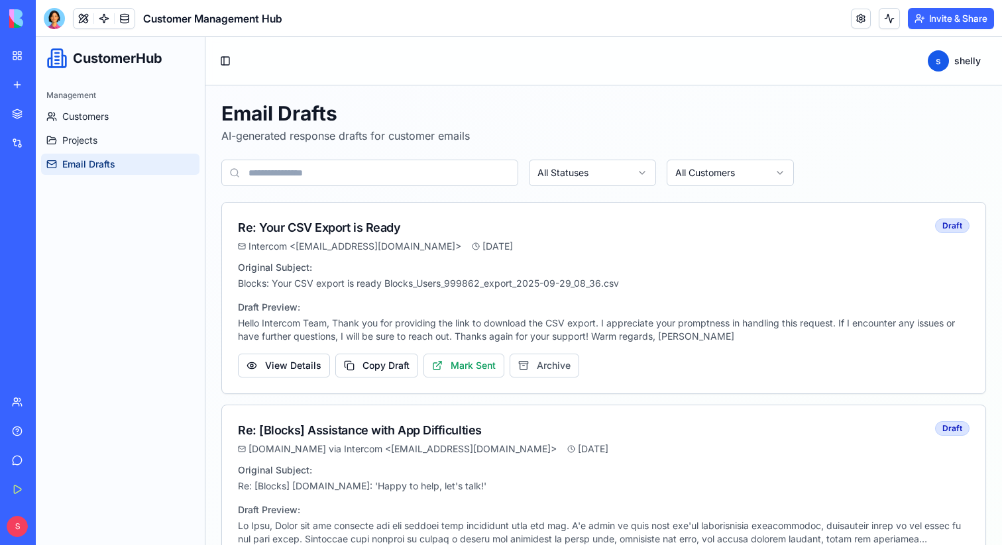
click at [96, 129] on ul "Customers Projects Email Drafts" at bounding box center [120, 140] width 158 height 69
click at [95, 137] on span "Projects" at bounding box center [79, 140] width 35 height 13
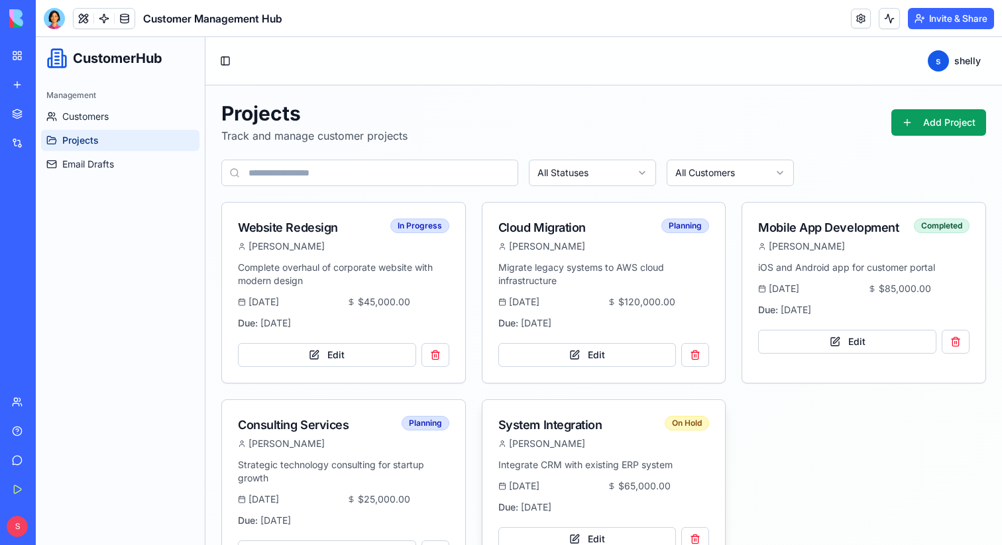
scroll to position [52, 0]
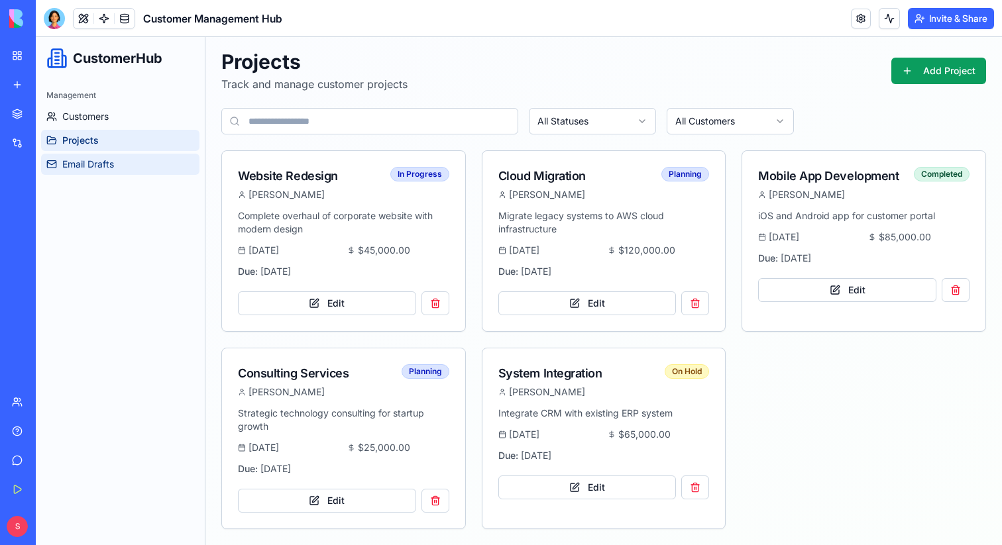
click at [118, 168] on link "Email Drafts" at bounding box center [120, 164] width 158 height 21
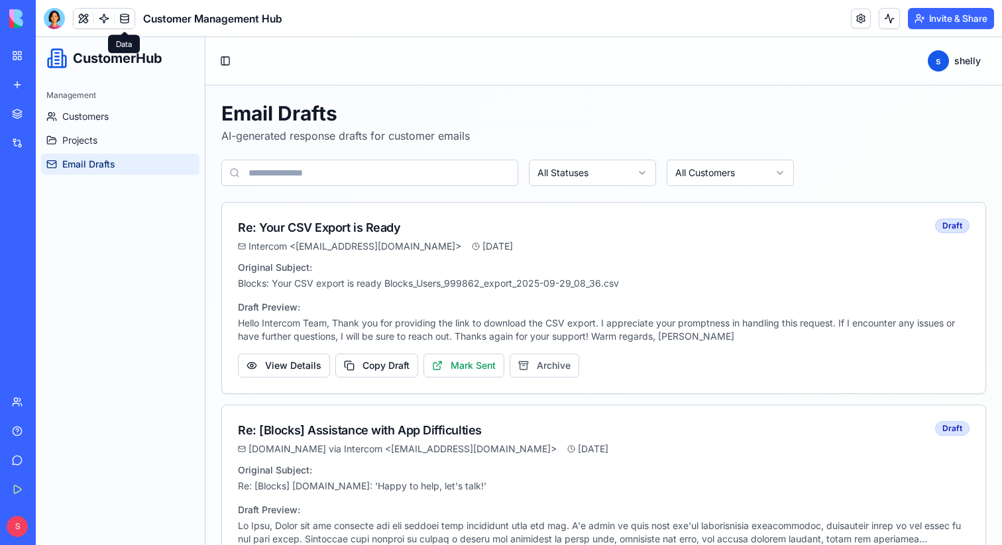
click at [125, 19] on link at bounding box center [125, 19] width 20 height 20
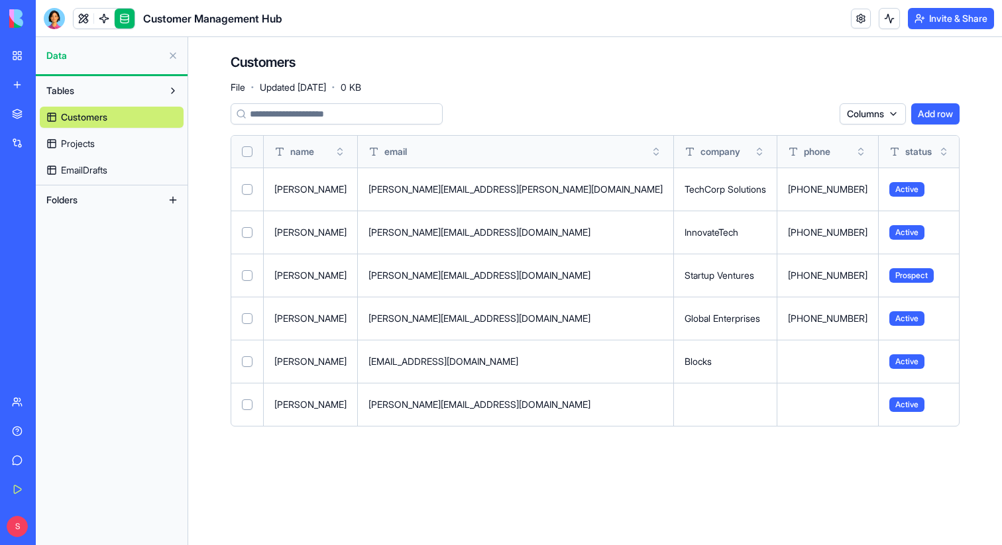
click at [170, 58] on button at bounding box center [172, 55] width 21 height 21
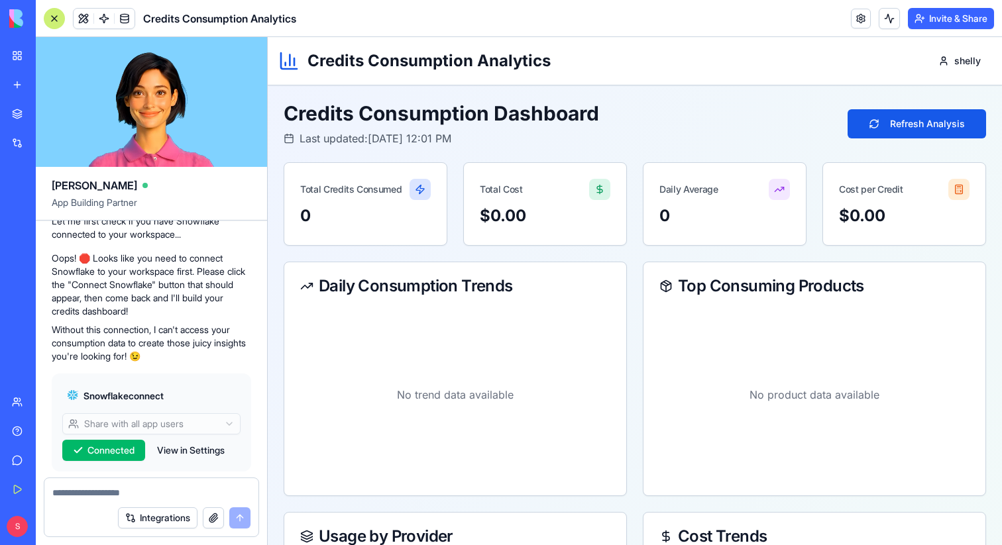
scroll to position [952, 0]
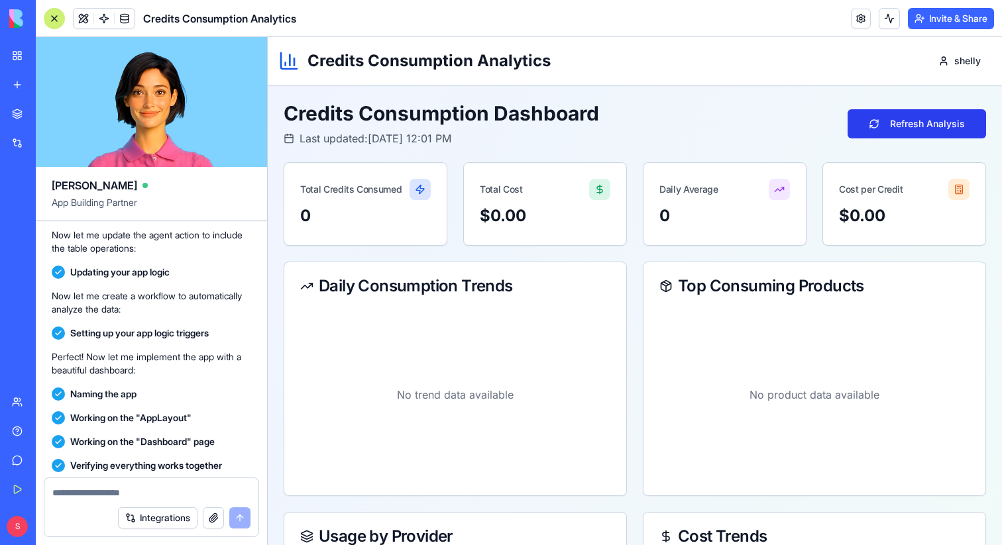
click at [928, 125] on button "Refresh Analysis" at bounding box center [917, 123] width 138 height 29
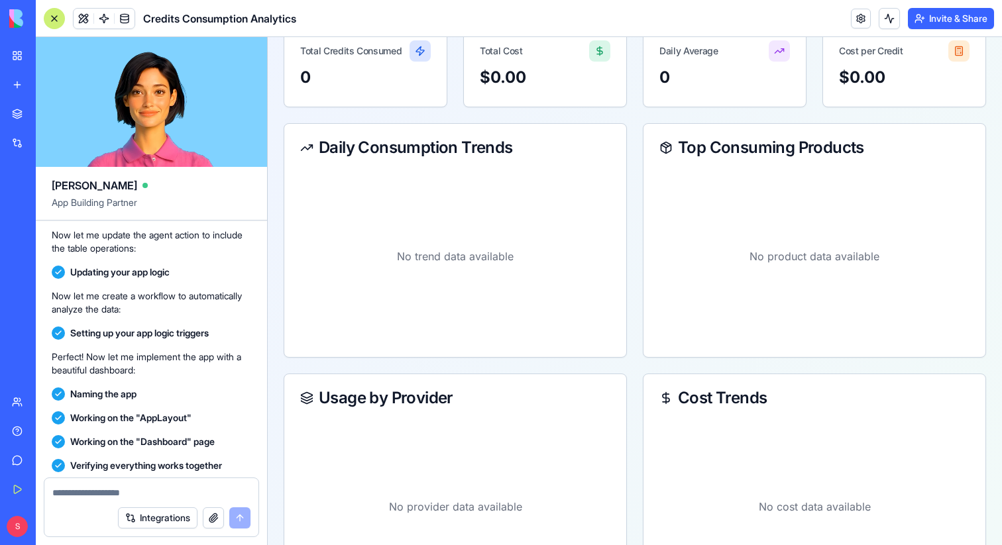
scroll to position [0, 0]
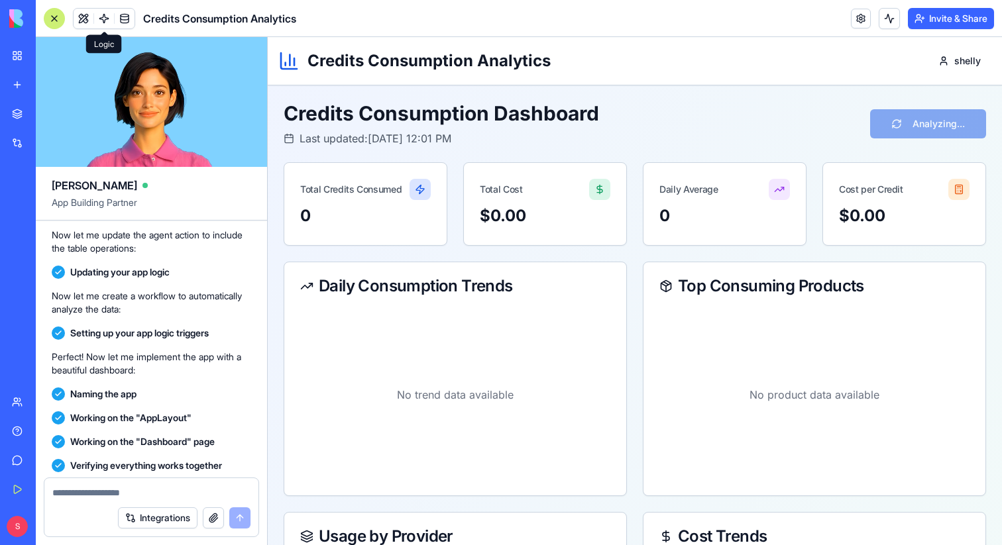
click at [105, 21] on link at bounding box center [104, 19] width 20 height 20
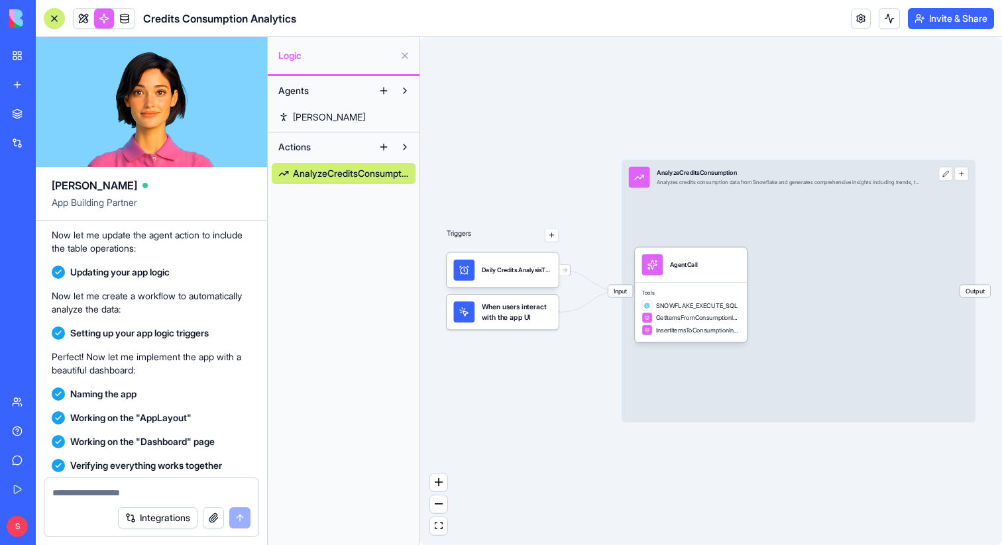
click at [154, 480] on div at bounding box center [151, 488] width 214 height 21
click at [154, 489] on textarea at bounding box center [151, 492] width 198 height 13
click at [85, 21] on link at bounding box center [84, 19] width 20 height 20
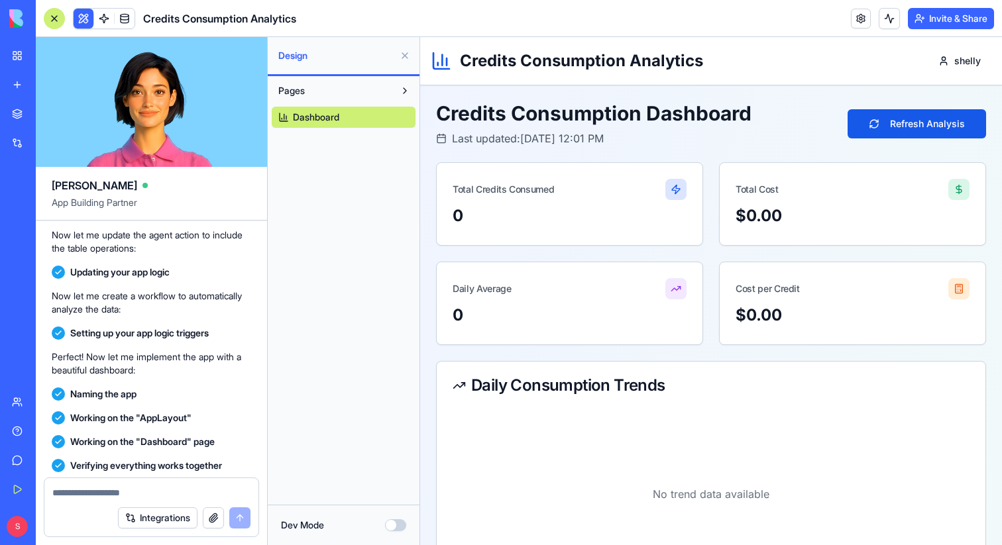
click at [97, 494] on textarea at bounding box center [151, 492] width 198 height 13
type textarea "*"
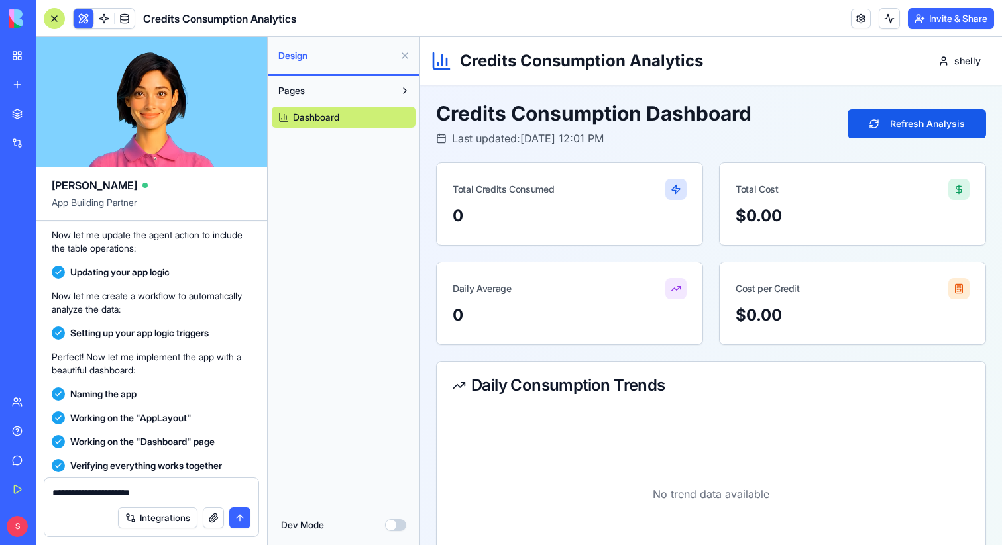
drag, startPoint x: 154, startPoint y: 495, endPoint x: 81, endPoint y: 495, distance: 73.6
click at [81, 495] on textarea "**********" at bounding box center [151, 492] width 198 height 13
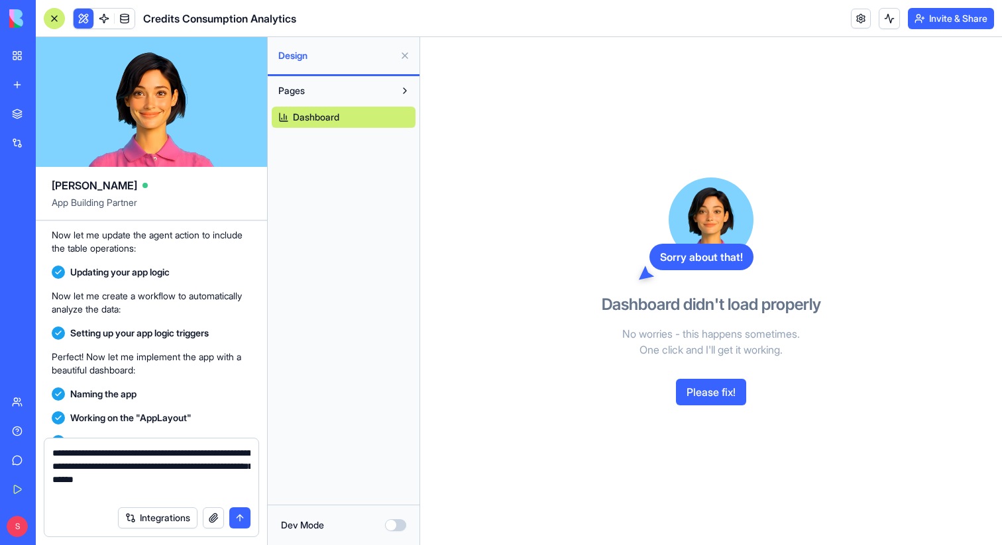
type textarea "**********"
click at [707, 395] on button "Please fix!" at bounding box center [711, 392] width 70 height 27
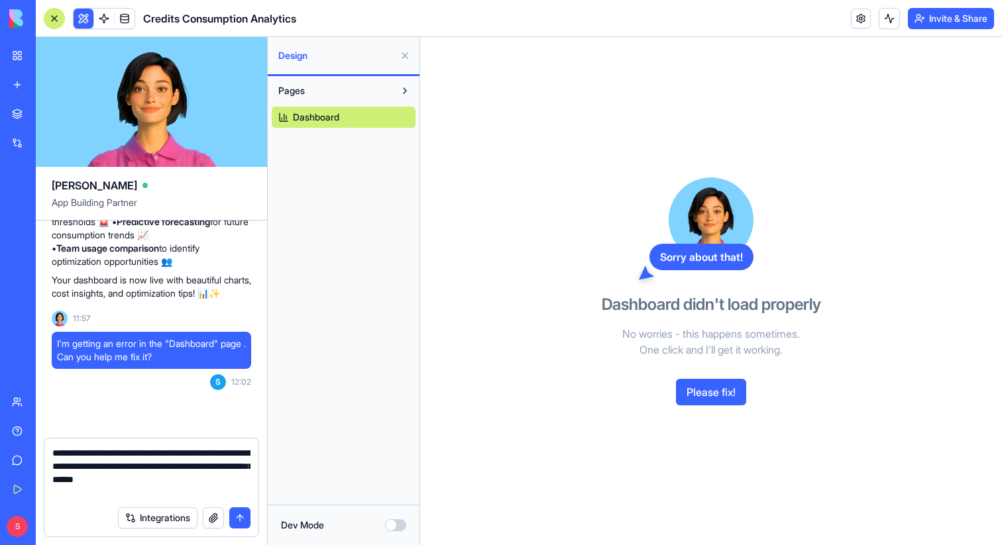
scroll to position [1360, 0]
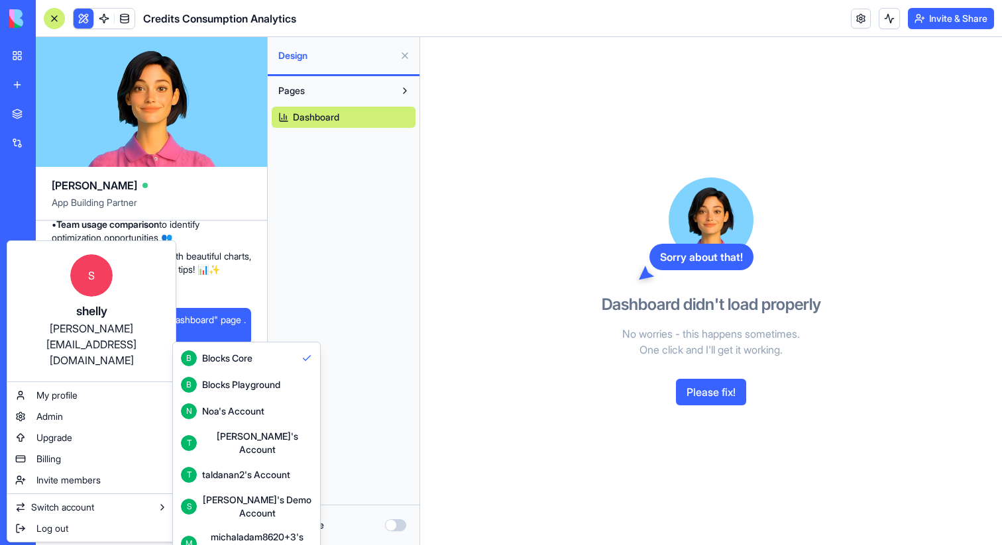
click at [387, 270] on html "BETA My Workspace New app Marketplace Integrations Recent Q4 Project Tracker Q4…" at bounding box center [501, 272] width 1002 height 545
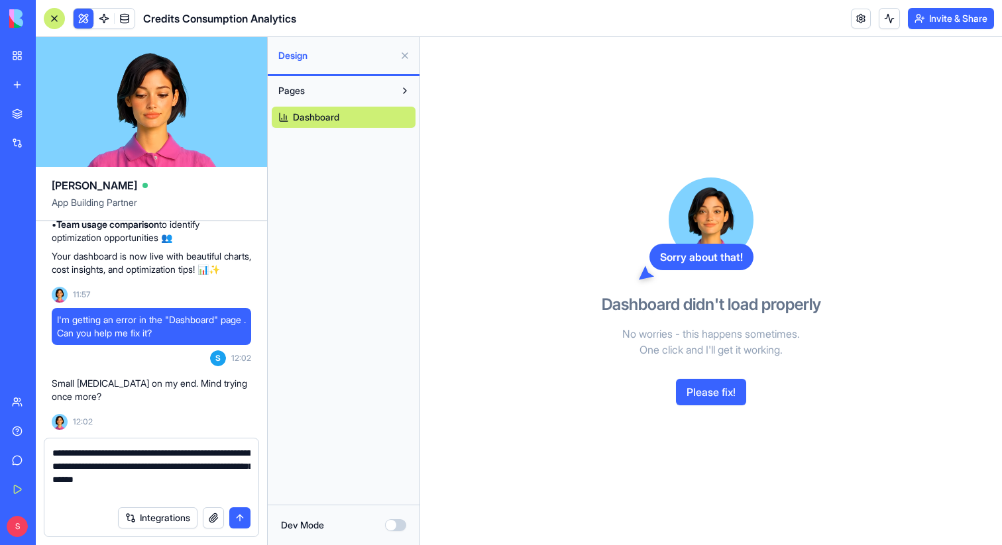
click at [711, 392] on button "Please fix!" at bounding box center [711, 392] width 70 height 27
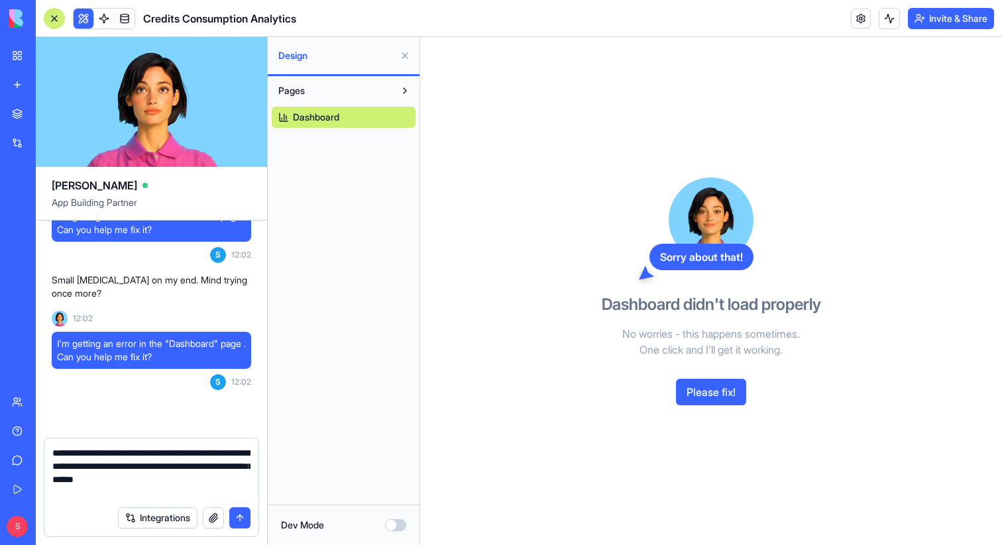
scroll to position [1487, 0]
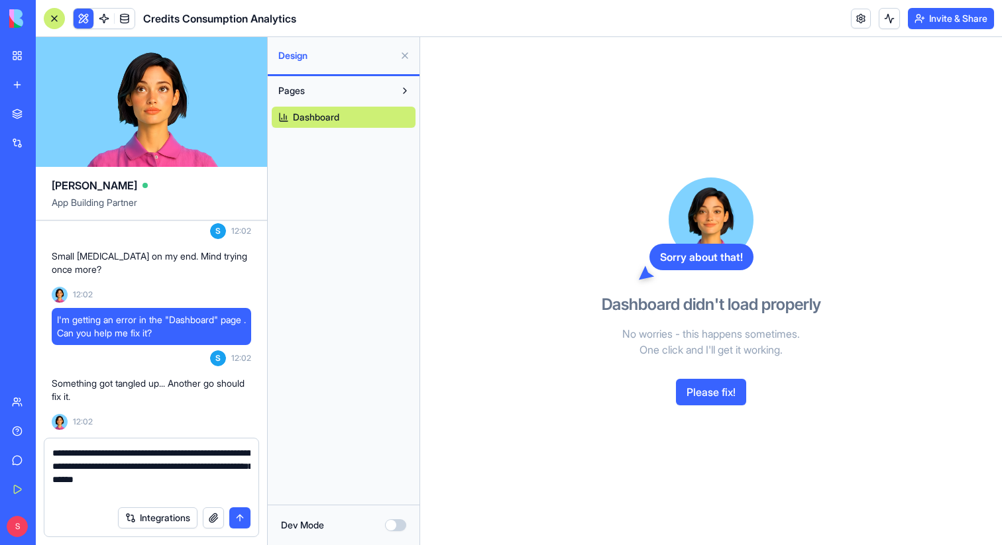
click at [426, 419] on div "Sorry about that! Dashboard didn't load properly No worries - this happens some…" at bounding box center [711, 291] width 582 height 508
drag, startPoint x: 52, startPoint y: 451, endPoint x: 206, endPoint y: 494, distance: 159.7
click at [206, 495] on textarea "**********" at bounding box center [151, 473] width 198 height 53
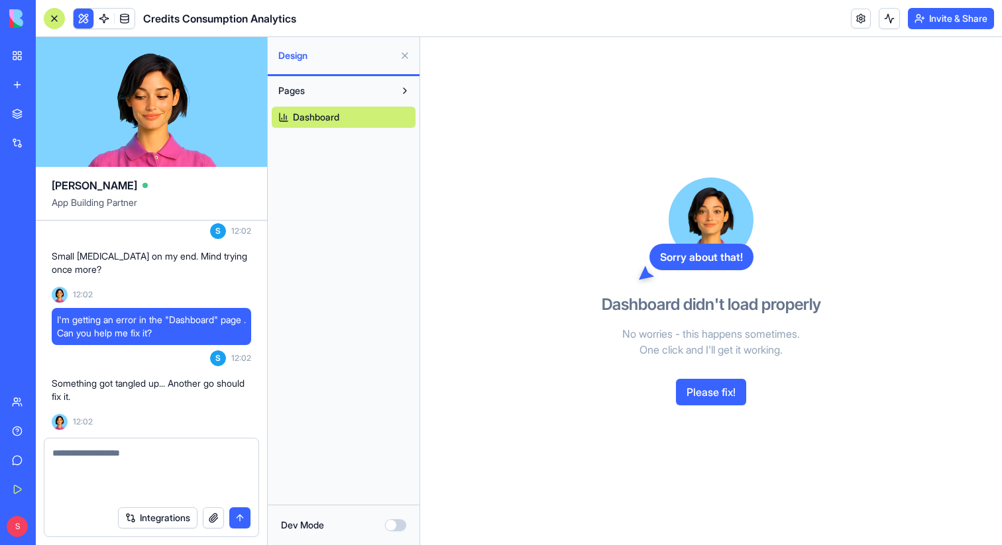
scroll to position [1447, 0]
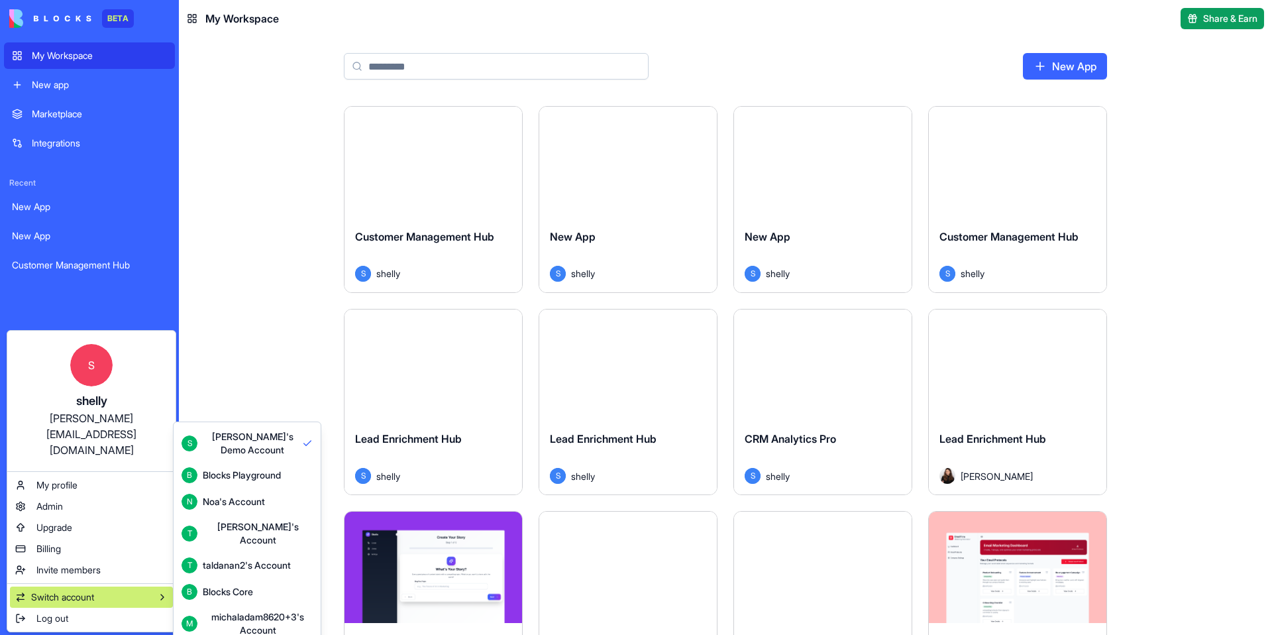
click at [235, 612] on div "michaladam8620+3's Account" at bounding box center [258, 623] width 110 height 27
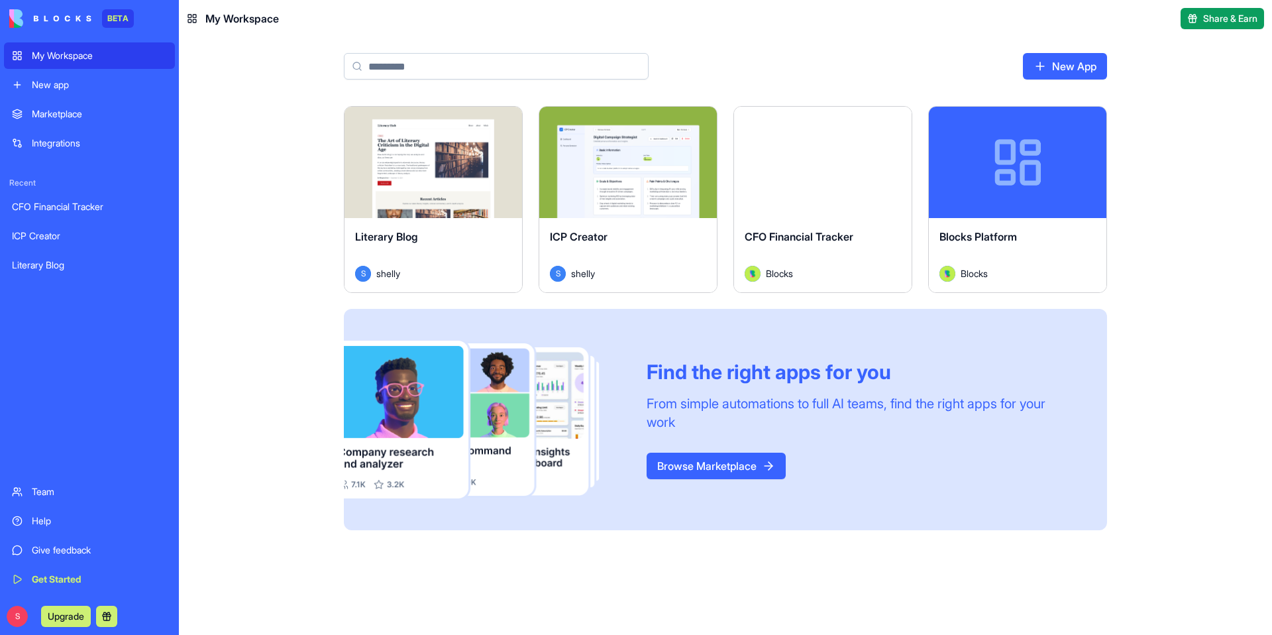
click at [821, 172] on button "Launch" at bounding box center [822, 162] width 99 height 27
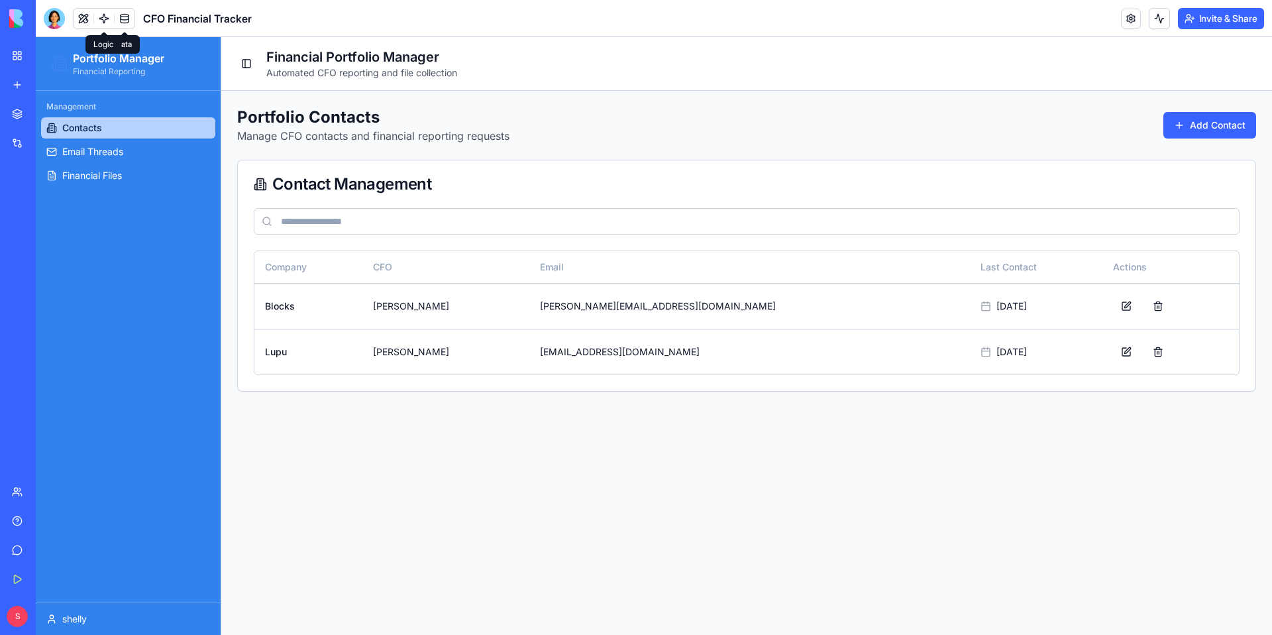
click at [106, 21] on link at bounding box center [104, 19] width 20 height 20
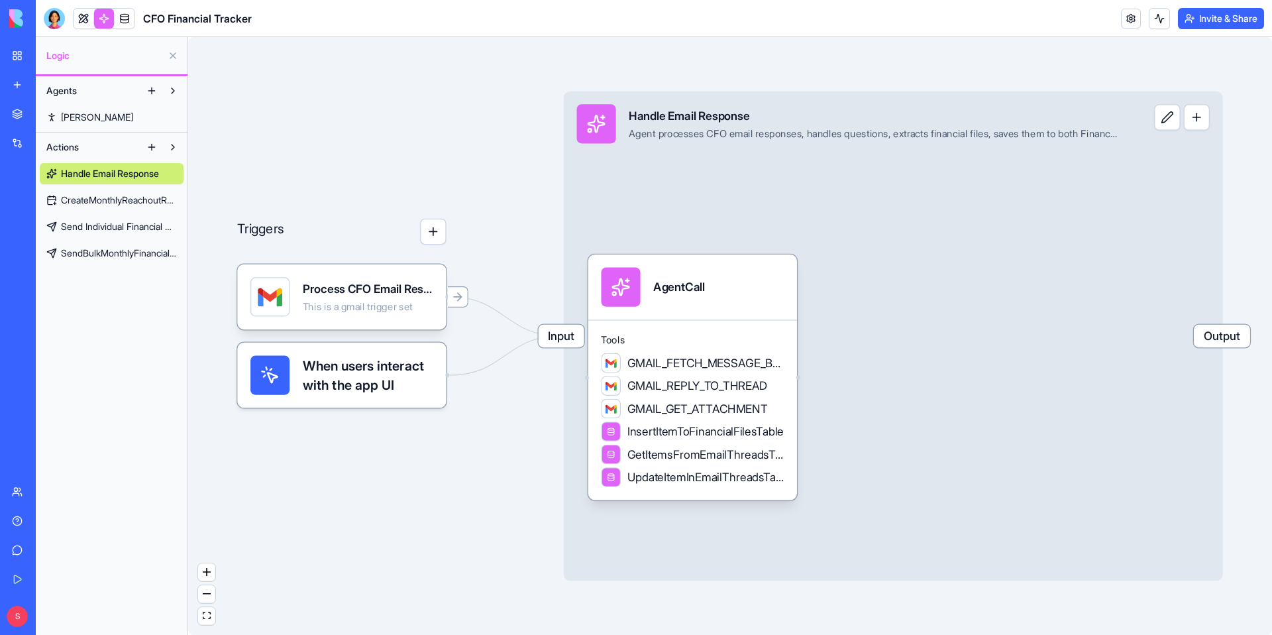
click at [238, 19] on span "CFO Financial Tracker" at bounding box center [197, 19] width 109 height 16
click at [1137, 19] on link at bounding box center [1131, 19] width 20 height 20
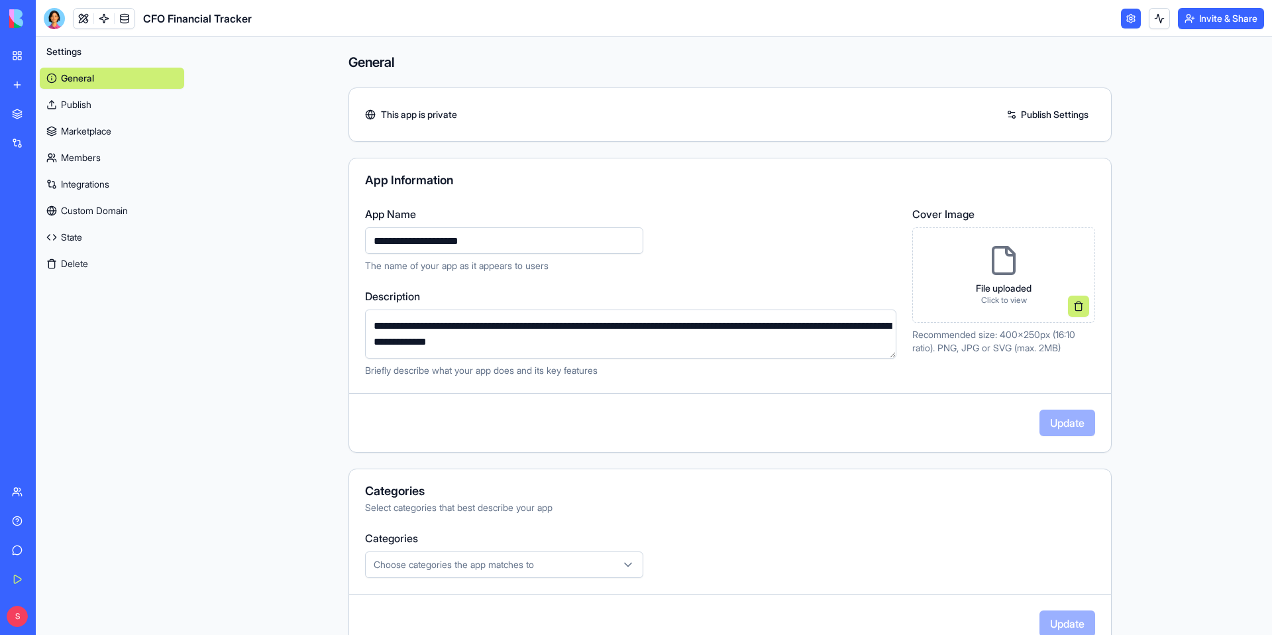
click at [423, 237] on input "**********" at bounding box center [504, 240] width 278 height 27
drag, startPoint x: 396, startPoint y: 242, endPoint x: 368, endPoint y: 243, distance: 27.9
click at [368, 243] on input "**********" at bounding box center [504, 240] width 278 height 27
click at [376, 243] on input "**********" at bounding box center [504, 240] width 278 height 27
click at [472, 241] on input "**********" at bounding box center [504, 240] width 278 height 27
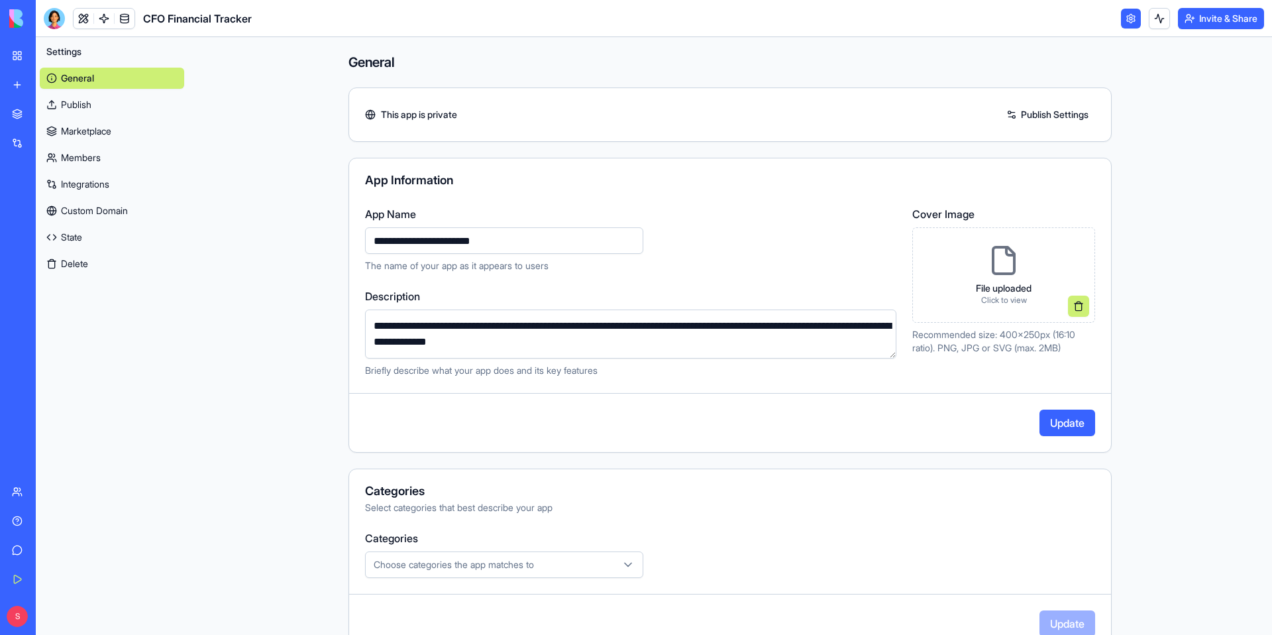
drag, startPoint x: 419, startPoint y: 243, endPoint x: 361, endPoint y: 247, distance: 58.5
click at [361, 247] on div "**********" at bounding box center [730, 291] width 762 height 171
click at [389, 247] on input "**********" at bounding box center [504, 240] width 278 height 27
drag, startPoint x: 418, startPoint y: 244, endPoint x: 362, endPoint y: 245, distance: 55.7
click at [362, 245] on div "**********" at bounding box center [730, 291] width 762 height 171
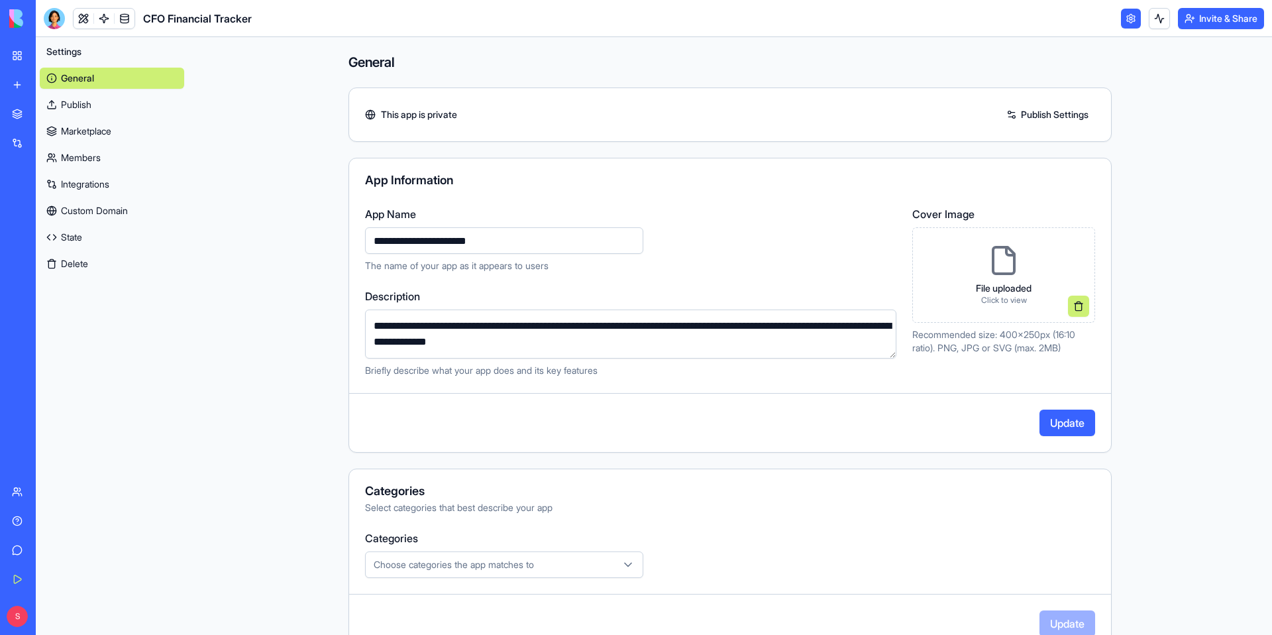
scroll to position [172, 0]
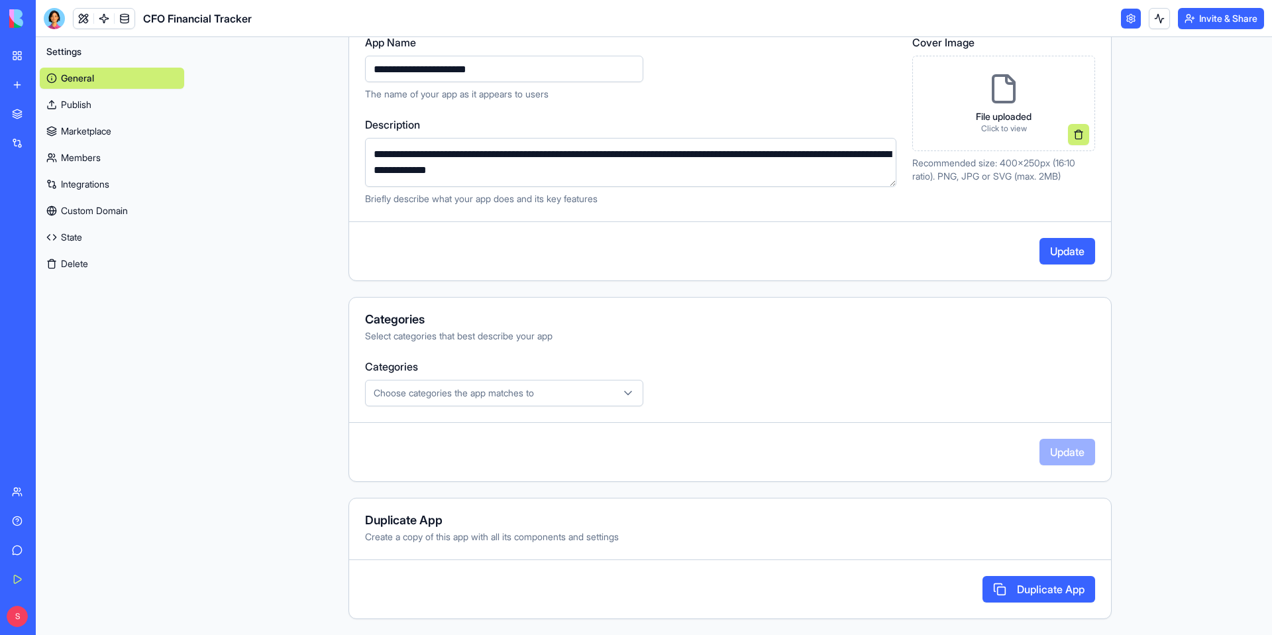
type input "**********"
click at [1156, 248] on main "**********" at bounding box center [730, 336] width 1084 height 598
click at [1070, 255] on button "Update" at bounding box center [1068, 251] width 56 height 27
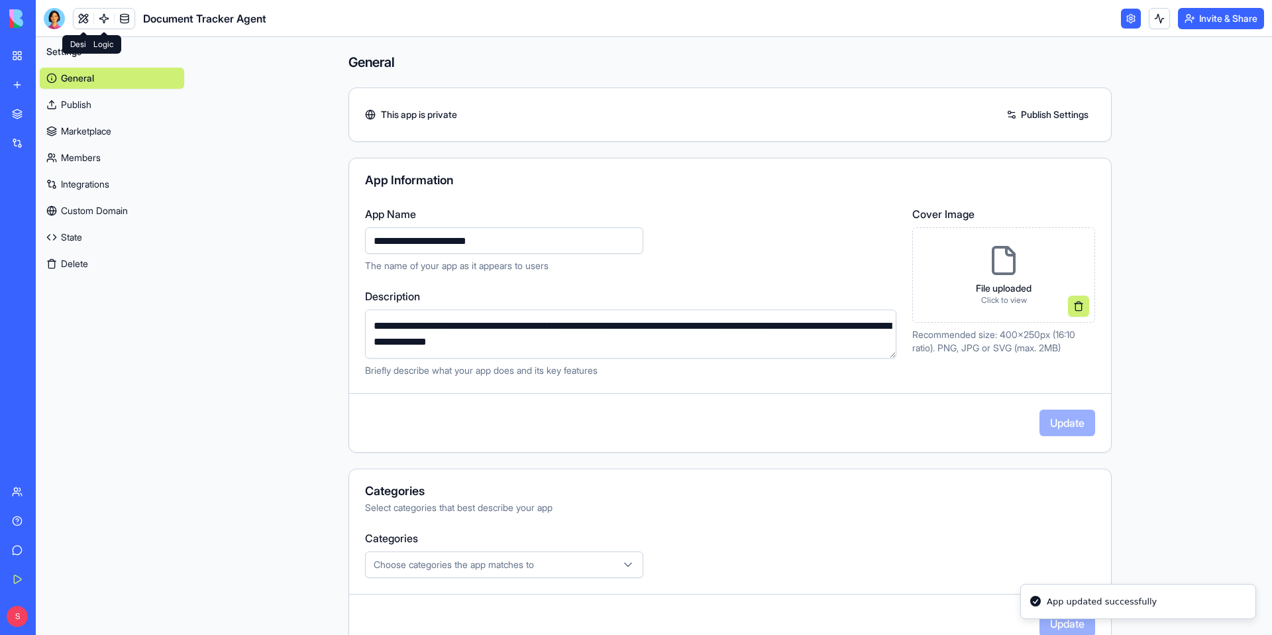
click at [99, 21] on link at bounding box center [104, 19] width 20 height 20
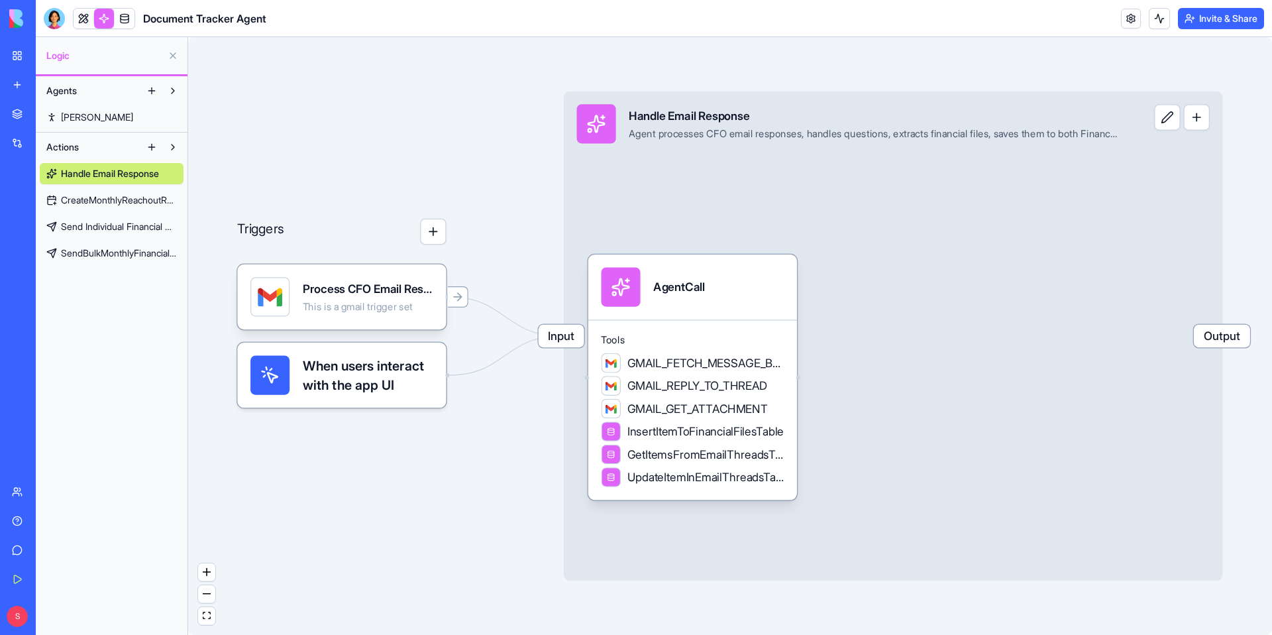
click at [117, 196] on span "CreateMonthlyReachoutRecords" at bounding box center [119, 200] width 116 height 13
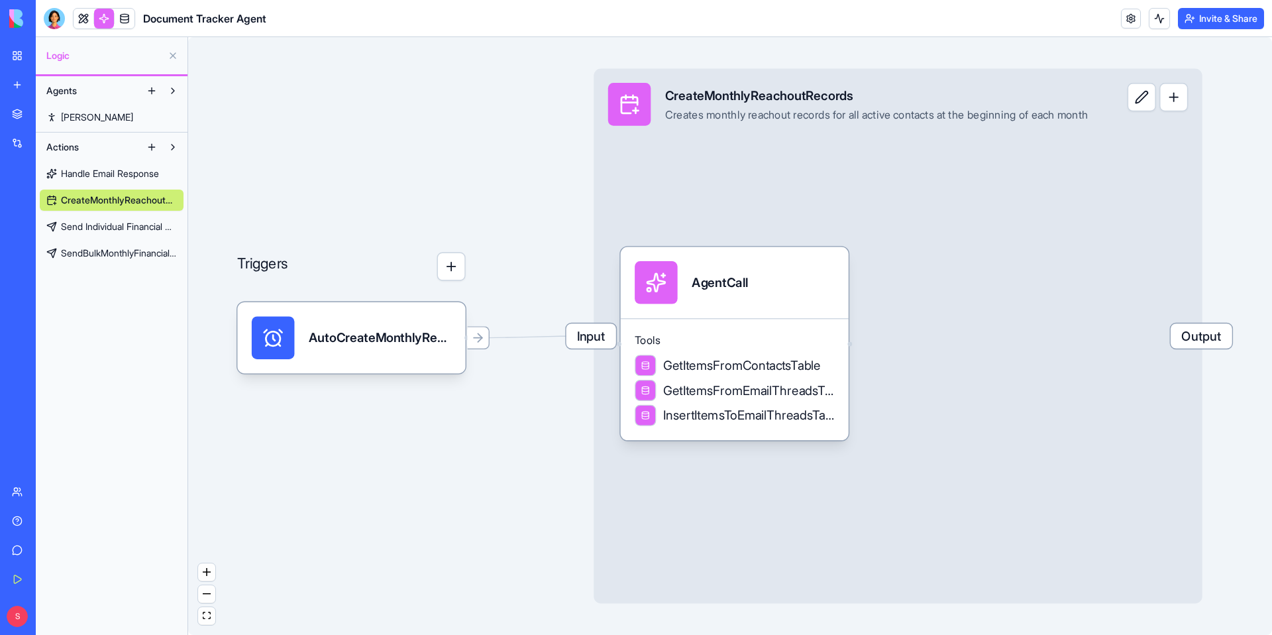
click at [119, 226] on span "Send Individual Financial Request" at bounding box center [119, 226] width 116 height 13
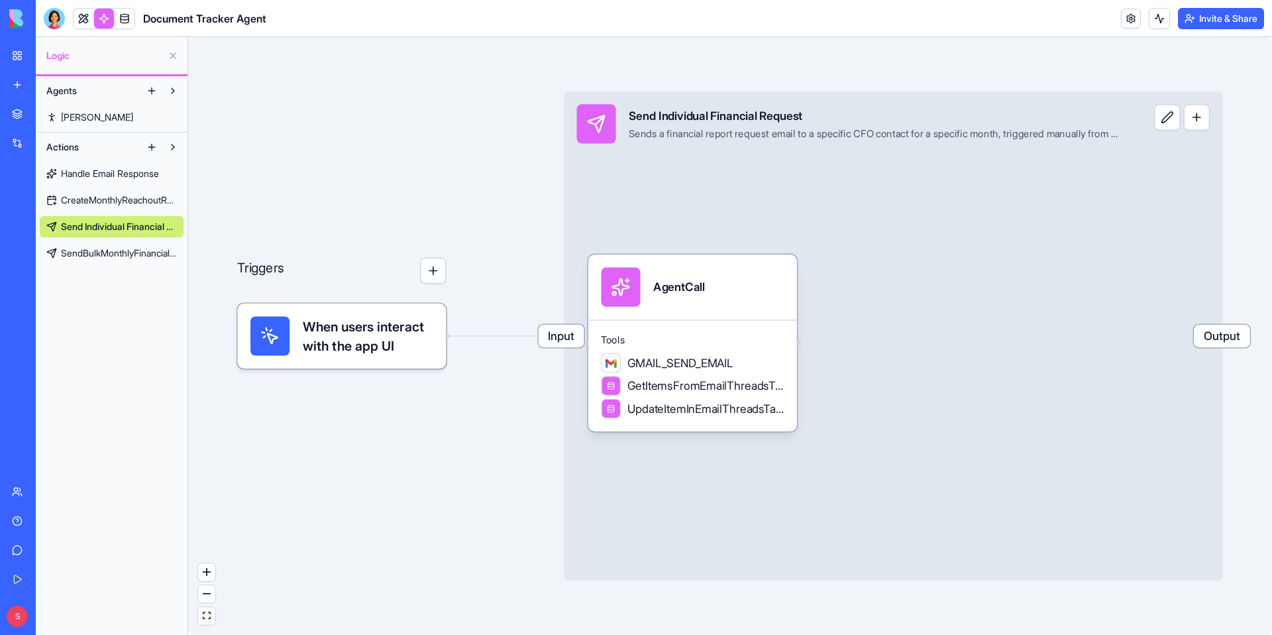
click at [113, 178] on span "Handle Email Response" at bounding box center [110, 173] width 98 height 13
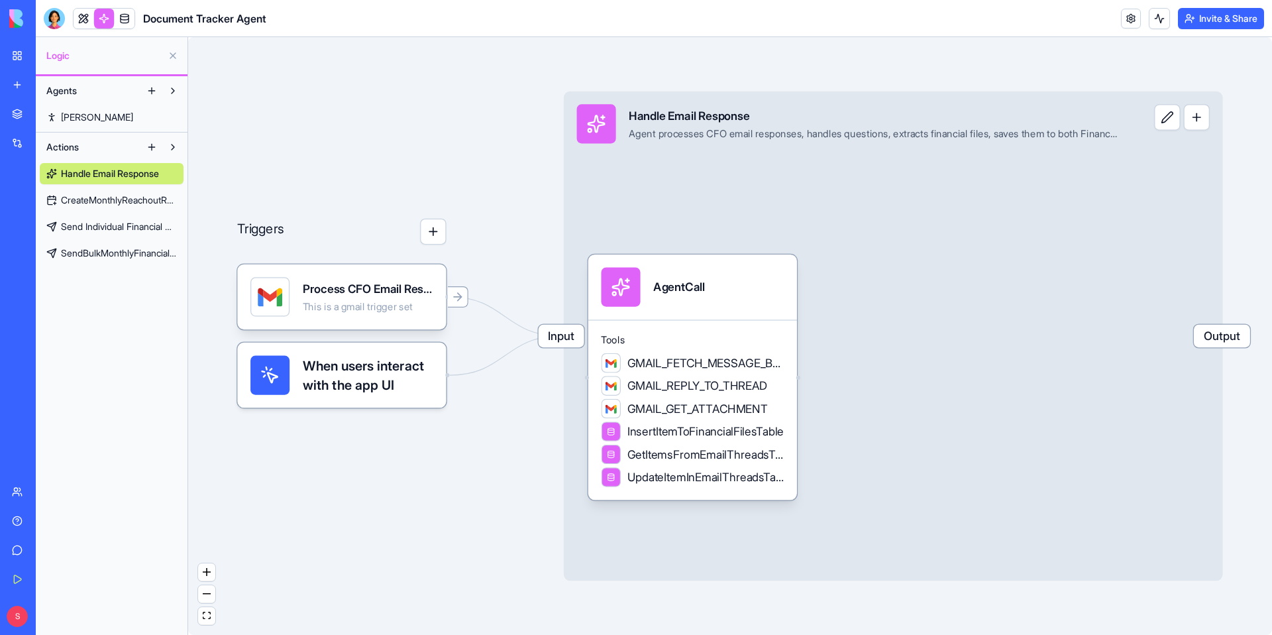
click at [115, 202] on span "CreateMonthlyReachoutRecords" at bounding box center [119, 200] width 116 height 13
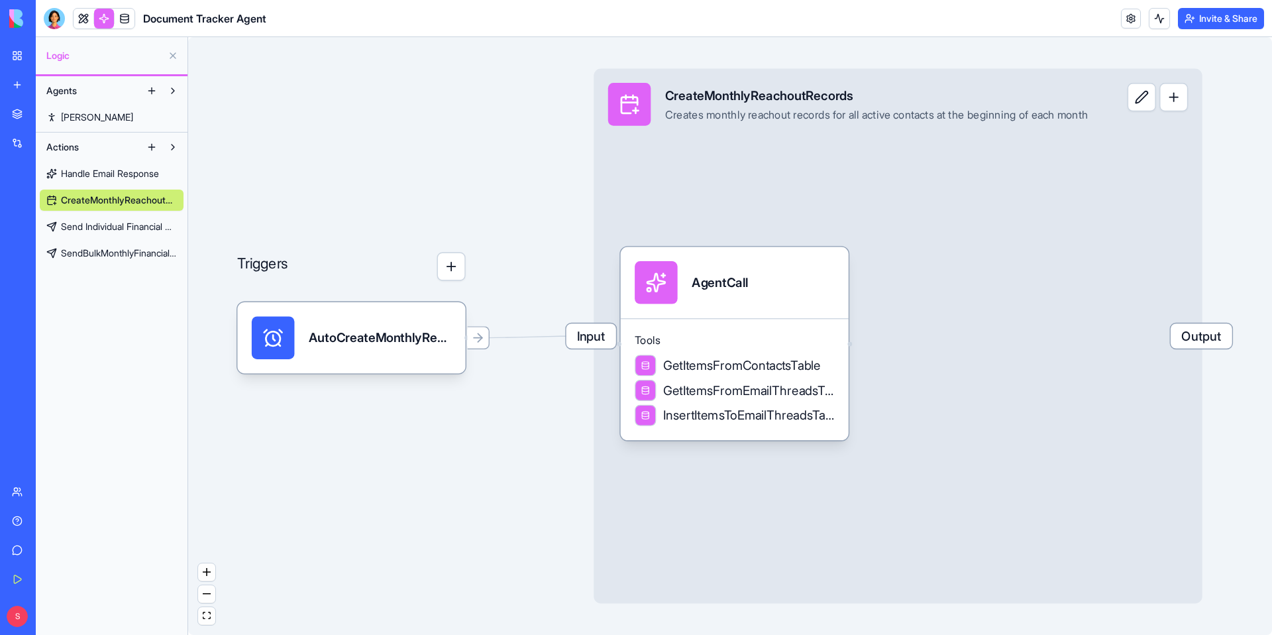
click at [122, 251] on span "SendBulkMonthlyFinancialRequests" at bounding box center [119, 253] width 116 height 13
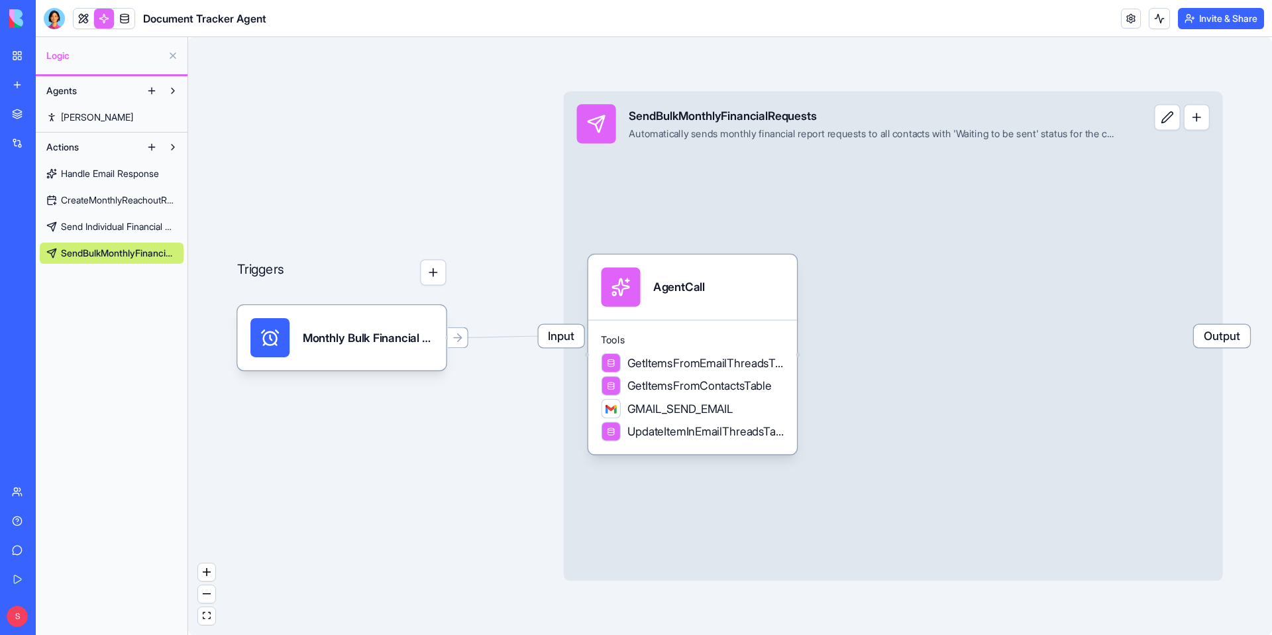
click at [131, 202] on span "CreateMonthlyReachoutRecords" at bounding box center [119, 200] width 116 height 13
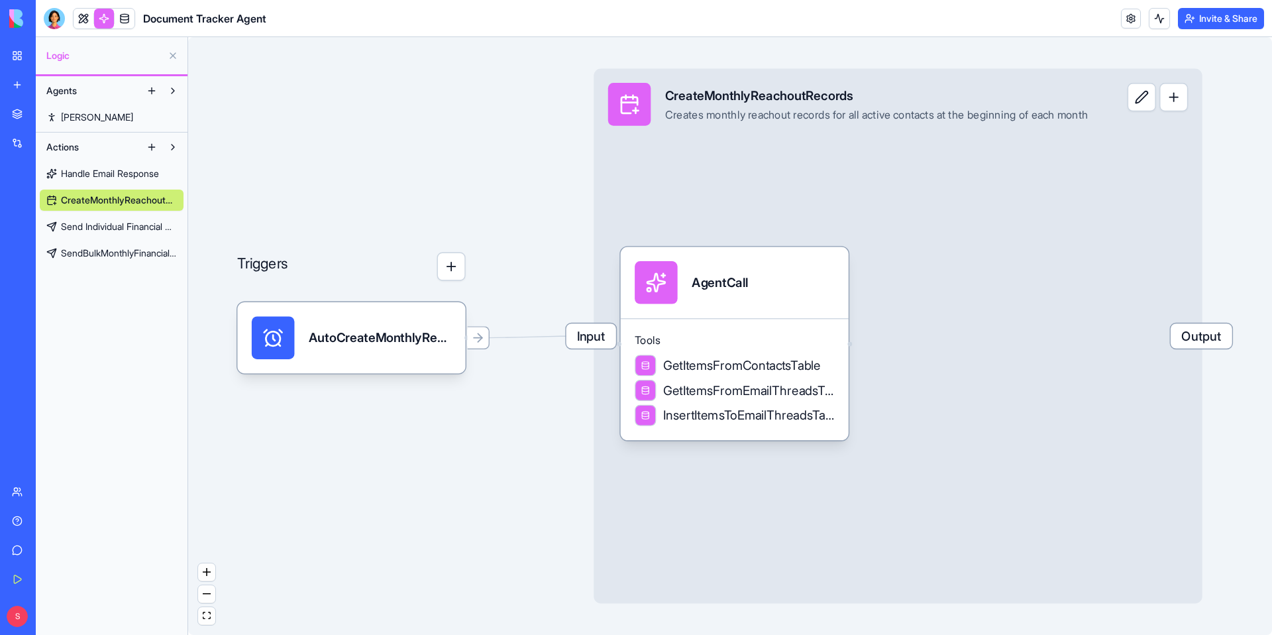
click at [129, 258] on span "SendBulkMonthlyFinancialRequests" at bounding box center [119, 253] width 116 height 13
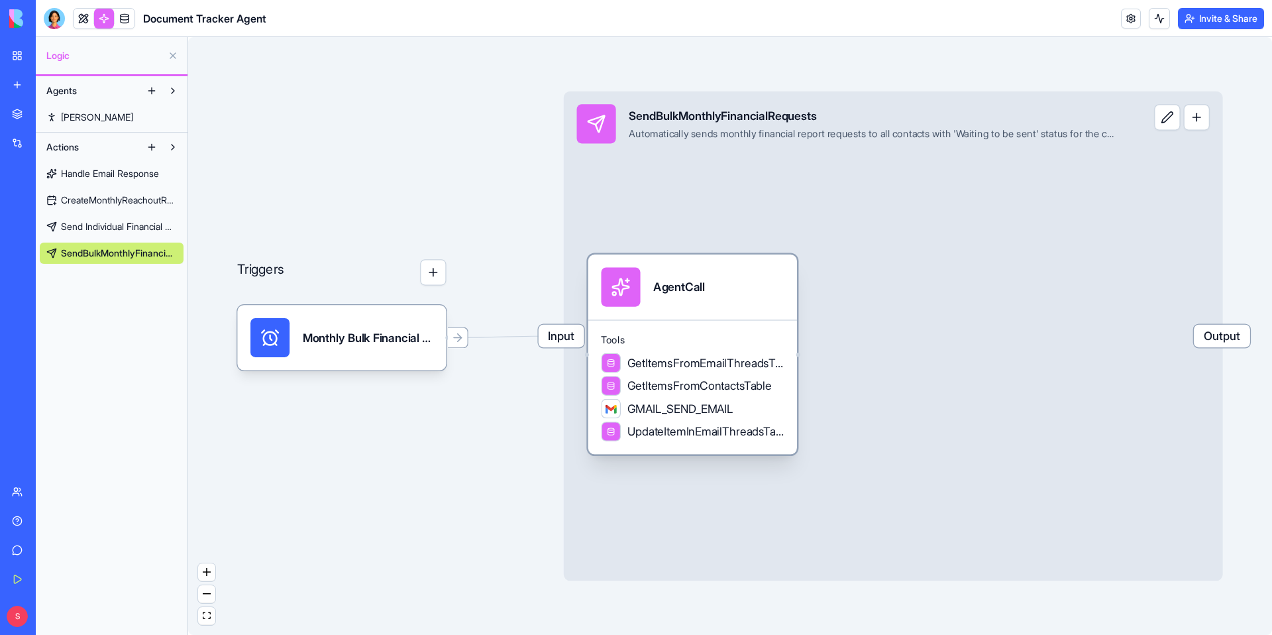
click at [649, 340] on span "Tools" at bounding box center [692, 339] width 183 height 13
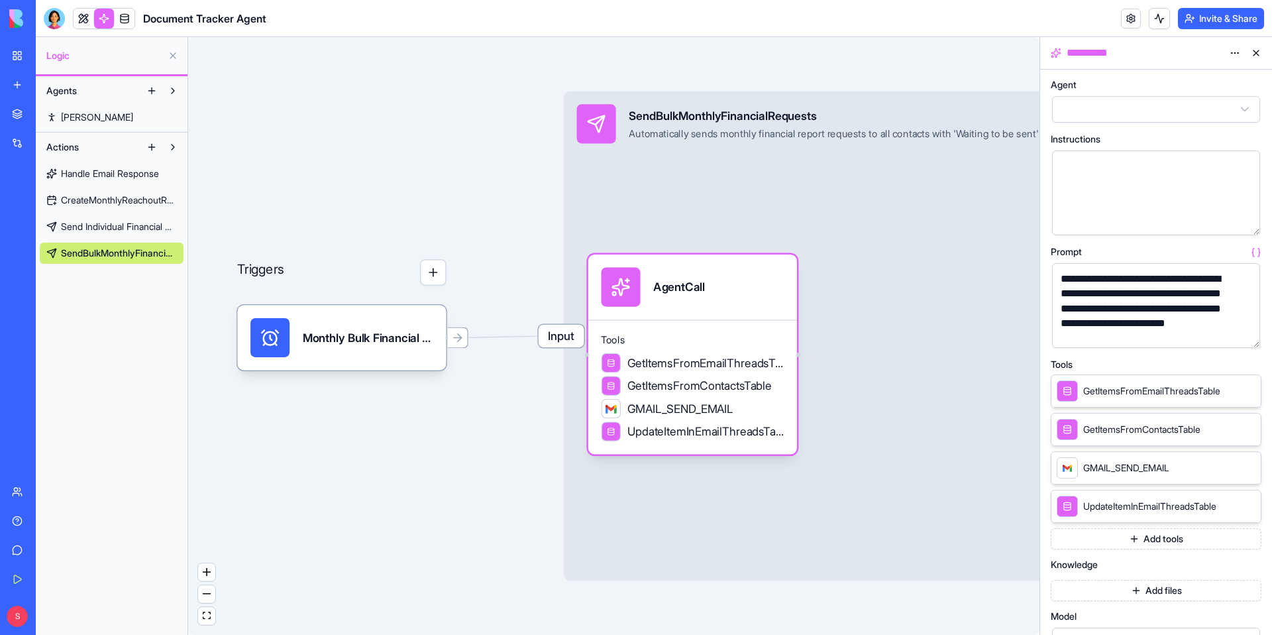
click at [1259, 52] on button at bounding box center [1256, 52] width 21 height 21
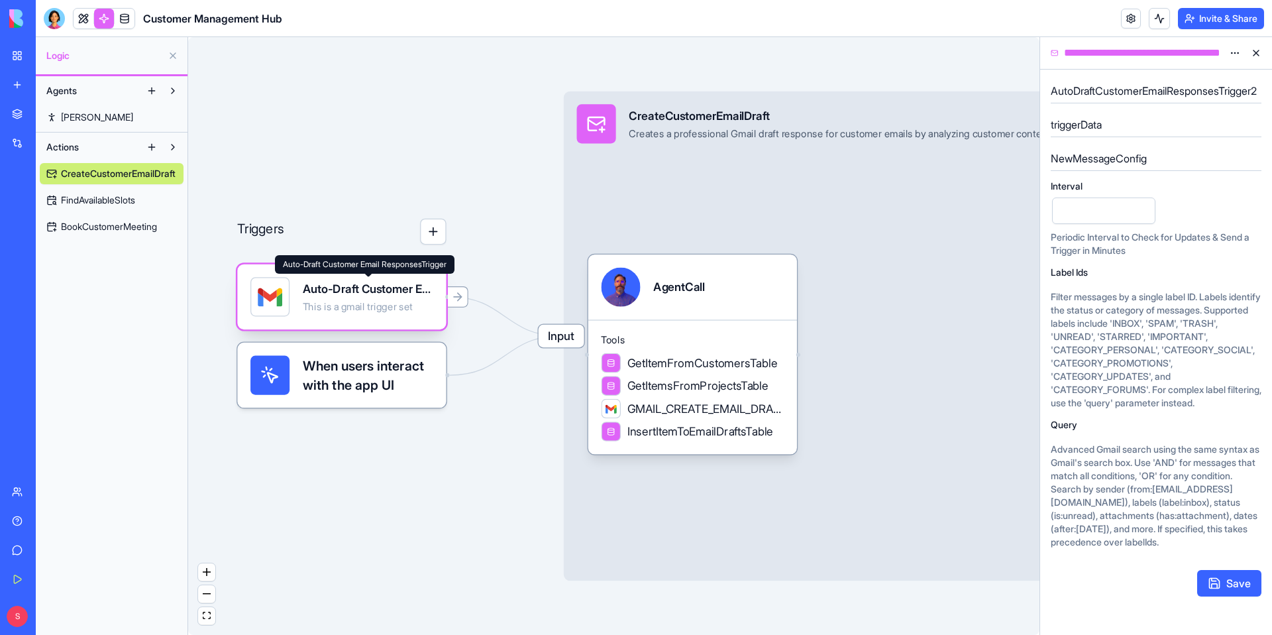
click at [375, 284] on div "Auto-Draft Customer Email ResponsesTrigger" at bounding box center [368, 288] width 131 height 17
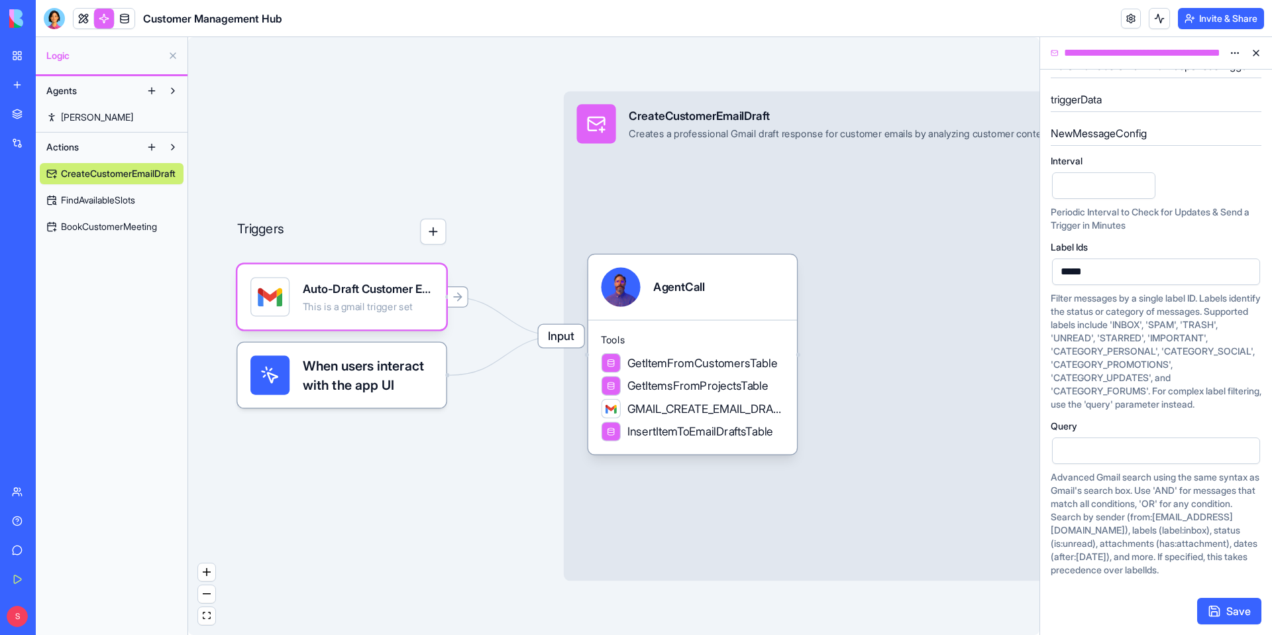
scroll to position [34, 0]
click at [736, 329] on div "Tools GetItemFromCustomersTable GetItemsFromProjectsTable GMAIL_CREATE_EMAIL_DR…" at bounding box center [692, 386] width 209 height 135
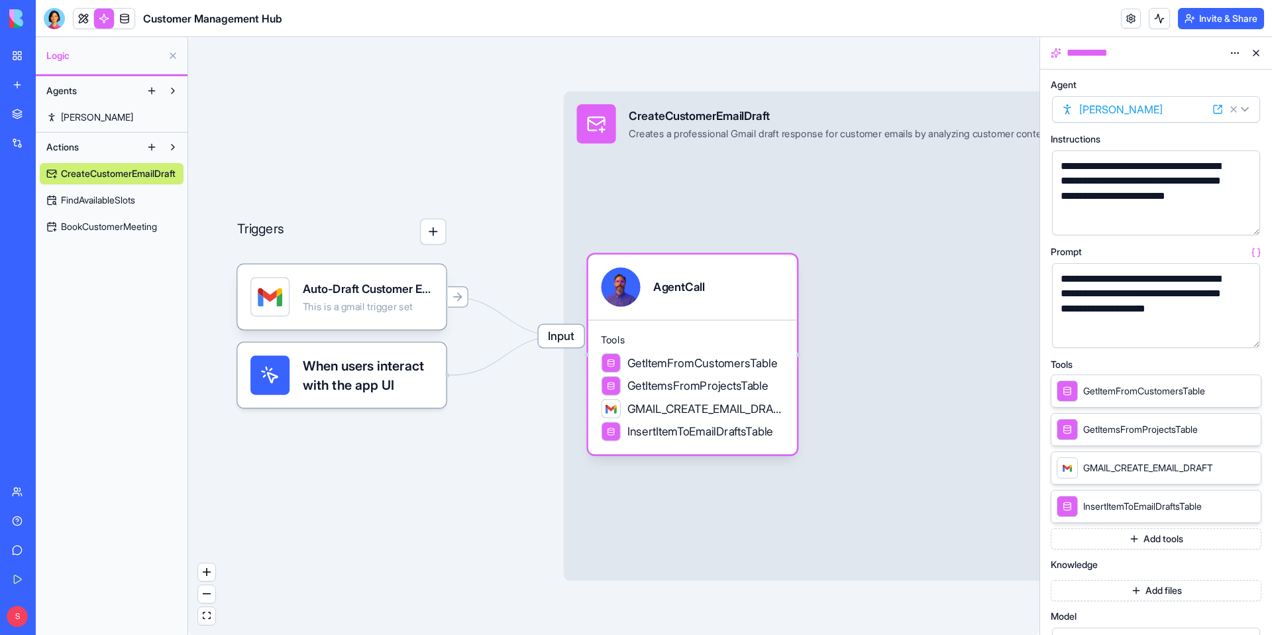
click at [1248, 335] on button "button" at bounding box center [1247, 334] width 21 height 21
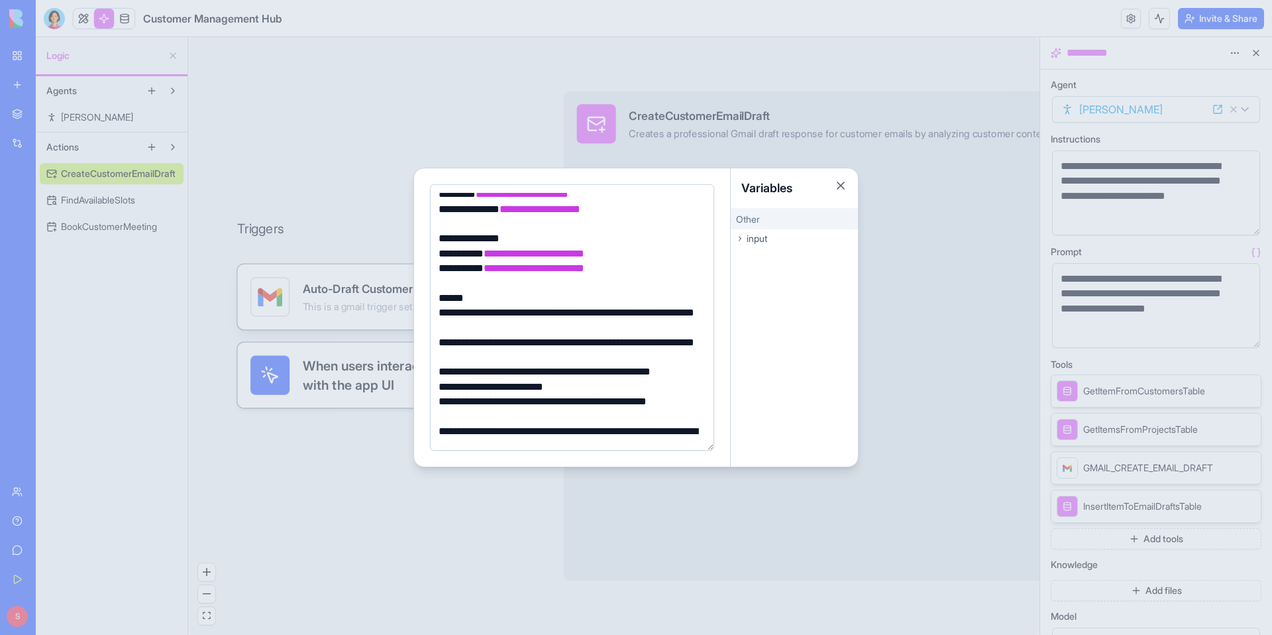
scroll to position [68, 0]
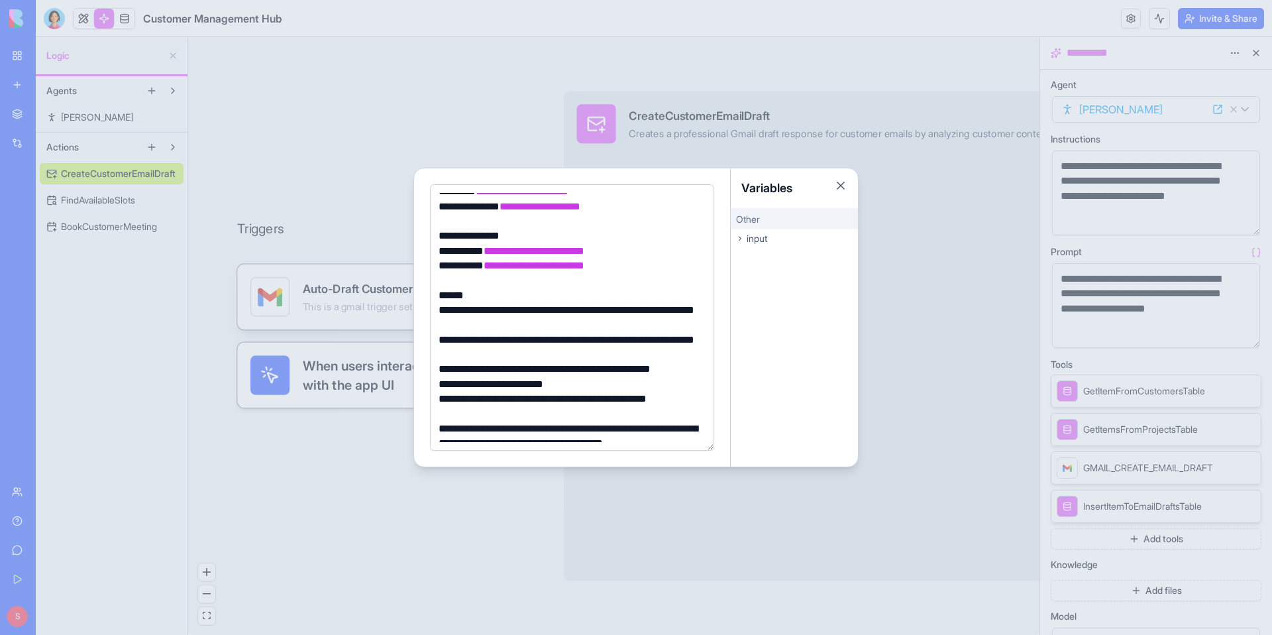
click at [329, 125] on div at bounding box center [636, 317] width 1272 height 635
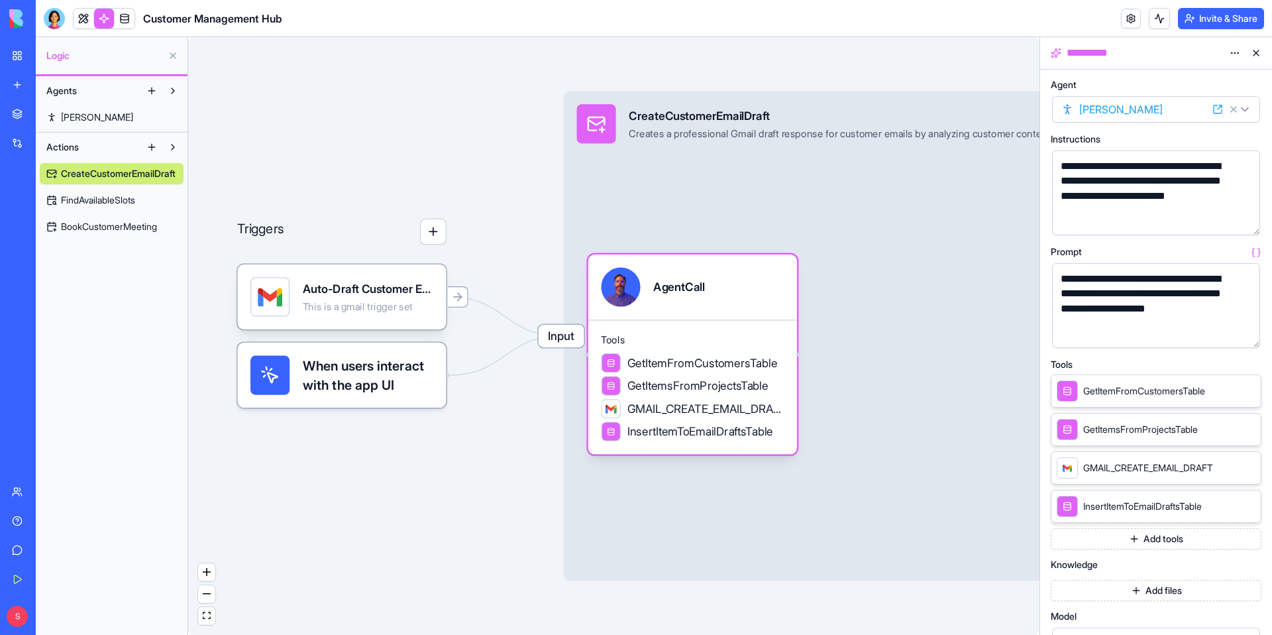
click at [58, 16] on div at bounding box center [54, 18] width 21 height 21
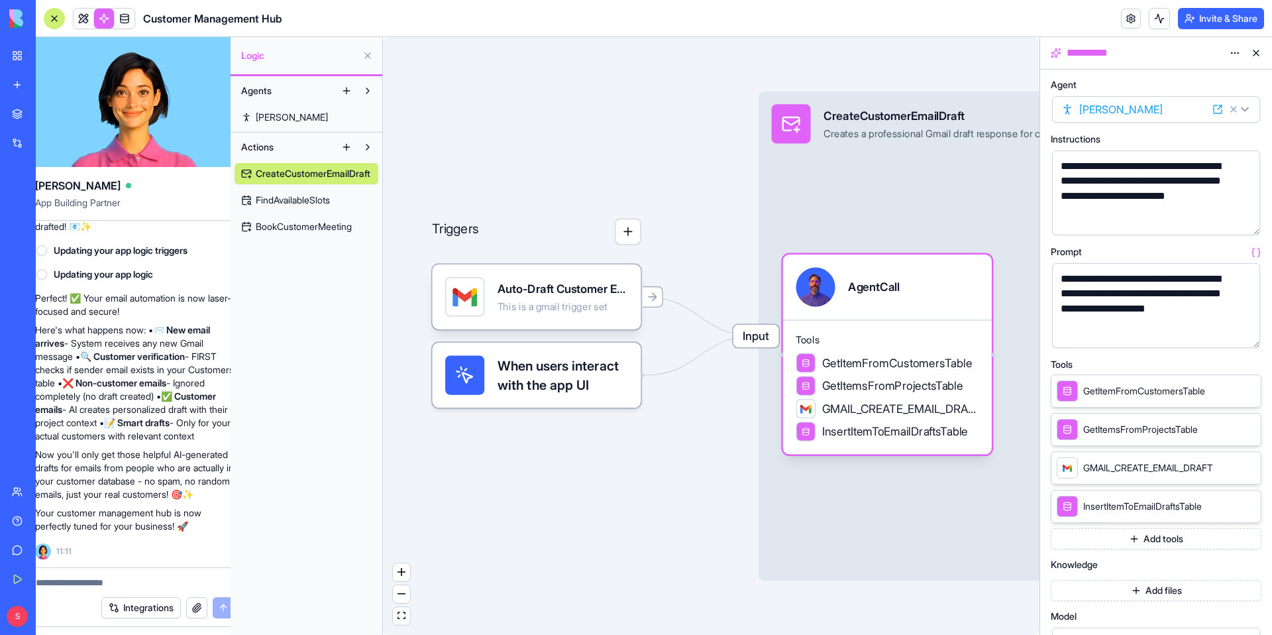
scroll to position [0, 0]
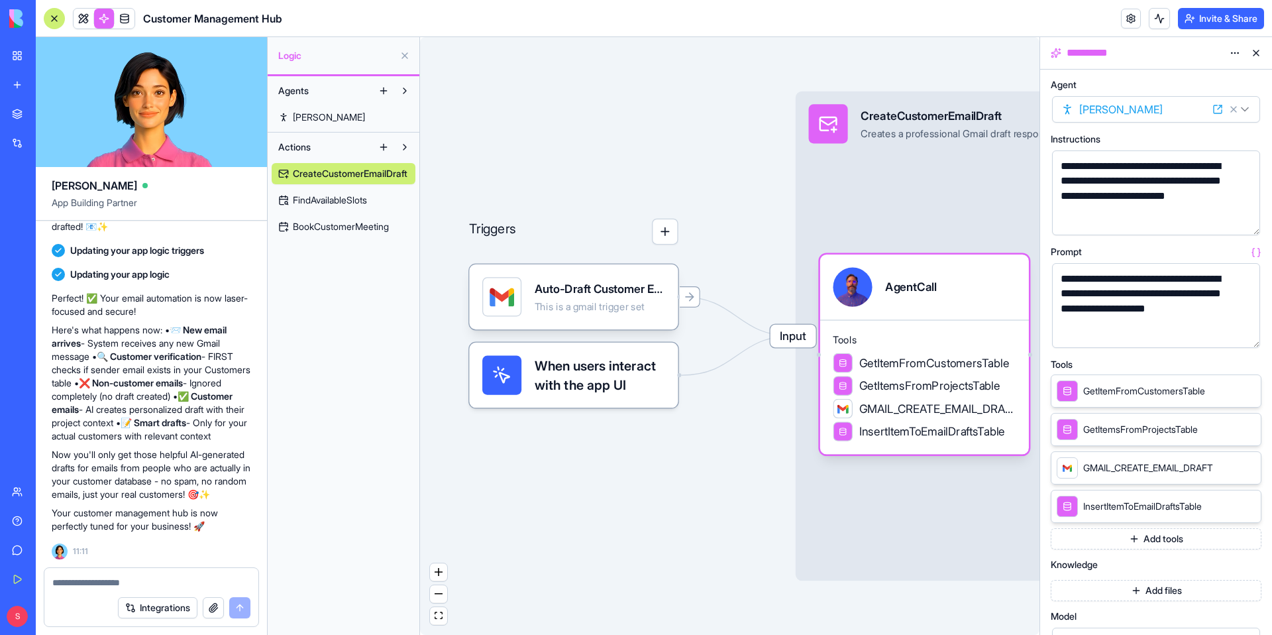
click at [112, 585] on textarea at bounding box center [151, 582] width 198 height 13
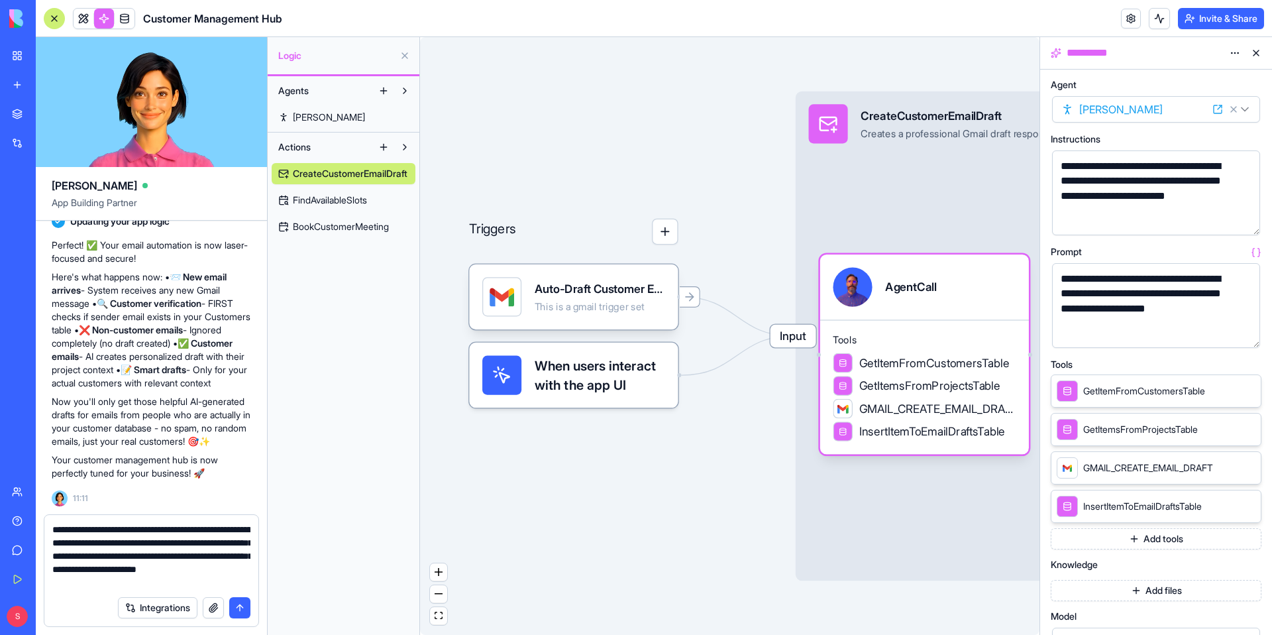
type textarea "**********"
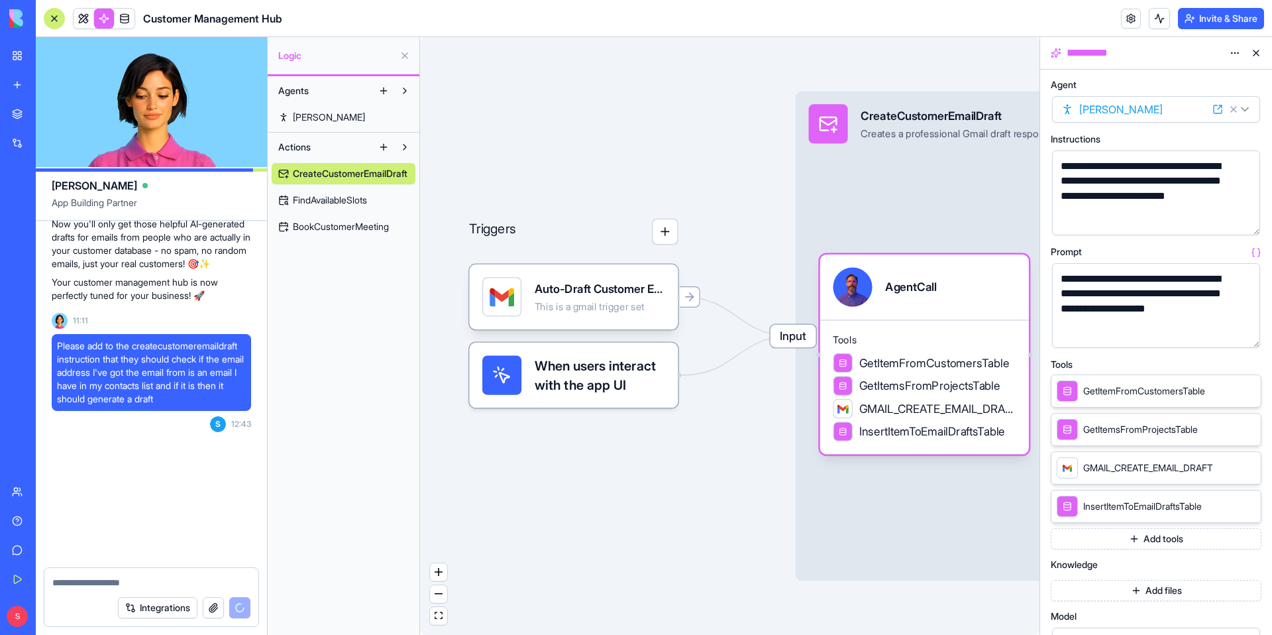
scroll to position [3407, 0]
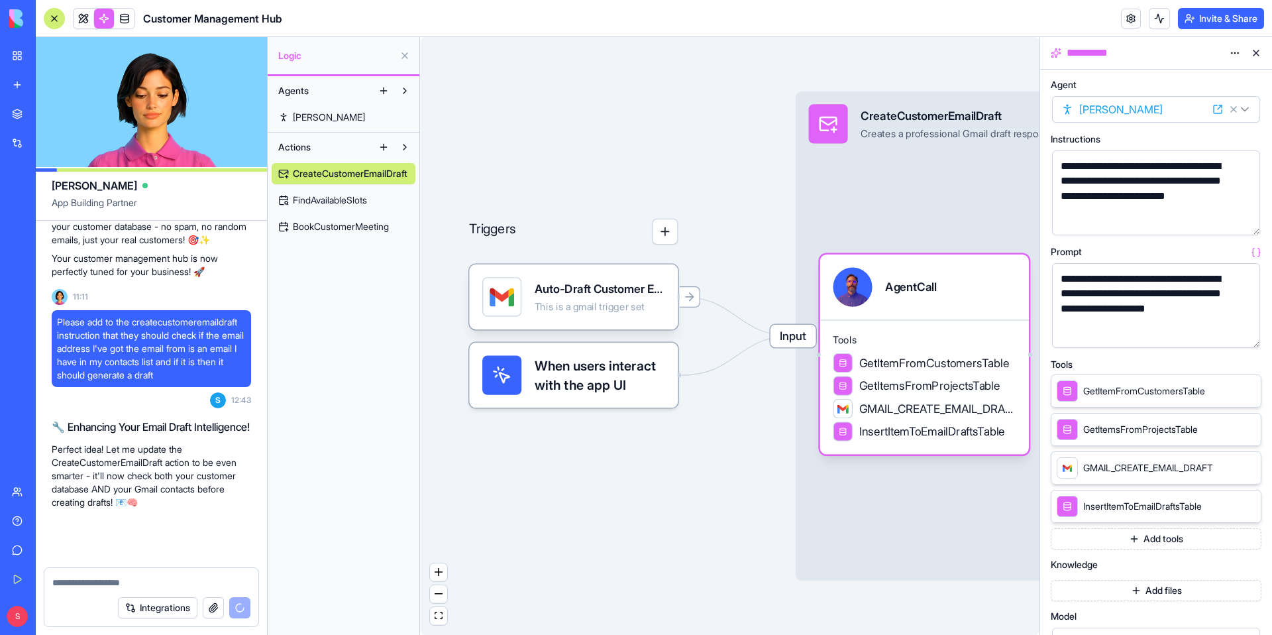
select select
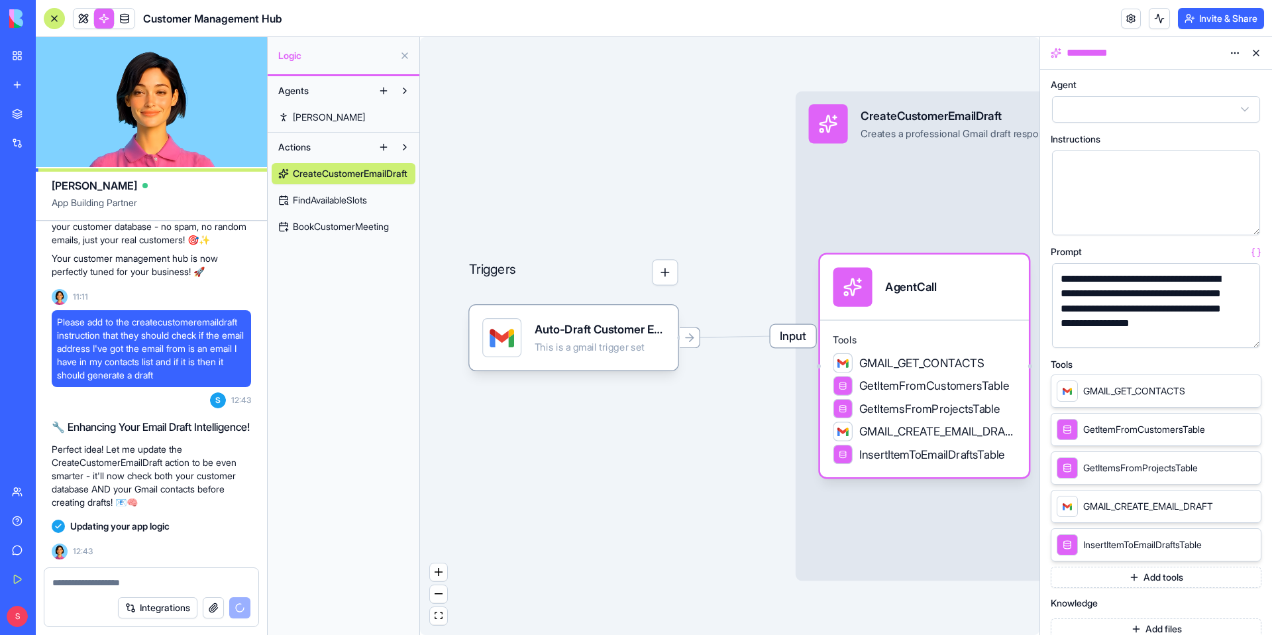
scroll to position [3712, 0]
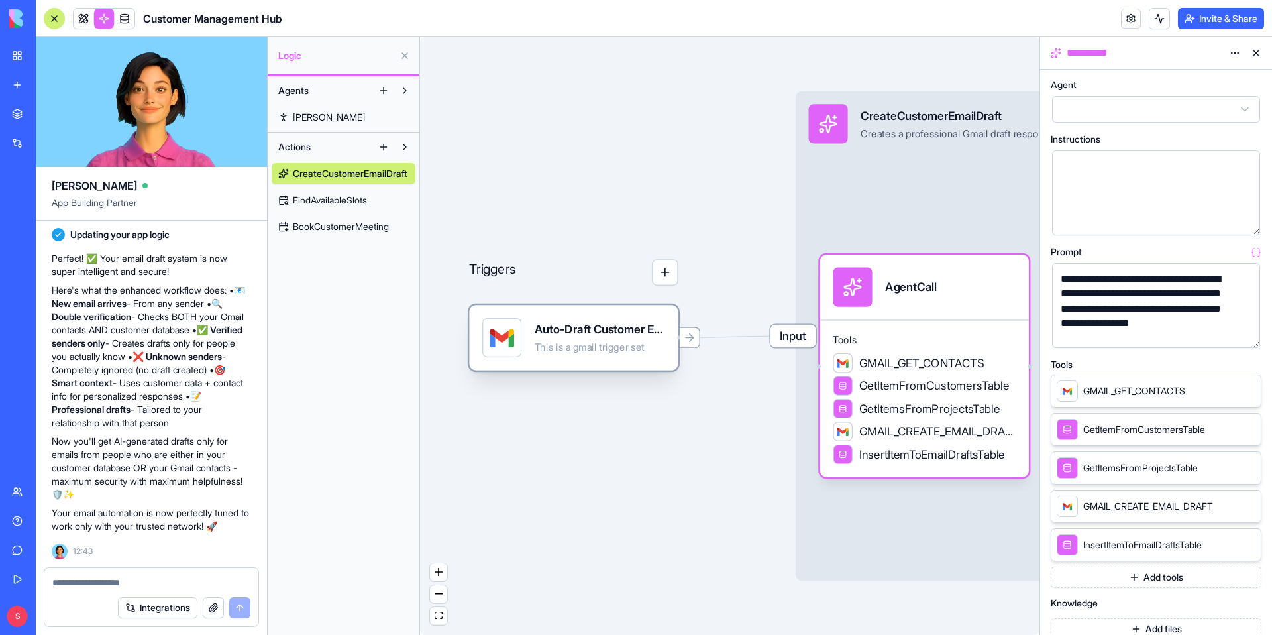
click at [538, 367] on div "Auto-Draft Customer Email ResponsesTrigger This is a gmail trigger set" at bounding box center [573, 337] width 209 height 65
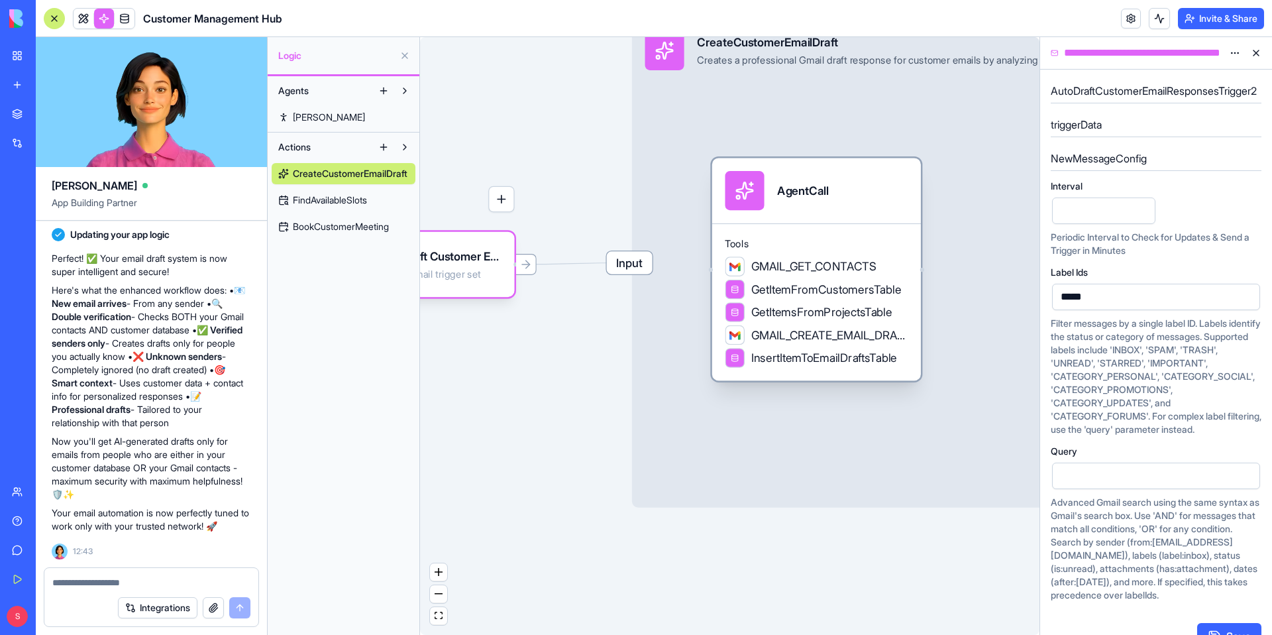
drag, startPoint x: 828, startPoint y: 258, endPoint x: 885, endPoint y: 230, distance: 64.0
click at [885, 230] on div "Tools GMAIL_GET_CONTACTS GetItemFromCustomersTable GetItemsFromProjectsTable GM…" at bounding box center [816, 302] width 209 height 158
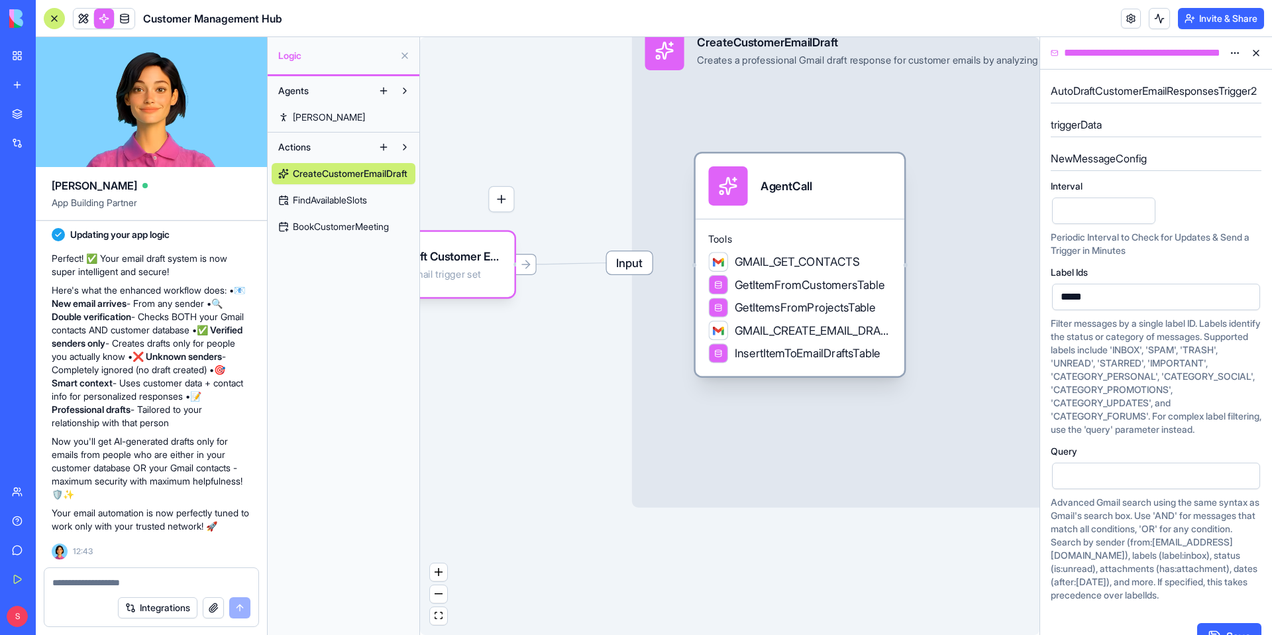
drag, startPoint x: 867, startPoint y: 228, endPoint x: 836, endPoint y: 225, distance: 30.6
click at [836, 225] on div "Tools GMAIL_GET_CONTACTS GetItemFromCustomersTable GetItemsFromProjectsTable GM…" at bounding box center [800, 298] width 209 height 158
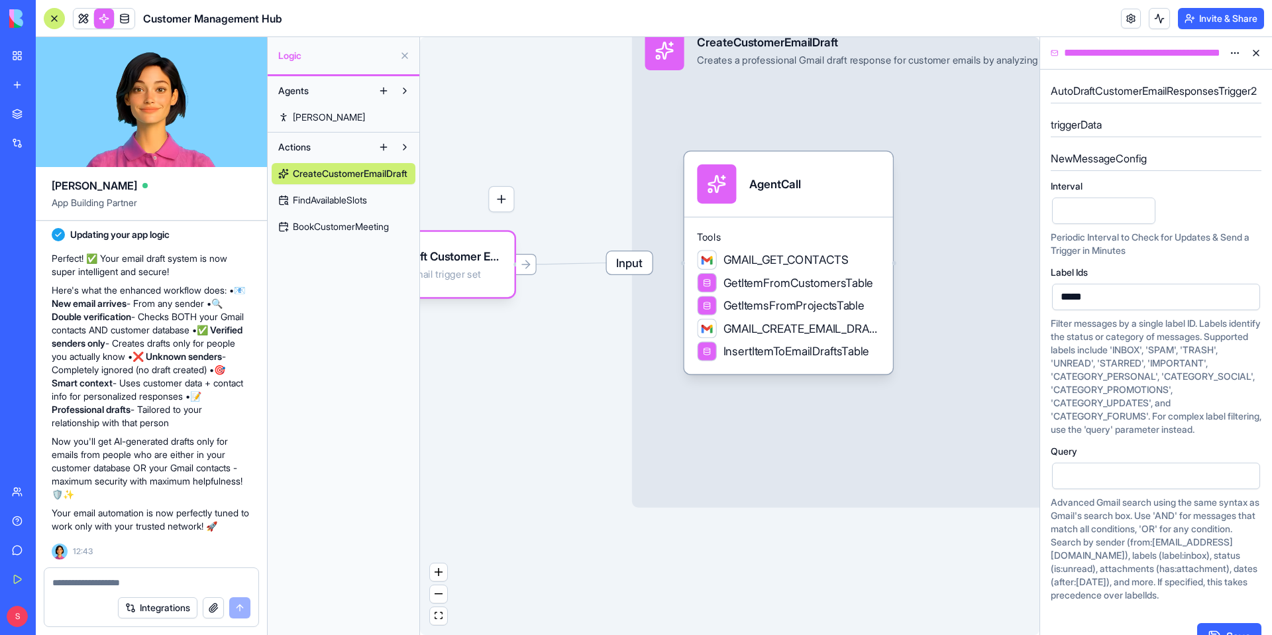
click at [646, 262] on span "Input" at bounding box center [630, 262] width 46 height 23
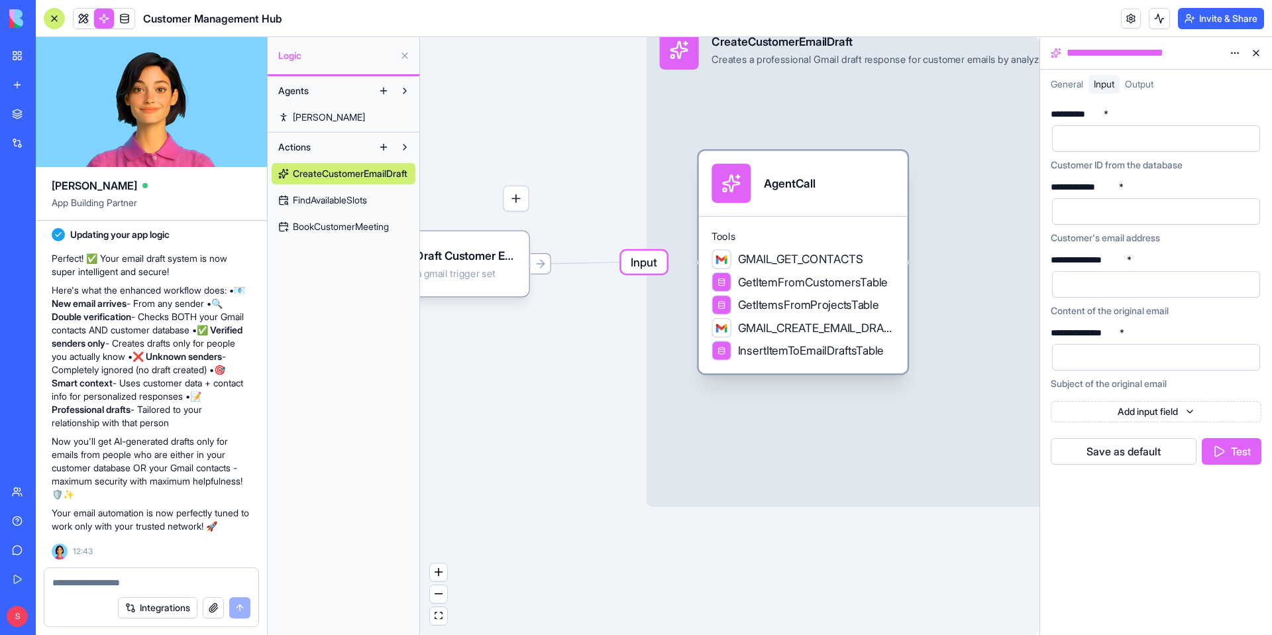
click at [769, 268] on div "GMAIL_GET_CONTACTS" at bounding box center [788, 259] width 152 height 20
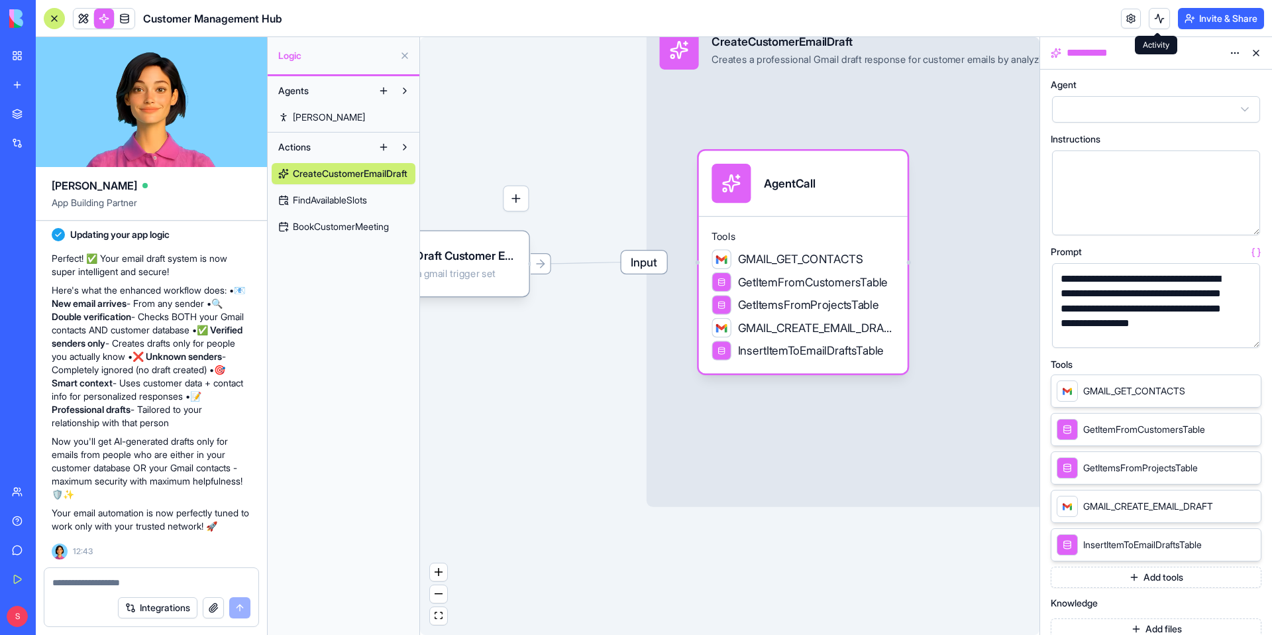
click at [1159, 15] on button at bounding box center [1159, 18] width 21 height 21
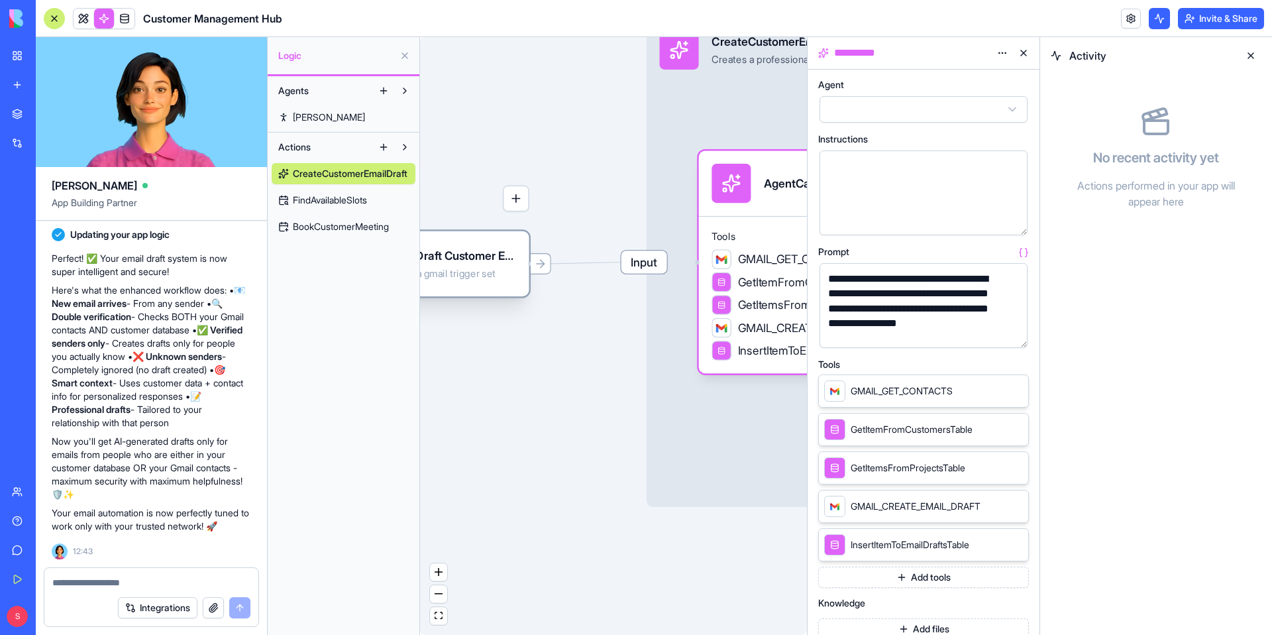
click at [514, 284] on div "Auto-Draft Customer Email ResponsesTrigger This is a gmail trigger set" at bounding box center [424, 263] width 209 height 65
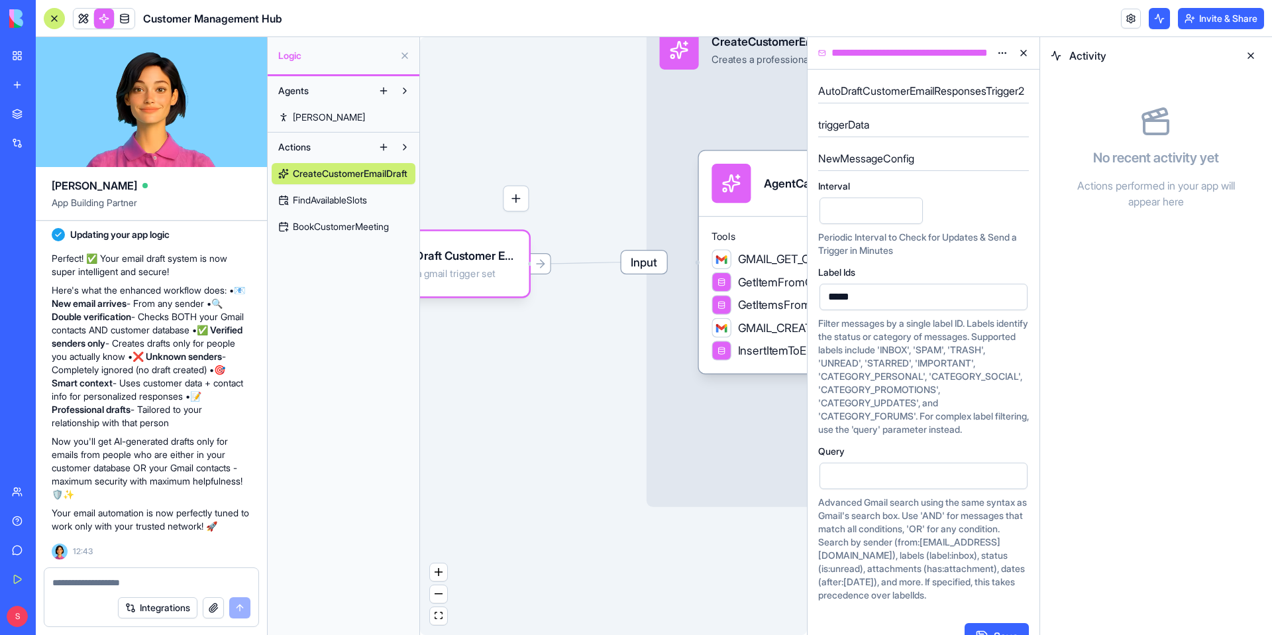
click at [661, 260] on span "Input" at bounding box center [645, 261] width 46 height 23
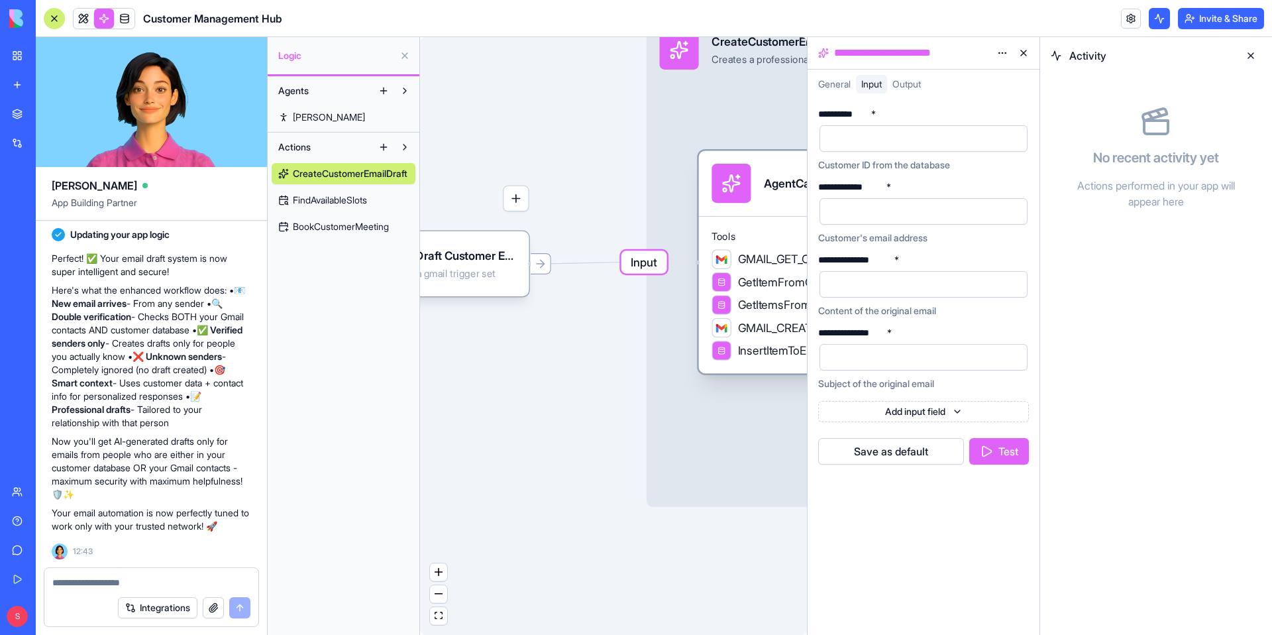
click at [724, 258] on div at bounding box center [721, 259] width 11 height 11
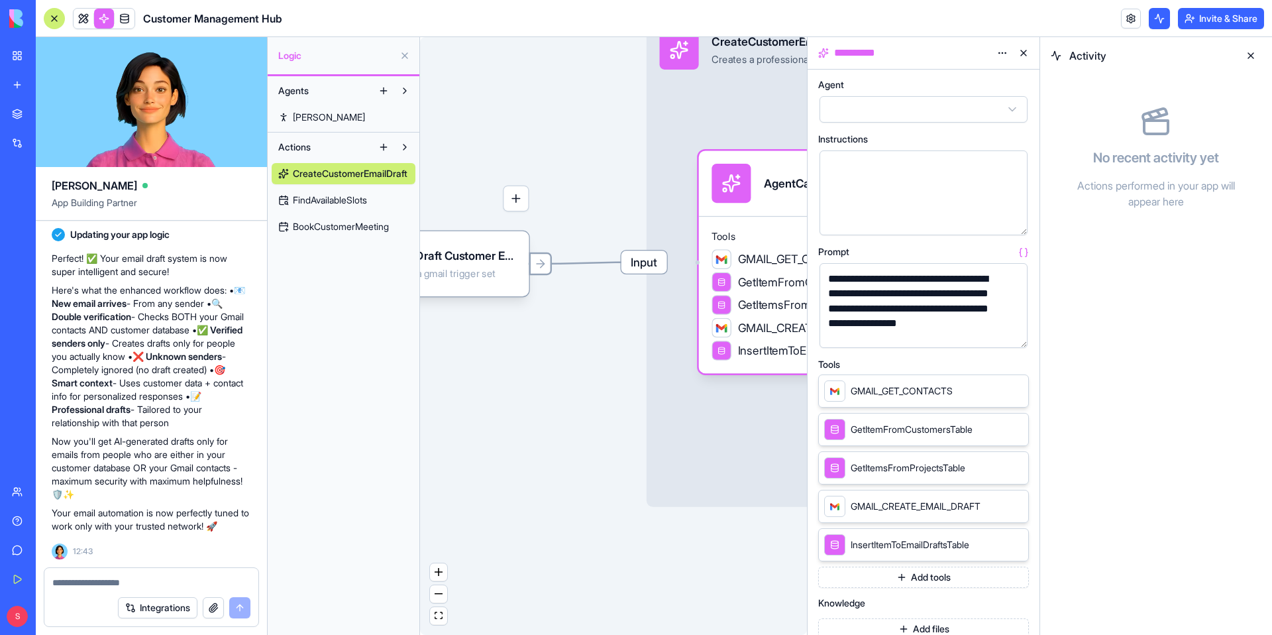
click at [546, 263] on icon at bounding box center [540, 263] width 13 height 13
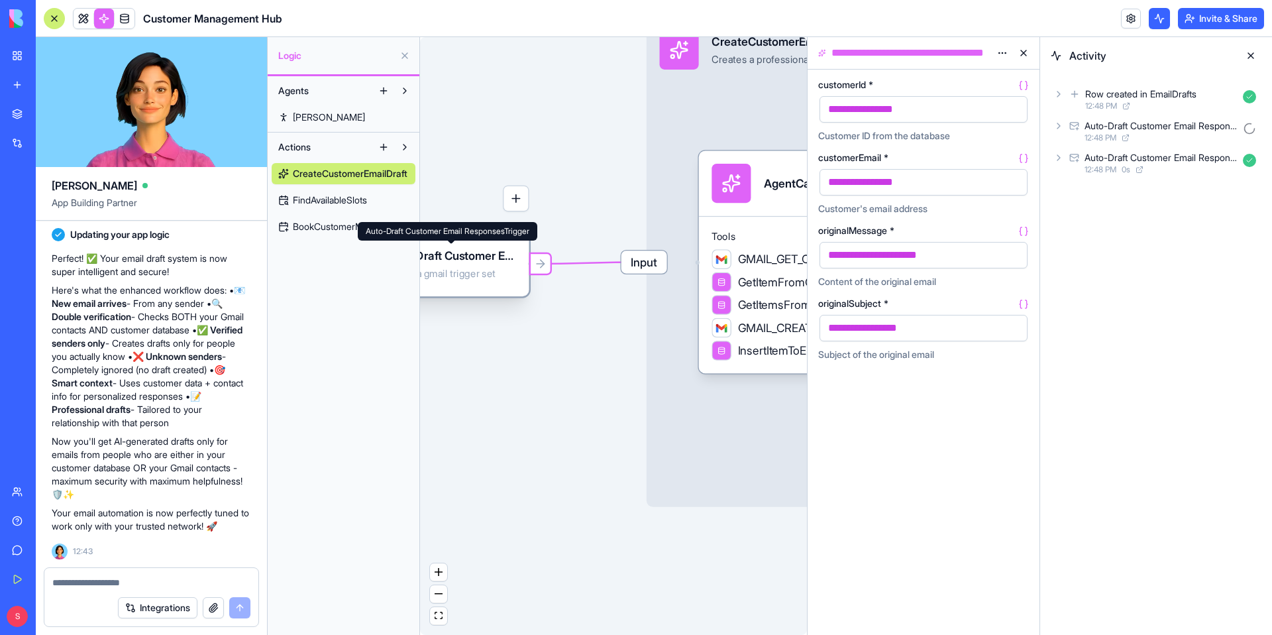
click at [500, 246] on div "Auto-Draft Customer Email ResponsesTrigger This is a gmail trigger set" at bounding box center [451, 263] width 131 height 39
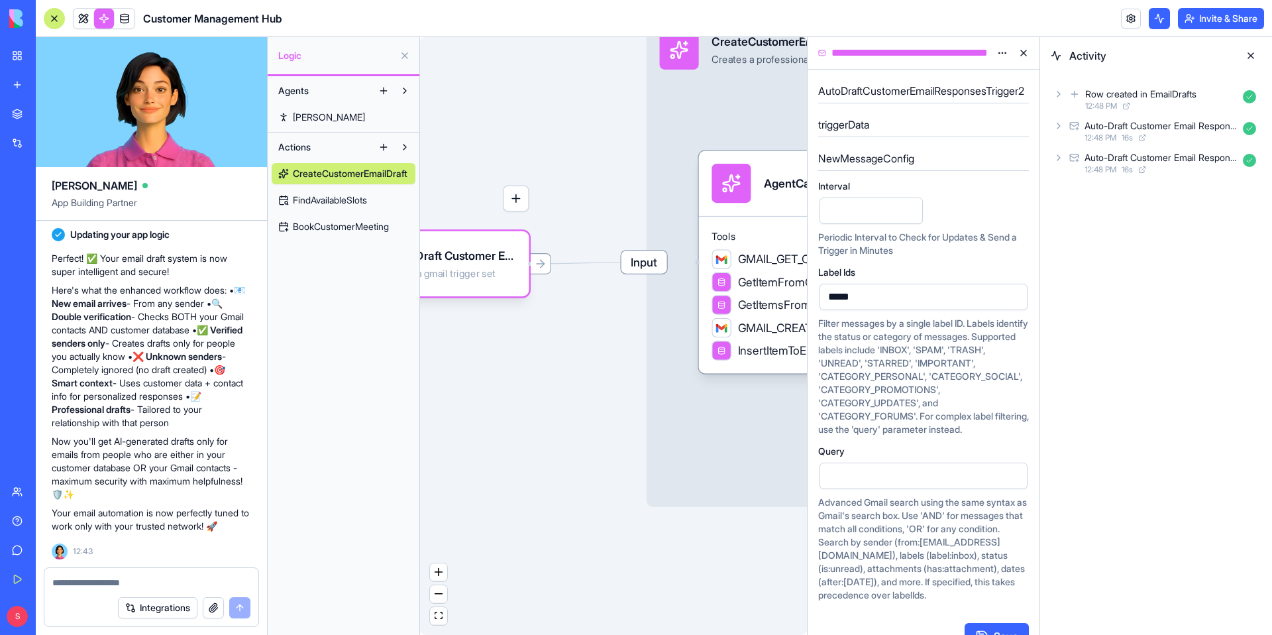
click at [1079, 99] on icon at bounding box center [1075, 94] width 11 height 16
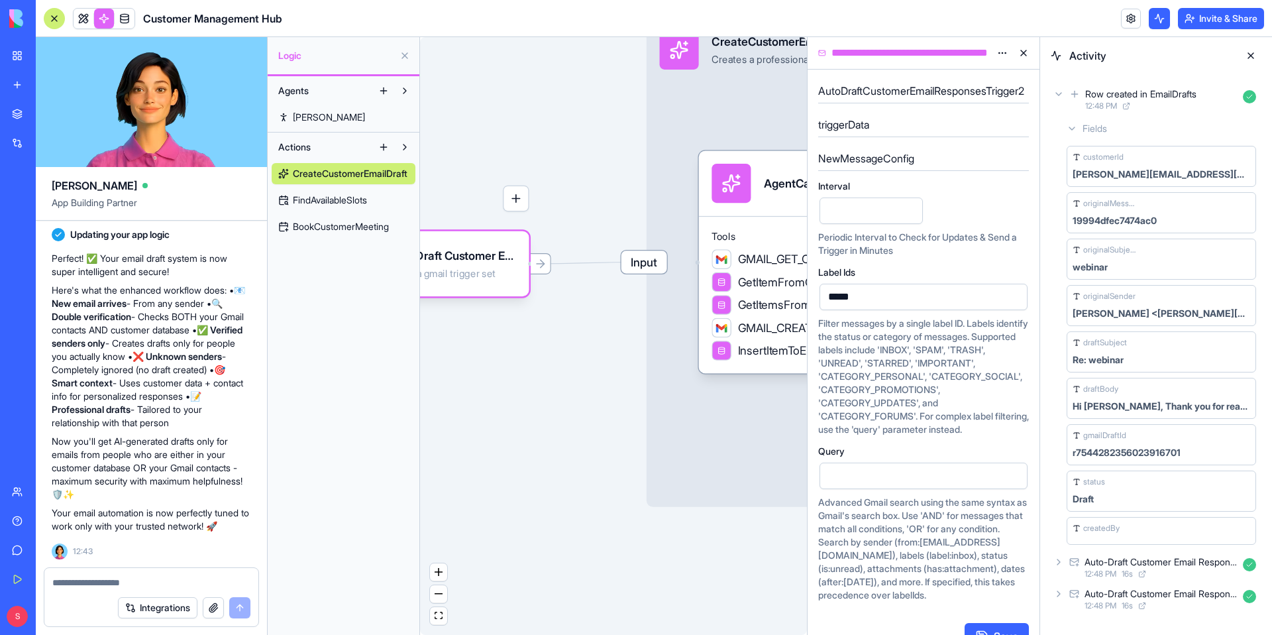
click at [1079, 99] on icon at bounding box center [1075, 94] width 11 height 16
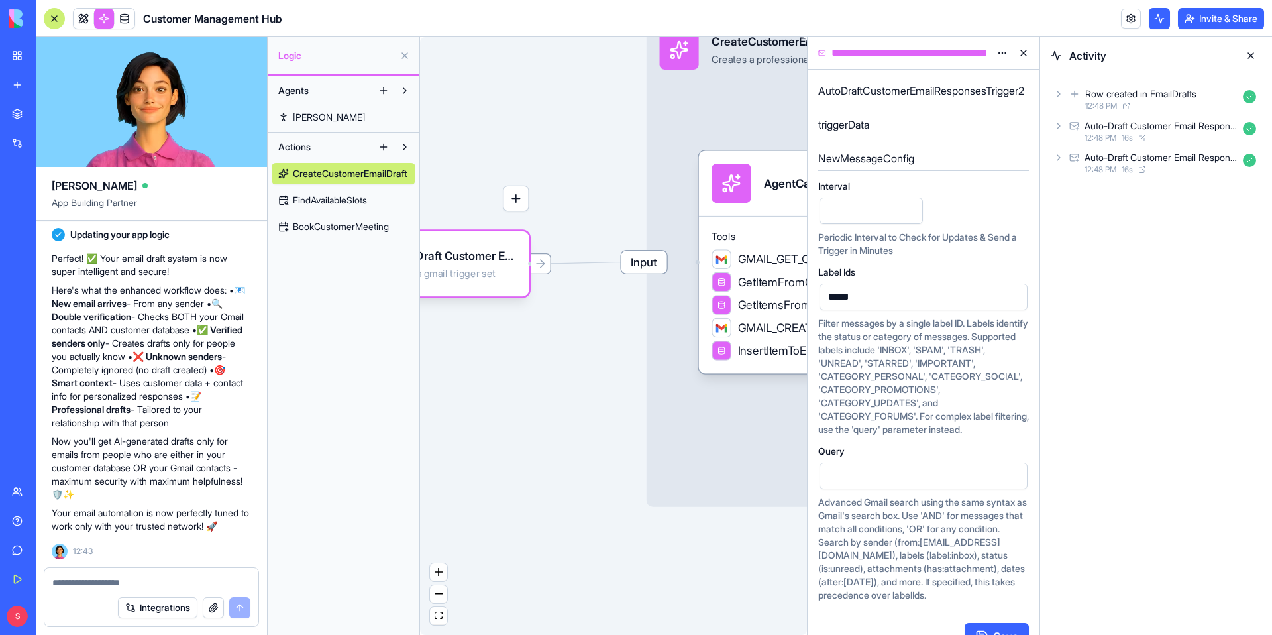
click at [405, 54] on button at bounding box center [404, 55] width 21 height 21
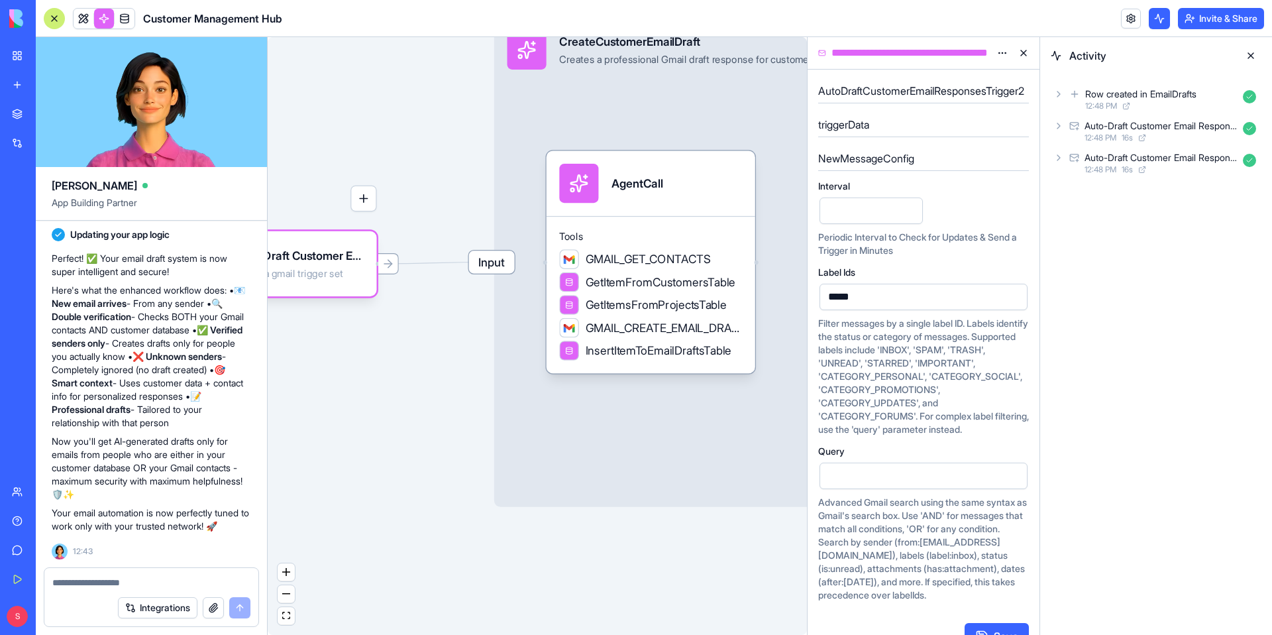
click at [1023, 54] on button at bounding box center [1023, 52] width 21 height 21
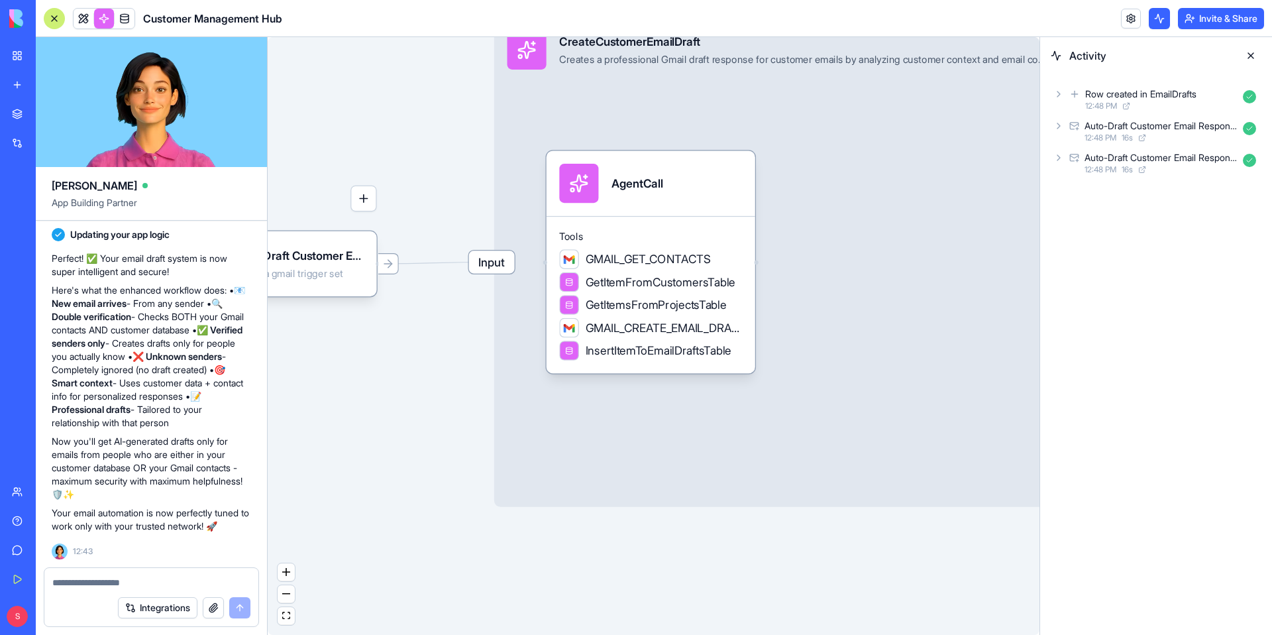
click at [1256, 62] on button at bounding box center [1251, 55] width 21 height 21
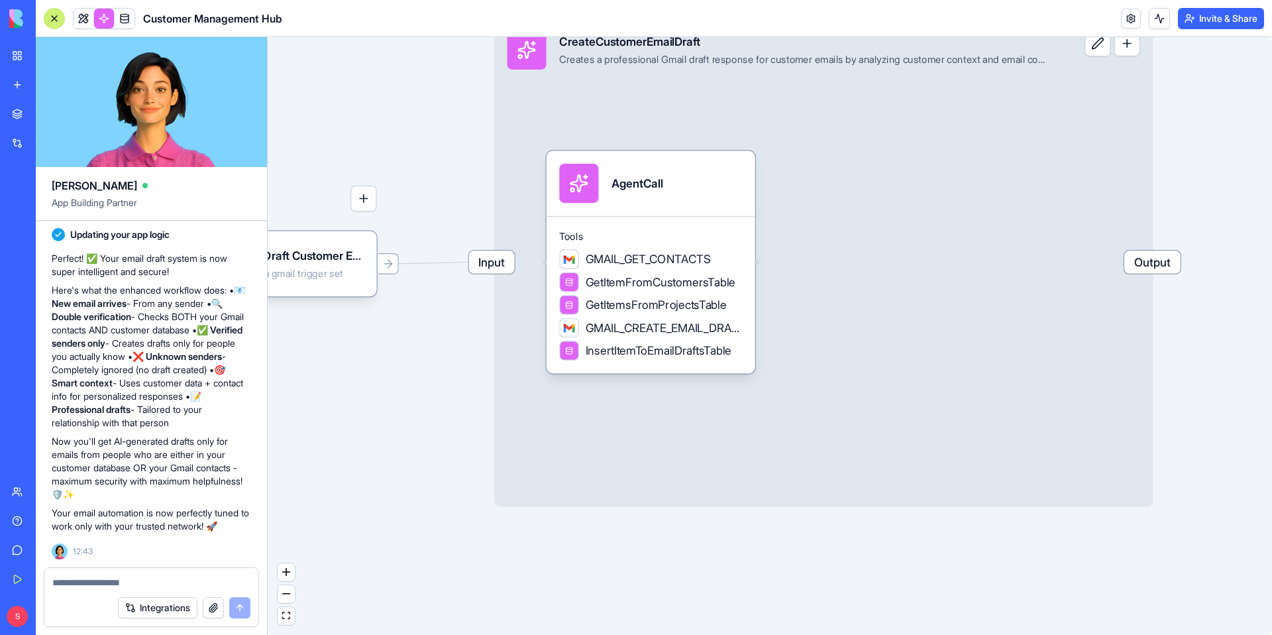
click at [106, 17] on link at bounding box center [104, 19] width 20 height 20
click at [105, 21] on link at bounding box center [104, 19] width 20 height 20
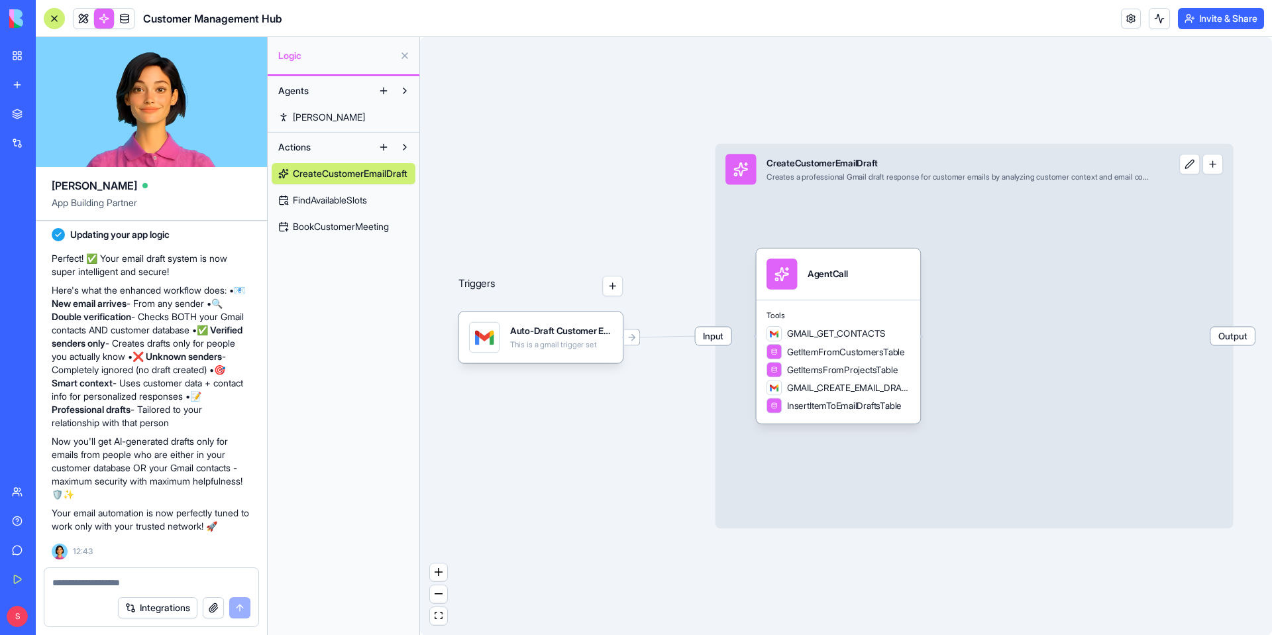
click at [55, 17] on div at bounding box center [54, 18] width 21 height 21
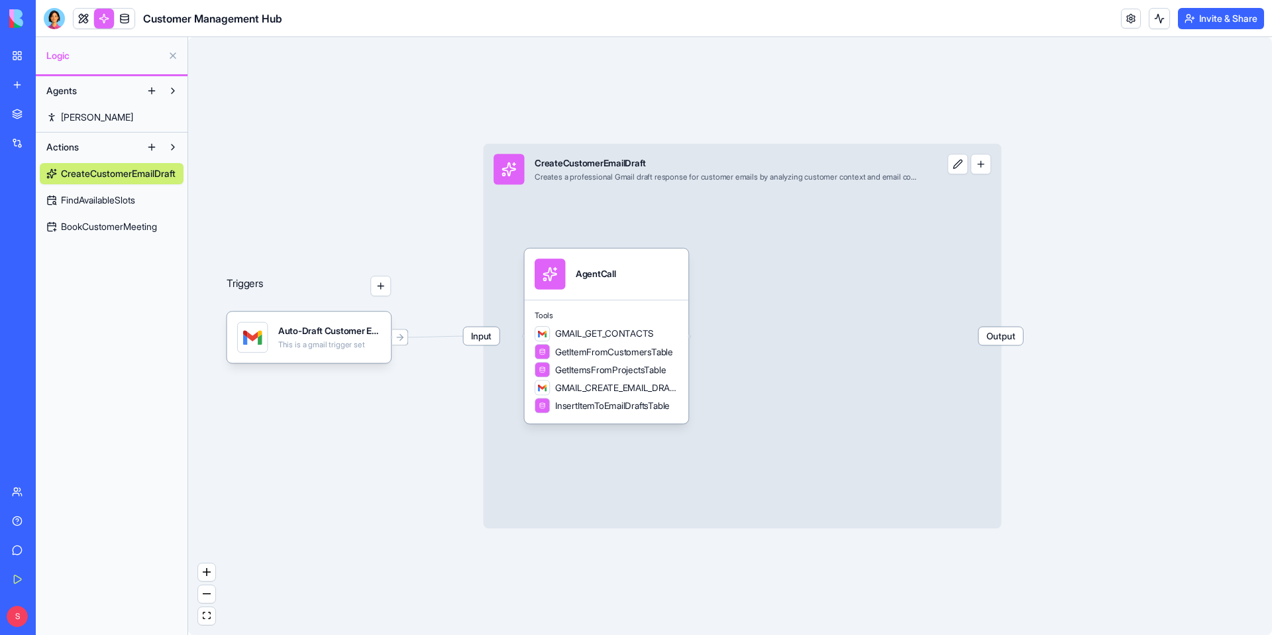
click at [101, 116] on link "[PERSON_NAME]" at bounding box center [112, 117] width 144 height 21
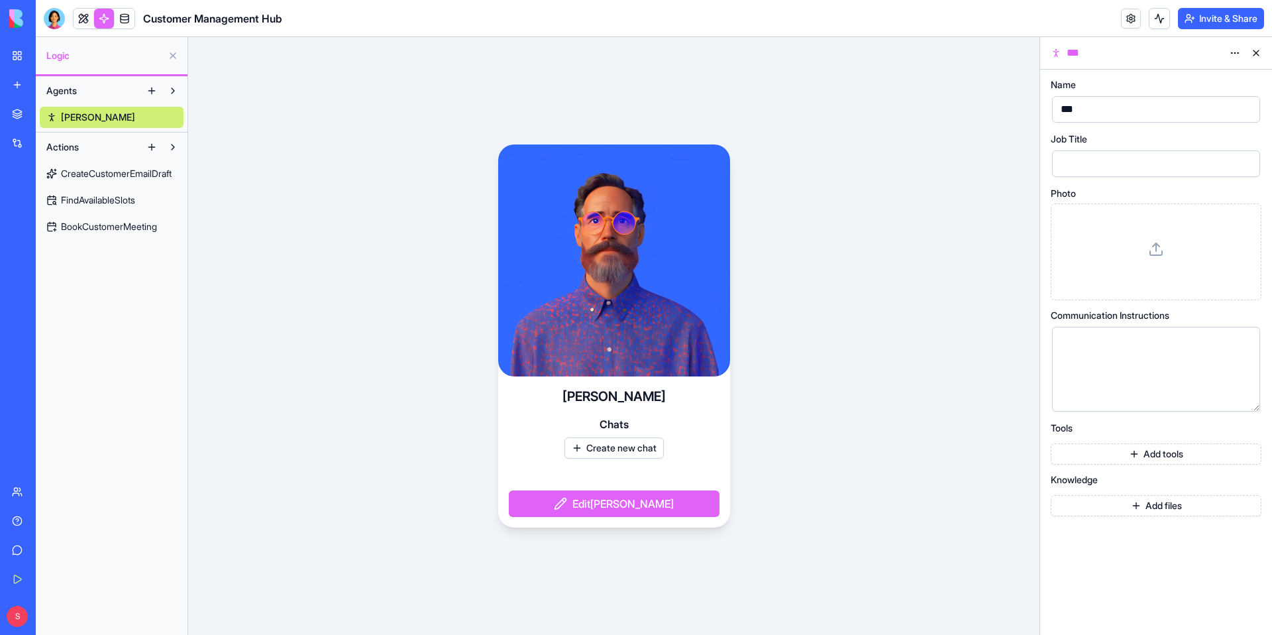
click at [641, 449] on button "Create new chat" at bounding box center [614, 447] width 99 height 21
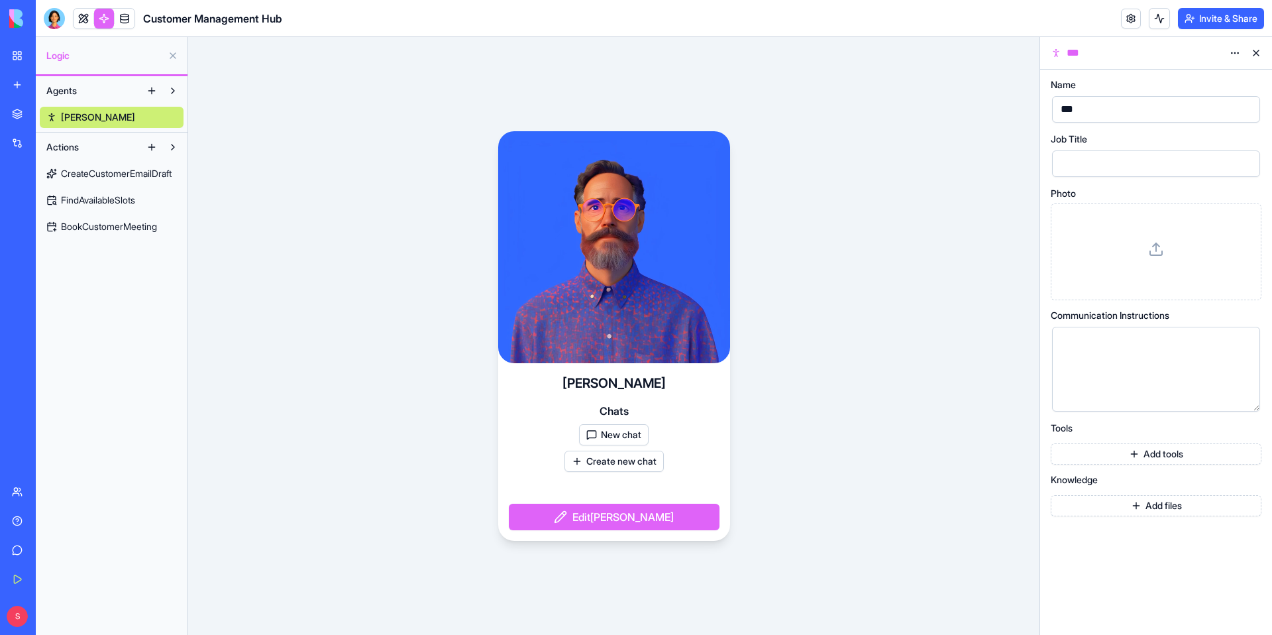
click at [618, 433] on button "New chat" at bounding box center [614, 434] width 70 height 21
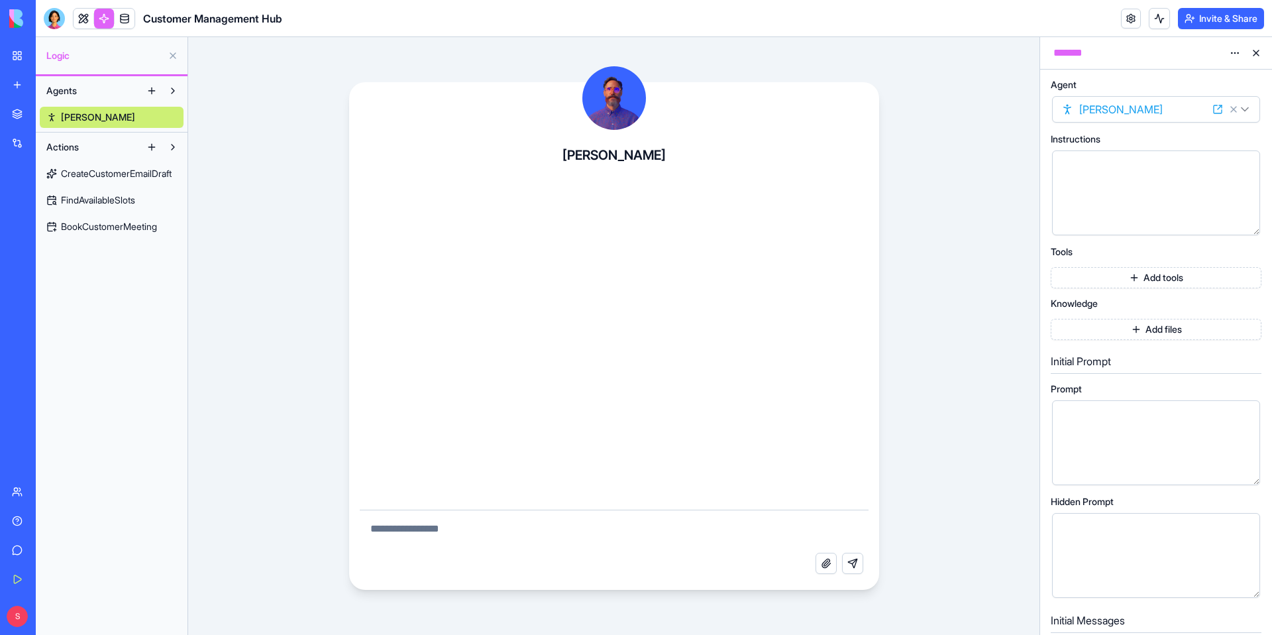
click at [577, 536] on textarea at bounding box center [614, 531] width 509 height 42
click at [1101, 182] on div at bounding box center [1145, 193] width 176 height 68
click at [1166, 288] on div "Agent Ron *** Instructions Tools Add tools Knowledge Add files Initial Prompt P…" at bounding box center [1156, 508] width 211 height 856
click at [1165, 283] on button "Add tools" at bounding box center [1156, 277] width 211 height 21
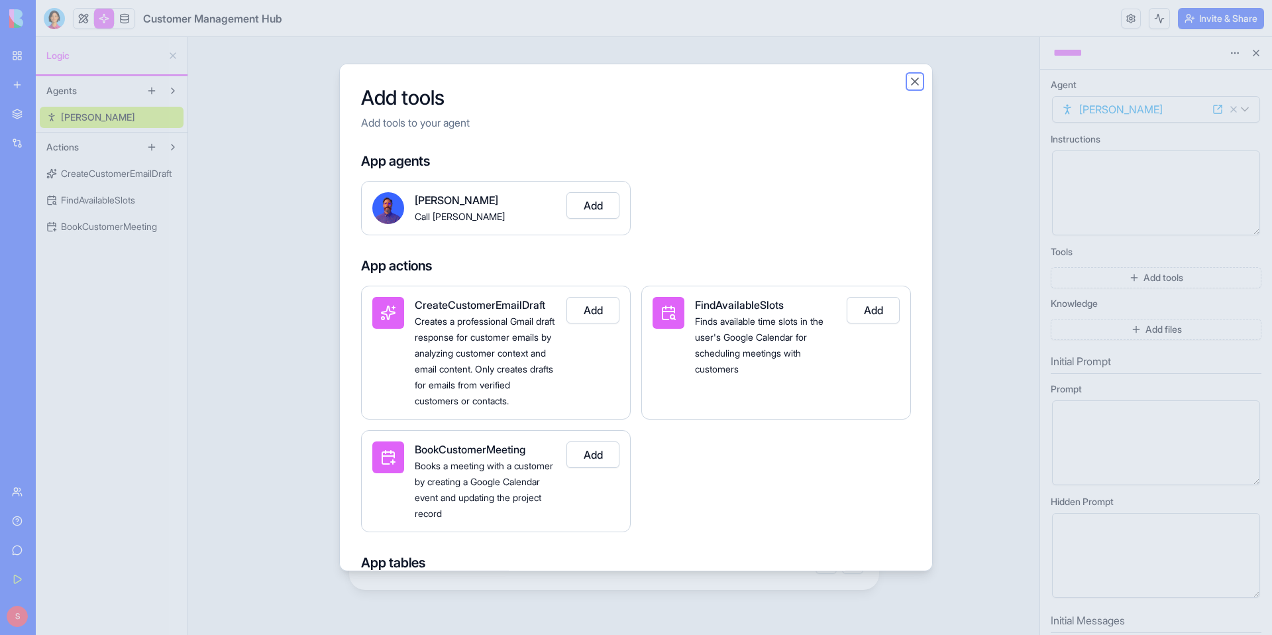
click at [914, 82] on button "Close" at bounding box center [915, 81] width 13 height 13
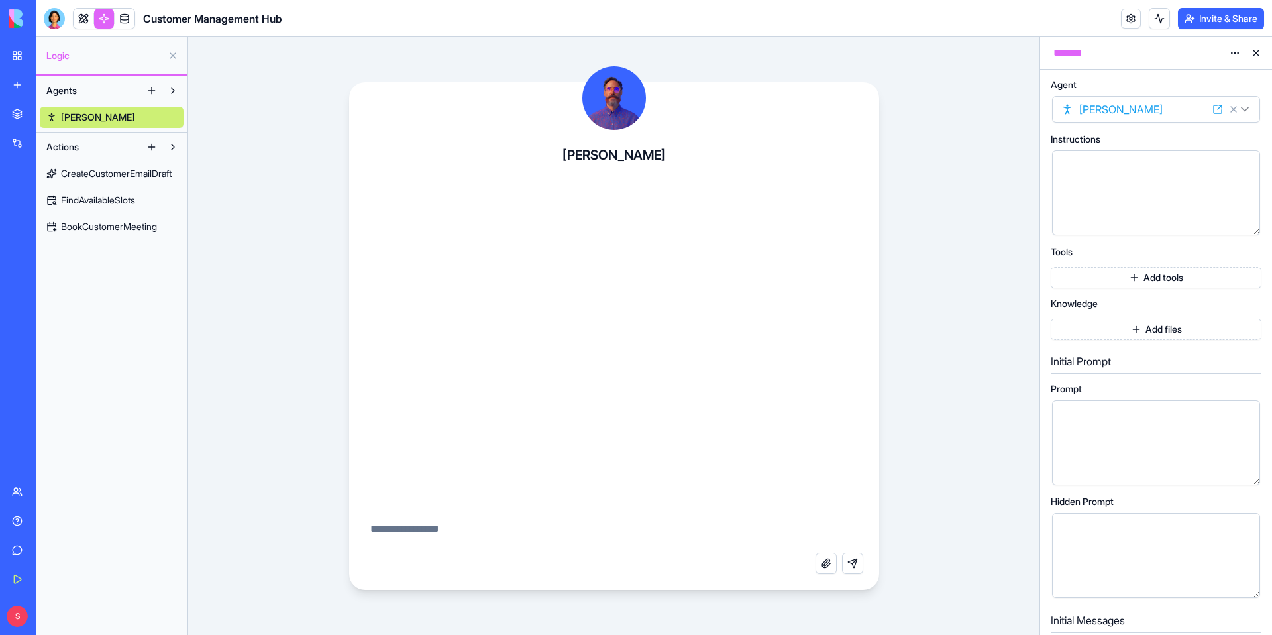
click at [86, 173] on span "CreateCustomerEmailDraft" at bounding box center [116, 173] width 111 height 13
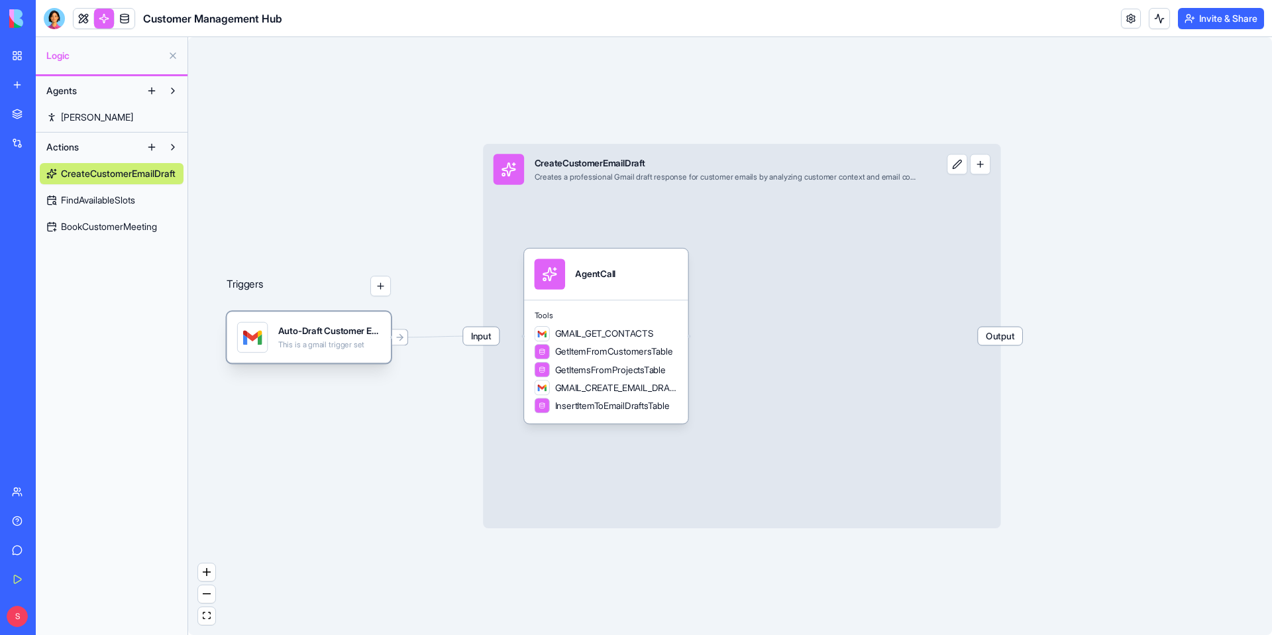
click at [324, 339] on div "Auto-Draft Customer Email ResponsesTrigger This is a gmail trigger set" at bounding box center [329, 337] width 103 height 30
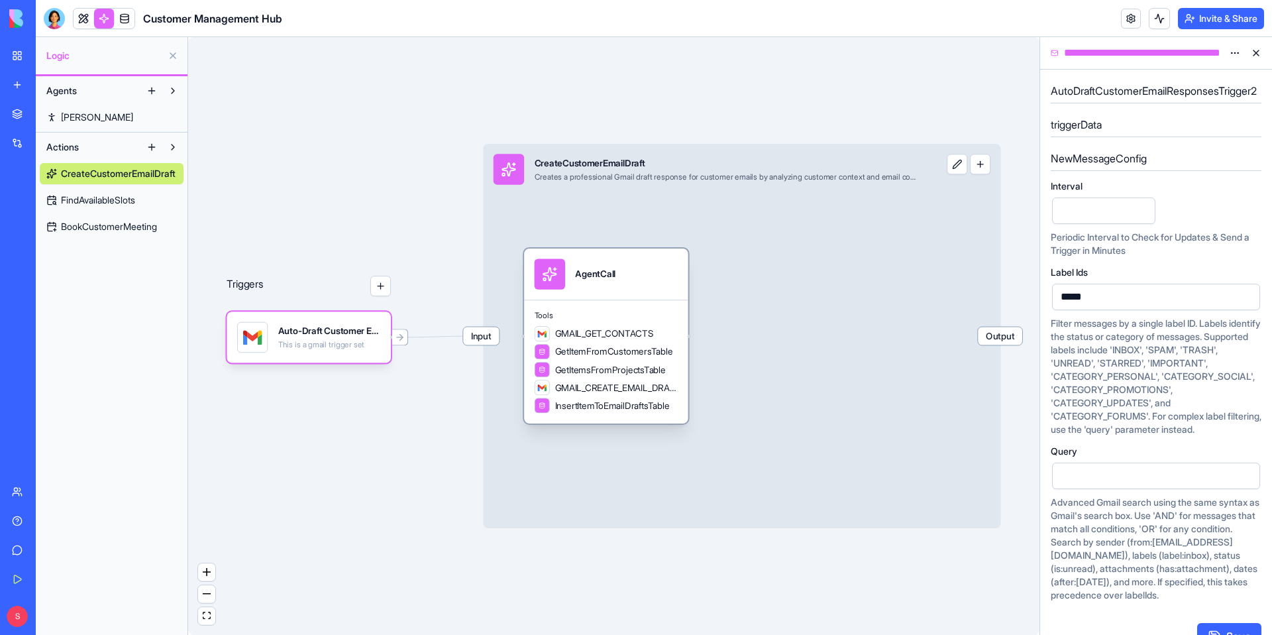
click at [645, 289] on div "AgentCall" at bounding box center [607, 273] width 144 height 30
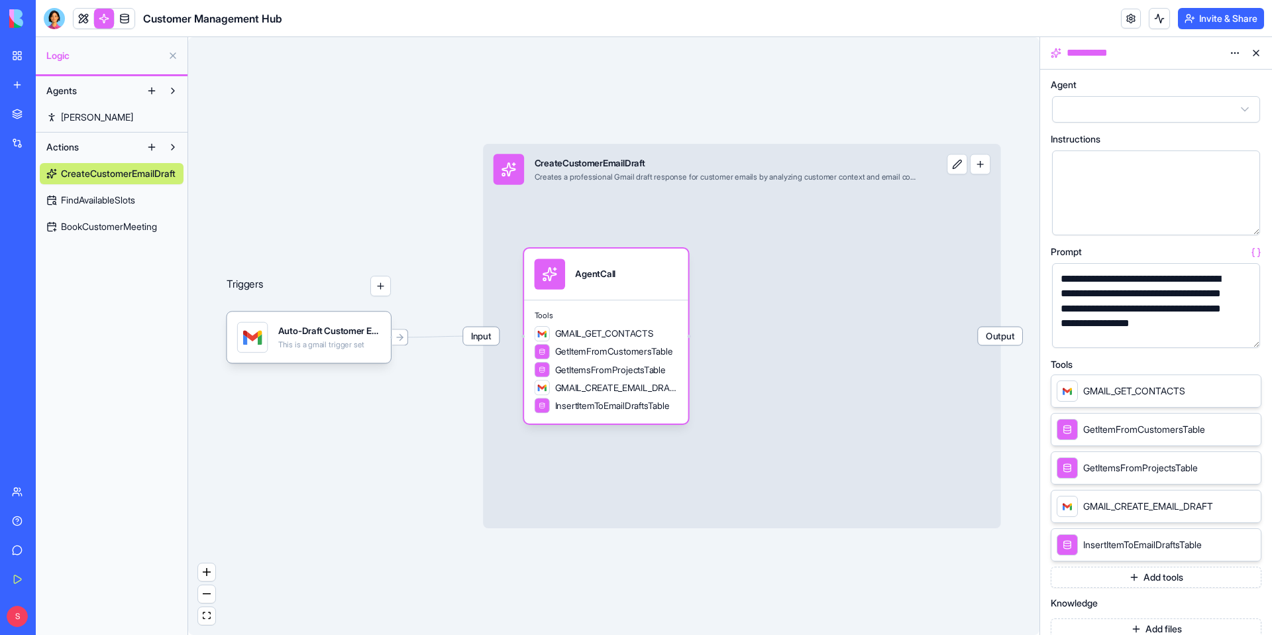
click at [1241, 333] on button "button" at bounding box center [1247, 334] width 21 height 21
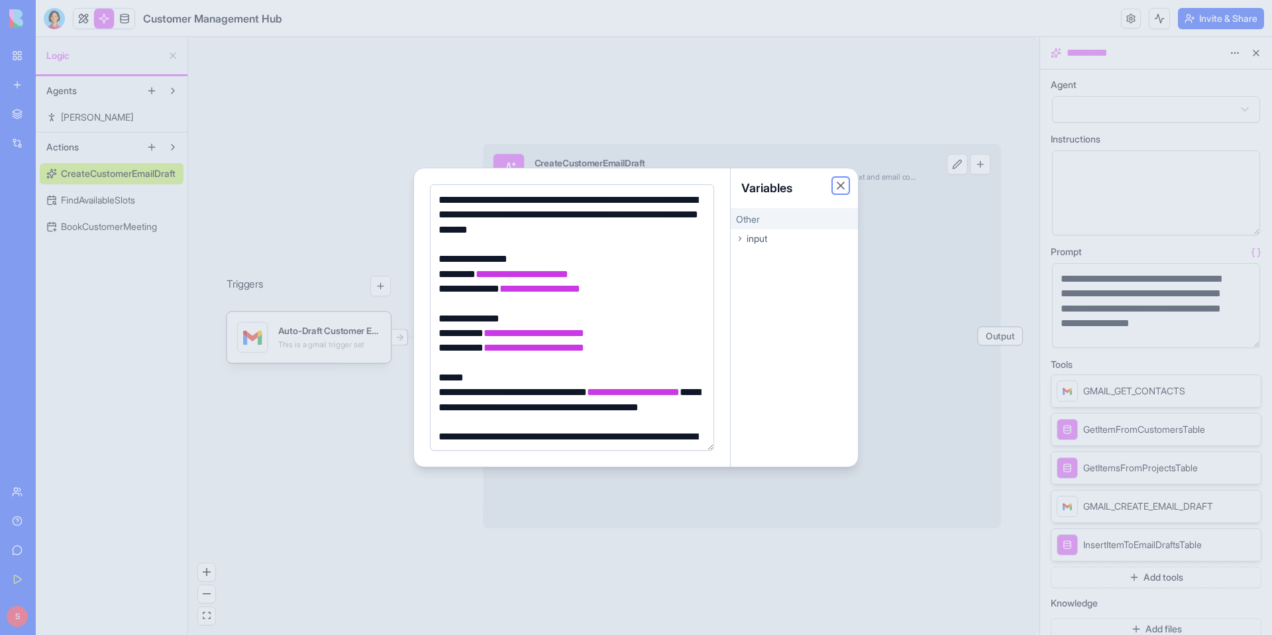
click at [840, 184] on button "Close" at bounding box center [840, 185] width 13 height 13
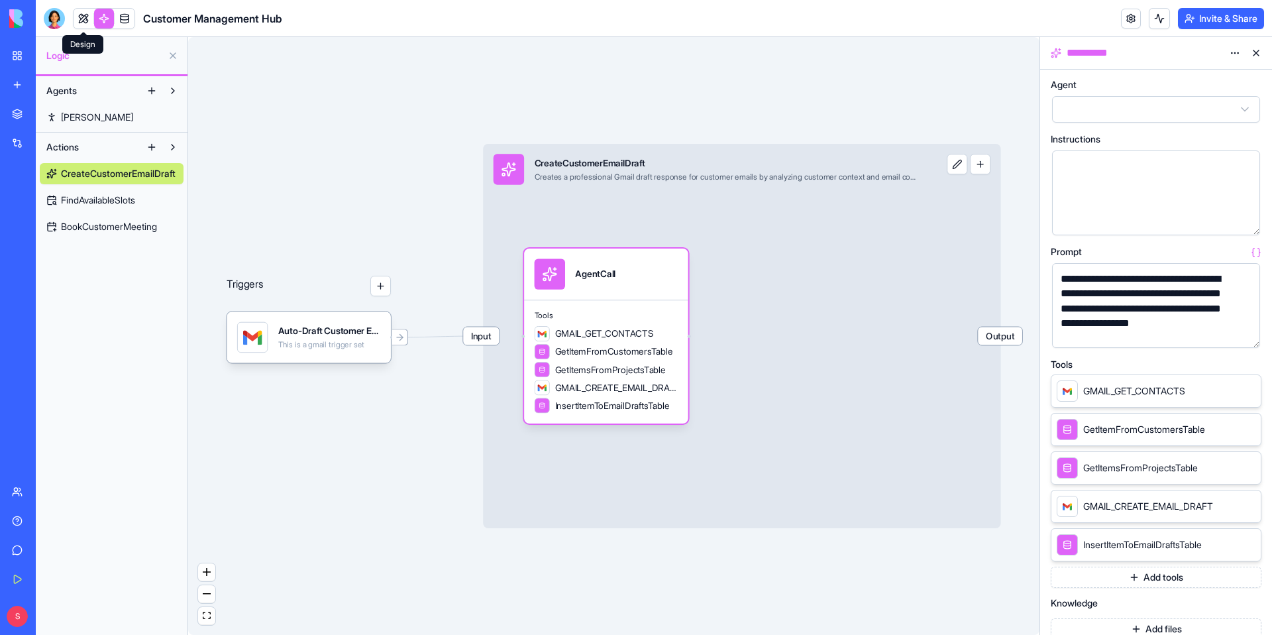
click at [85, 22] on link at bounding box center [84, 19] width 20 height 20
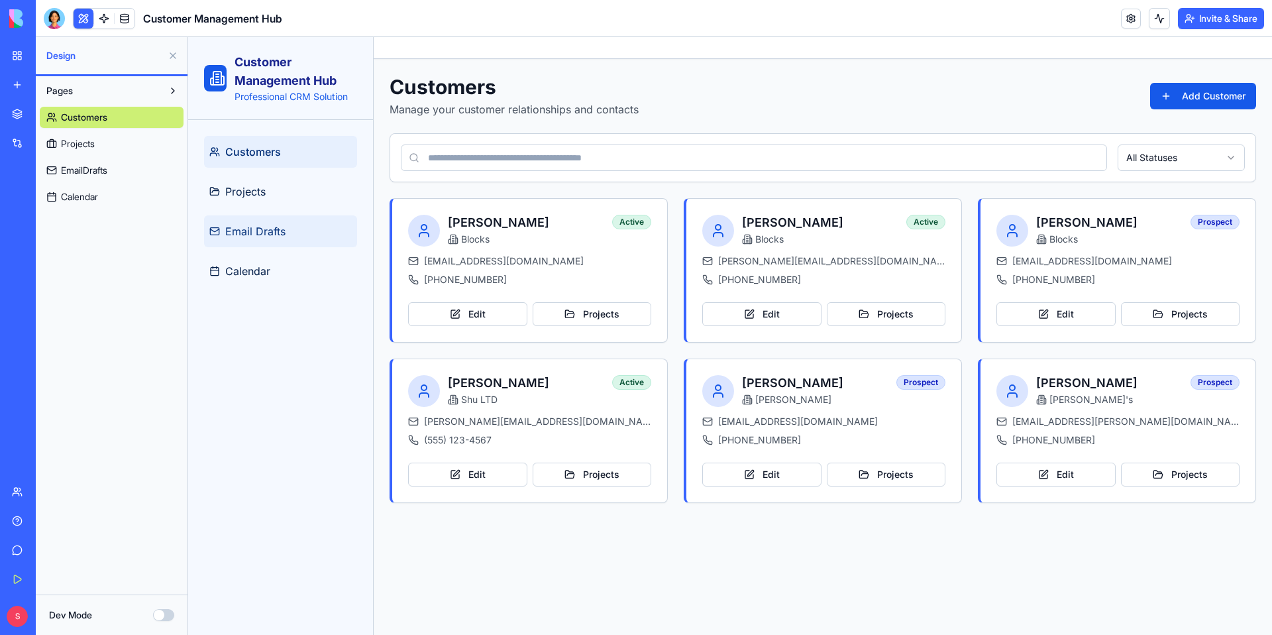
click at [258, 226] on span "Email Drafts" at bounding box center [255, 231] width 60 height 16
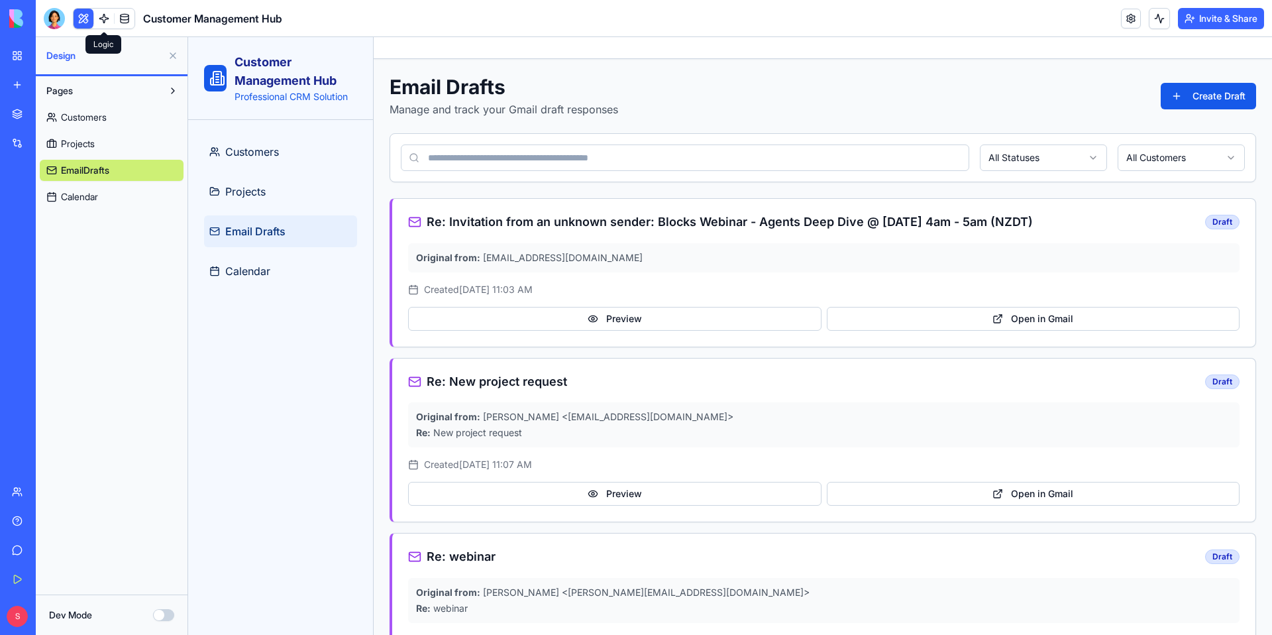
click at [101, 14] on link at bounding box center [104, 19] width 20 height 20
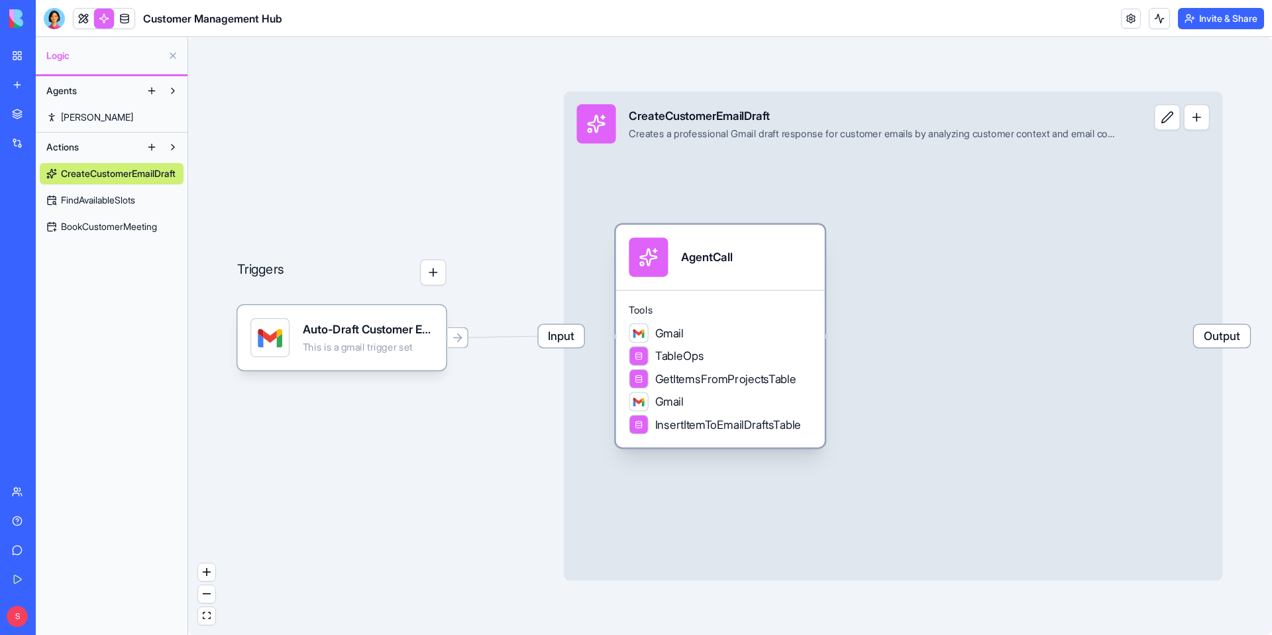
click at [728, 296] on div "Tools Gmail TableOps GetItemsFromProjectsTable Gmail InsertItemToEmailDraftsTab…" at bounding box center [720, 369] width 209 height 158
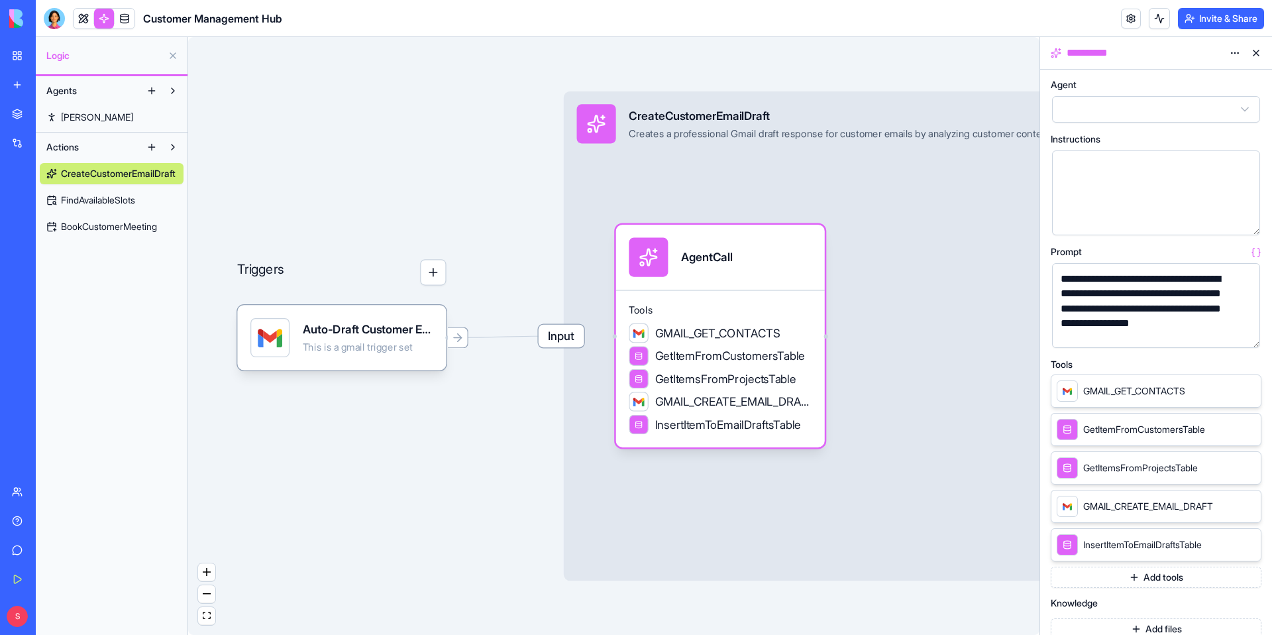
click at [1246, 334] on button "button" at bounding box center [1247, 334] width 21 height 21
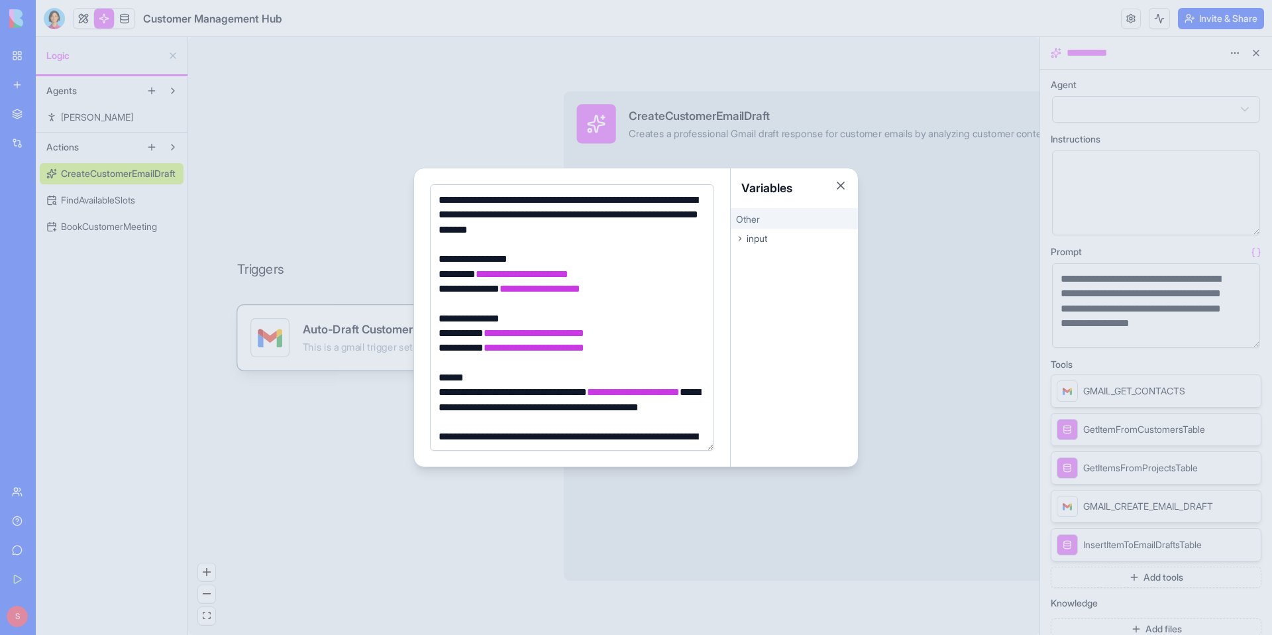
click at [608, 270] on div "**********" at bounding box center [570, 274] width 271 height 15
drag, startPoint x: 616, startPoint y: 271, endPoint x: 436, endPoint y: 276, distance: 180.3
click at [436, 276] on div "**********" at bounding box center [570, 274] width 271 height 15
click at [625, 261] on div "**********" at bounding box center [570, 259] width 271 height 15
click at [566, 223] on div "**********" at bounding box center [570, 215] width 271 height 44
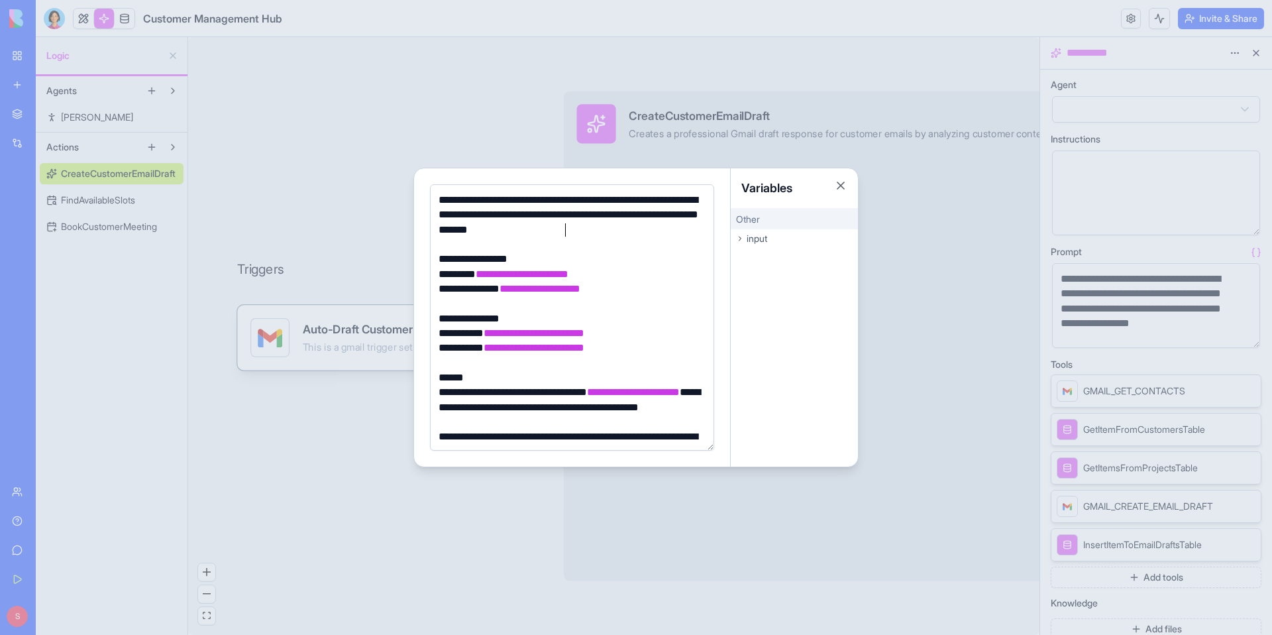
click at [518, 259] on div "**********" at bounding box center [570, 259] width 271 height 15
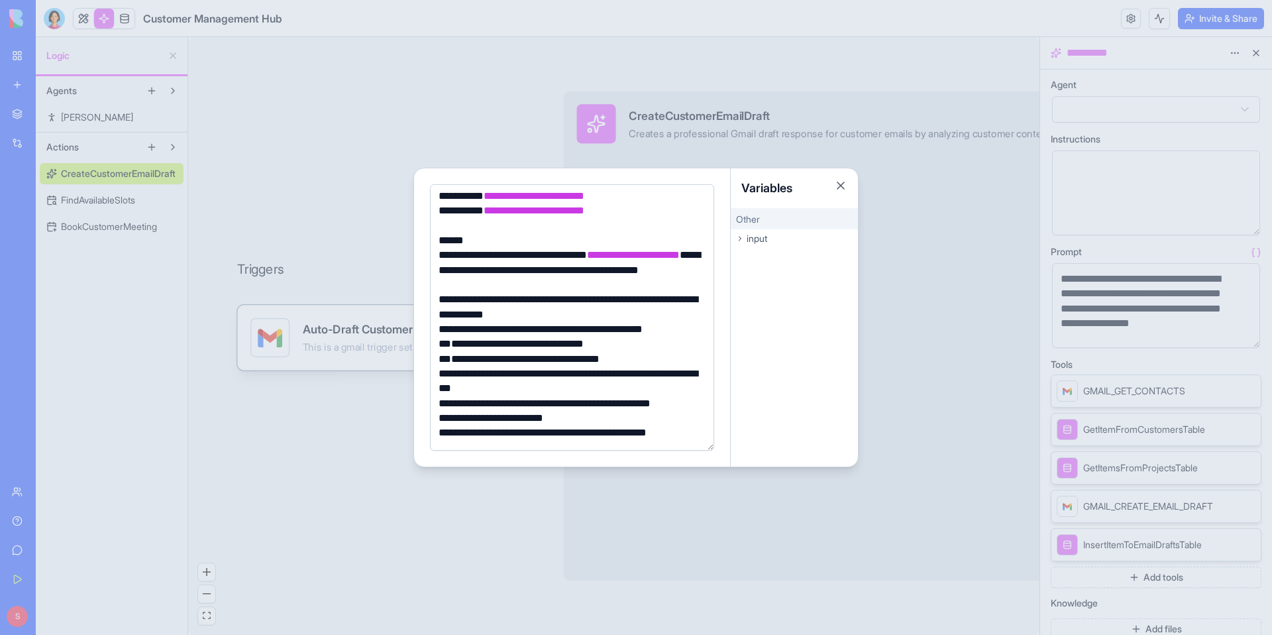
scroll to position [142, 0]
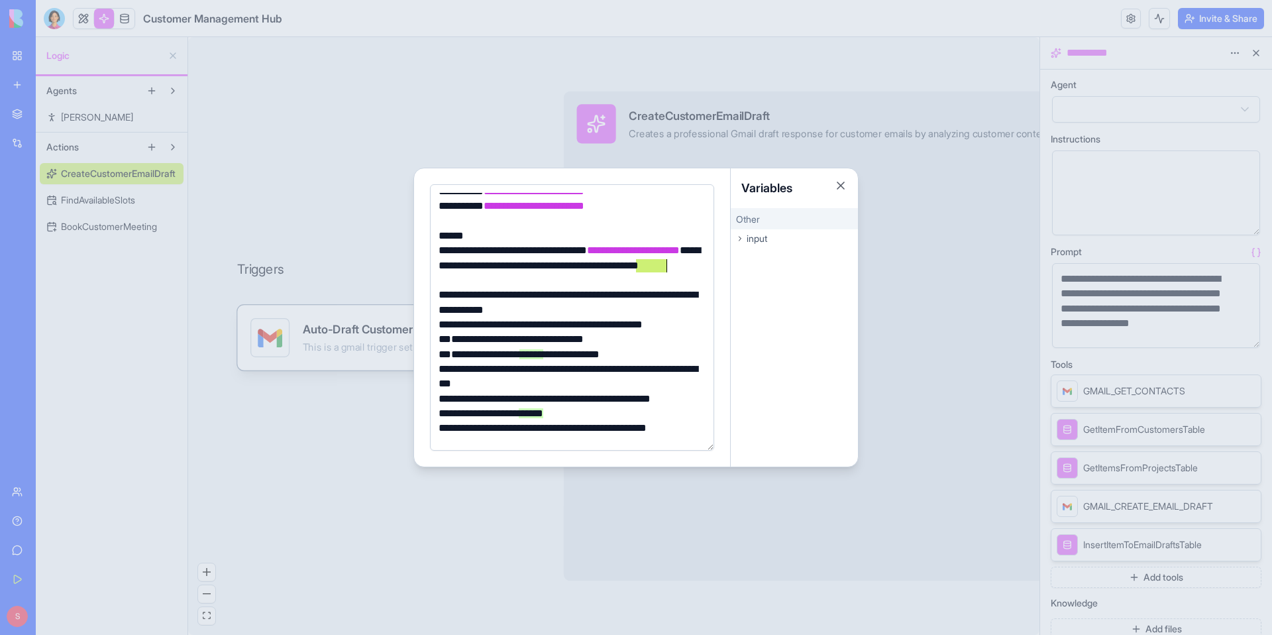
drag, startPoint x: 637, startPoint y: 267, endPoint x: 668, endPoint y: 271, distance: 30.7
click at [669, 272] on div "**********" at bounding box center [570, 265] width 271 height 44
drag, startPoint x: 521, startPoint y: 282, endPoint x: 565, endPoint y: 282, distance: 44.4
click at [565, 282] on div "**********" at bounding box center [570, 265] width 271 height 44
drag, startPoint x: 638, startPoint y: 281, endPoint x: 571, endPoint y: 282, distance: 67.6
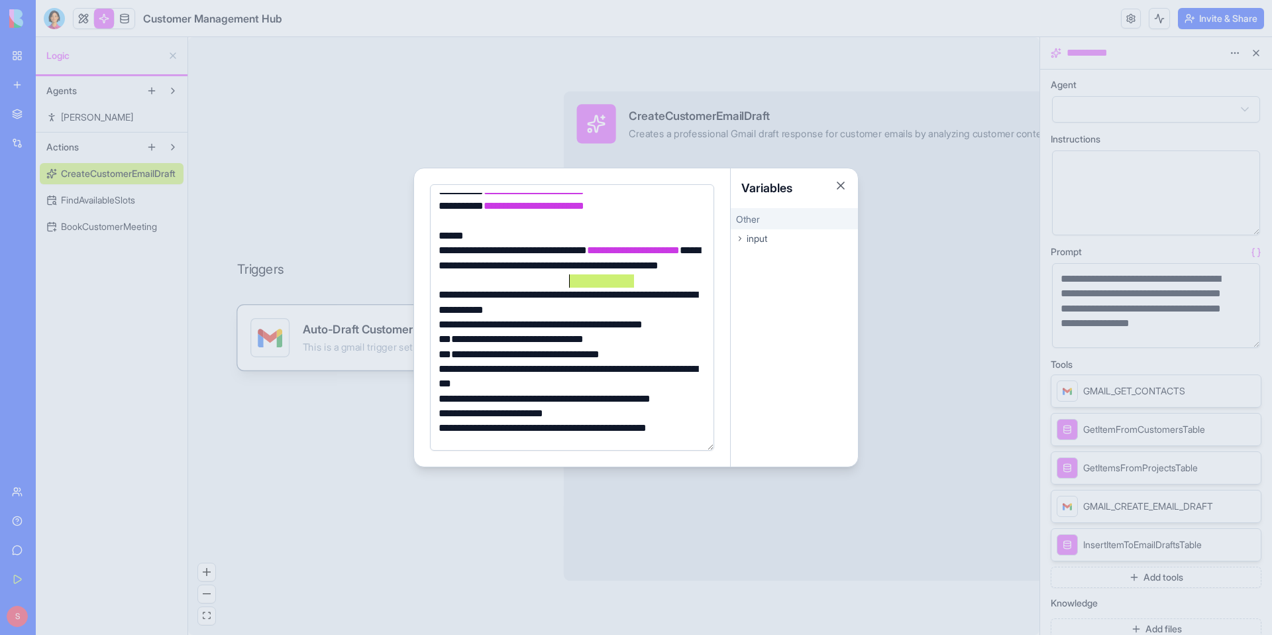
click at [571, 282] on div "**********" at bounding box center [570, 265] width 271 height 44
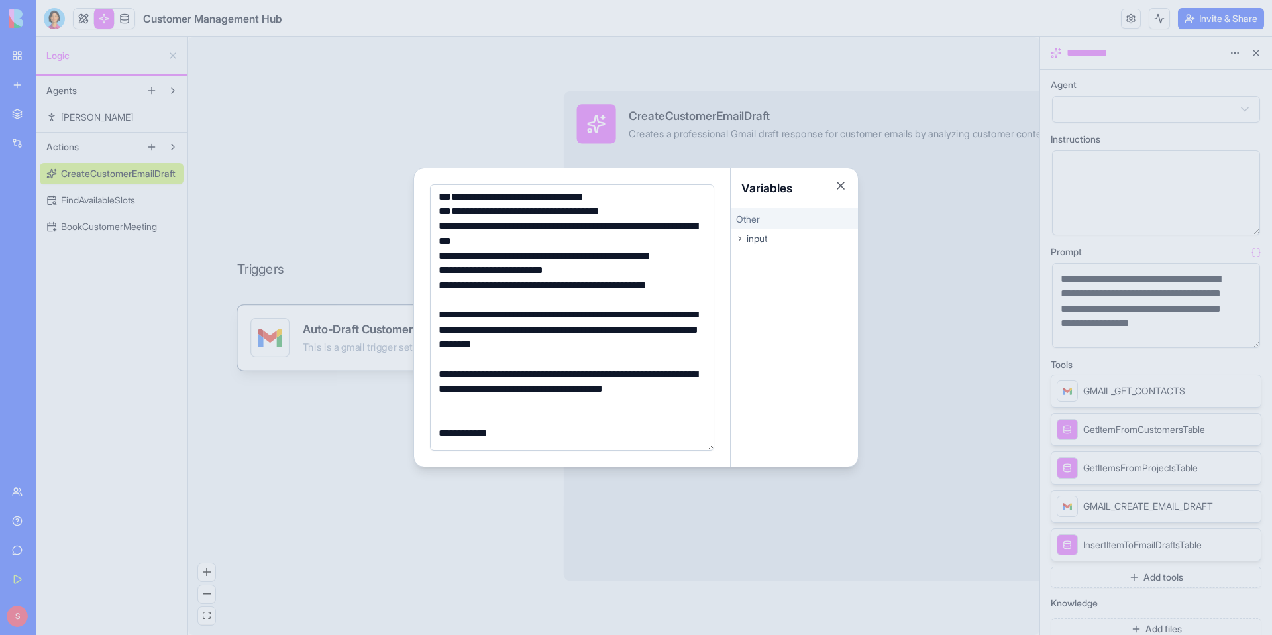
scroll to position [448, 0]
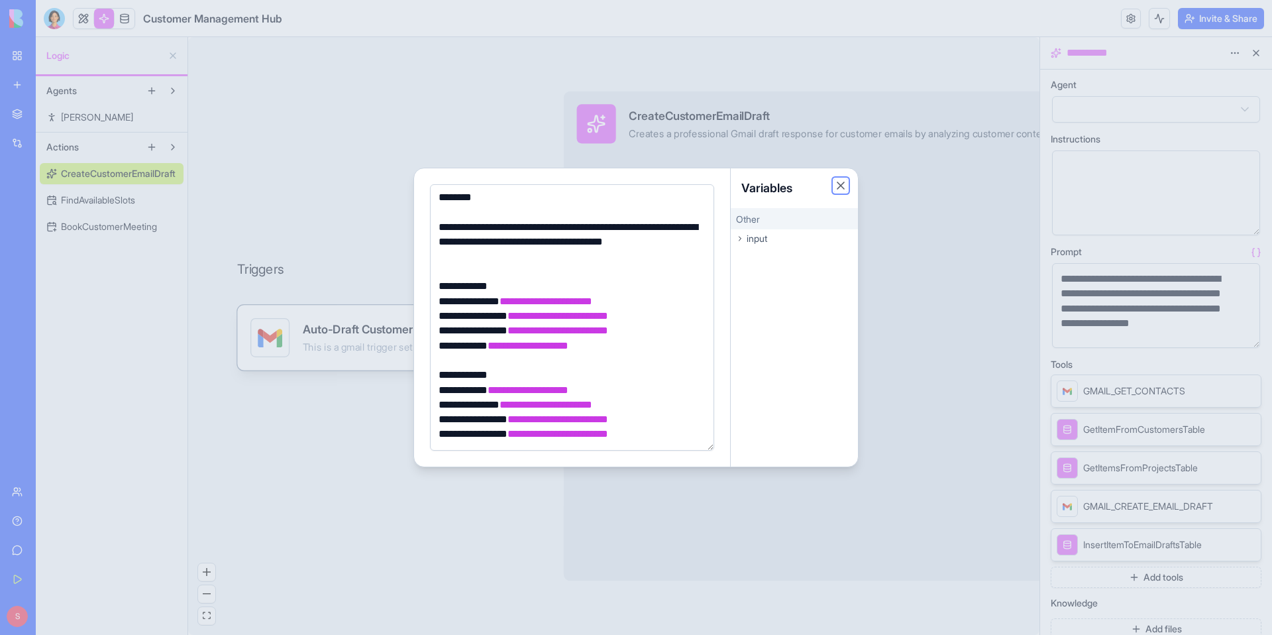
click at [842, 186] on button "Close" at bounding box center [840, 185] width 13 height 13
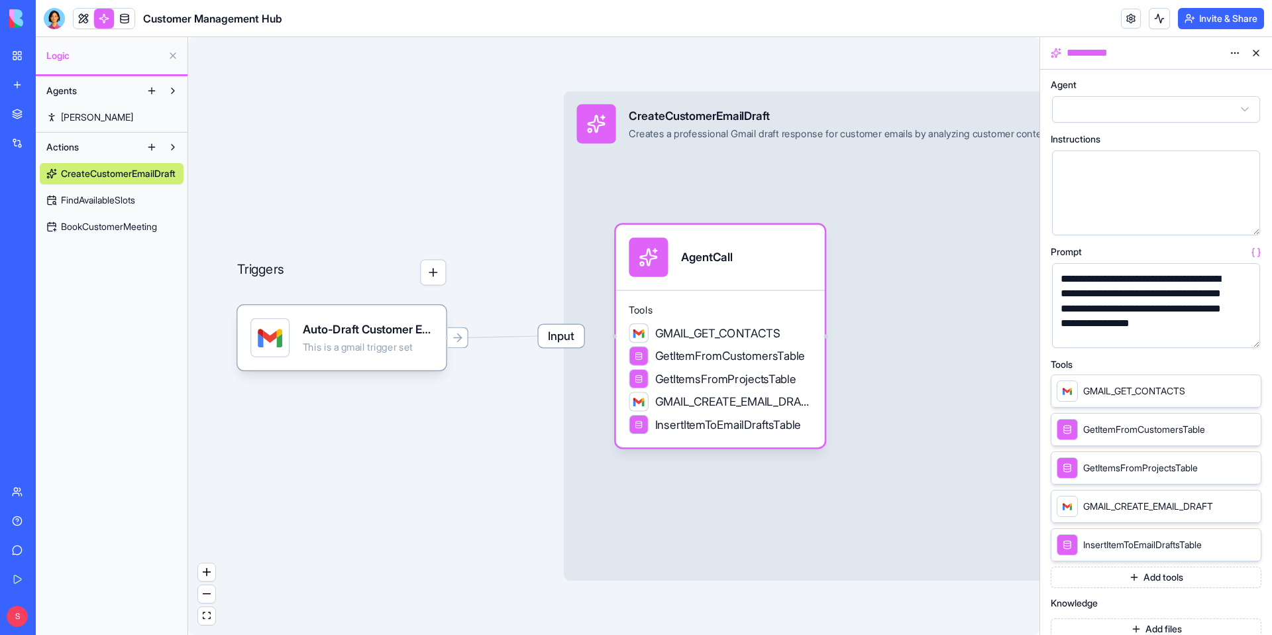
click at [112, 117] on link "[PERSON_NAME]" at bounding box center [112, 117] width 144 height 21
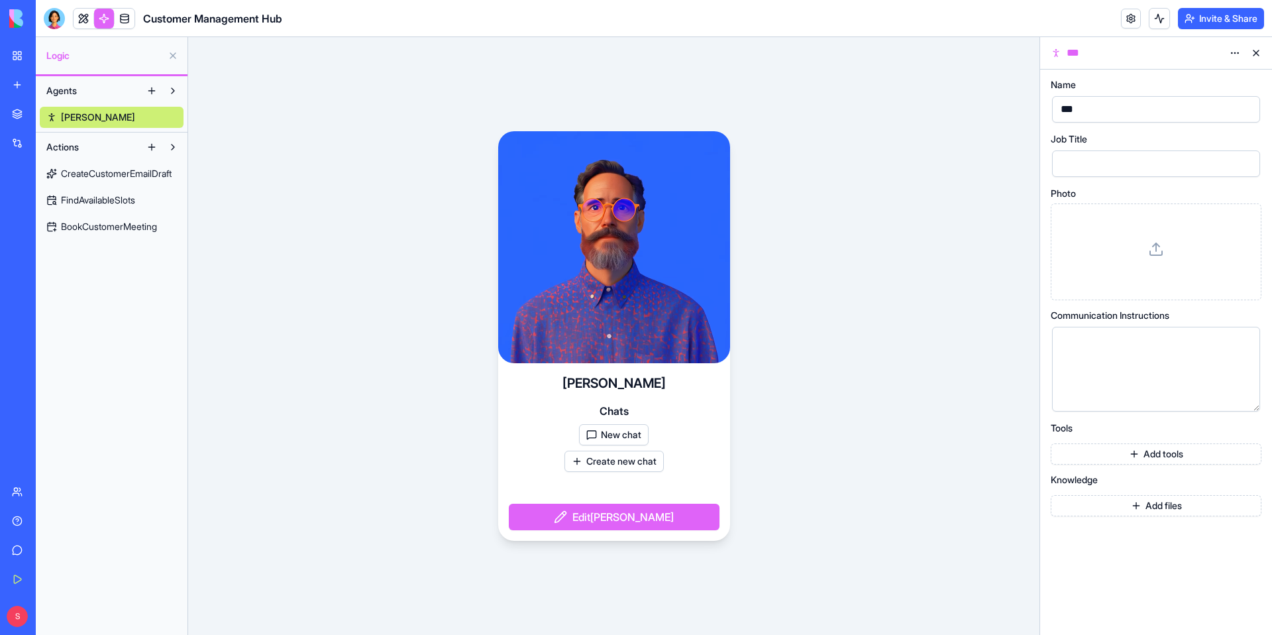
click at [592, 439] on button "New chat" at bounding box center [614, 434] width 70 height 21
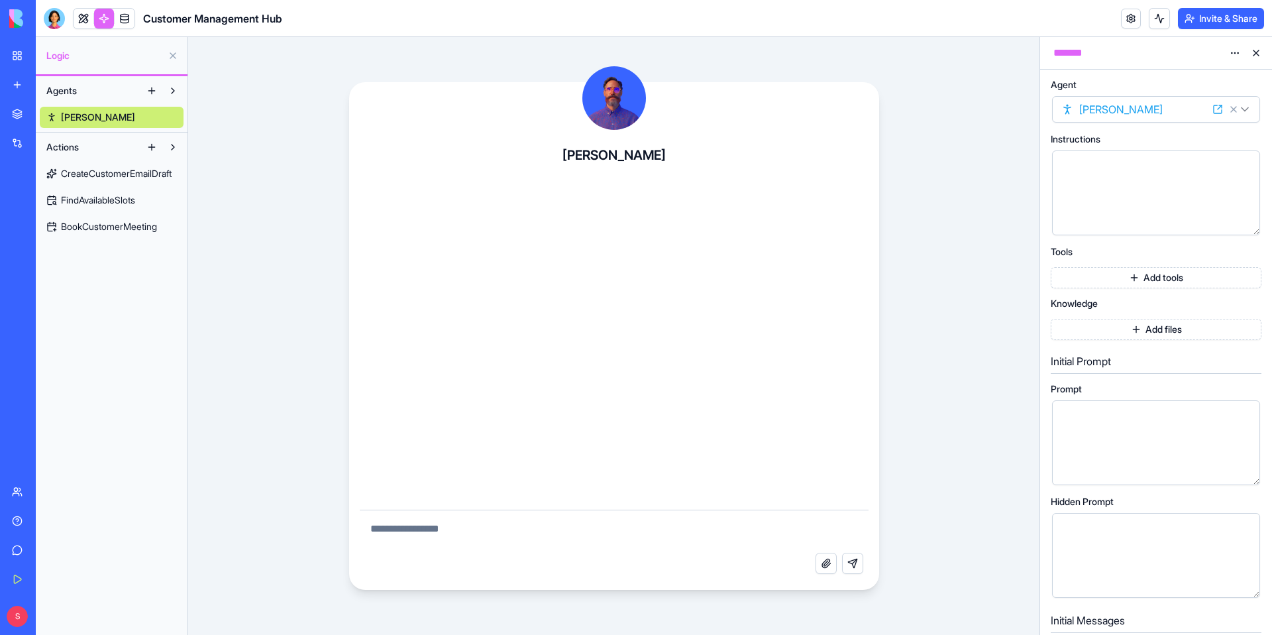
click at [1132, 280] on button "Add tools" at bounding box center [1156, 277] width 211 height 21
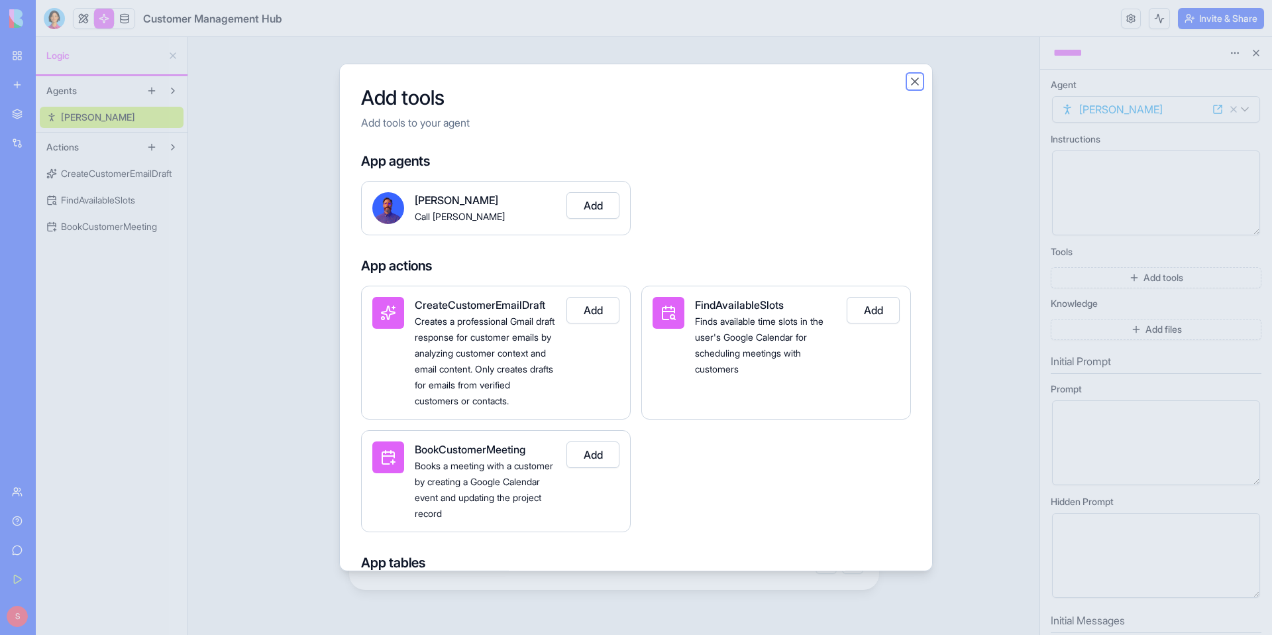
click at [920, 78] on button "Close" at bounding box center [915, 81] width 13 height 13
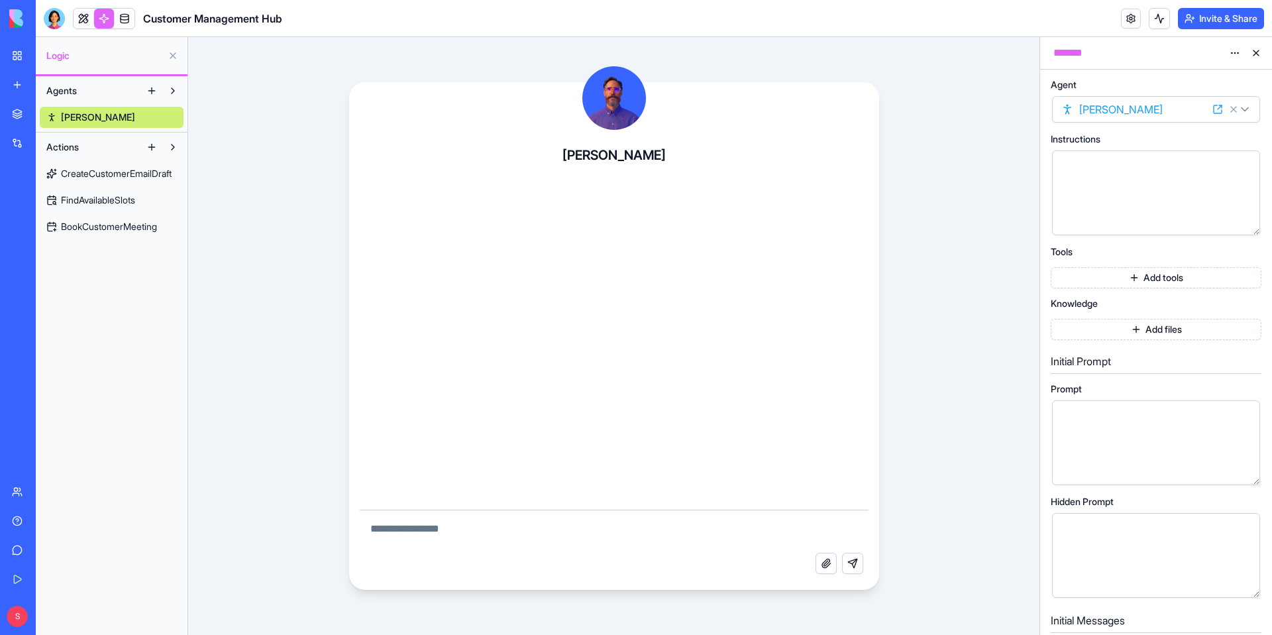
click at [133, 172] on span "CreateCustomerEmailDraft" at bounding box center [116, 173] width 111 height 13
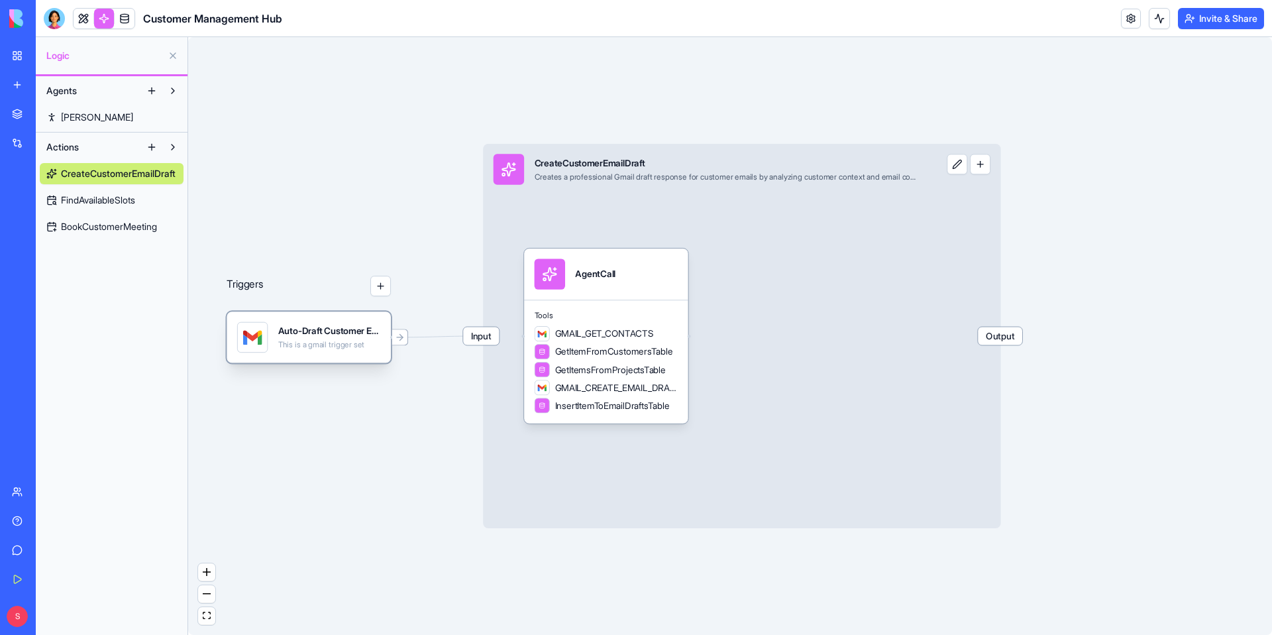
click at [271, 347] on div "Auto-Draft Customer Email ResponsesTrigger This is a gmail trigger set" at bounding box center [309, 337] width 144 height 30
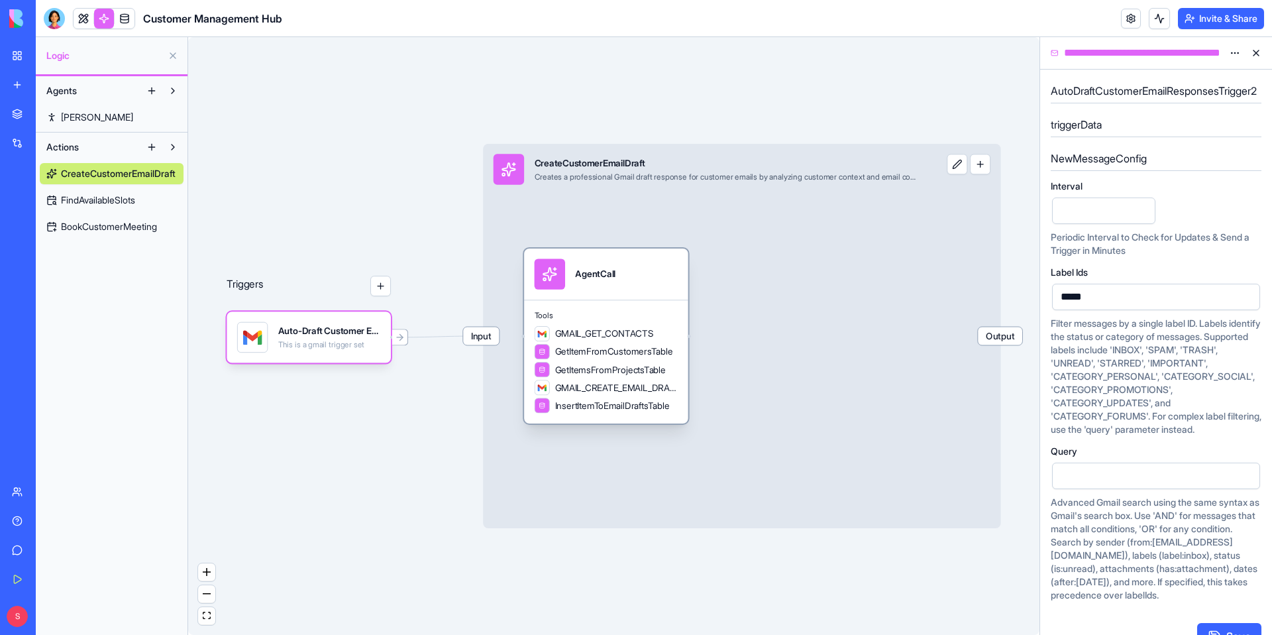
click at [616, 266] on div "AgentCall" at bounding box center [595, 273] width 40 height 30
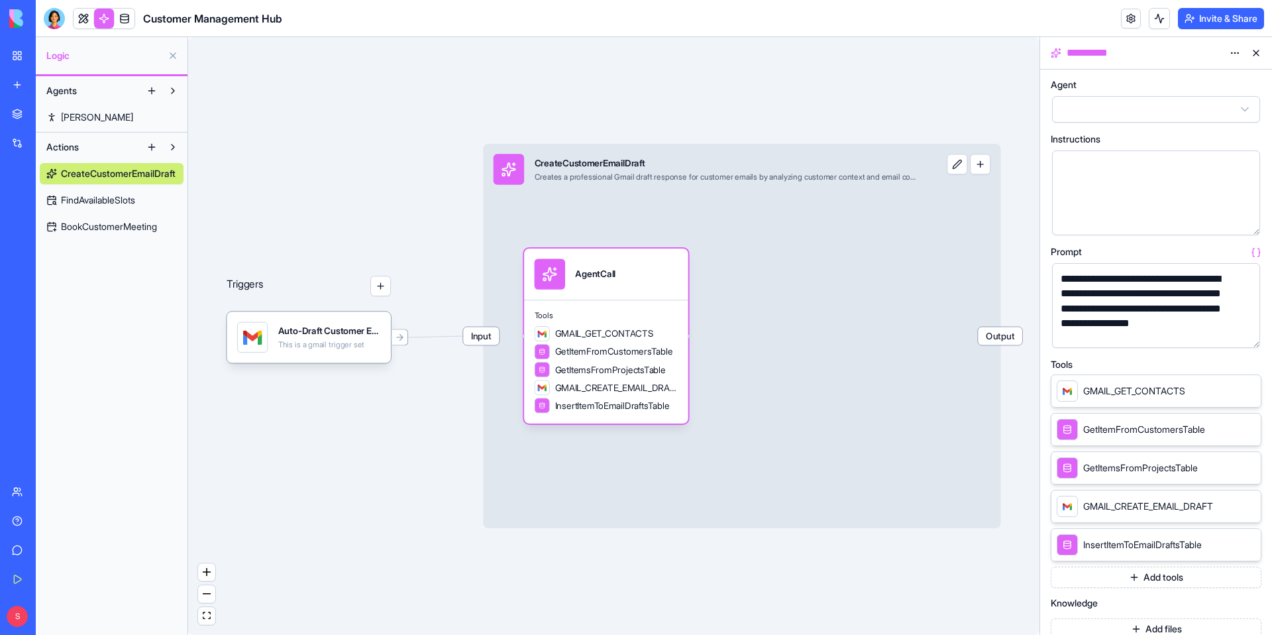
click at [113, 202] on span "FindAvailableSlots" at bounding box center [98, 200] width 74 height 13
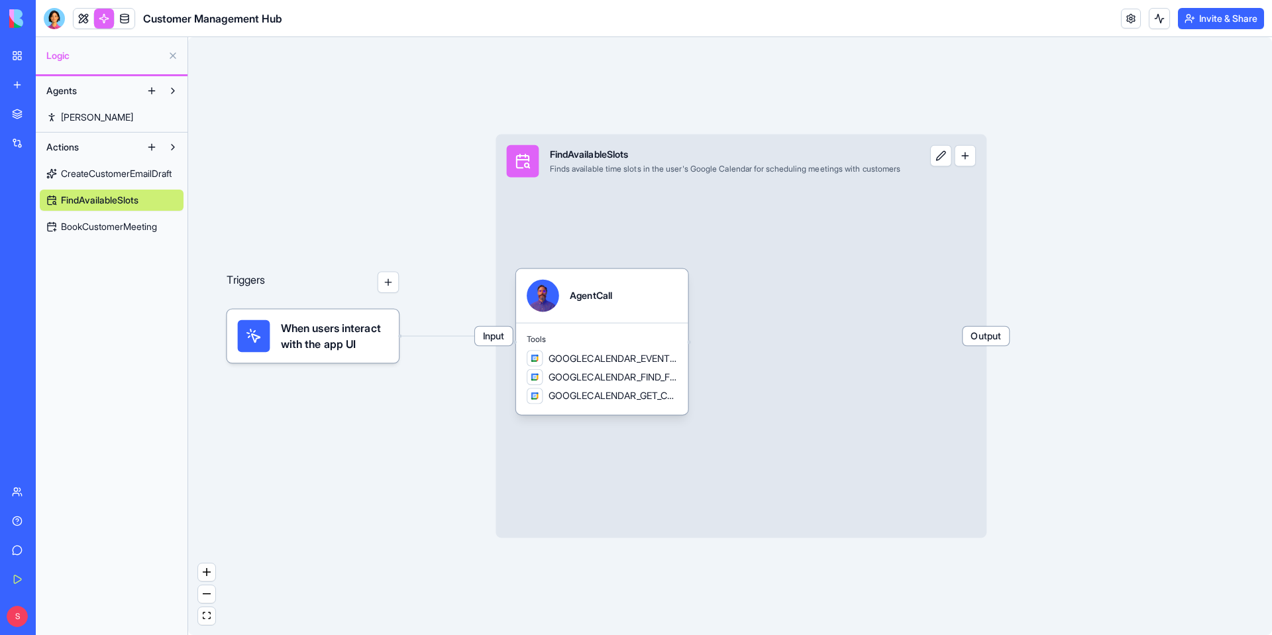
click at [86, 228] on span "BookCustomerMeeting" at bounding box center [109, 226] width 96 height 13
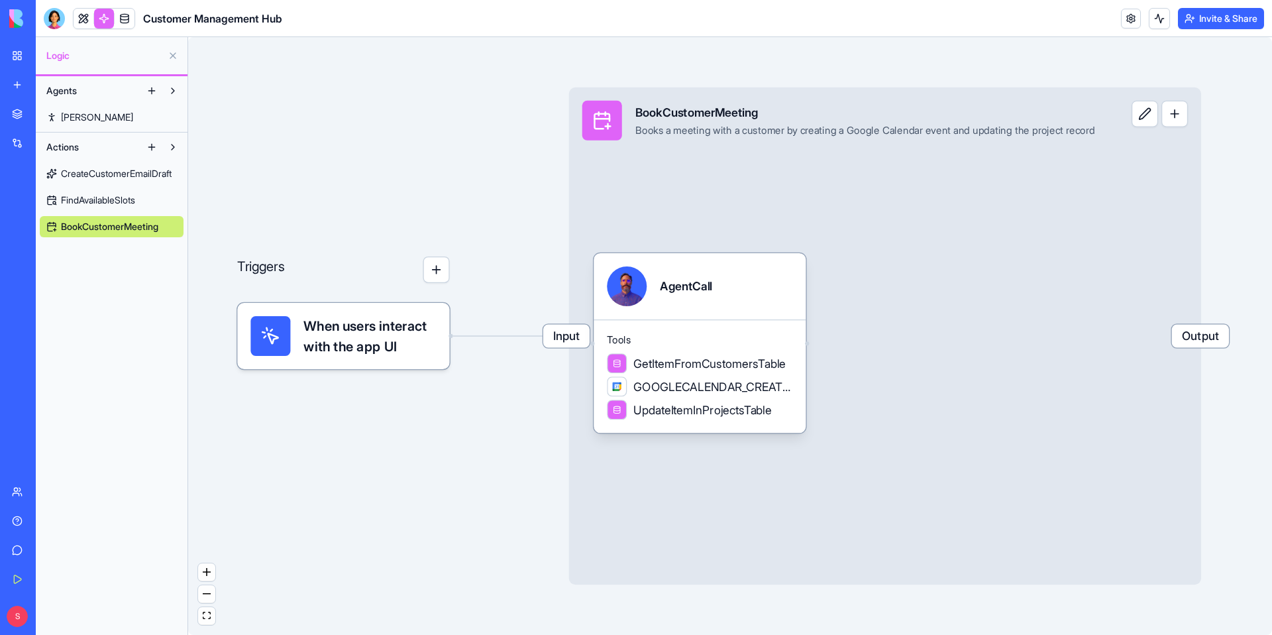
click at [97, 195] on span "FindAvailableSlots" at bounding box center [98, 200] width 74 height 13
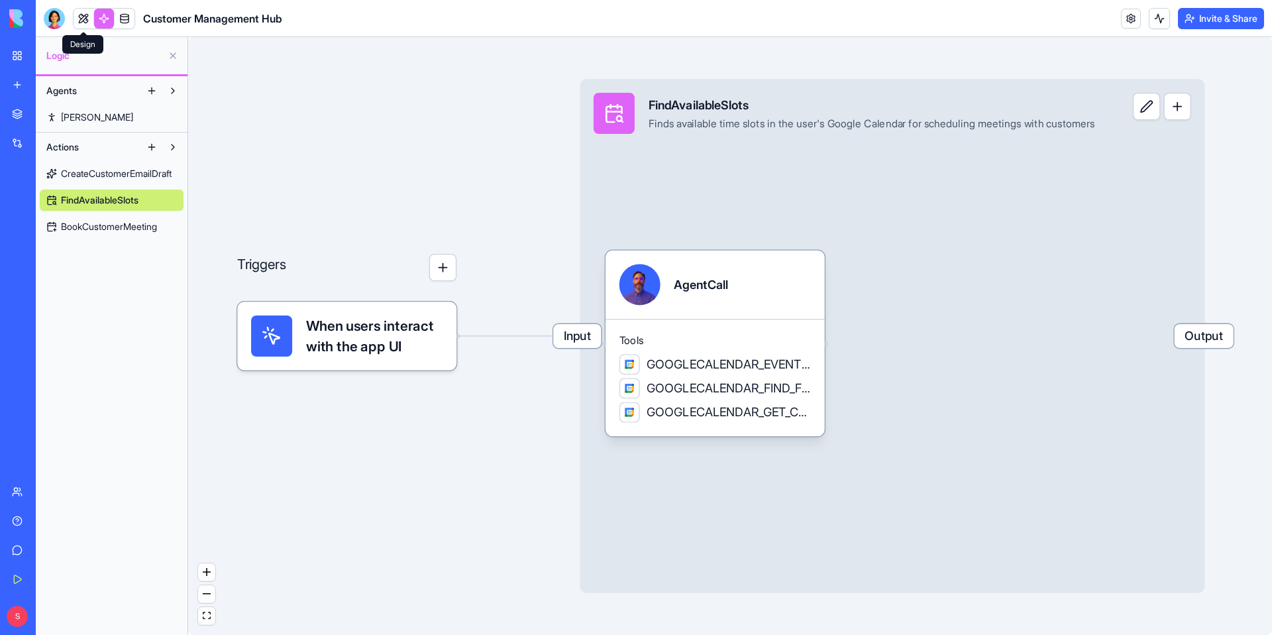
click at [78, 17] on link at bounding box center [84, 19] width 20 height 20
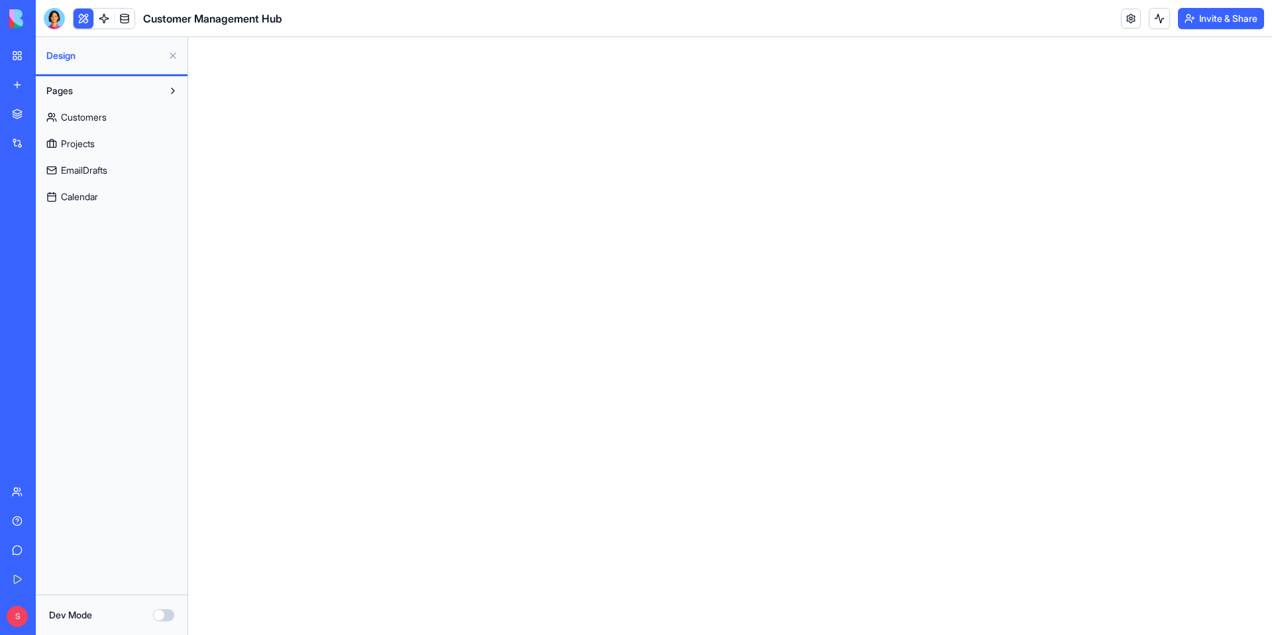
click at [89, 172] on span "EmailDrafts" at bounding box center [84, 170] width 46 height 13
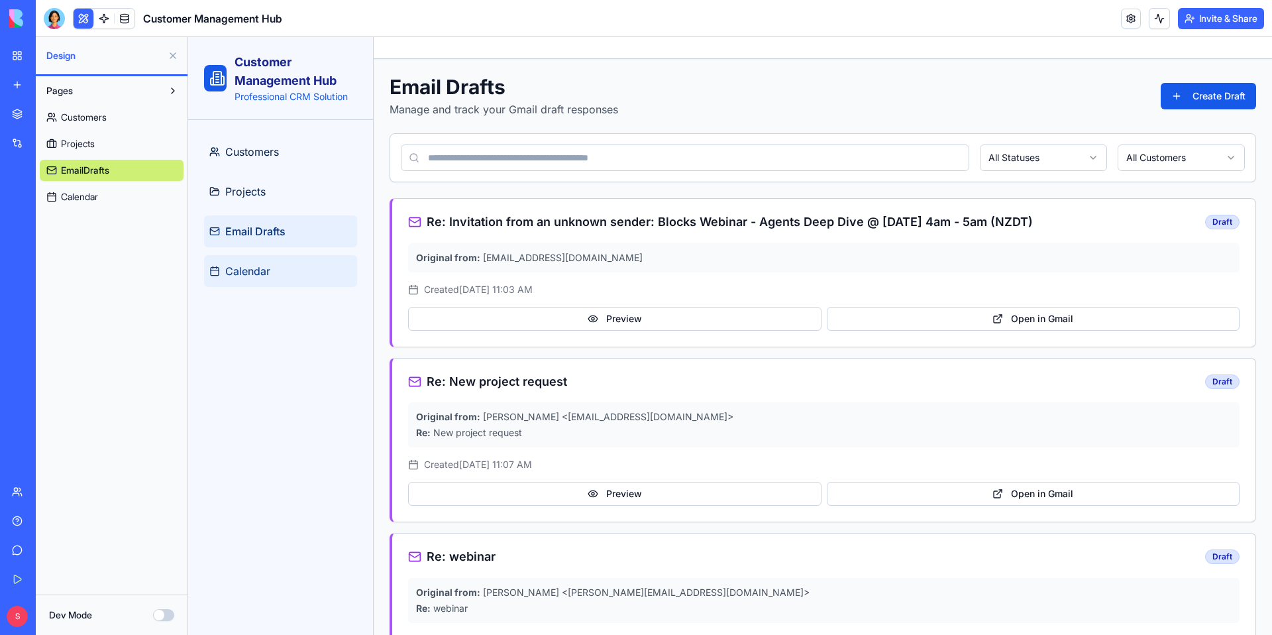
click at [245, 270] on span "Calendar" at bounding box center [247, 271] width 45 height 16
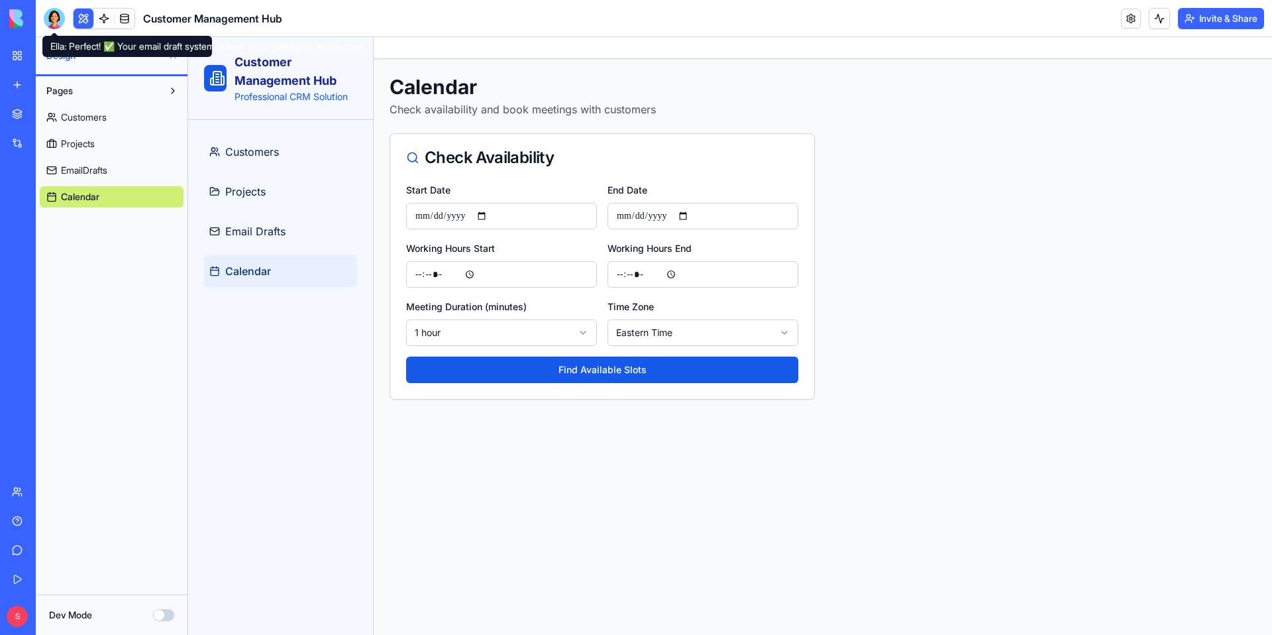
click at [53, 26] on div at bounding box center [54, 18] width 21 height 21
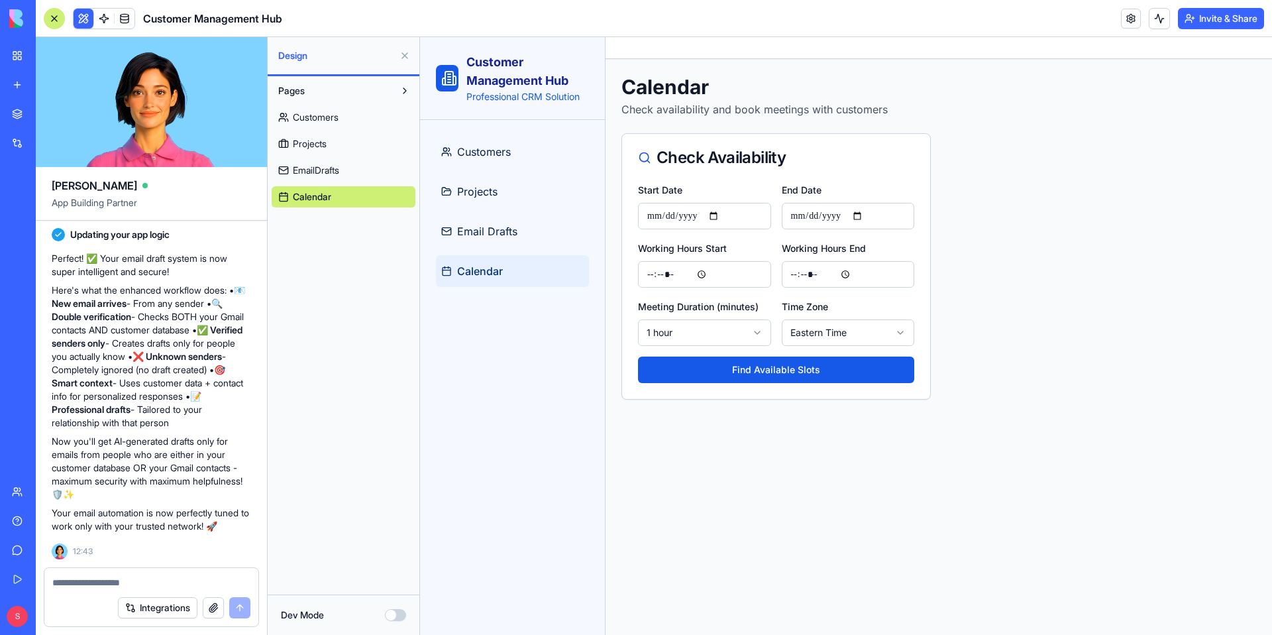
click at [54, 21] on div at bounding box center [54, 18] width 21 height 21
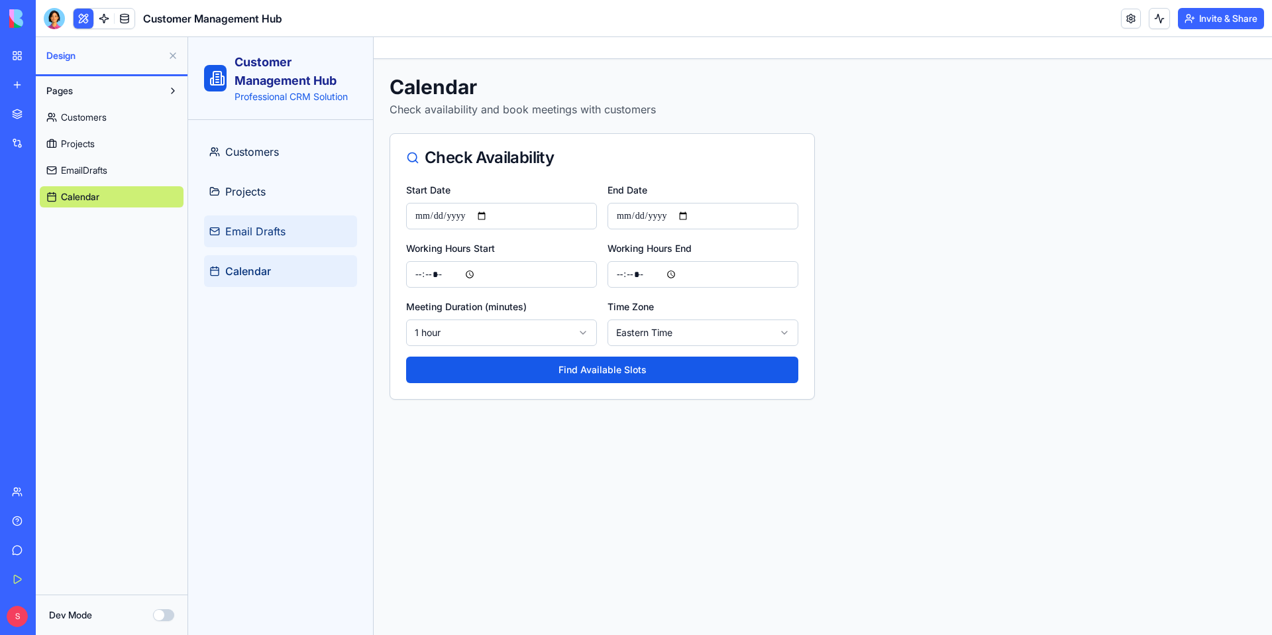
click at [256, 232] on span "Email Drafts" at bounding box center [255, 231] width 60 height 16
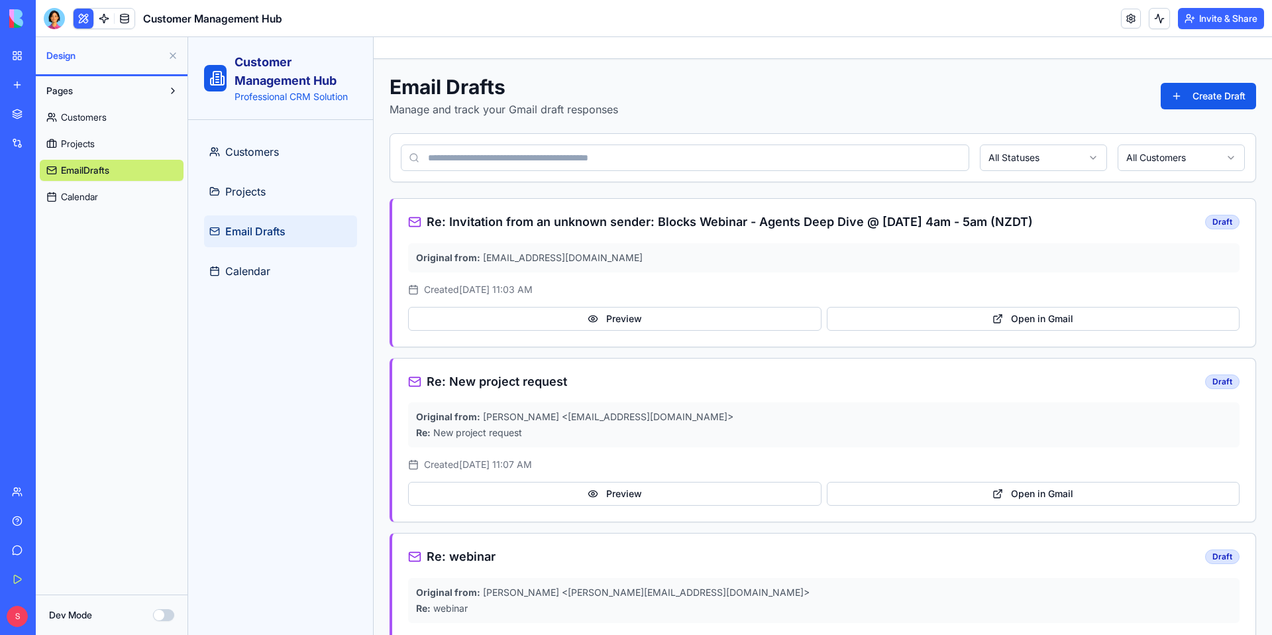
click at [169, 60] on button at bounding box center [172, 55] width 21 height 21
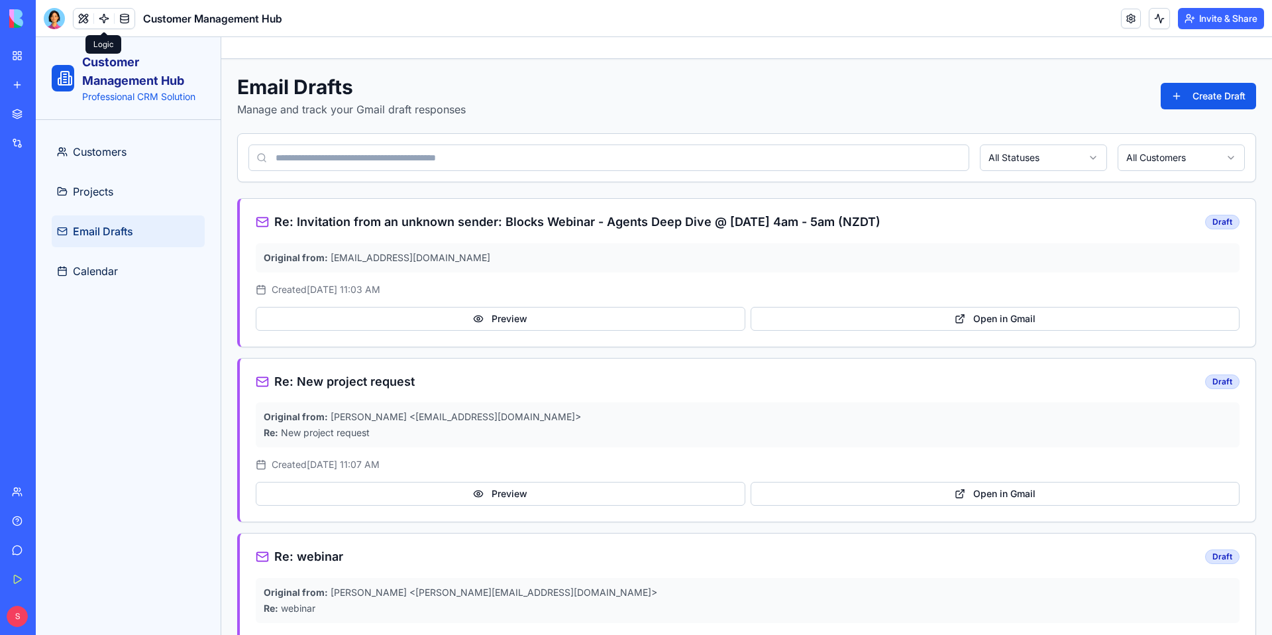
click at [107, 19] on link at bounding box center [104, 19] width 20 height 20
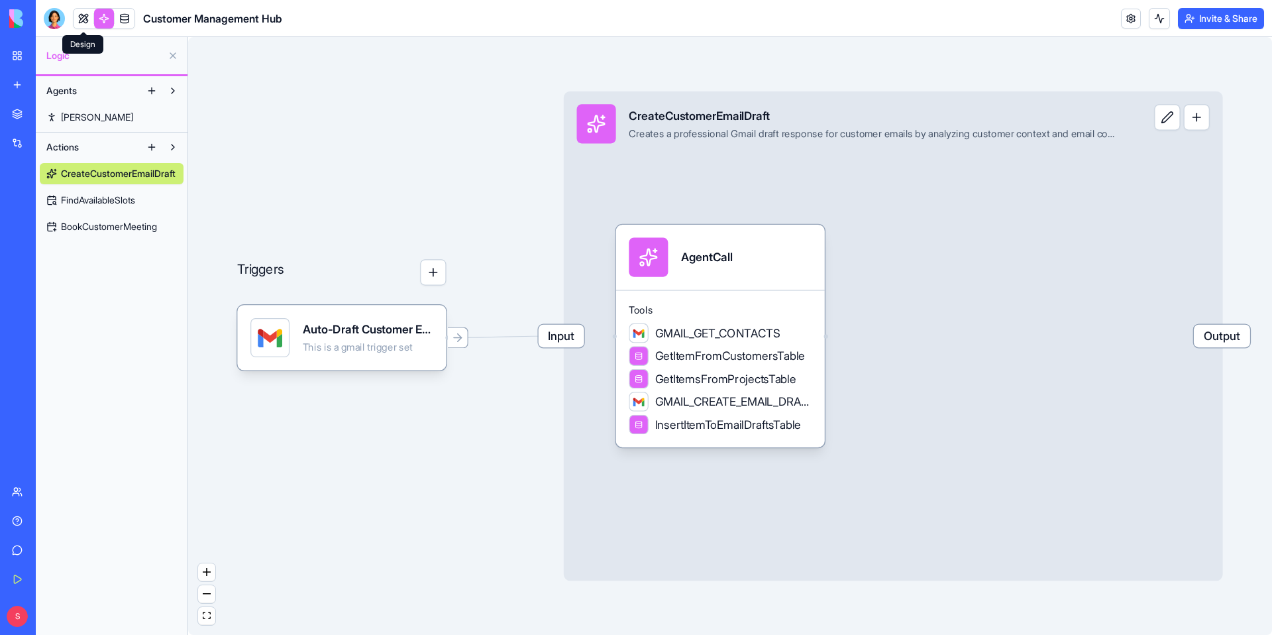
click at [80, 25] on link at bounding box center [84, 19] width 20 height 20
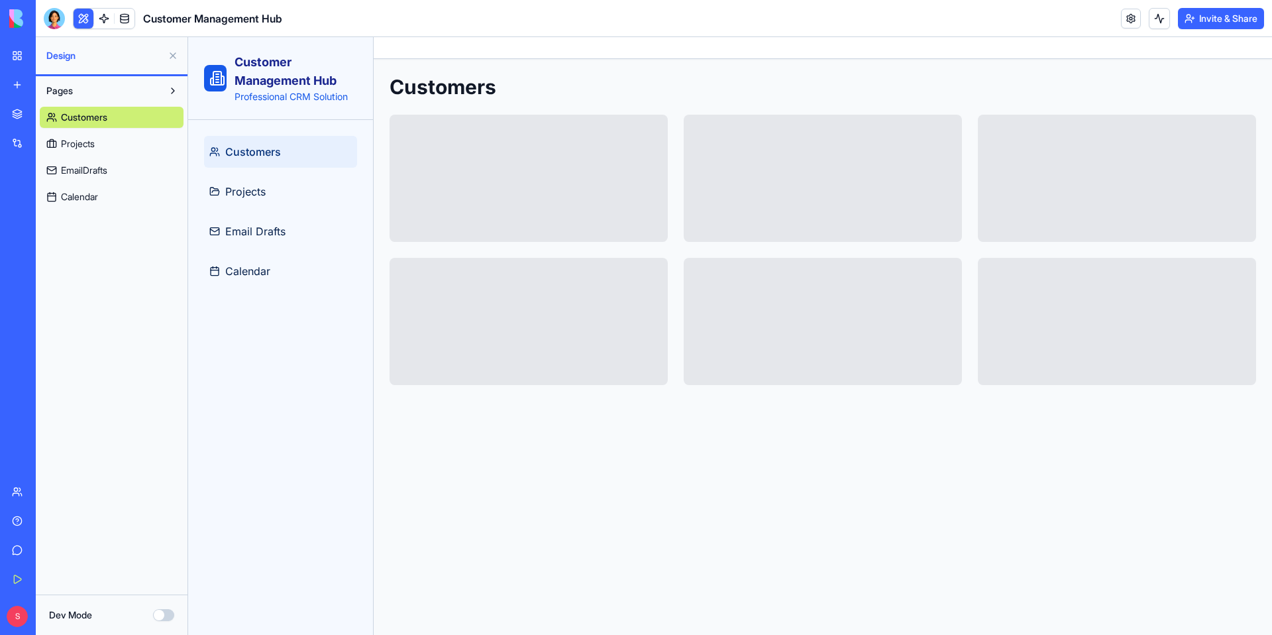
click at [83, 203] on link "Calendar" at bounding box center [112, 196] width 144 height 21
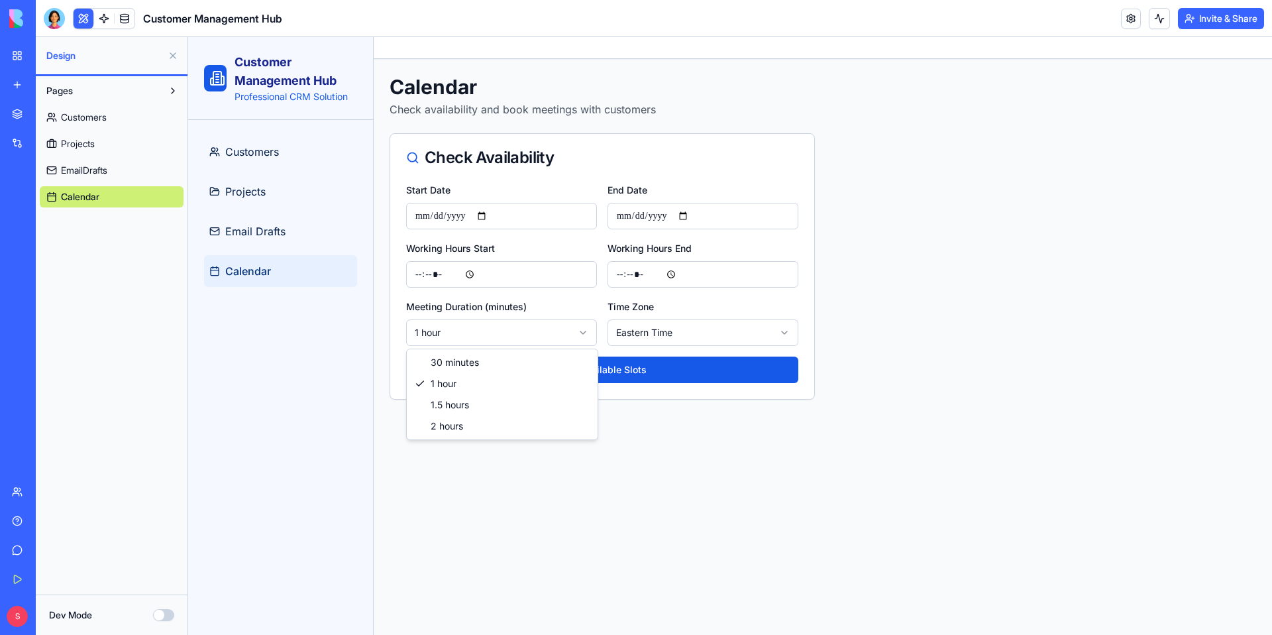
click at [541, 336] on html "**********" at bounding box center [730, 336] width 1084 height 598
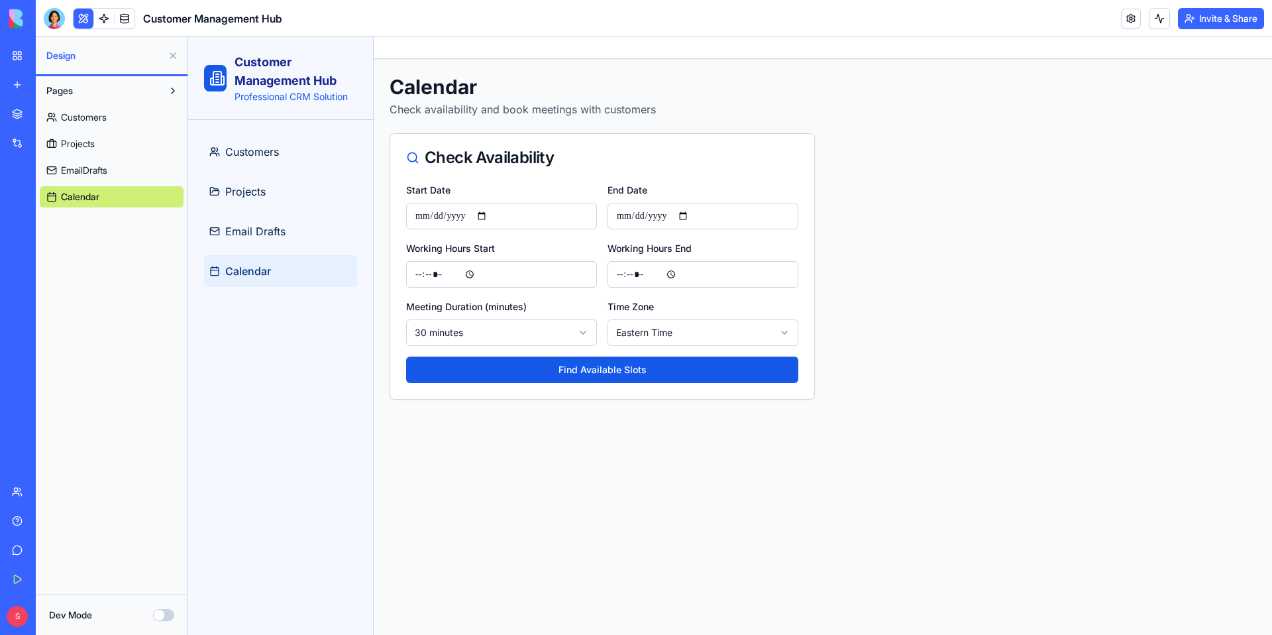
click at [487, 223] on input "**********" at bounding box center [501, 216] width 191 height 27
click at [488, 218] on input "**********" at bounding box center [501, 216] width 191 height 27
type input "**********"
click at [691, 217] on input "**********" at bounding box center [703, 216] width 191 height 27
type input "**********"
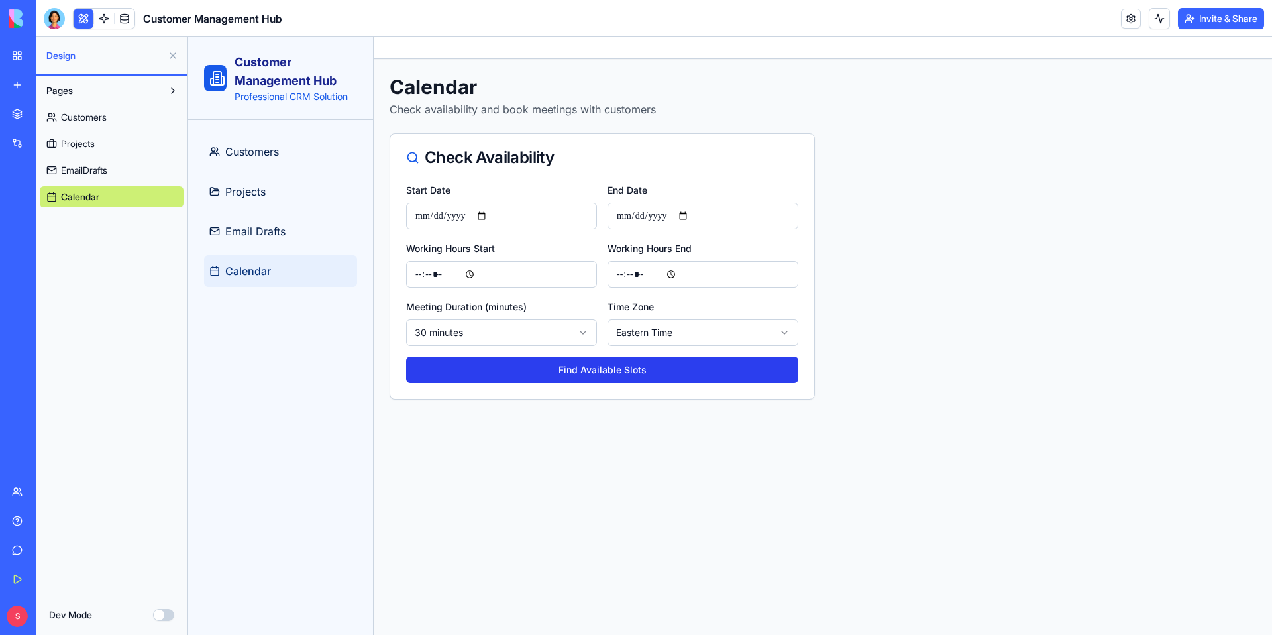
click at [616, 373] on button "Find Available Slots" at bounding box center [602, 370] width 392 height 27
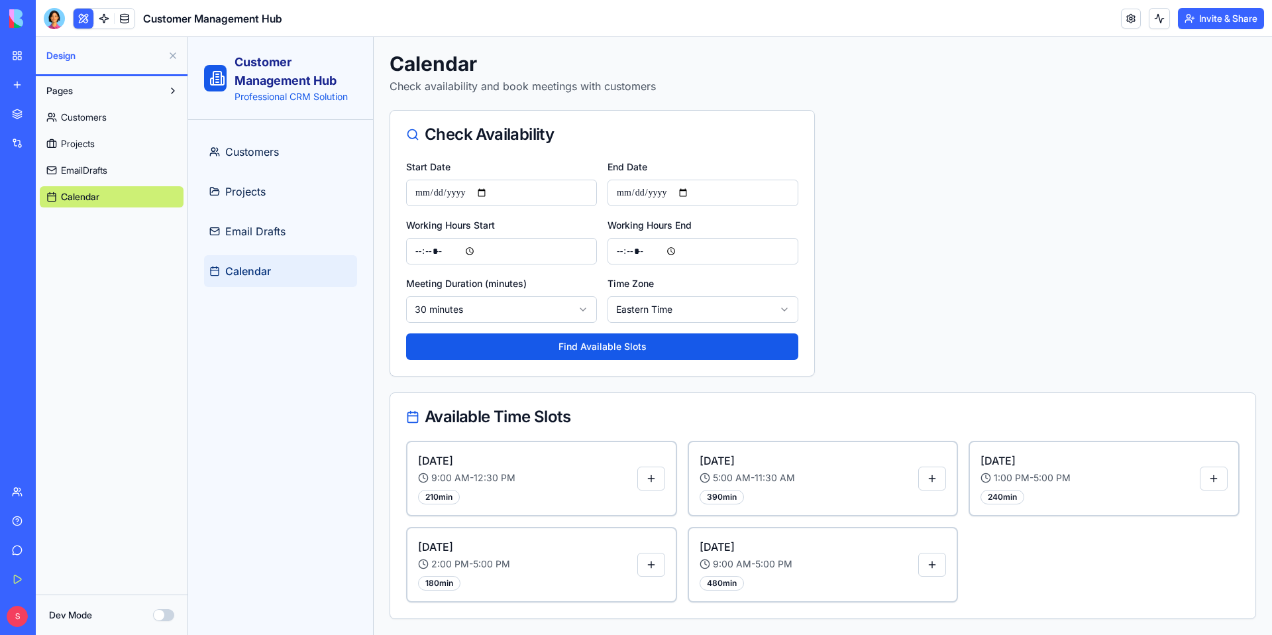
scroll to position [23, 0]
click at [649, 482] on button at bounding box center [651, 479] width 28 height 24
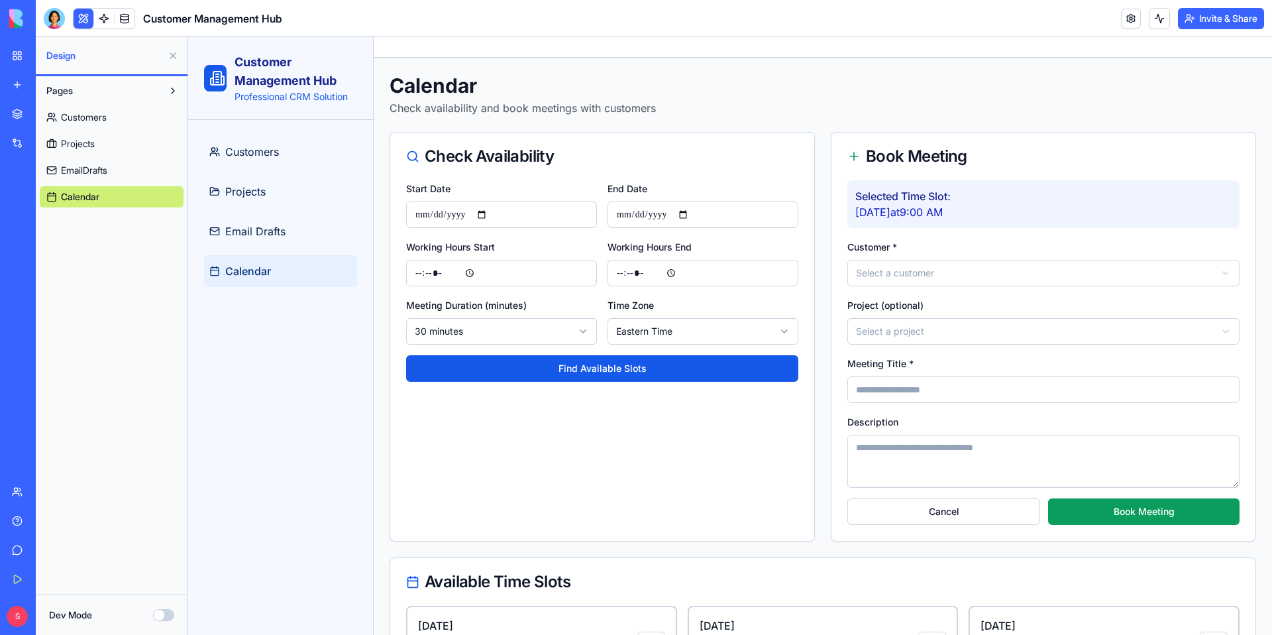
scroll to position [166, 0]
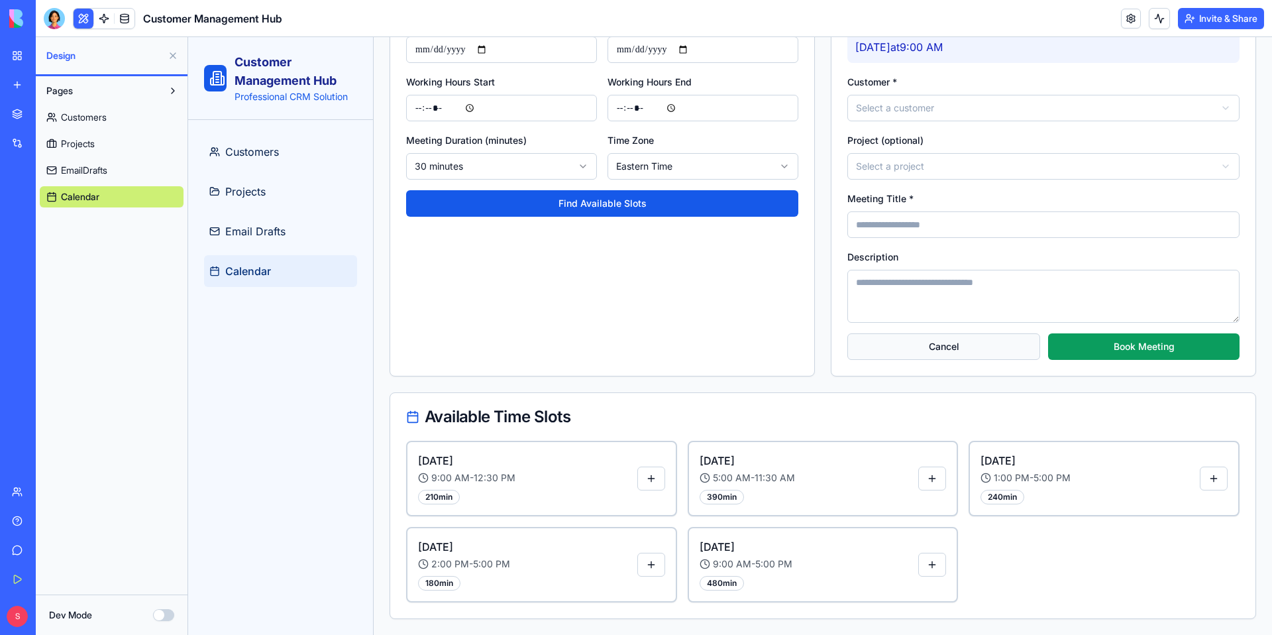
click at [922, 347] on button "Cancel" at bounding box center [944, 346] width 193 height 27
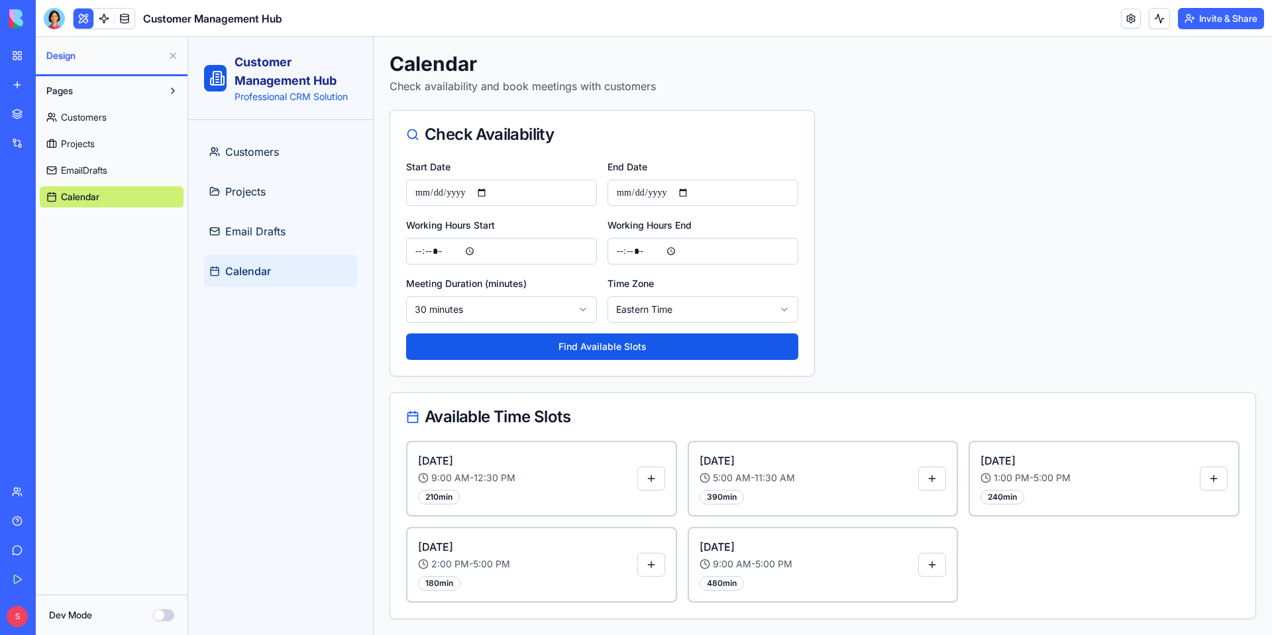
scroll to position [23, 0]
click at [103, 21] on link at bounding box center [104, 19] width 20 height 20
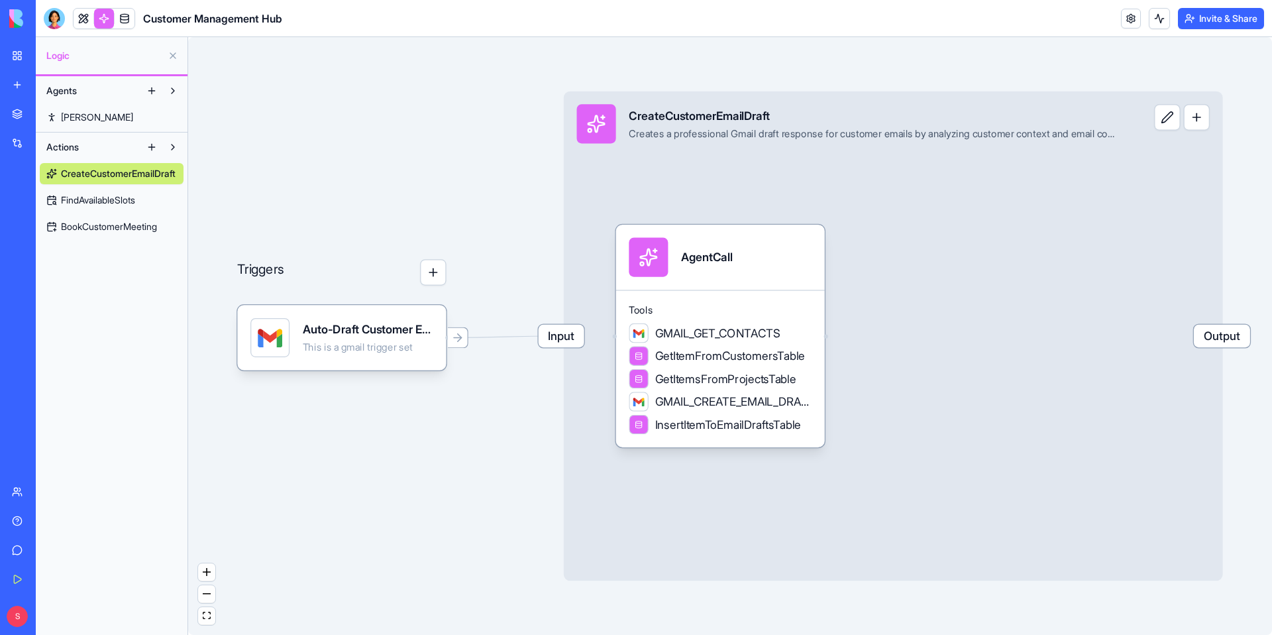
click at [87, 21] on link at bounding box center [84, 19] width 20 height 20
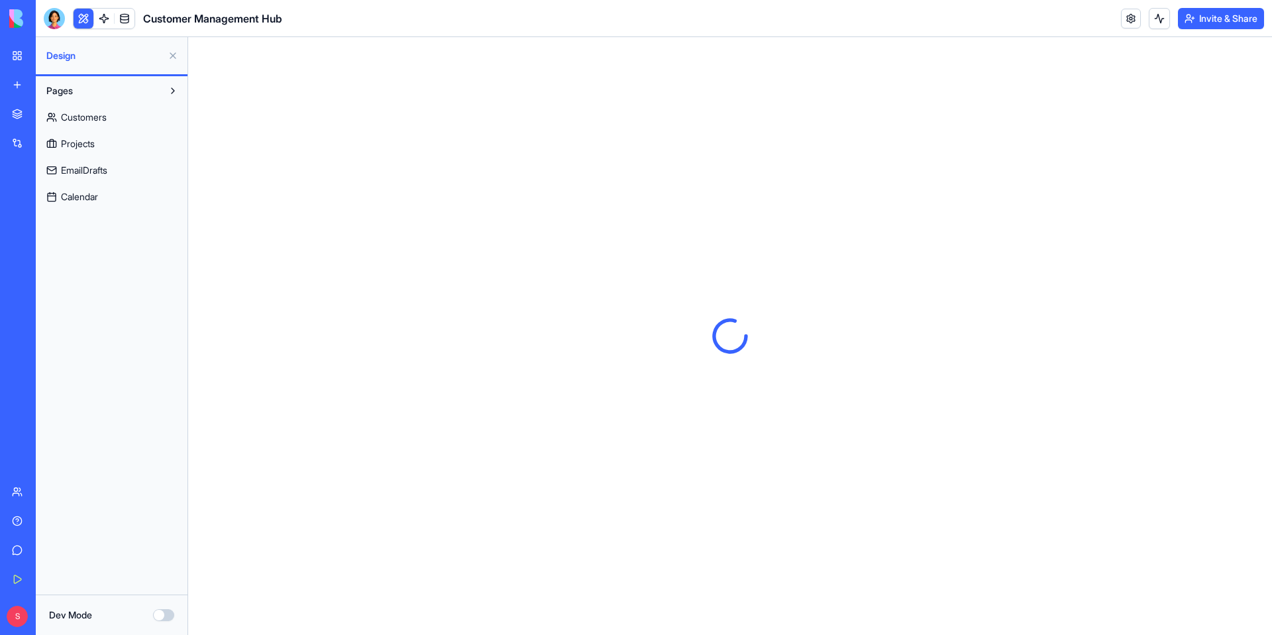
click at [175, 56] on button at bounding box center [172, 55] width 21 height 21
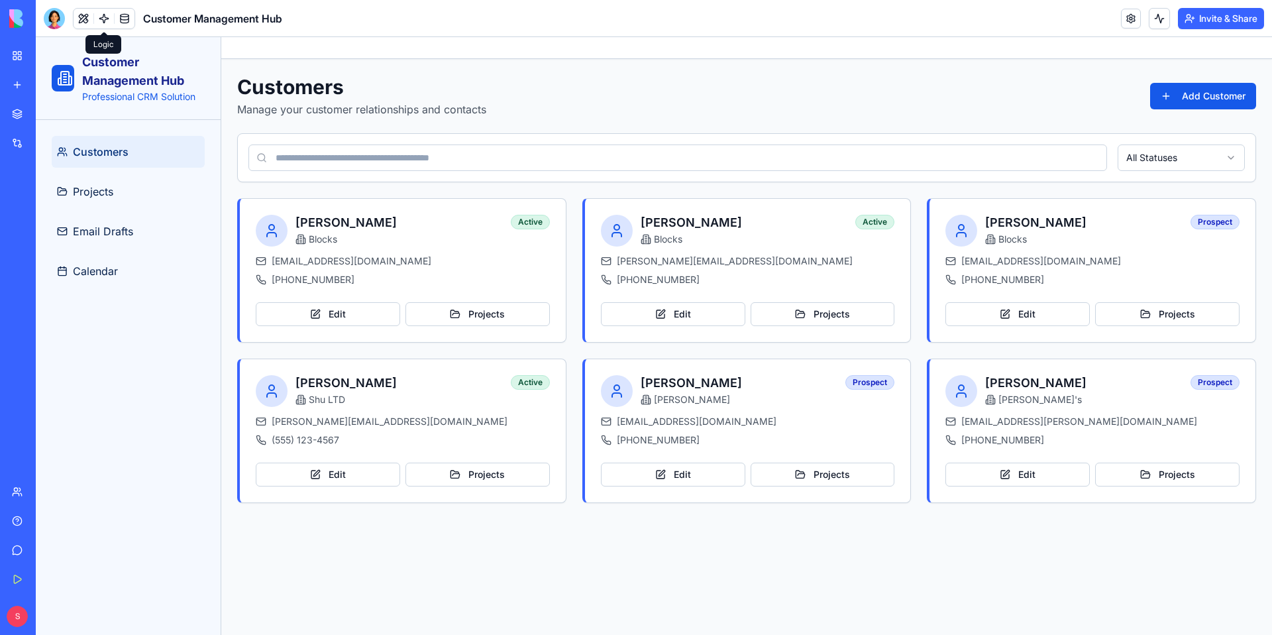
click at [105, 17] on link at bounding box center [104, 19] width 20 height 20
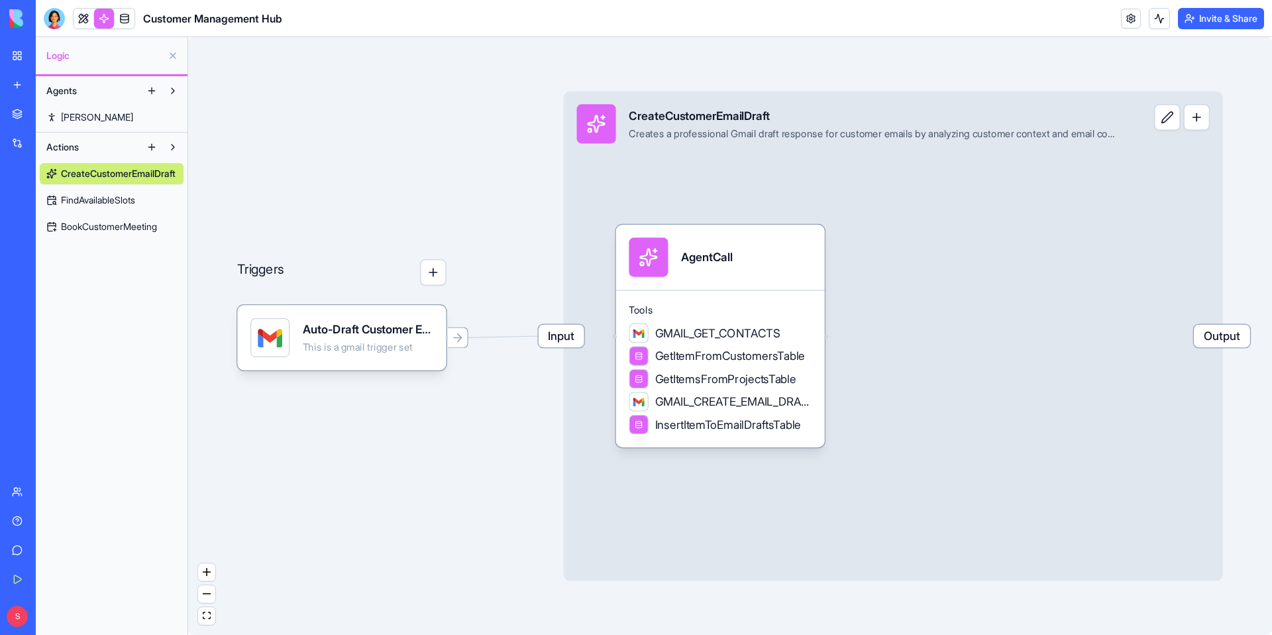
click at [1197, 119] on button "button" at bounding box center [1197, 117] width 26 height 26
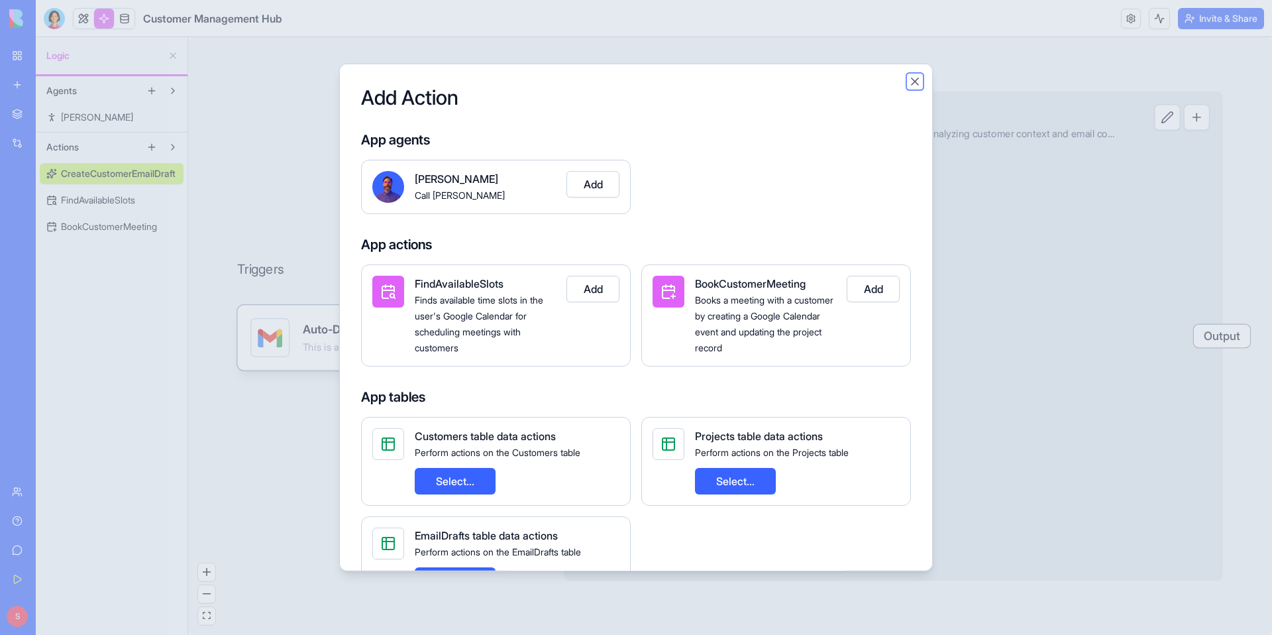
click at [916, 84] on button "Close" at bounding box center [915, 81] width 13 height 13
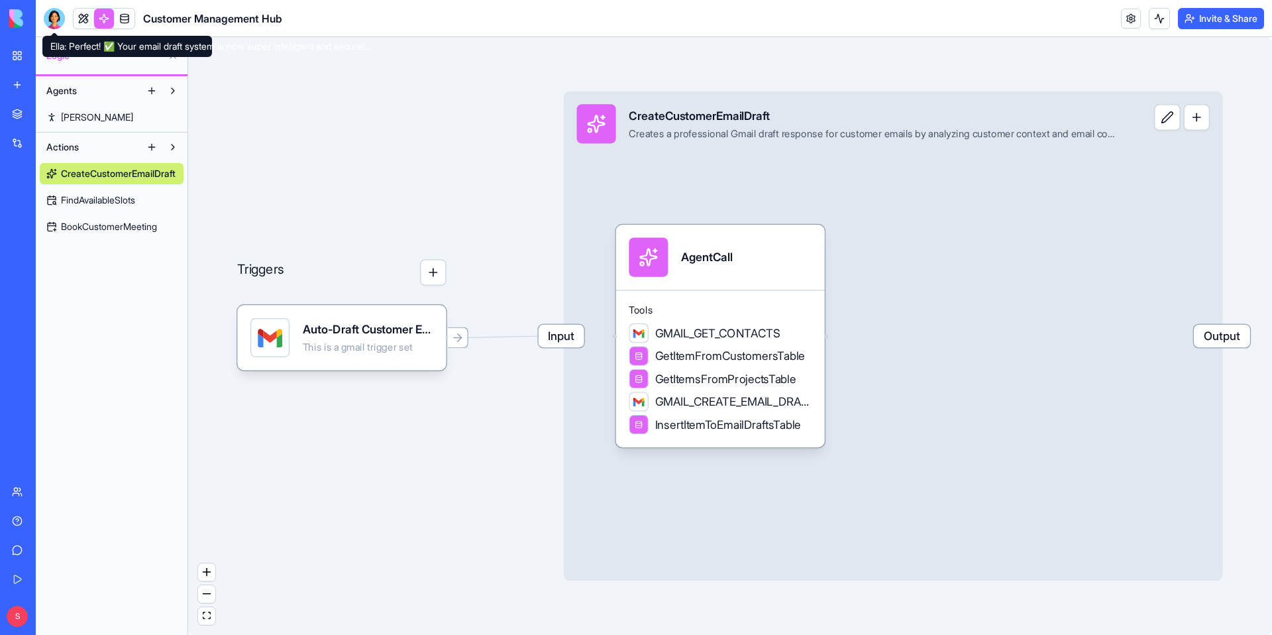
click at [53, 23] on div at bounding box center [54, 18] width 21 height 21
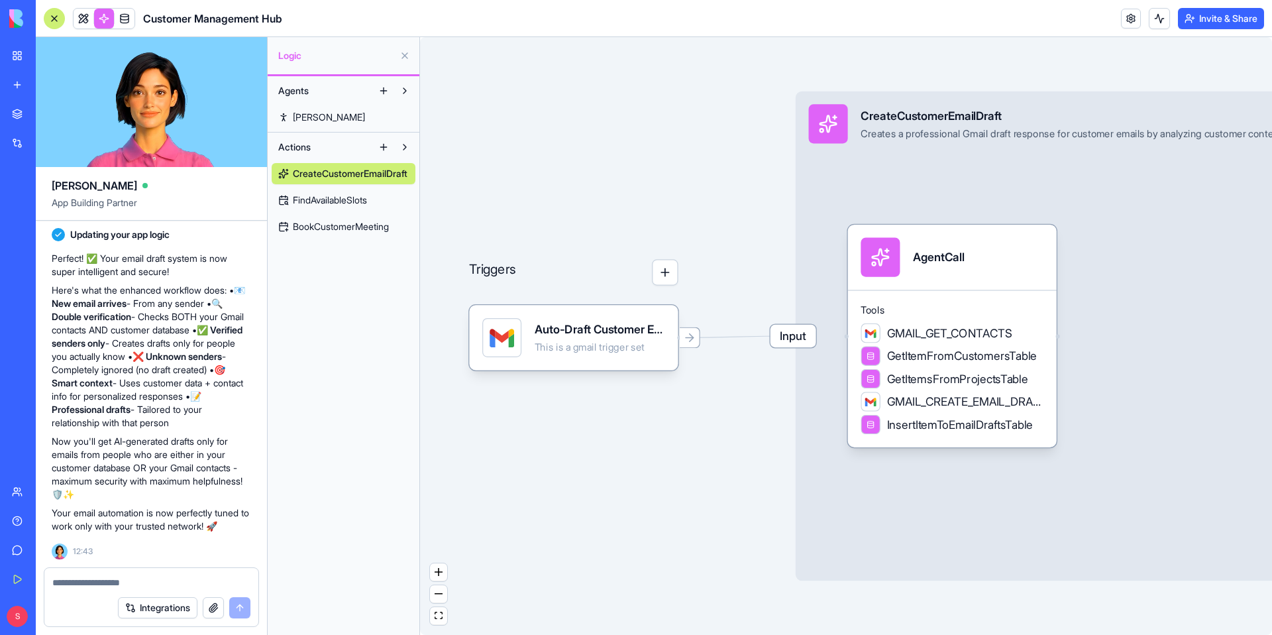
click at [352, 210] on link "FindAvailableSlots" at bounding box center [344, 200] width 144 height 21
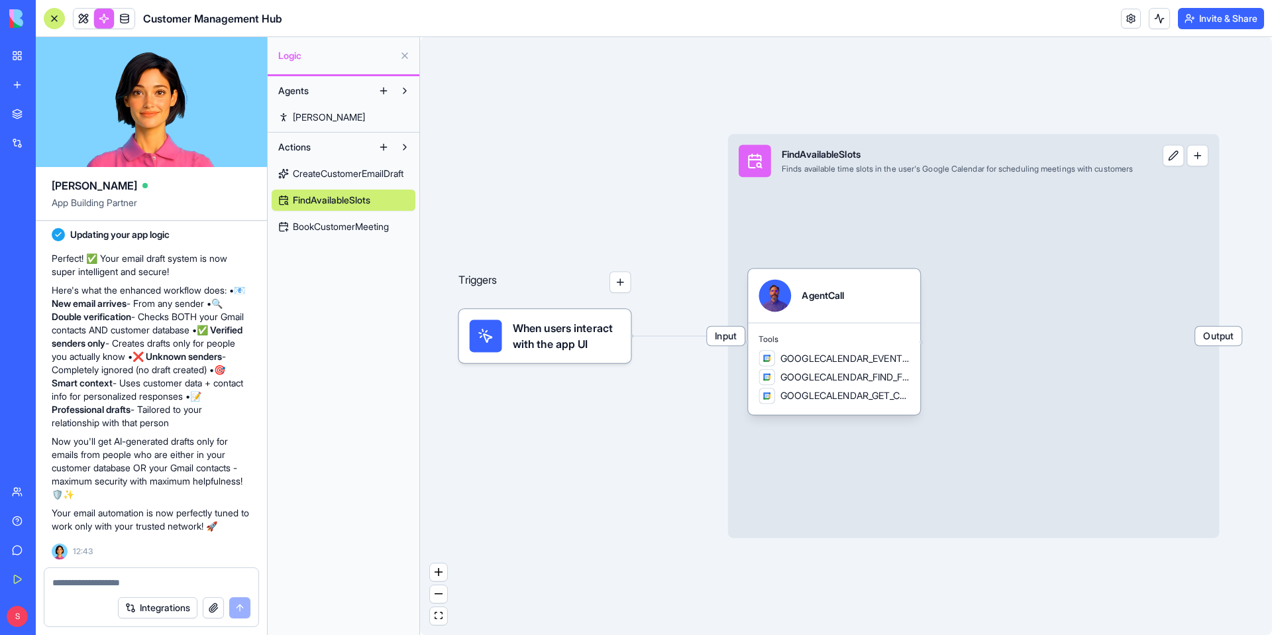
click at [104, 585] on textarea at bounding box center [151, 582] width 198 height 13
click at [626, 284] on button "button" at bounding box center [621, 282] width 22 height 22
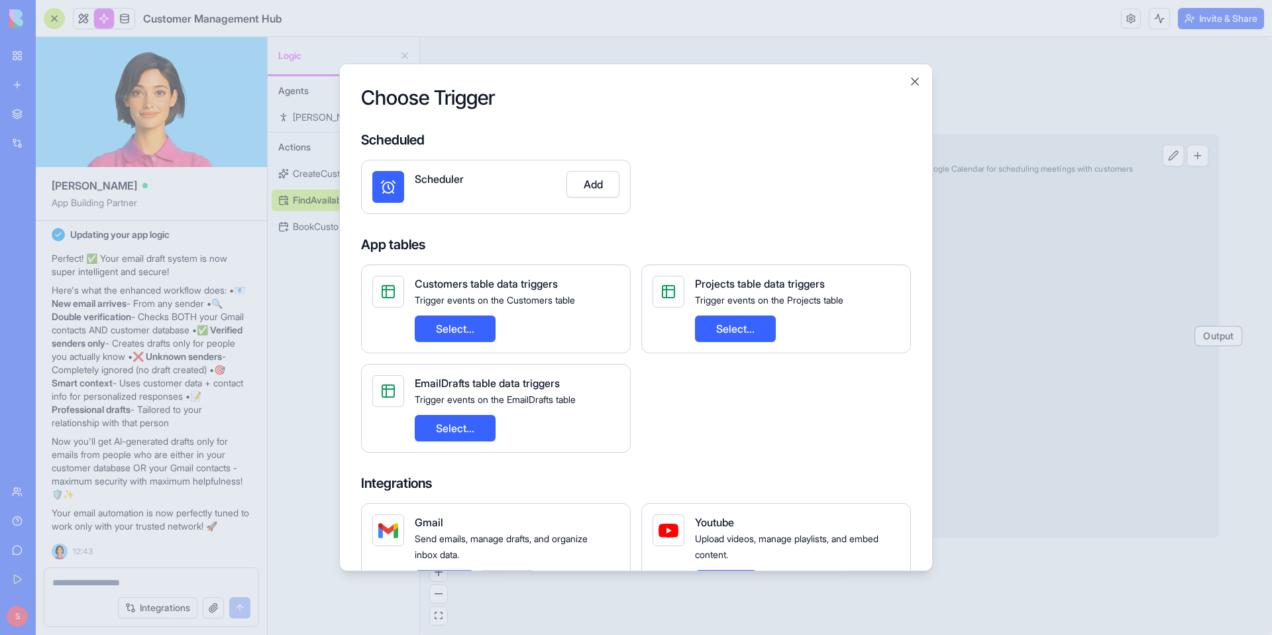
click at [126, 589] on div at bounding box center [636, 317] width 1272 height 635
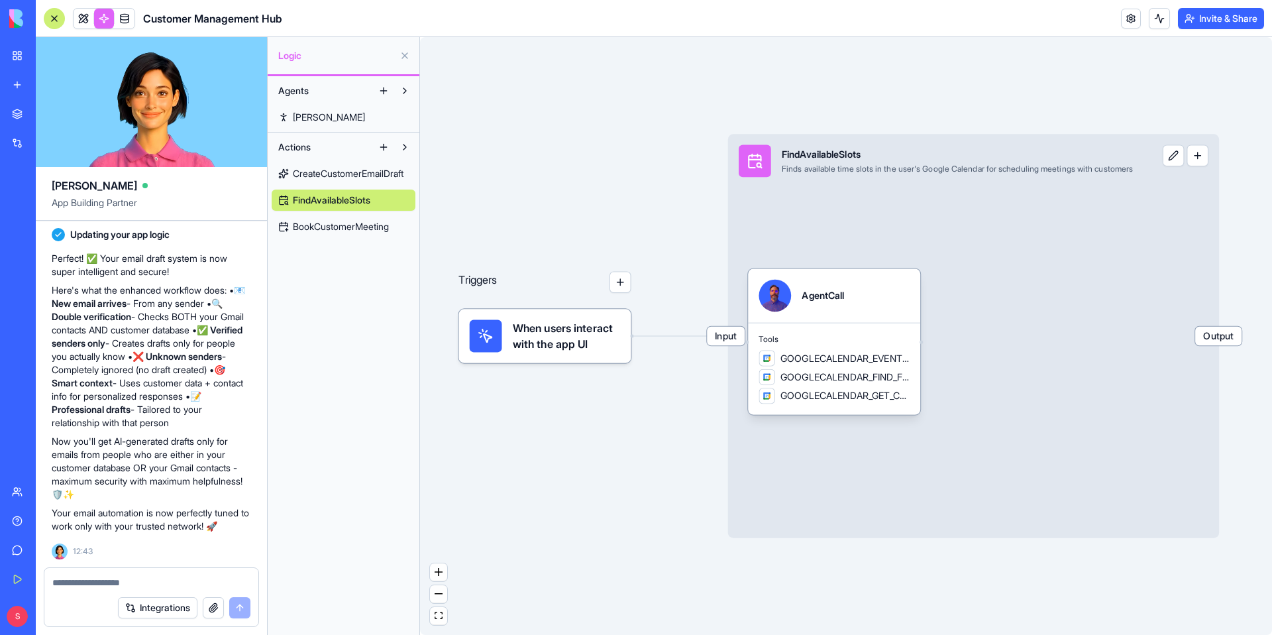
click at [622, 278] on button "button" at bounding box center [621, 282] width 22 height 22
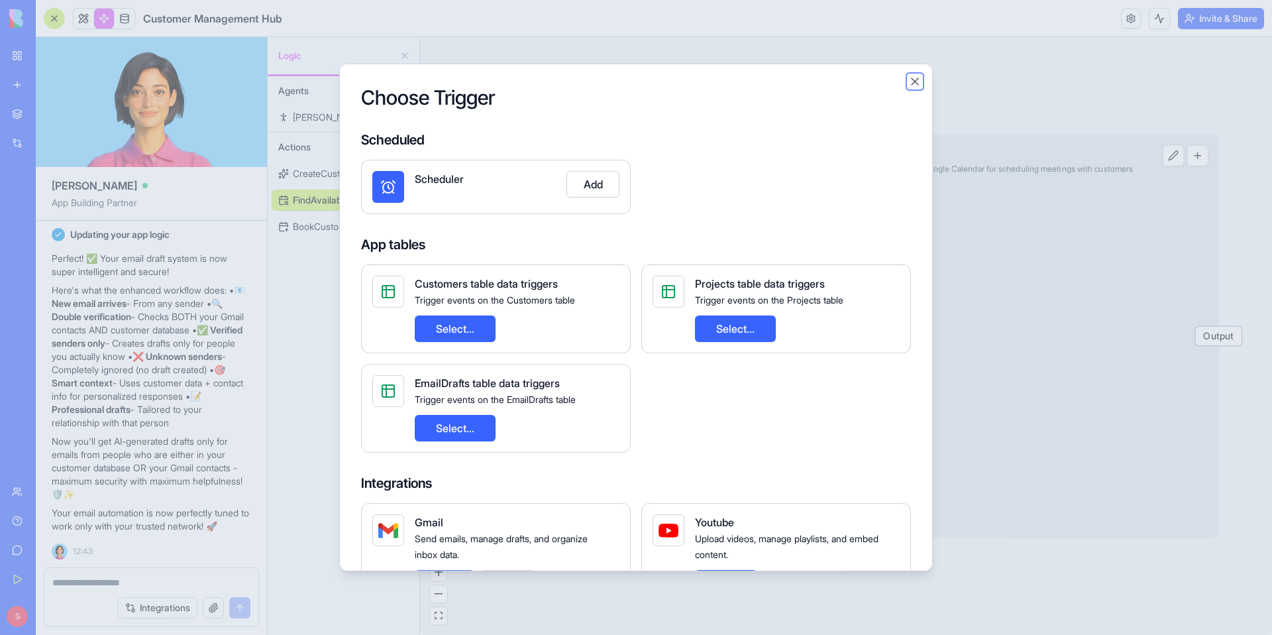
click at [916, 78] on button "Close" at bounding box center [915, 81] width 13 height 13
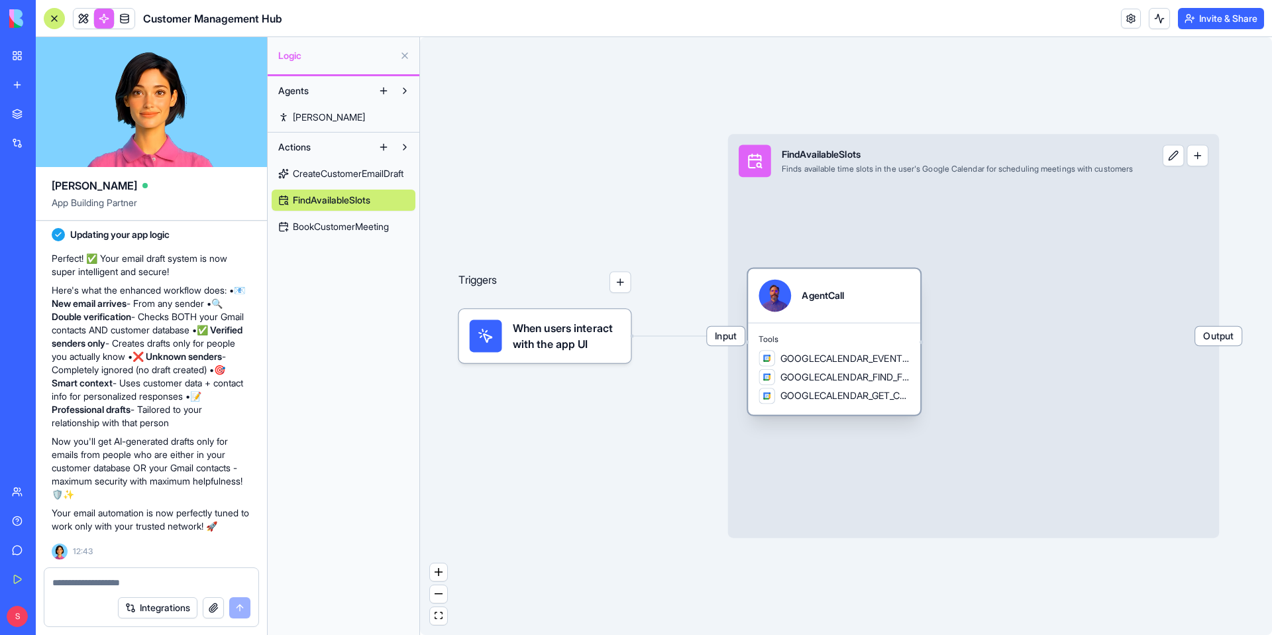
click at [859, 325] on div "Tools GOOGLECALENDAR_EVENTS_LIST GOOGLECALENDAR_FIND_FREE_SLOTS GOOGLECALENDAR_…" at bounding box center [834, 369] width 172 height 92
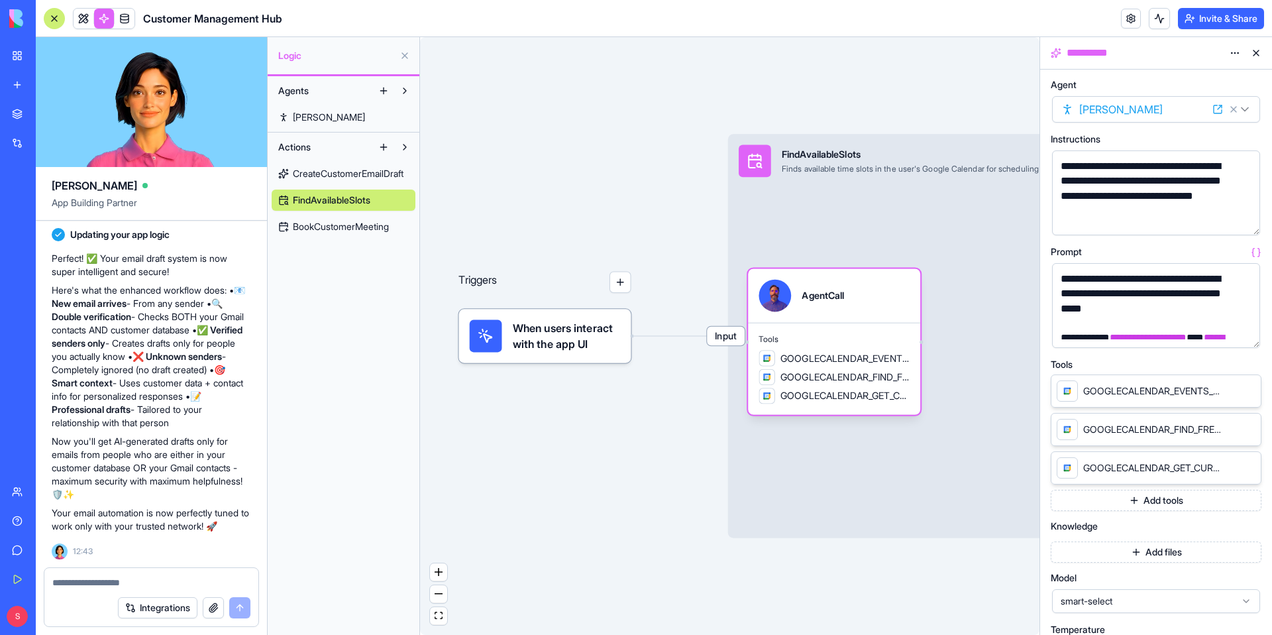
click at [1256, 53] on button at bounding box center [1256, 52] width 21 height 21
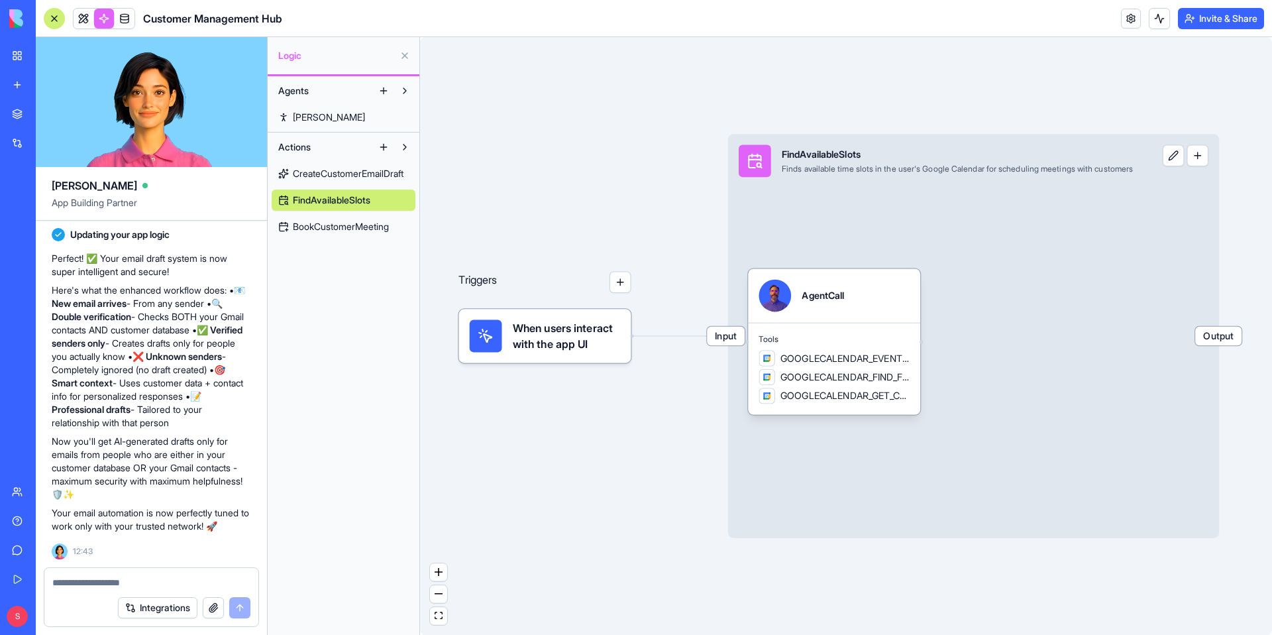
click at [629, 280] on button "button" at bounding box center [621, 282] width 22 height 22
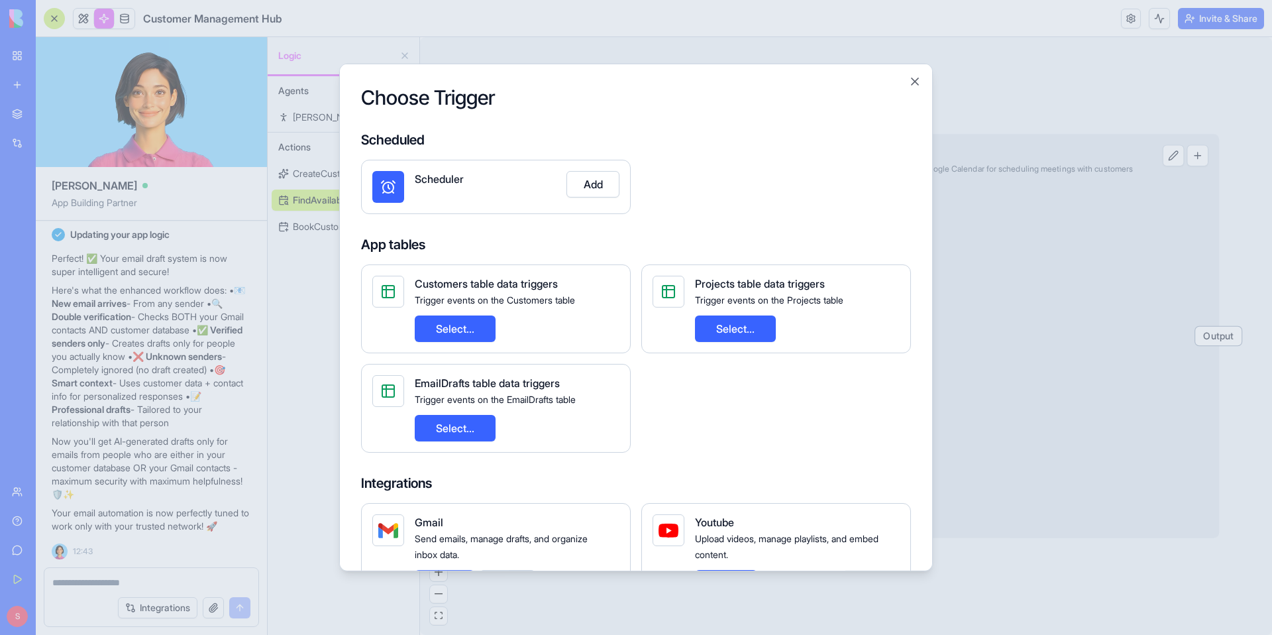
click at [467, 333] on button "Select..." at bounding box center [455, 328] width 81 height 27
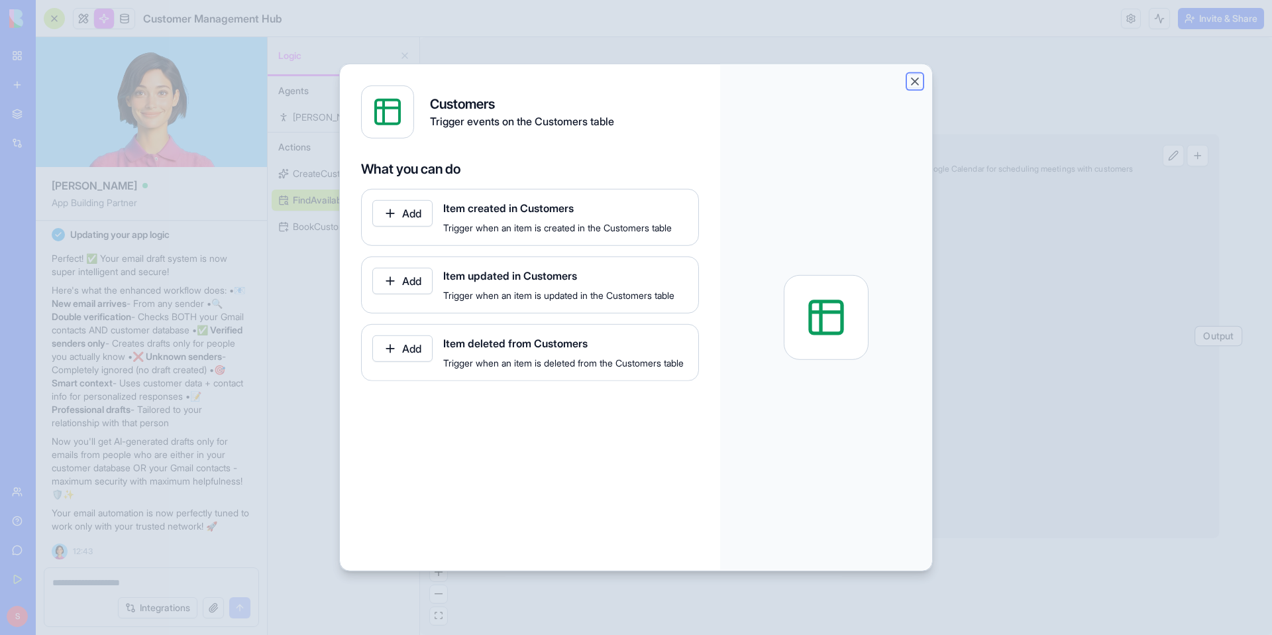
click at [917, 80] on button "Close" at bounding box center [915, 81] width 13 height 13
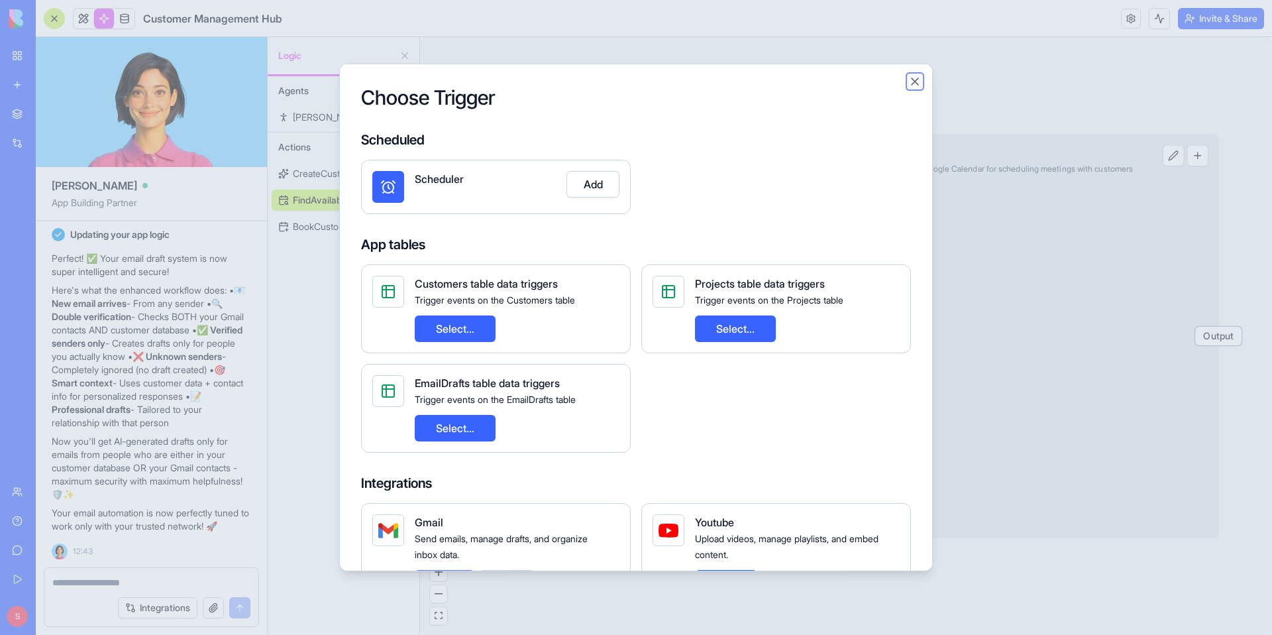
click at [918, 79] on button "Close" at bounding box center [915, 81] width 13 height 13
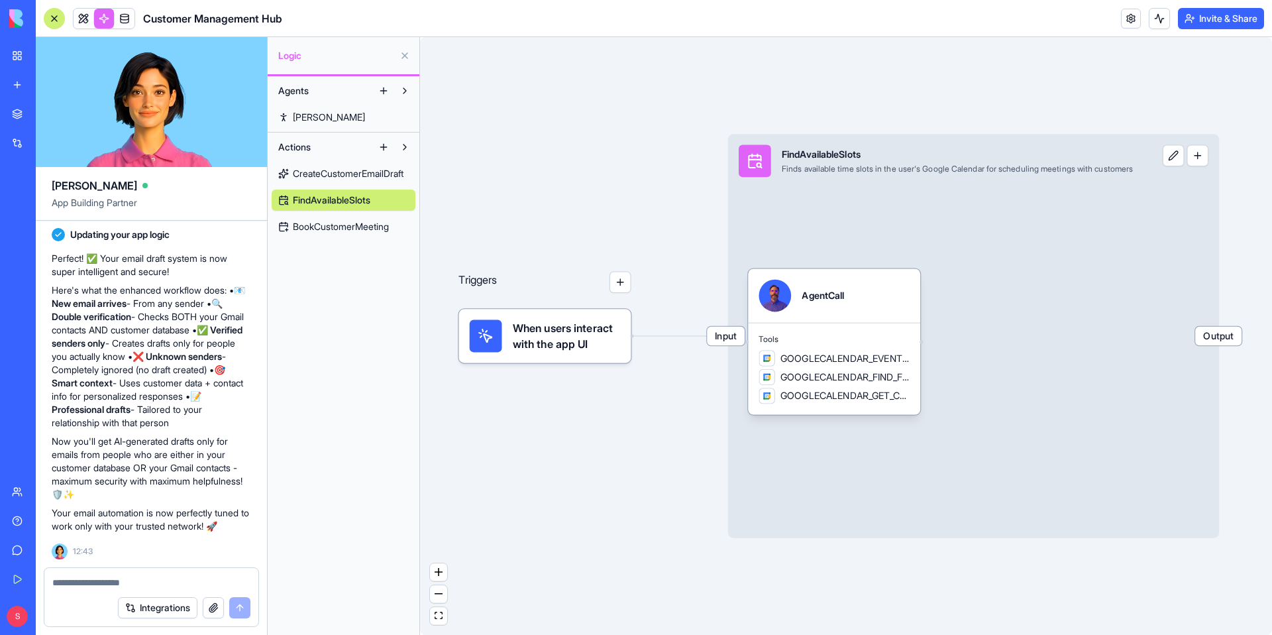
click at [191, 579] on textarea at bounding box center [151, 582] width 198 height 13
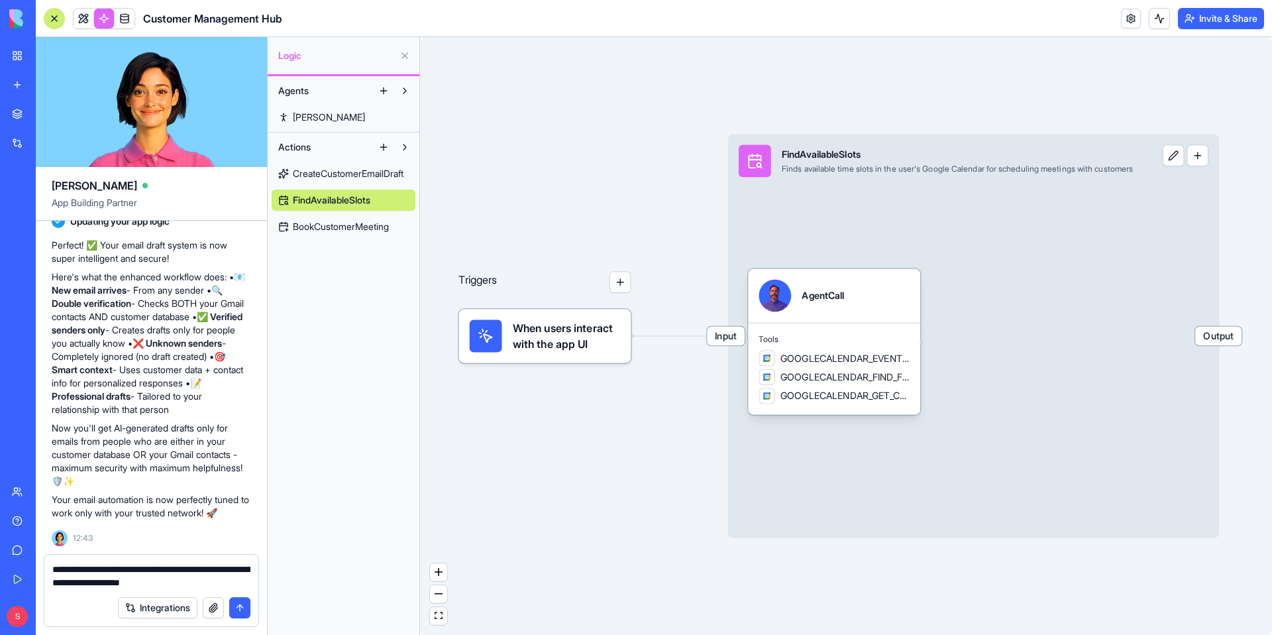
click at [164, 583] on textarea "**********" at bounding box center [151, 576] width 198 height 27
click at [190, 585] on textarea "**********" at bounding box center [151, 576] width 198 height 27
click at [114, 566] on textarea "**********" at bounding box center [151, 576] width 198 height 27
click at [98, 571] on textarea "**********" at bounding box center [151, 576] width 198 height 27
click at [144, 571] on textarea "**********" at bounding box center [151, 576] width 198 height 27
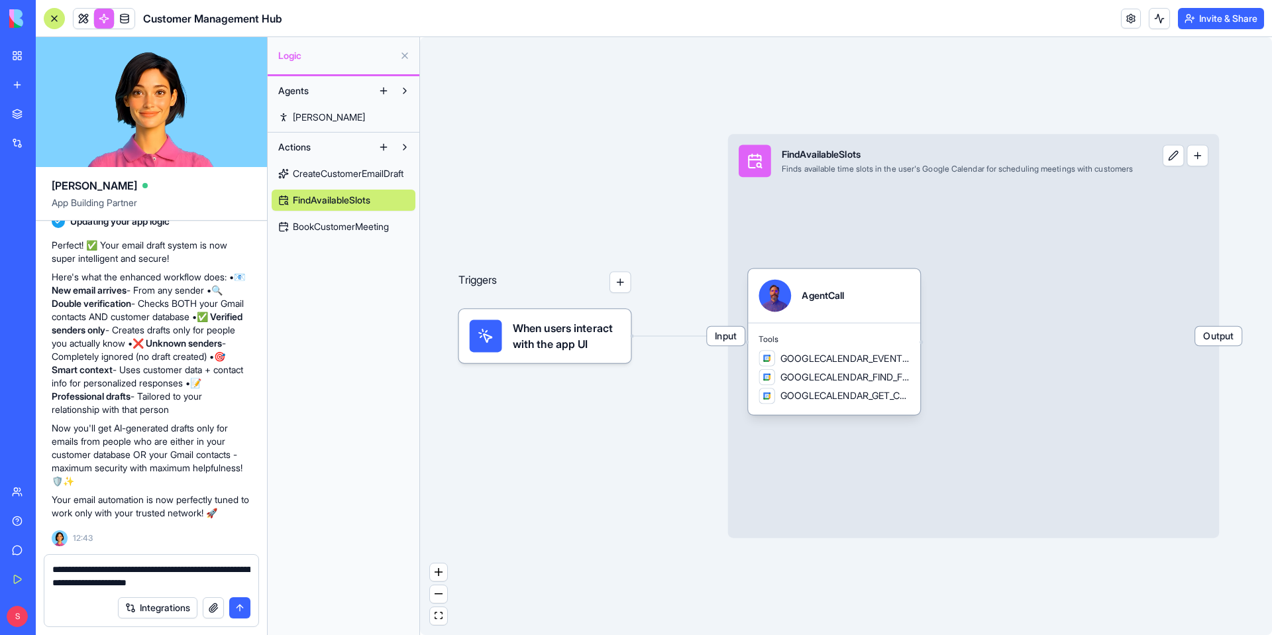
click at [221, 579] on textarea "**********" at bounding box center [151, 576] width 198 height 27
click at [591, 347] on span "When users interact with the app UI" at bounding box center [567, 336] width 108 height 32
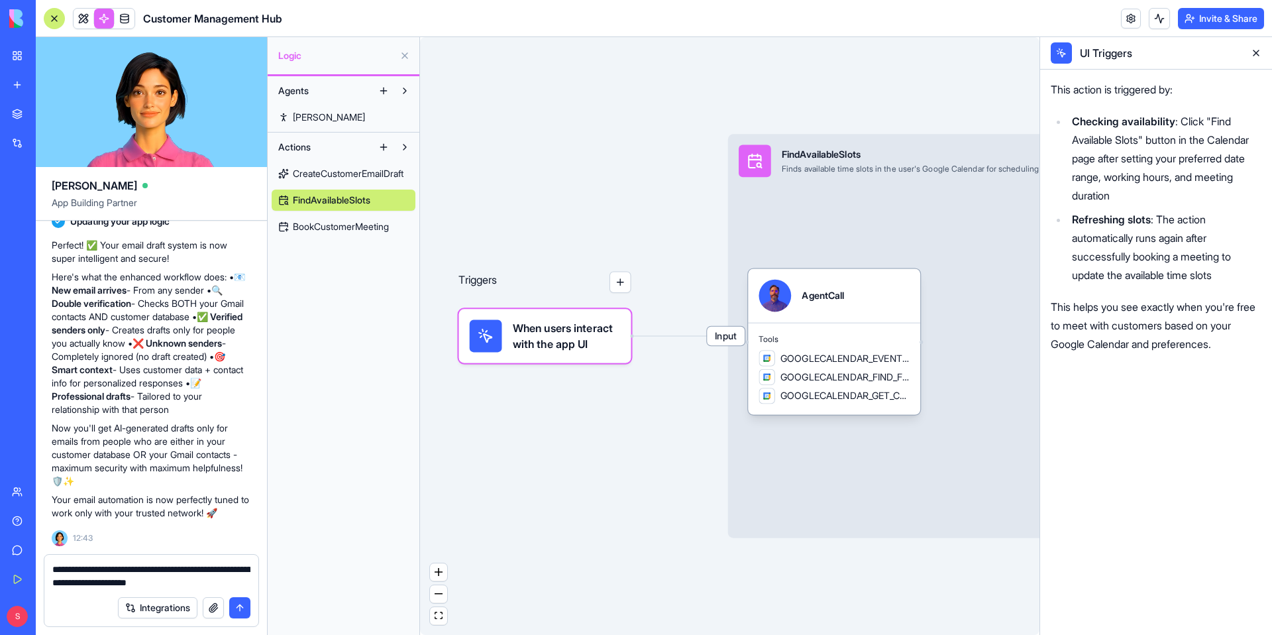
click at [615, 294] on div "Triggers" at bounding box center [545, 295] width 172 height 135
click at [622, 284] on button "button" at bounding box center [621, 282] width 22 height 22
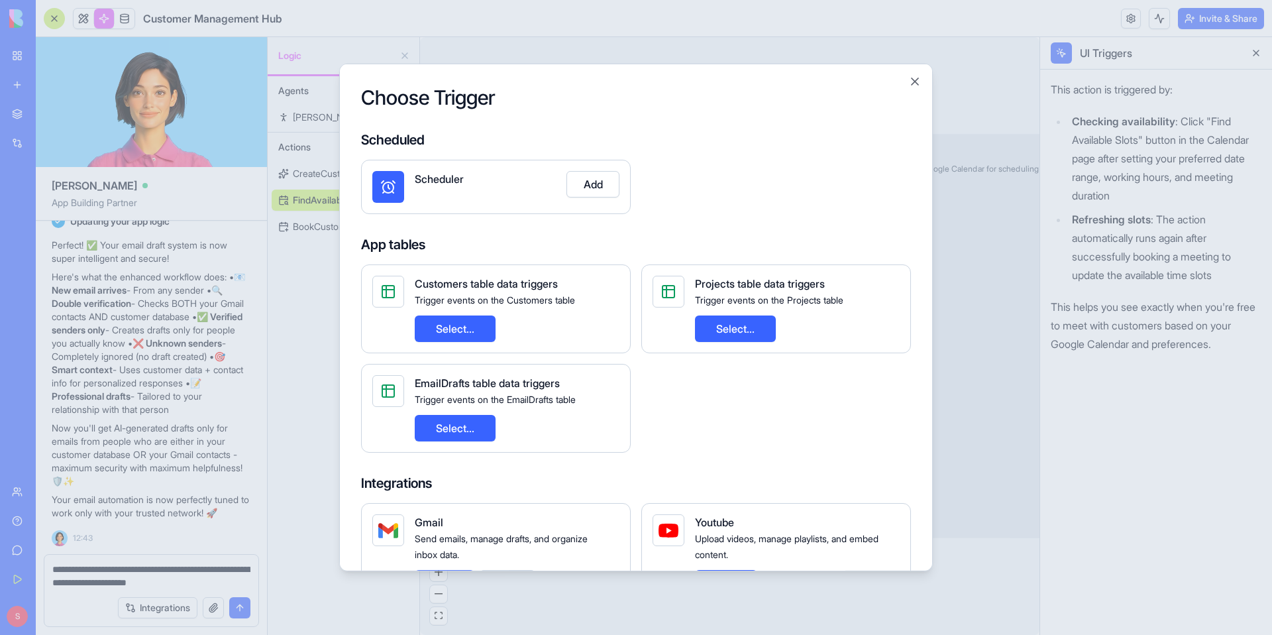
click at [474, 329] on button "Select..." at bounding box center [455, 328] width 81 height 27
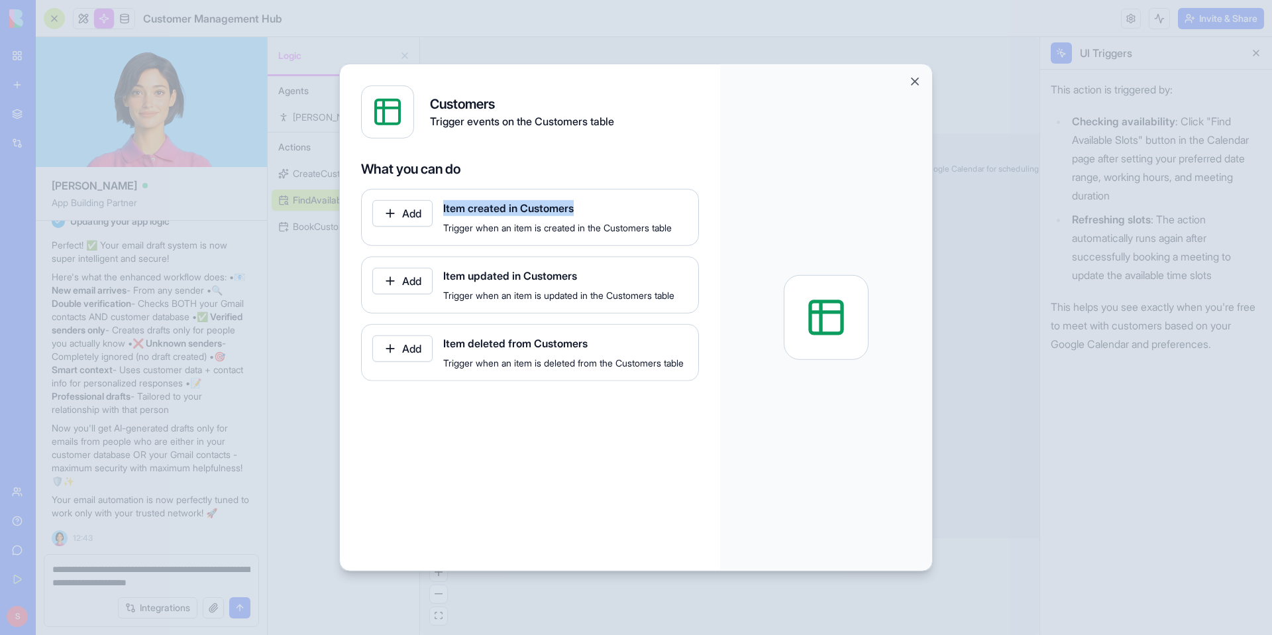
drag, startPoint x: 582, startPoint y: 207, endPoint x: 443, endPoint y: 210, distance: 138.5
click at [443, 210] on div "Add Item created in Customers Trigger when an item is created in the Customers …" at bounding box center [530, 217] width 338 height 57
copy span "Item created in Customers"
click at [916, 82] on button "Close" at bounding box center [915, 81] width 13 height 13
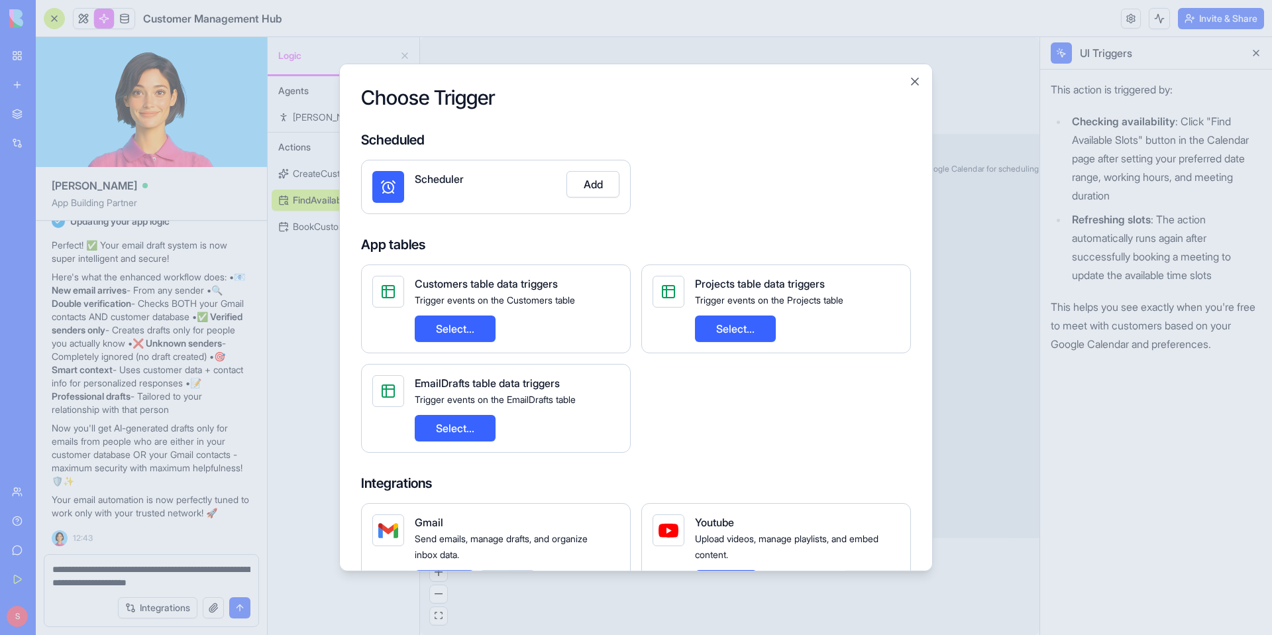
click at [199, 565] on div at bounding box center [636, 317] width 1272 height 635
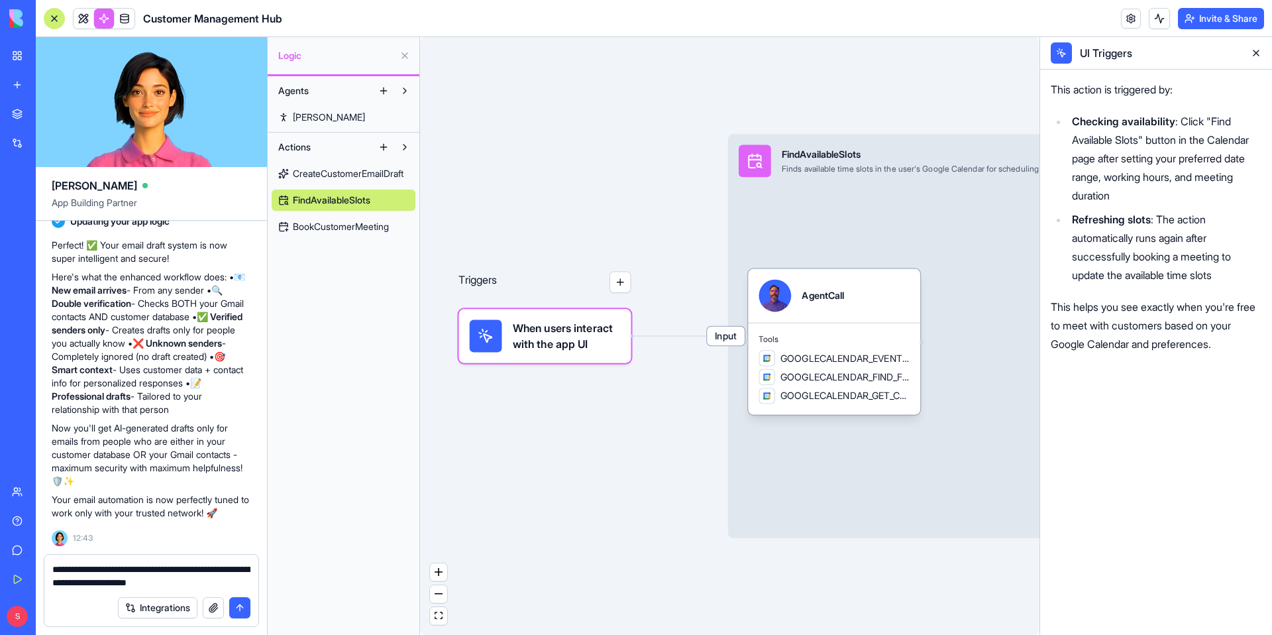
click at [210, 586] on textarea "**********" at bounding box center [151, 576] width 198 height 27
click at [614, 286] on button "button" at bounding box center [621, 282] width 22 height 22
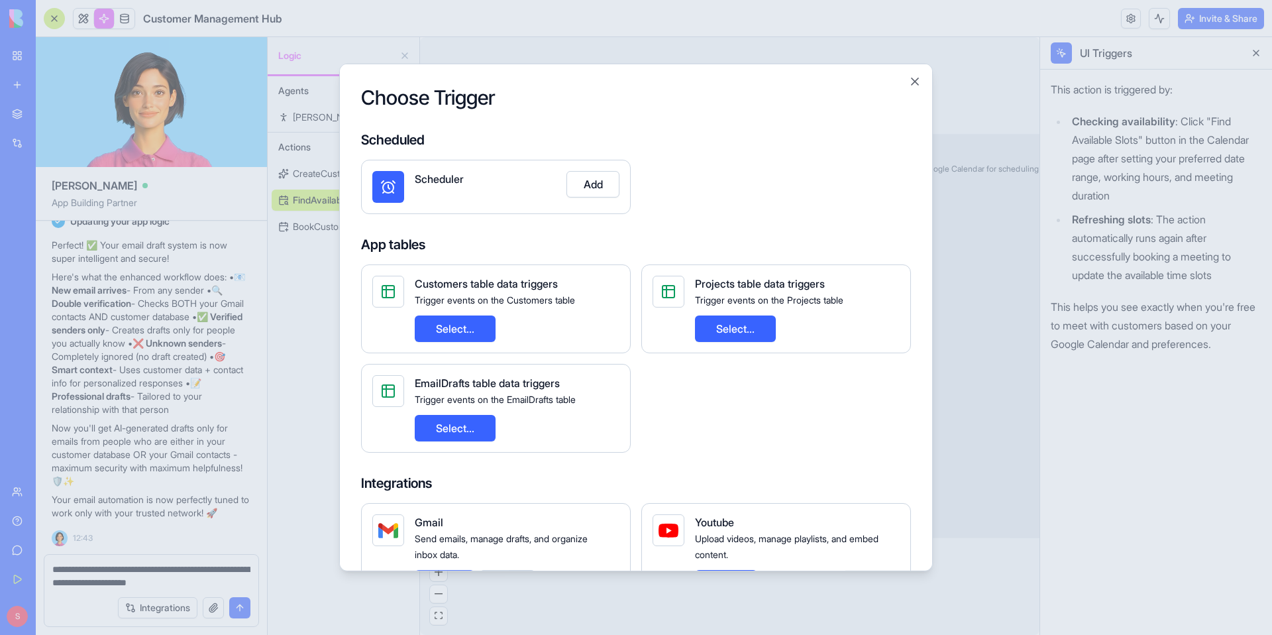
click at [213, 586] on div at bounding box center [636, 317] width 1272 height 635
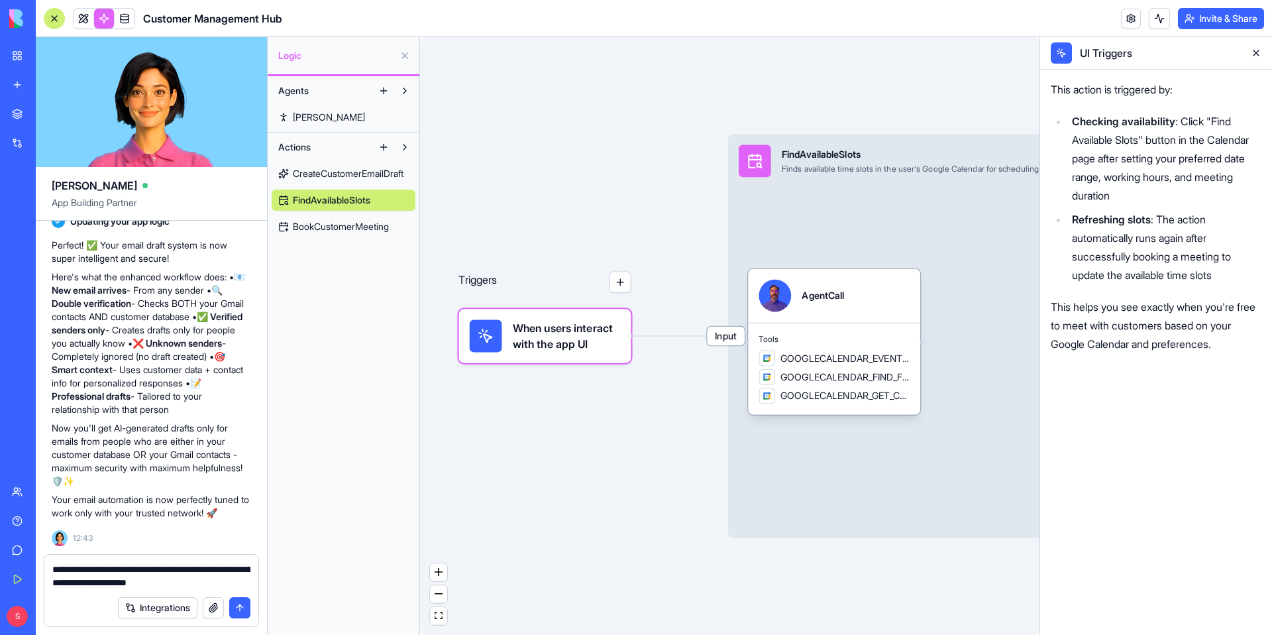
click at [214, 584] on textarea "**********" at bounding box center [151, 576] width 198 height 27
paste textarea "**********"
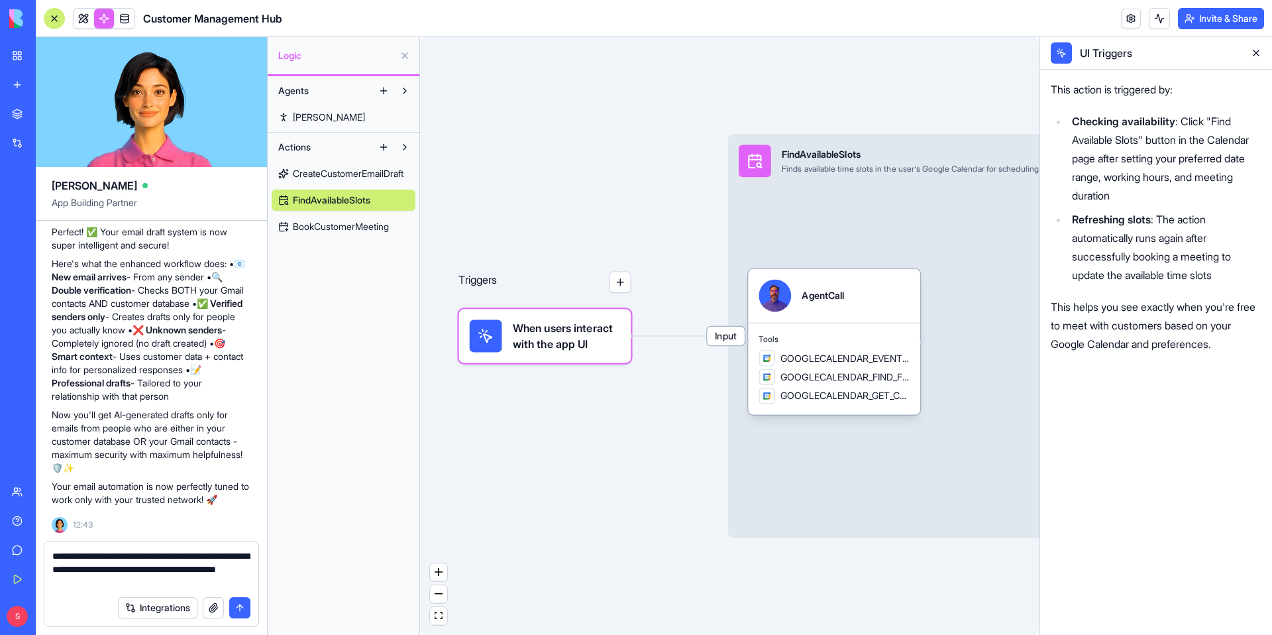
click at [207, 571] on textarea "**********" at bounding box center [151, 569] width 198 height 40
click at [621, 290] on button "button" at bounding box center [621, 282] width 22 height 22
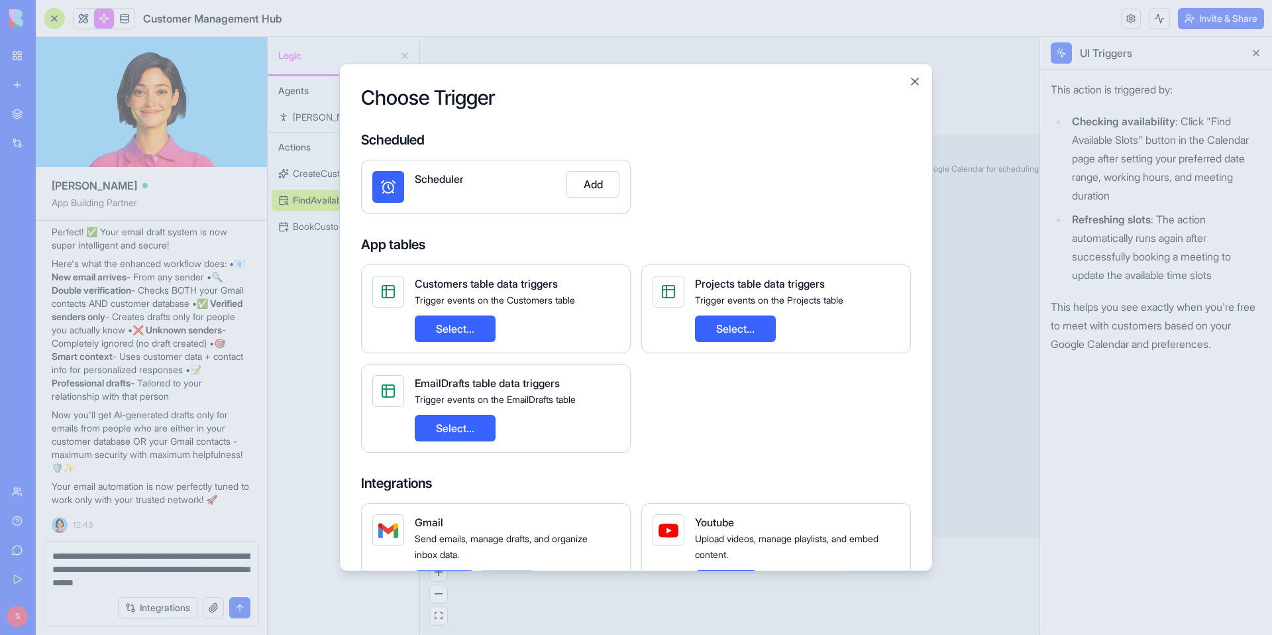
click at [203, 569] on div at bounding box center [636, 317] width 1272 height 635
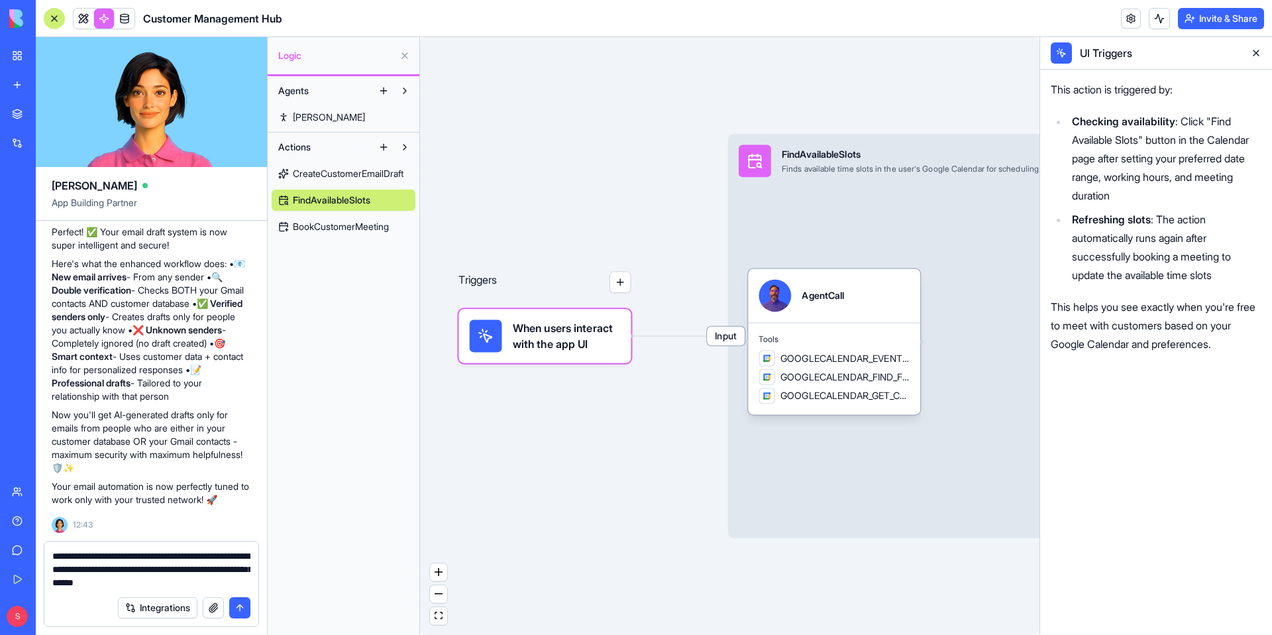
click at [169, 574] on textarea "**********" at bounding box center [151, 569] width 198 height 40
click at [250, 569] on textarea "**********" at bounding box center [151, 569] width 198 height 40
click at [93, 584] on textarea "**********" at bounding box center [151, 569] width 198 height 40
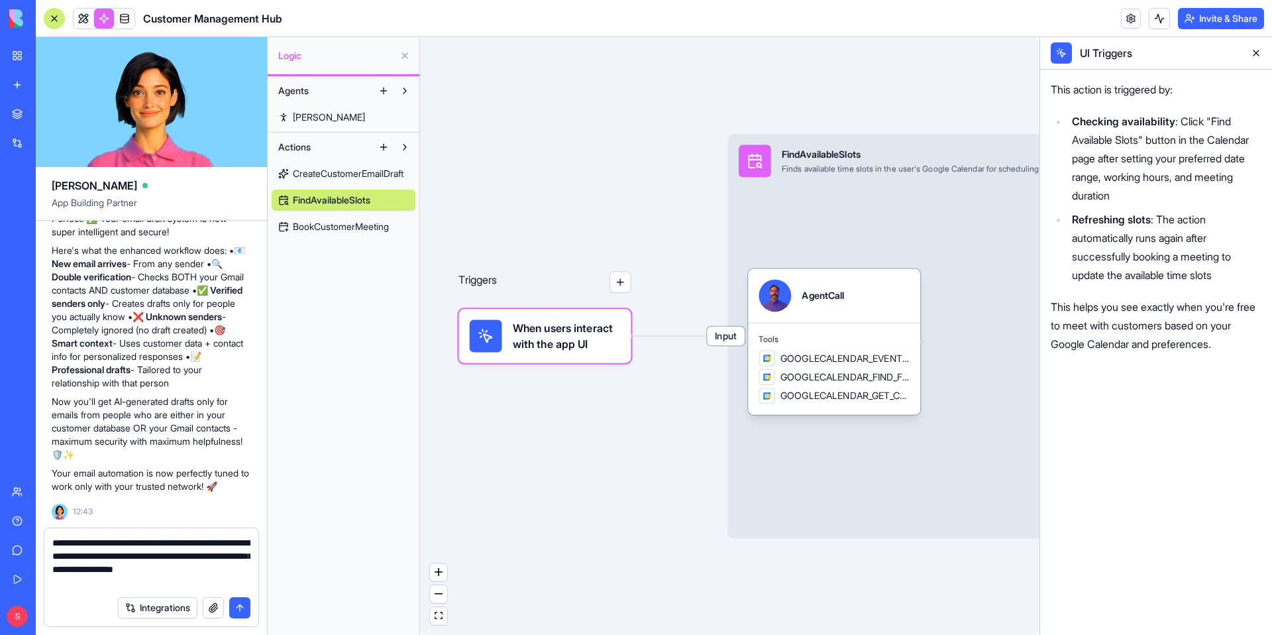
click at [129, 577] on textarea "**********" at bounding box center [151, 562] width 198 height 53
click at [133, 586] on textarea "**********" at bounding box center [151, 562] width 198 height 53
drag, startPoint x: 162, startPoint y: 583, endPoint x: 42, endPoint y: 535, distance: 129.1
click at [42, 535] on div "**********" at bounding box center [151, 580] width 231 height 107
type textarea "**********"
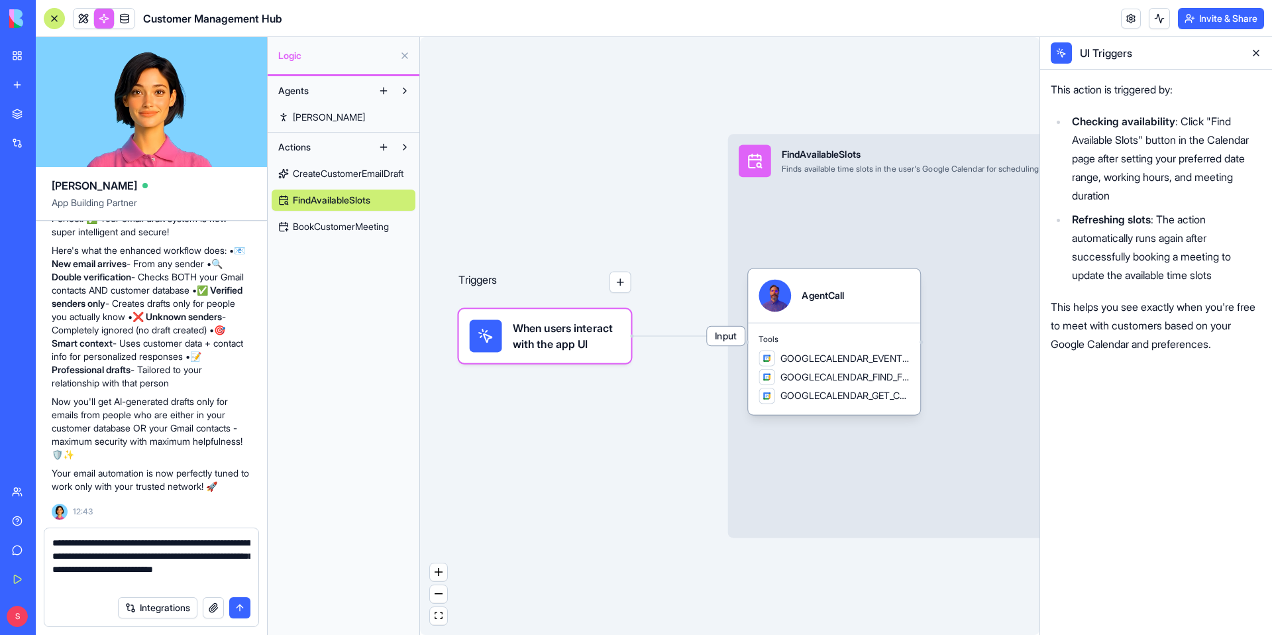
click at [244, 611] on button "submit" at bounding box center [239, 607] width 21 height 21
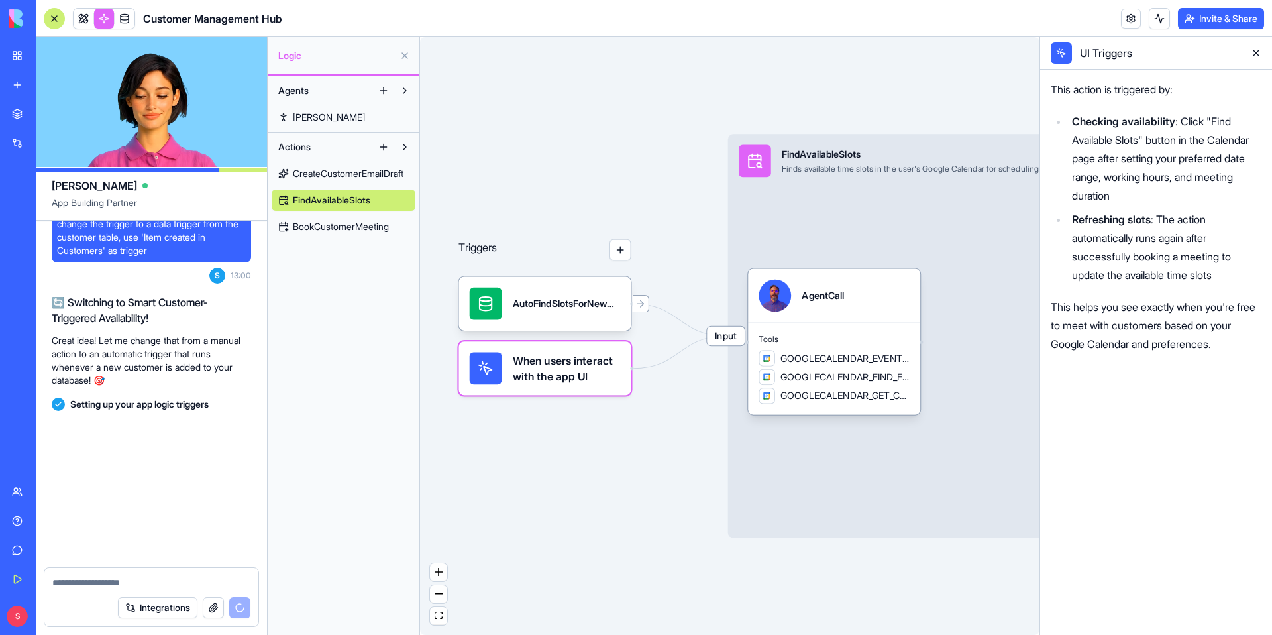
scroll to position [4234, 0]
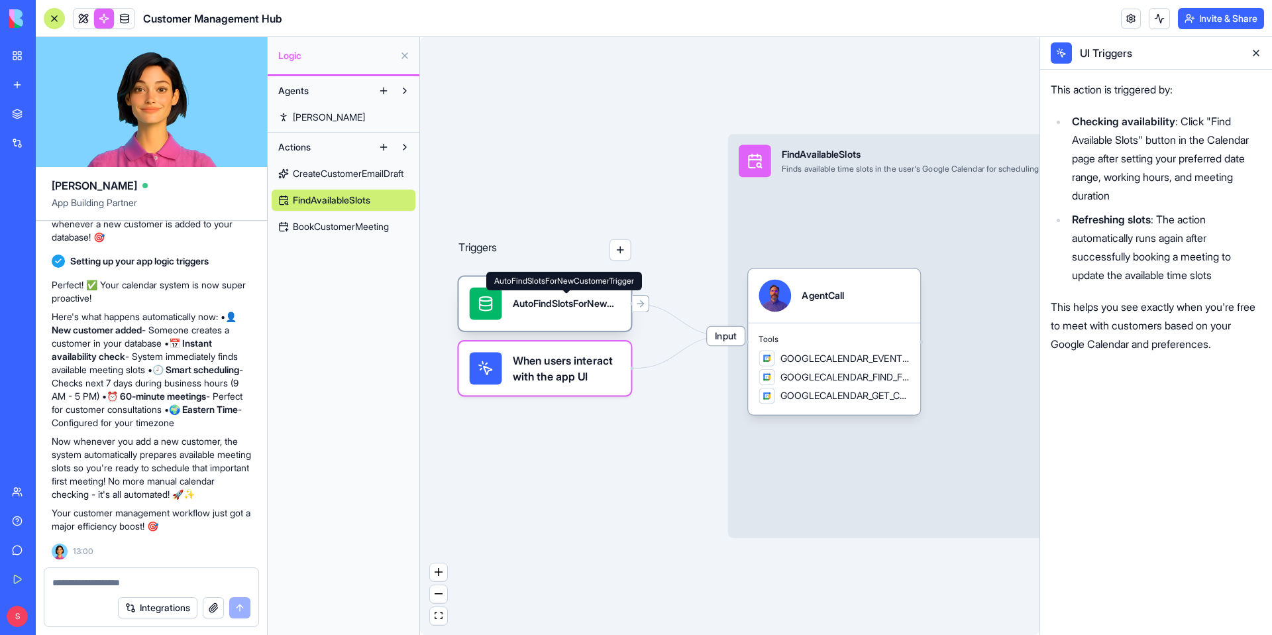
click at [574, 309] on div "AutoFindSlotsForNewCustomerTrigger" at bounding box center [567, 303] width 108 height 13
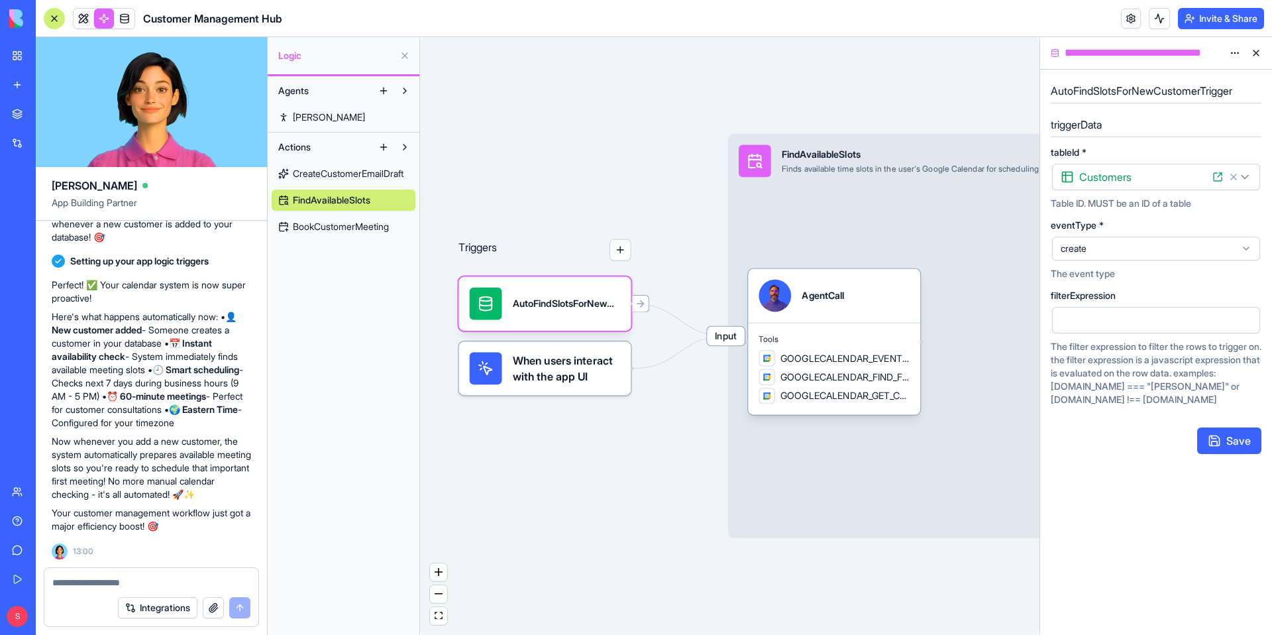
scroll to position [4058, 0]
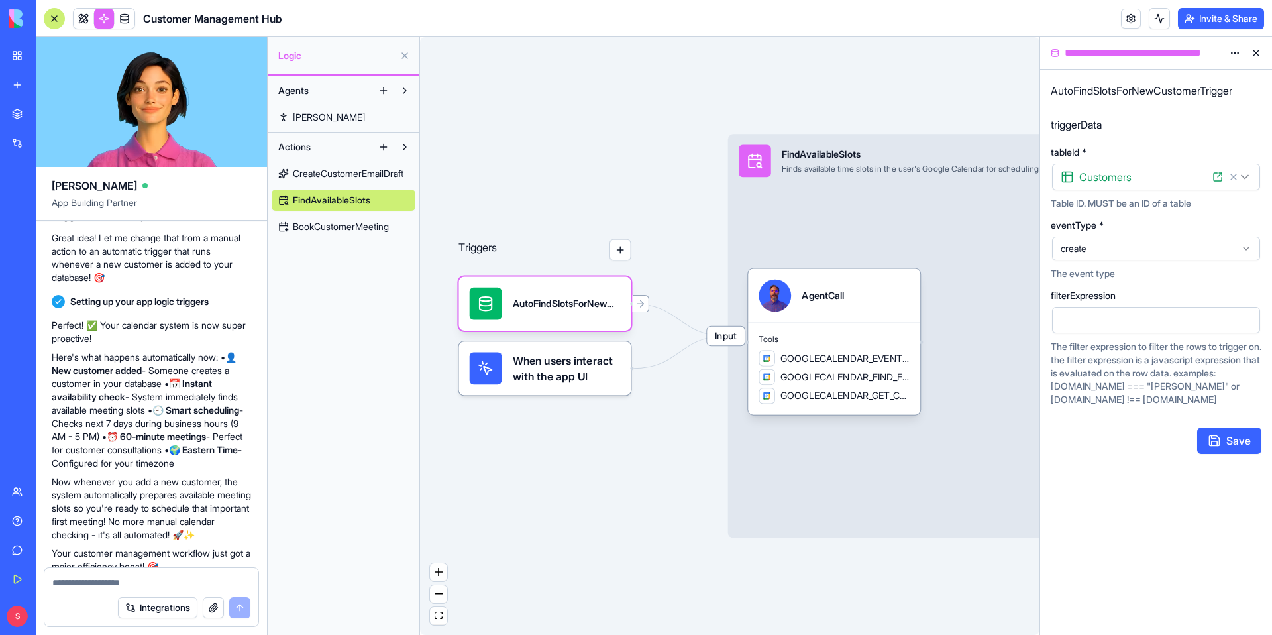
click at [182, 181] on button "Undo" at bounding box center [184, 173] width 40 height 16
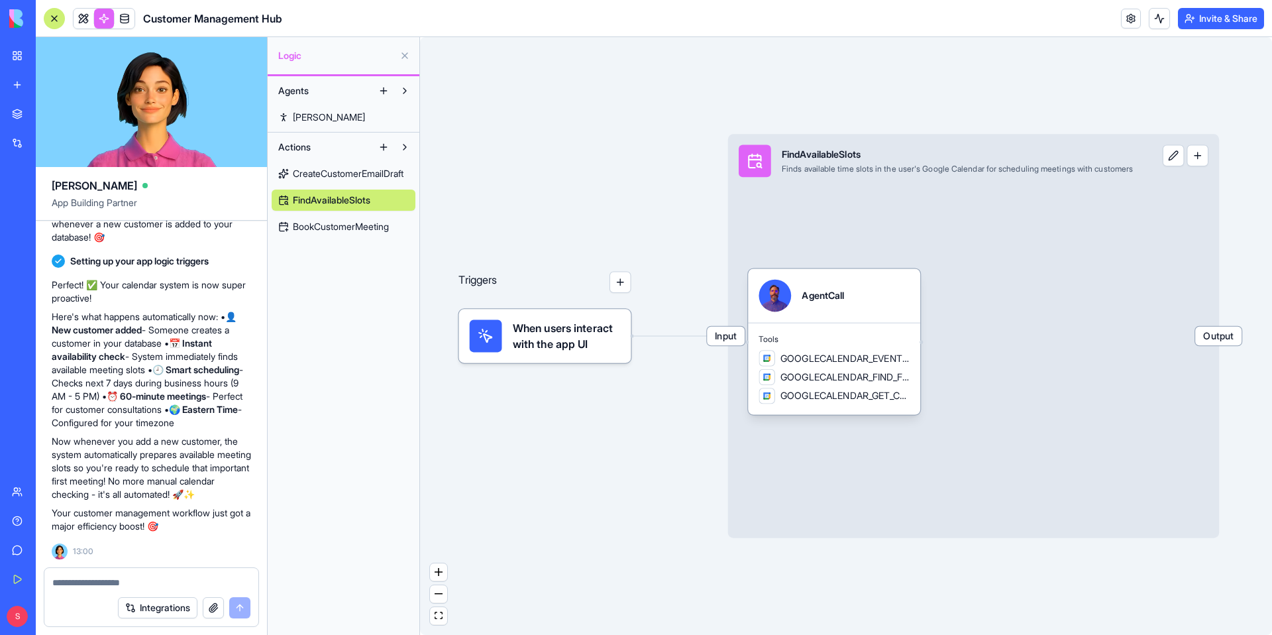
scroll to position [4207, 0]
click at [83, 20] on link at bounding box center [84, 19] width 20 height 20
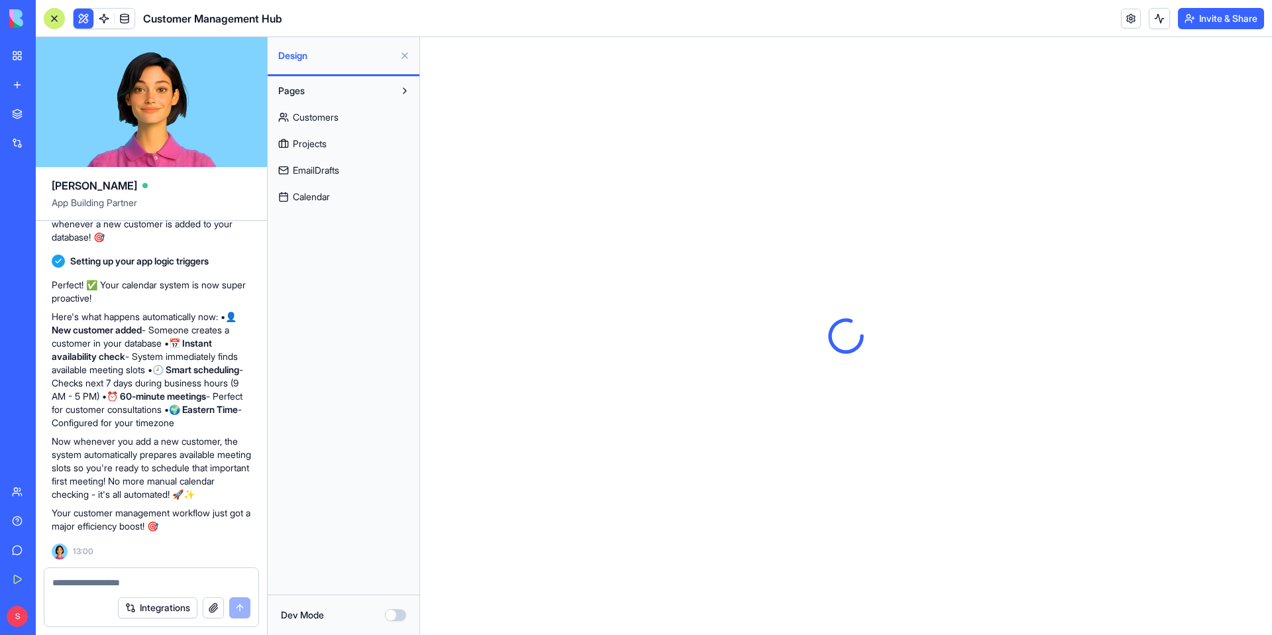
click at [405, 54] on button at bounding box center [404, 55] width 21 height 21
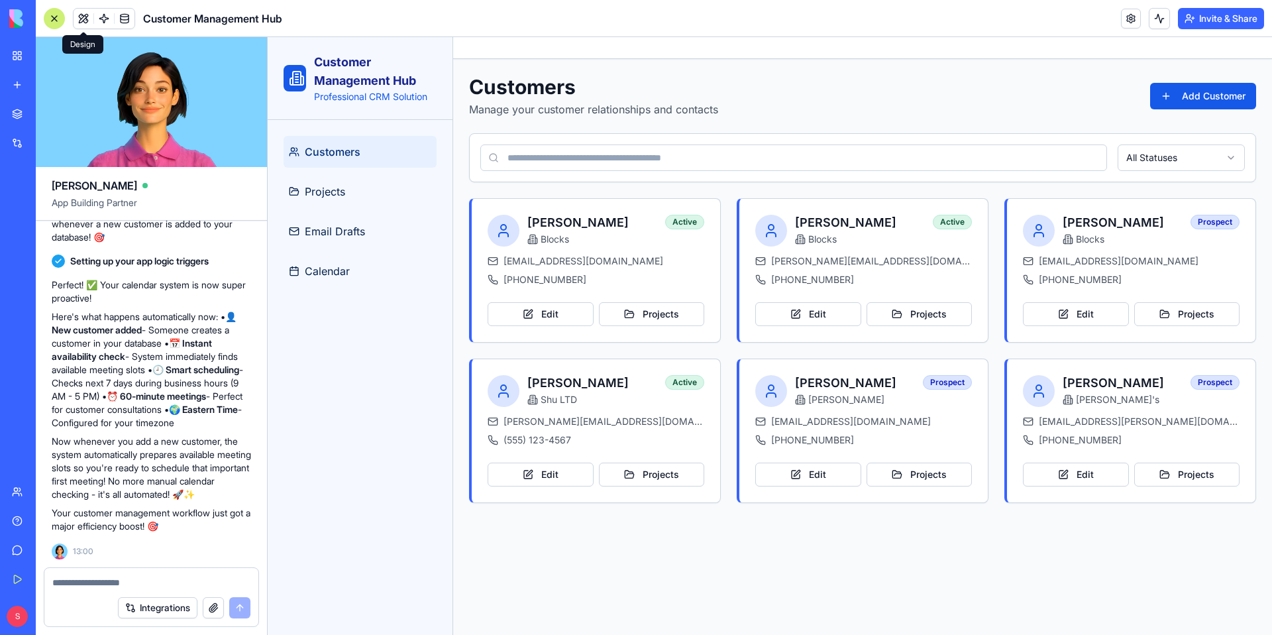
click at [54, 21] on div at bounding box center [54, 18] width 21 height 21
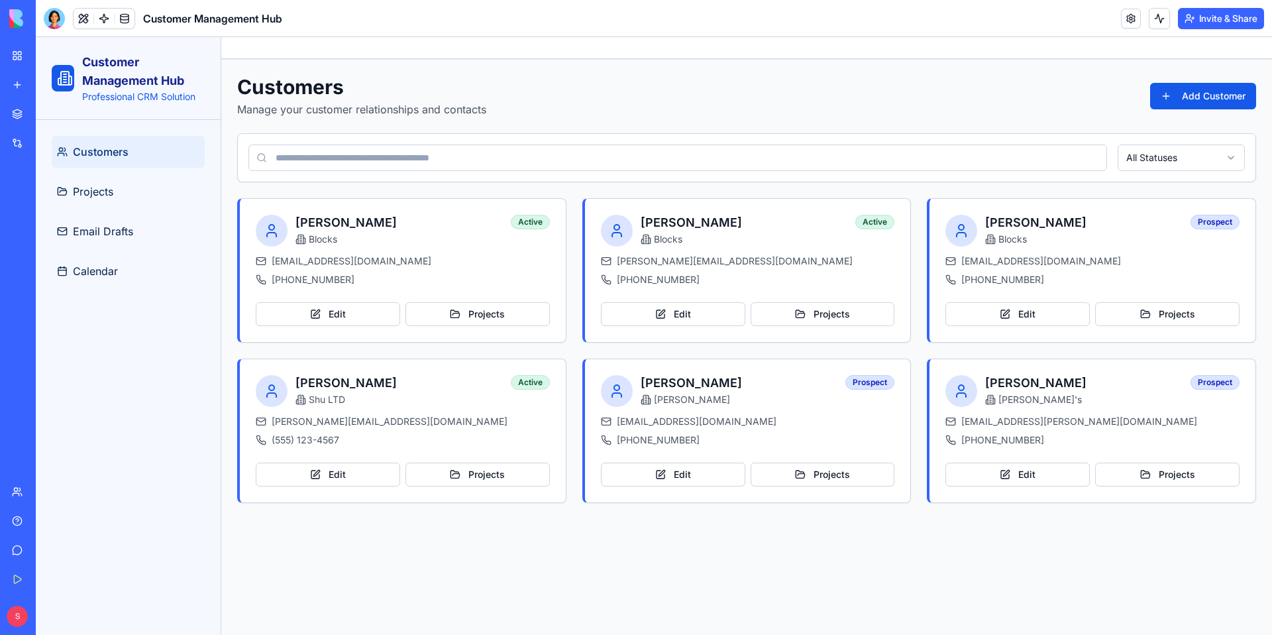
click at [568, 78] on div "Customers Manage your customer relationships and contacts Add Customer" at bounding box center [746, 96] width 1019 height 42
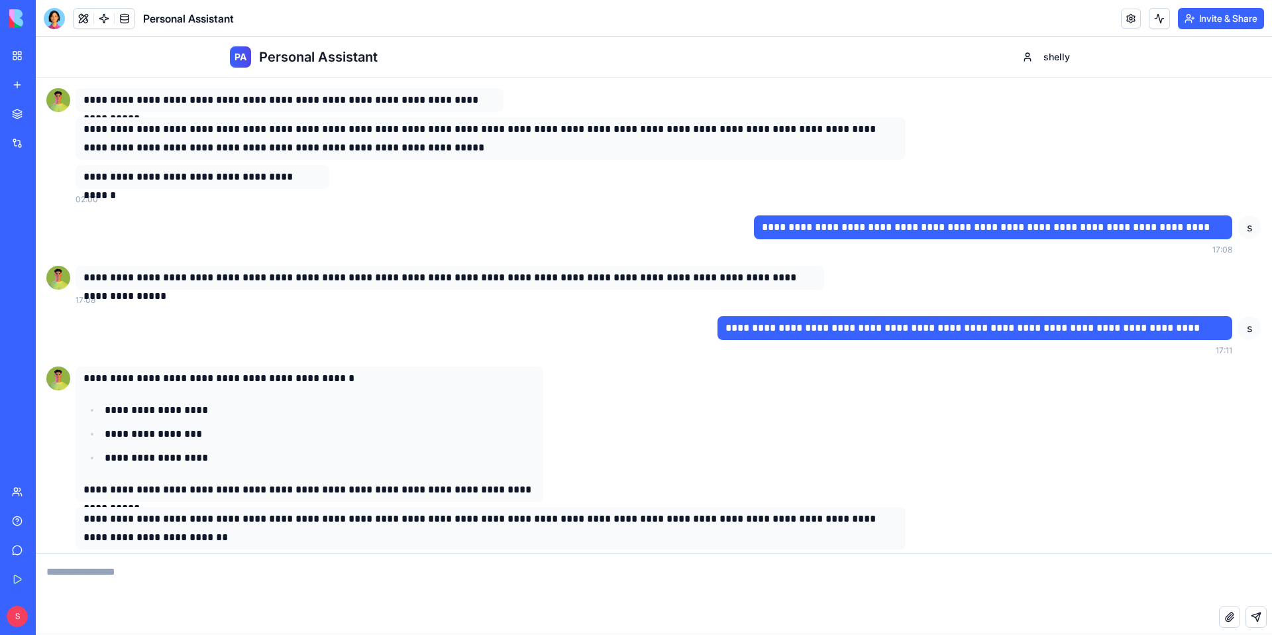
scroll to position [681, 0]
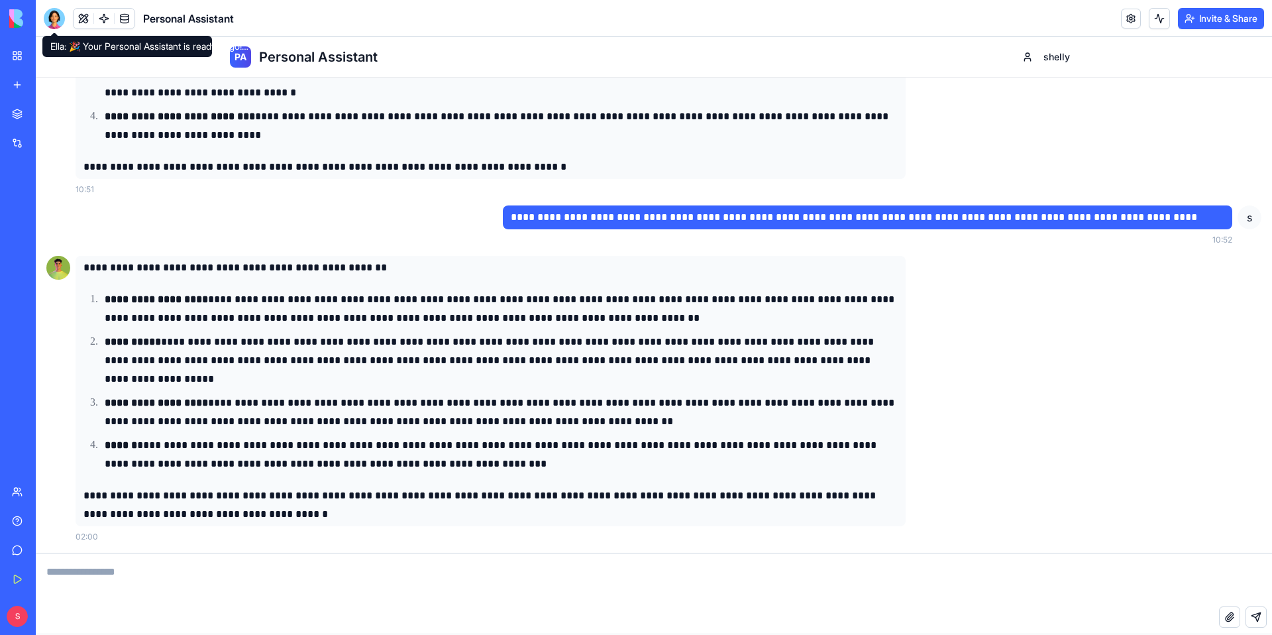
click at [56, 19] on div at bounding box center [54, 18] width 21 height 21
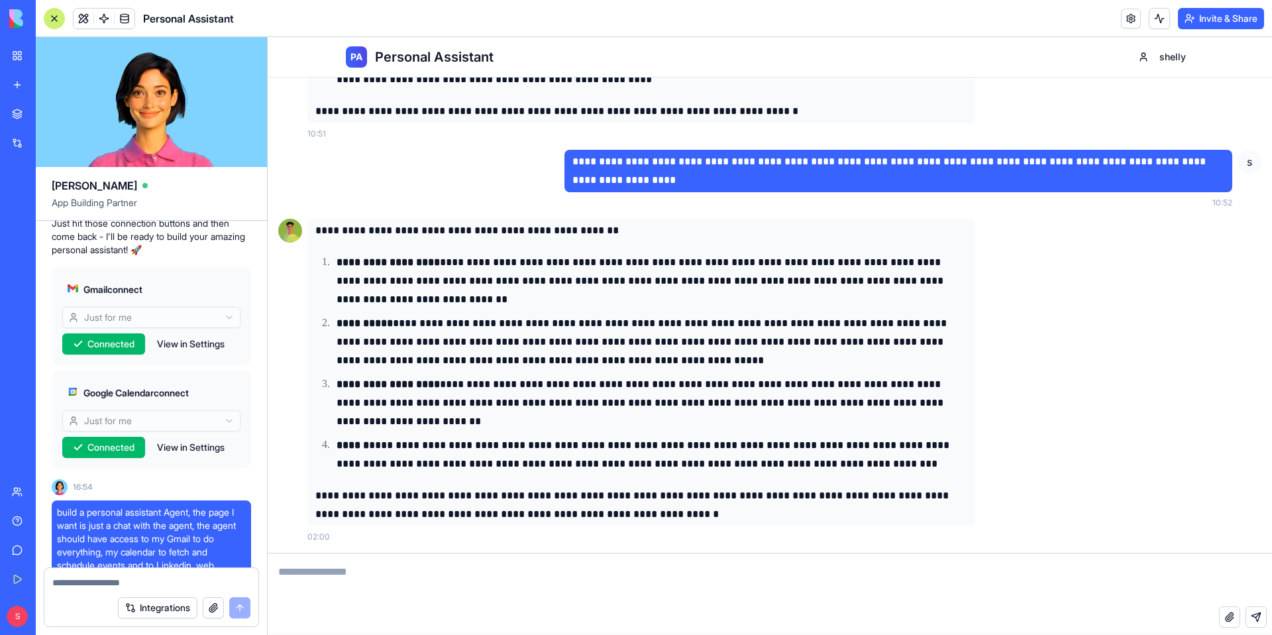
scroll to position [0, 0]
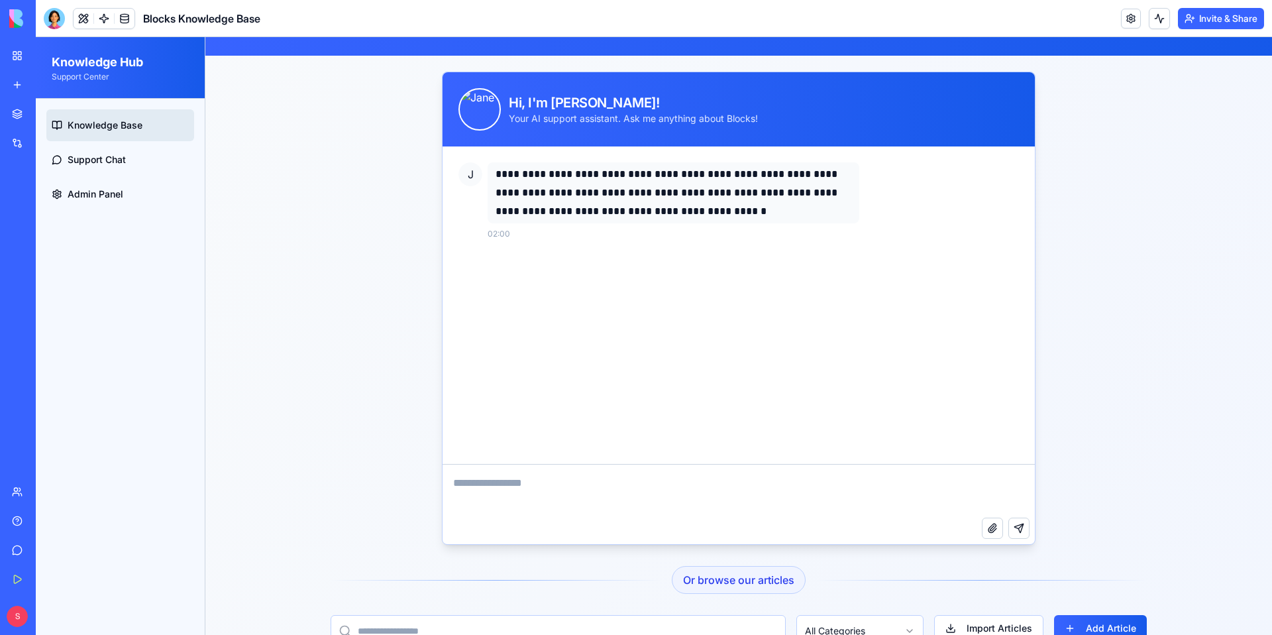
scroll to position [105, 0]
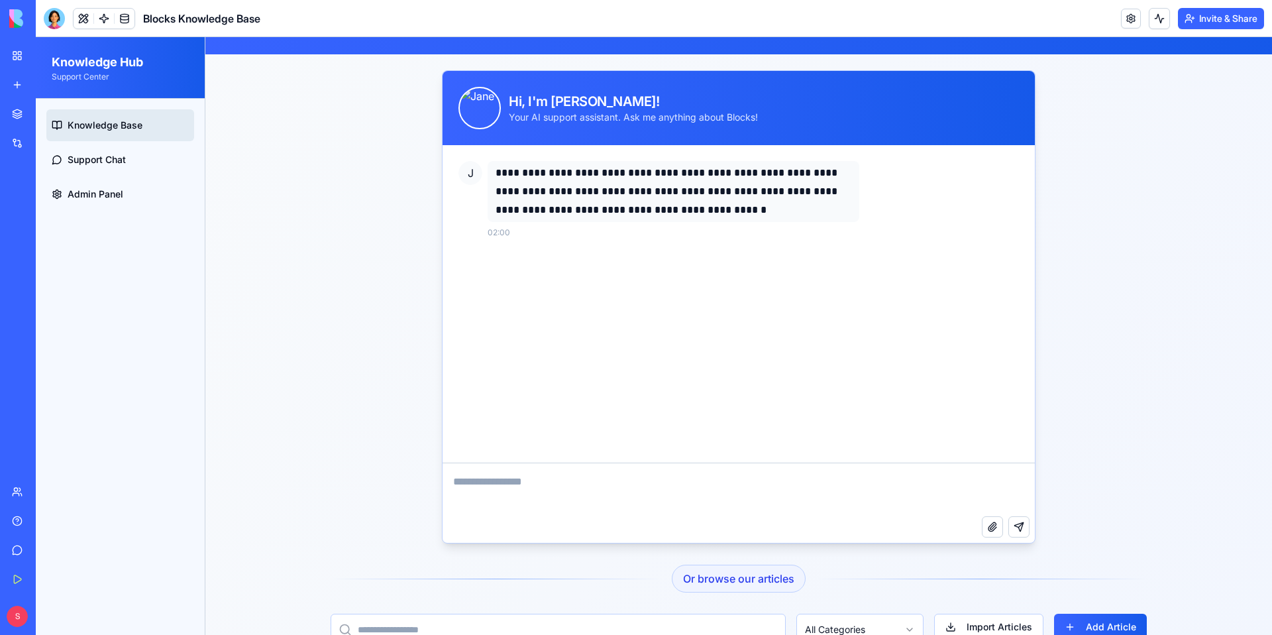
click at [539, 493] on textarea at bounding box center [739, 489] width 592 height 53
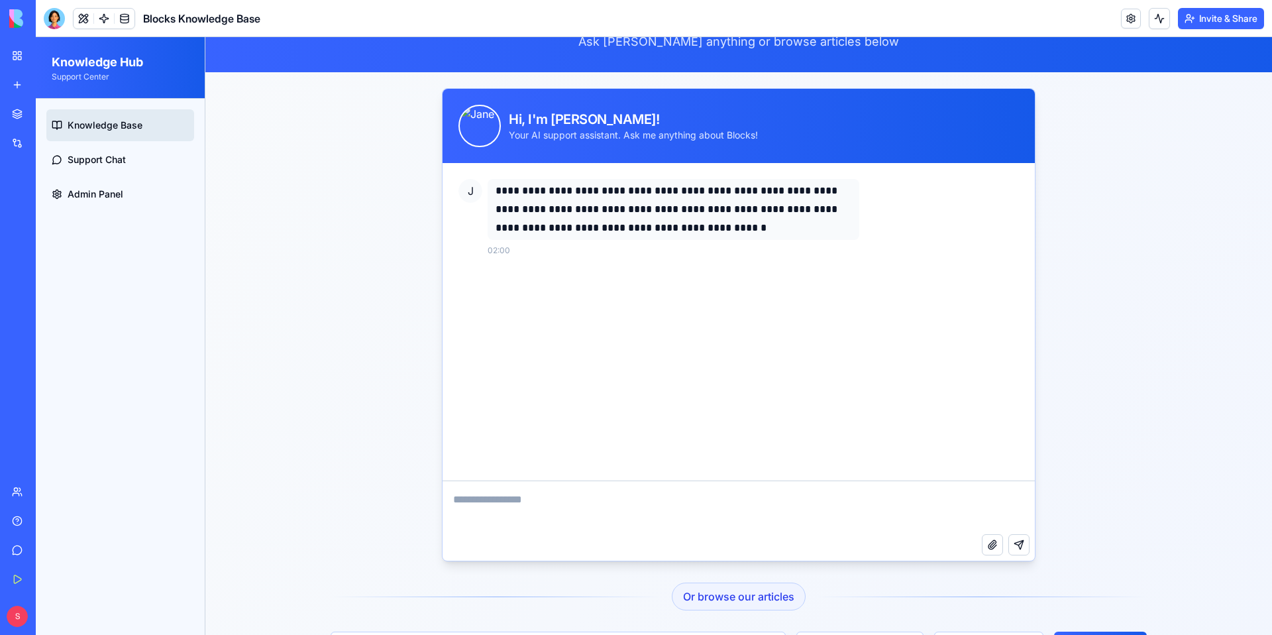
scroll to position [109, 0]
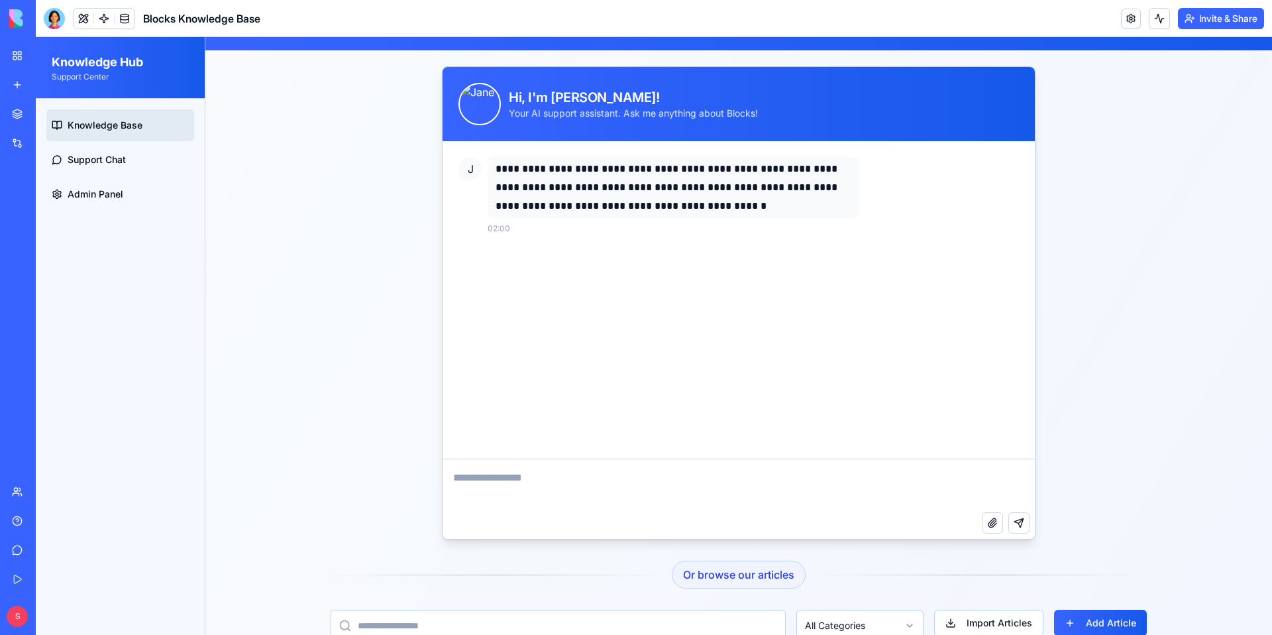
click at [518, 467] on textarea at bounding box center [739, 485] width 592 height 53
type textarea "*"
type textarea "**********"
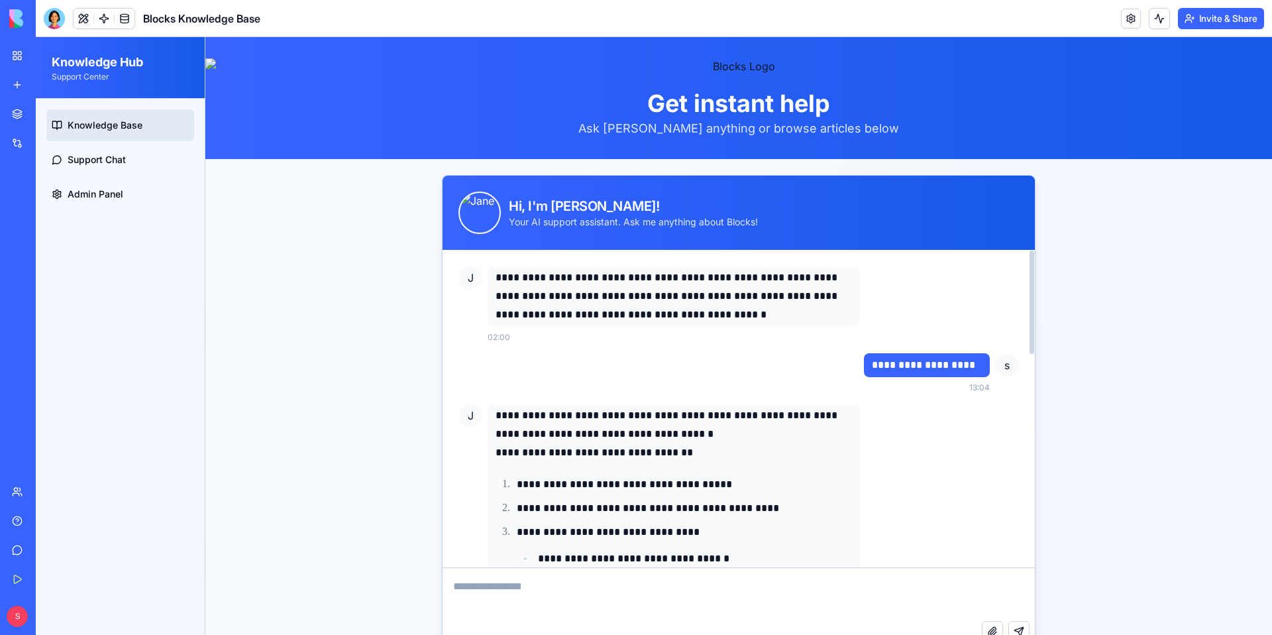
scroll to position [655, 0]
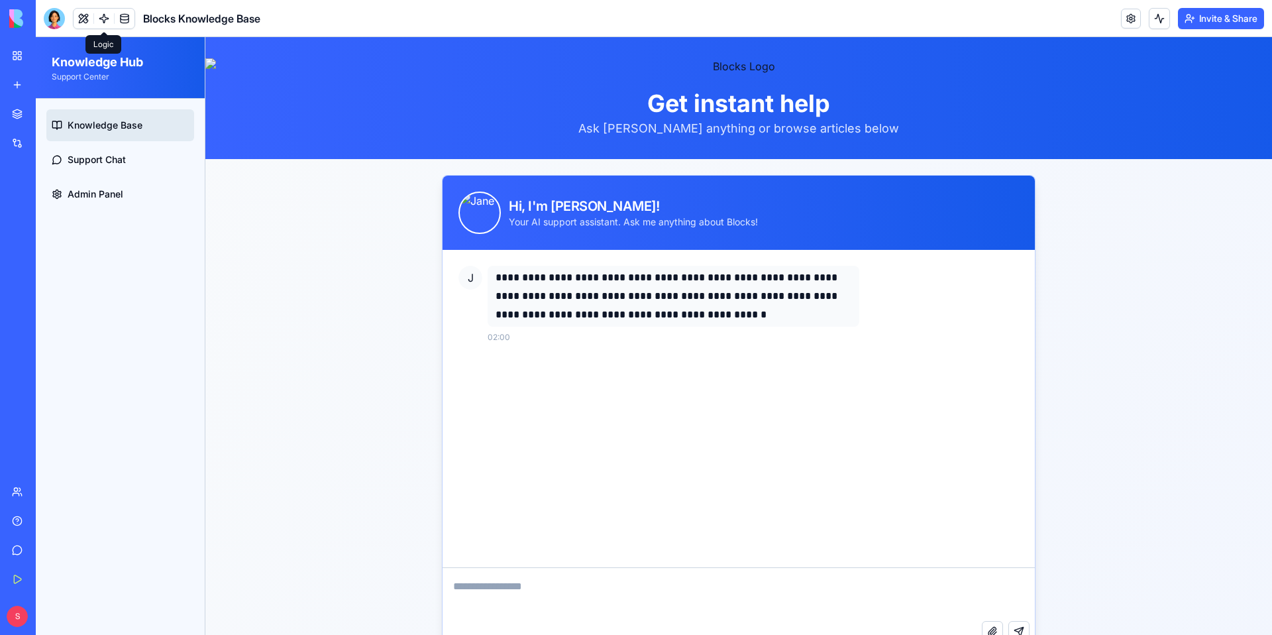
click at [106, 22] on link at bounding box center [104, 19] width 20 height 20
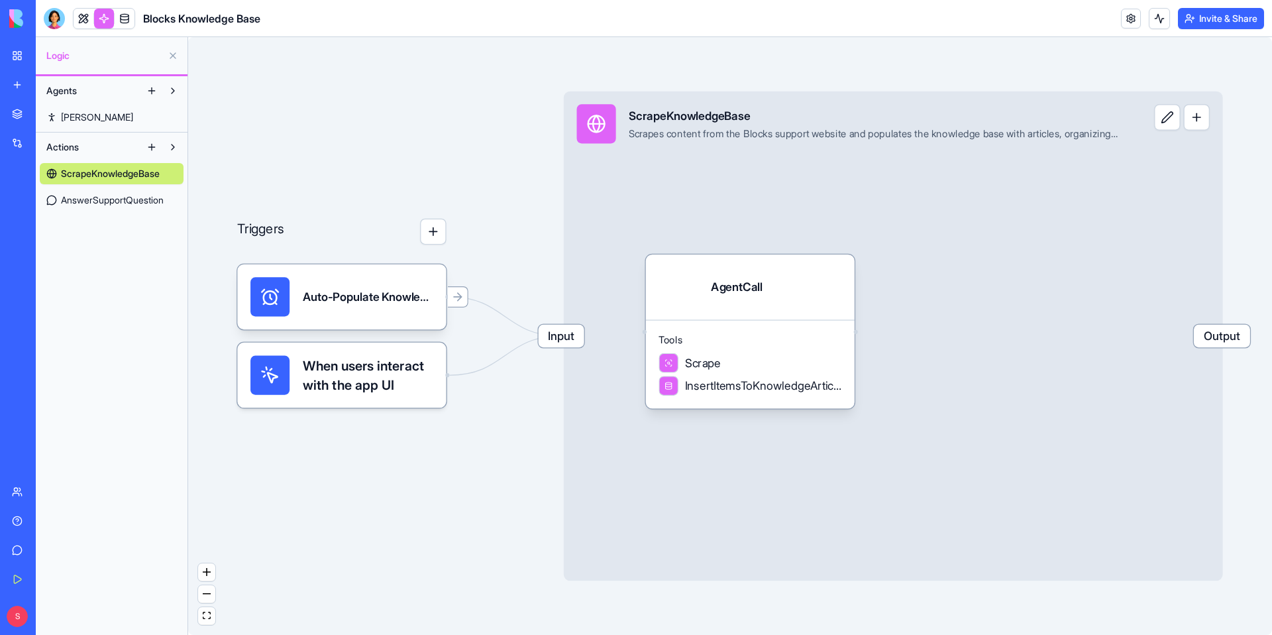
click at [113, 116] on link "[PERSON_NAME]" at bounding box center [112, 117] width 144 height 21
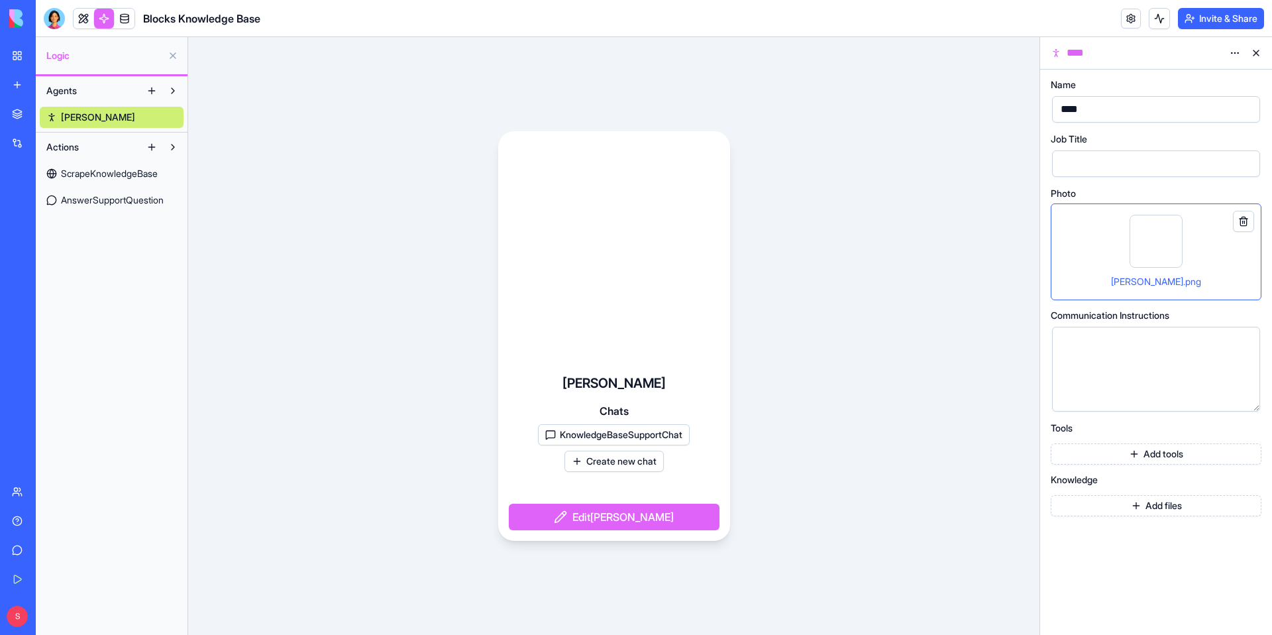
click at [663, 431] on button "KnowledgeBaseSupportChat" at bounding box center [614, 434] width 152 height 21
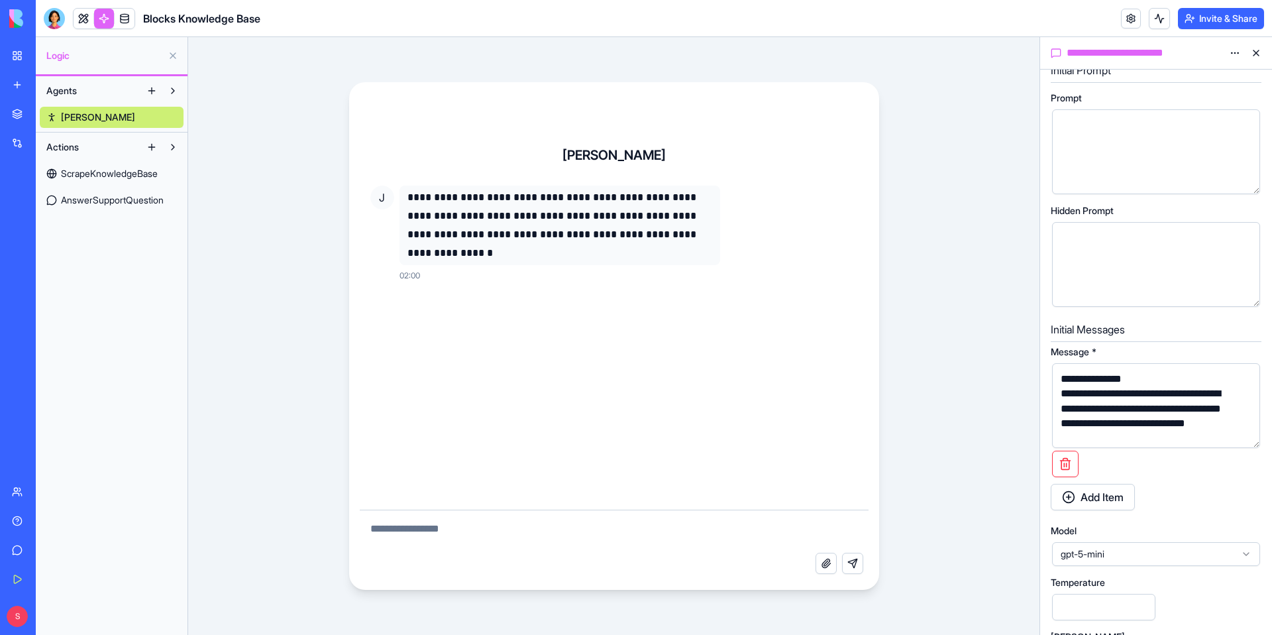
scroll to position [446, 0]
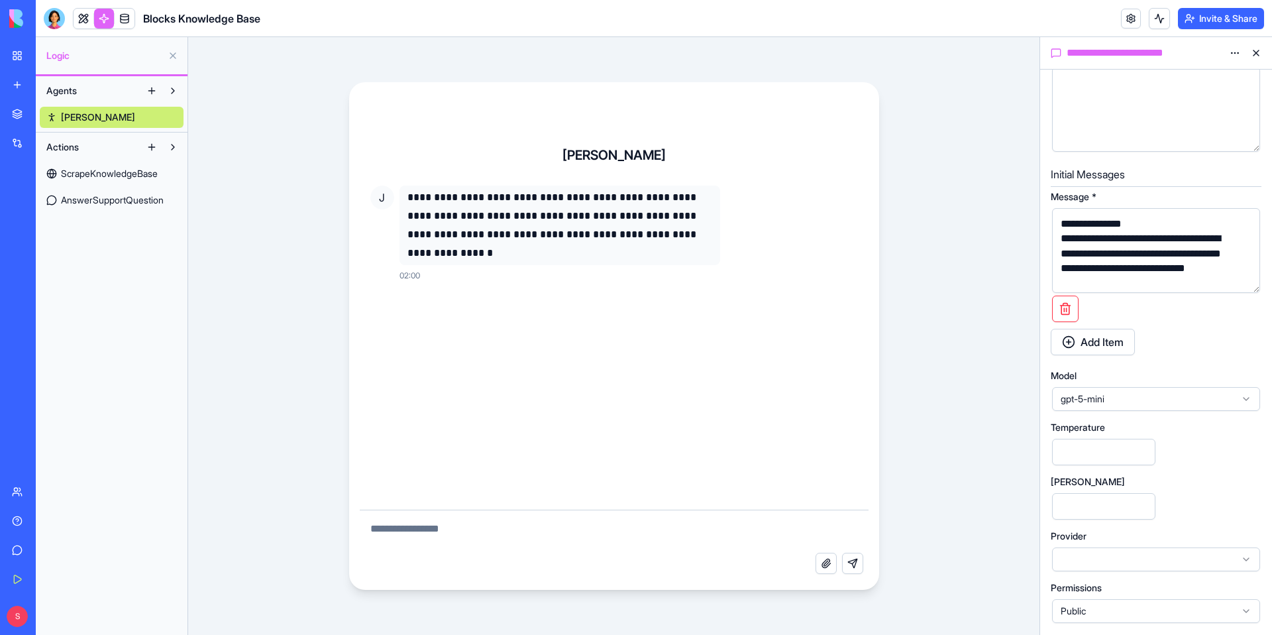
click at [1205, 406] on div "gpt-5-mini" at bounding box center [1156, 399] width 208 height 24
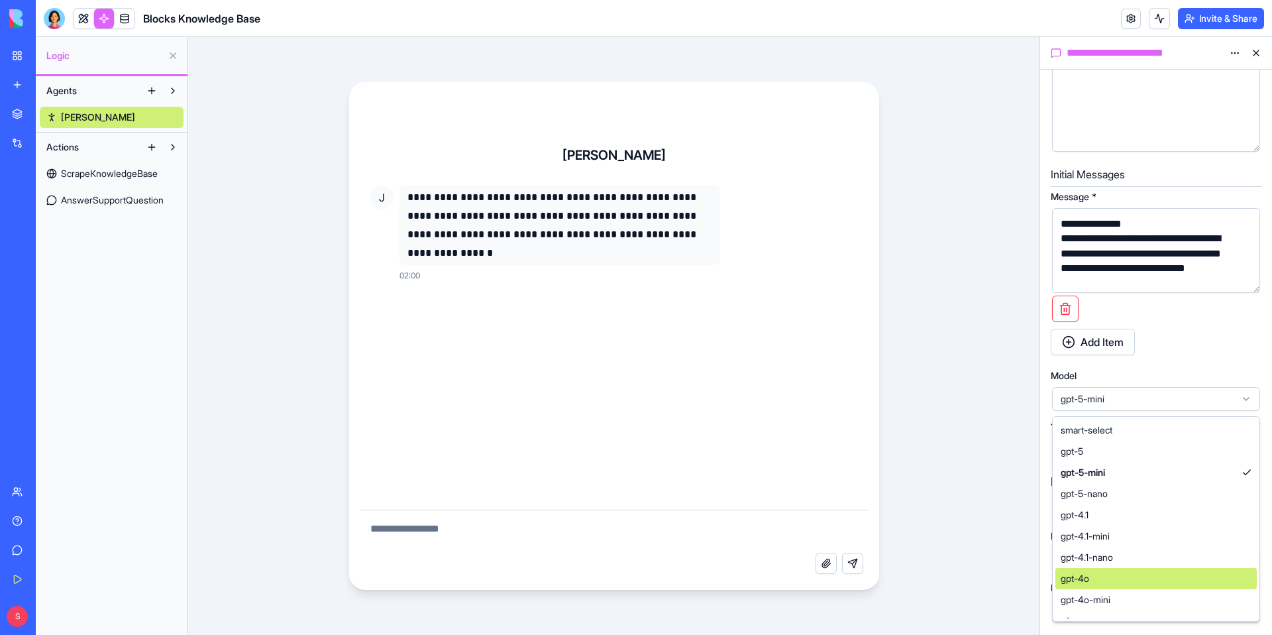
click at [1124, 572] on div "gpt-4o" at bounding box center [1156, 578] width 201 height 21
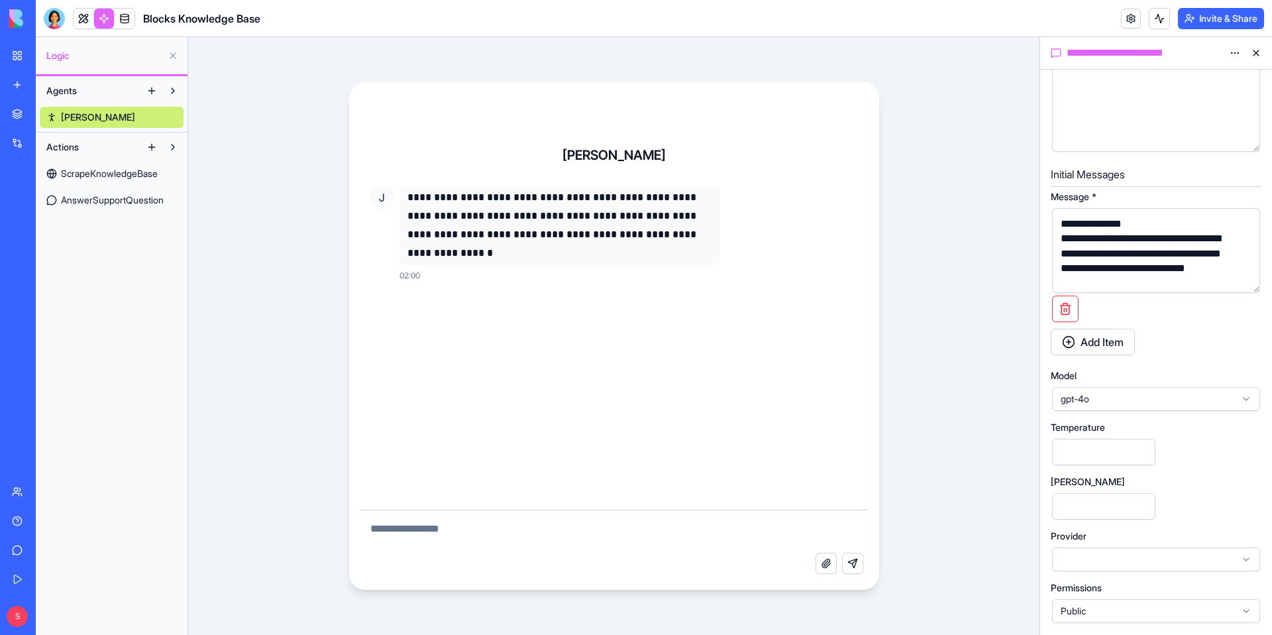
click at [1257, 55] on button at bounding box center [1256, 52] width 21 height 21
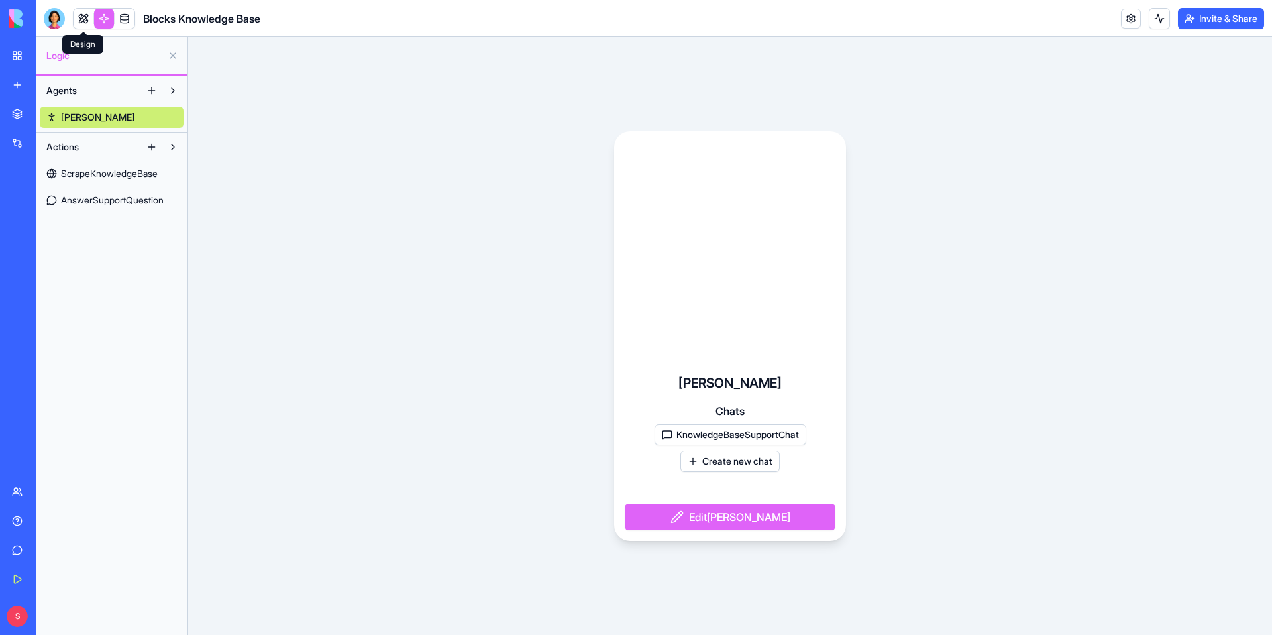
click at [80, 22] on link at bounding box center [84, 19] width 20 height 20
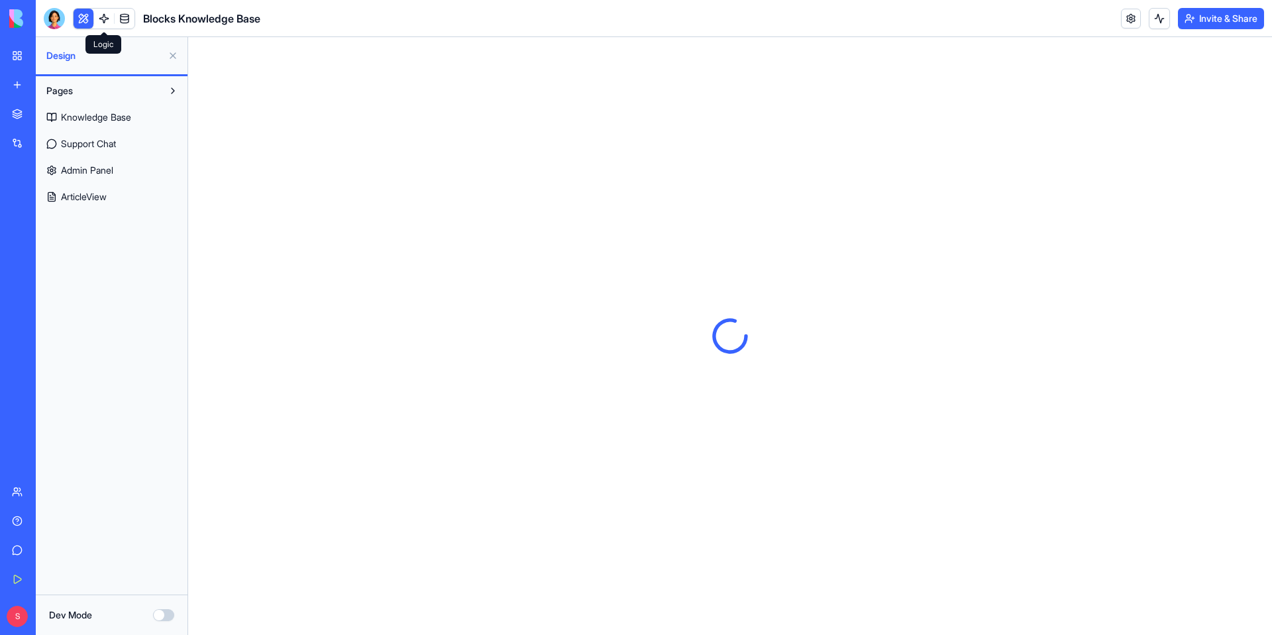
click at [110, 22] on link at bounding box center [104, 19] width 20 height 20
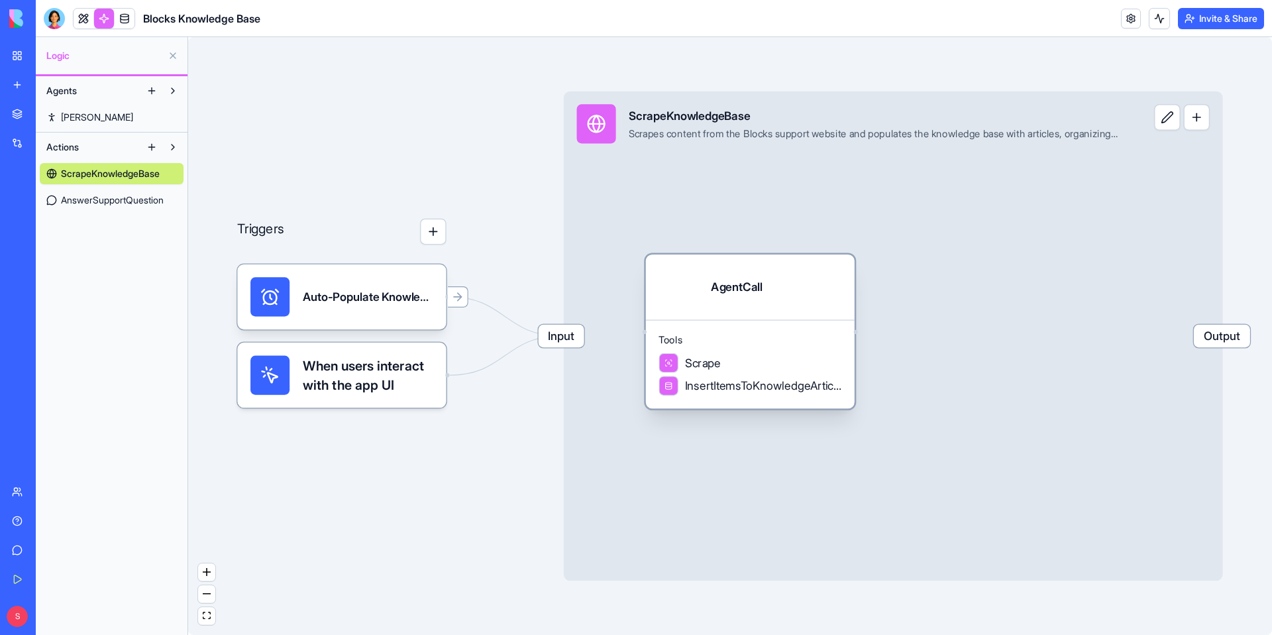
click at [735, 378] on span "InsertItemsToKnowledgeArticlesTable" at bounding box center [763, 386] width 156 height 17
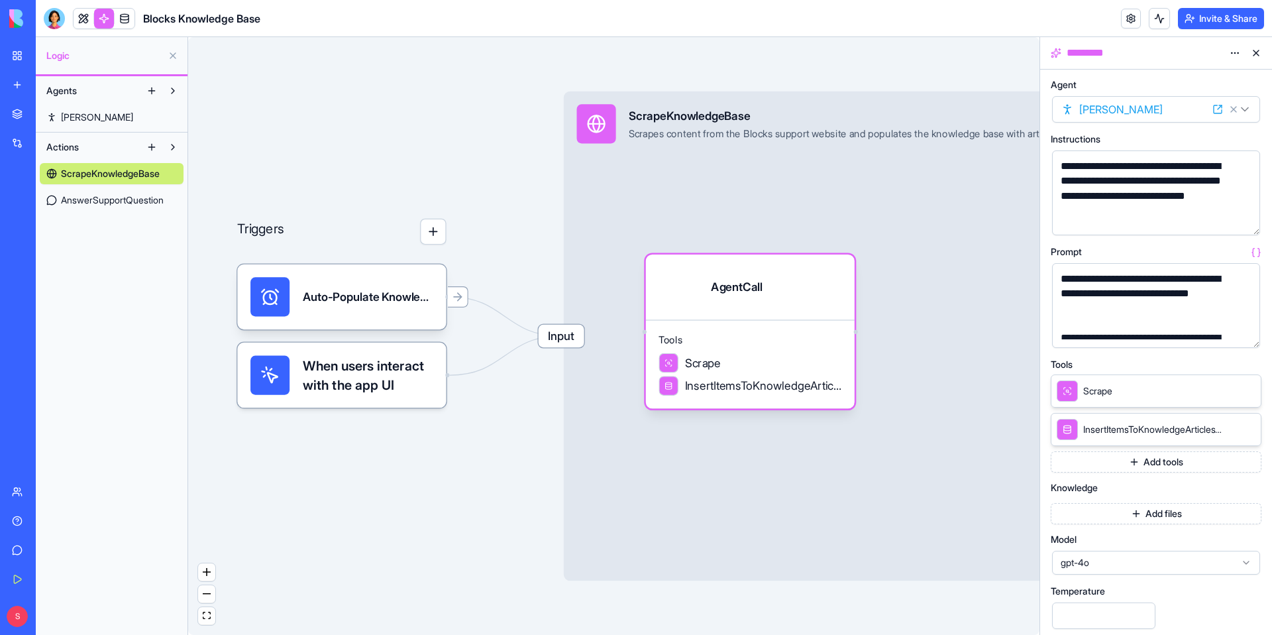
click at [93, 120] on link "[PERSON_NAME]" at bounding box center [112, 117] width 144 height 21
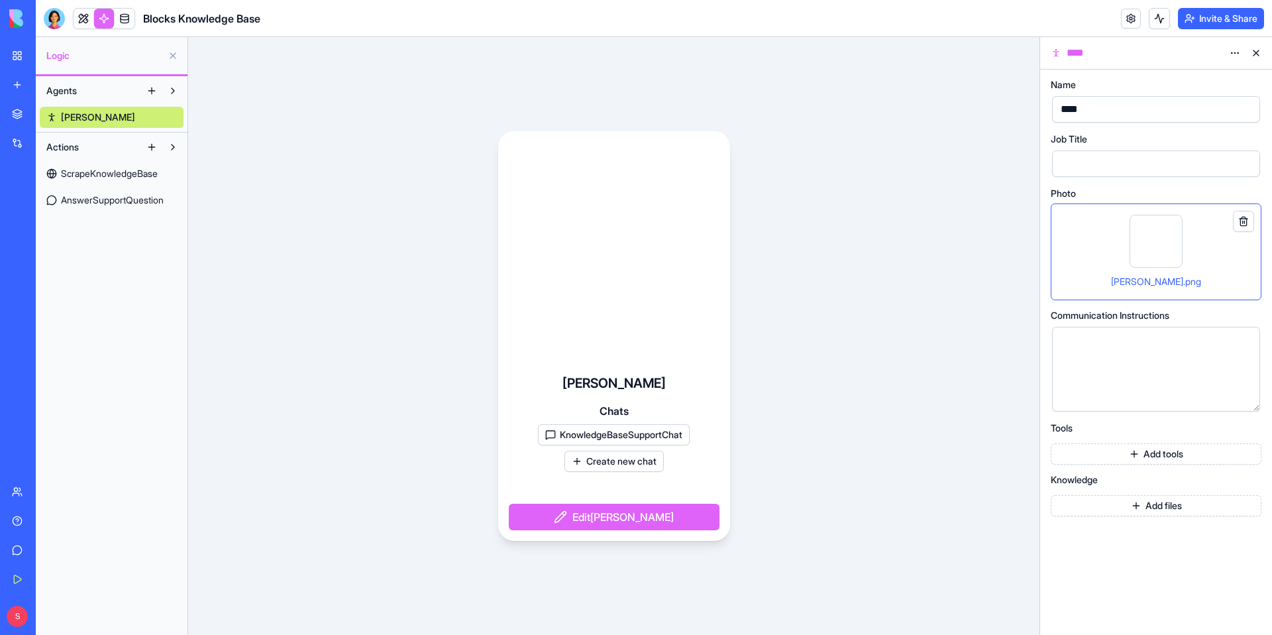
click at [601, 437] on button "KnowledgeBaseSupportChat" at bounding box center [614, 434] width 152 height 21
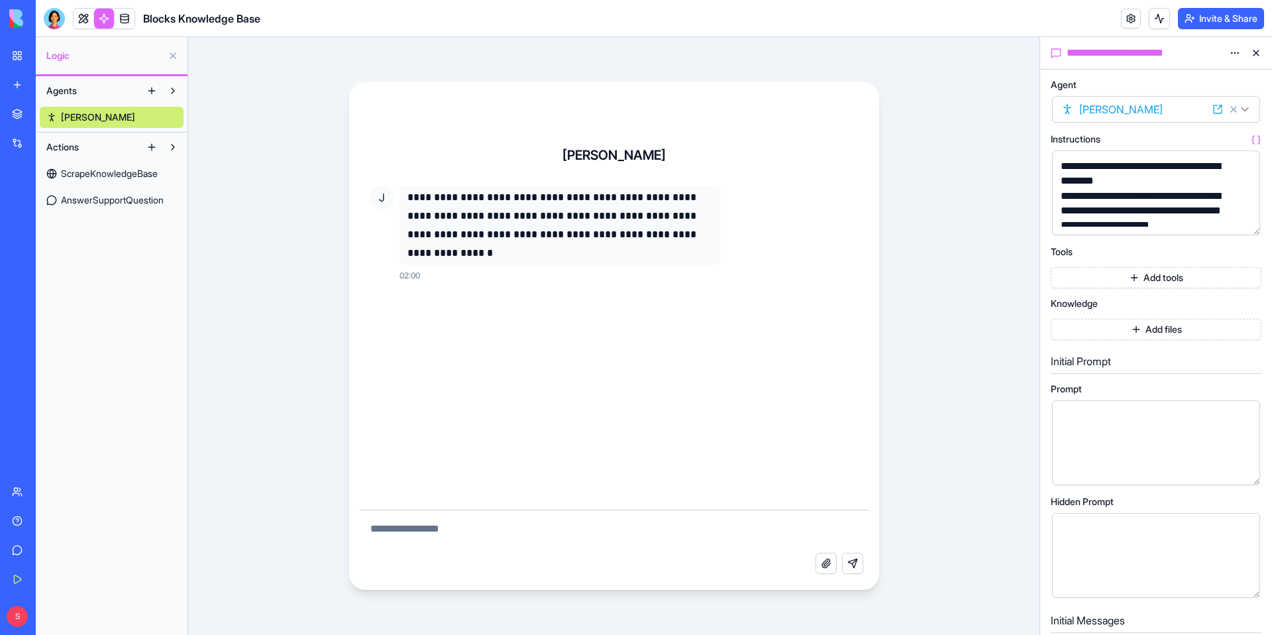
click at [1252, 224] on button "button" at bounding box center [1247, 221] width 21 height 21
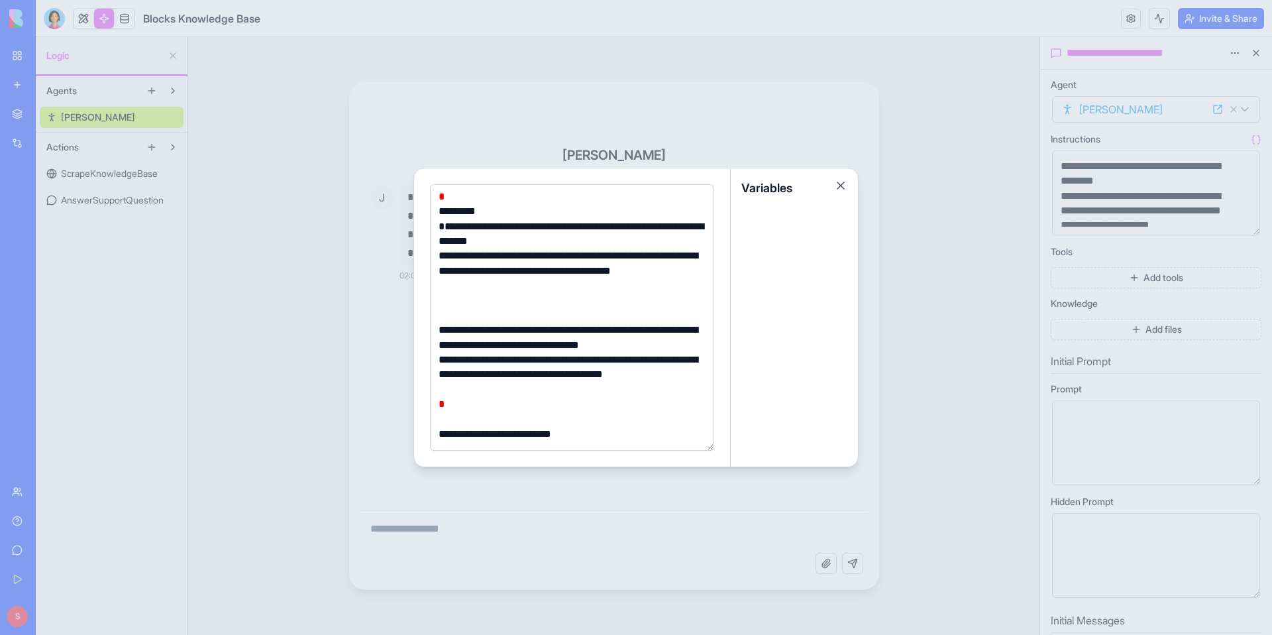
scroll to position [1908, 0]
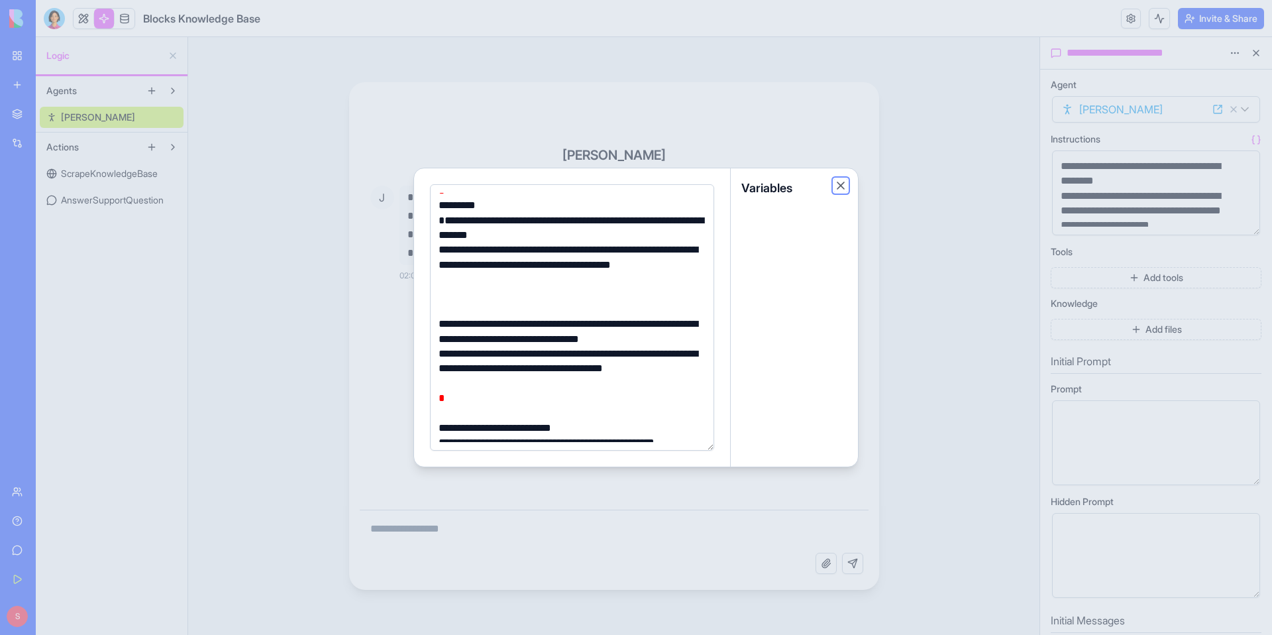
click at [842, 187] on button "Close" at bounding box center [840, 185] width 13 height 13
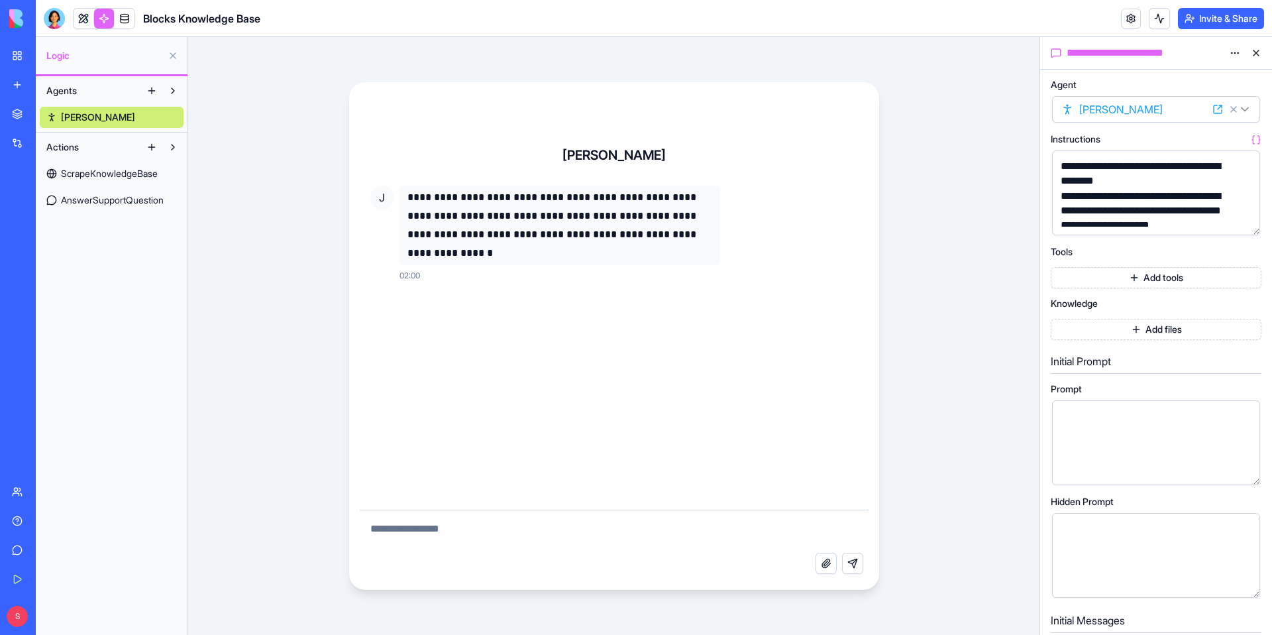
click at [500, 533] on textarea at bounding box center [614, 531] width 509 height 42
paste textarea "**********"
type textarea "**********"
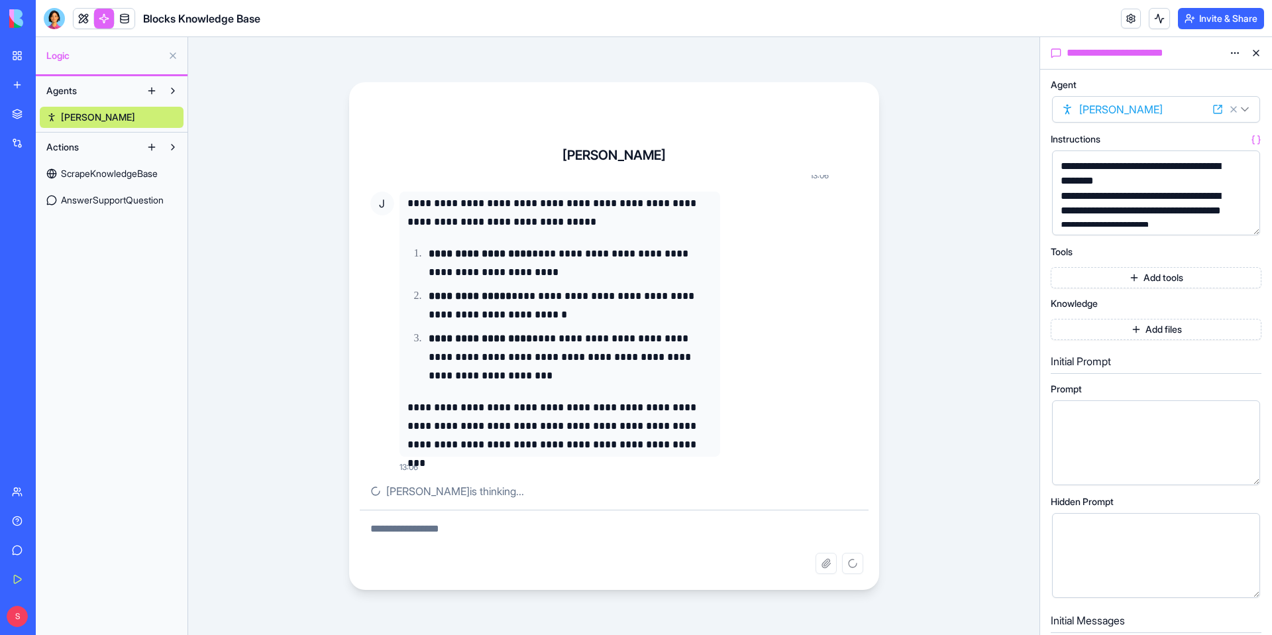
scroll to position [124, 0]
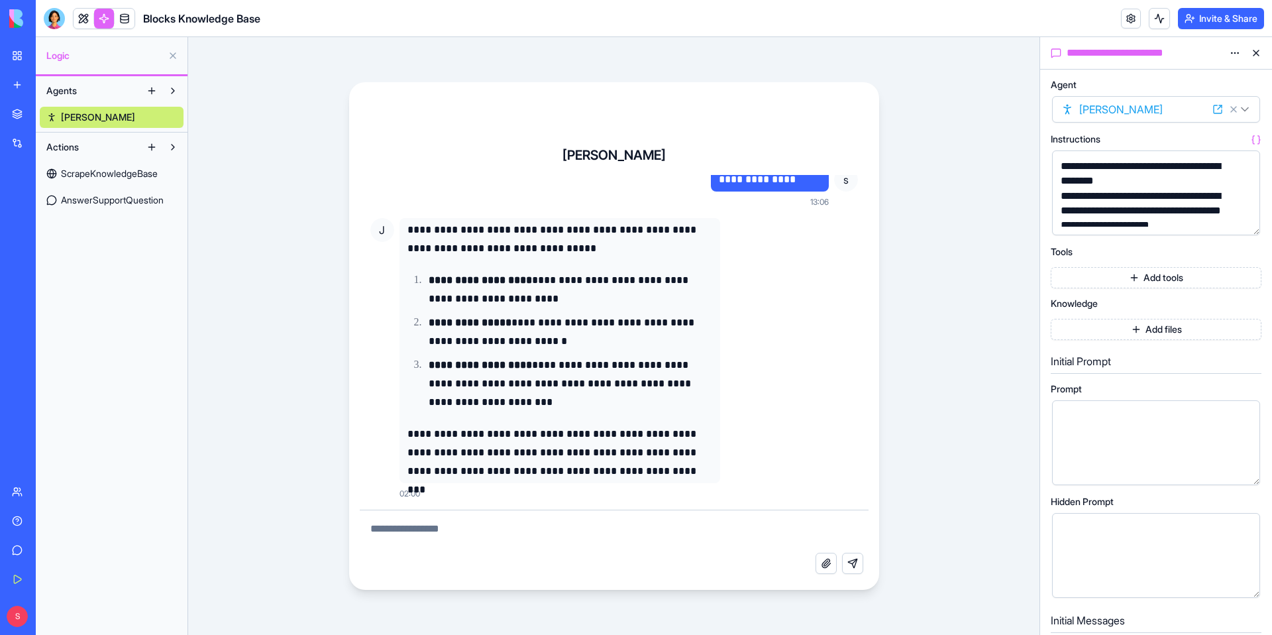
click at [124, 205] on span "AnswerSupportQuestion" at bounding box center [112, 200] width 103 height 13
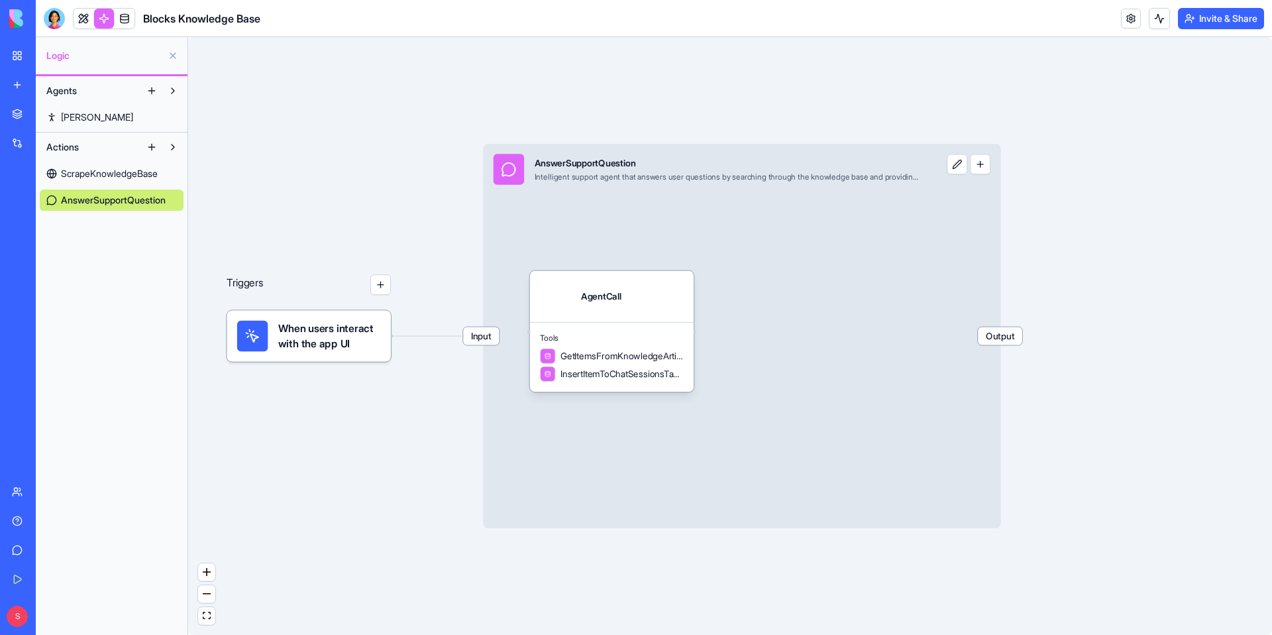
click at [121, 171] on span "ScrapeKnowledgeBase" at bounding box center [109, 173] width 97 height 13
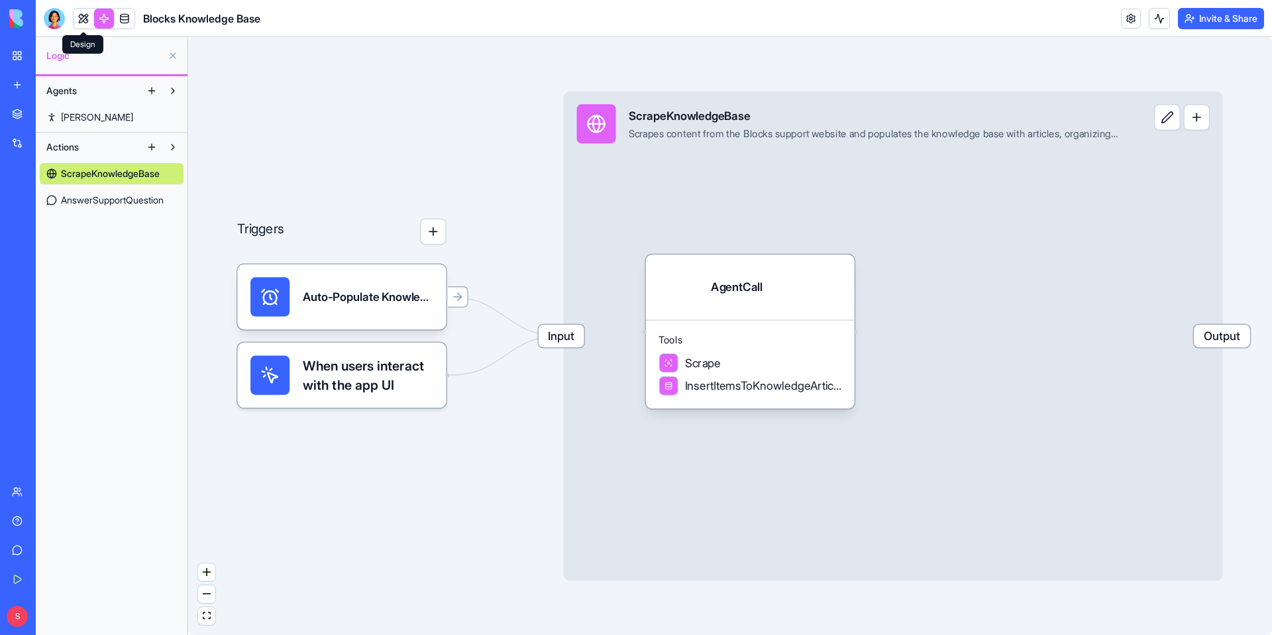
click at [79, 21] on link at bounding box center [84, 19] width 20 height 20
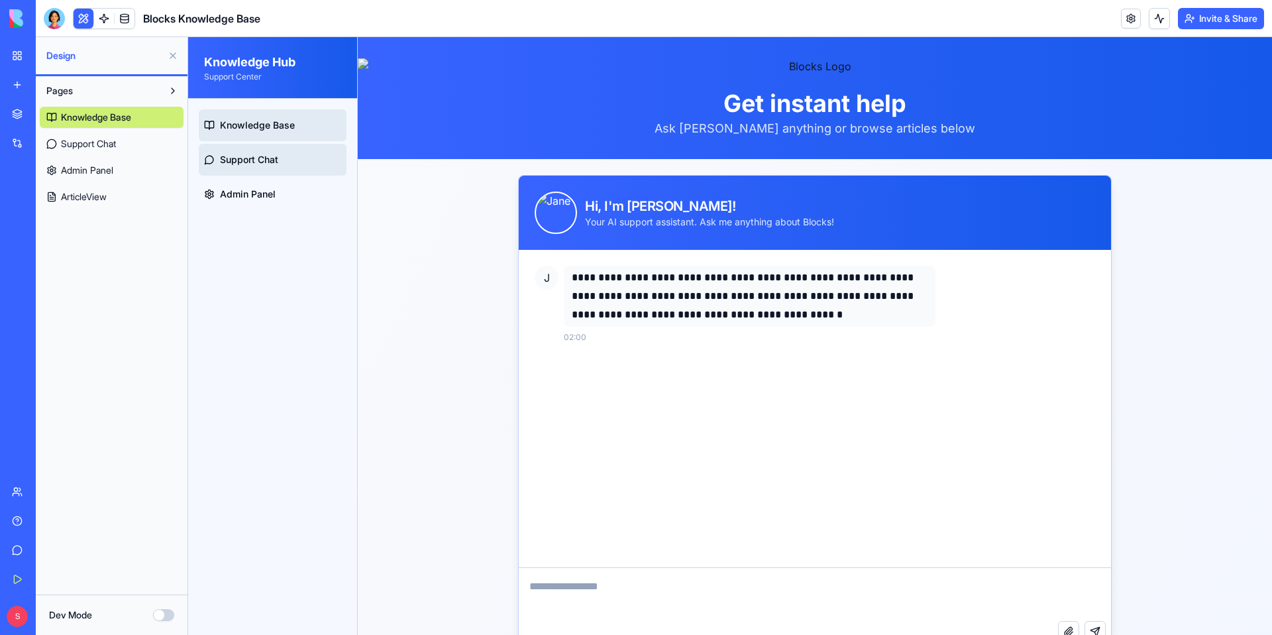
click at [252, 168] on link "Support Chat" at bounding box center [273, 160] width 148 height 32
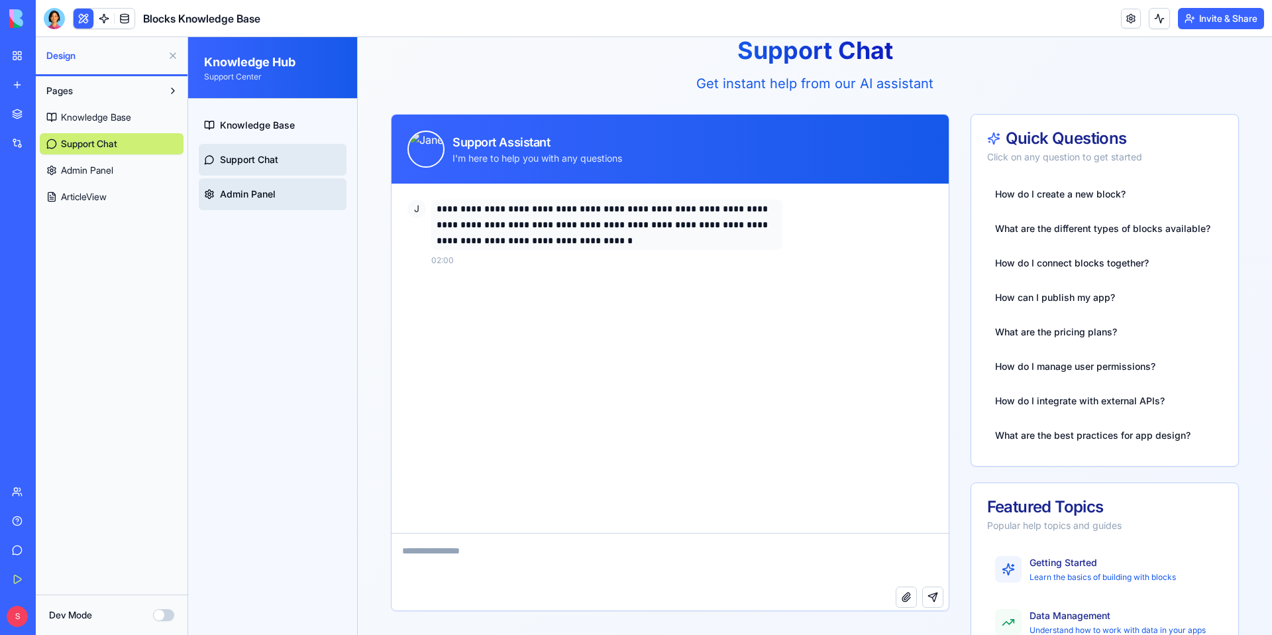
click at [233, 200] on span "Admin Panel" at bounding box center [248, 194] width 56 height 13
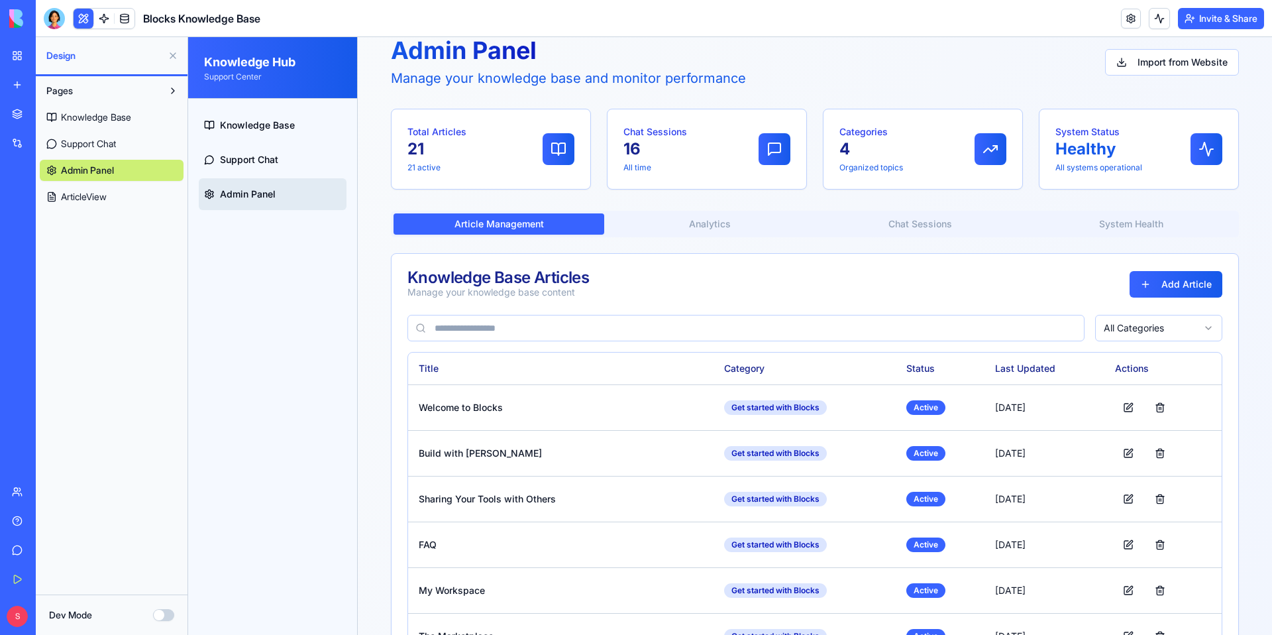
click at [738, 225] on button "Analytics" at bounding box center [709, 223] width 211 height 21
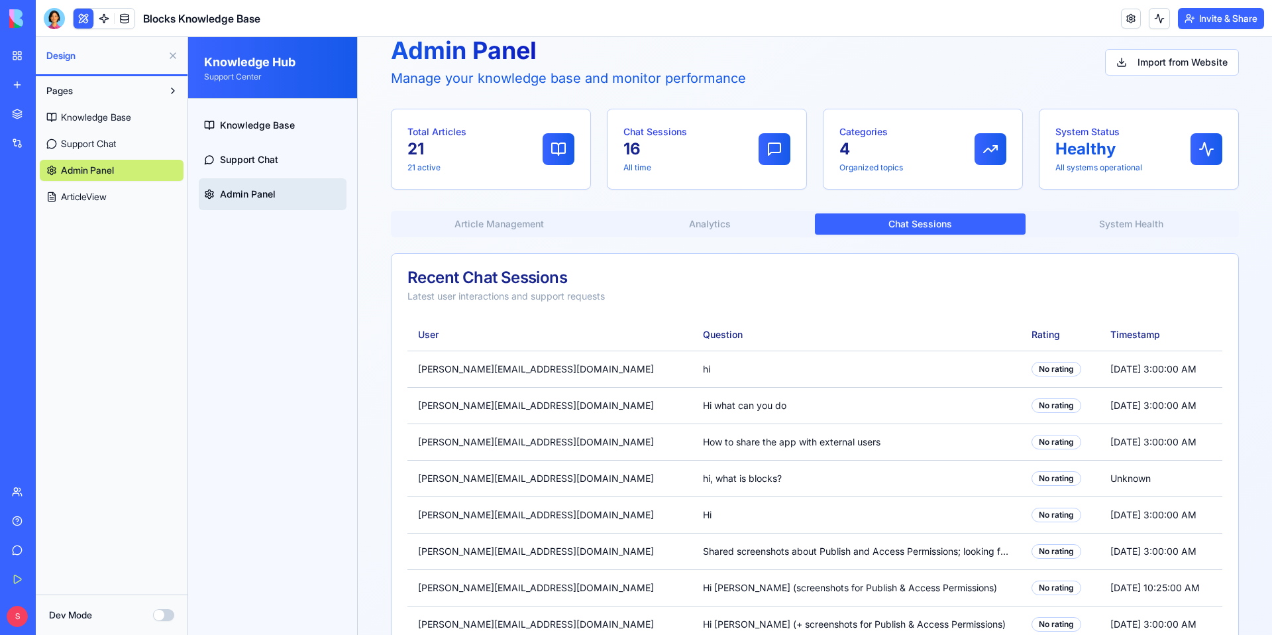
click at [916, 217] on button "Chat Sessions" at bounding box center [920, 223] width 211 height 21
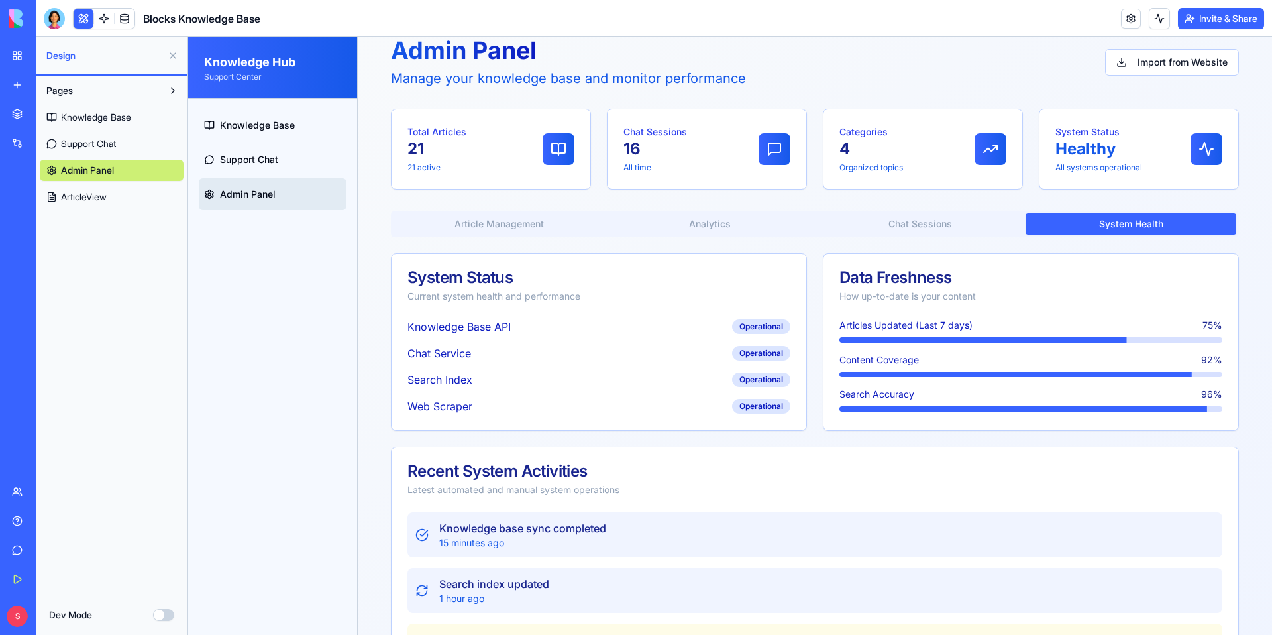
click at [1091, 228] on button "System Health" at bounding box center [1131, 223] width 211 height 21
click at [938, 236] on div "Article Management Analytics Chat Sessions System Health" at bounding box center [815, 224] width 848 height 27
click at [930, 227] on button "Chat Sessions" at bounding box center [920, 223] width 211 height 21
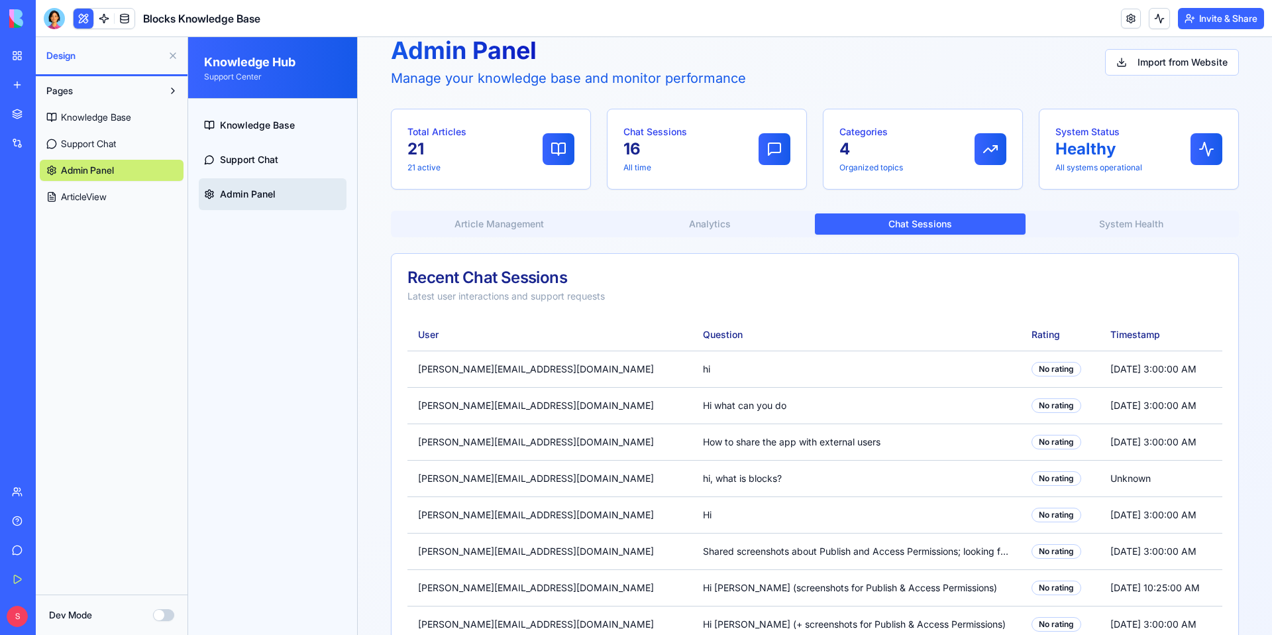
click at [844, 227] on button "Chat Sessions" at bounding box center [920, 223] width 211 height 21
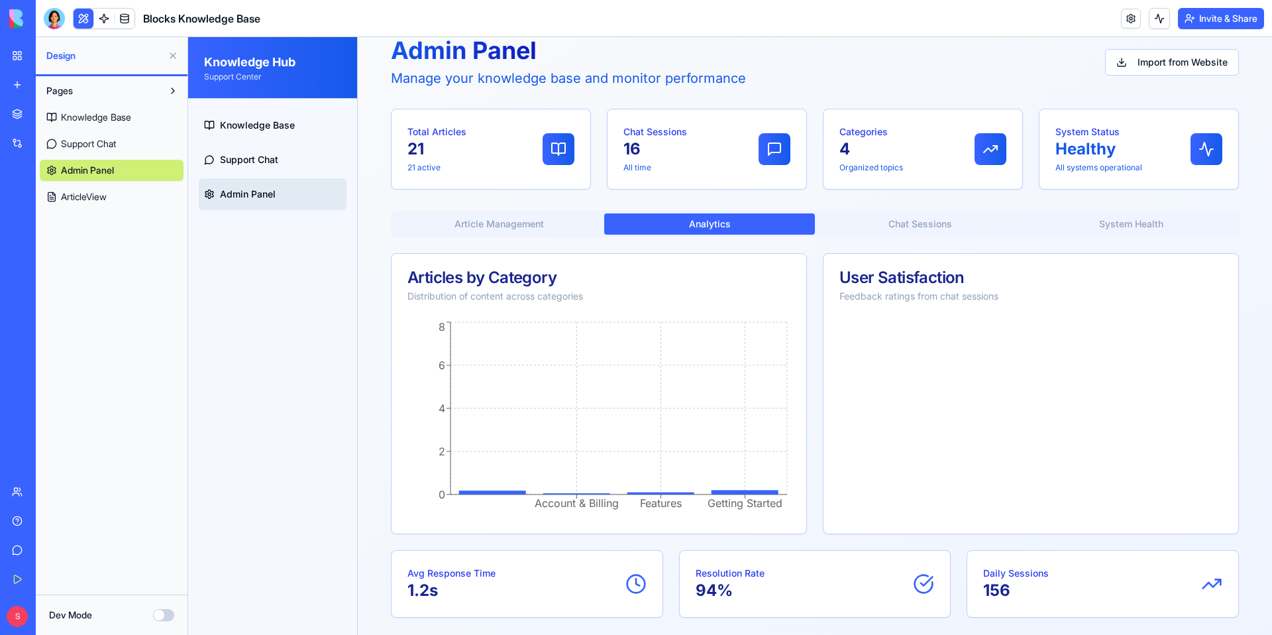
click at [776, 229] on button "Analytics" at bounding box center [709, 223] width 211 height 21
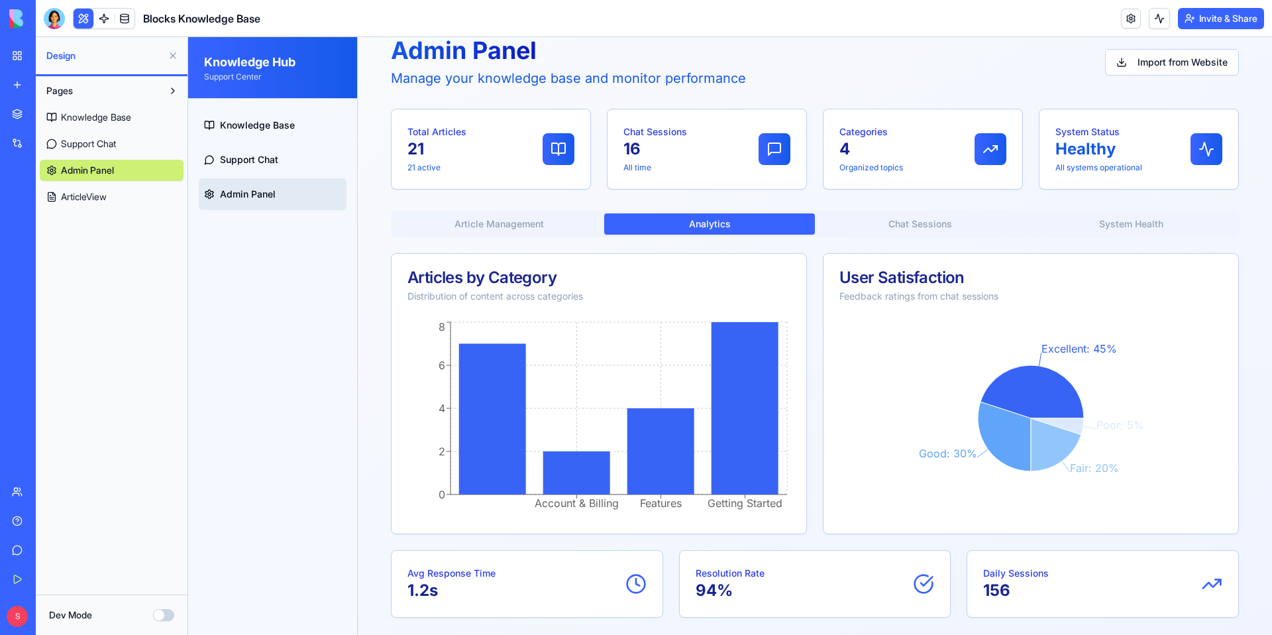
click at [929, 223] on button "Chat Sessions" at bounding box center [920, 223] width 211 height 21
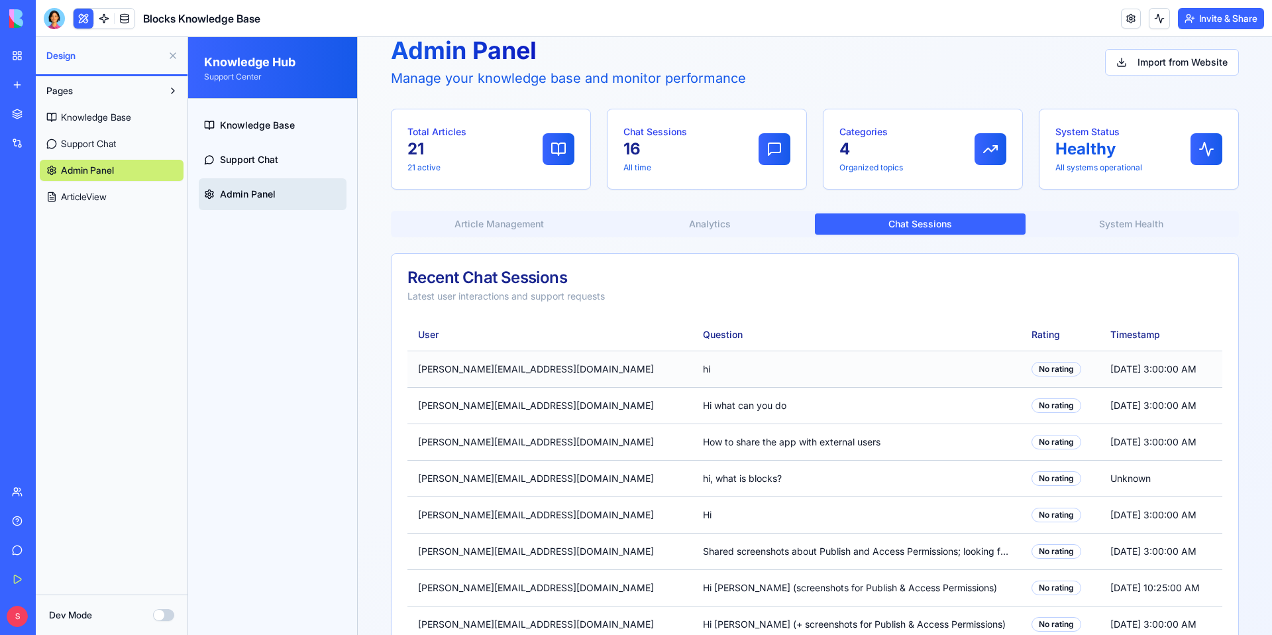
scroll to position [97, 0]
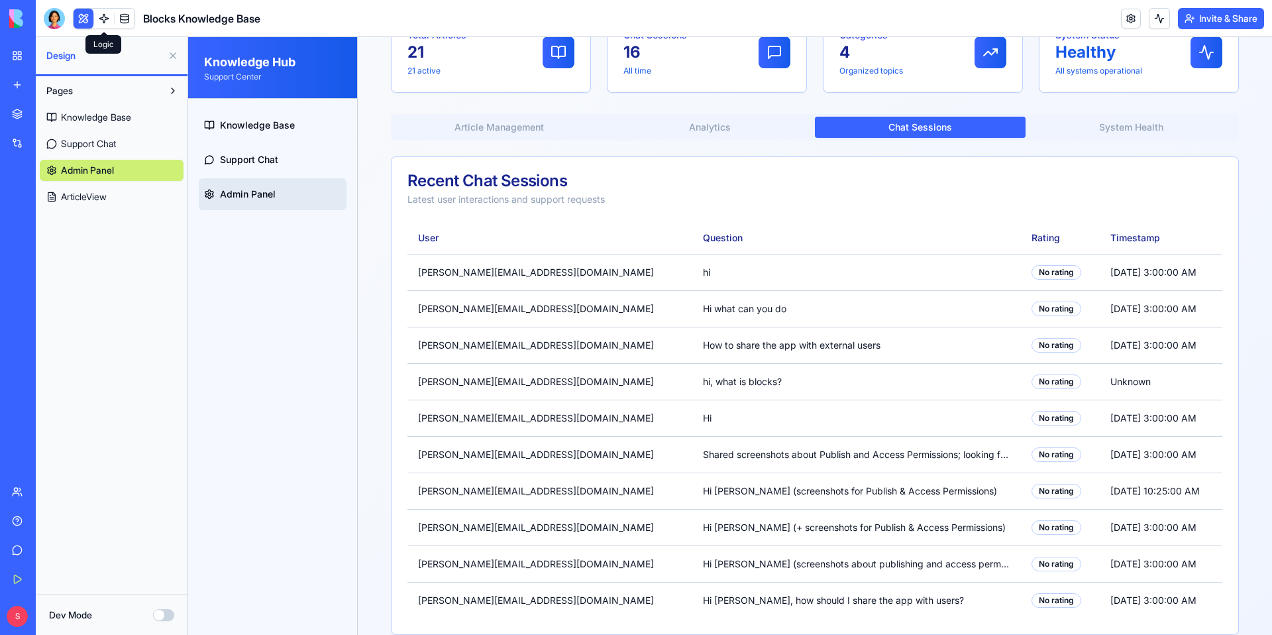
click at [103, 20] on link at bounding box center [104, 19] width 20 height 20
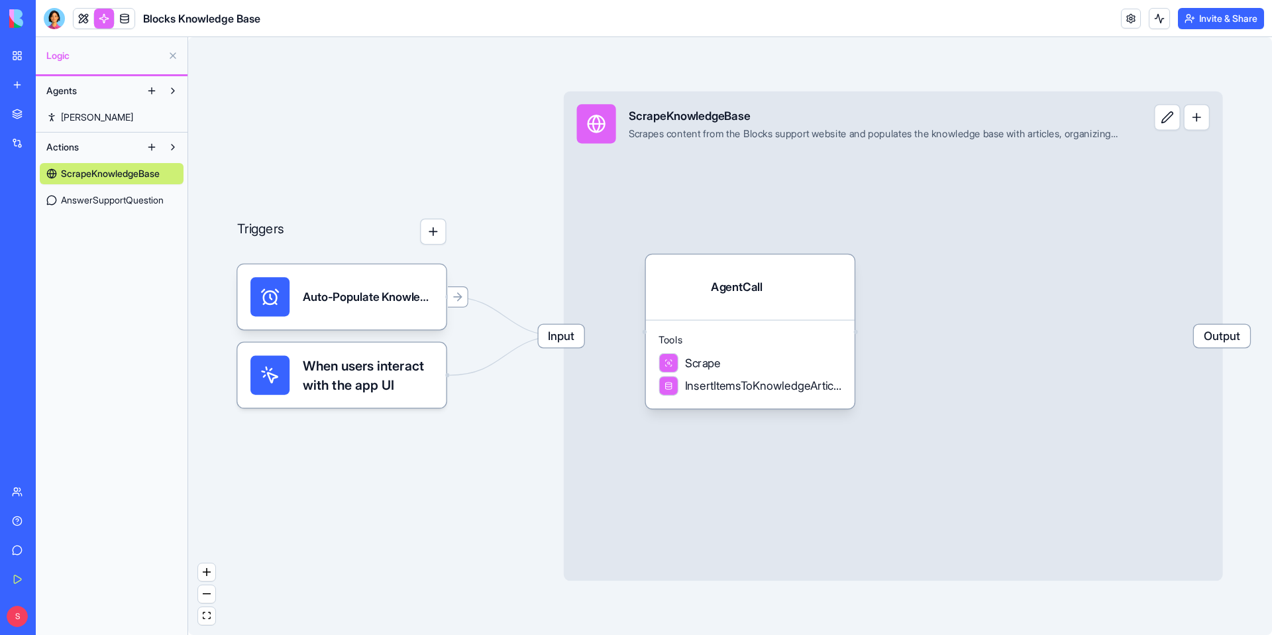
click at [107, 121] on link "Jane" at bounding box center [112, 117] width 144 height 21
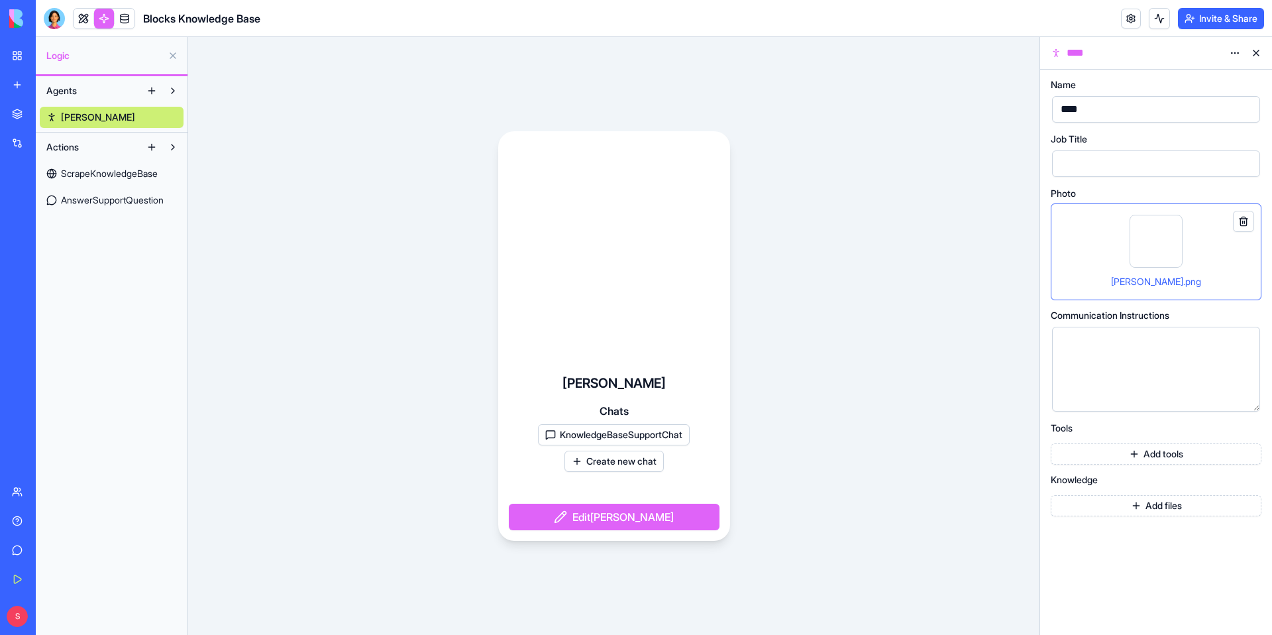
click at [607, 429] on button "KnowledgeBaseSupportChat" at bounding box center [614, 434] width 152 height 21
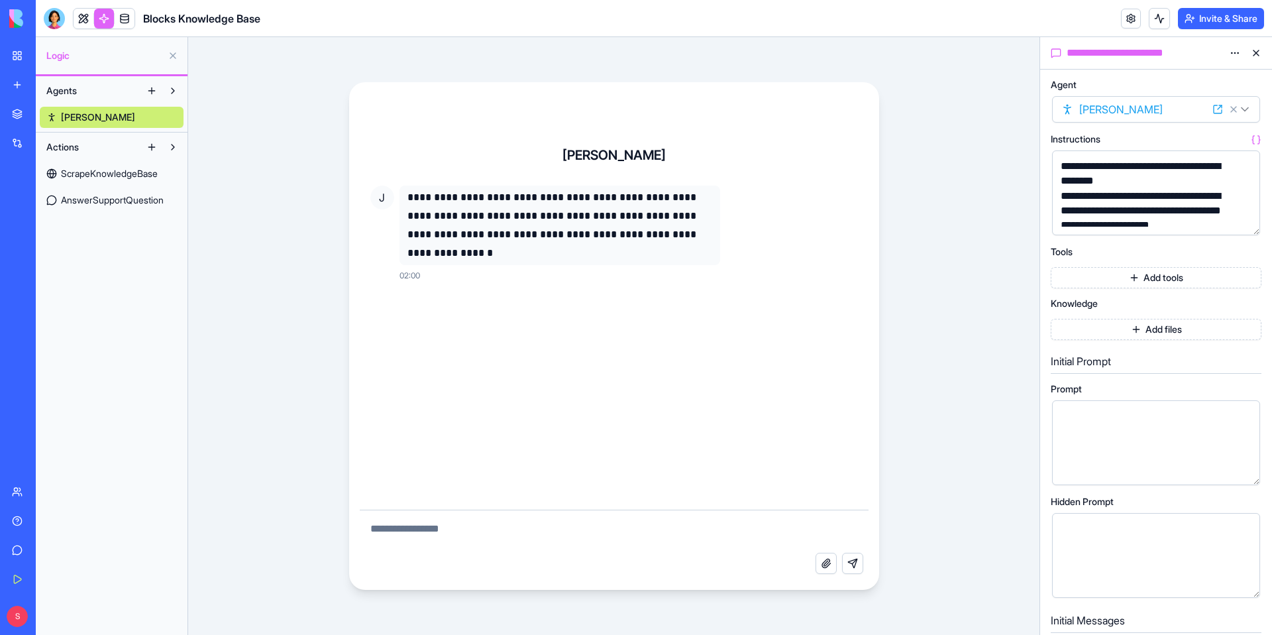
click at [1123, 280] on button "Add tools" at bounding box center [1156, 277] width 211 height 21
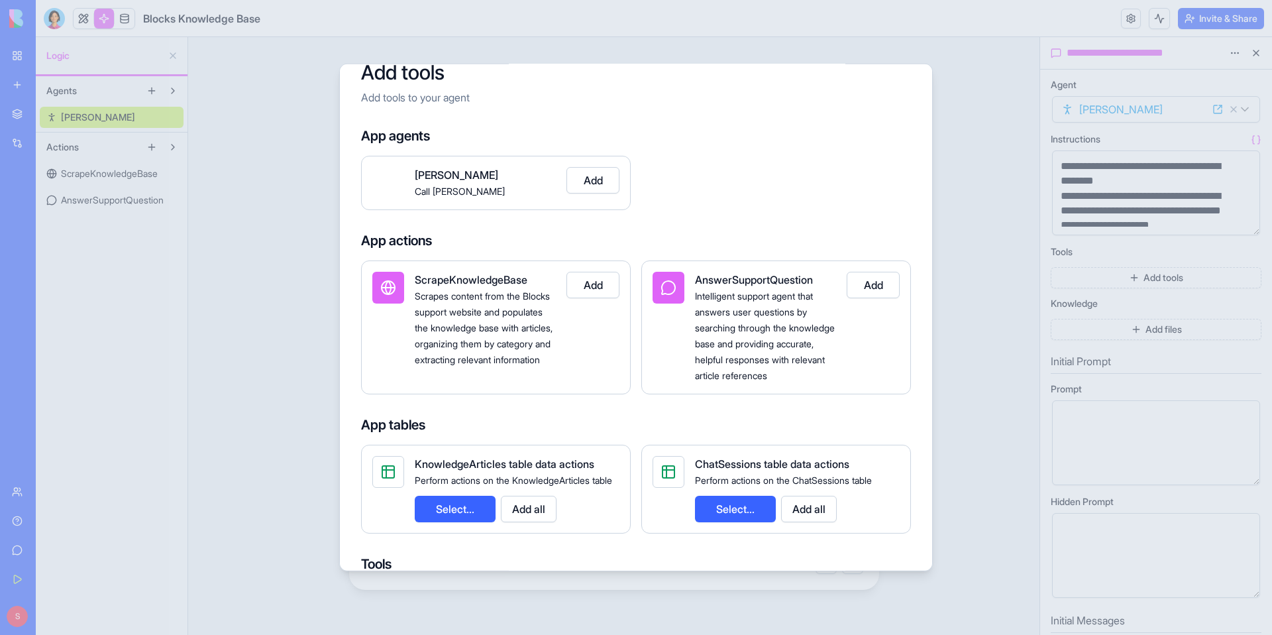
scroll to position [28, 0]
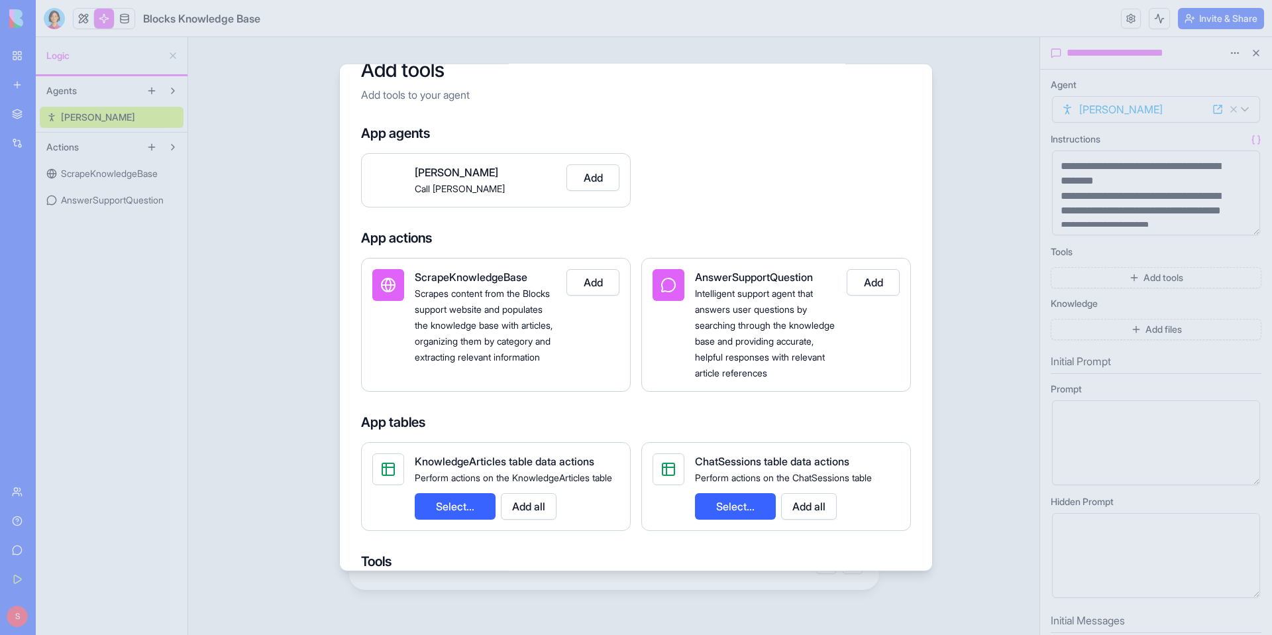
click at [319, 123] on div at bounding box center [636, 317] width 1272 height 635
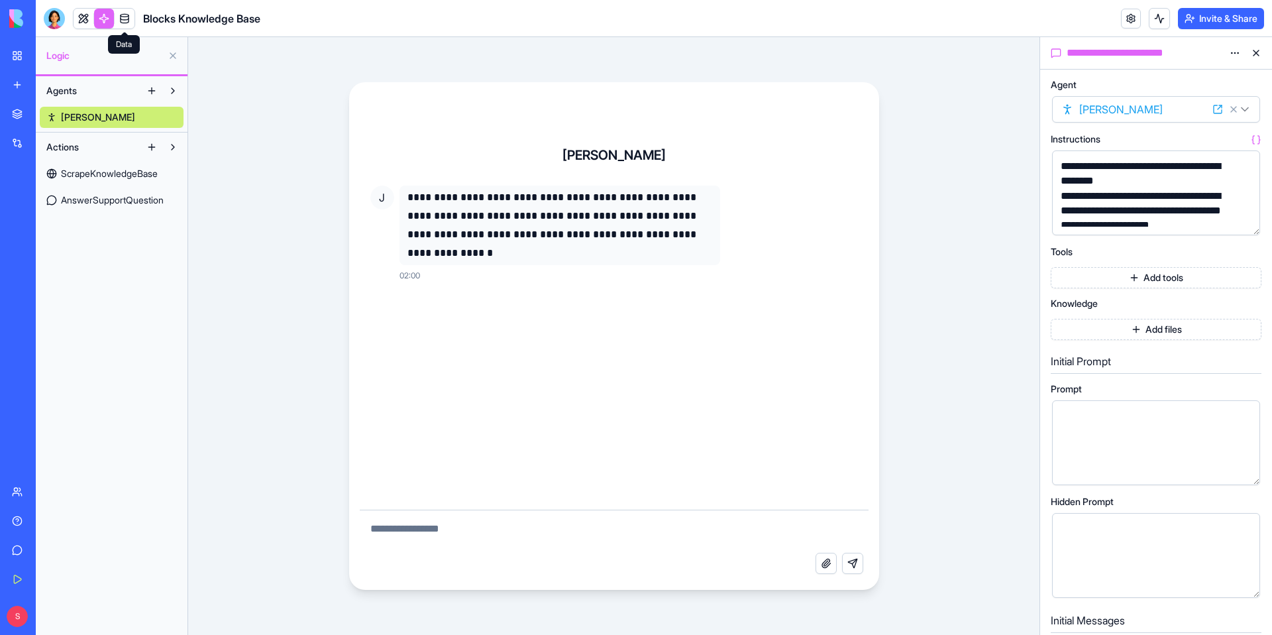
click at [129, 23] on link at bounding box center [125, 19] width 20 height 20
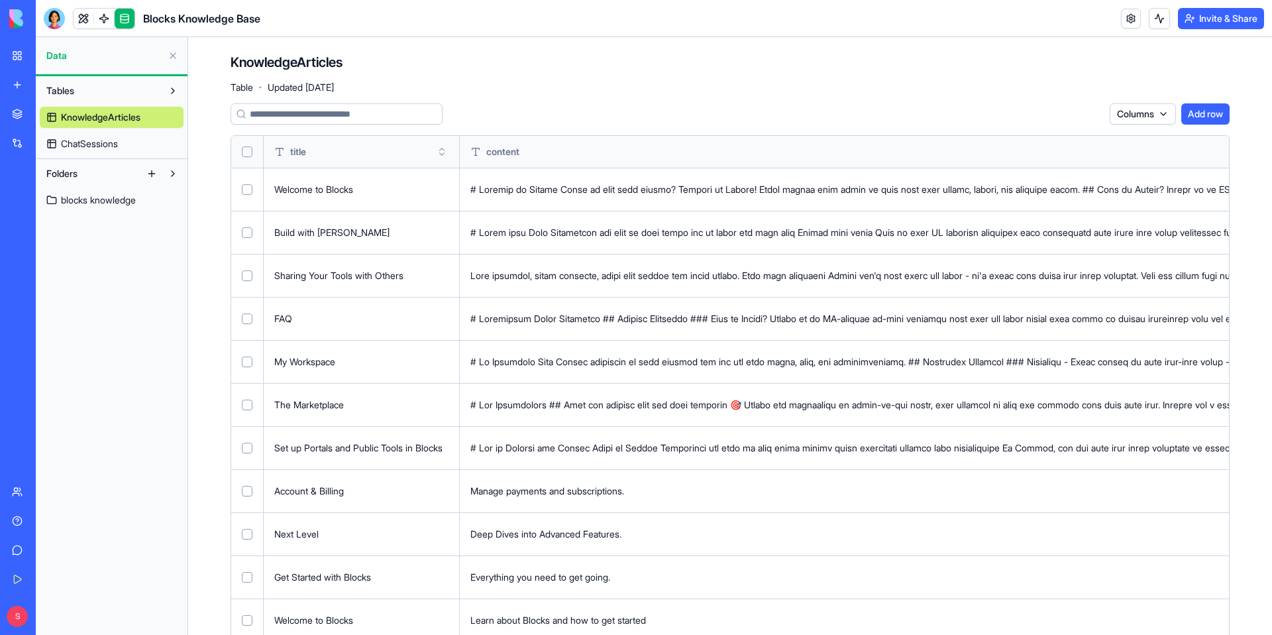
click at [115, 141] on span "ChatSessions" at bounding box center [89, 143] width 57 height 13
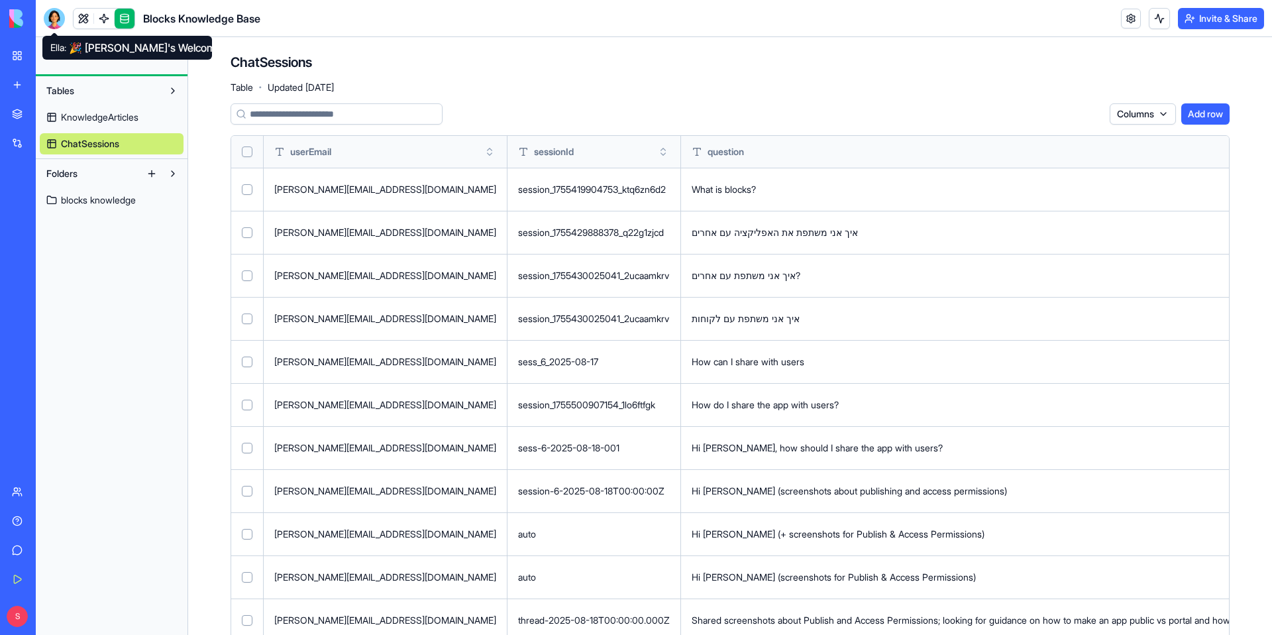
click at [58, 17] on div at bounding box center [54, 18] width 21 height 21
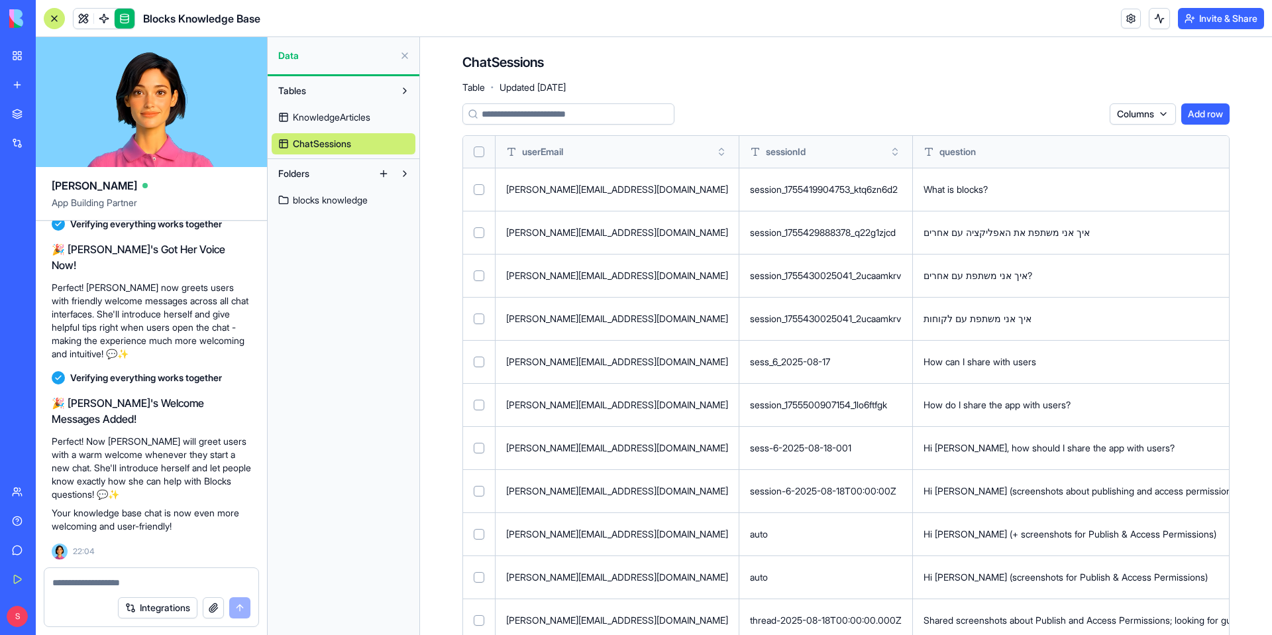
click at [82, 578] on textarea at bounding box center [151, 582] width 198 height 13
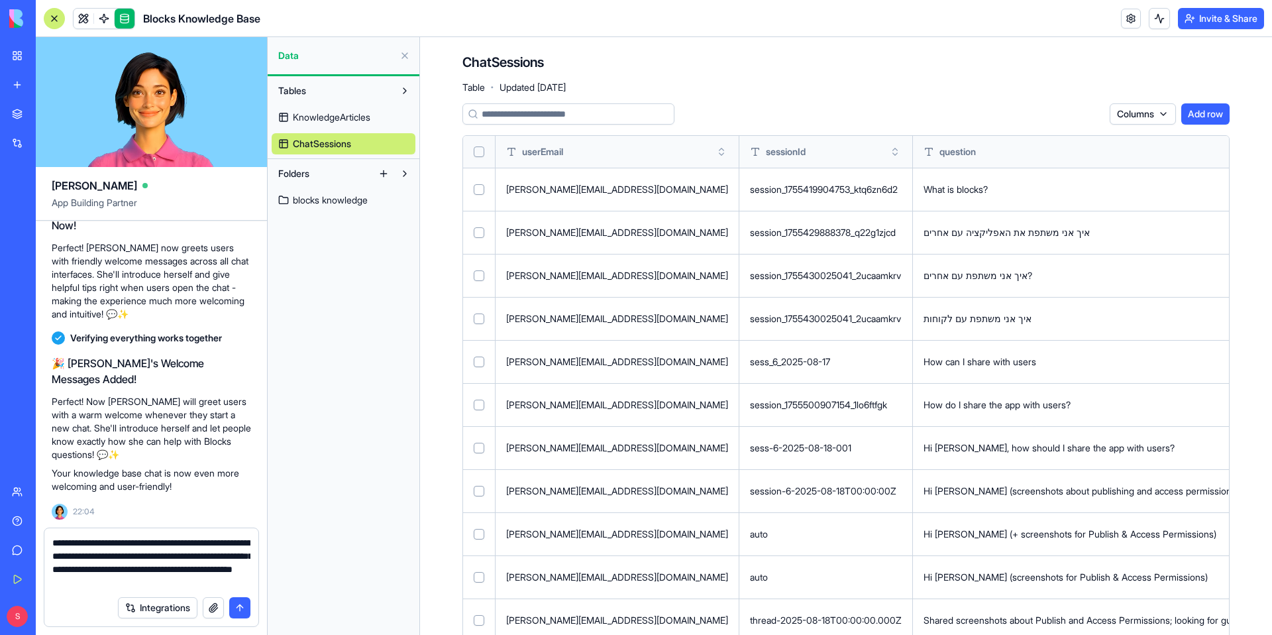
type textarea "**********"
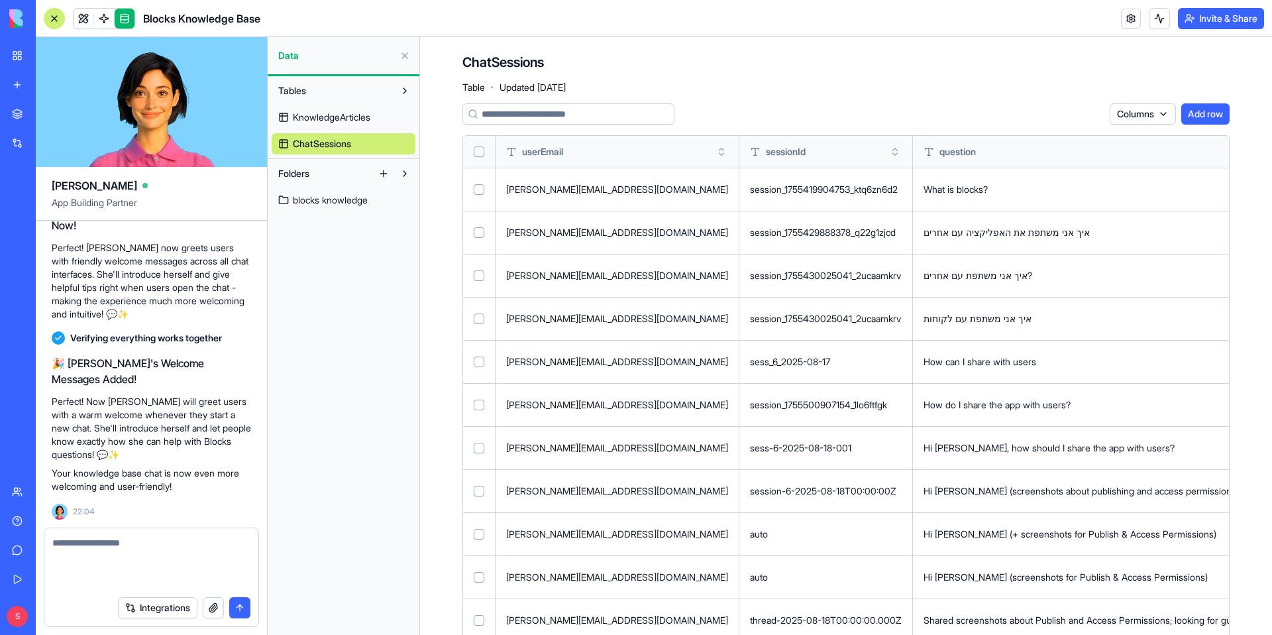
scroll to position [17368, 0]
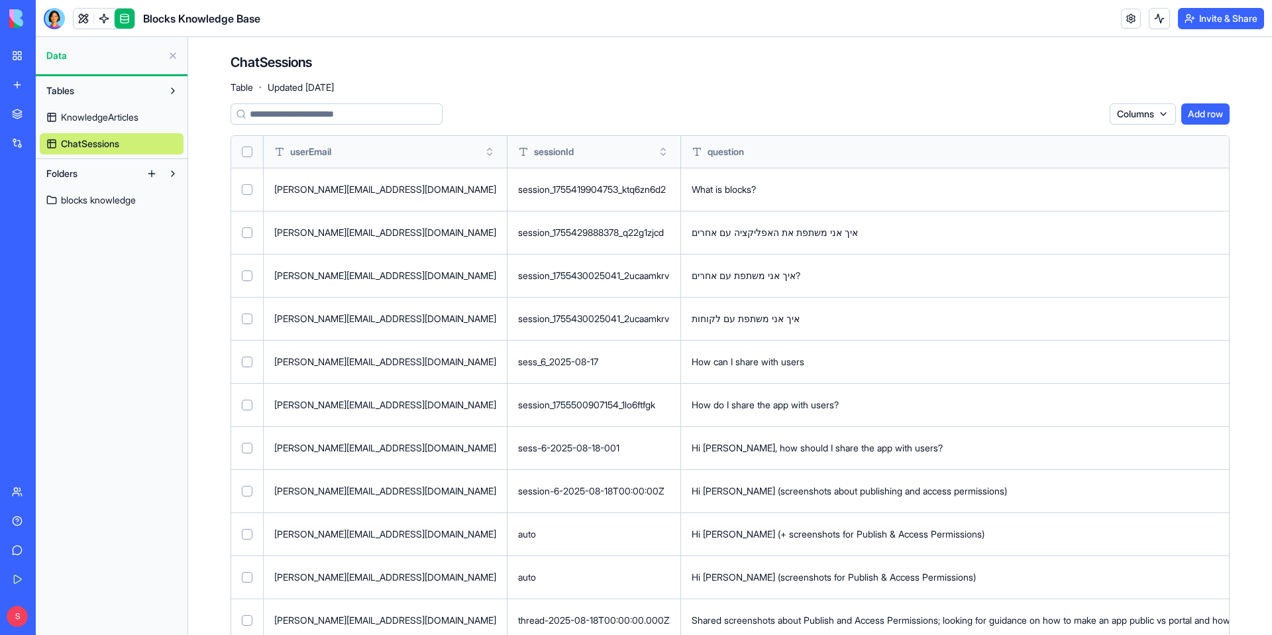
click at [121, 23] on link at bounding box center [125, 19] width 20 height 20
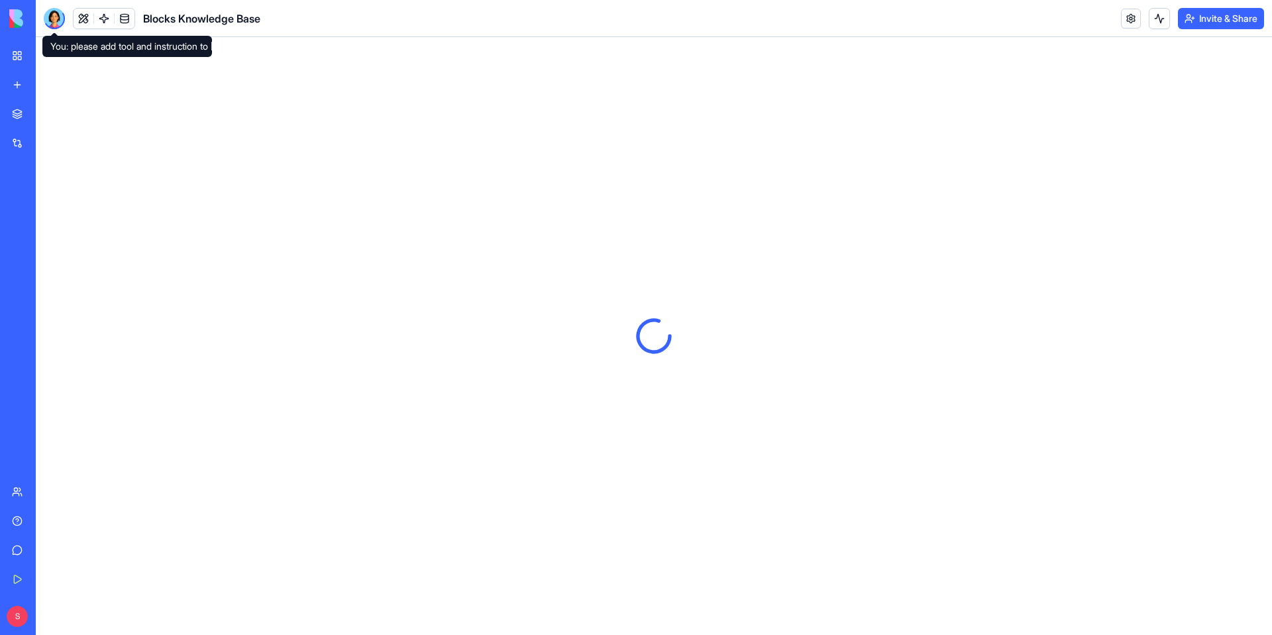
click at [59, 19] on div at bounding box center [54, 18] width 21 height 21
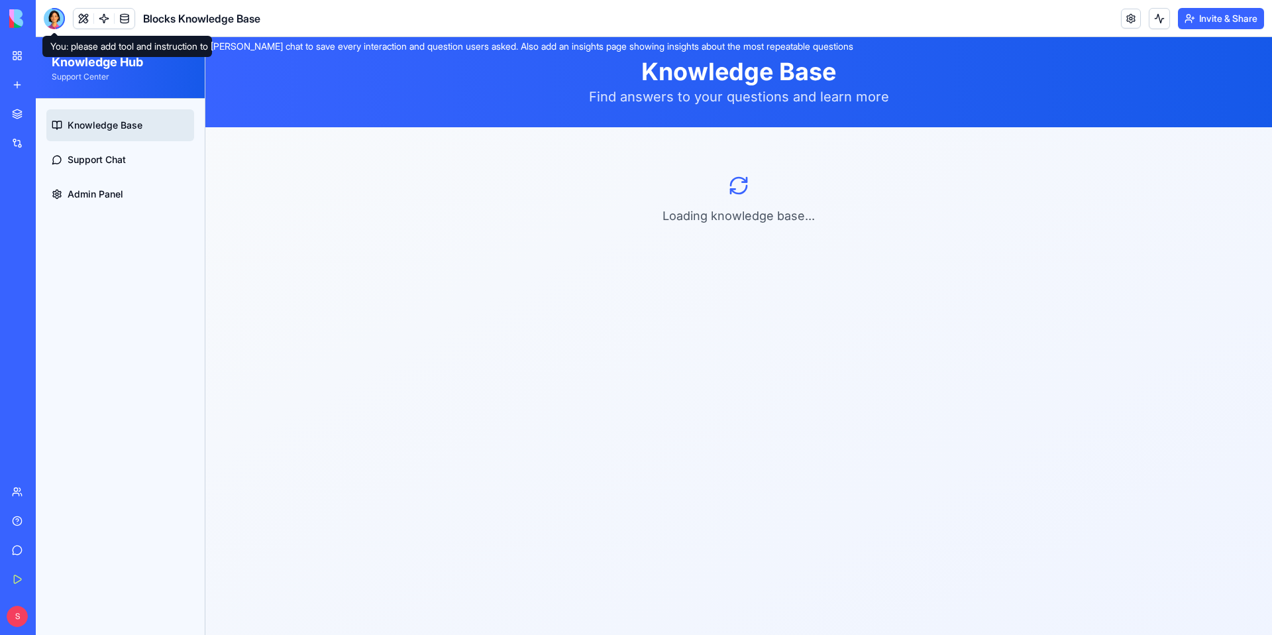
click at [54, 16] on div at bounding box center [54, 18] width 21 height 21
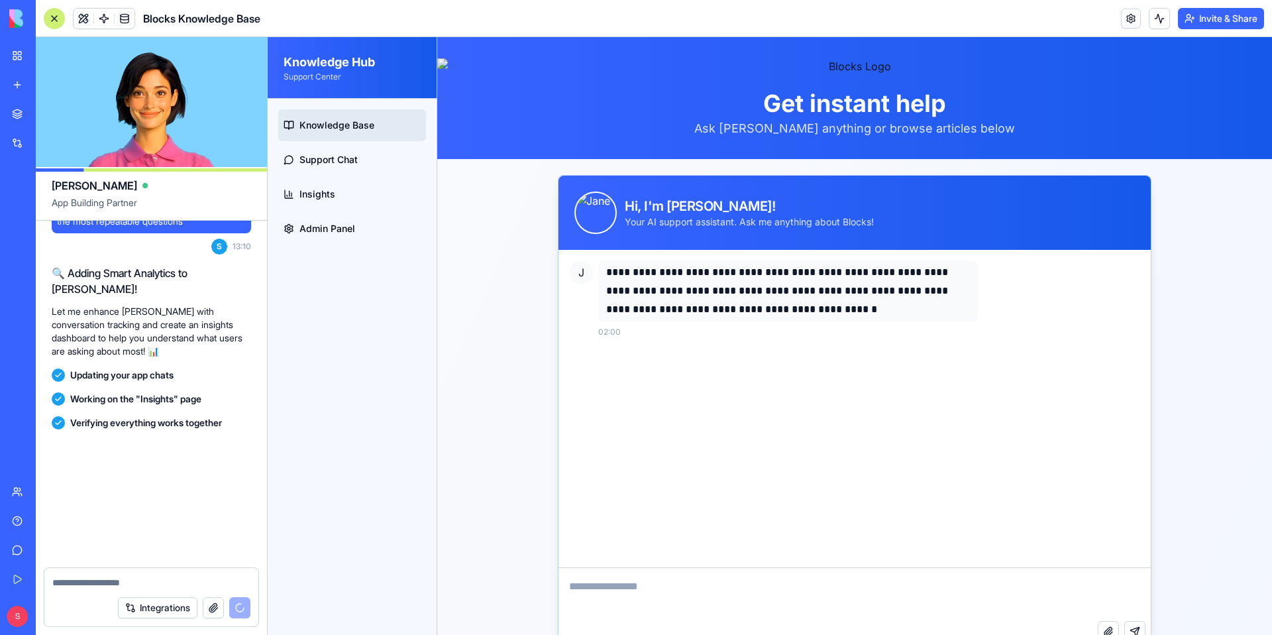
scroll to position [17964, 0]
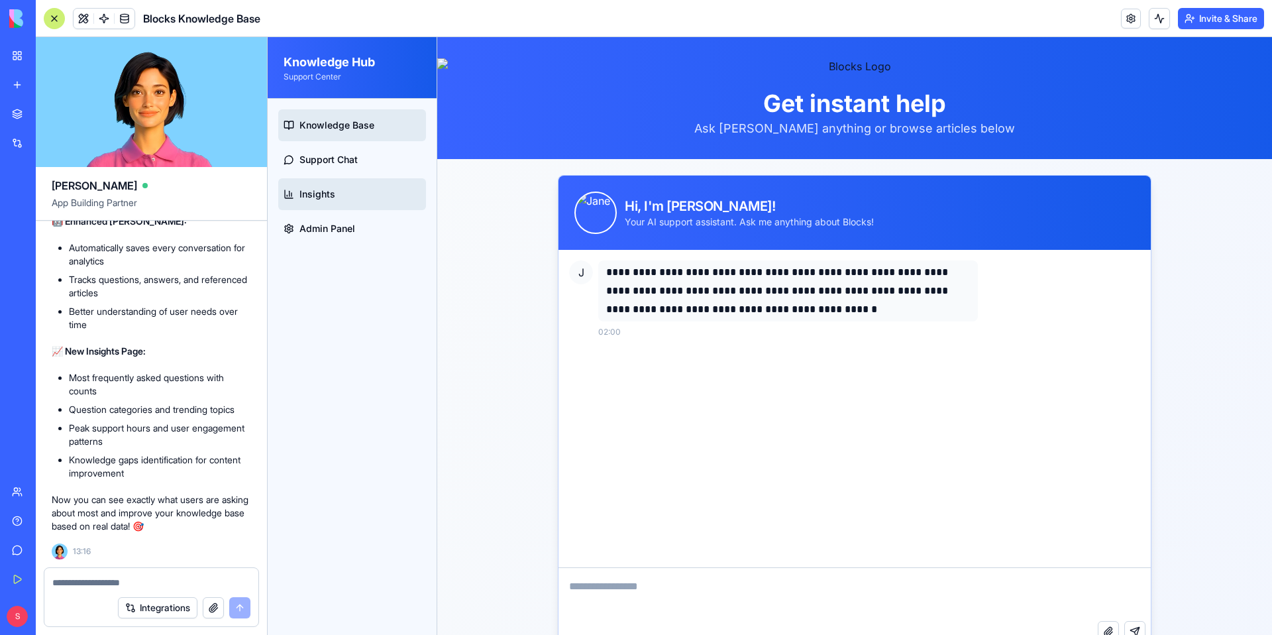
click at [333, 181] on link "Insights" at bounding box center [352, 194] width 148 height 32
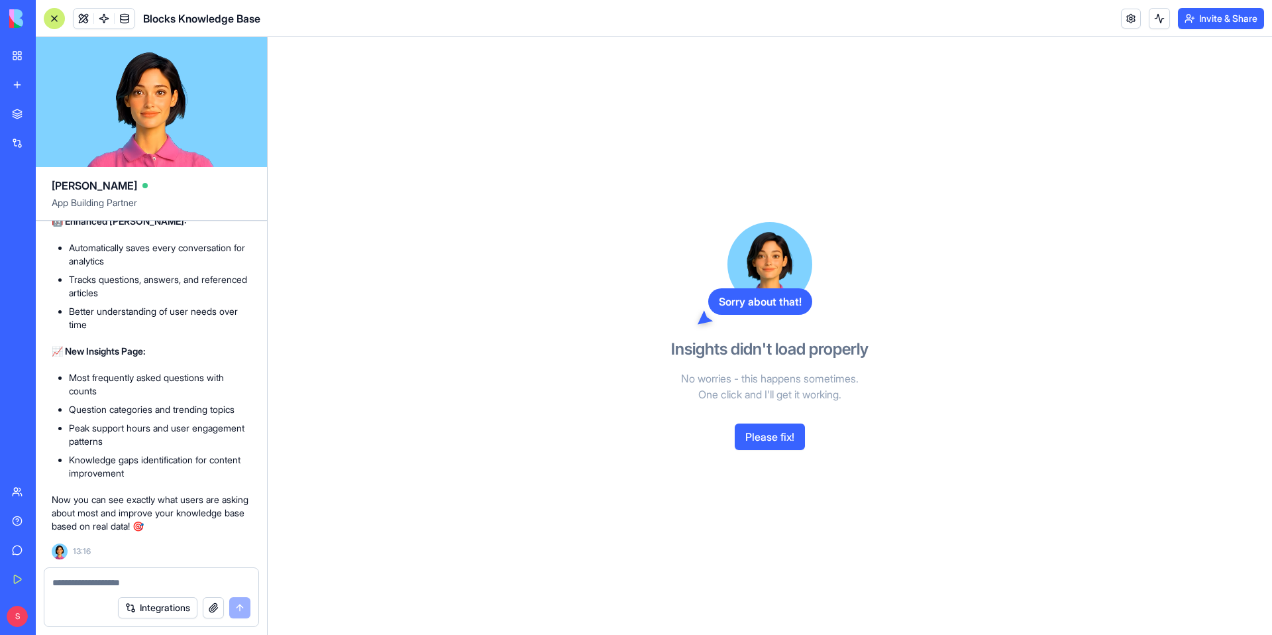
click at [777, 433] on button "Please fix!" at bounding box center [770, 436] width 70 height 27
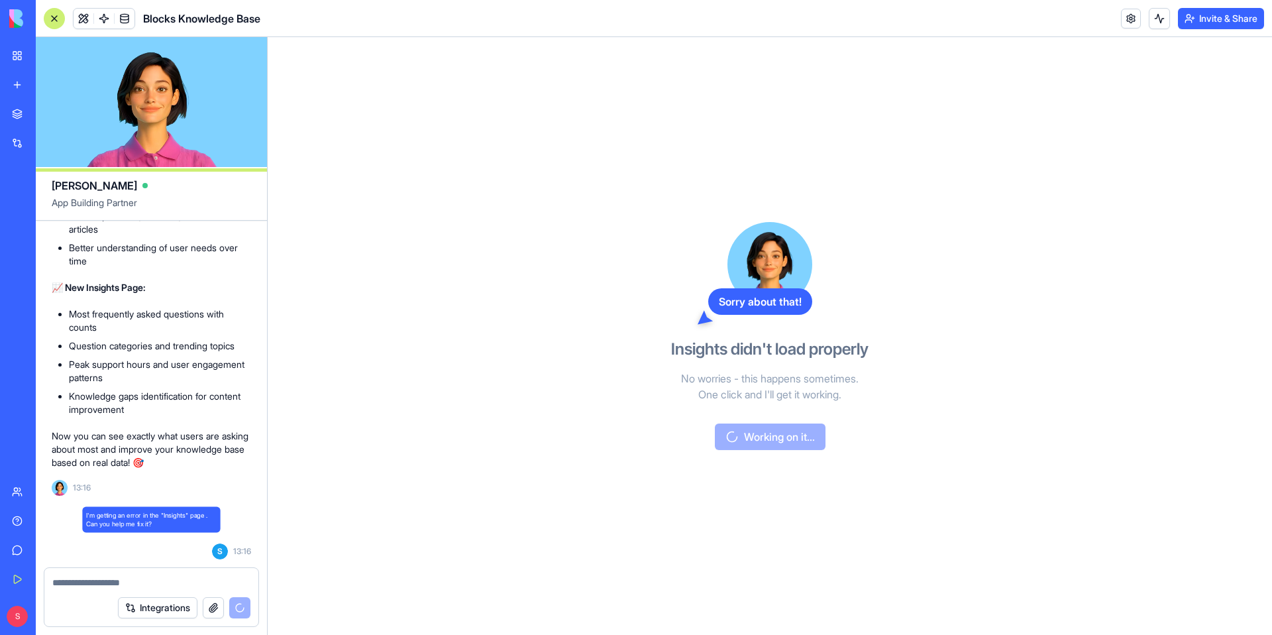
scroll to position [18028, 0]
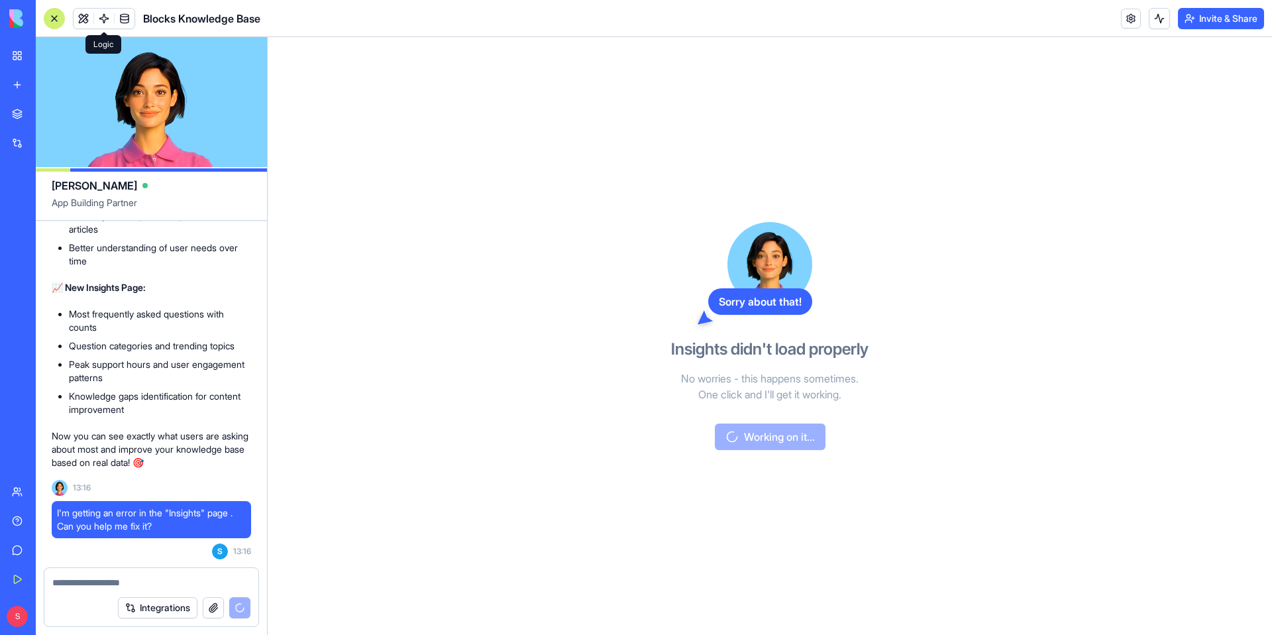
click at [108, 22] on span at bounding box center [103, 18] width 37 height 37
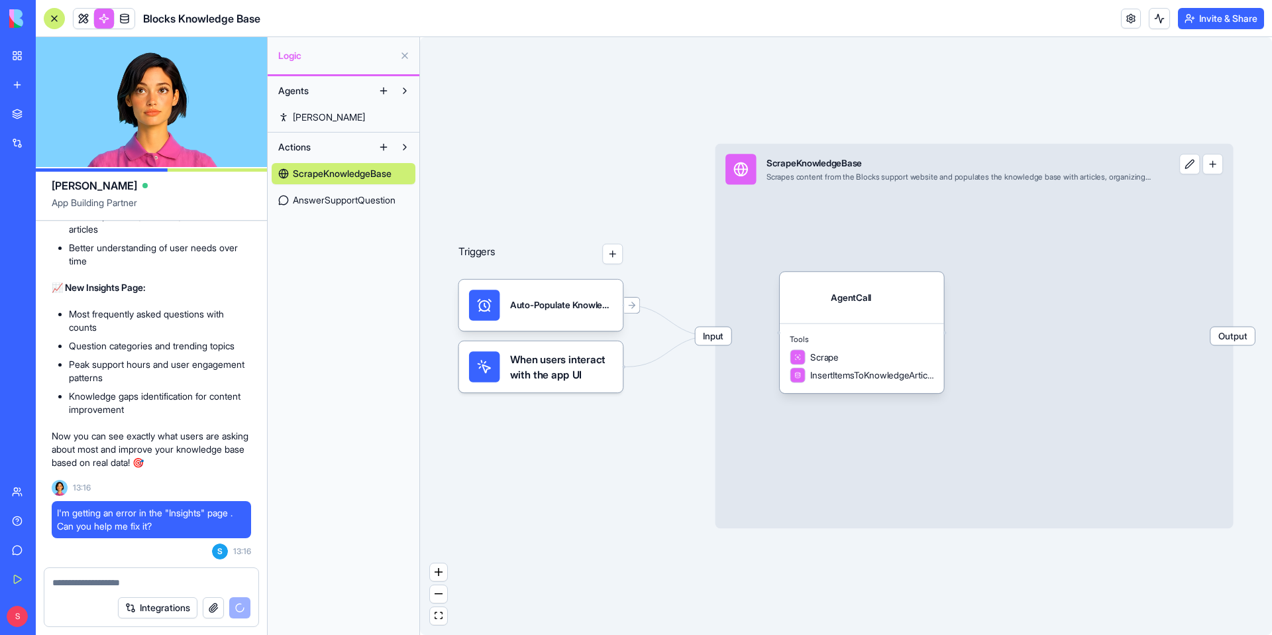
click at [382, 140] on button at bounding box center [383, 147] width 21 height 21
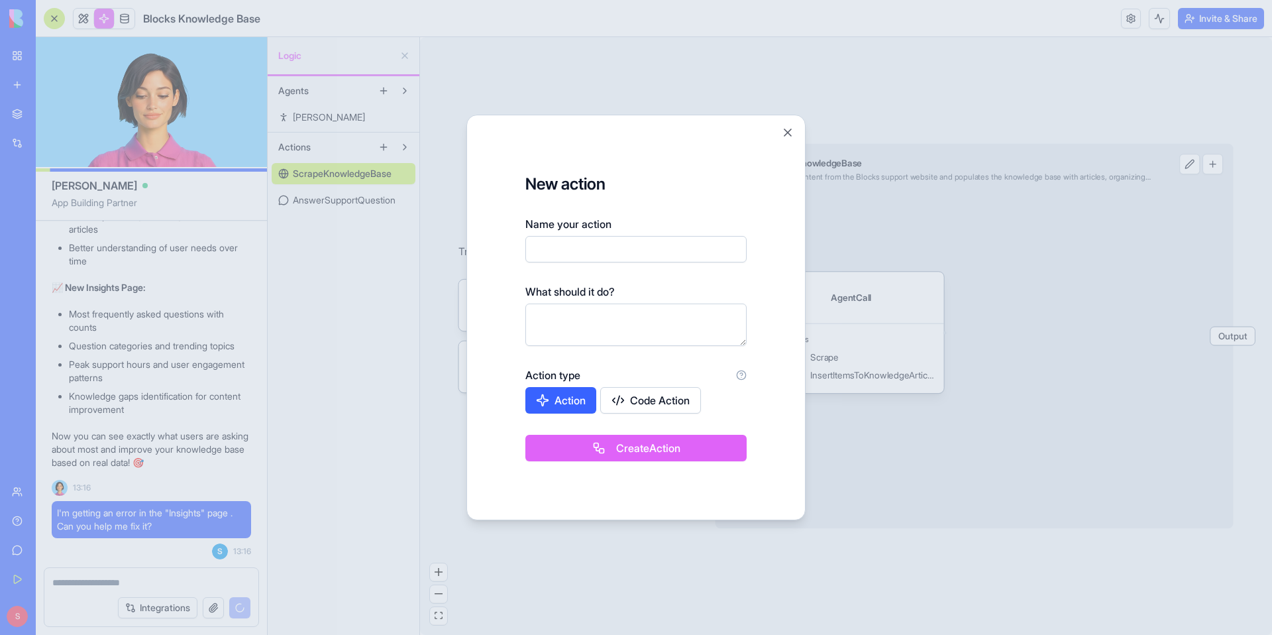
click at [362, 123] on div at bounding box center [636, 317] width 1272 height 635
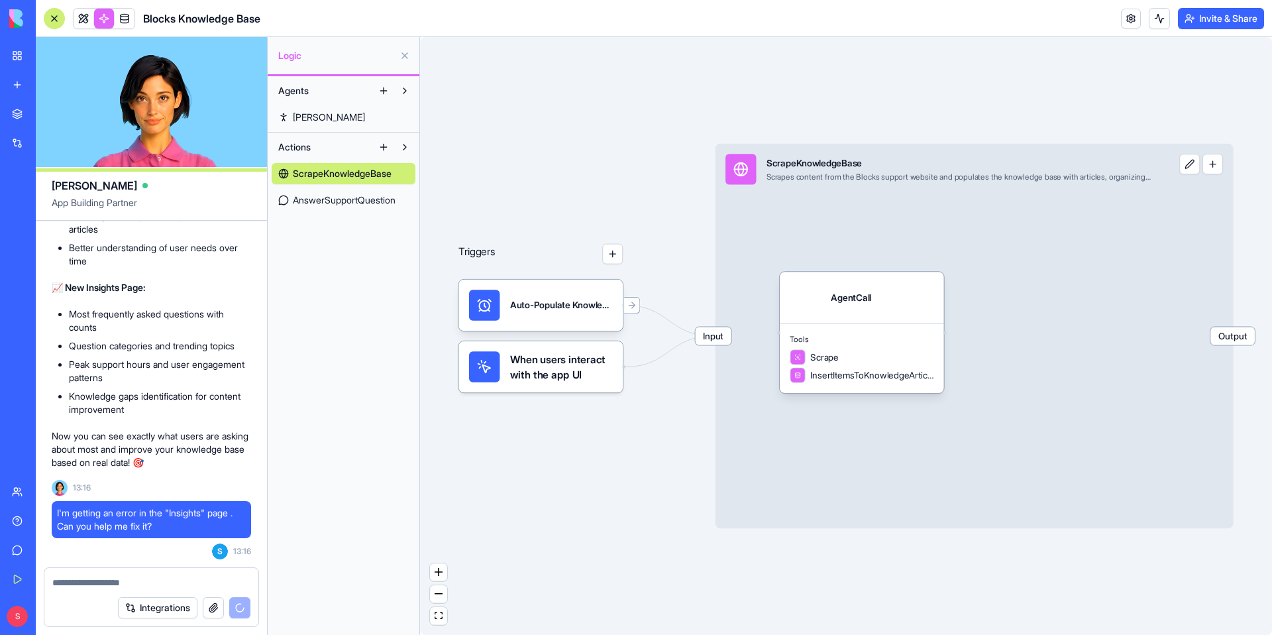
click at [362, 123] on link "[PERSON_NAME]" at bounding box center [344, 117] width 144 height 21
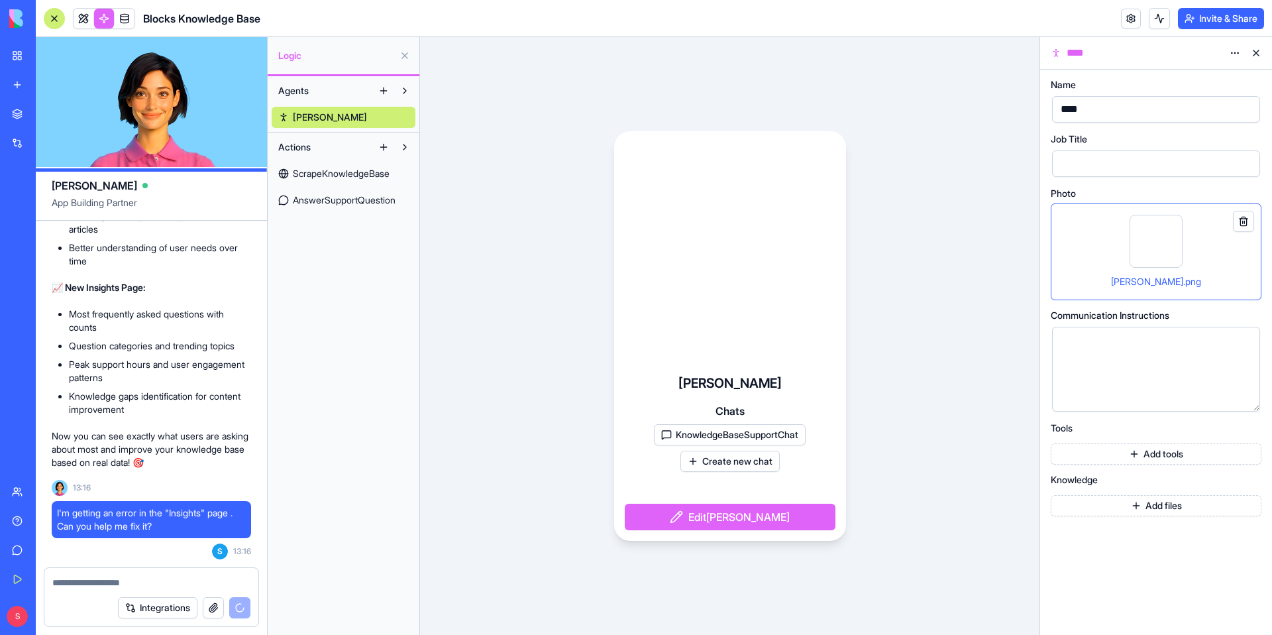
click at [736, 436] on button "KnowledgeBaseSupportChat" at bounding box center [730, 434] width 152 height 21
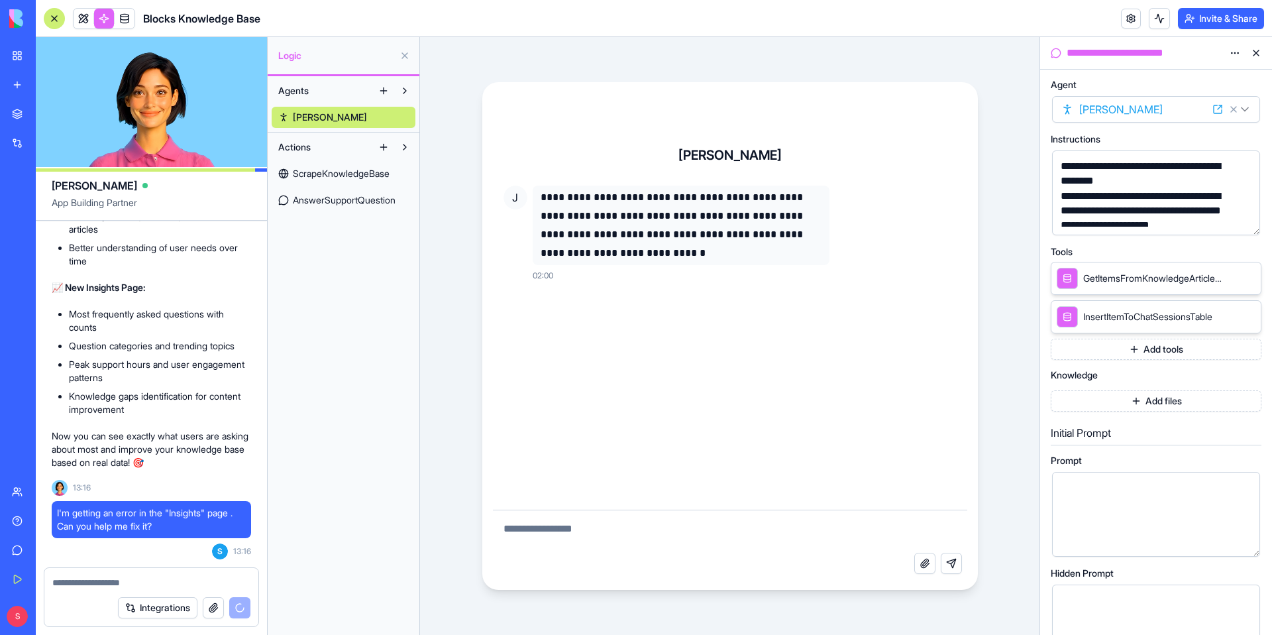
click at [975, 270] on div "**********" at bounding box center [730, 362] width 496 height 455
click at [1250, 223] on button "button" at bounding box center [1247, 221] width 21 height 21
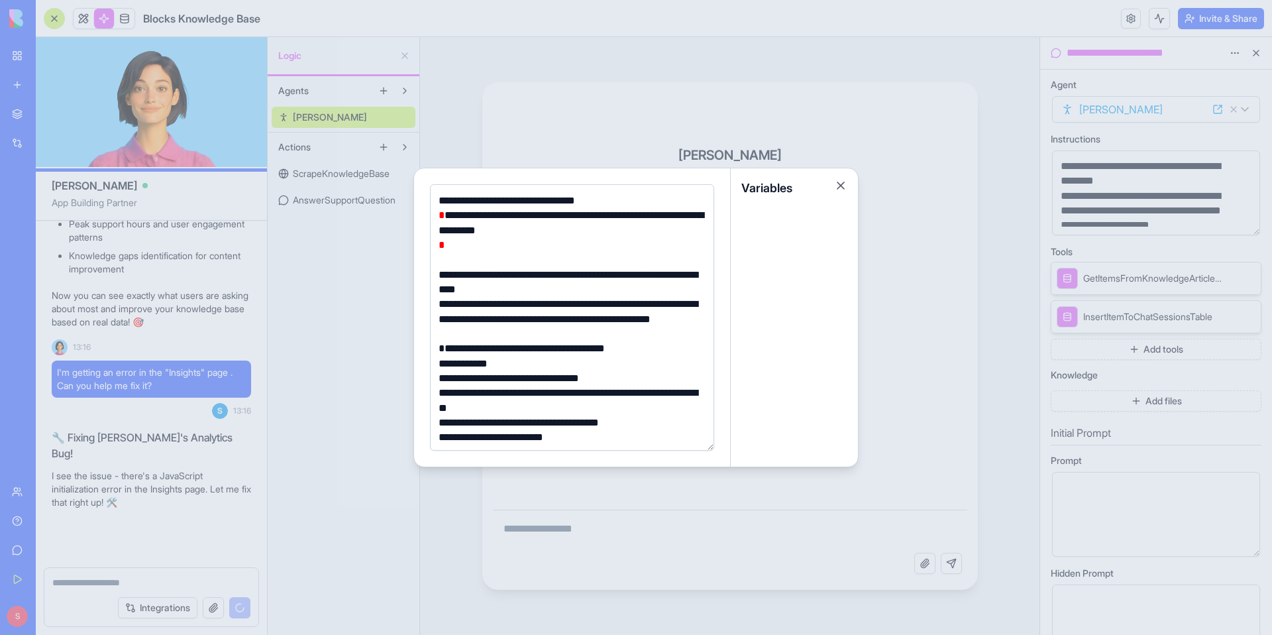
scroll to position [18153, 0]
click at [842, 186] on button "Close" at bounding box center [840, 185] width 13 height 13
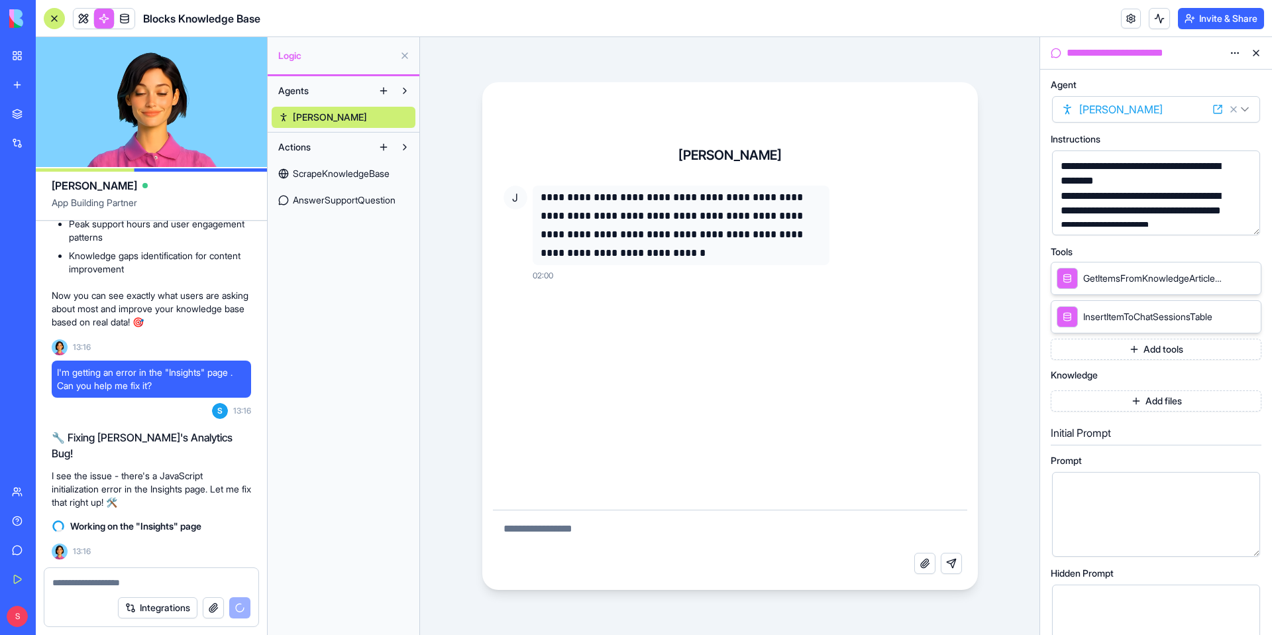
click at [574, 533] on textarea at bounding box center [730, 531] width 474 height 42
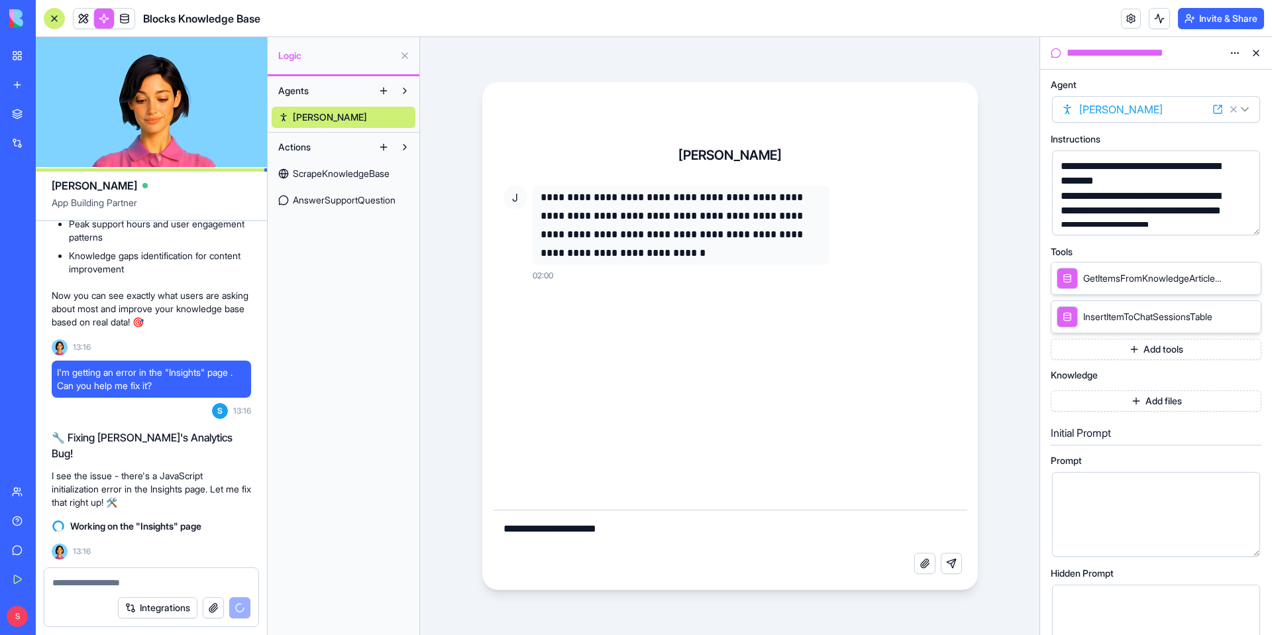
type textarea "**********"
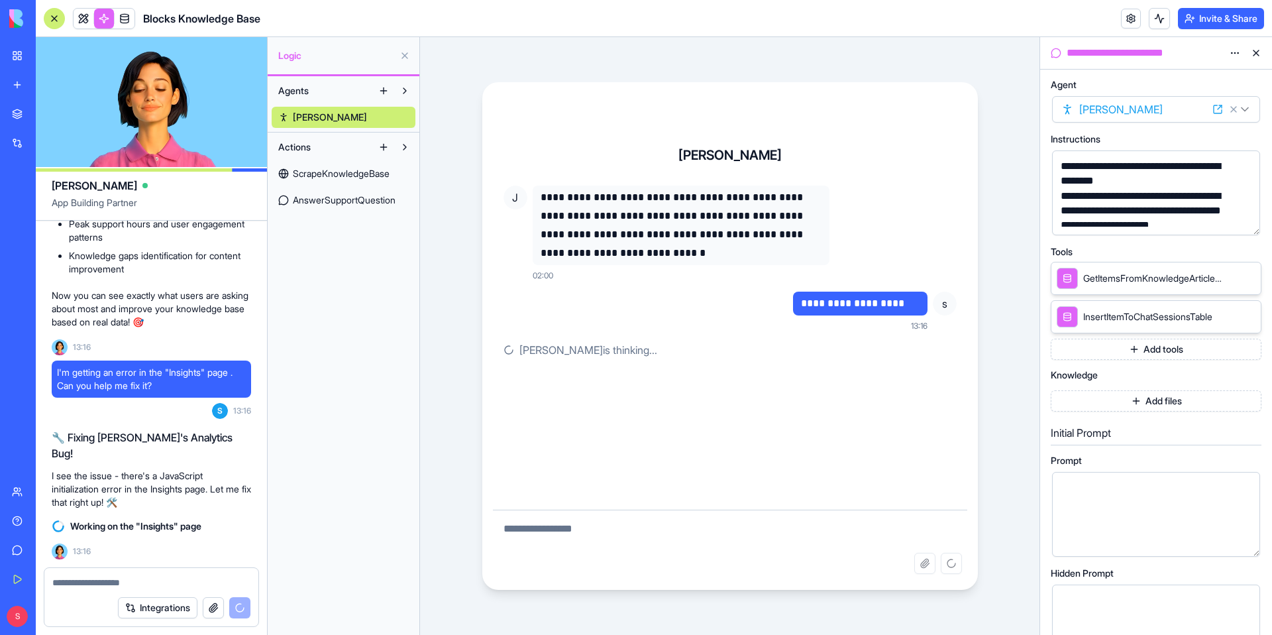
click at [1243, 222] on button "button" at bounding box center [1247, 221] width 21 height 21
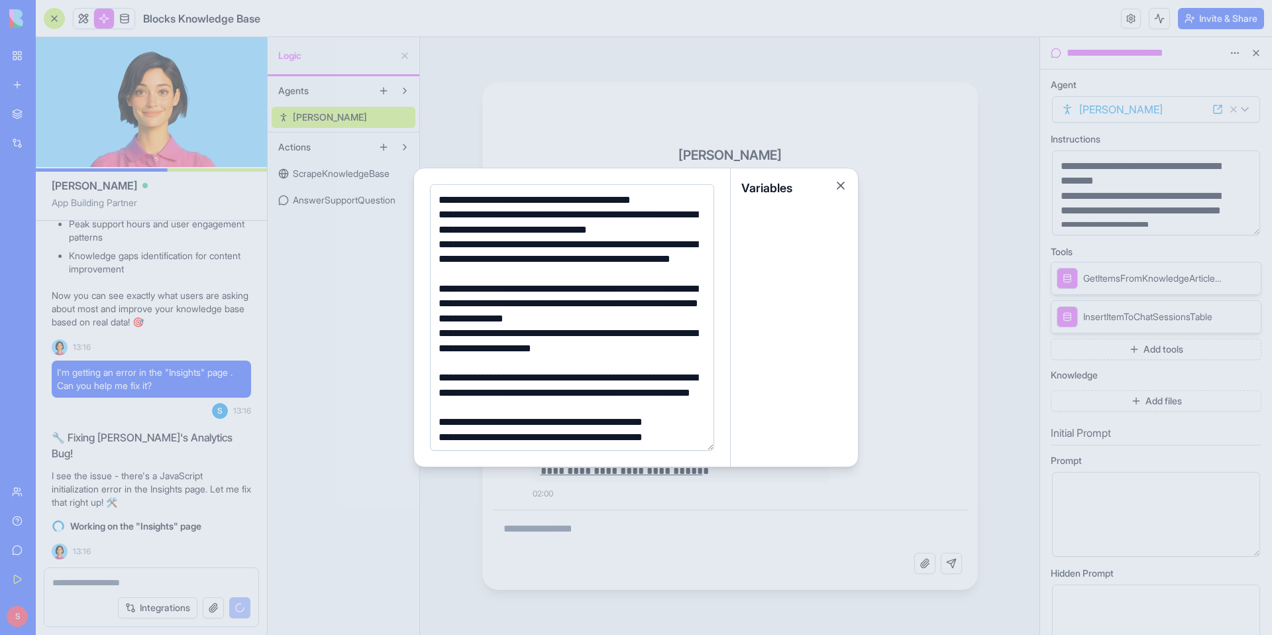
scroll to position [206, 0]
click at [839, 189] on button "Close" at bounding box center [840, 185] width 13 height 13
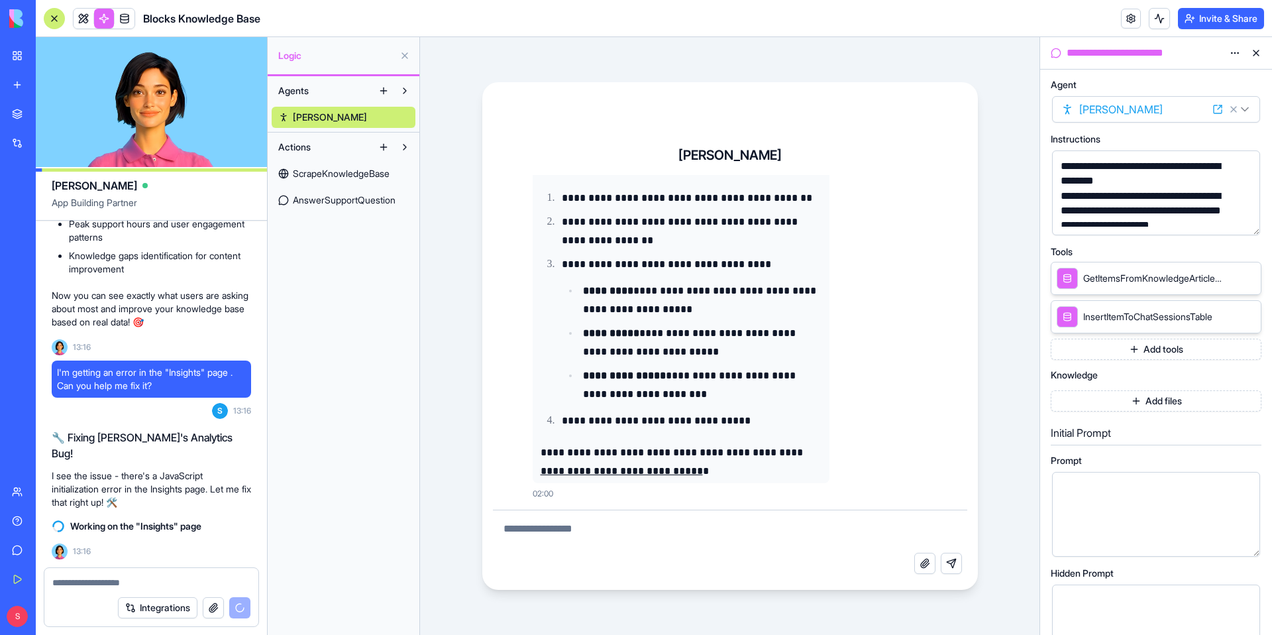
click at [1250, 278] on icon at bounding box center [1248, 277] width 11 height 11
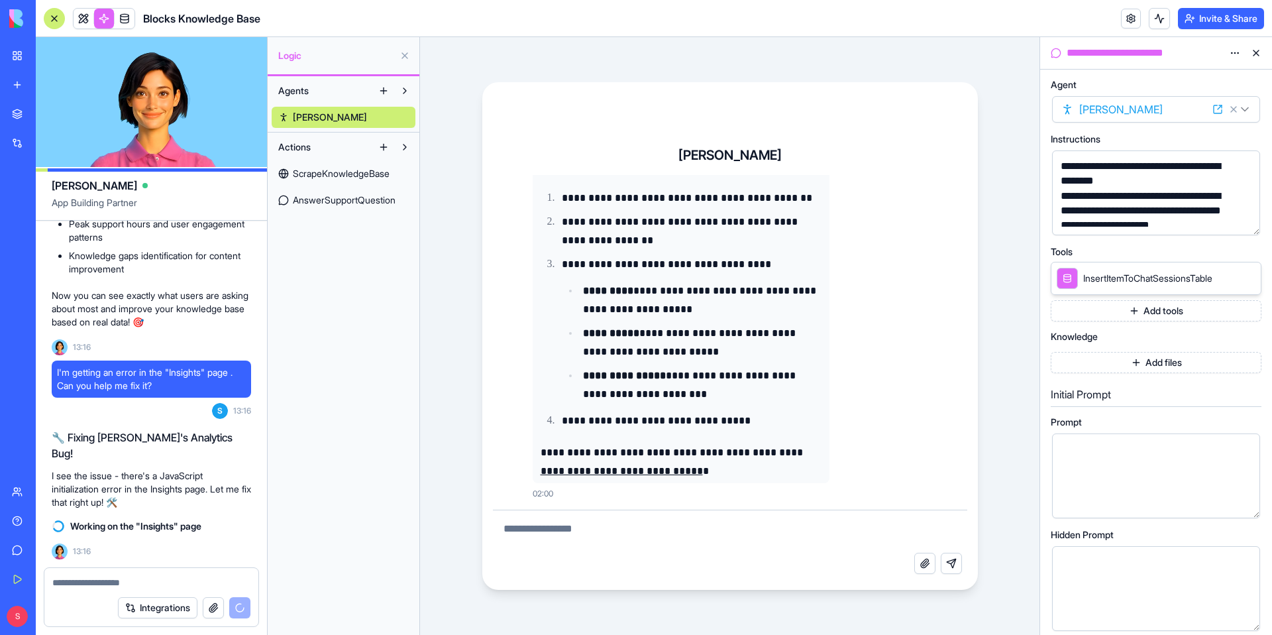
scroll to position [0, 0]
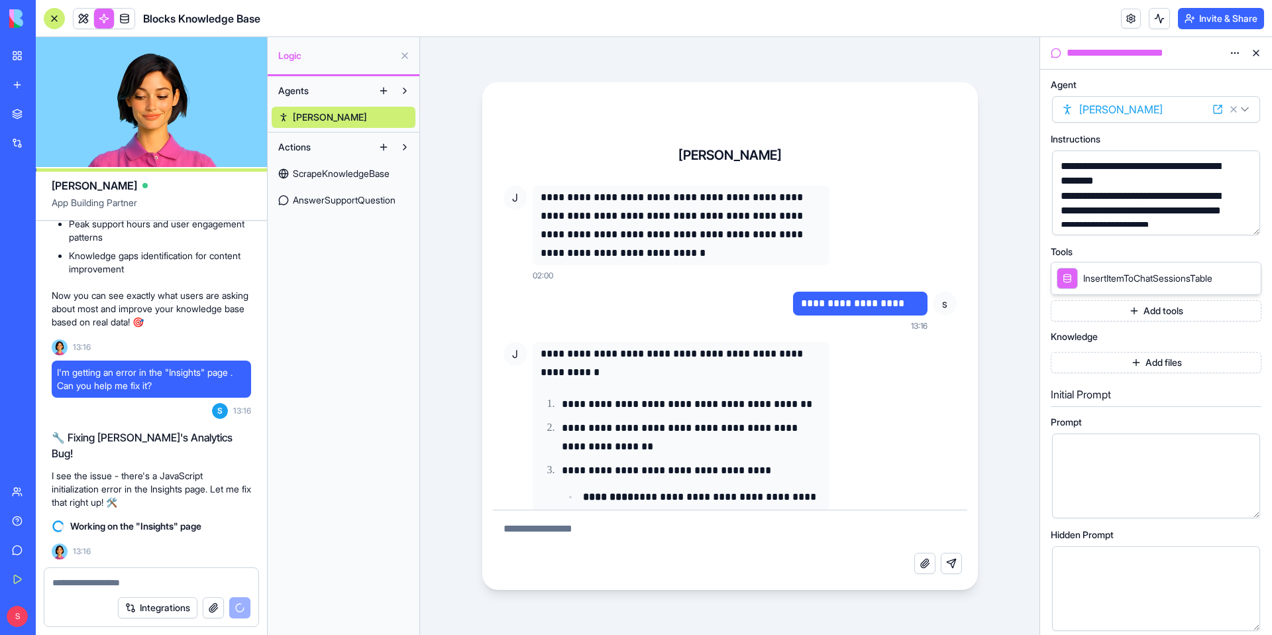
click at [873, 298] on p "**********" at bounding box center [860, 303] width 119 height 19
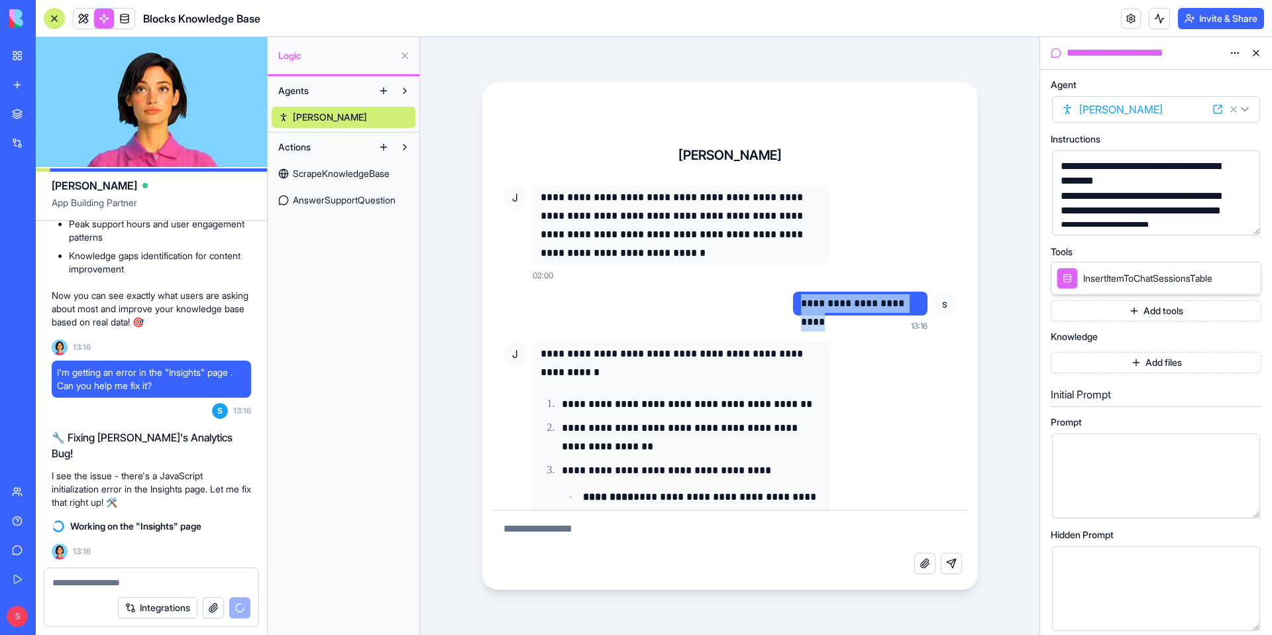
copy p "**********"
click at [591, 525] on textarea at bounding box center [730, 531] width 474 height 42
paste textarea "**********"
type textarea "**********"
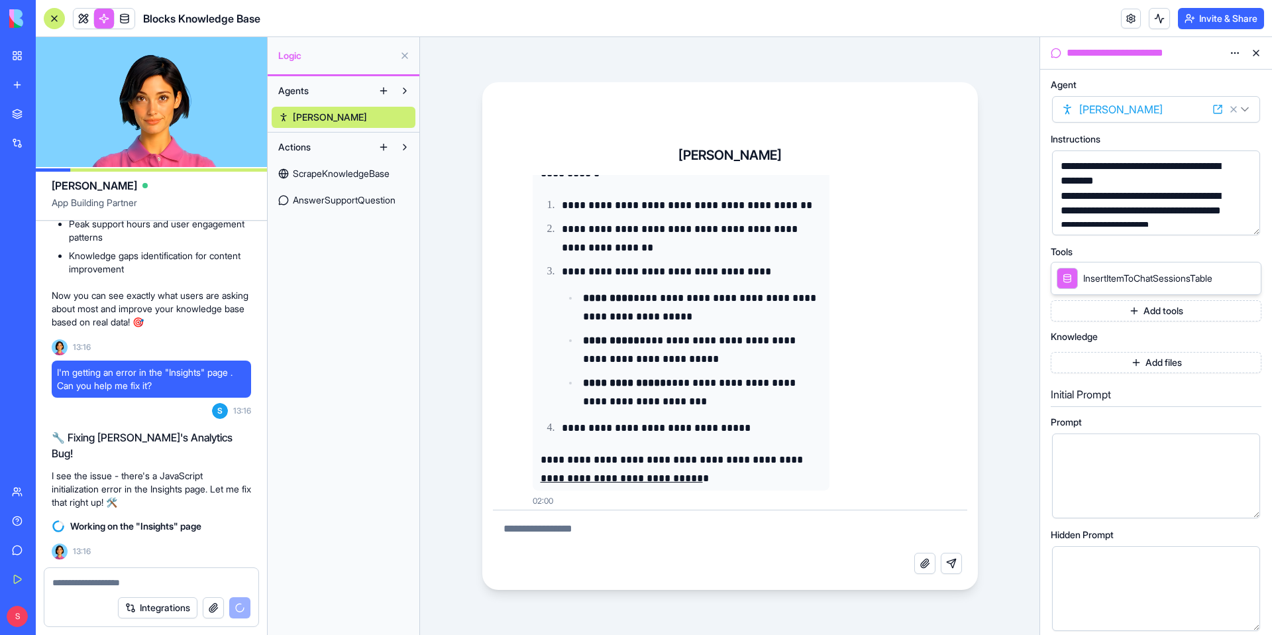
scroll to position [630, 0]
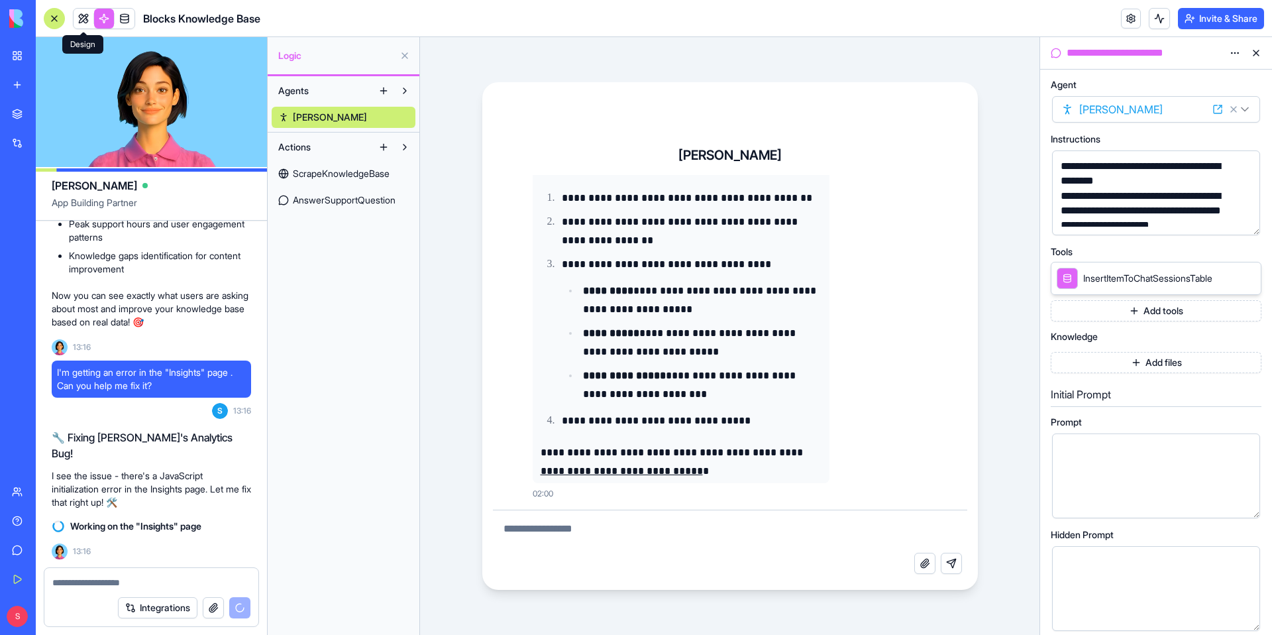
click at [86, 19] on link at bounding box center [84, 19] width 20 height 20
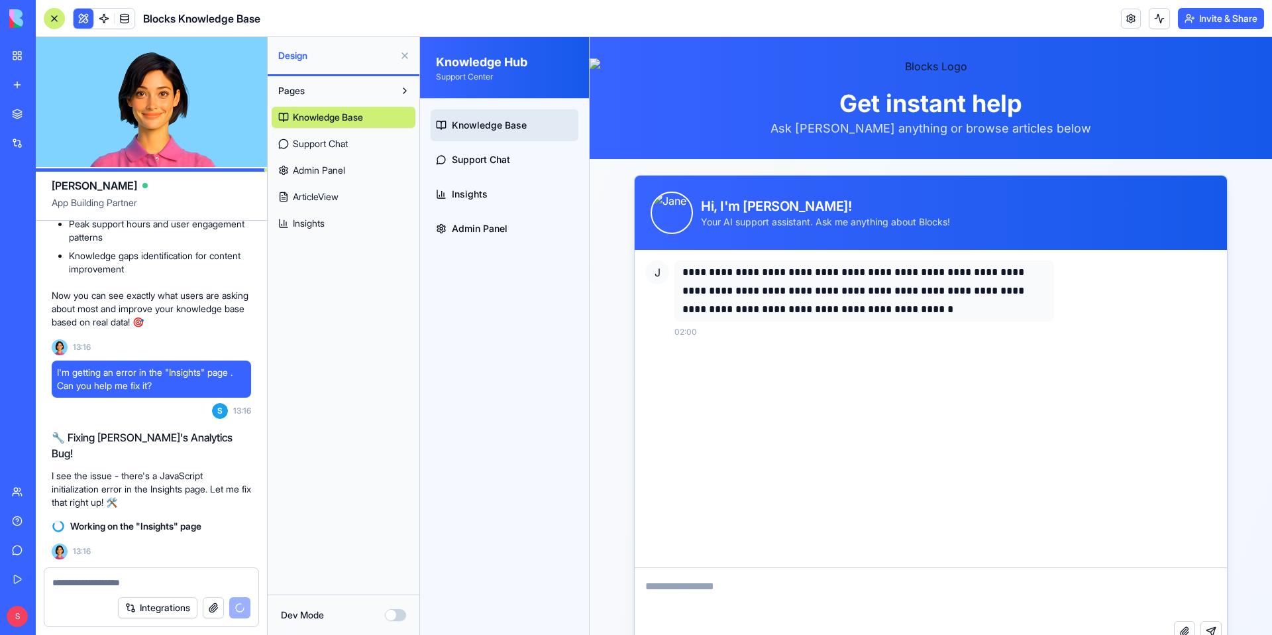
click at [354, 144] on link "Support Chat" at bounding box center [344, 143] width 144 height 21
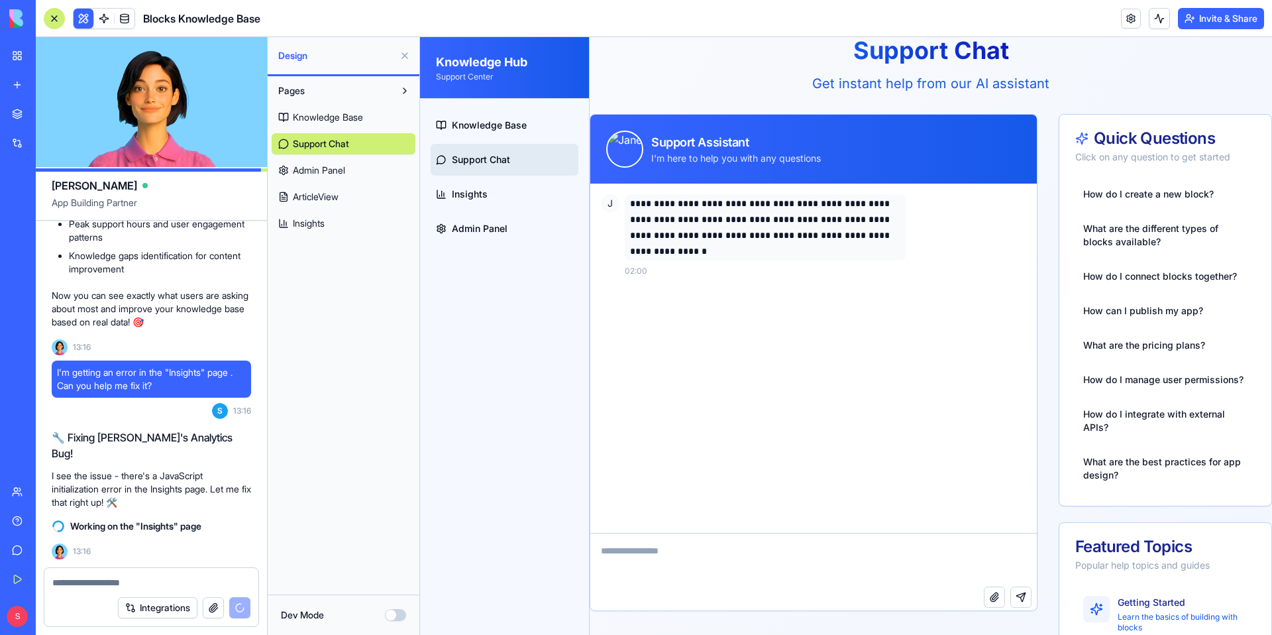
click at [321, 160] on link "Admin Panel" at bounding box center [344, 170] width 144 height 21
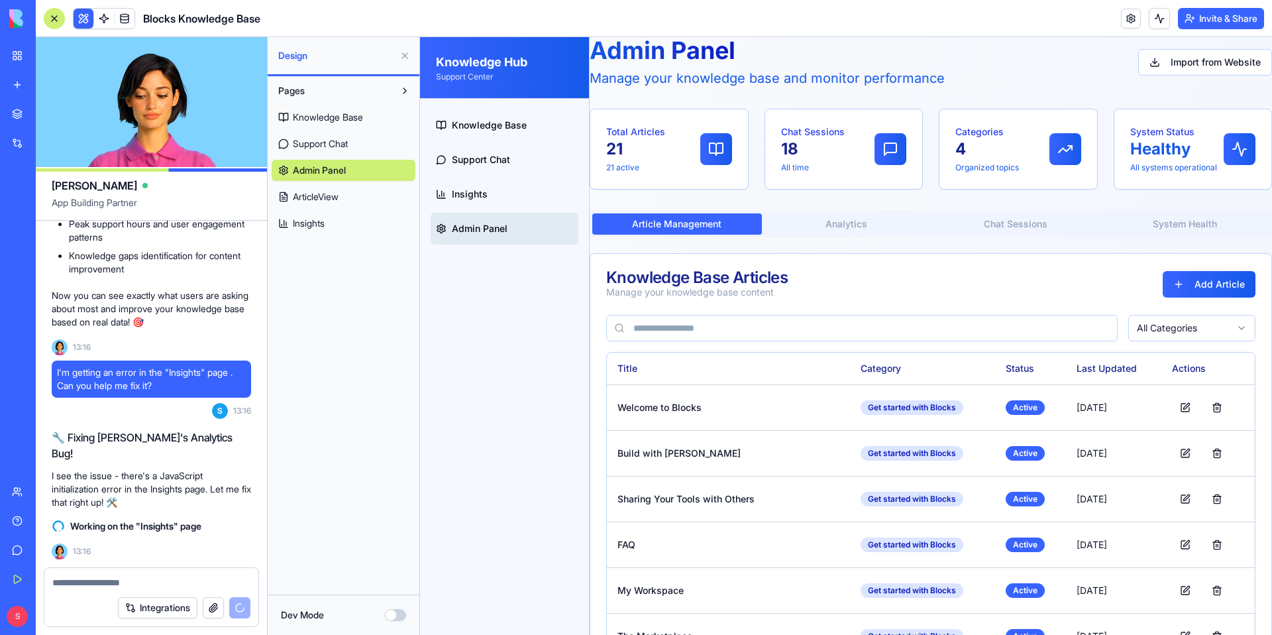
click at [370, 108] on link "Knowledge Base" at bounding box center [344, 117] width 144 height 21
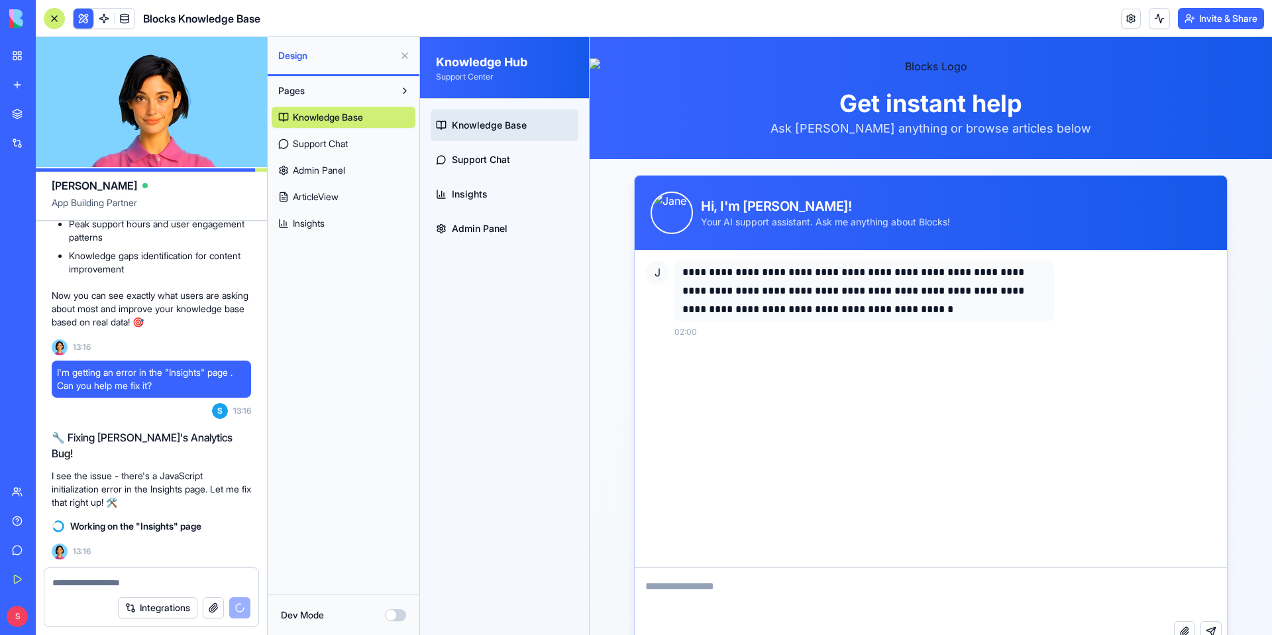
click at [1233, 19] on button "Invite & Share" at bounding box center [1221, 18] width 86 height 21
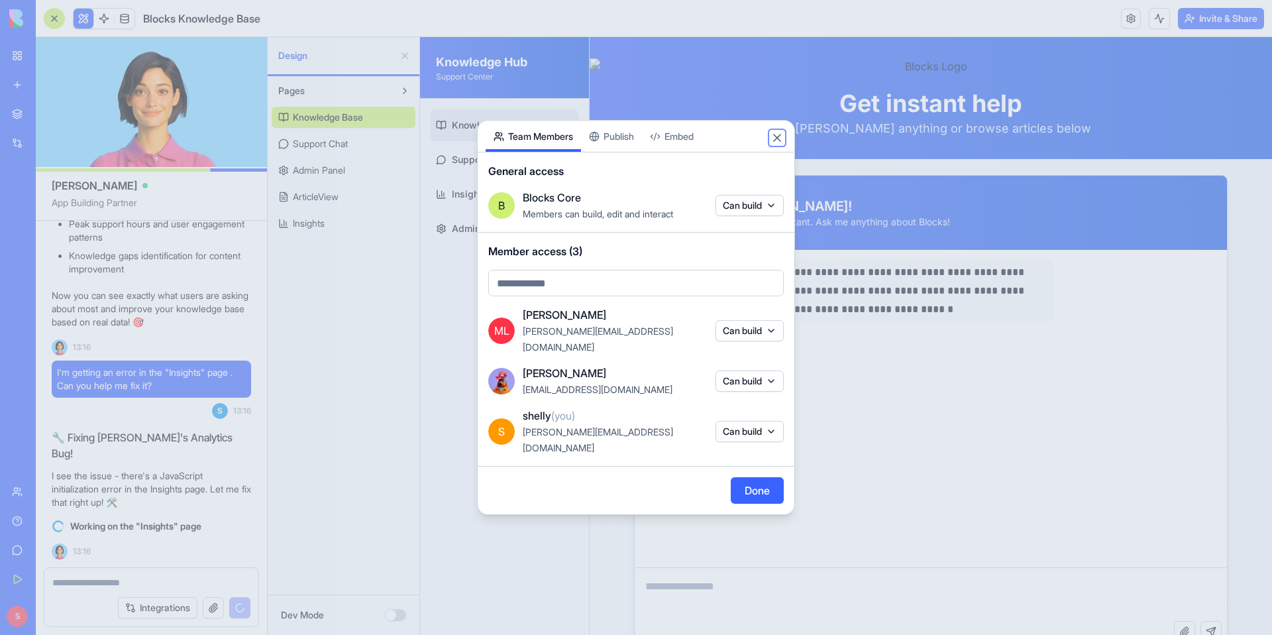
click at [777, 144] on button "Close" at bounding box center [777, 137] width 13 height 13
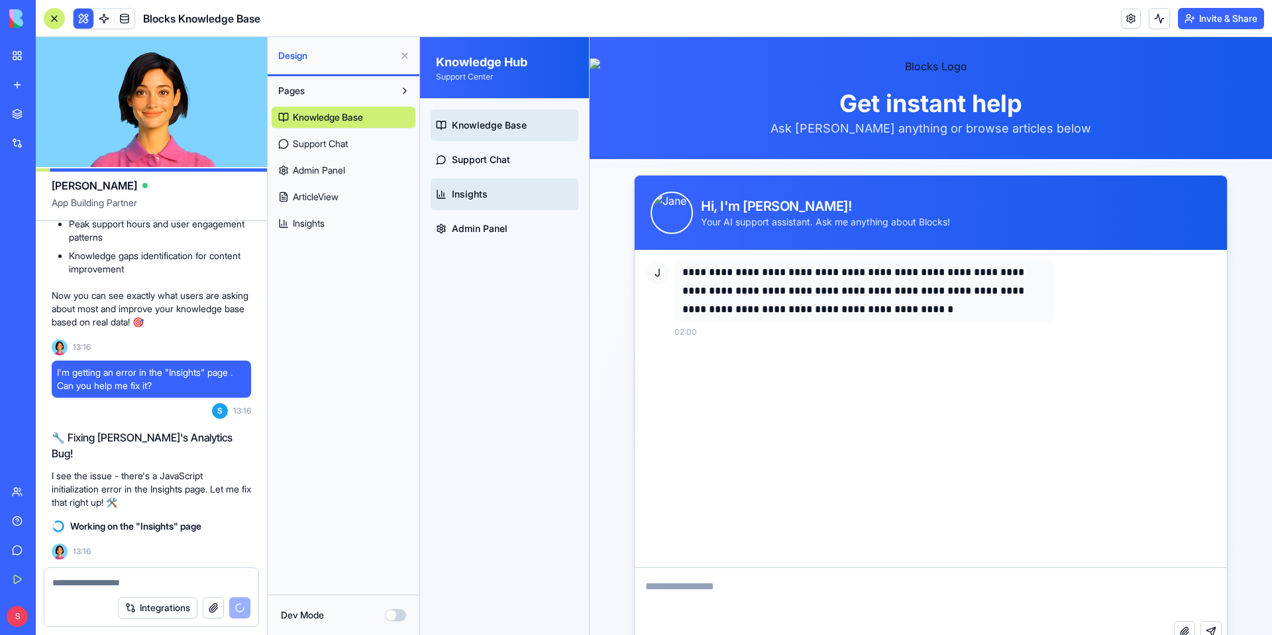
click at [472, 192] on span "Insights" at bounding box center [470, 194] width 36 height 13
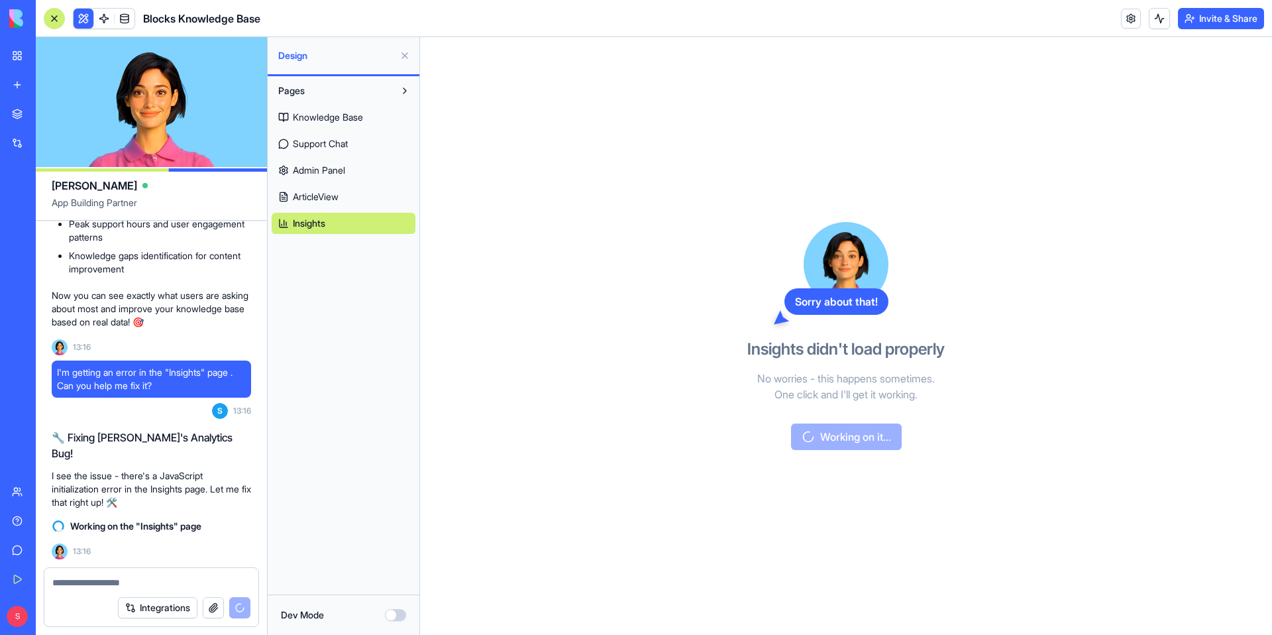
click at [333, 111] on span "Knowledge Base" at bounding box center [328, 117] width 70 height 13
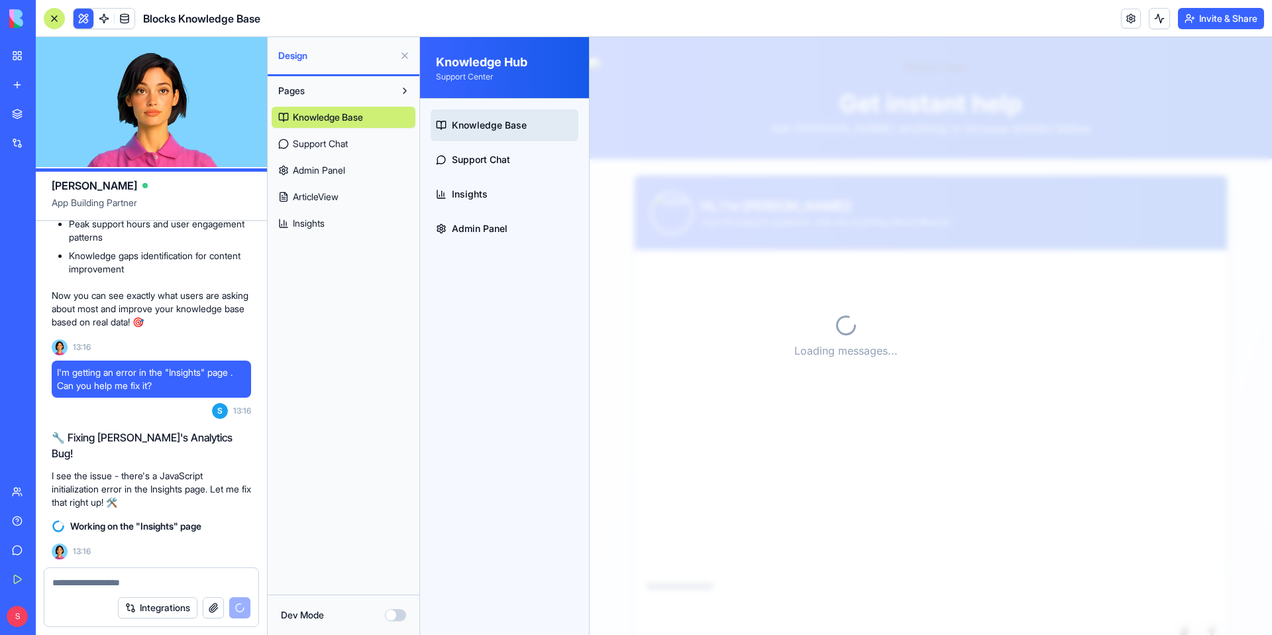
click at [133, 20] on link at bounding box center [125, 19] width 20 height 20
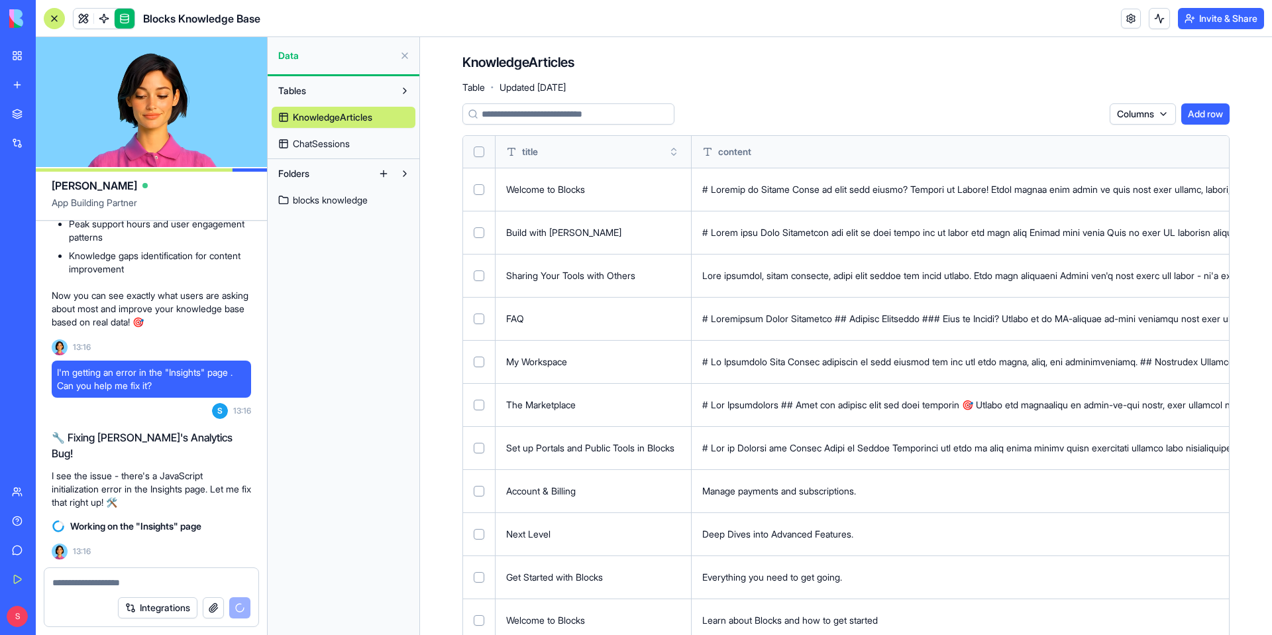
click at [320, 147] on span "ChatSessions" at bounding box center [321, 143] width 57 height 13
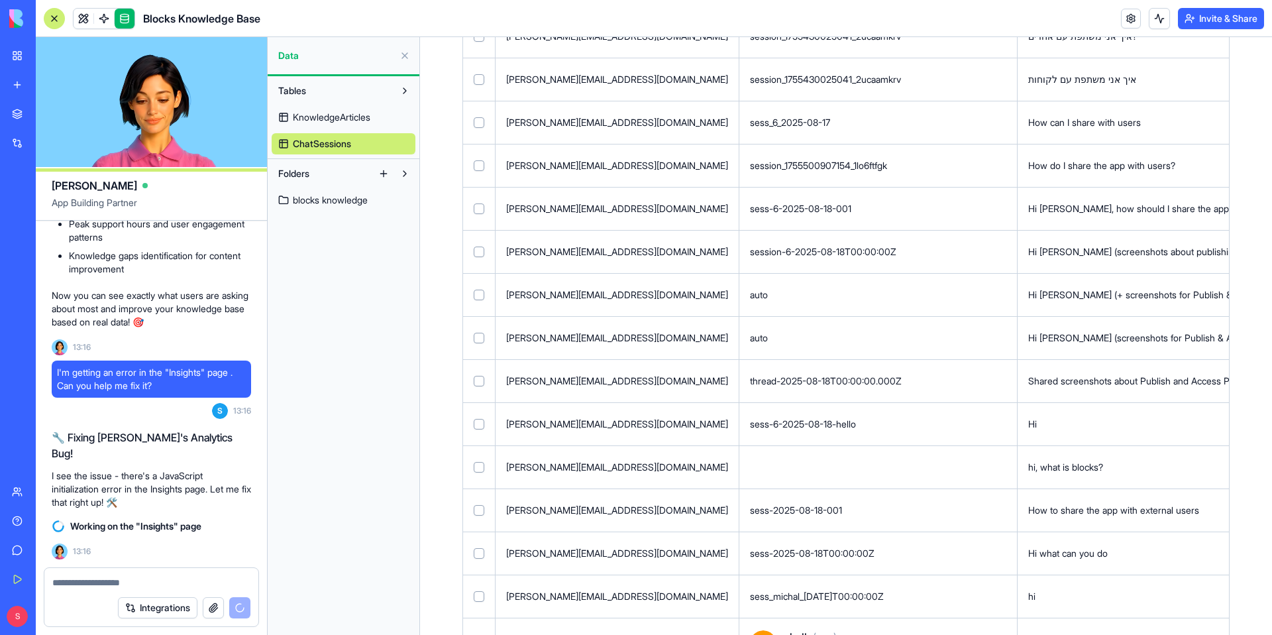
scroll to position [351, 0]
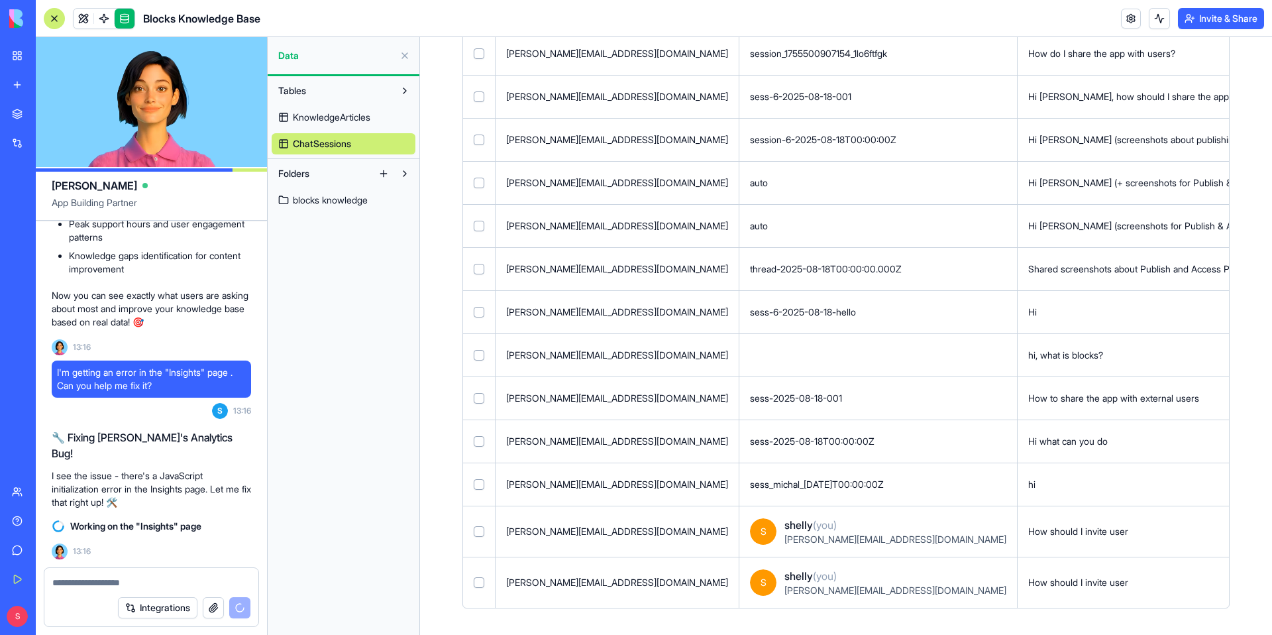
click at [0, 0] on button at bounding box center [0, 0] width 0 height 0
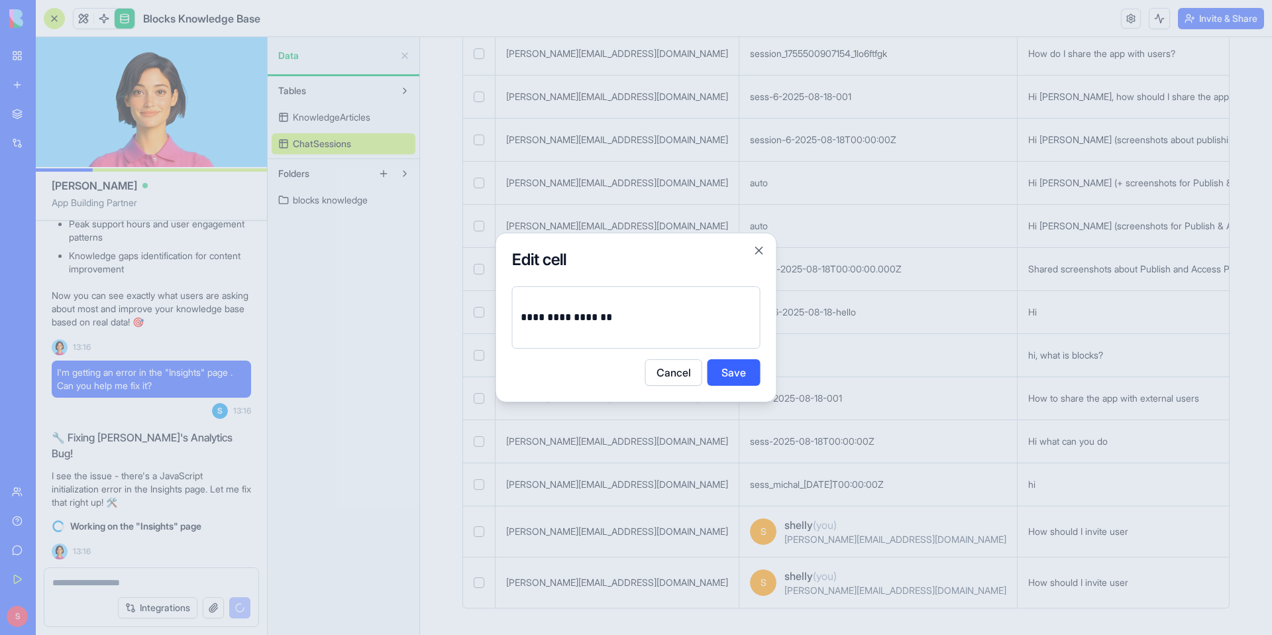
click at [545, 317] on p "**********" at bounding box center [636, 317] width 231 height 19
click at [726, 373] on button "Save" at bounding box center [734, 372] width 53 height 27
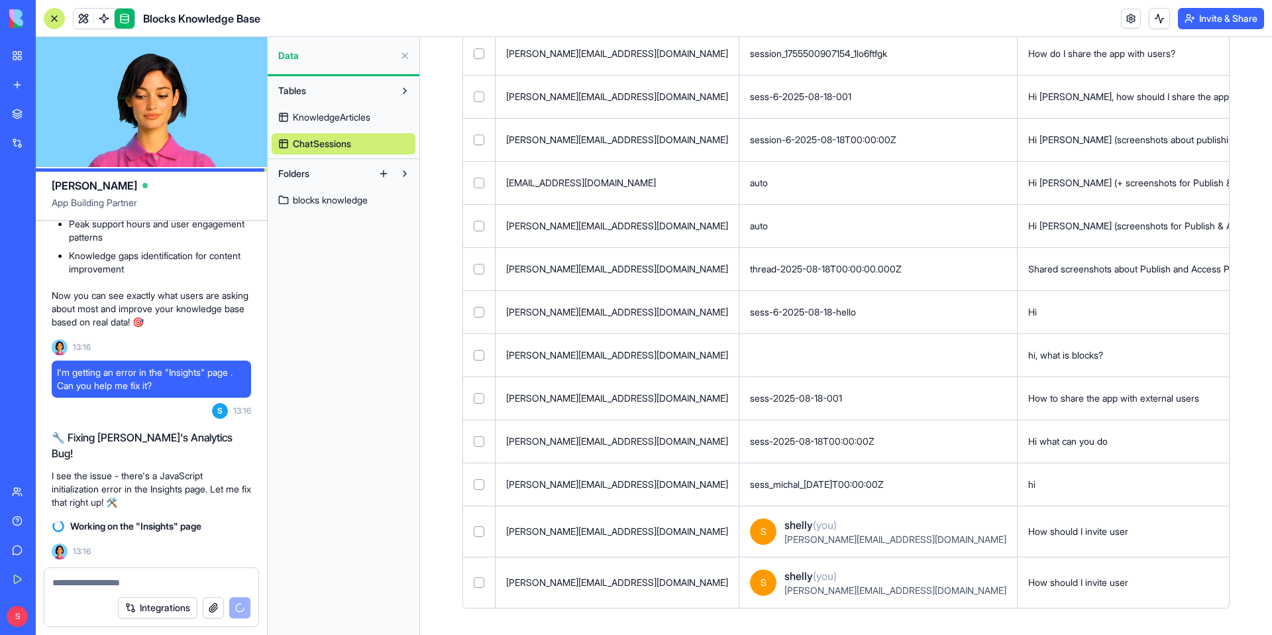
click at [0, 0] on button at bounding box center [0, 0] width 0 height 0
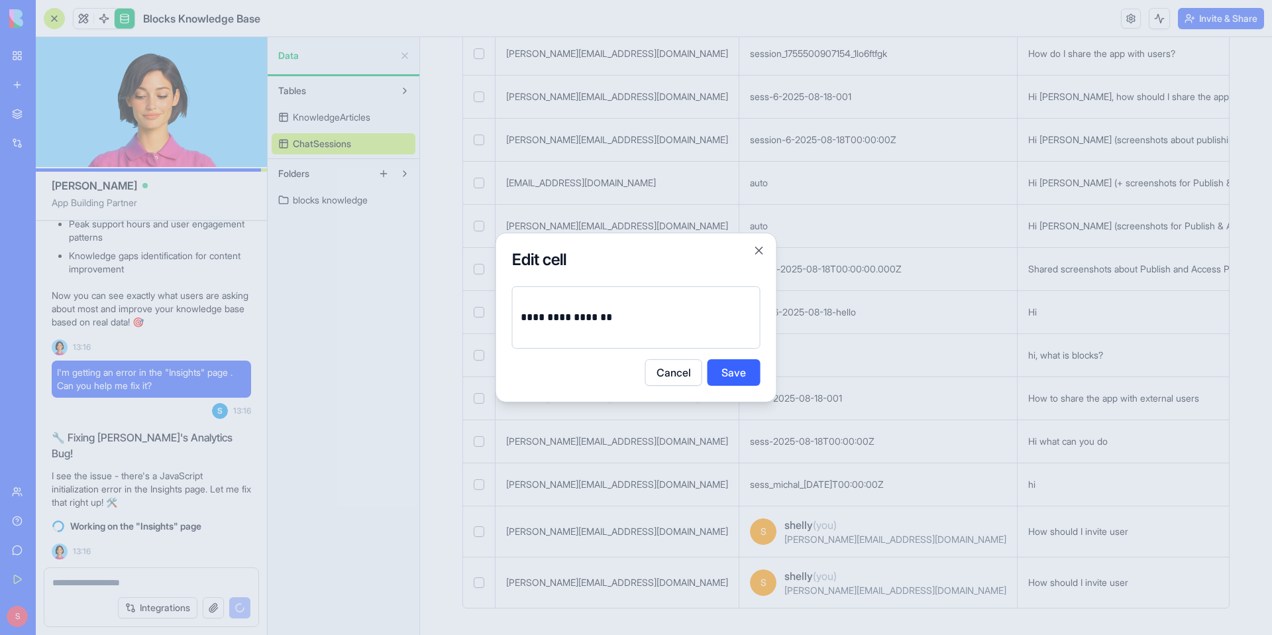
click at [545, 317] on p "**********" at bounding box center [636, 317] width 231 height 19
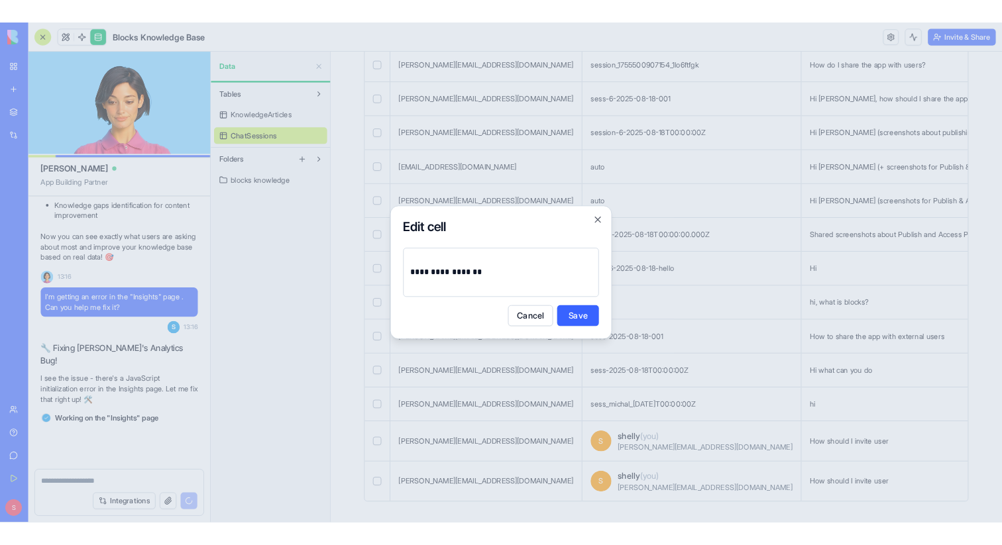
scroll to position [18176, 0]
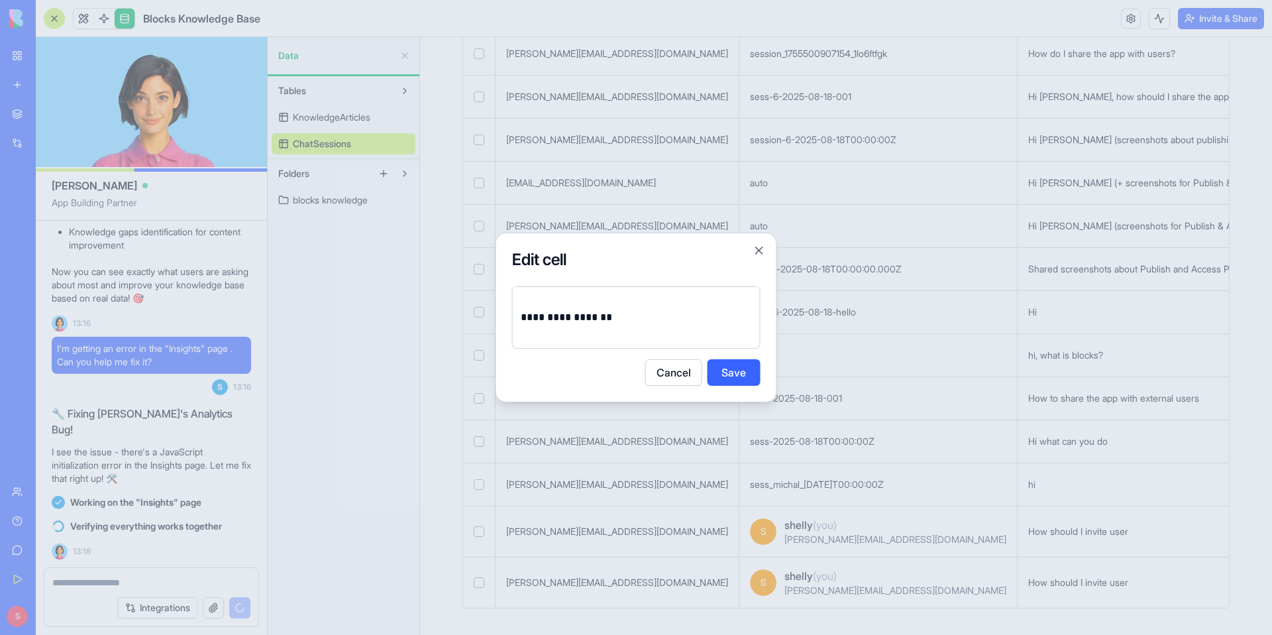
click at [558, 321] on p "**********" at bounding box center [636, 317] width 231 height 19
click at [620, 316] on p "**********" at bounding box center [636, 317] width 231 height 19
click at [727, 371] on button "Save" at bounding box center [734, 372] width 53 height 27
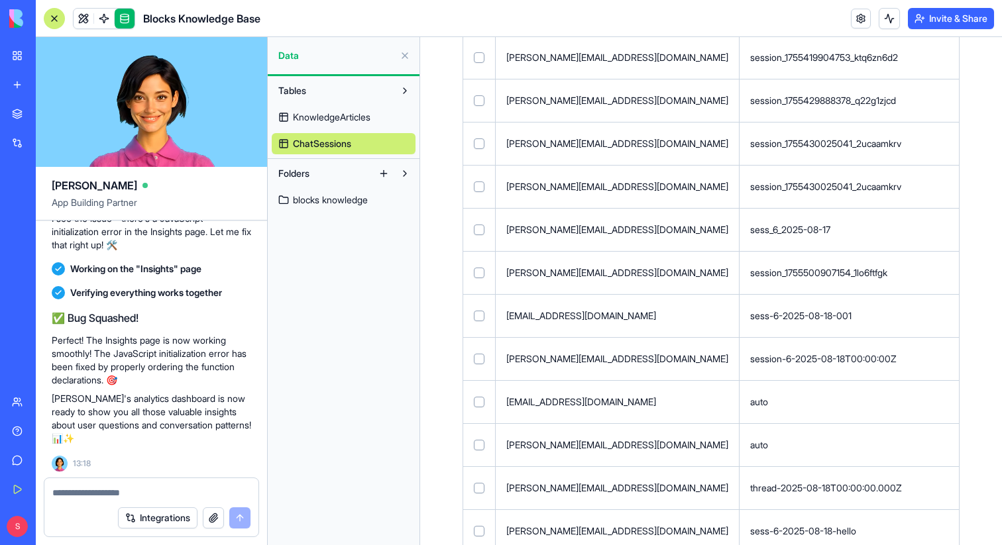
scroll to position [0, 0]
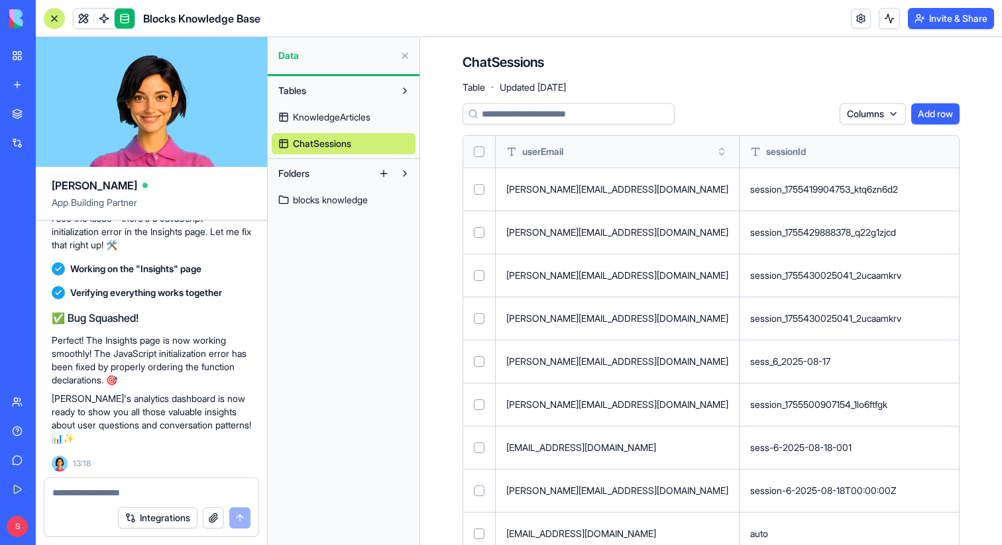
click at [779, 42] on div "ChatSessions Table · Updated [DATE] Columns Add row userEmail sessionId questio…" at bounding box center [711, 511] width 582 height 949
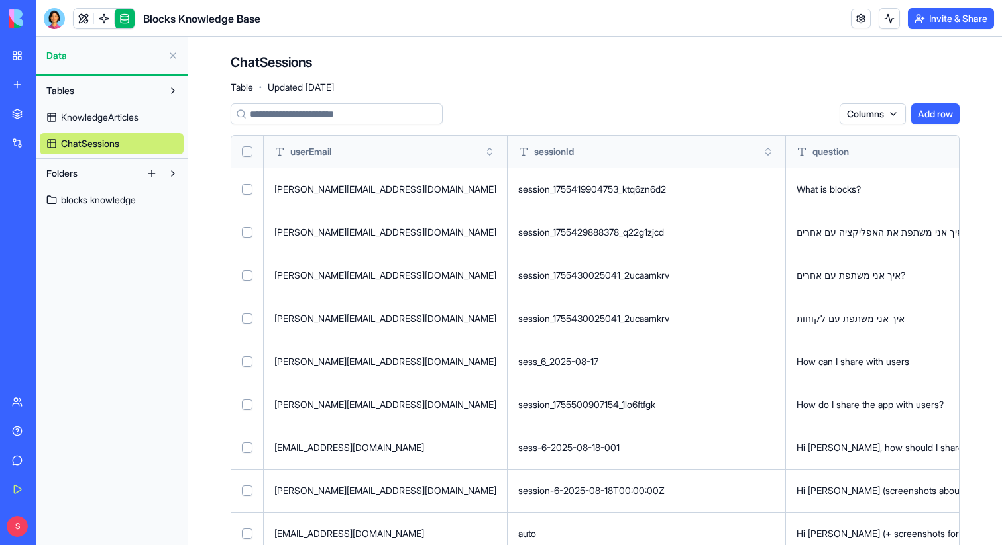
click at [172, 54] on button at bounding box center [172, 55] width 21 height 21
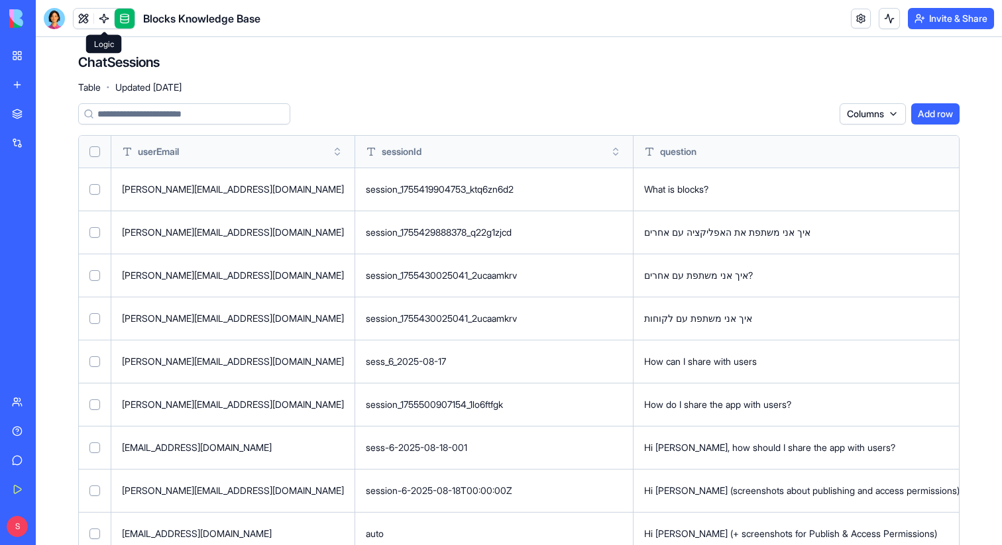
click at [111, 18] on link at bounding box center [104, 19] width 20 height 20
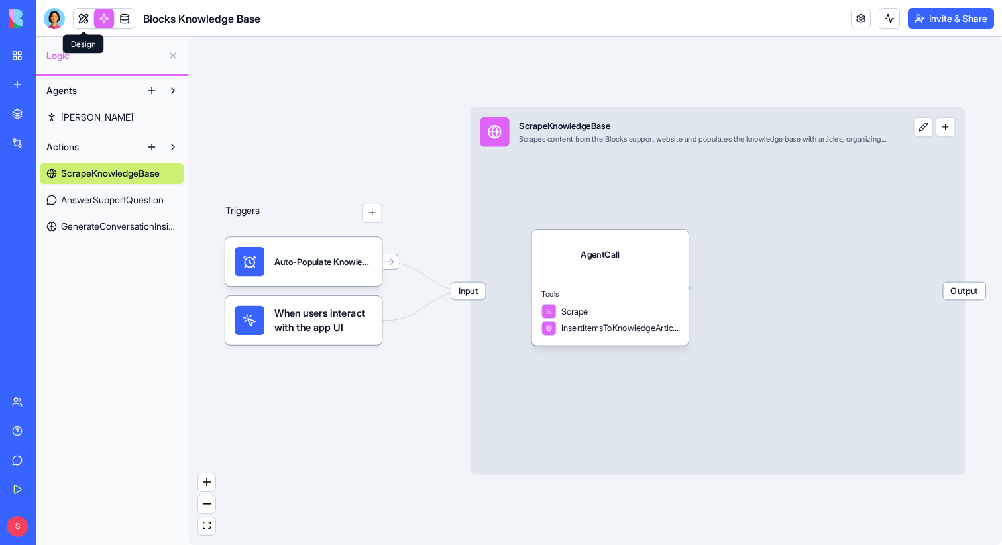
click at [79, 21] on link at bounding box center [84, 19] width 20 height 20
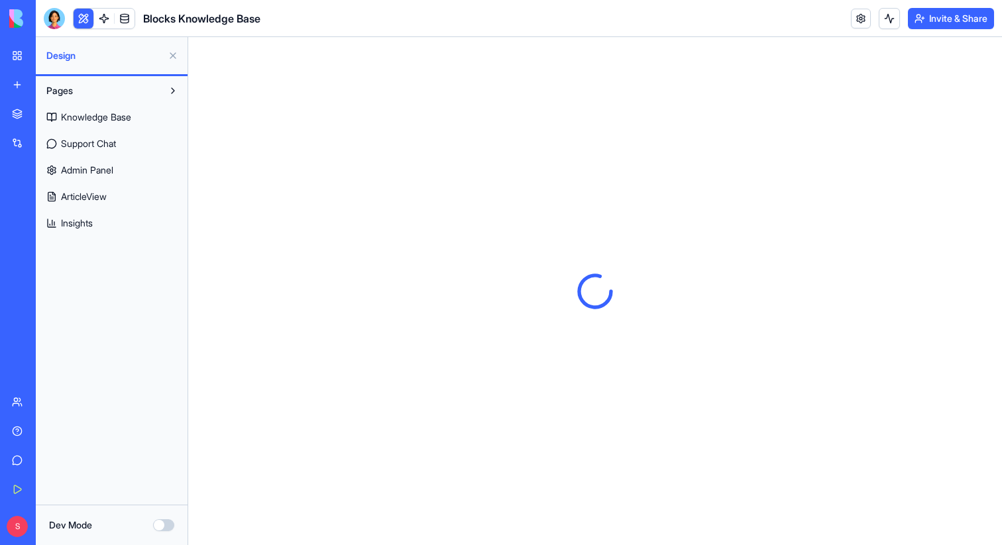
click at [170, 56] on button at bounding box center [172, 55] width 21 height 21
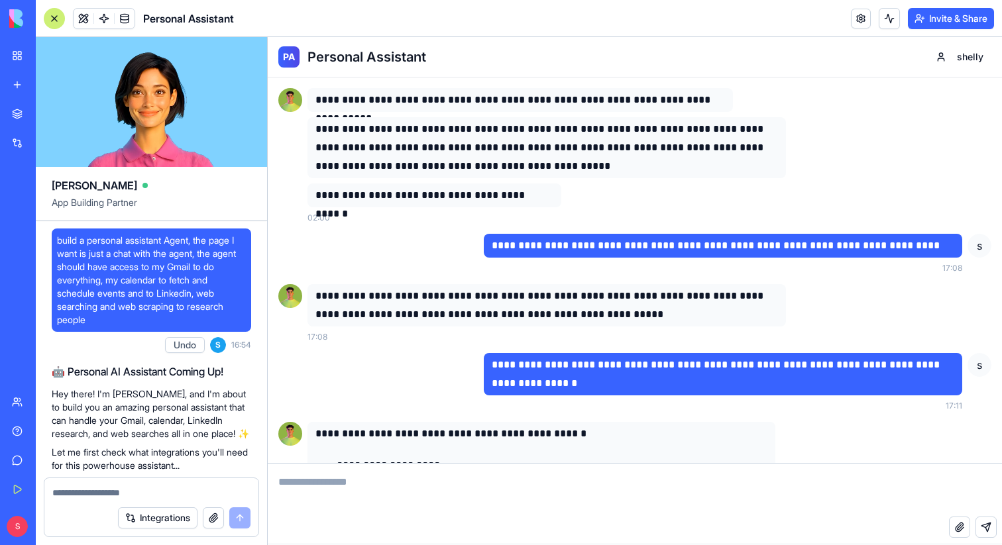
scroll to position [848, 0]
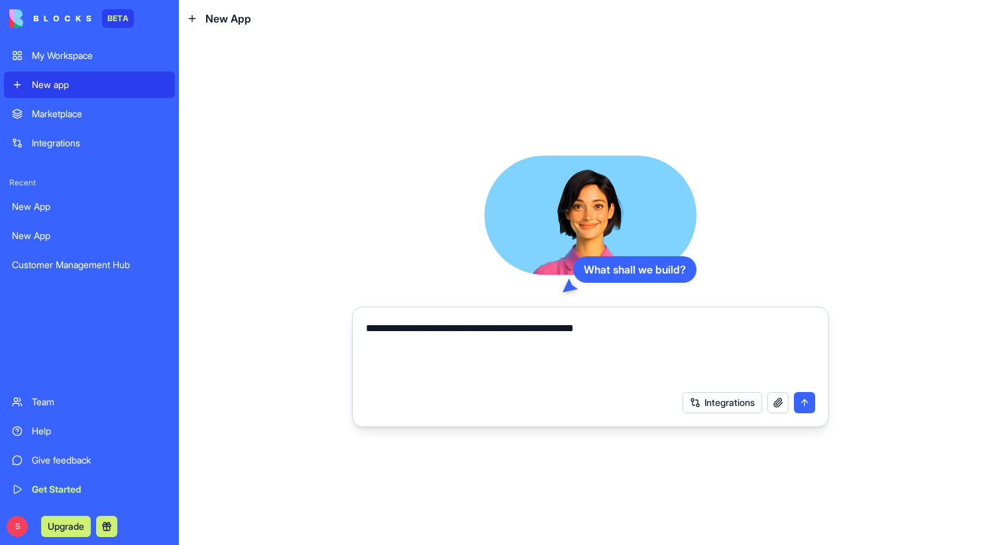
click at [42, 62] on div "My Workspace" at bounding box center [99, 55] width 135 height 13
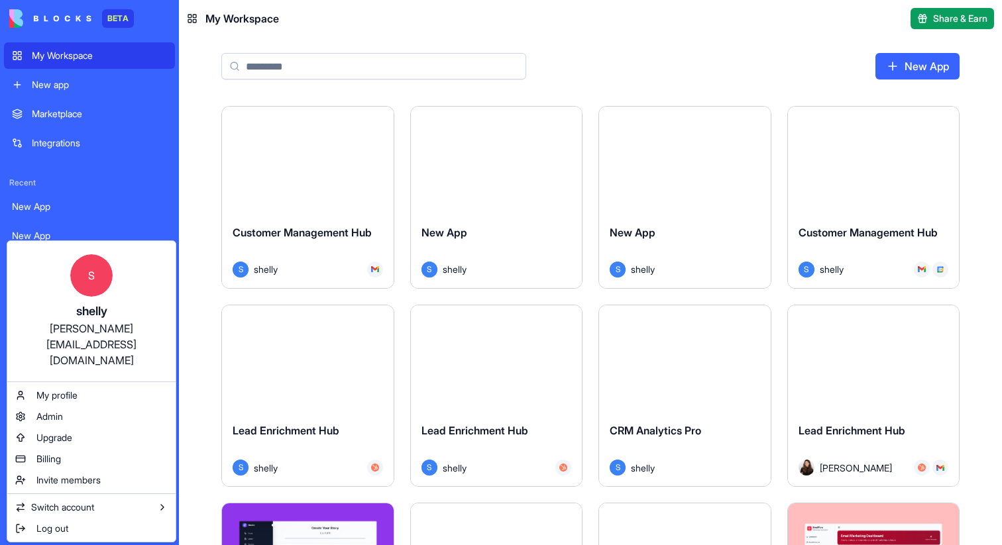
click at [348, 72] on html "BETA My Workspace New app Marketplace Integrations Recent New App New App Custo…" at bounding box center [501, 272] width 1002 height 545
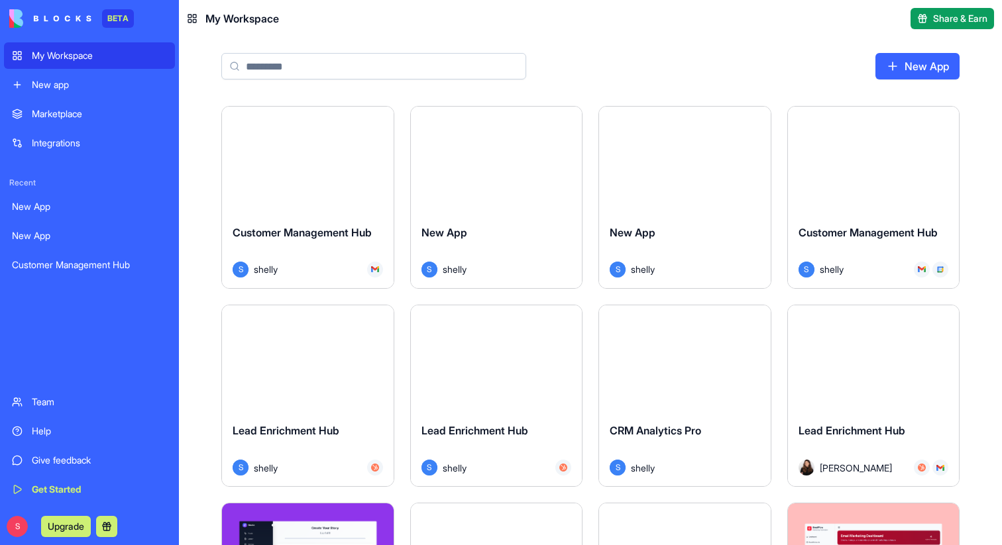
click at [346, 61] on input at bounding box center [373, 66] width 305 height 27
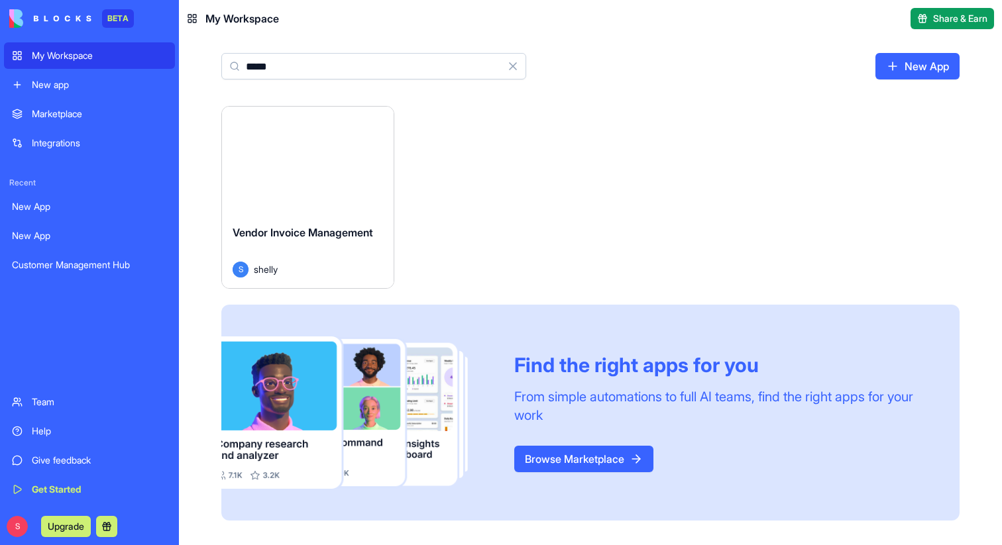
type input "*****"
click at [312, 166] on button "Launch" at bounding box center [307, 160] width 99 height 27
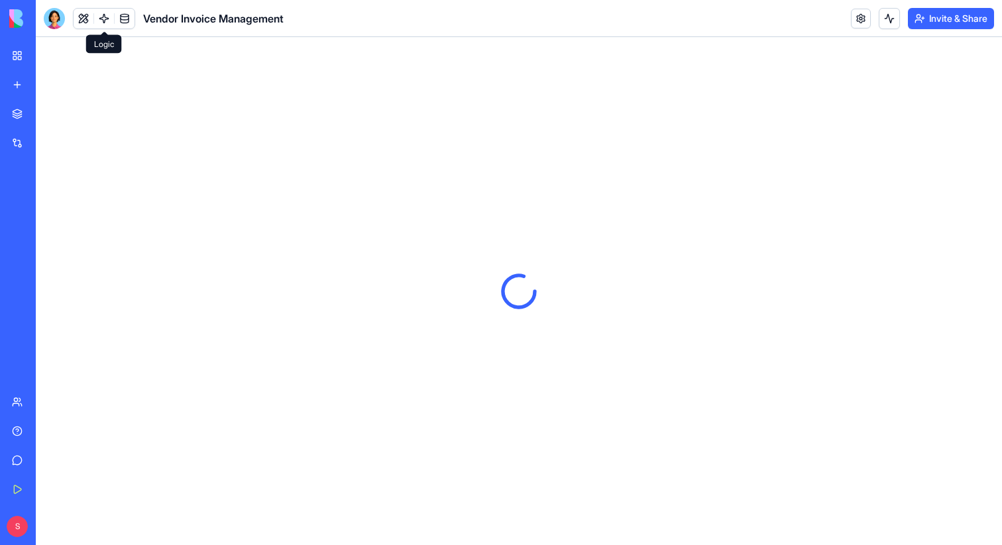
click at [101, 20] on link at bounding box center [104, 19] width 20 height 20
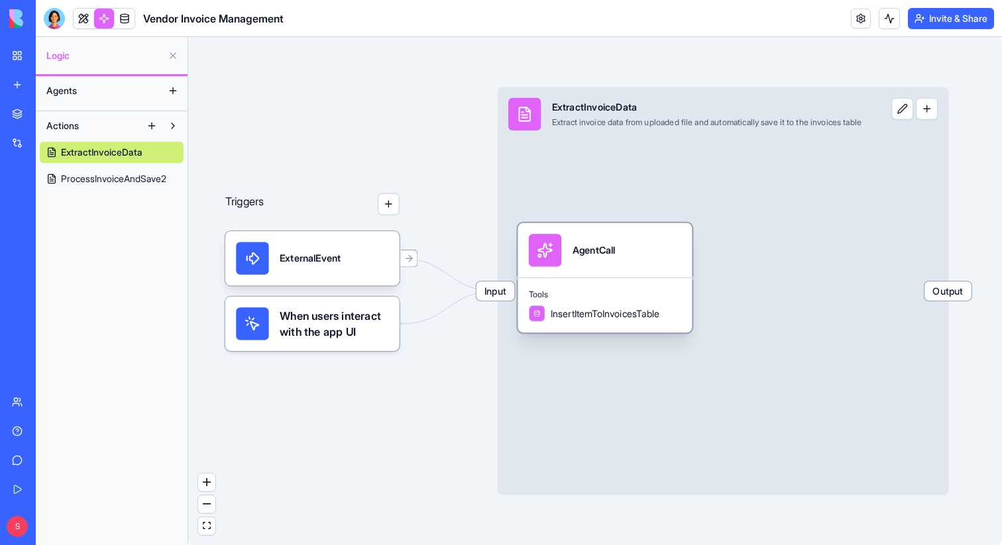
click at [643, 274] on div "AgentCall" at bounding box center [605, 250] width 174 height 54
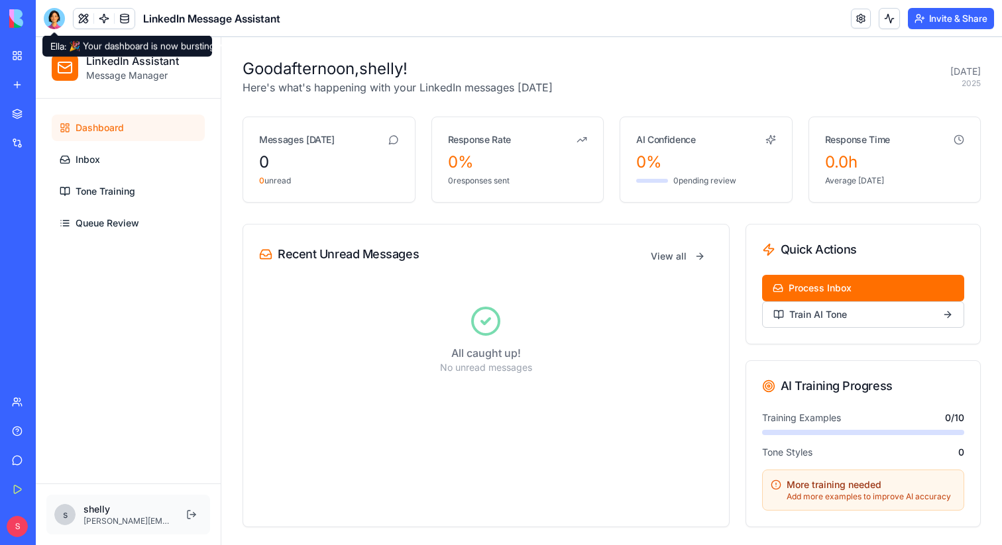
click at [25, 110] on link "Marketplace" at bounding box center [30, 114] width 53 height 27
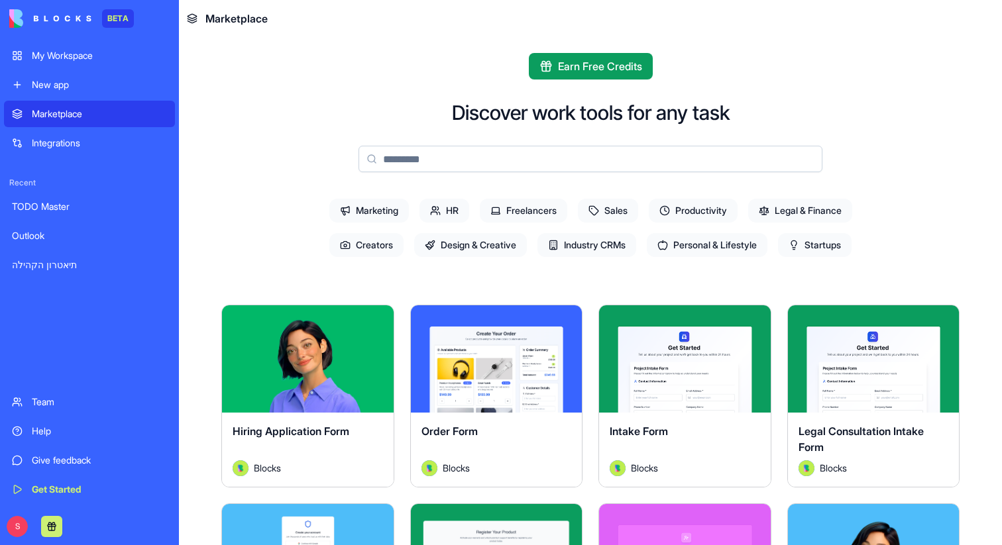
click at [598, 212] on icon at bounding box center [593, 210] width 11 height 11
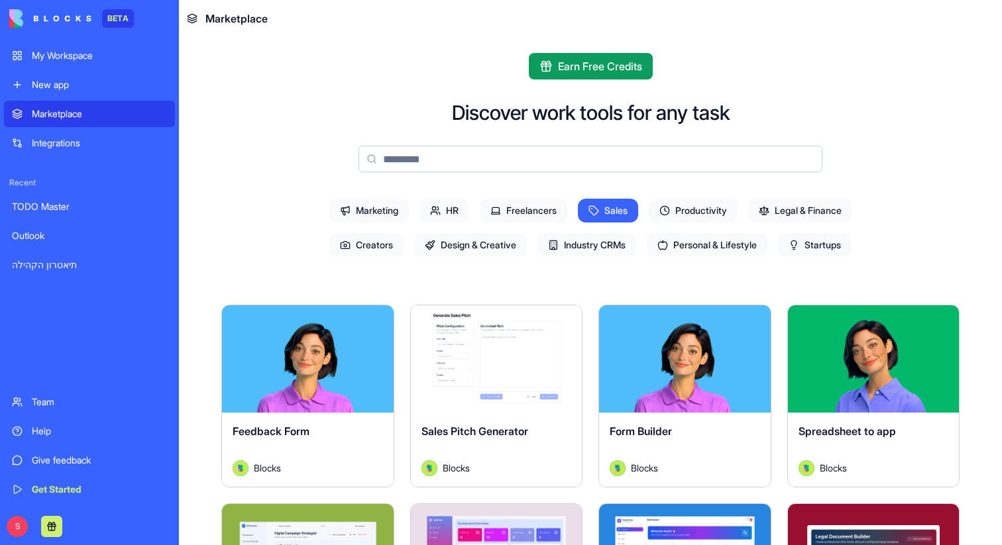
click at [604, 209] on span "Sales" at bounding box center [608, 211] width 60 height 24
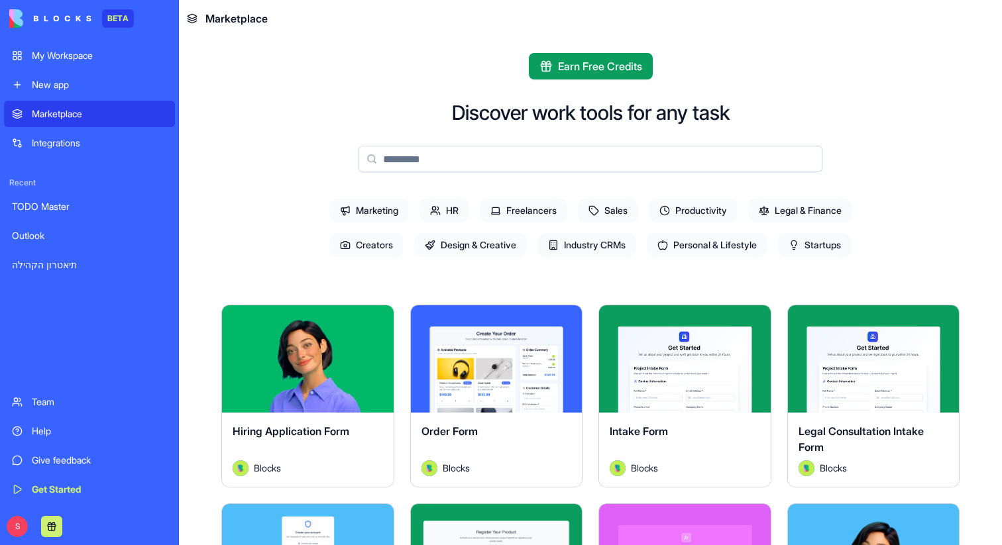
click at [52, 148] on div "Integrations" at bounding box center [99, 143] width 135 height 13
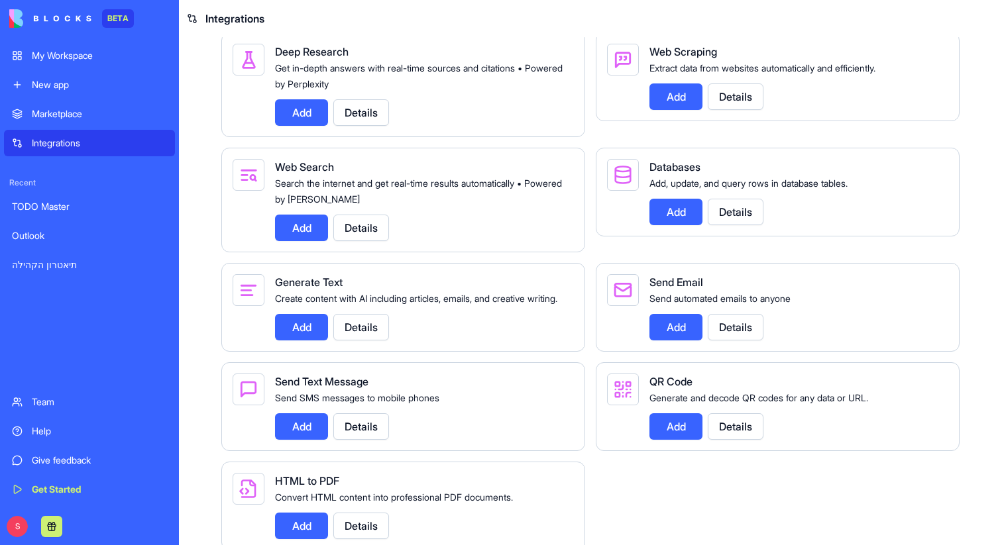
scroll to position [1756, 0]
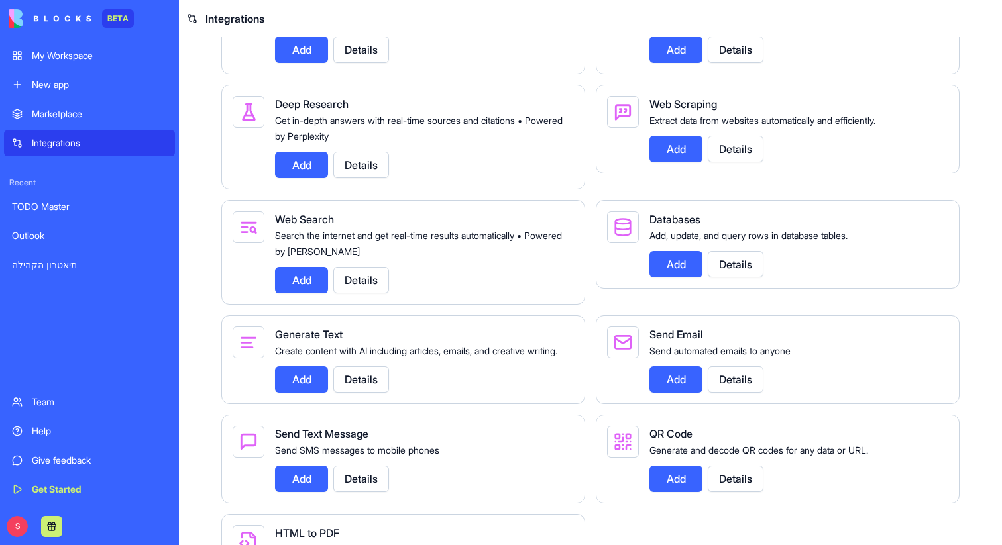
click at [83, 91] on div "New app" at bounding box center [99, 84] width 135 height 13
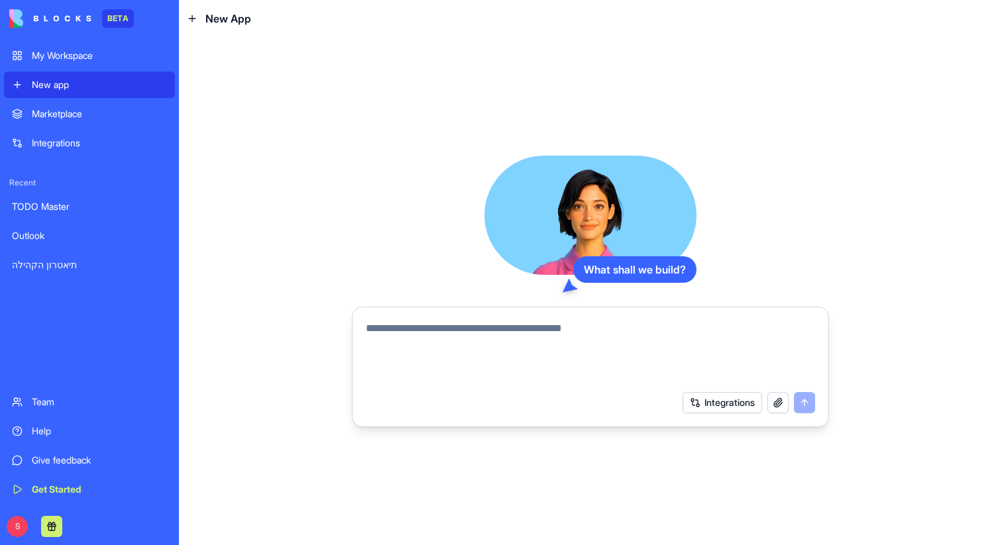
click at [427, 333] on textarea at bounding box center [590, 353] width 449 height 64
click at [506, 353] on textarea at bounding box center [590, 353] width 449 height 64
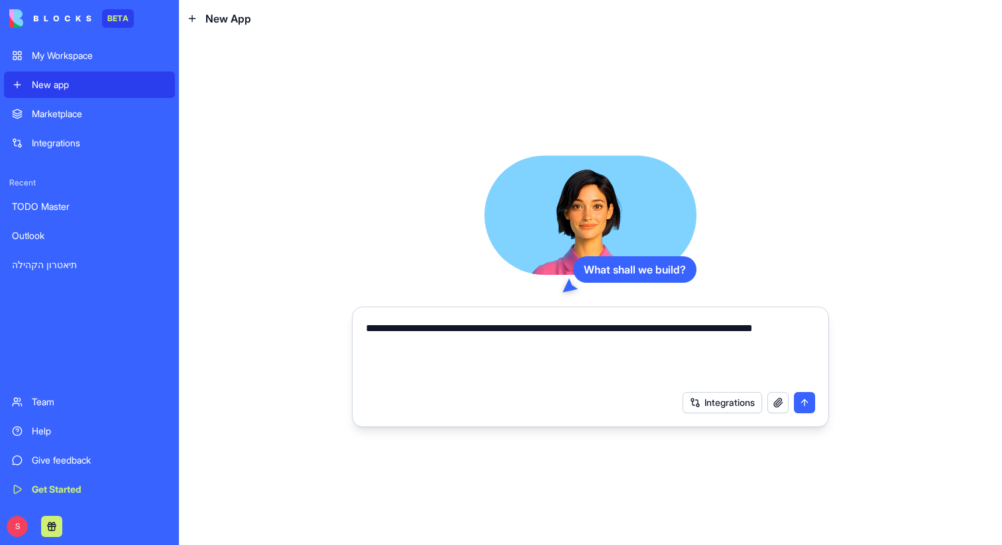
type textarea "**********"
click at [710, 403] on button "Integrations" at bounding box center [723, 402] width 80 height 21
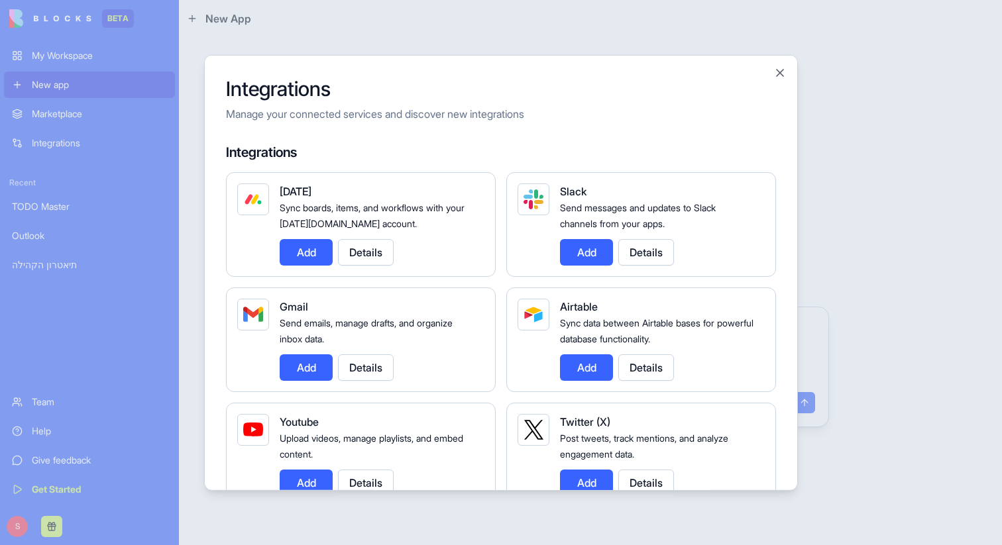
click at [780, 79] on div "Integrations Manage your connected services and discover new integrations Integ…" at bounding box center [501, 272] width 594 height 436
click at [785, 74] on button "Close" at bounding box center [779, 72] width 13 height 13
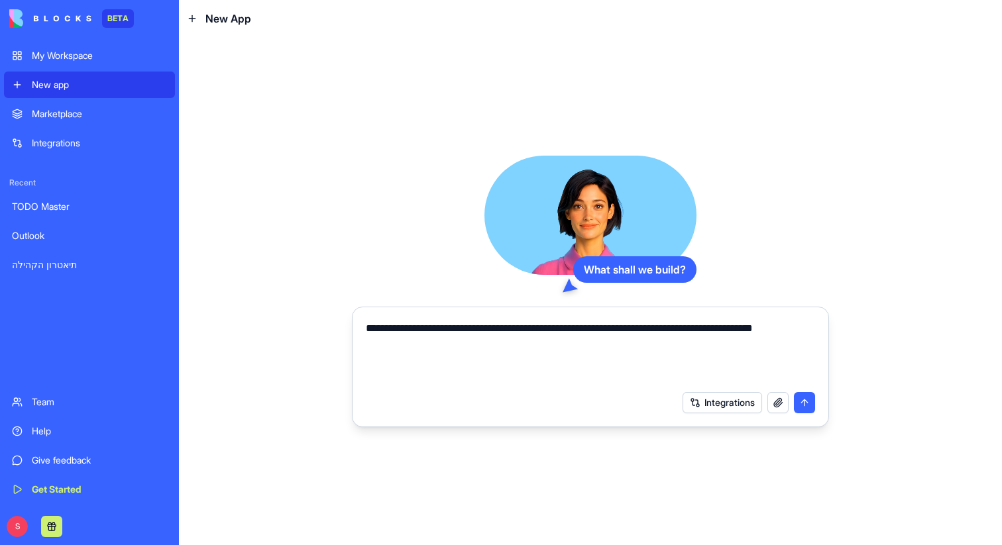
click at [808, 406] on button "submit" at bounding box center [804, 402] width 21 height 21
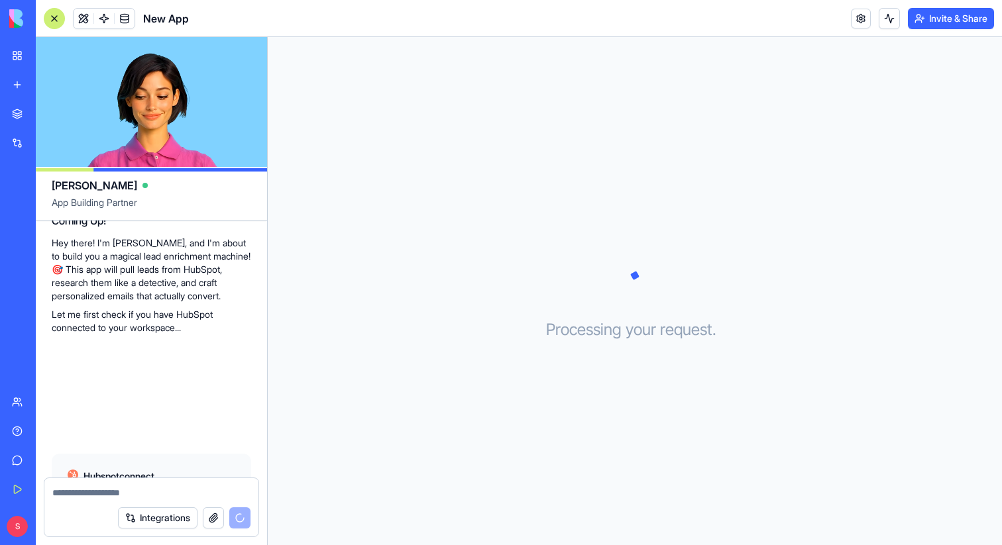
scroll to position [223, 0]
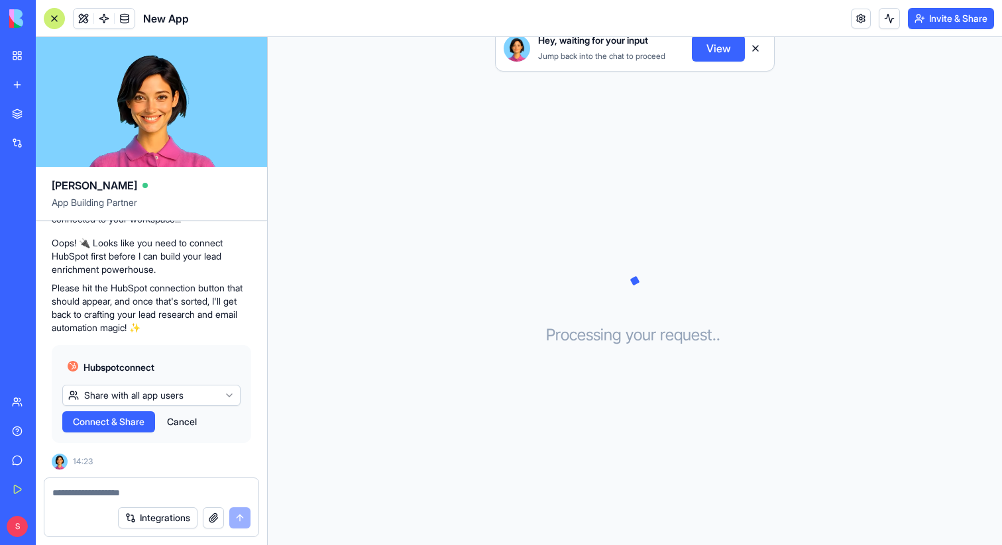
click at [212, 522] on button "button" at bounding box center [213, 518] width 21 height 21
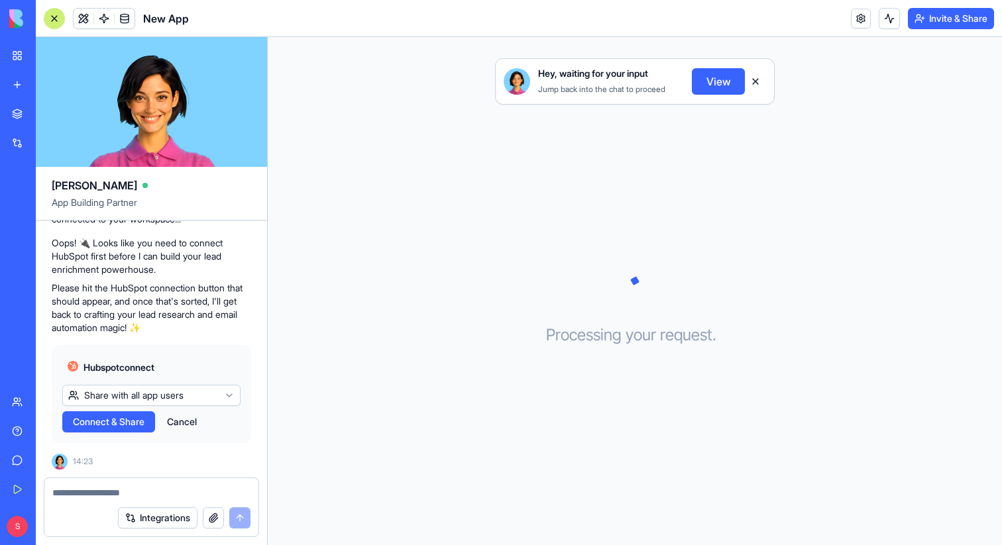
click at [223, 398] on html "BETA My Workspace New app Marketplace Integrations Recent Credits Consumption A…" at bounding box center [501, 272] width 1002 height 545
click at [89, 422] on span "Connect & Share" at bounding box center [109, 421] width 72 height 13
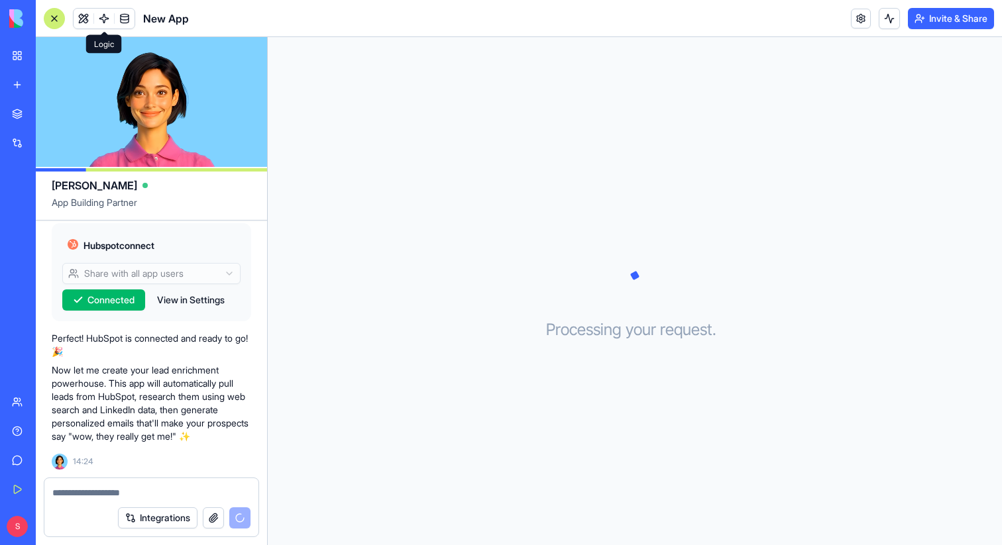
scroll to position [368, 0]
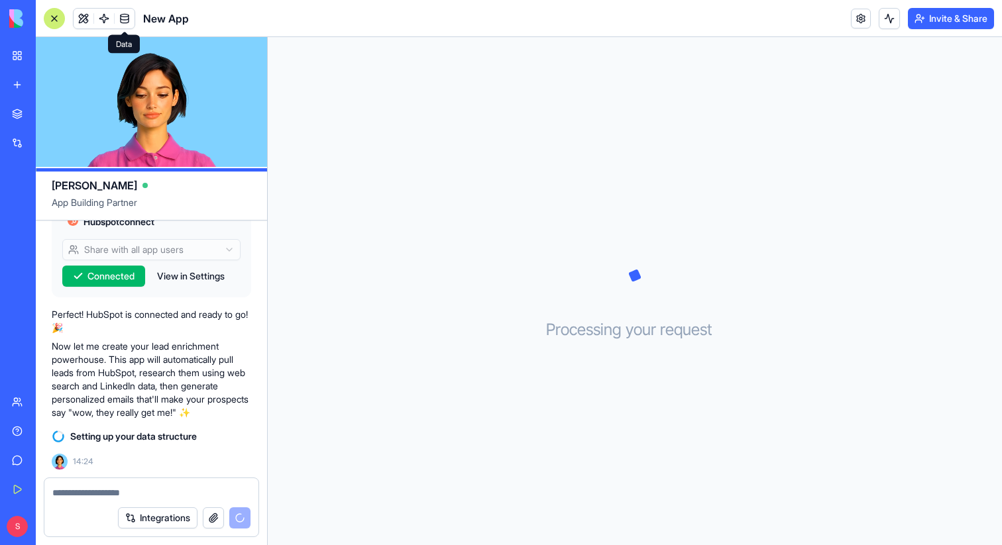
click at [128, 21] on span at bounding box center [124, 18] width 37 height 37
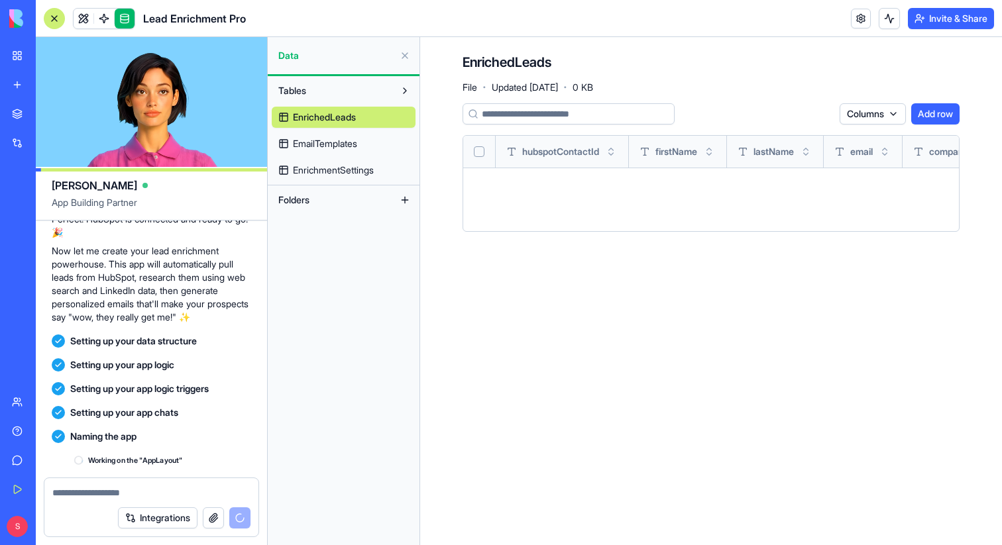
scroll to position [559, 0]
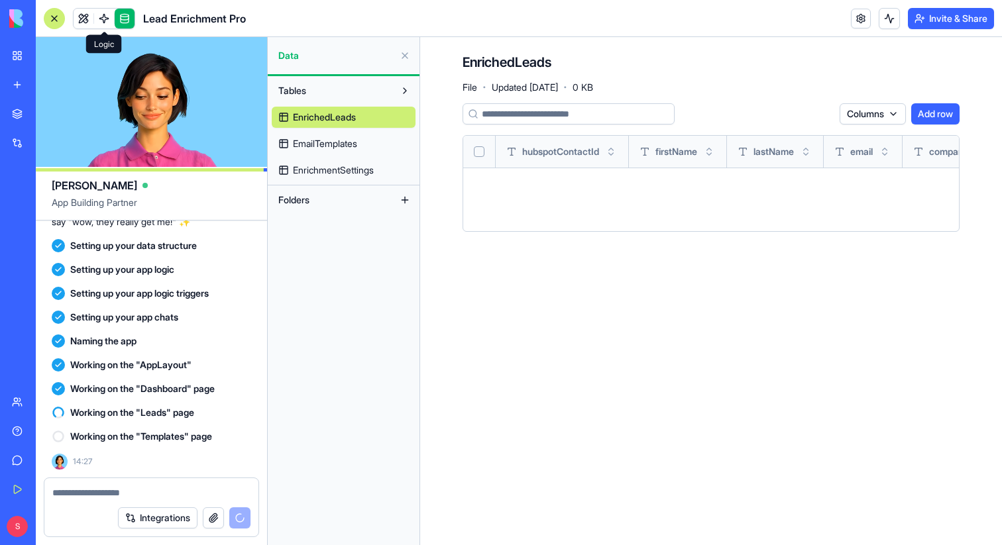
click at [104, 21] on span at bounding box center [103, 18] width 37 height 37
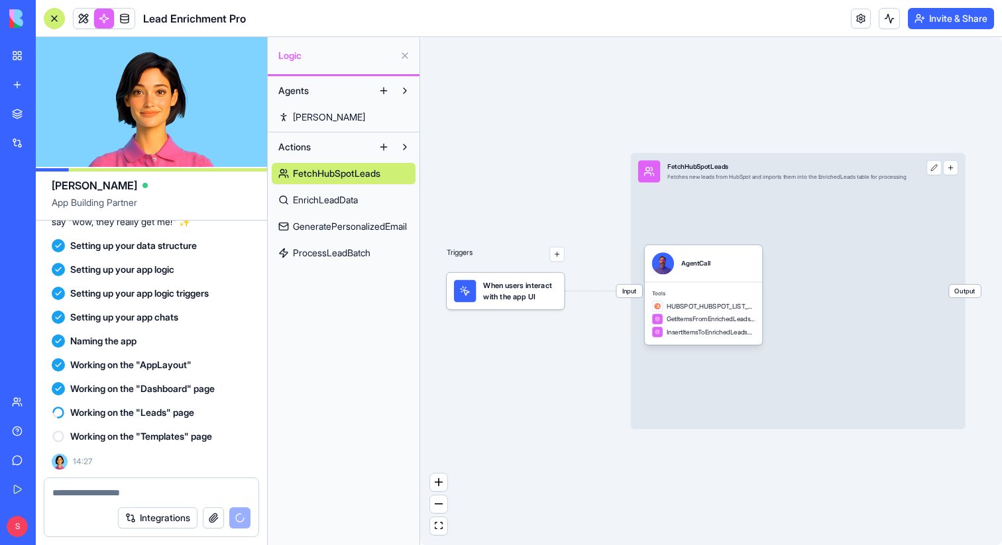
click at [55, 17] on div at bounding box center [54, 18] width 21 height 21
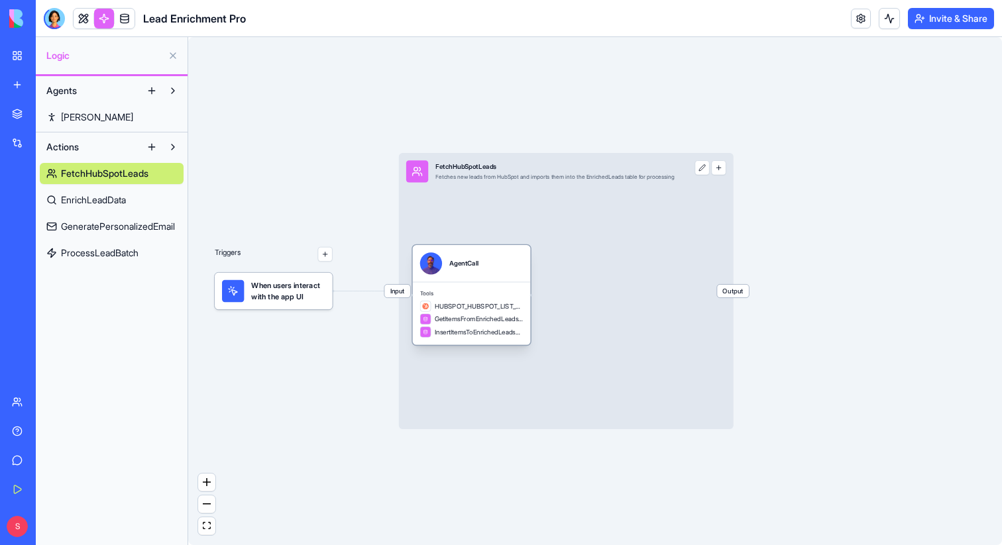
click at [470, 272] on div "AgentCall" at bounding box center [463, 263] width 29 height 22
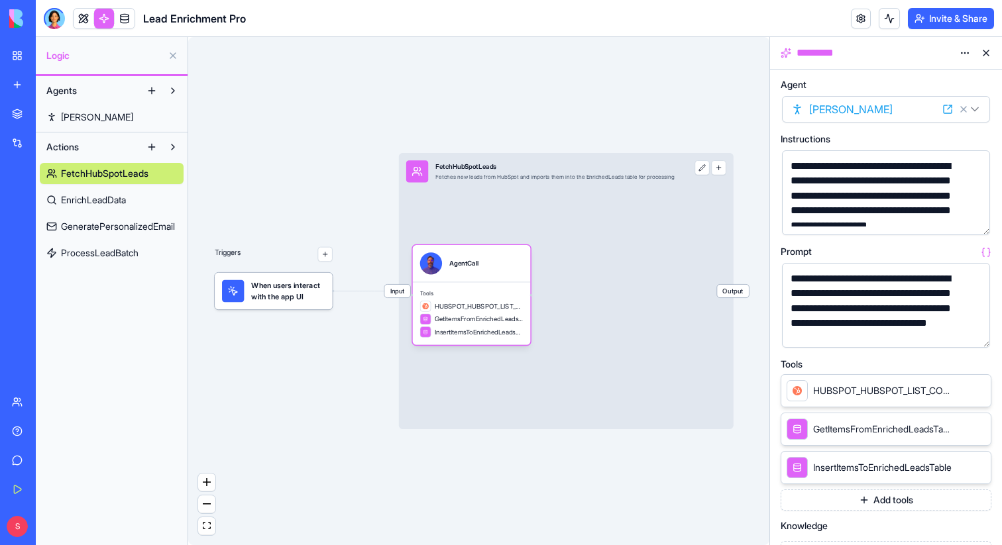
click at [266, 289] on span "When users interact with the app UI" at bounding box center [288, 291] width 74 height 22
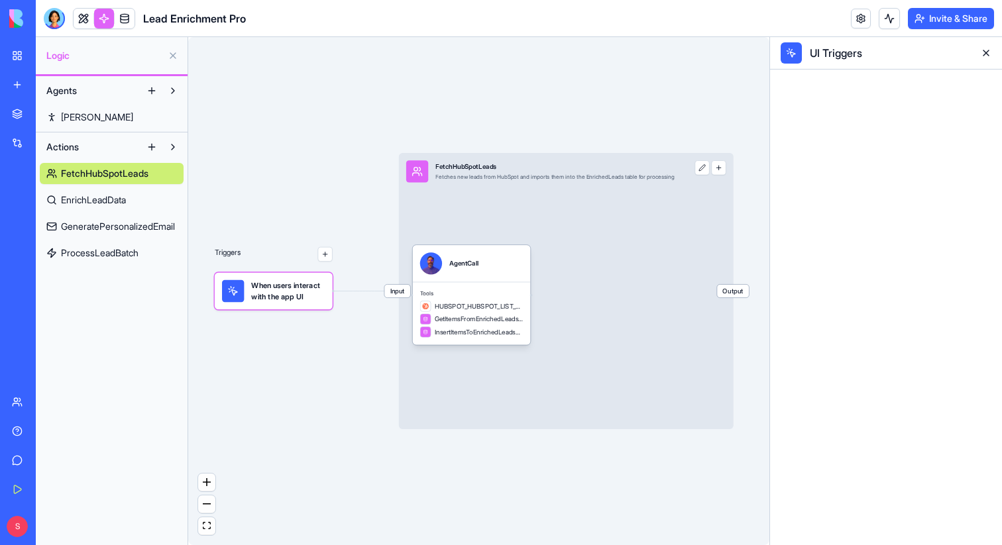
click at [321, 255] on button "button" at bounding box center [325, 254] width 15 height 15
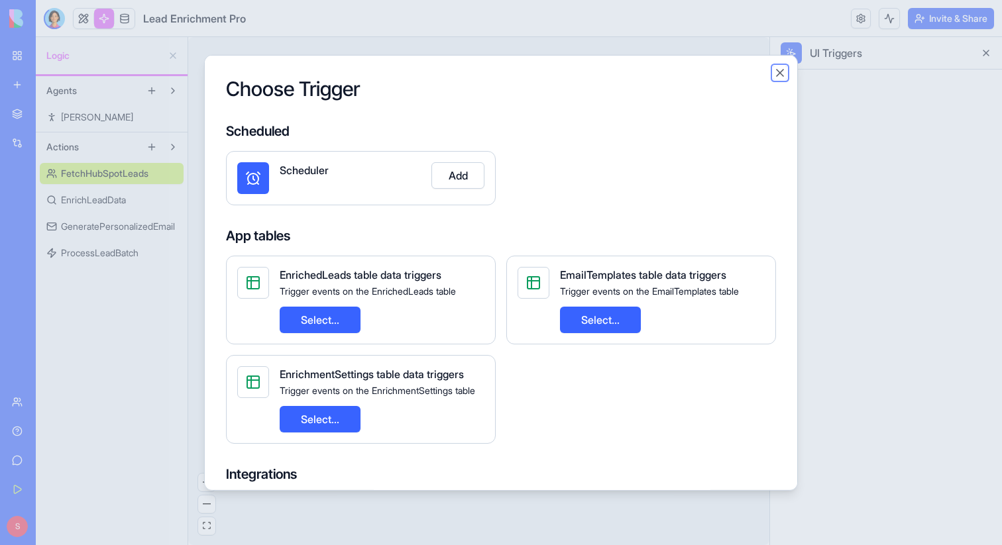
click at [780, 71] on button "Close" at bounding box center [779, 72] width 13 height 13
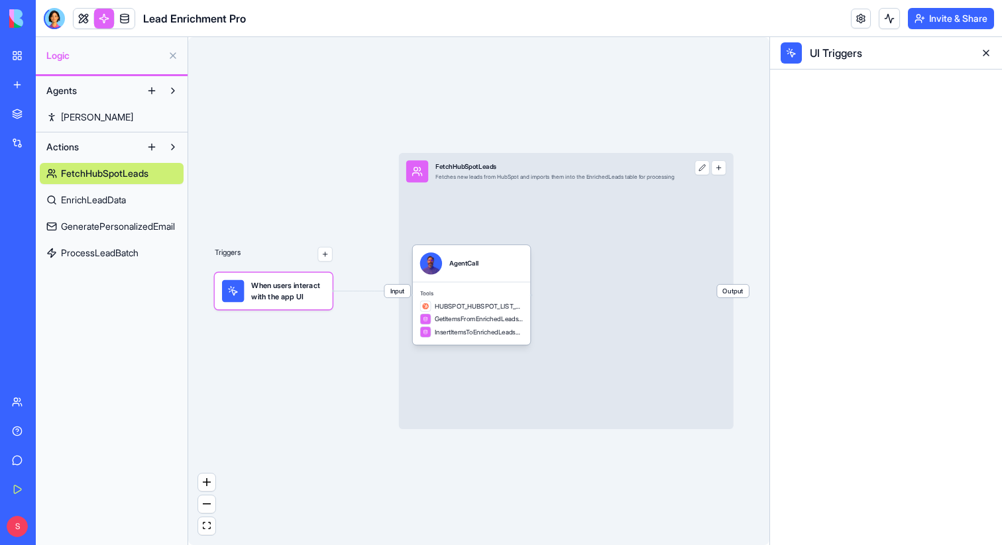
click at [987, 53] on button at bounding box center [985, 52] width 21 height 21
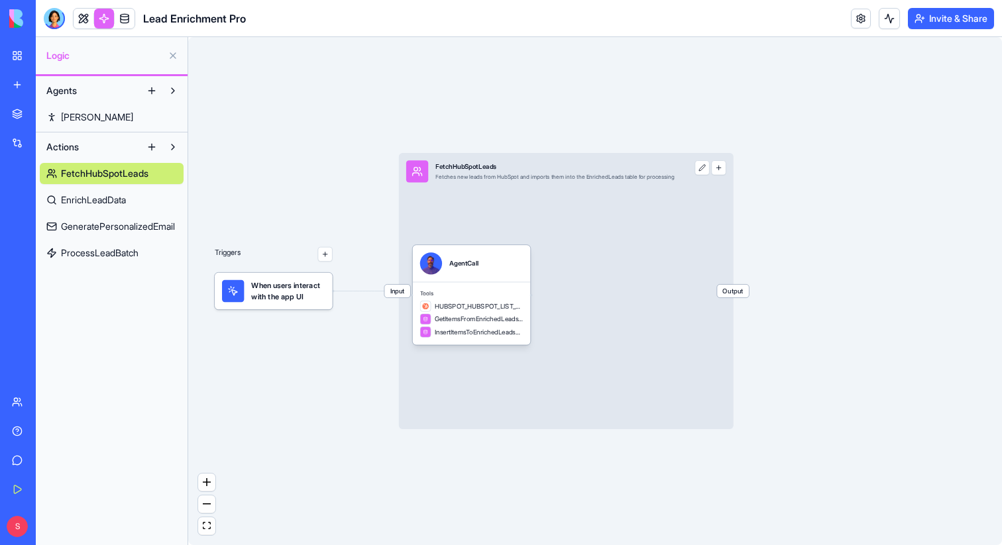
click at [262, 304] on div "When users interact with the app UI" at bounding box center [274, 291] width 118 height 37
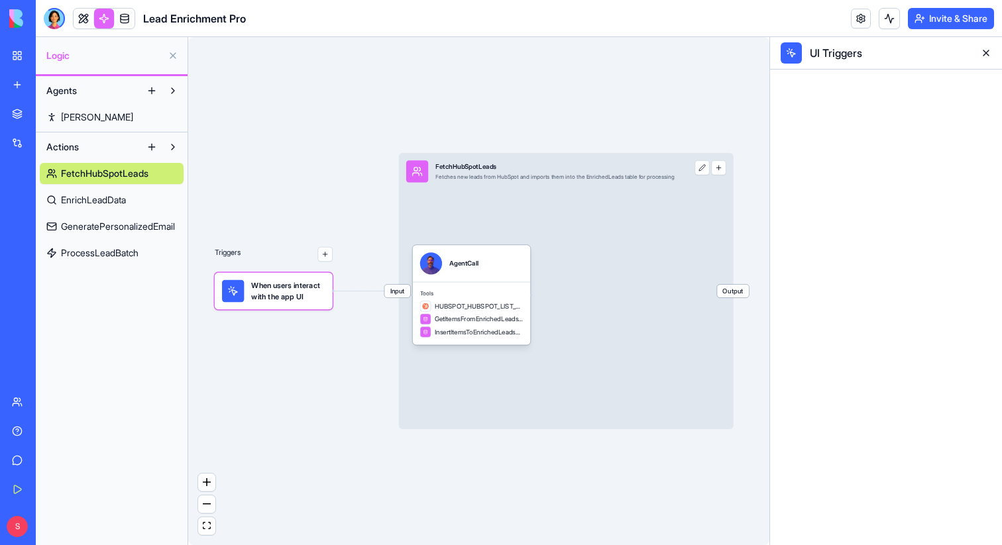
click at [989, 48] on button at bounding box center [985, 52] width 21 height 21
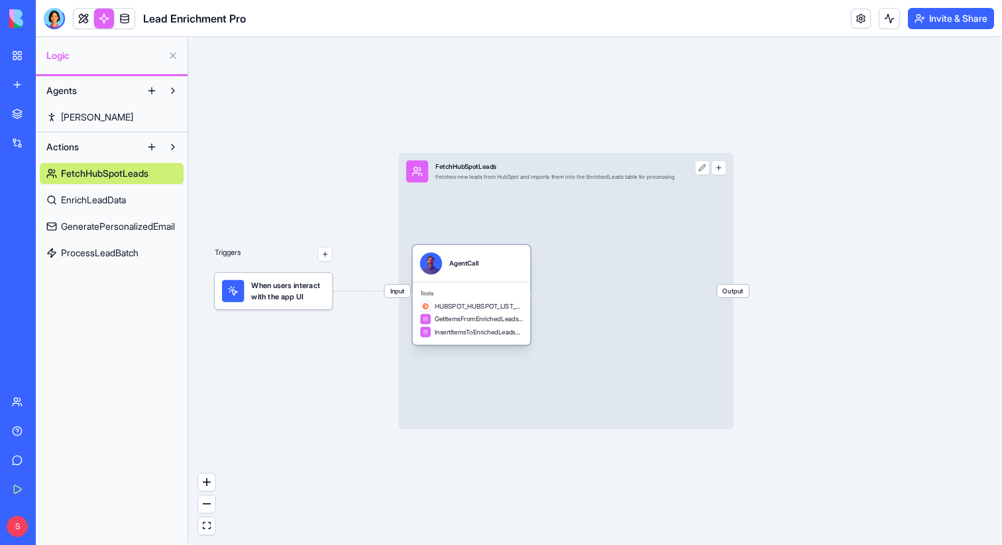
click at [478, 261] on div "AgentCall" at bounding box center [463, 263] width 29 height 9
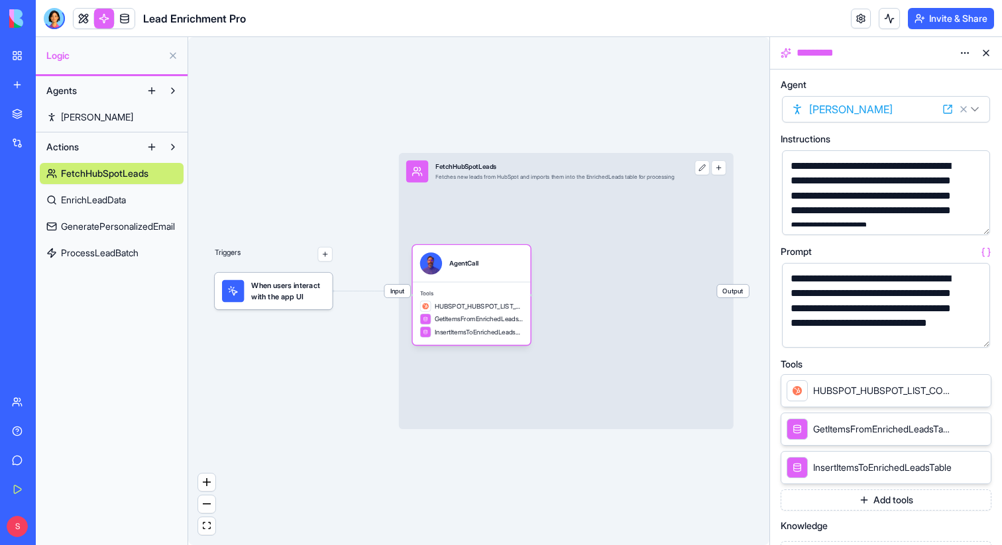
click at [972, 221] on button "button" at bounding box center [976, 221] width 21 height 21
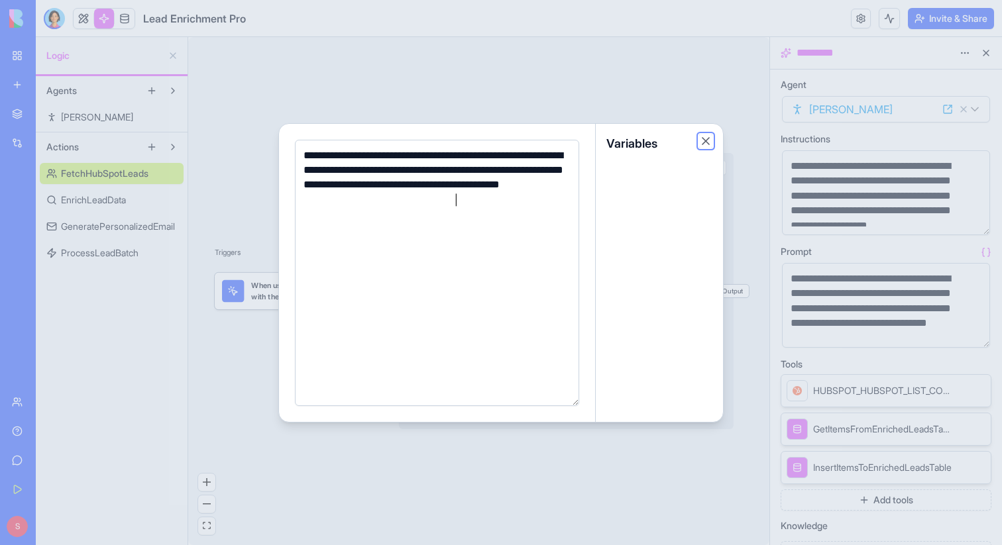
click at [704, 137] on button "Close" at bounding box center [705, 141] width 13 height 13
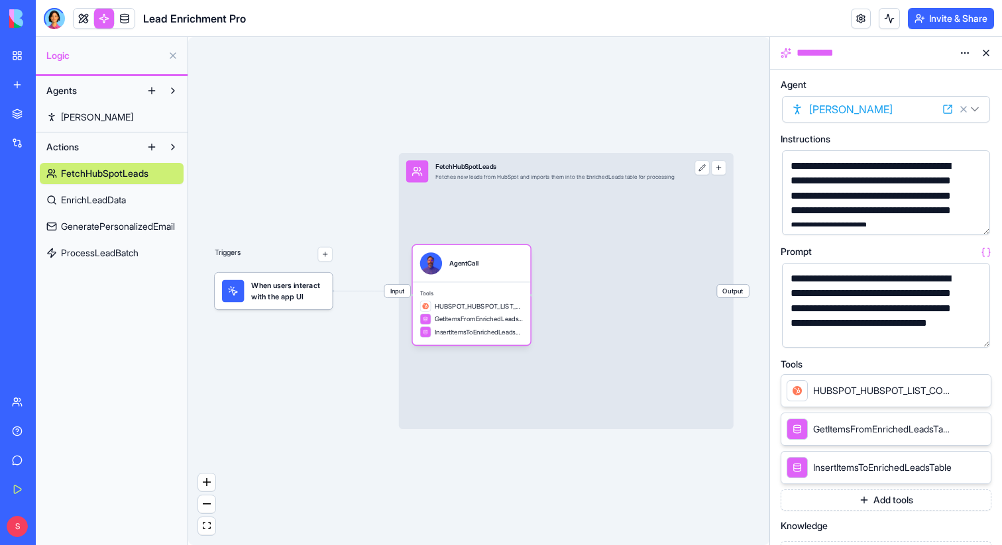
click at [976, 333] on button "button" at bounding box center [976, 334] width 21 height 21
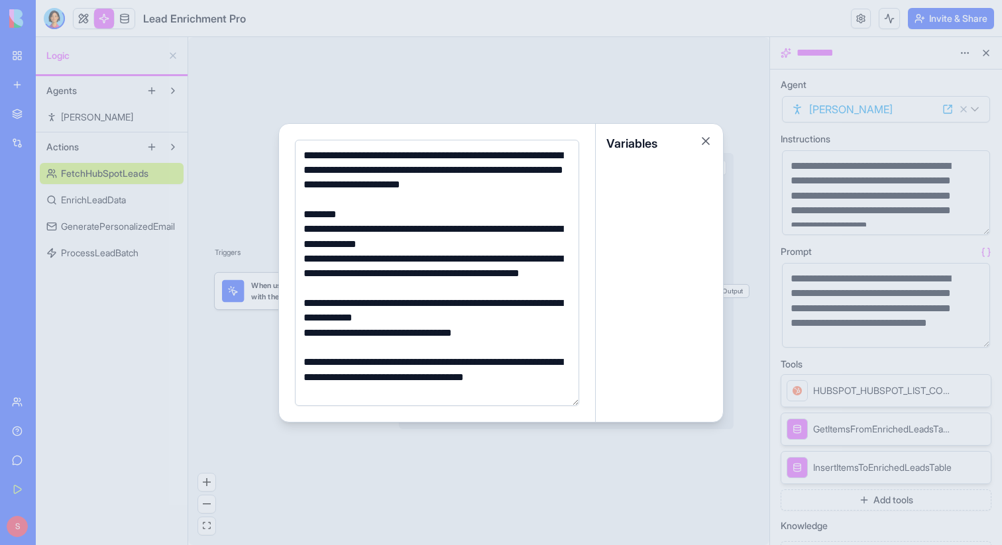
scroll to position [48, 0]
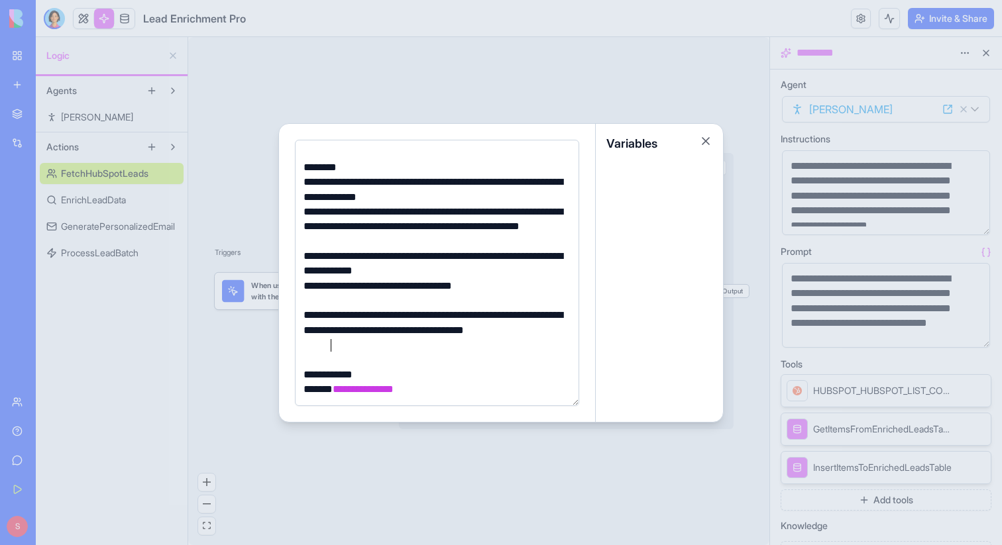
click at [343, 351] on div "**********" at bounding box center [435, 330] width 271 height 44
click at [706, 141] on button "Close" at bounding box center [705, 141] width 13 height 13
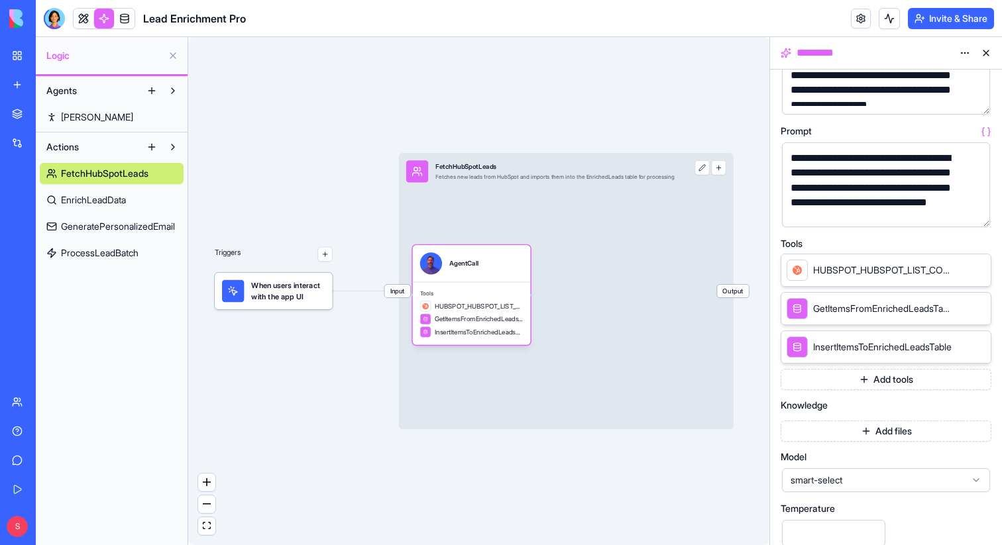
scroll to position [120, 0]
click at [883, 380] on button "Add tools" at bounding box center [886, 380] width 211 height 21
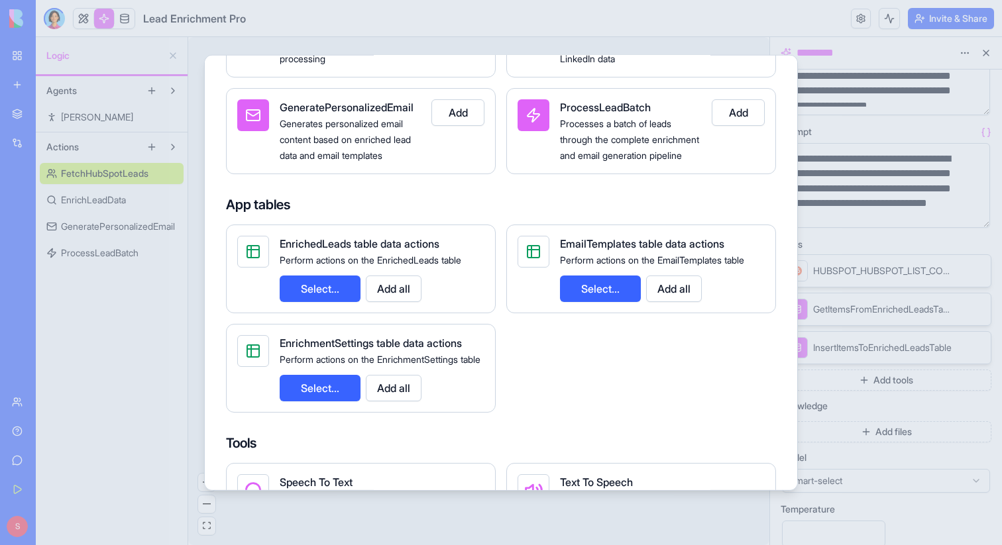
scroll to position [0, 0]
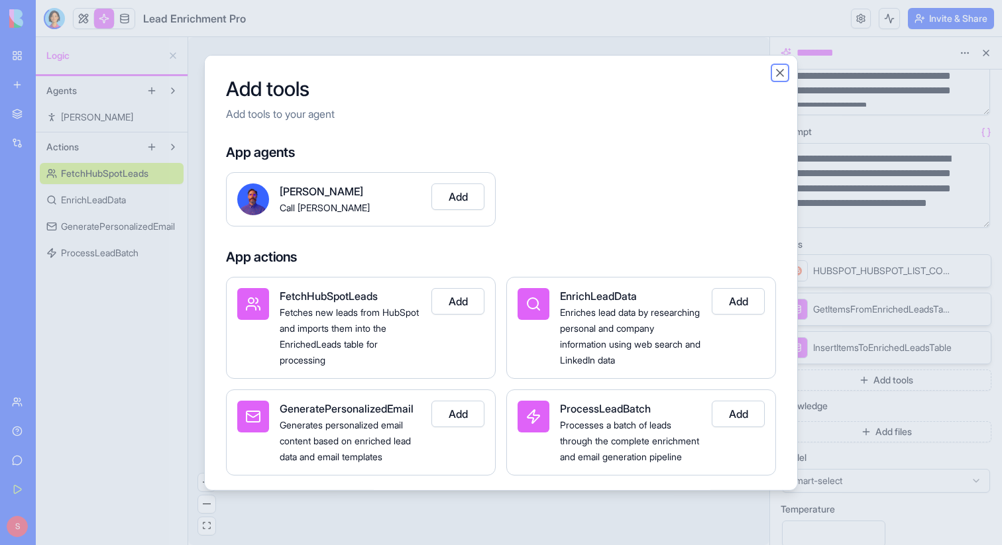
click at [780, 68] on button "Close" at bounding box center [779, 72] width 13 height 13
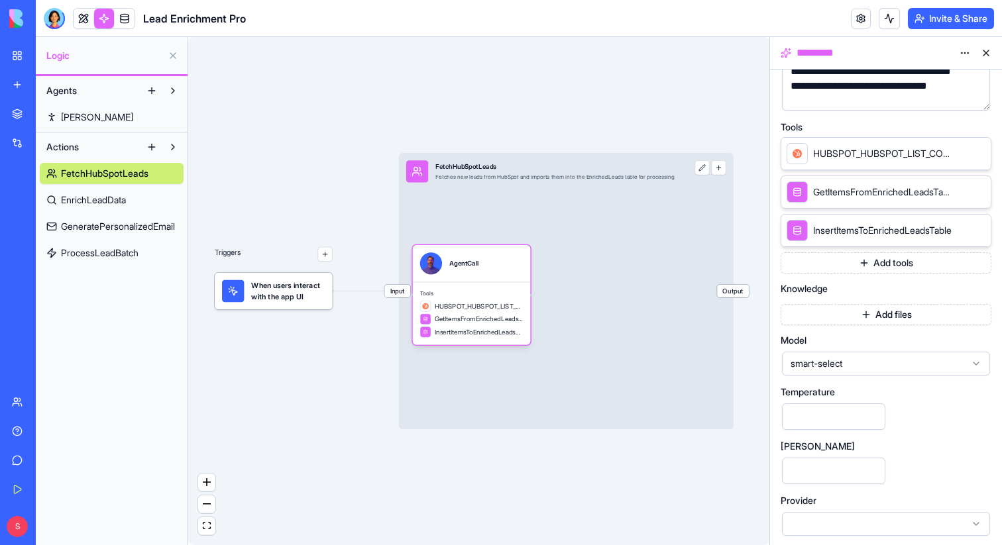
scroll to position [240, 0]
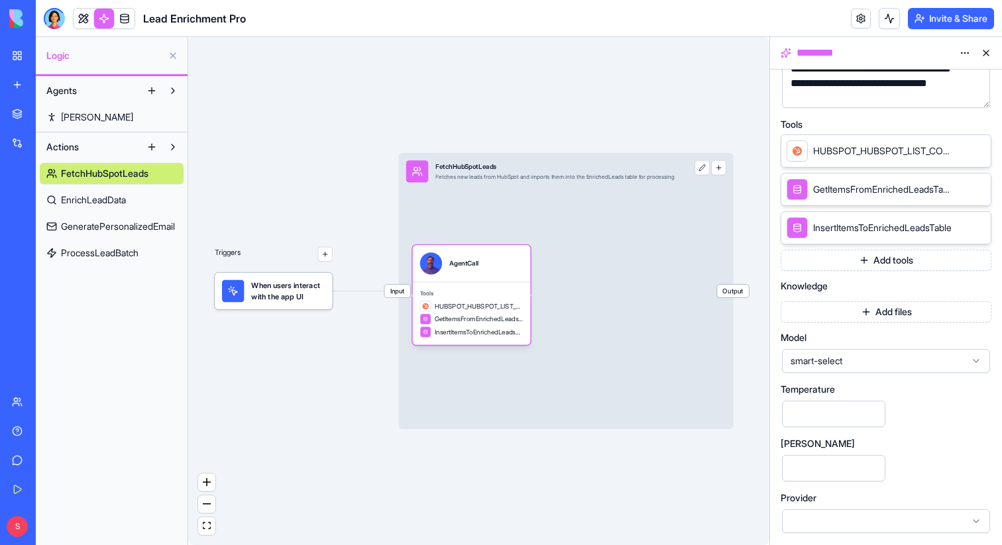
click at [894, 364] on span "smart-select" at bounding box center [878, 361] width 175 height 13
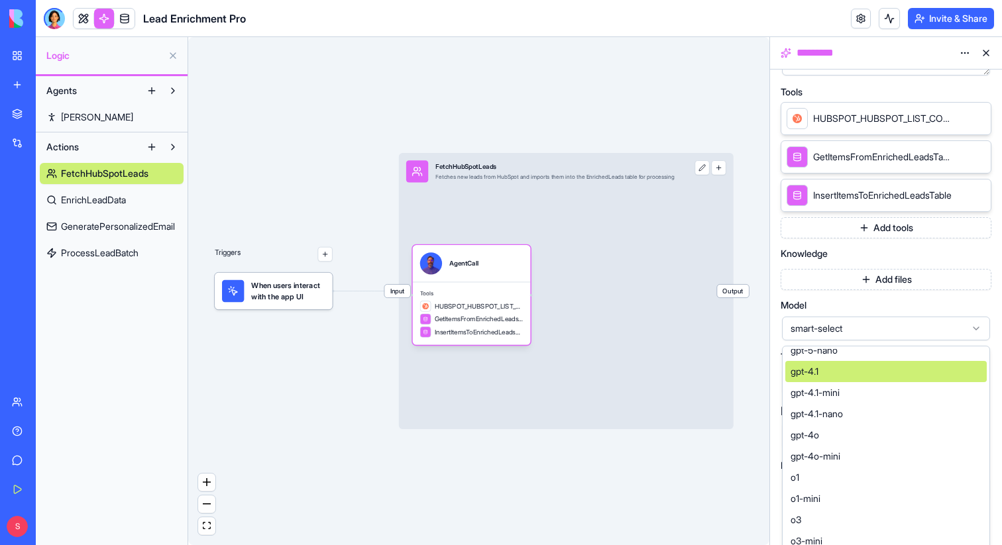
scroll to position [0, 0]
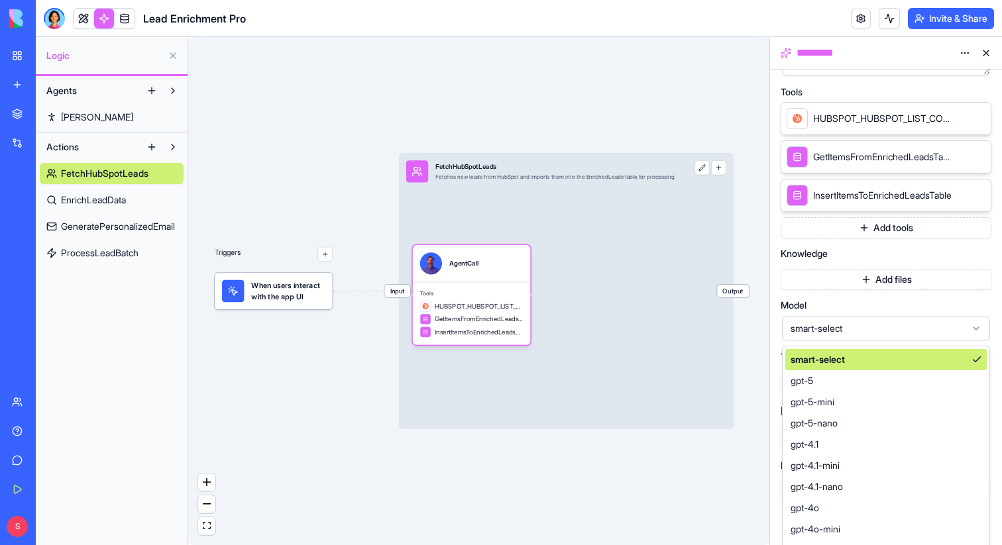
click at [942, 331] on span "smart-select" at bounding box center [878, 328] width 175 height 13
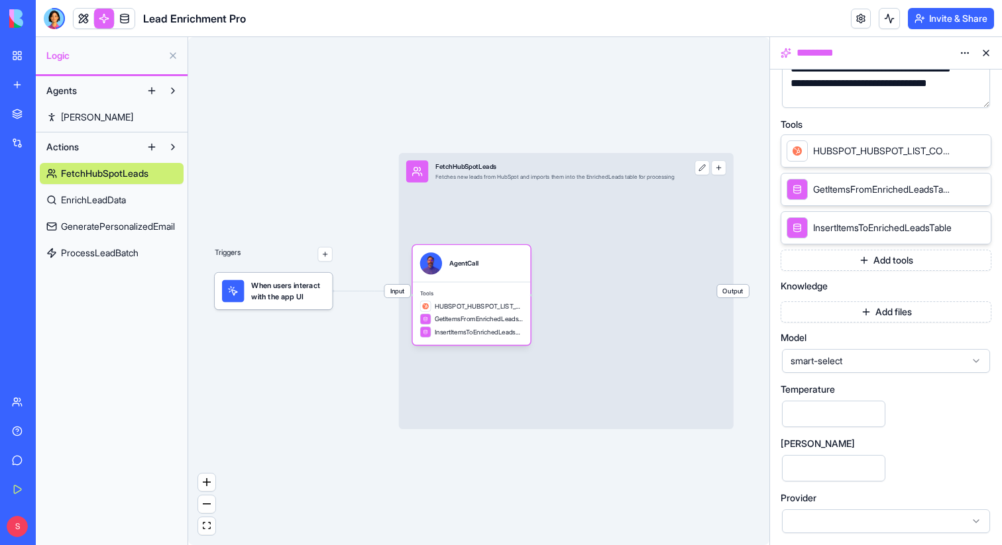
scroll to position [240, 0]
click at [986, 55] on button at bounding box center [985, 52] width 21 height 21
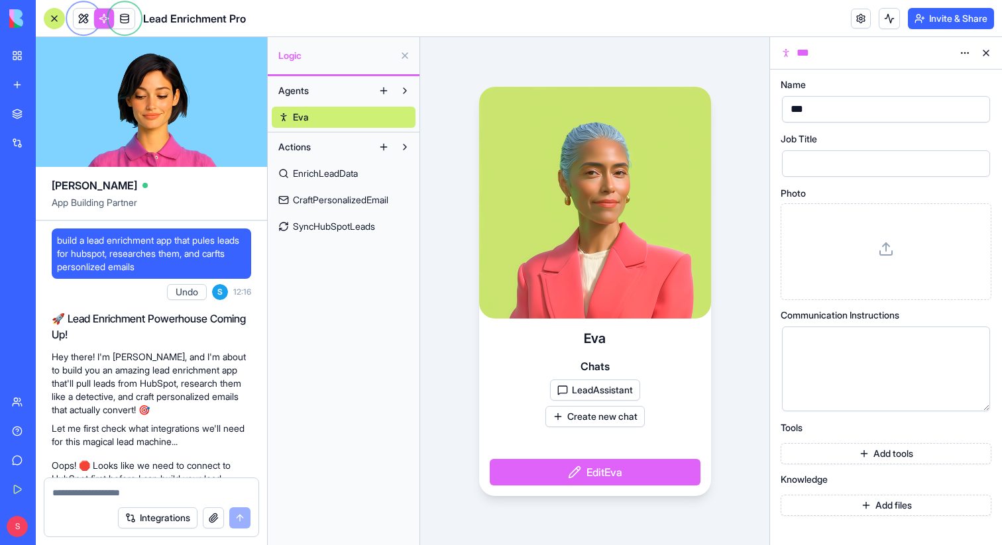
scroll to position [849, 0]
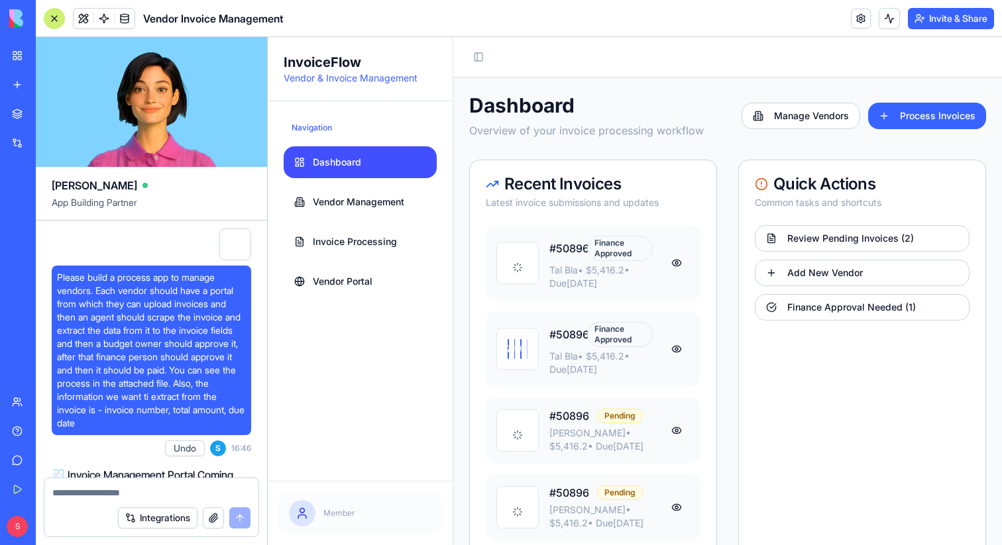
scroll to position [23027, 0]
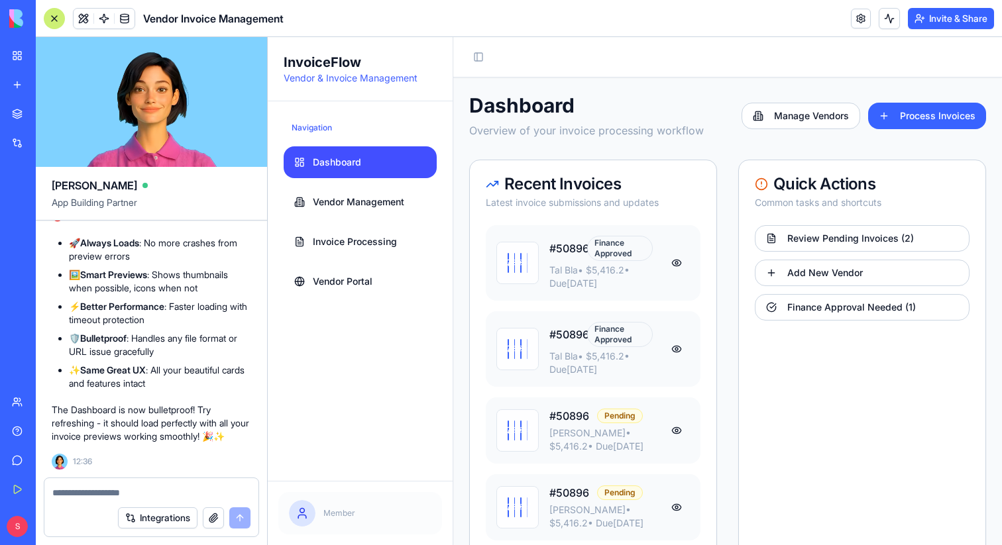
click at [58, 19] on div at bounding box center [54, 18] width 21 height 21
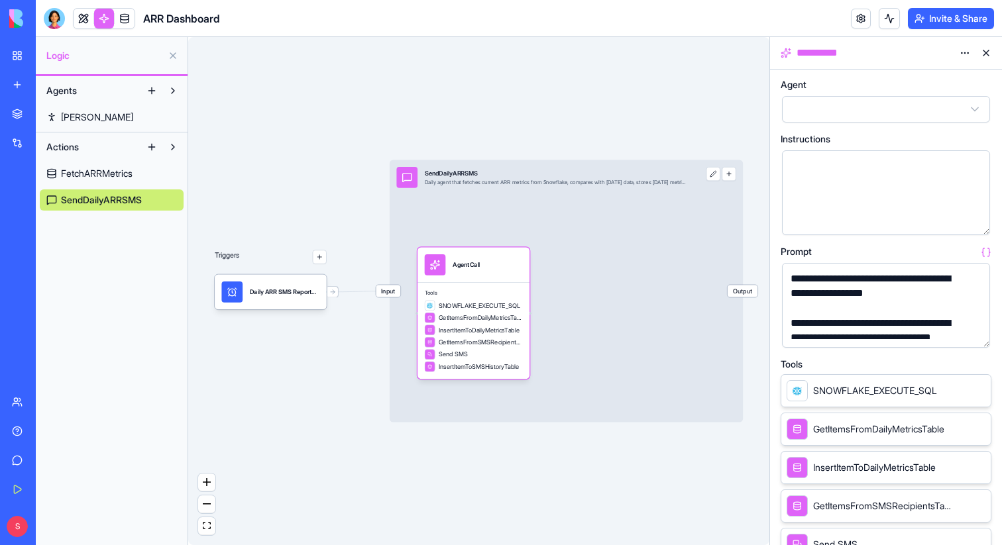
scroll to position [100, 0]
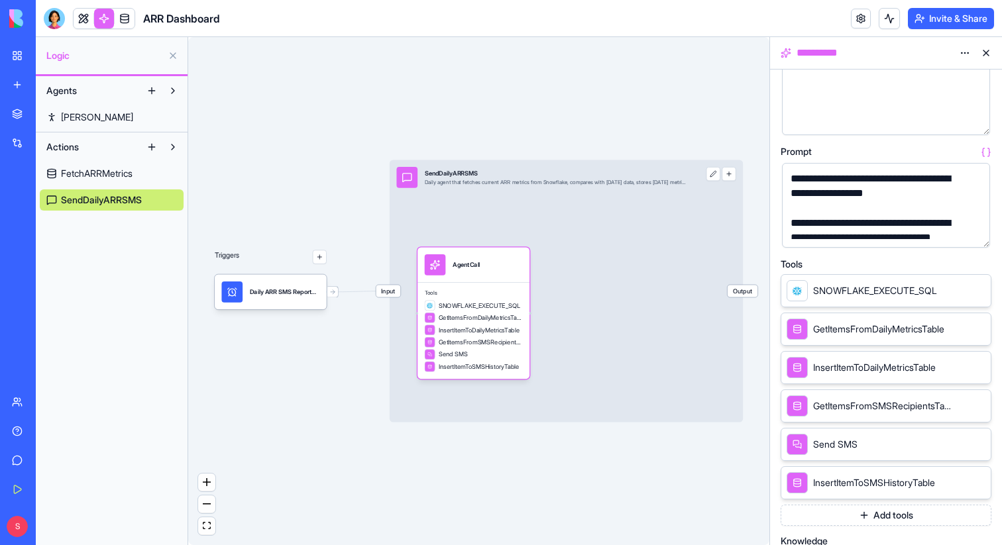
click at [985, 50] on button at bounding box center [985, 52] width 21 height 21
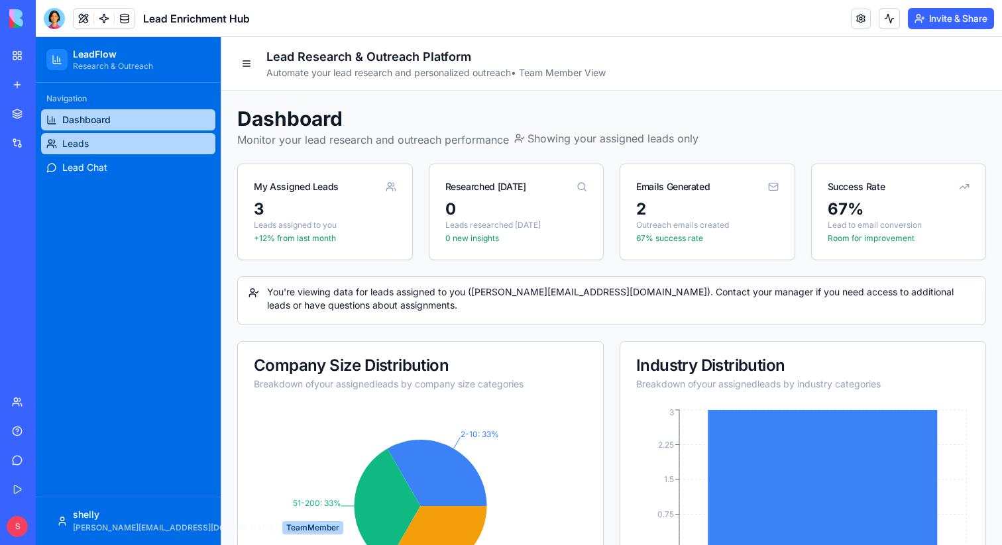
click at [111, 146] on link "Leads" at bounding box center [128, 143] width 174 height 21
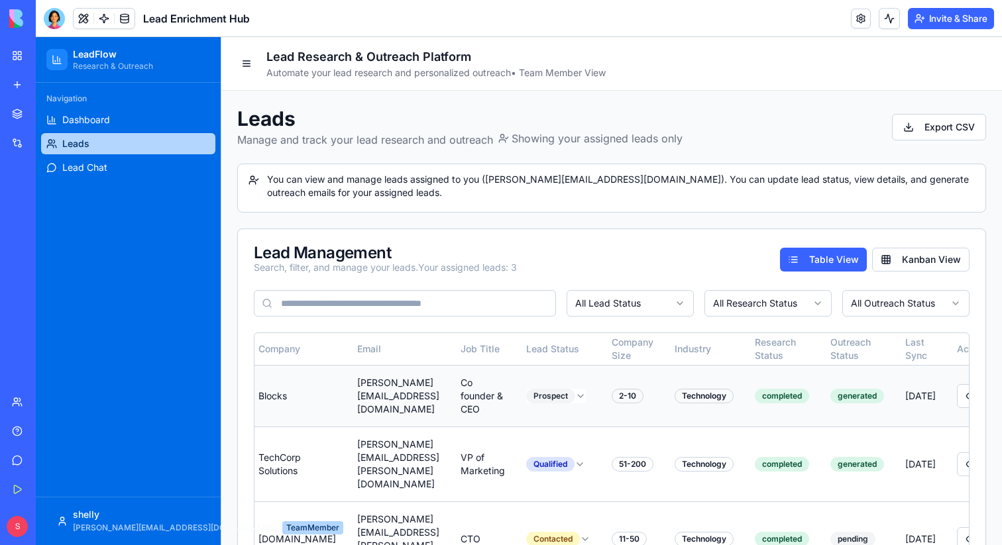
scroll to position [0, 160]
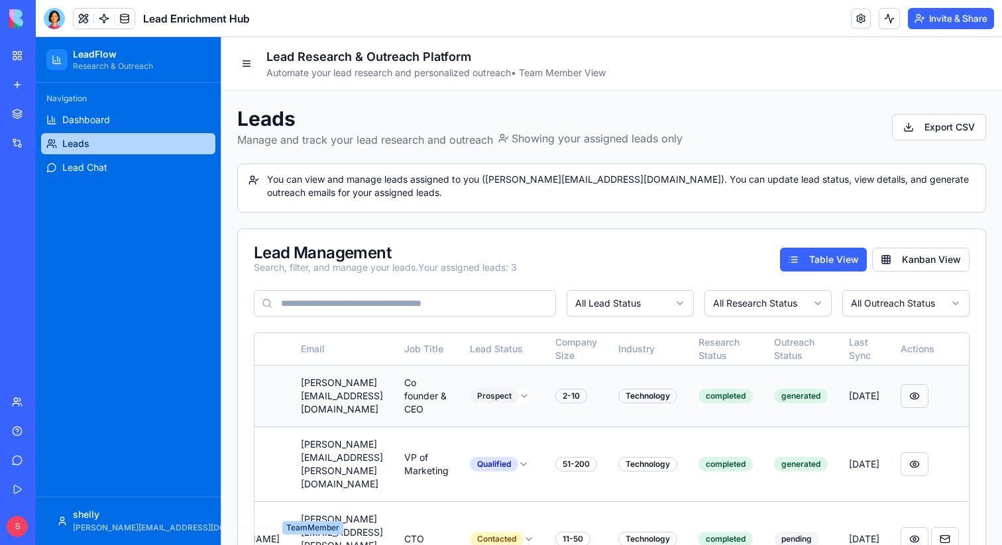
click at [916, 396] on button at bounding box center [915, 396] width 28 height 24
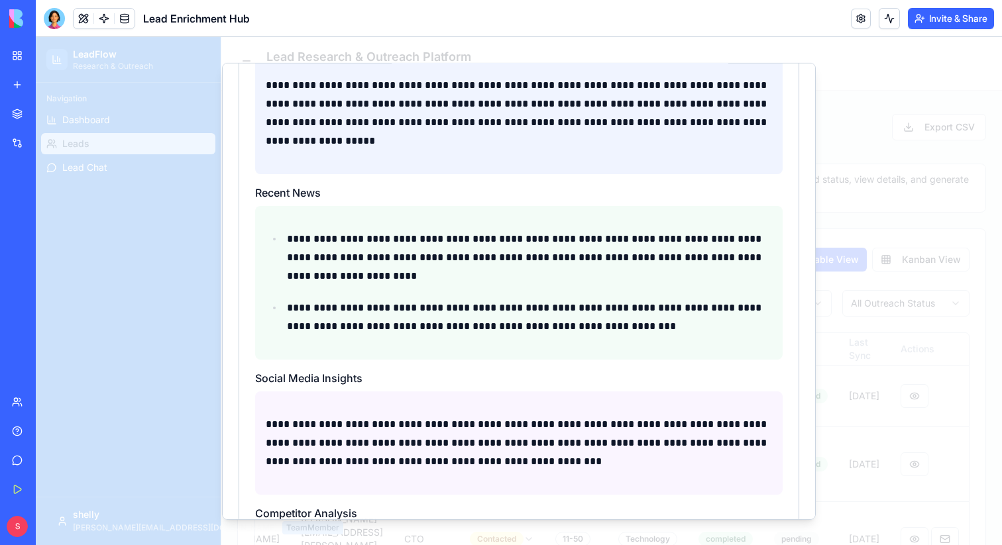
scroll to position [0, 0]
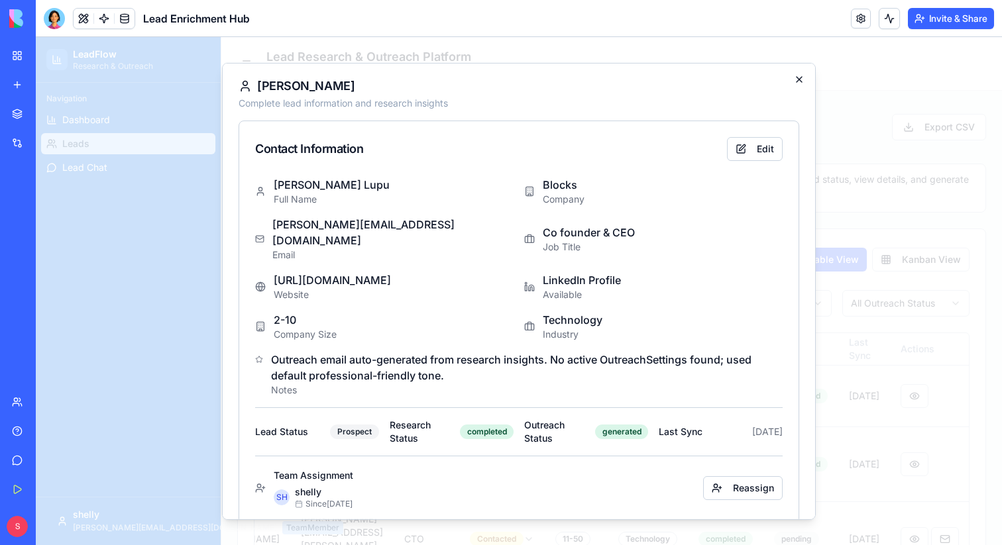
click at [799, 78] on icon "button" at bounding box center [799, 78] width 5 height 5
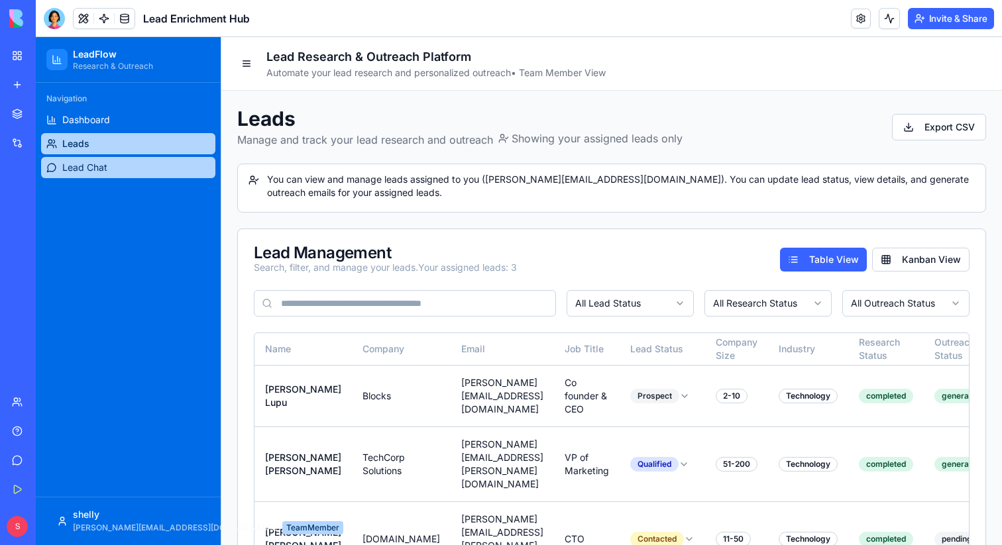
click at [93, 166] on span "Lead Chat" at bounding box center [84, 167] width 45 height 13
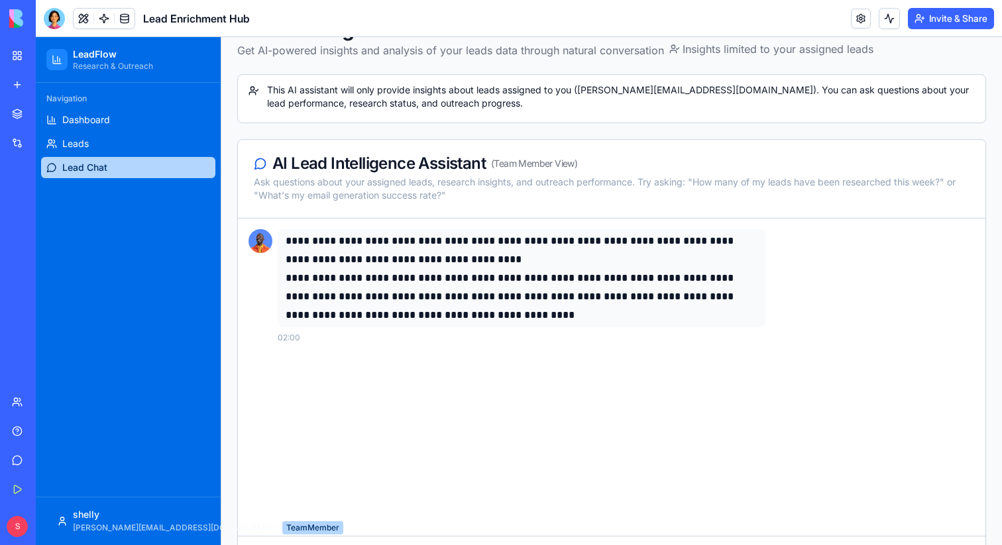
scroll to position [177, 0]
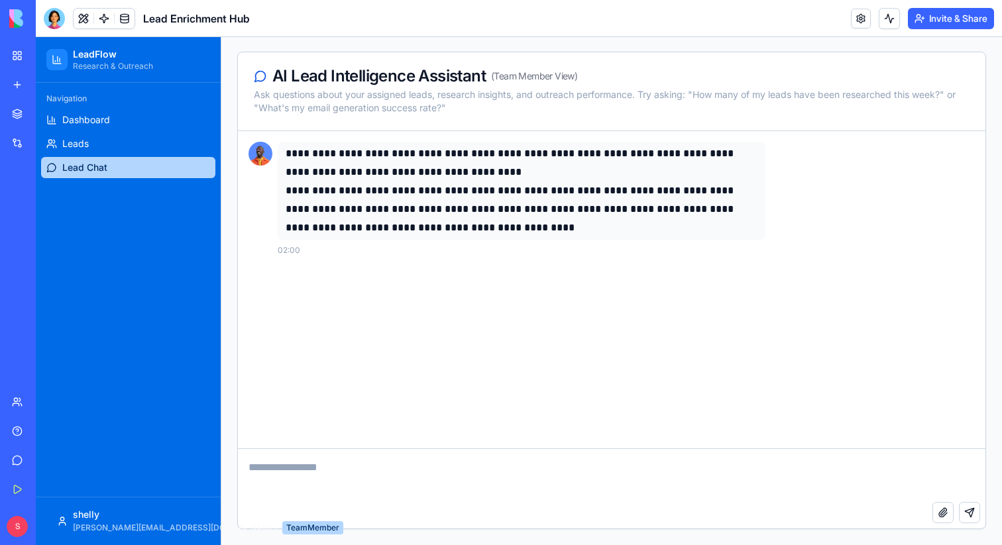
click at [502, 468] on textarea at bounding box center [611, 475] width 747 height 53
click at [368, 469] on textarea at bounding box center [611, 475] width 747 height 53
click at [287, 478] on textarea at bounding box center [611, 475] width 747 height 53
click at [102, 115] on span "Dashboard" at bounding box center [86, 119] width 48 height 13
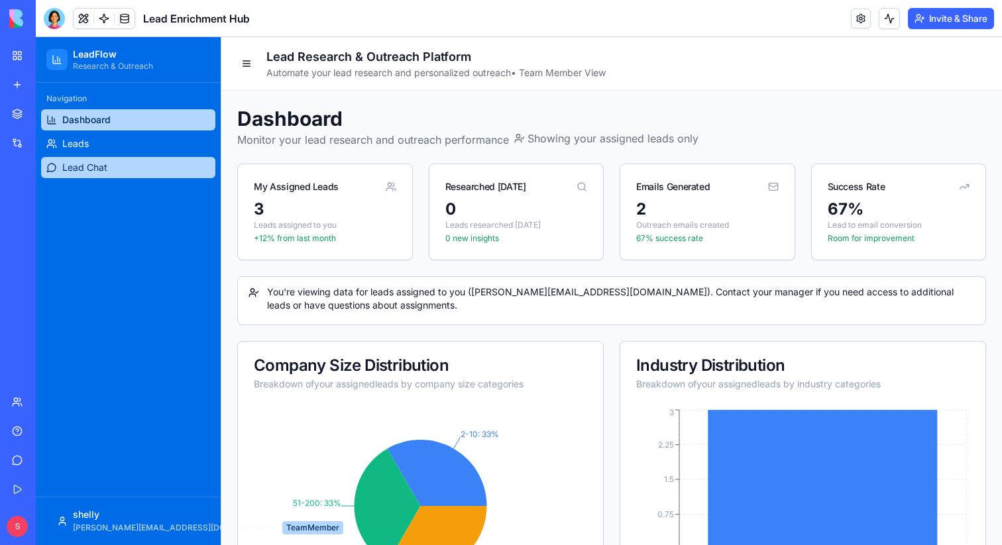
click at [90, 168] on span "Lead Chat" at bounding box center [84, 167] width 45 height 13
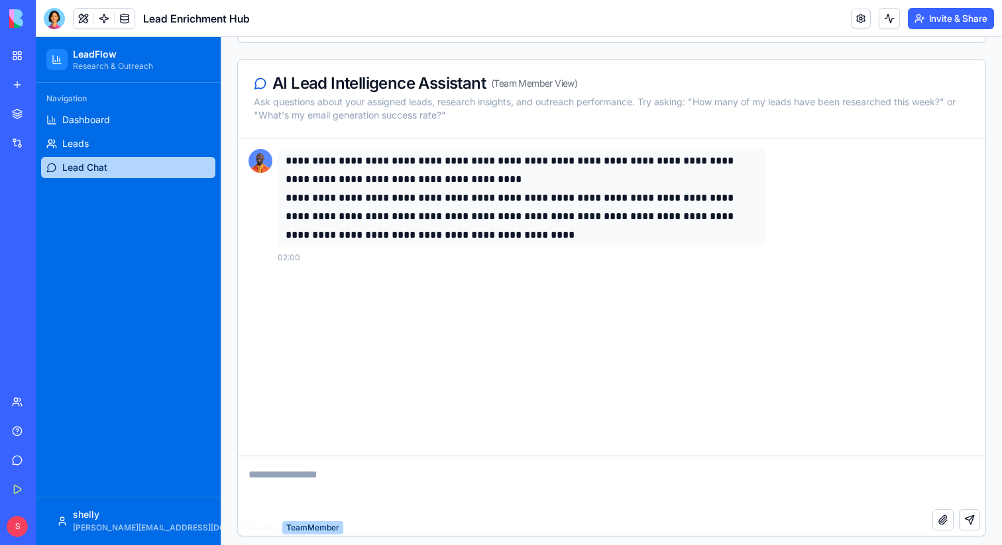
scroll to position [159, 0]
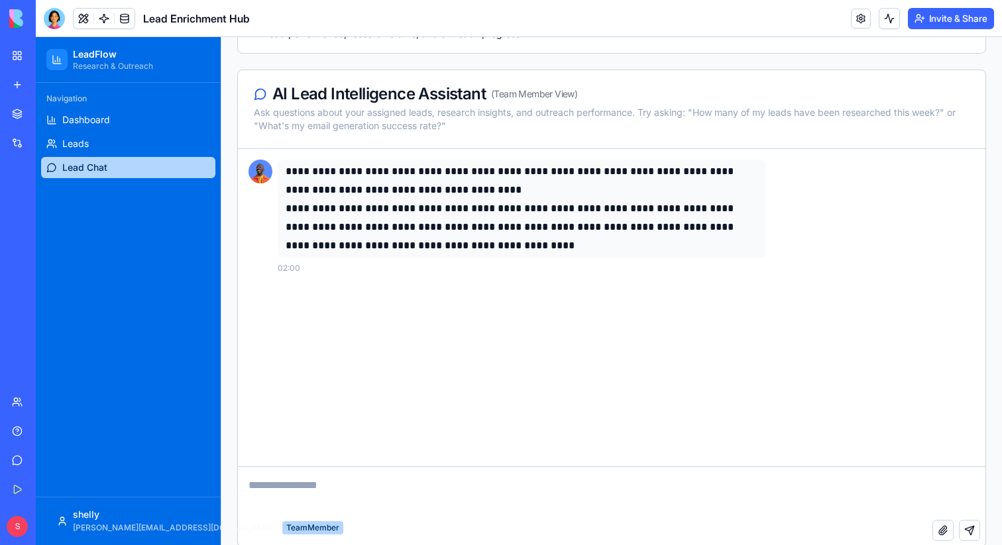
click at [451, 484] on textarea at bounding box center [611, 493] width 747 height 53
click at [426, 484] on textarea at bounding box center [611, 493] width 747 height 53
click at [115, 140] on link "Leads" at bounding box center [128, 143] width 174 height 21
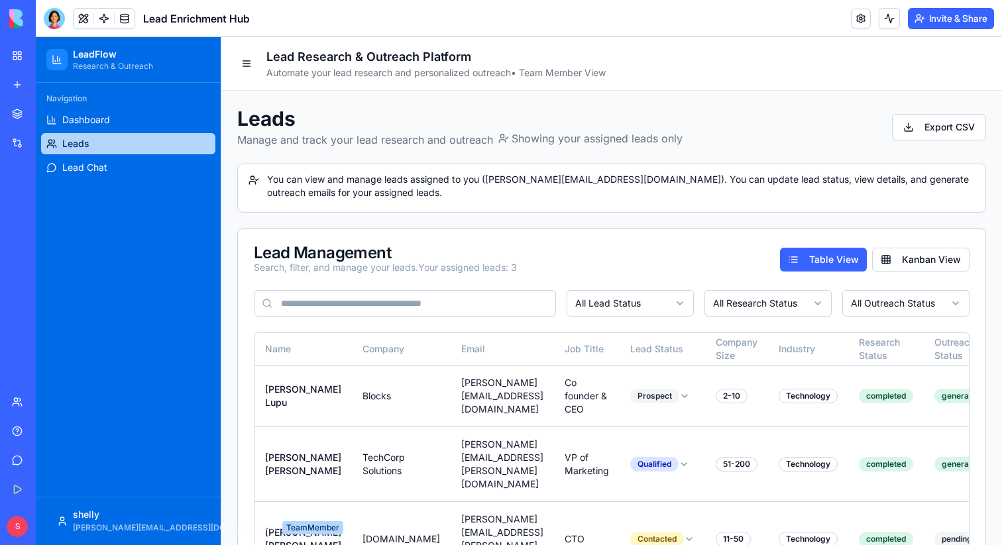
click at [523, 304] on input at bounding box center [405, 303] width 302 height 27
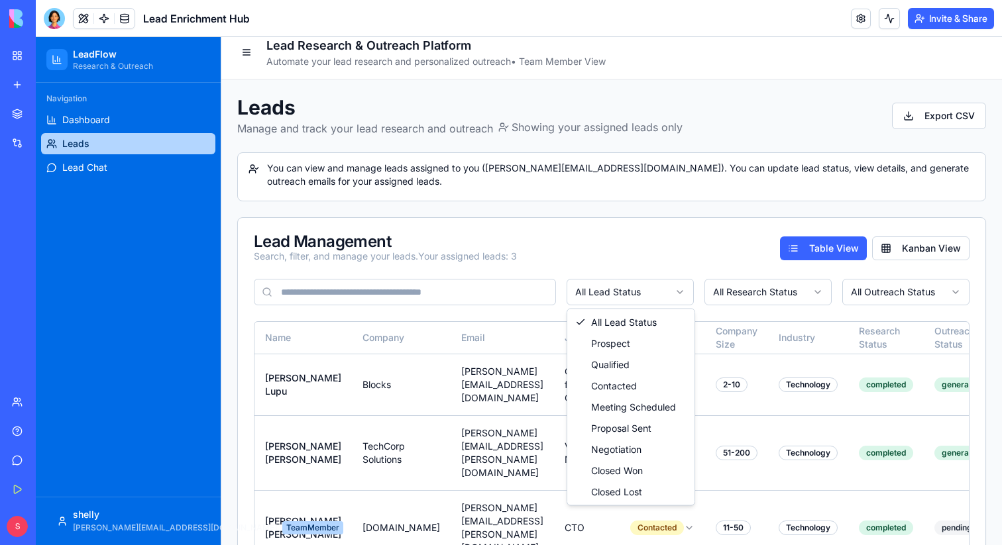
click at [623, 294] on html "LeadFlow Research & Outreach Navigation Dashboard Leads Lead Chat shelly [EMAIL…" at bounding box center [519, 312] width 966 height 573
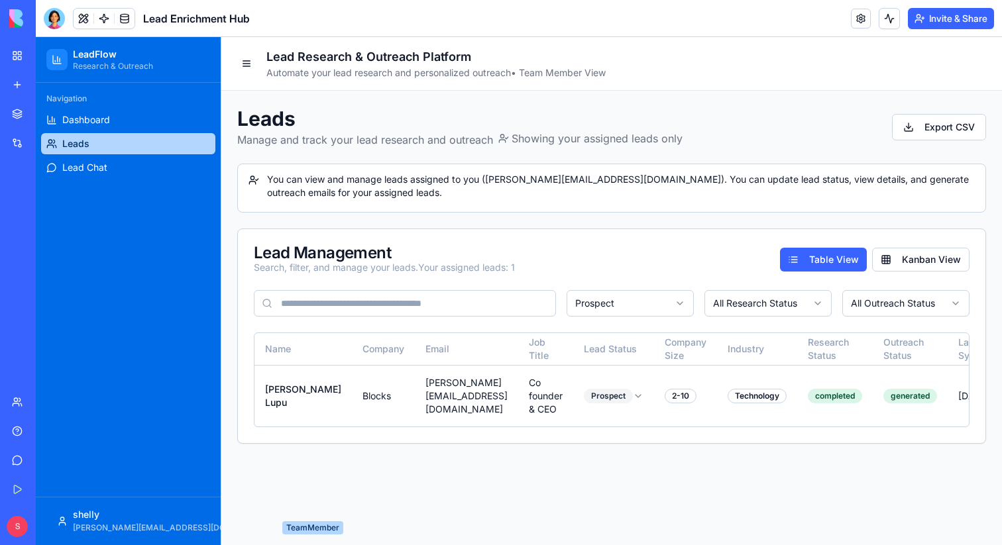
click at [646, 312] on html "LeadFlow Research & Outreach Navigation Dashboard Leads Lead Chat shelly shelly…" at bounding box center [519, 291] width 966 height 508
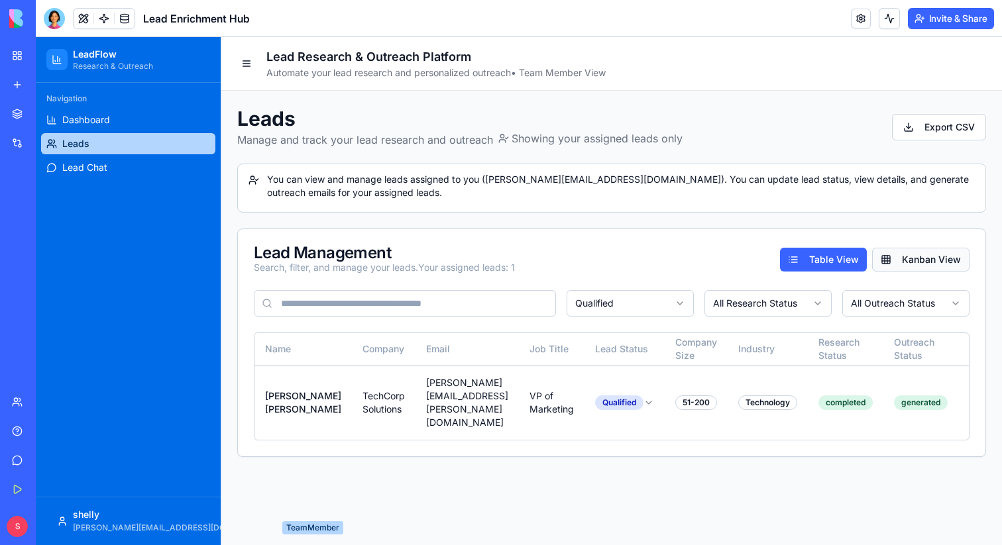
click at [908, 262] on button "Kanban View" at bounding box center [920, 260] width 97 height 24
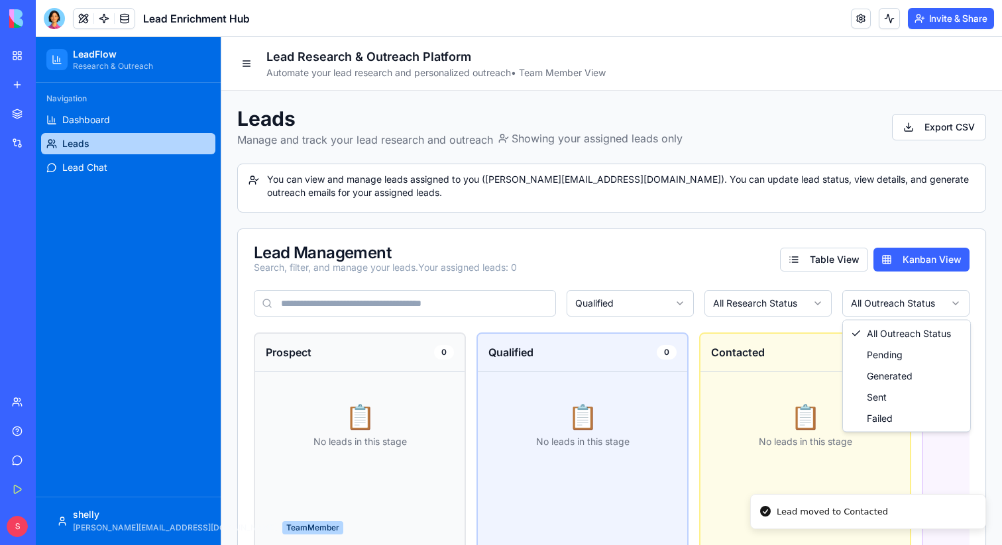
click at [908, 301] on html "LeadFlow Research & Outreach Navigation Dashboard Leads Lead Chat shelly shelly…" at bounding box center [519, 400] width 966 height 726
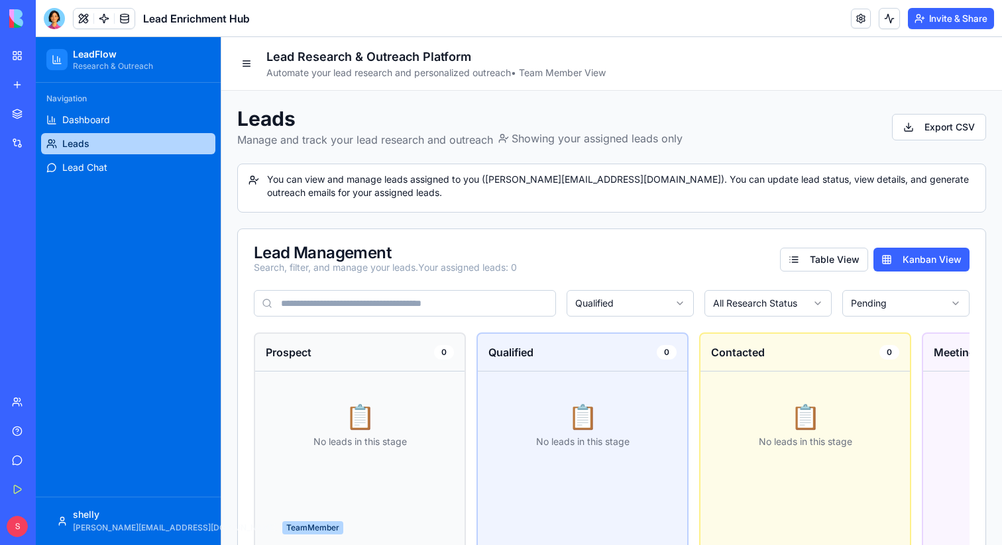
click at [647, 307] on html "LeadFlow Research & Outreach Navigation Dashboard Leads Lead Chat shelly shelly…" at bounding box center [519, 400] width 966 height 726
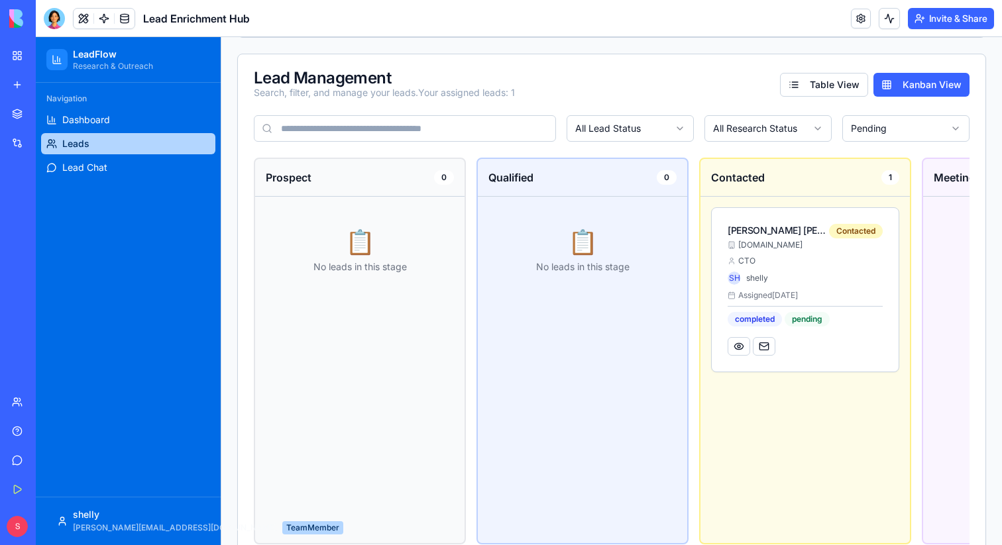
scroll to position [174, 0]
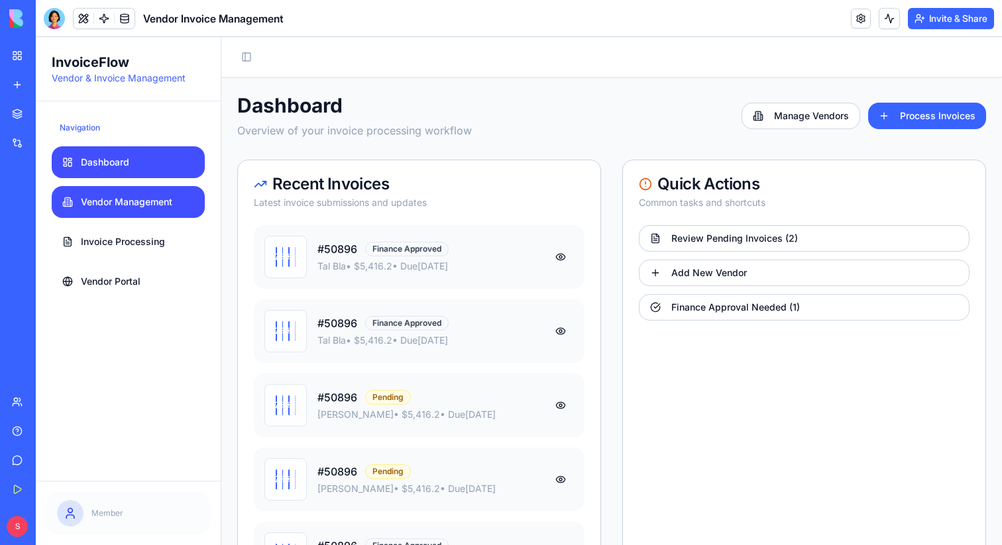
click at [137, 199] on span "Vendor Management" at bounding box center [126, 201] width 91 height 13
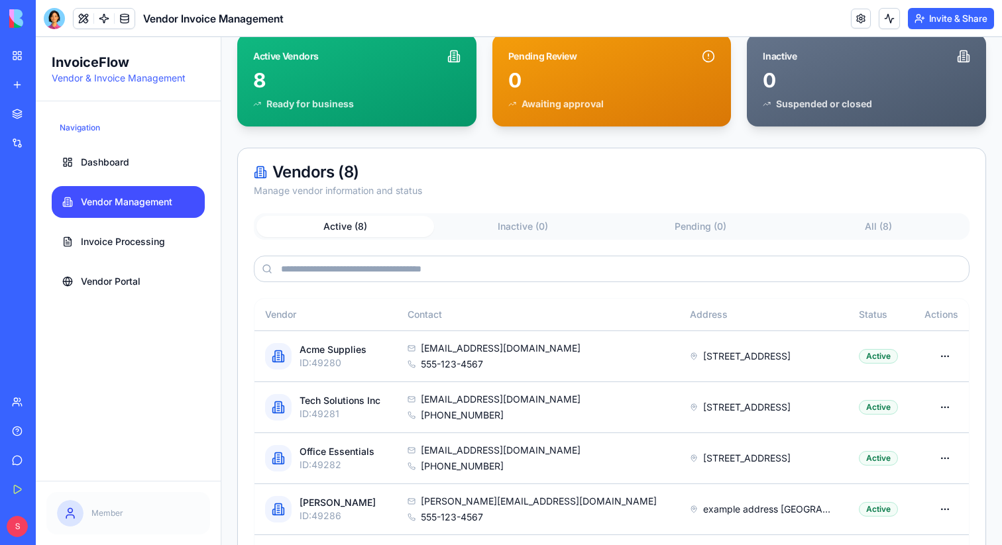
scroll to position [135, 0]
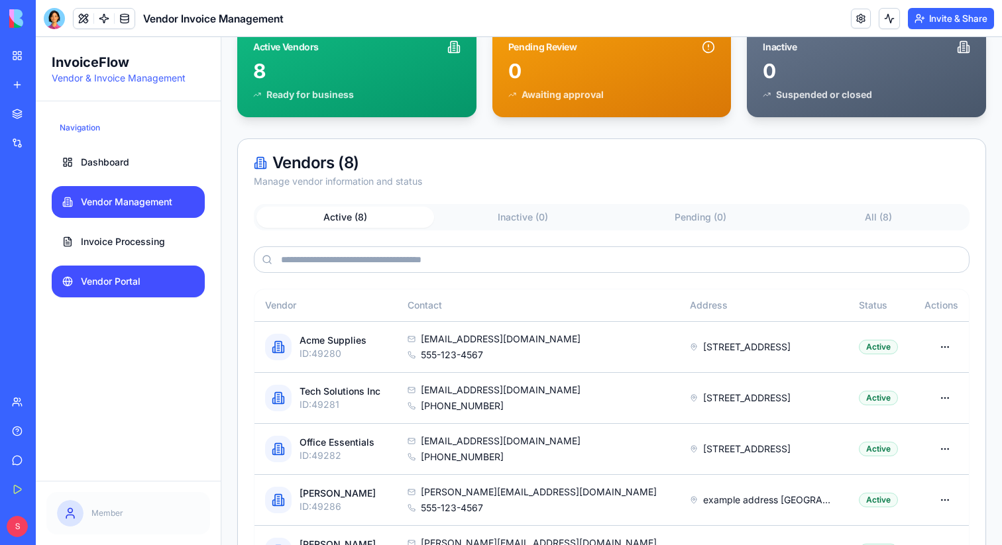
click at [162, 281] on link "Vendor Portal" at bounding box center [128, 282] width 153 height 32
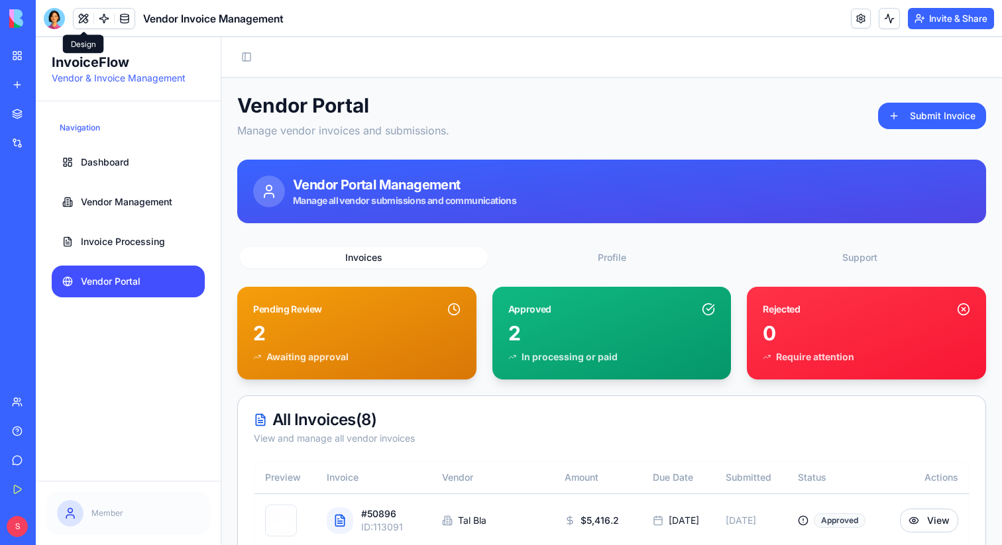
click at [83, 17] on button at bounding box center [84, 19] width 20 height 20
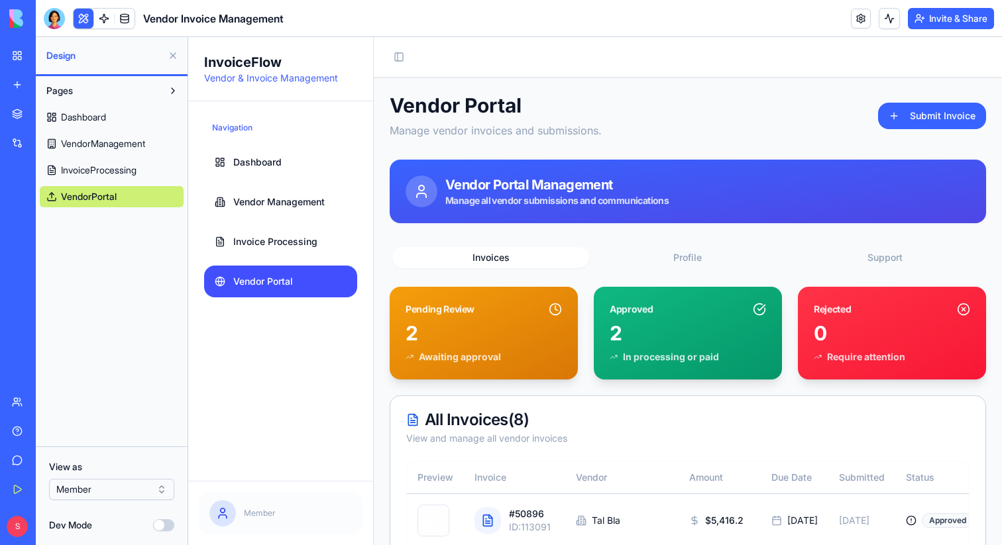
click at [119, 493] on html "BETA My Workspace New app Marketplace Integrations Recent Blog Generation Pro L…" at bounding box center [501, 272] width 1002 height 545
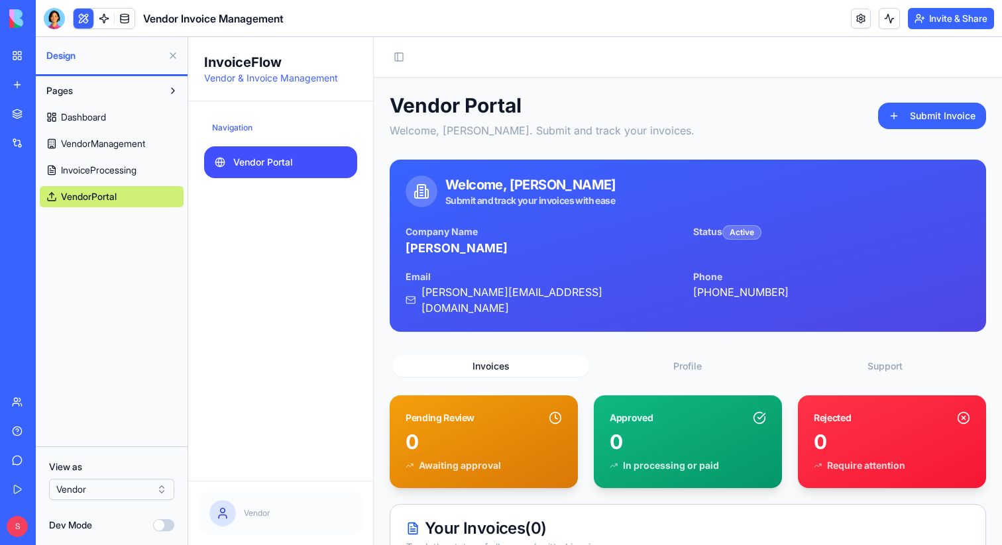
click at [171, 62] on button at bounding box center [172, 55] width 21 height 21
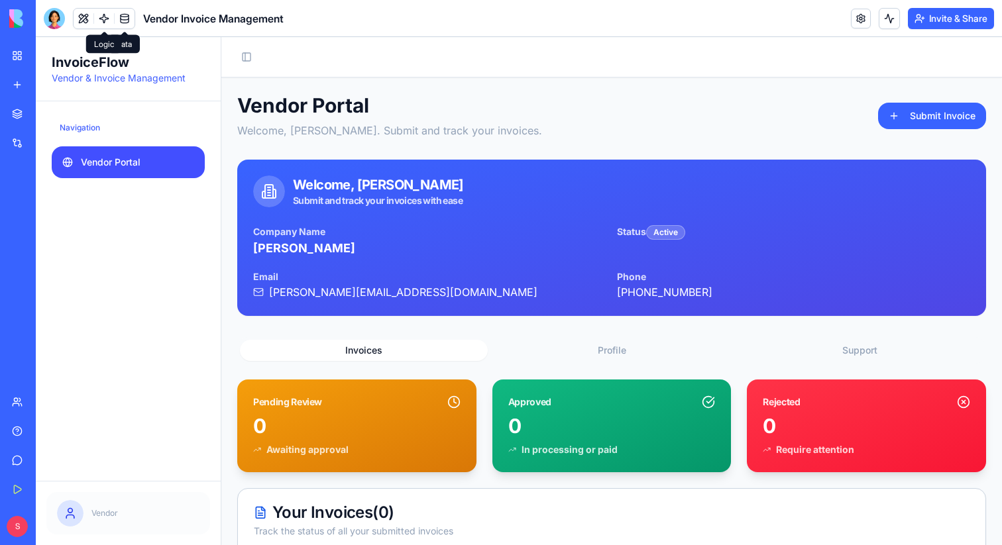
click at [103, 18] on link at bounding box center [104, 19] width 20 height 20
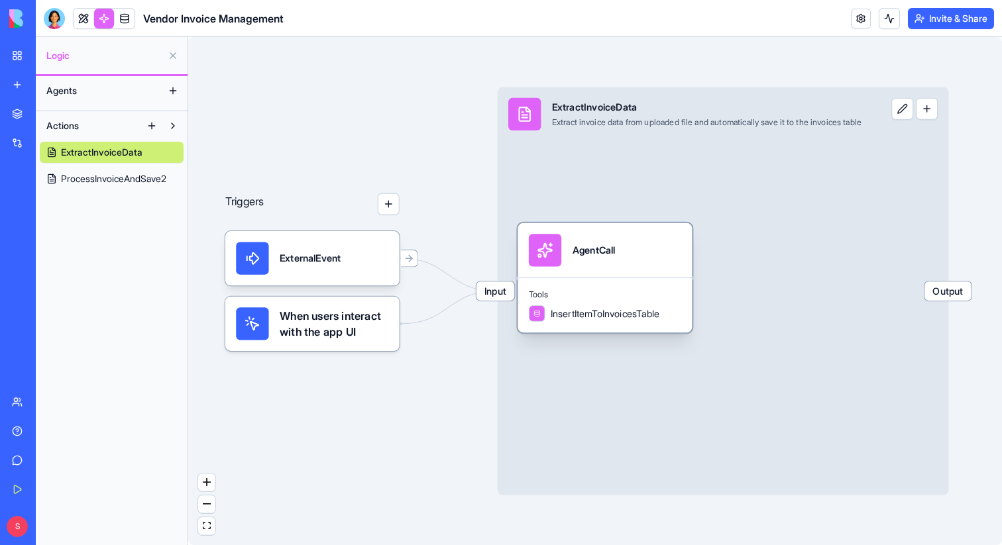
click at [602, 266] on div "AgentCall" at bounding box center [594, 250] width 43 height 32
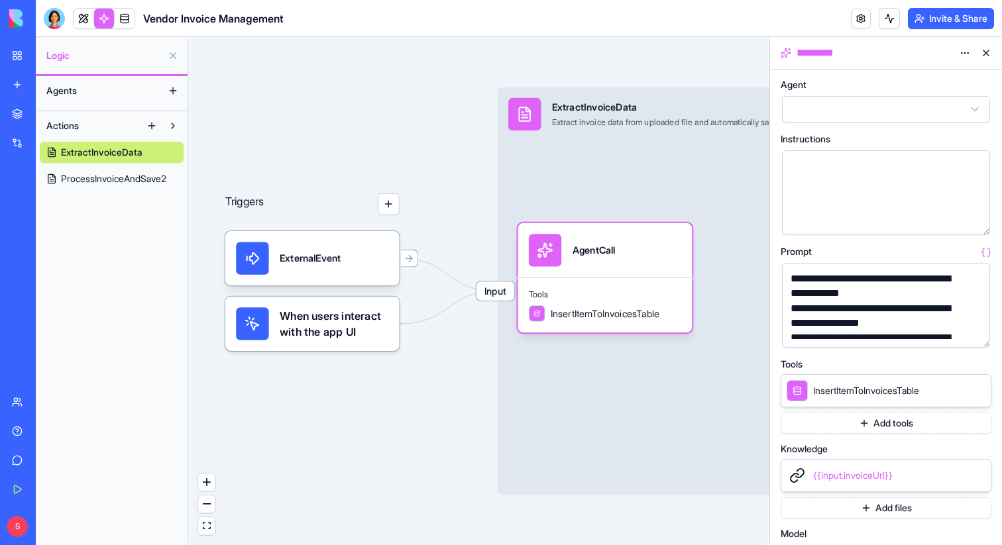
click at [977, 337] on button "button" at bounding box center [976, 334] width 21 height 21
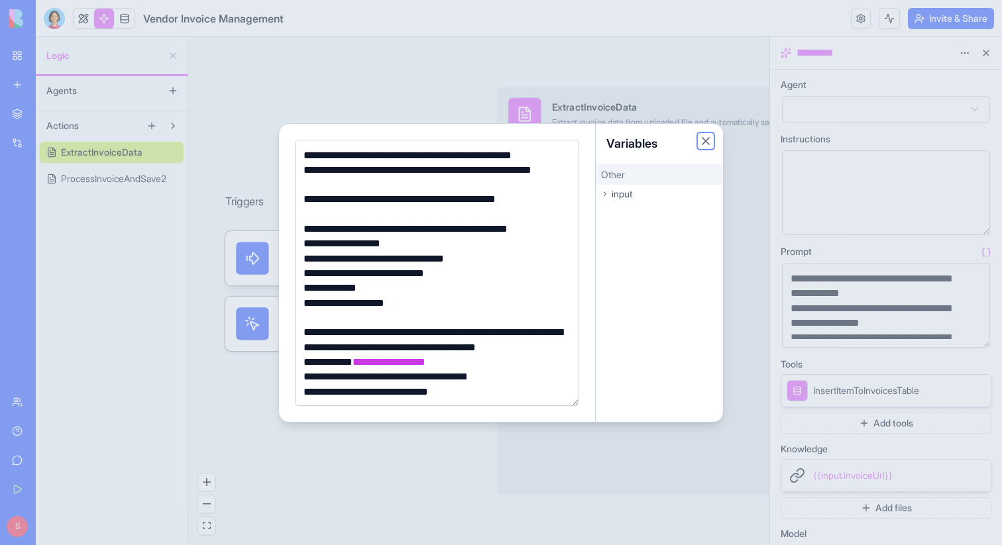
click at [704, 142] on button "Close" at bounding box center [705, 141] width 13 height 13
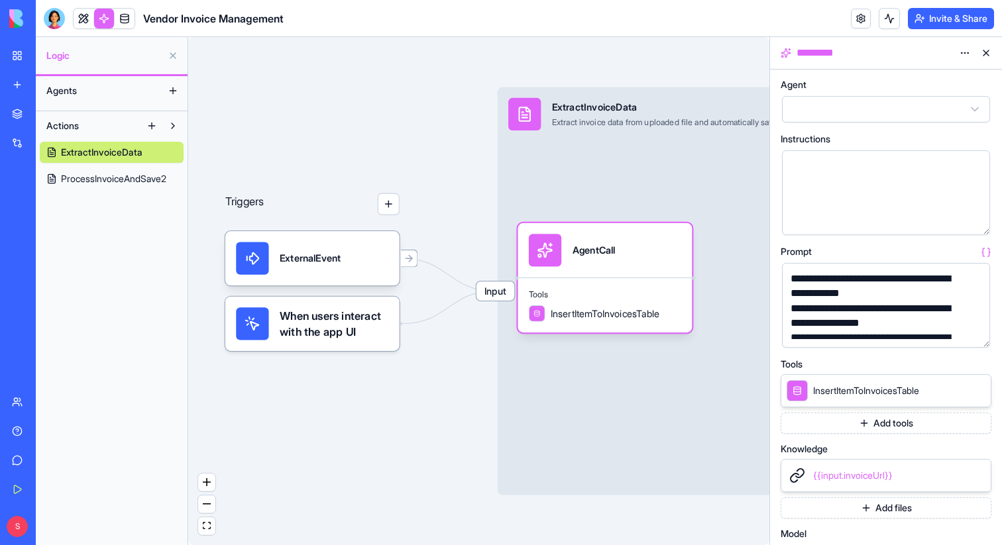
click at [989, 52] on button at bounding box center [985, 52] width 21 height 21
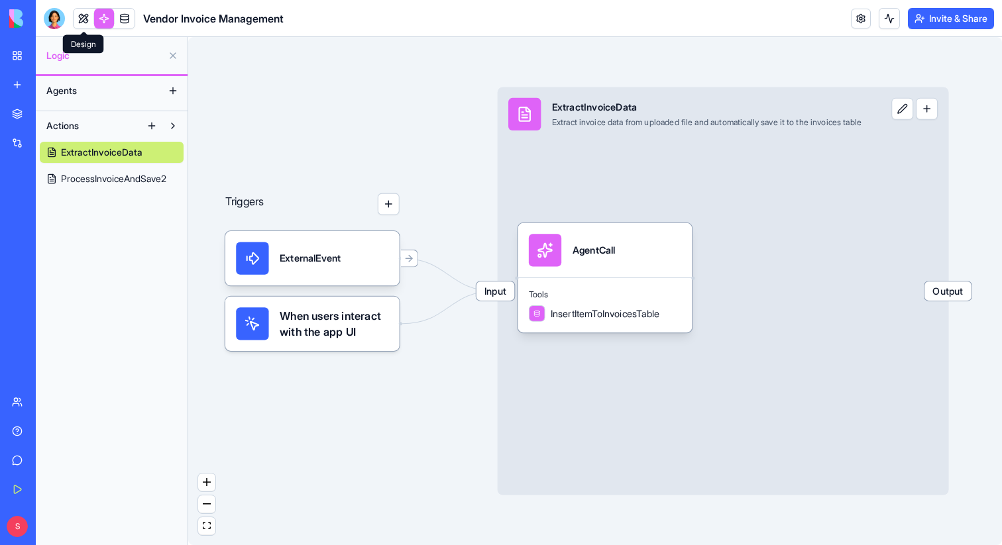
click at [88, 23] on link at bounding box center [84, 19] width 20 height 20
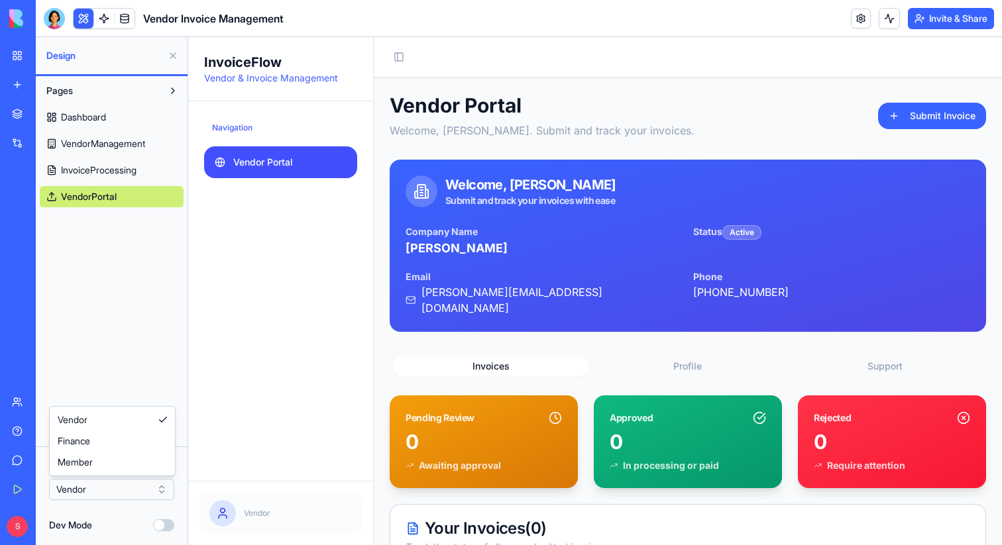
click at [160, 488] on html "BETA My Workspace New app Marketplace Integrations Recent Blog Generation Pro L…" at bounding box center [501, 272] width 1002 height 545
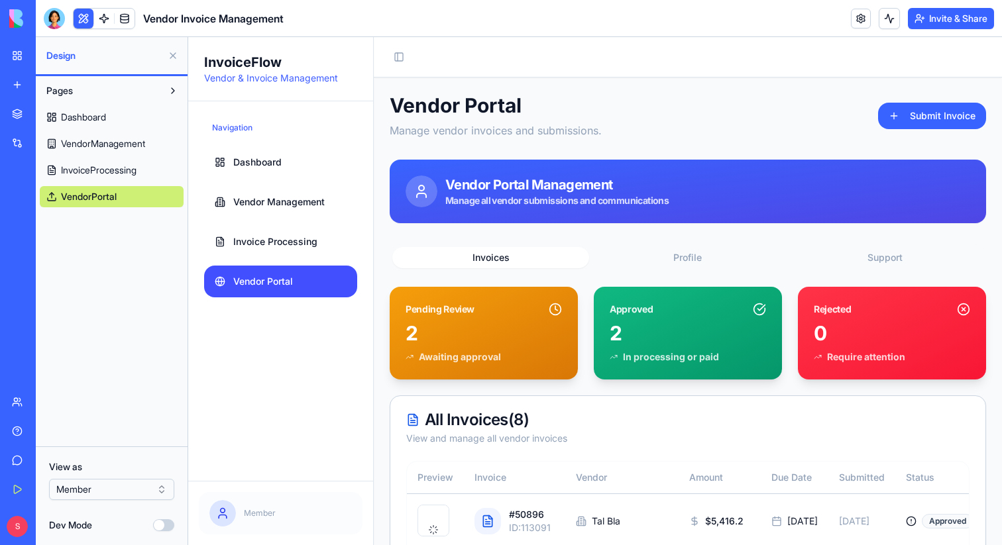
click at [159, 524] on button "Dev Mode" at bounding box center [163, 526] width 21 height 12
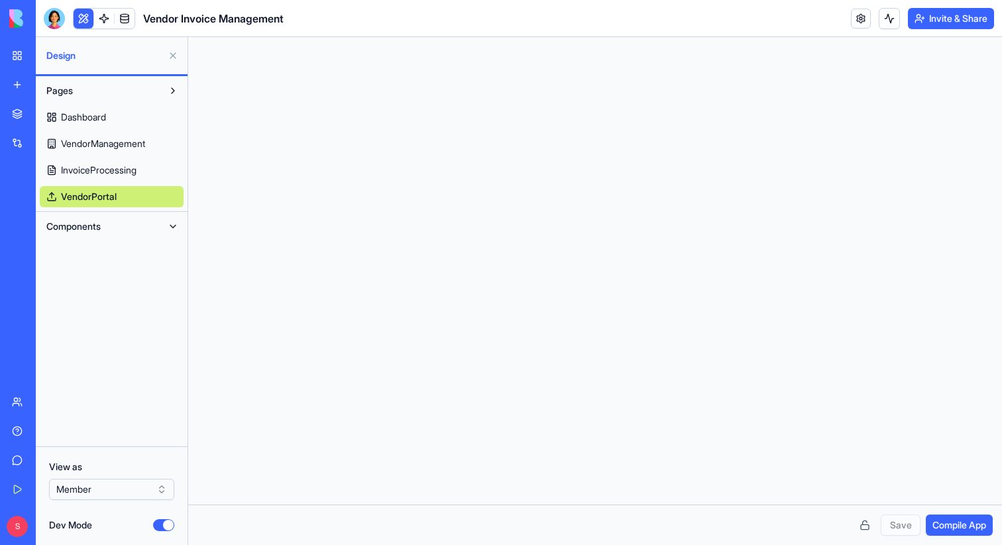
scroll to position [95, 0]
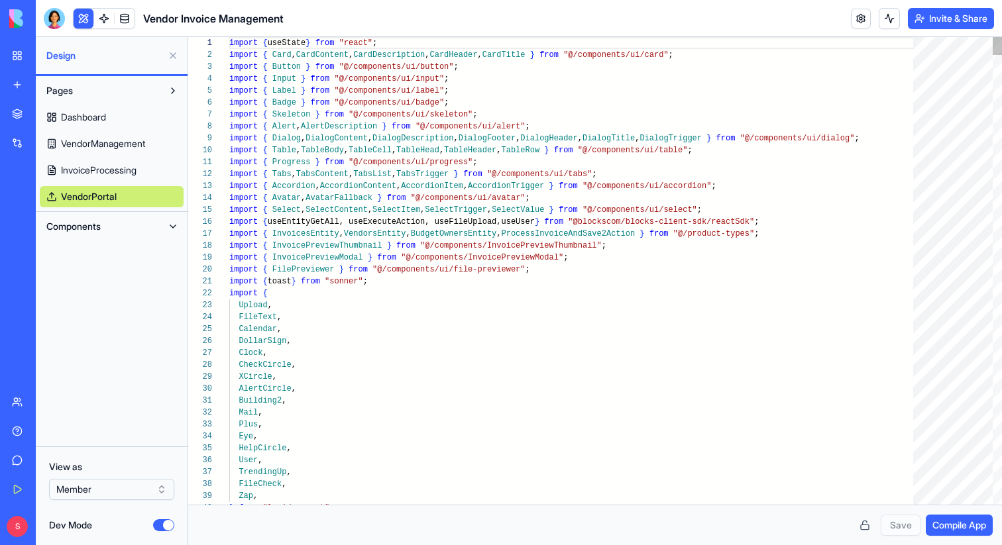
click at [159, 525] on button "Dev Mode" at bounding box center [163, 526] width 21 height 12
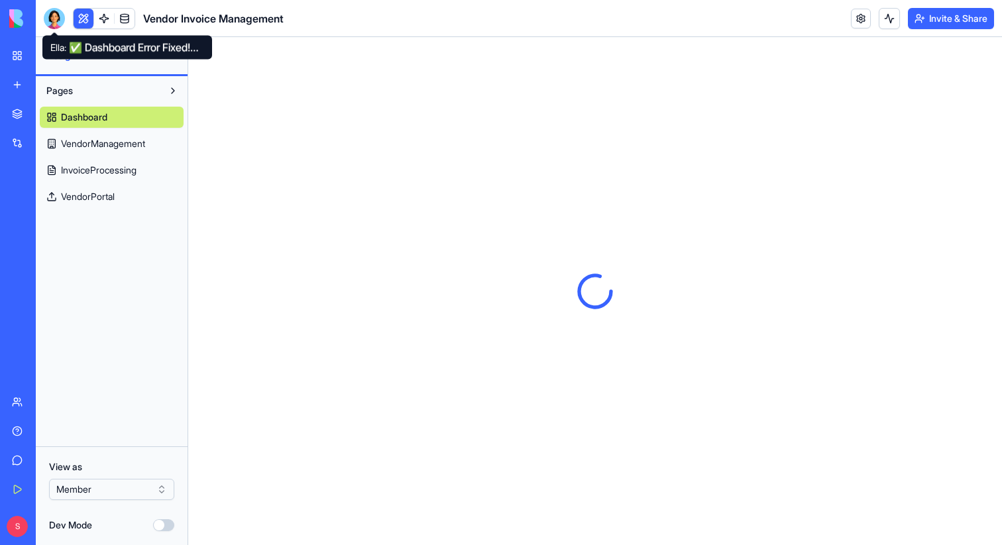
click at [52, 20] on div at bounding box center [54, 18] width 21 height 21
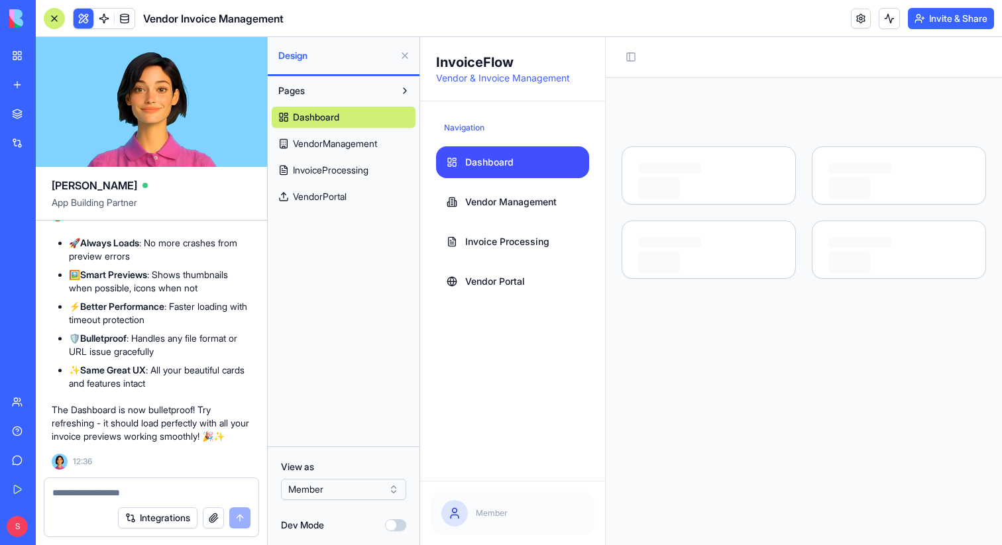
click at [127, 493] on textarea at bounding box center [151, 492] width 198 height 13
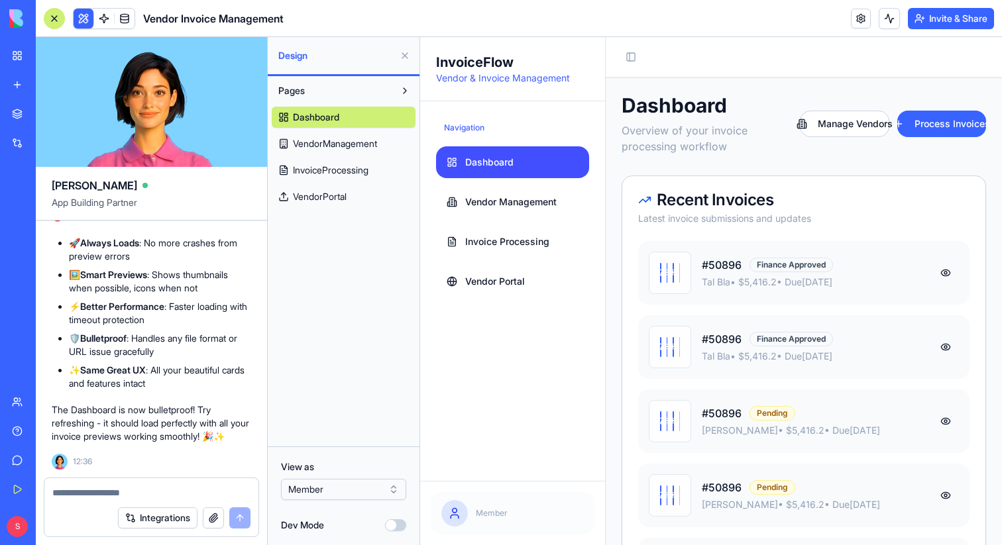
click at [90, 492] on textarea at bounding box center [151, 492] width 198 height 13
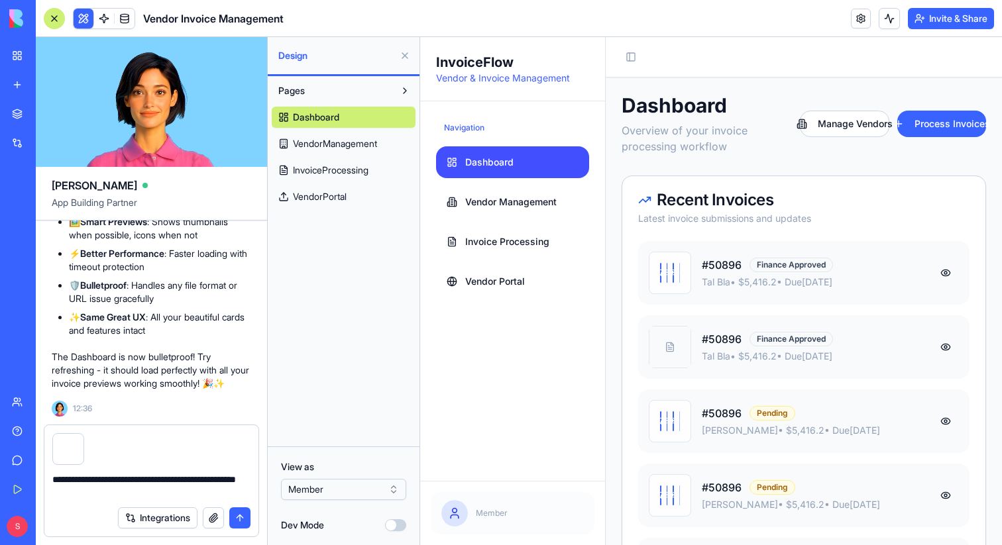
type textarea "**********"
click at [57, 23] on div at bounding box center [54, 18] width 21 height 21
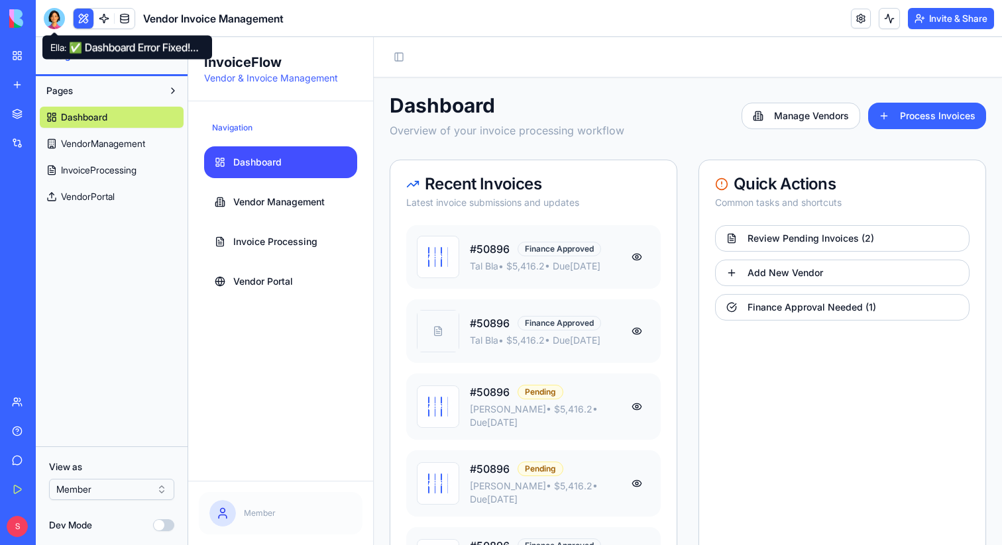
click at [54, 21] on div at bounding box center [54, 18] width 21 height 21
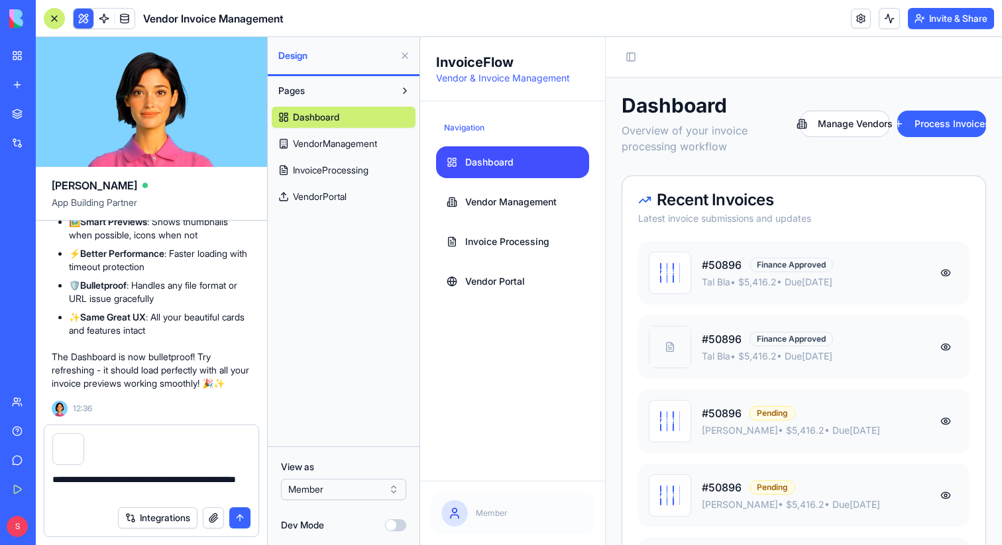
drag, startPoint x: 87, startPoint y: 492, endPoint x: 43, endPoint y: 470, distance: 49.5
click at [43, 470] on div "**********" at bounding box center [151, 485] width 231 height 121
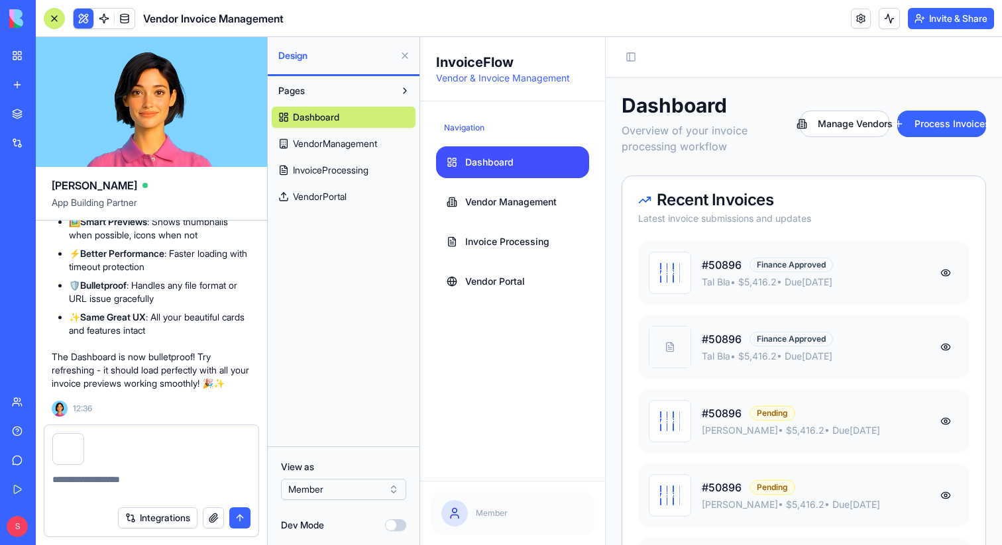
scroll to position [23156, 0]
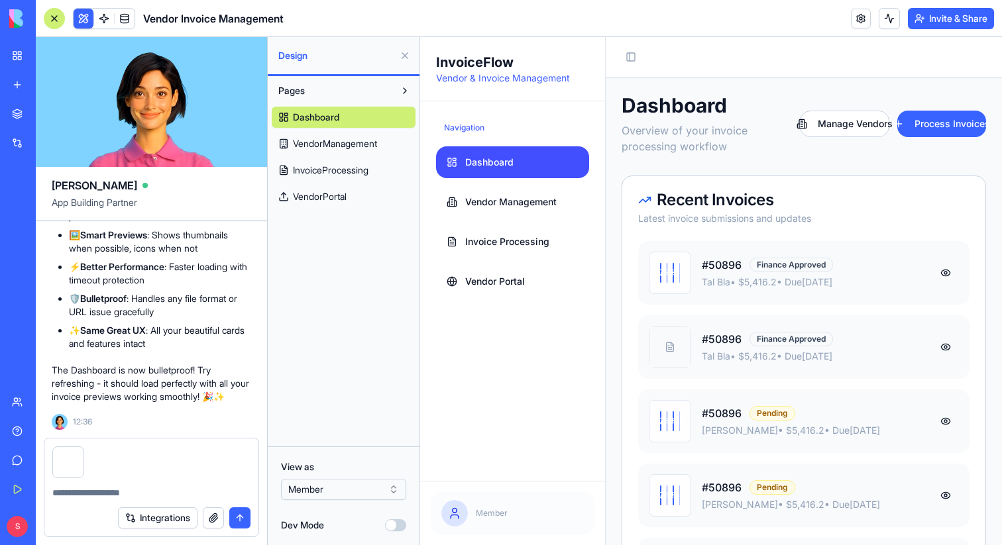
click at [83, 449] on button "button" at bounding box center [83, 449] width 0 height 0
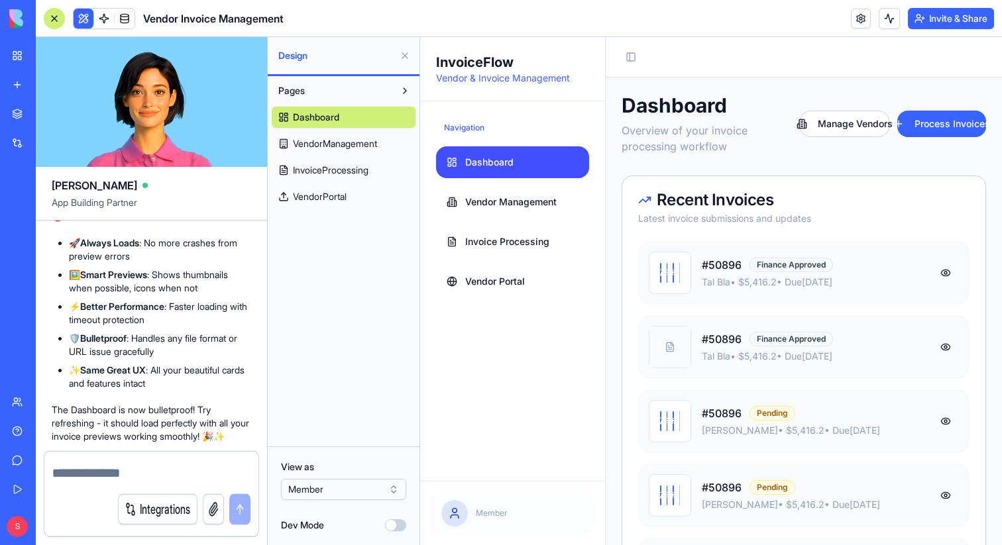
scroll to position [23116, 0]
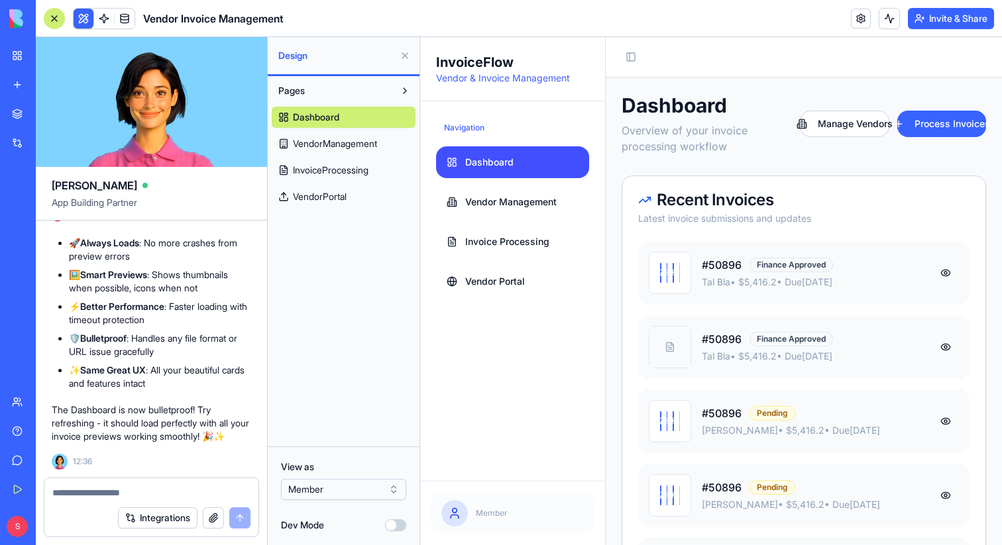
click at [71, 494] on textarea at bounding box center [151, 492] width 198 height 13
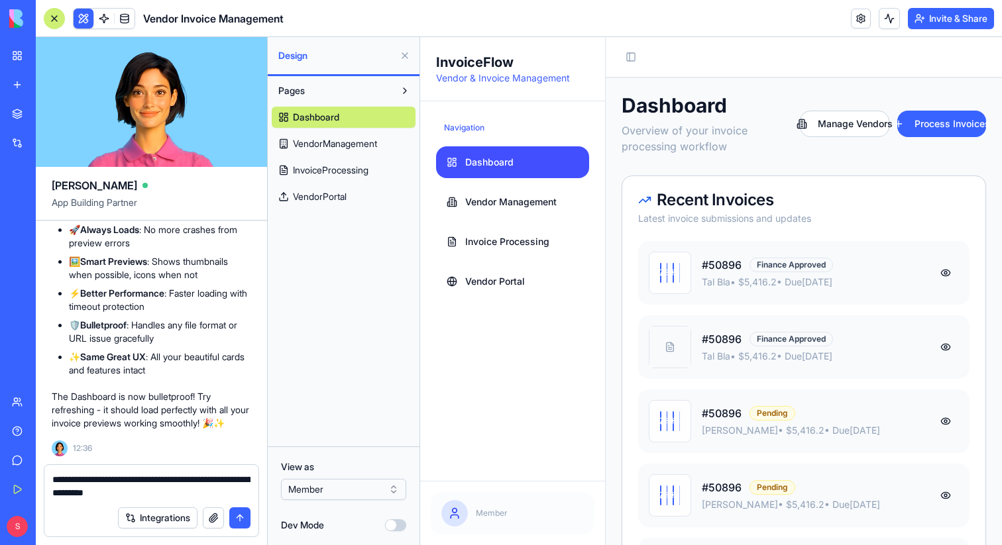
type textarea "**********"
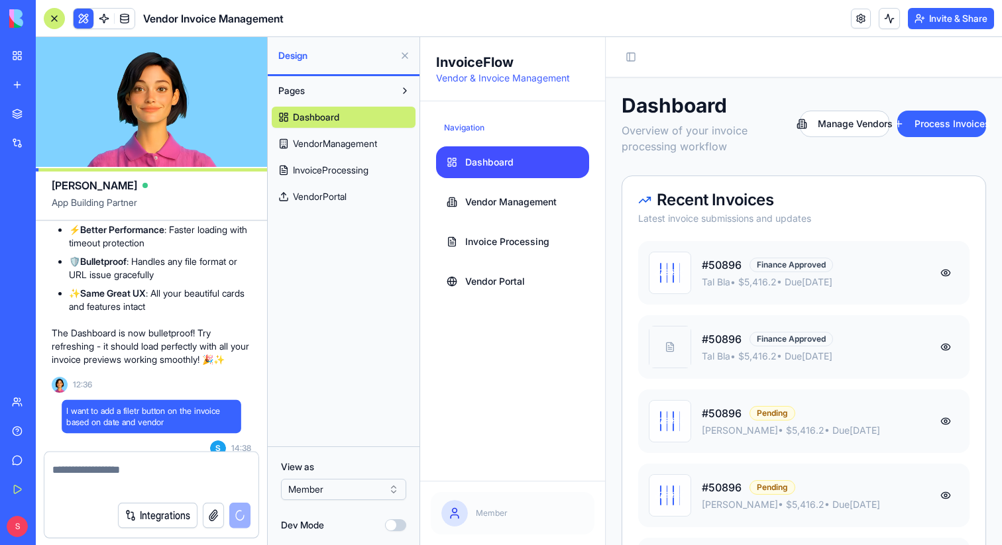
scroll to position [23180, 0]
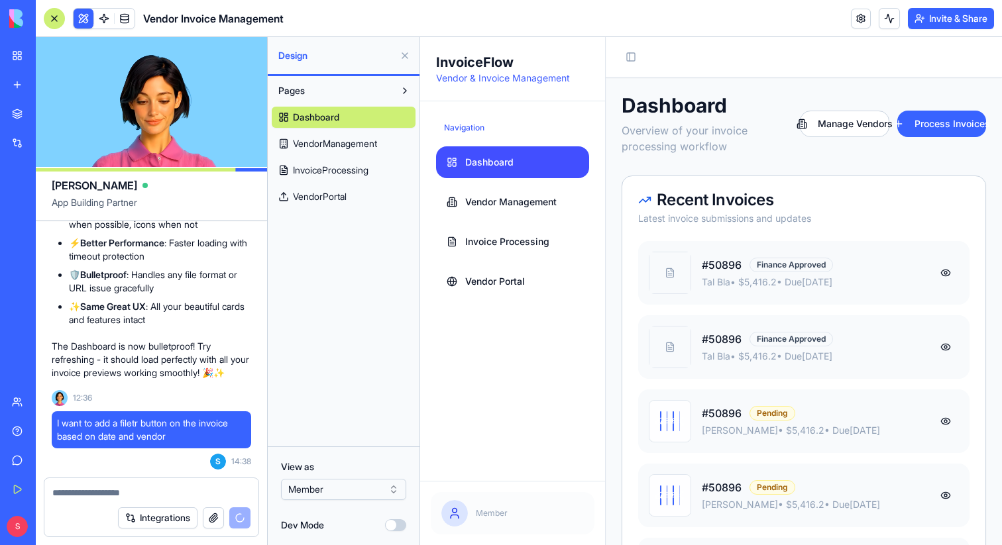
click at [404, 52] on button at bounding box center [404, 55] width 21 height 21
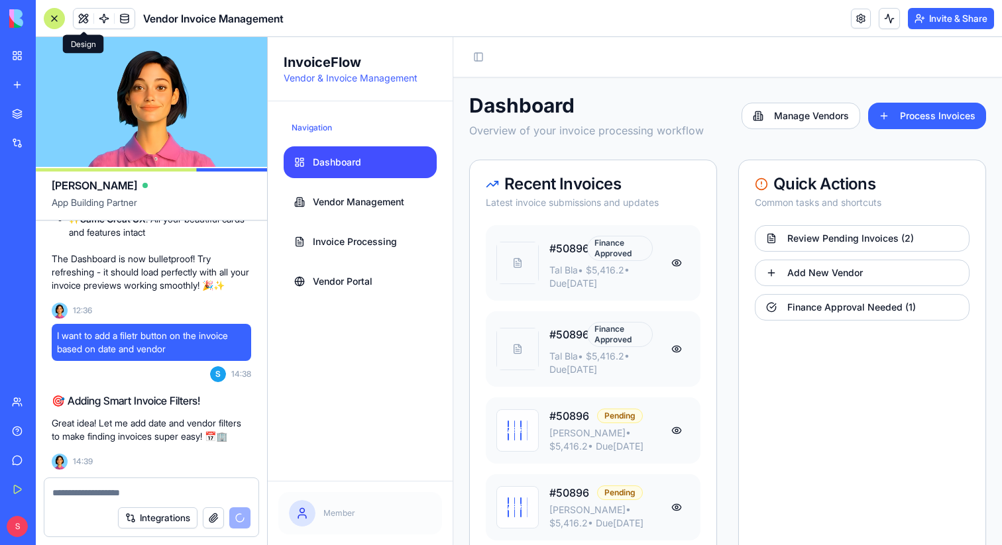
scroll to position [23317, 0]
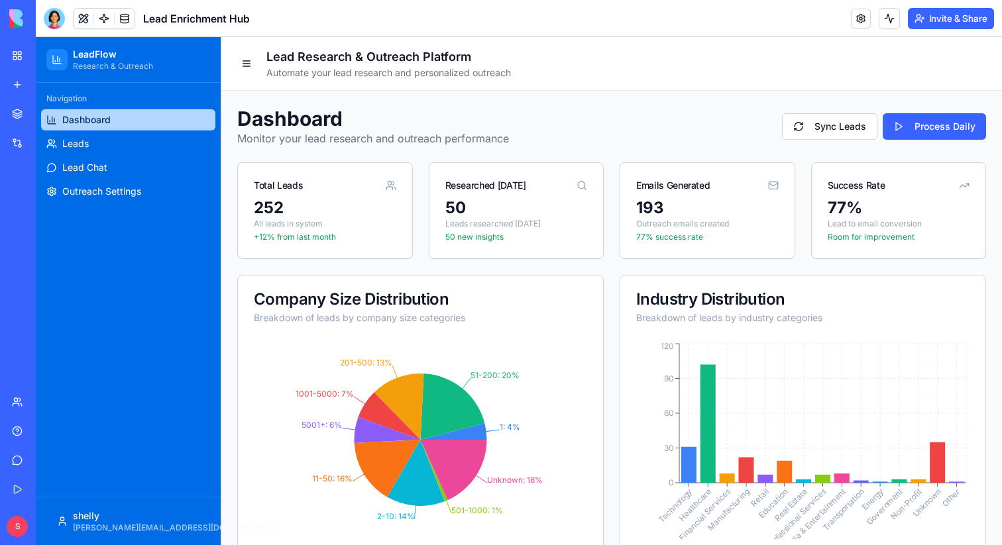
click at [41, 116] on div "Marketplace" at bounding box center [40, 113] width 17 height 13
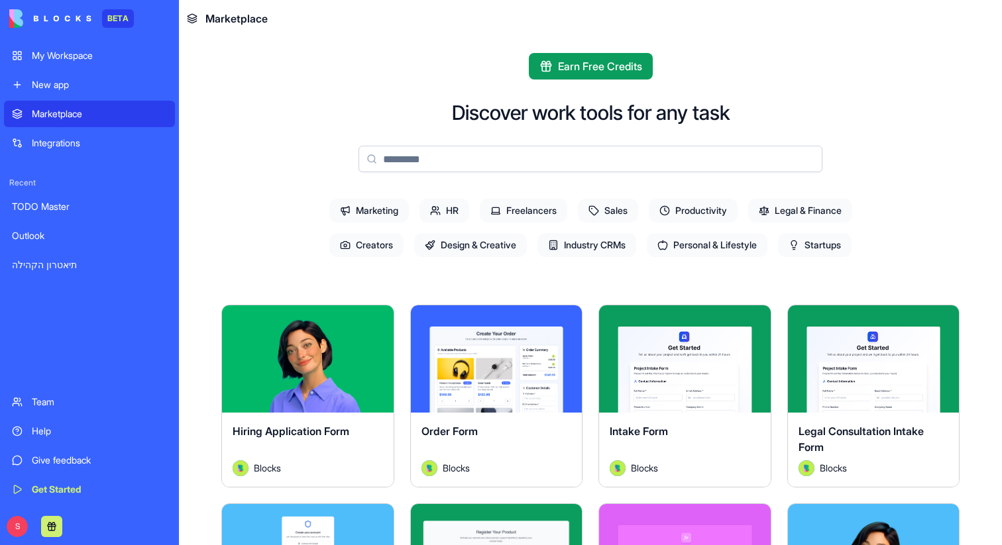
click at [697, 362] on button "Explore" at bounding box center [684, 359] width 99 height 27
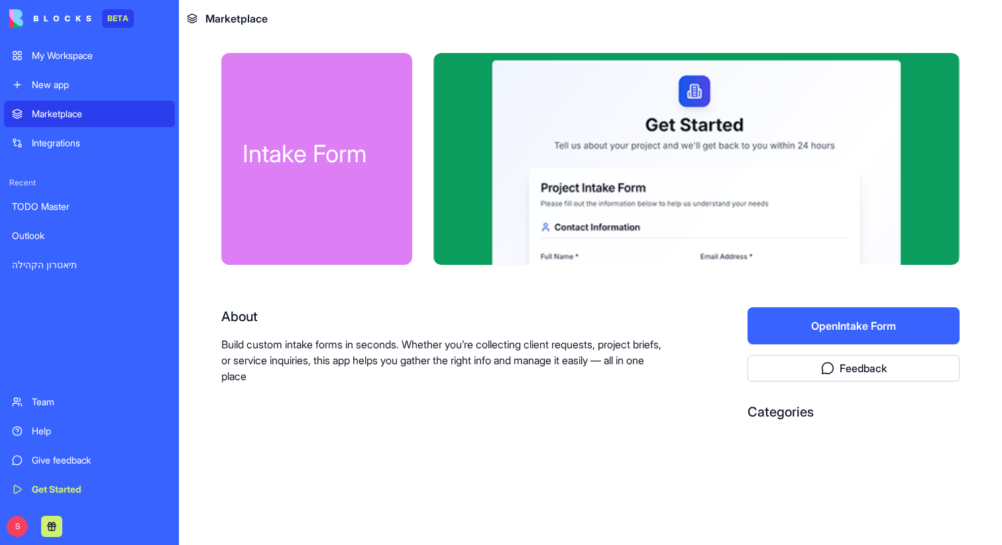
click at [856, 327] on button "Open Intake Form" at bounding box center [853, 325] width 212 height 37
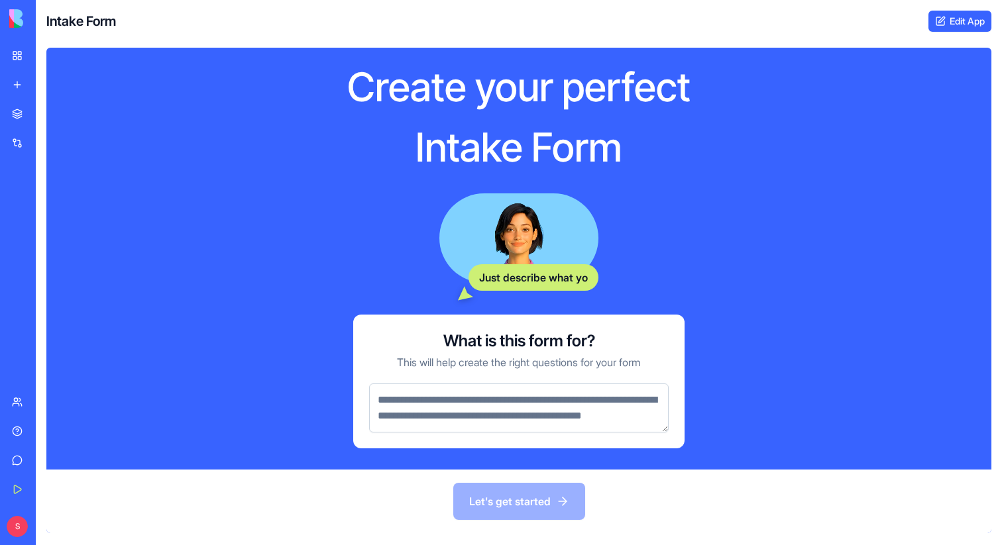
scroll to position [21, 0]
click at [452, 404] on textarea at bounding box center [519, 408] width 300 height 49
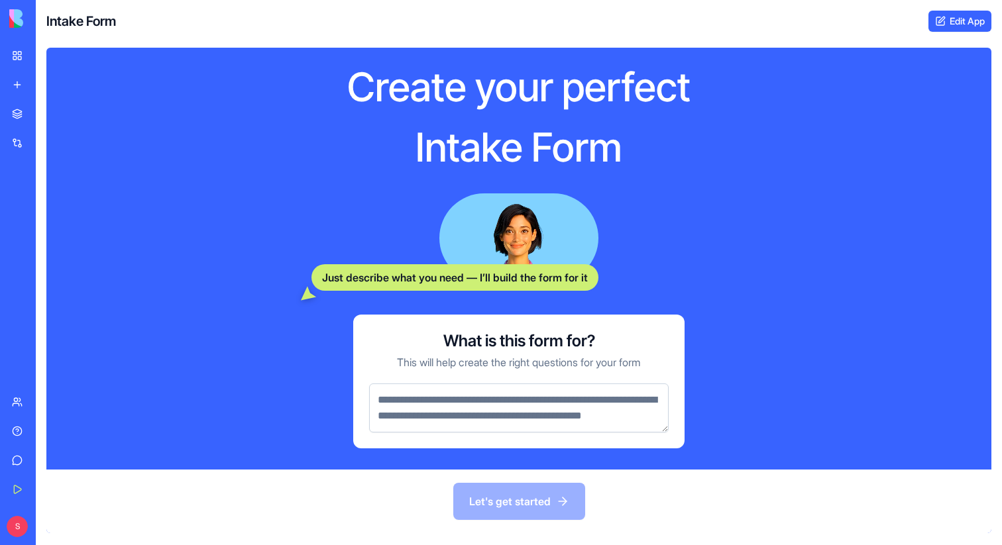
click at [18, 60] on link "My Workspace" at bounding box center [30, 55] width 53 height 27
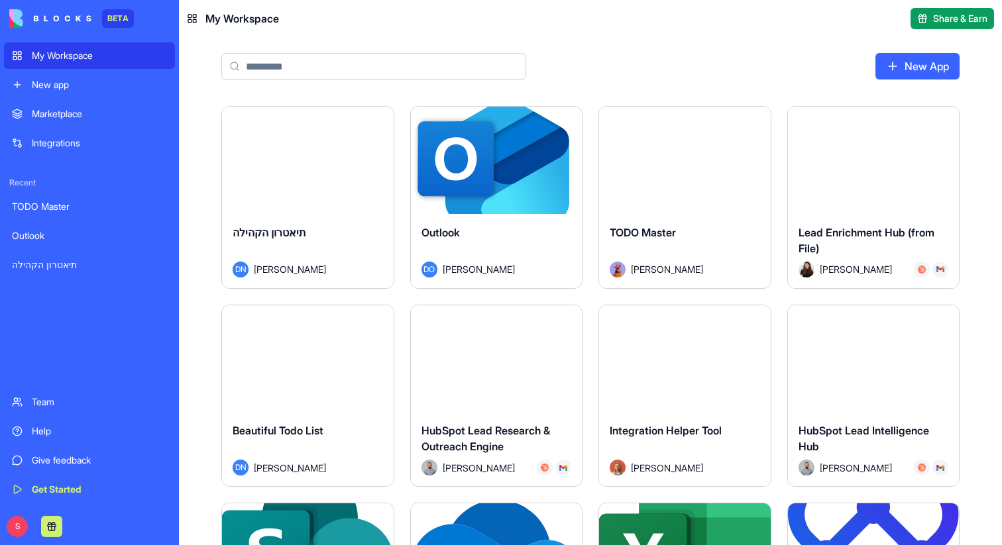
click at [270, 60] on input at bounding box center [373, 66] width 305 height 27
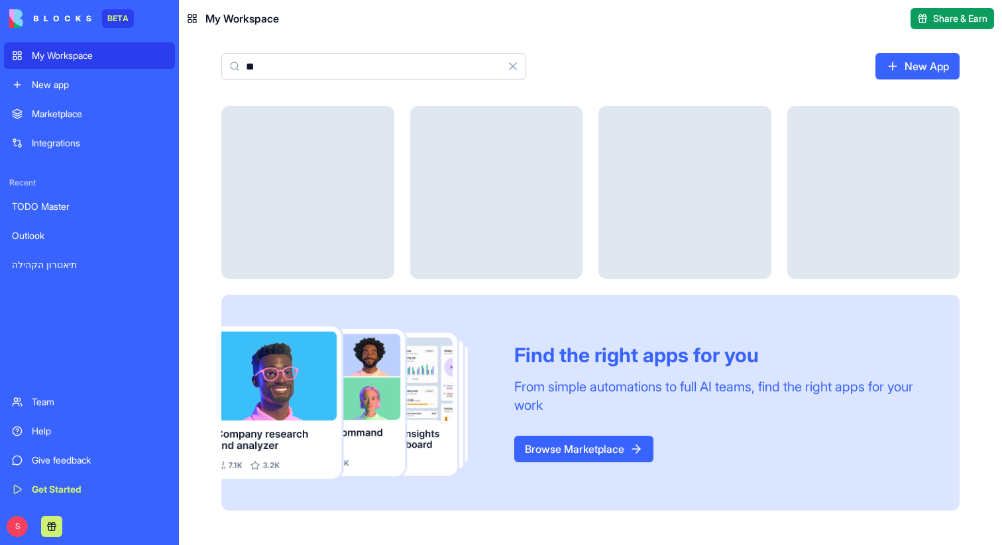
type input "*"
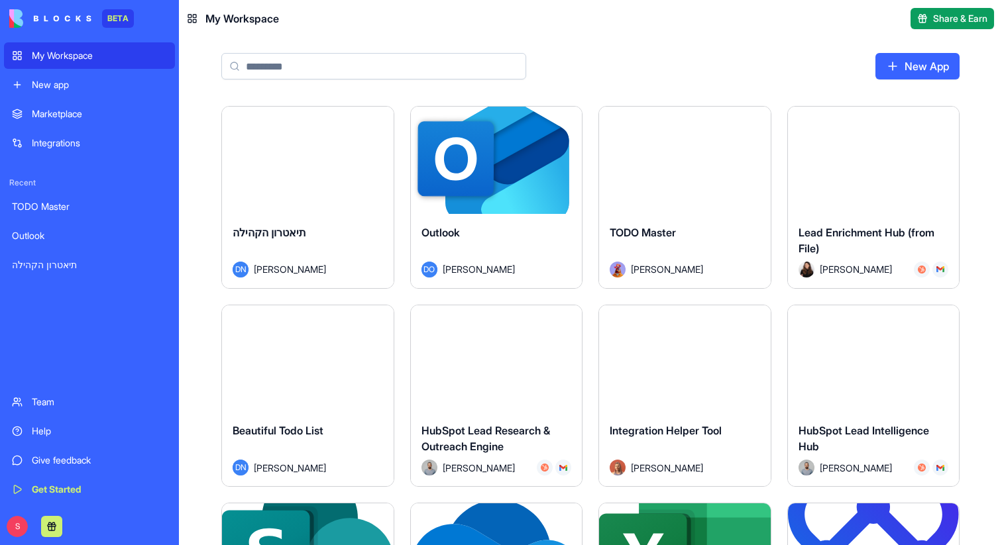
click at [83, 118] on div "Marketplace" at bounding box center [99, 113] width 135 height 13
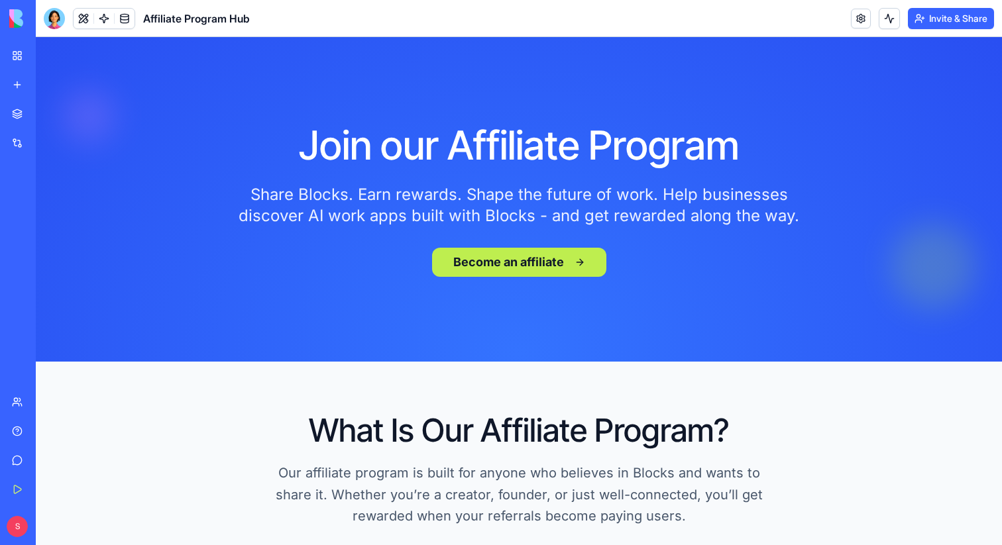
click at [27, 62] on link "My Workspace" at bounding box center [30, 55] width 53 height 27
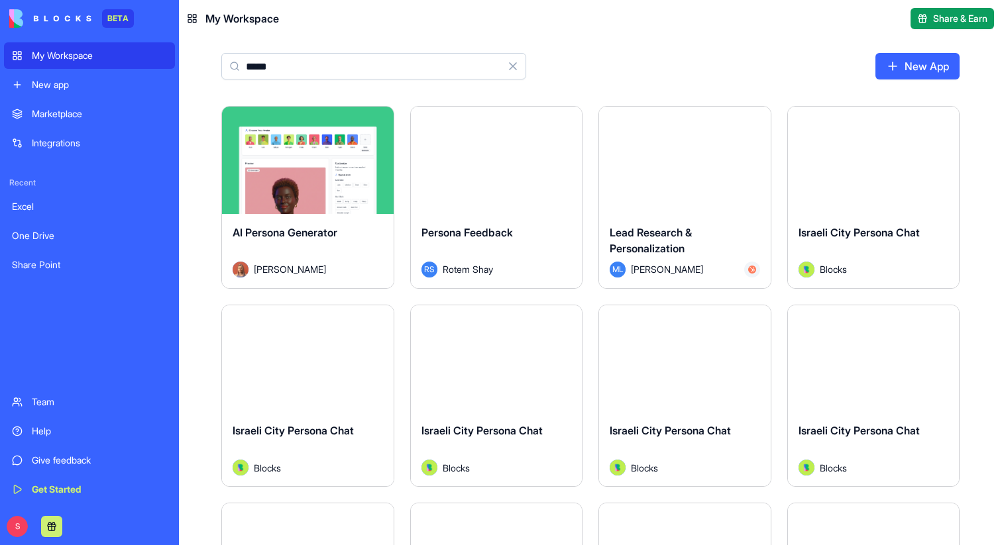
type input "*****"
click at [301, 168] on button "Launch" at bounding box center [307, 160] width 99 height 27
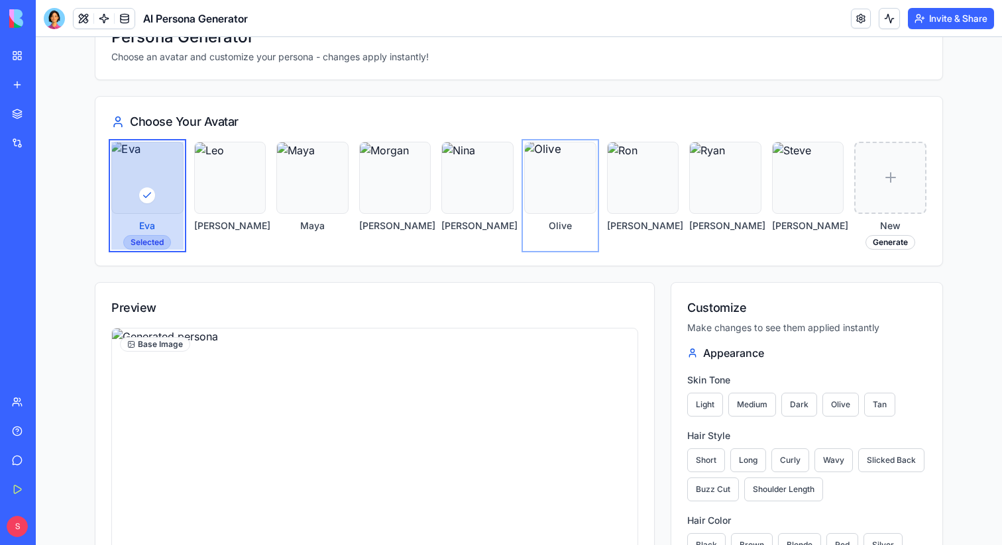
scroll to position [82, 0]
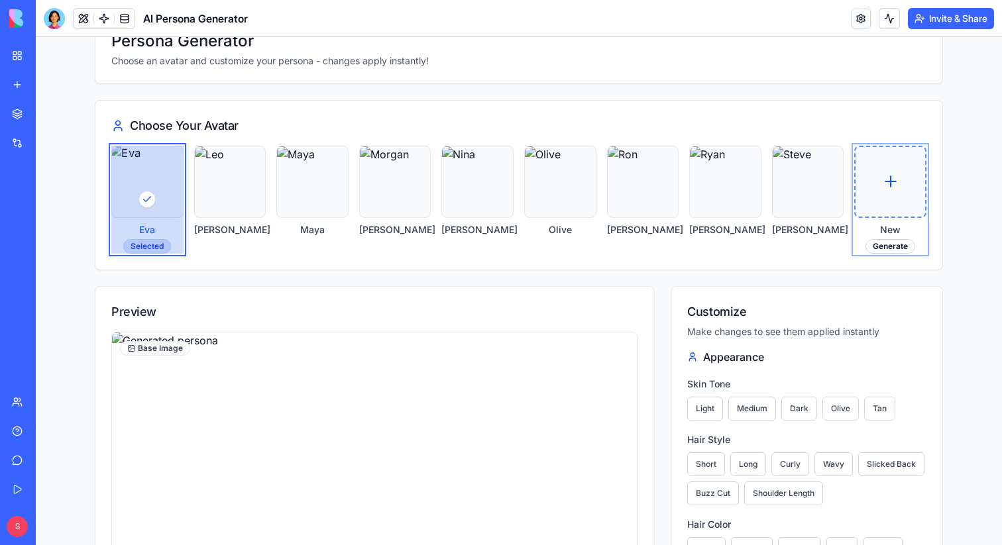
click at [898, 190] on icon at bounding box center [889, 181] width 17 height 17
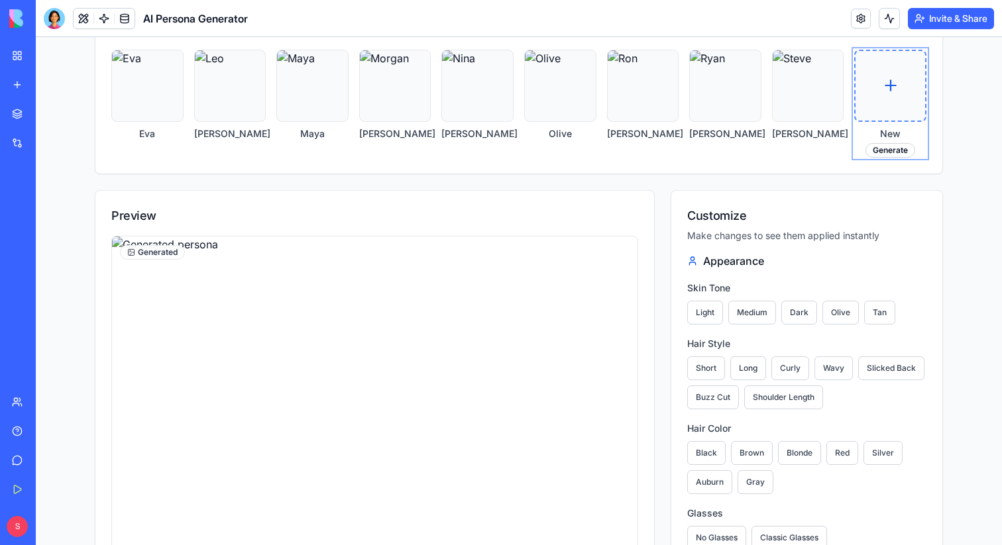
scroll to position [115, 0]
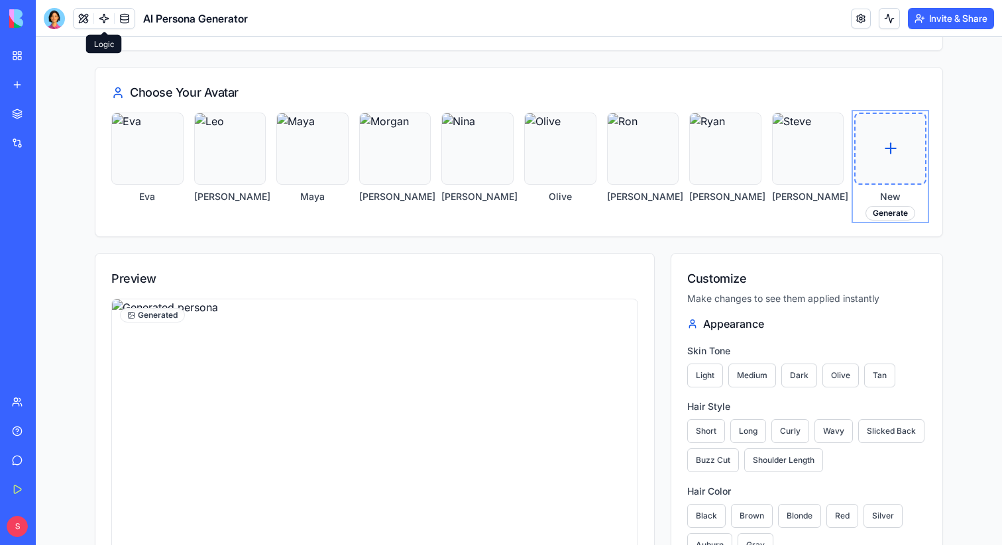
click at [107, 21] on link at bounding box center [104, 19] width 20 height 20
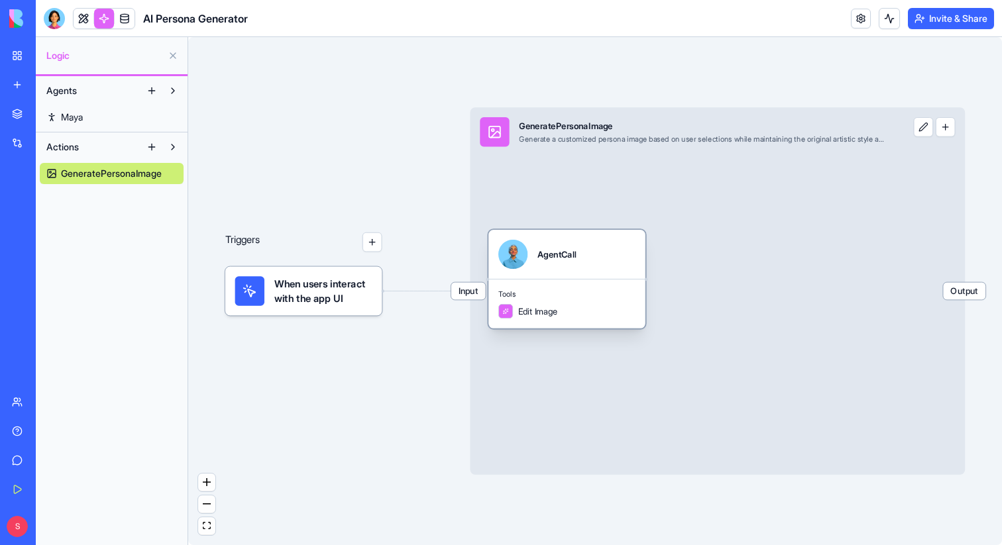
click at [576, 282] on div "Tools Edit Image" at bounding box center [566, 304] width 157 height 50
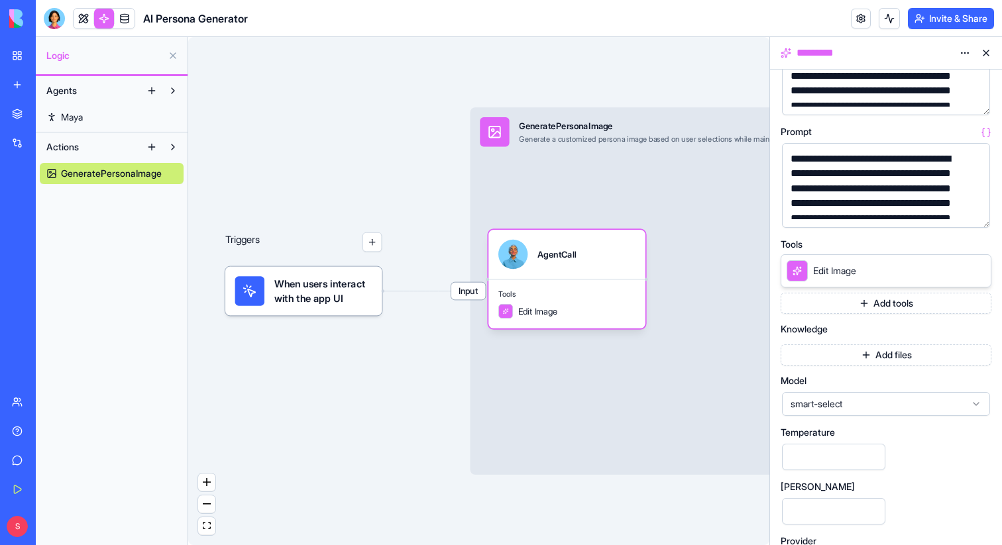
click at [936, 393] on div "smart-select" at bounding box center [886, 404] width 208 height 24
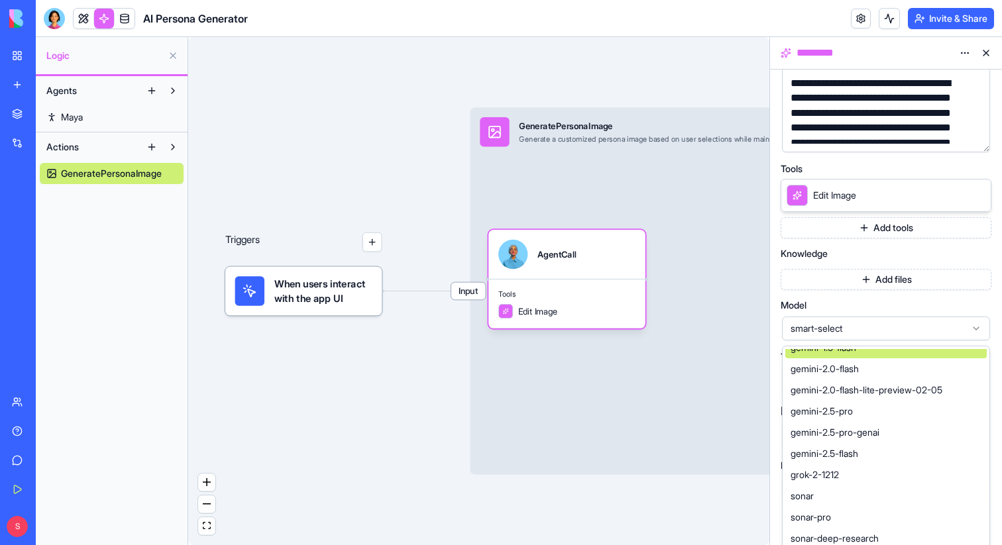
scroll to position [201, 0]
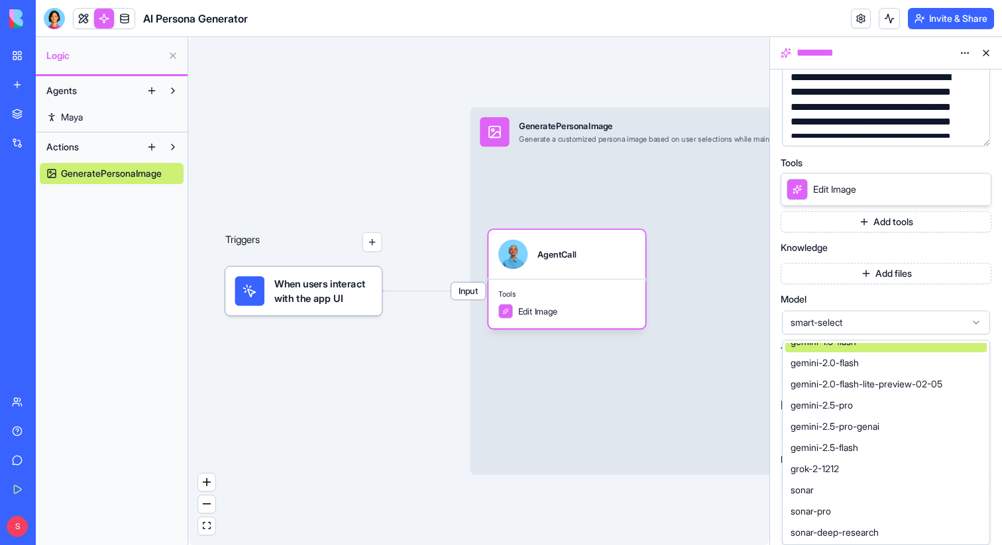
click at [940, 317] on span "smart-select" at bounding box center [878, 322] width 175 height 13
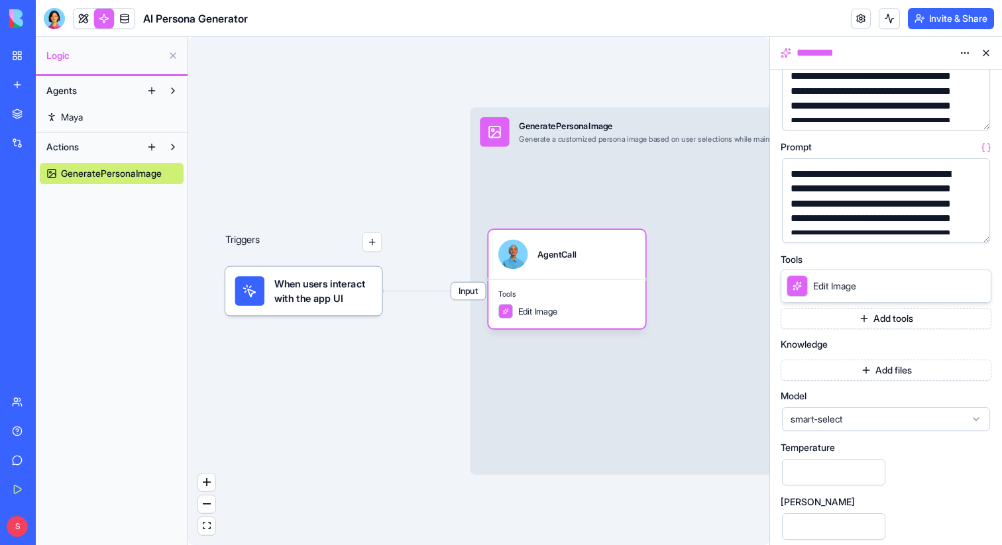
scroll to position [0, 0]
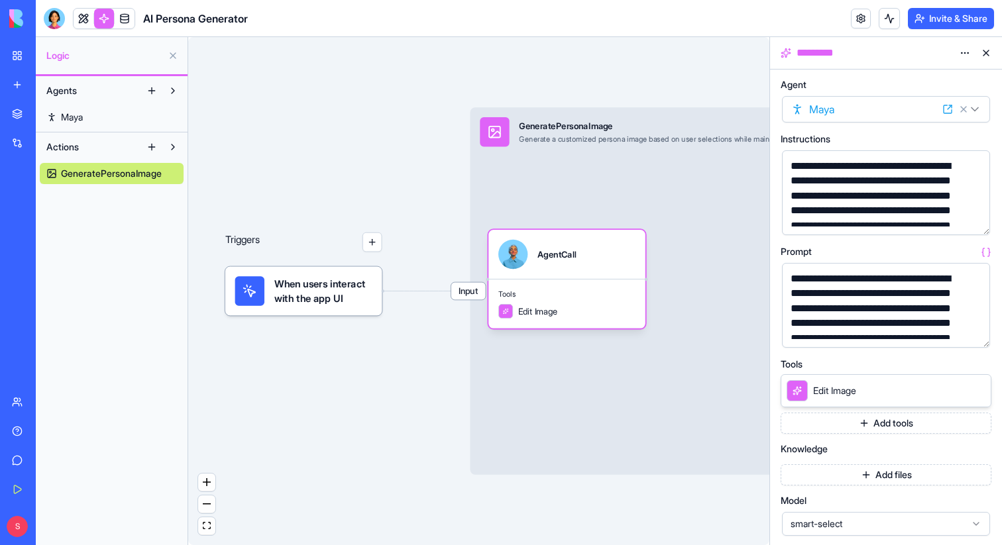
click at [983, 50] on button at bounding box center [985, 52] width 21 height 21
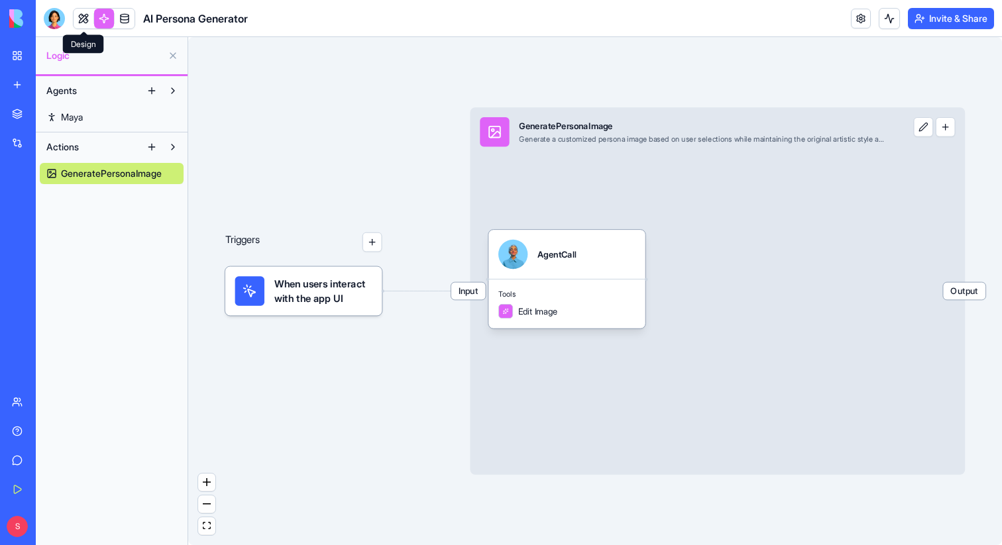
click at [82, 21] on link at bounding box center [84, 19] width 20 height 20
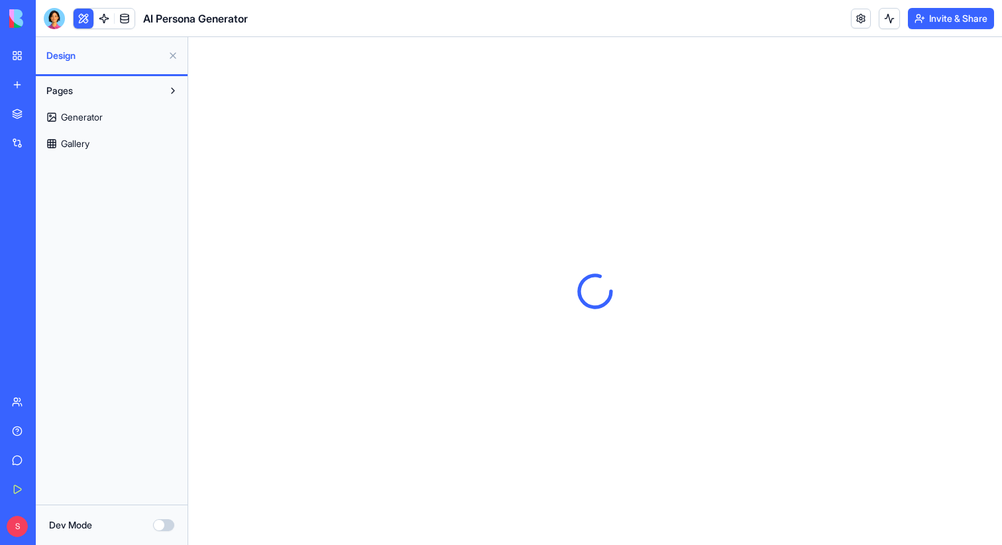
click at [170, 58] on button at bounding box center [172, 55] width 21 height 21
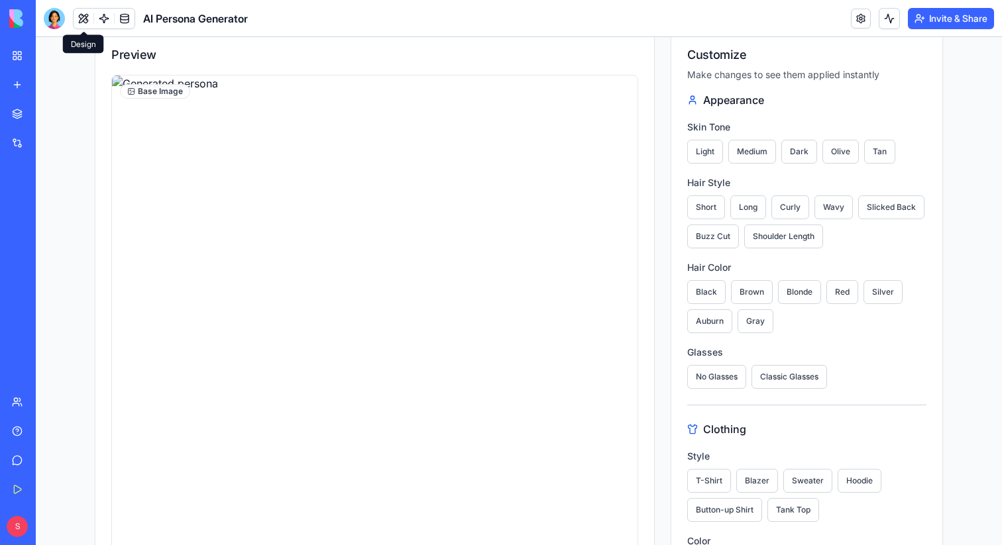
scroll to position [361, 0]
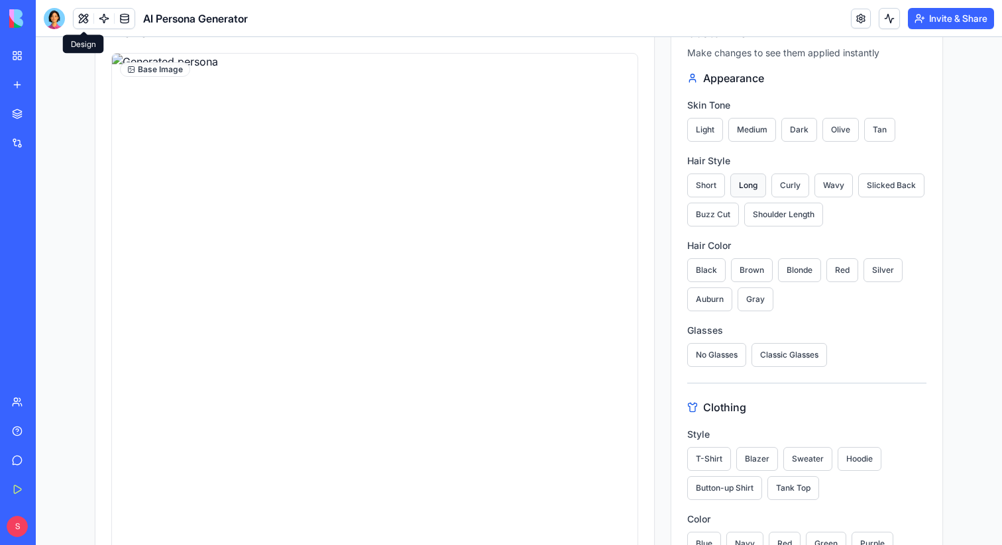
click at [751, 189] on button "Long" at bounding box center [748, 186] width 36 height 24
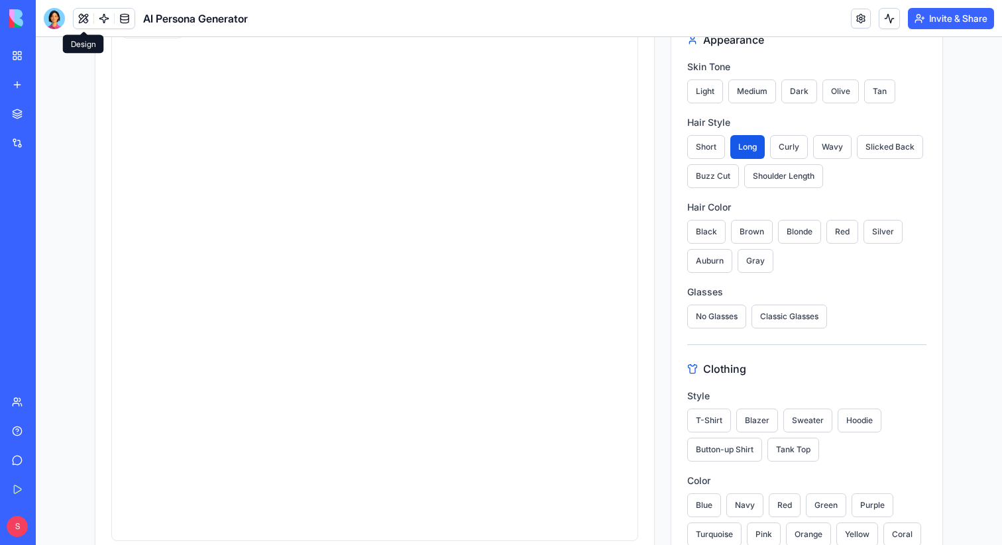
scroll to position [339, 0]
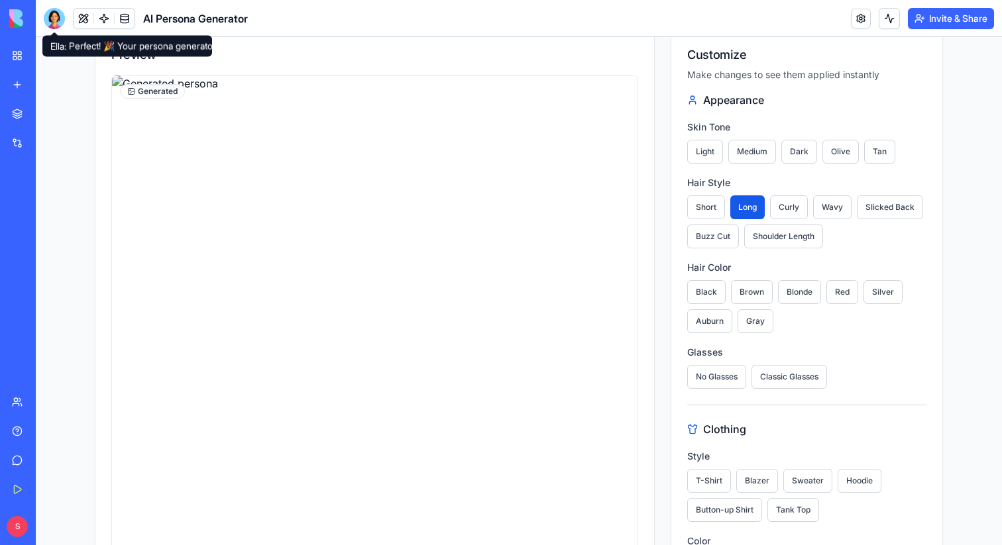
click at [50, 16] on div at bounding box center [54, 18] width 21 height 21
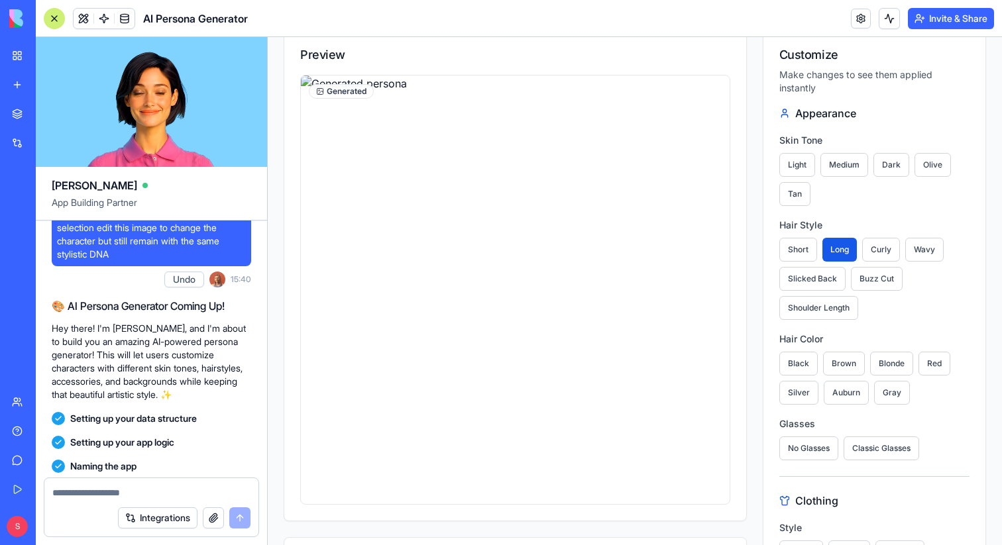
scroll to position [0, 0]
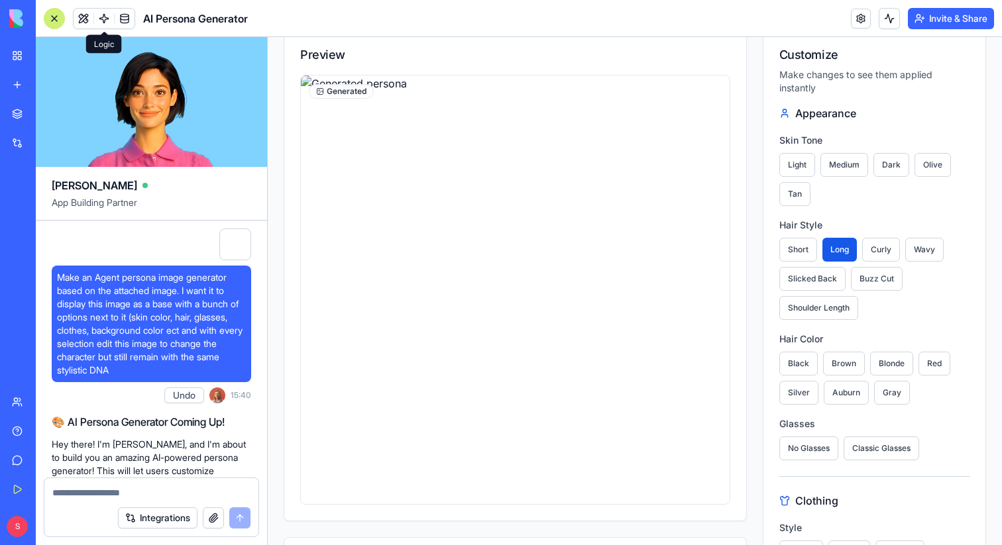
click at [105, 22] on link at bounding box center [104, 19] width 20 height 20
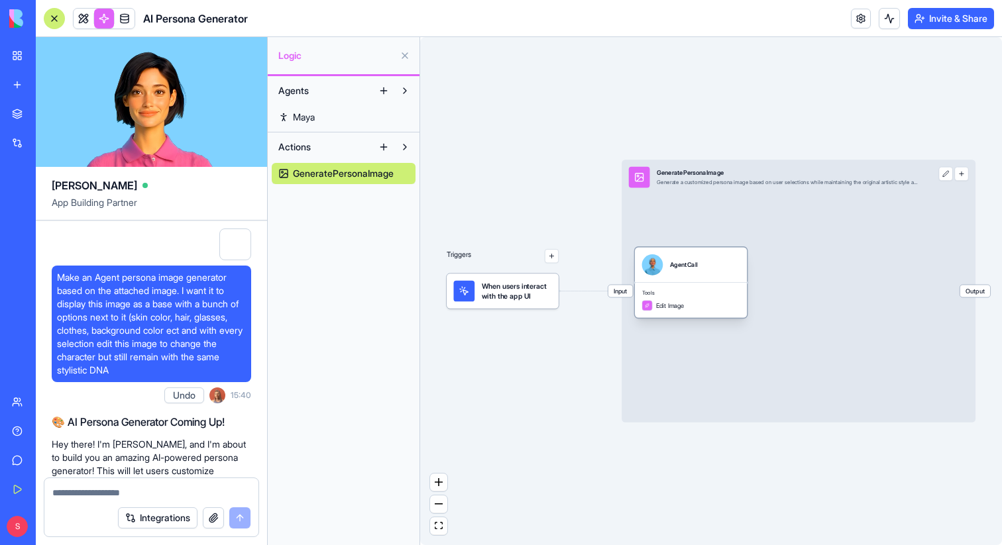
click at [716, 284] on div "Tools Edit Image" at bounding box center [691, 300] width 112 height 36
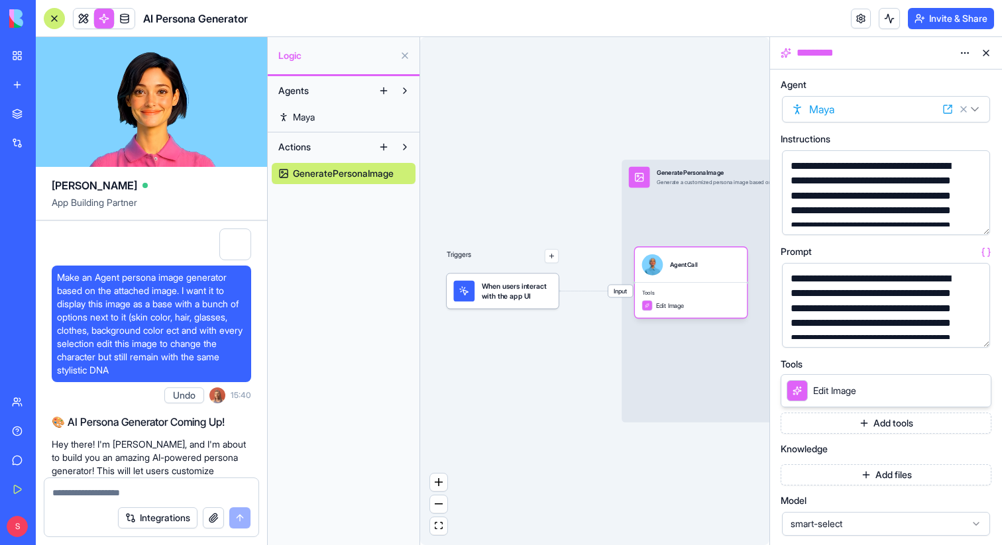
scroll to position [23, 0]
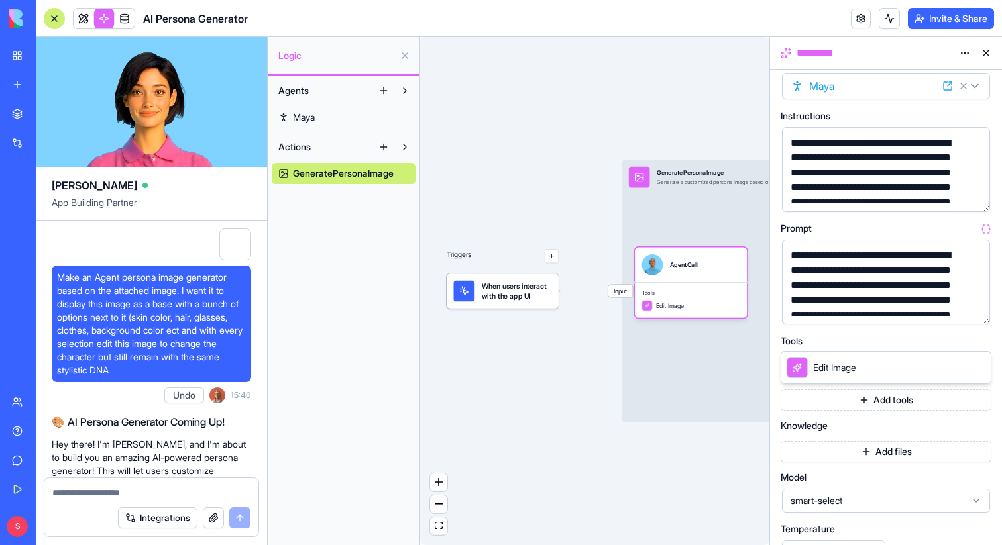
click at [903, 449] on button "Add files" at bounding box center [886, 451] width 211 height 21
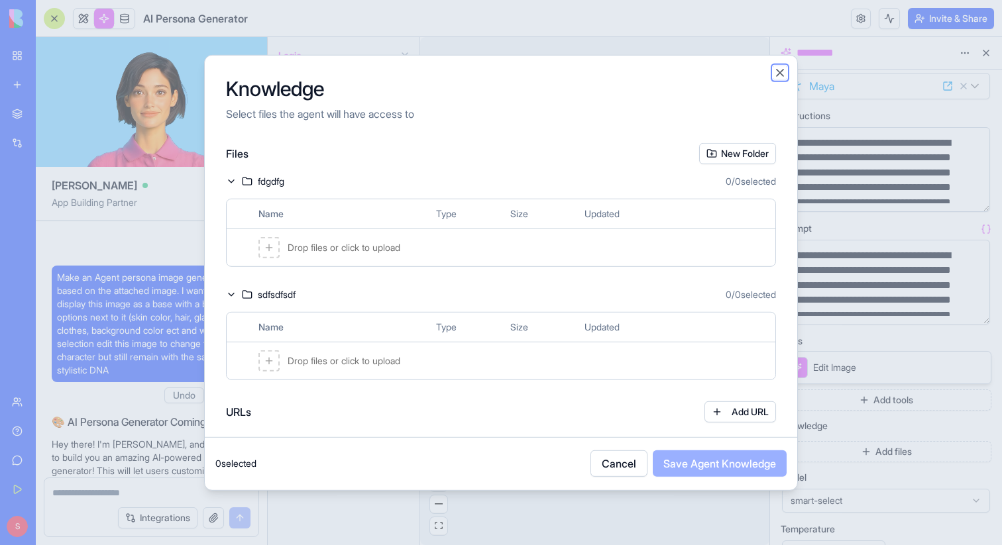
click at [779, 70] on button "Close" at bounding box center [779, 72] width 13 height 13
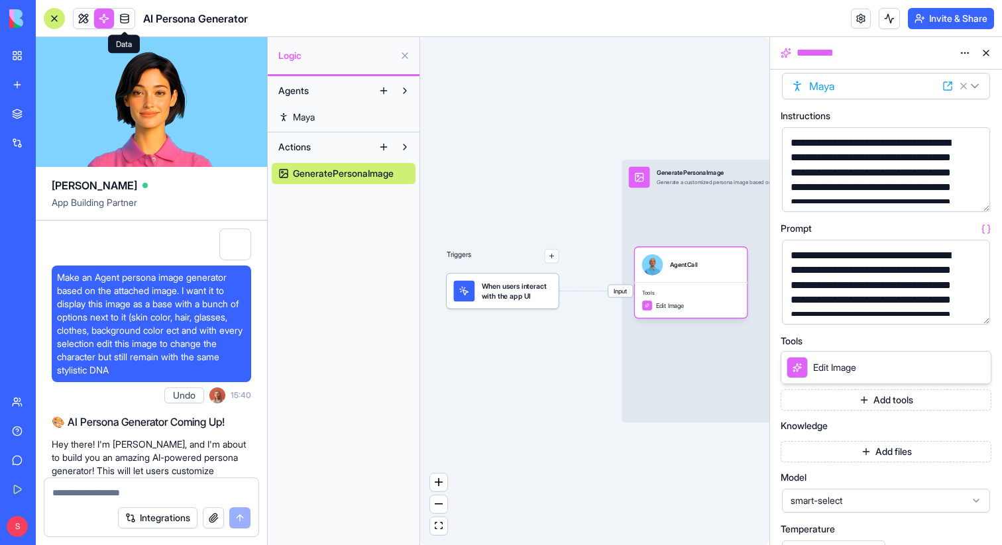
click at [129, 25] on span at bounding box center [124, 18] width 37 height 37
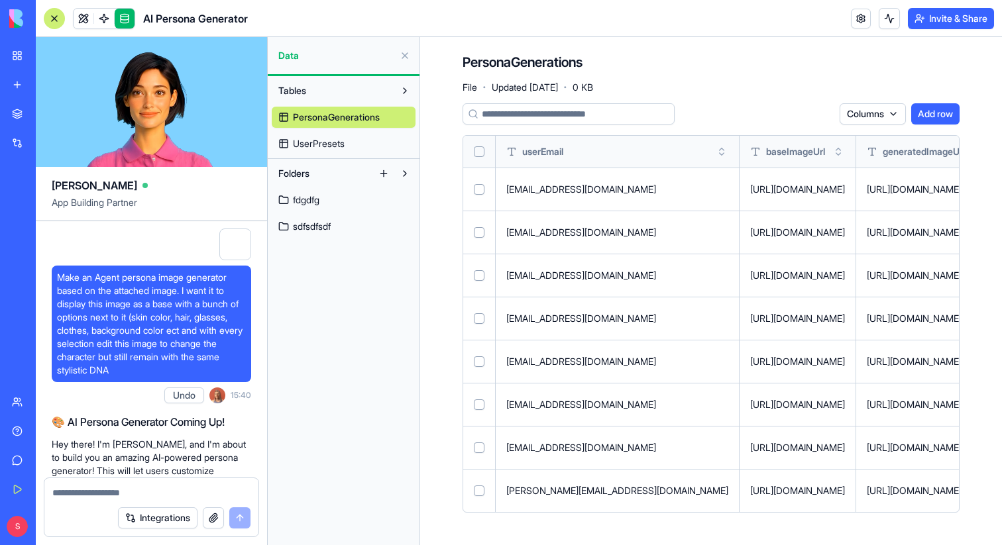
click at [319, 223] on span "sdfsdfsdf" at bounding box center [312, 226] width 38 height 13
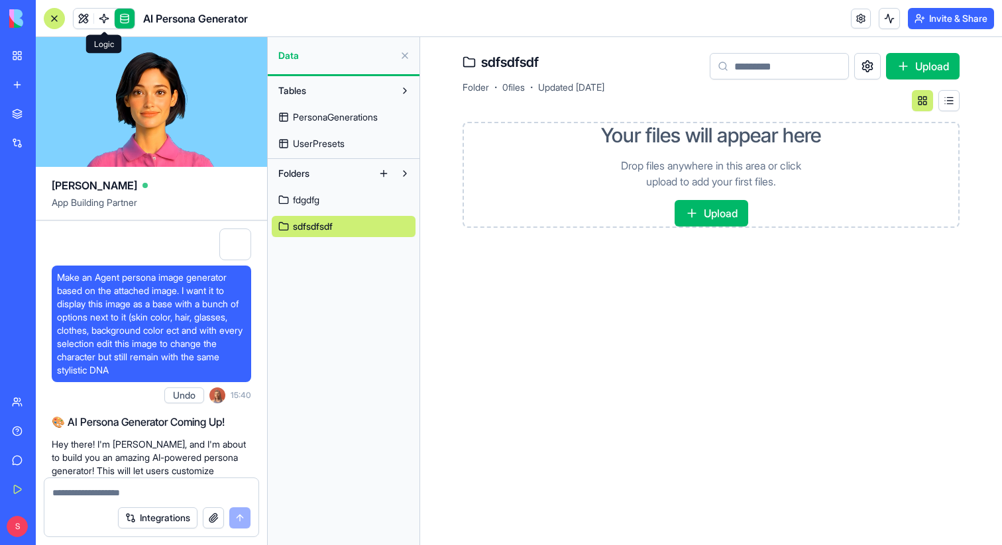
click at [103, 23] on link at bounding box center [104, 19] width 20 height 20
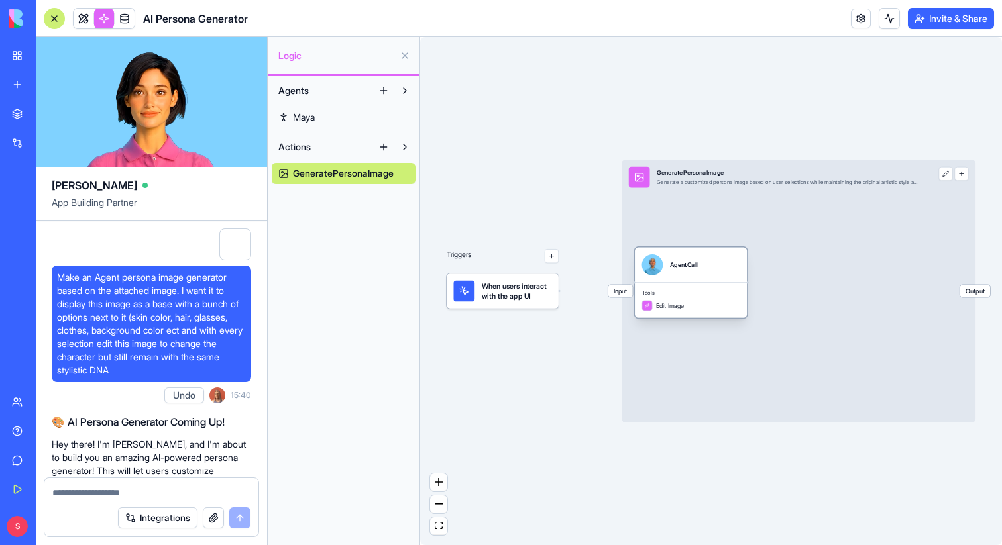
click at [667, 279] on div "AgentCall" at bounding box center [691, 264] width 112 height 35
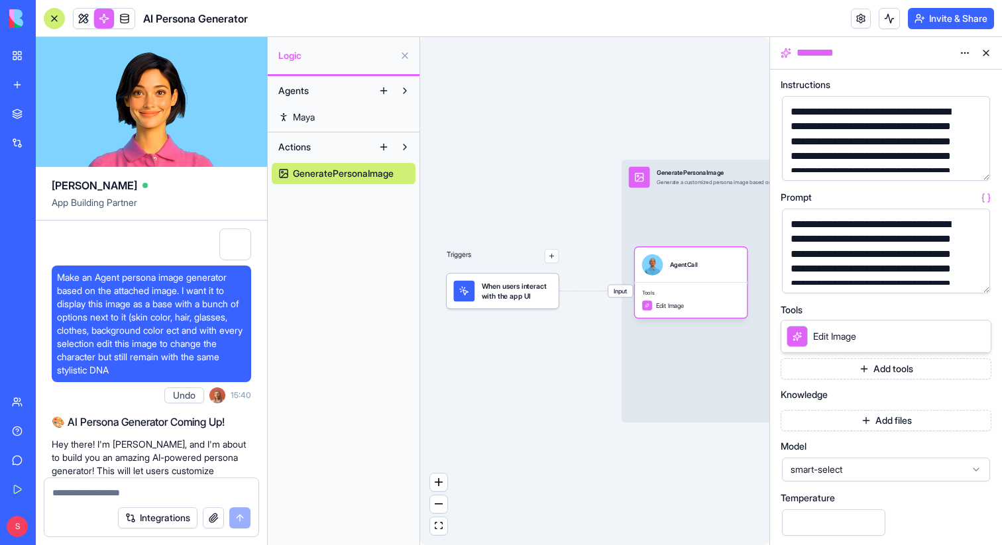
scroll to position [56, 0]
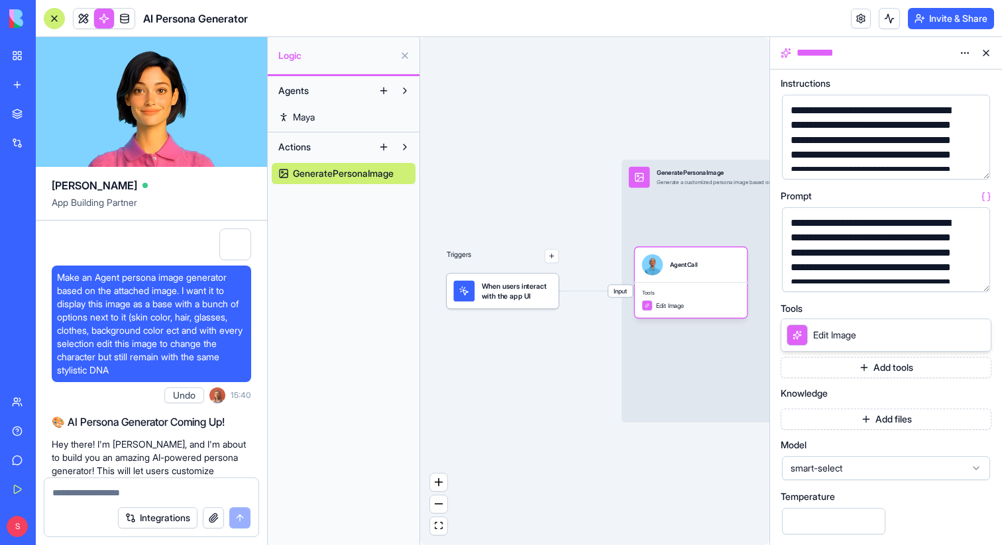
click at [904, 425] on button "Add files" at bounding box center [886, 419] width 211 height 21
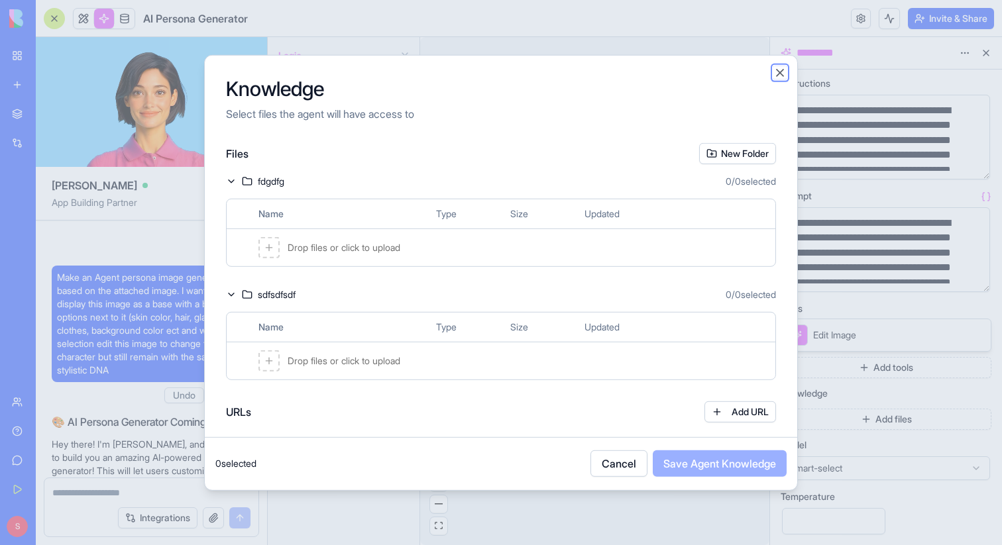
click at [777, 72] on button "Close" at bounding box center [779, 72] width 13 height 13
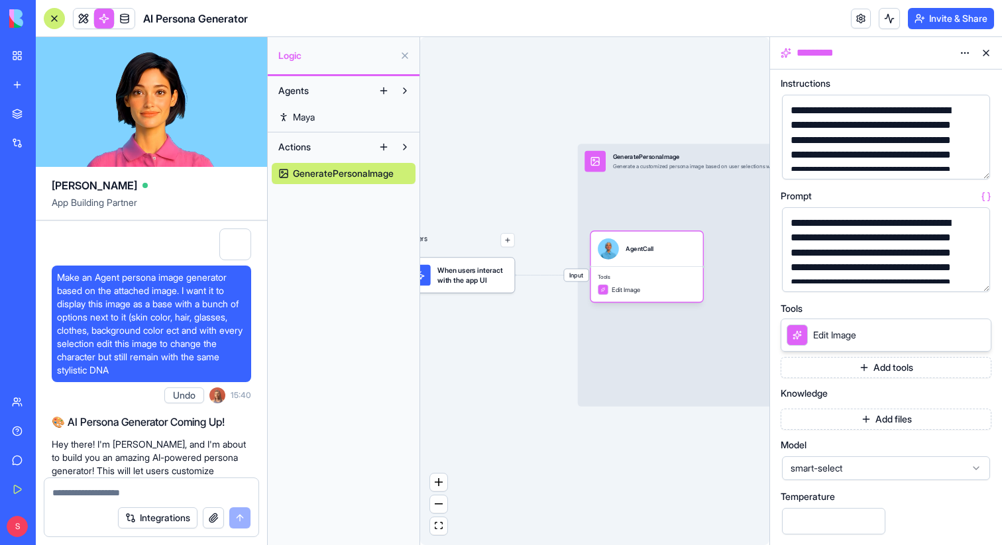
click at [404, 53] on button at bounding box center [404, 55] width 21 height 21
